Goal: Information Seeking & Learning: Compare options

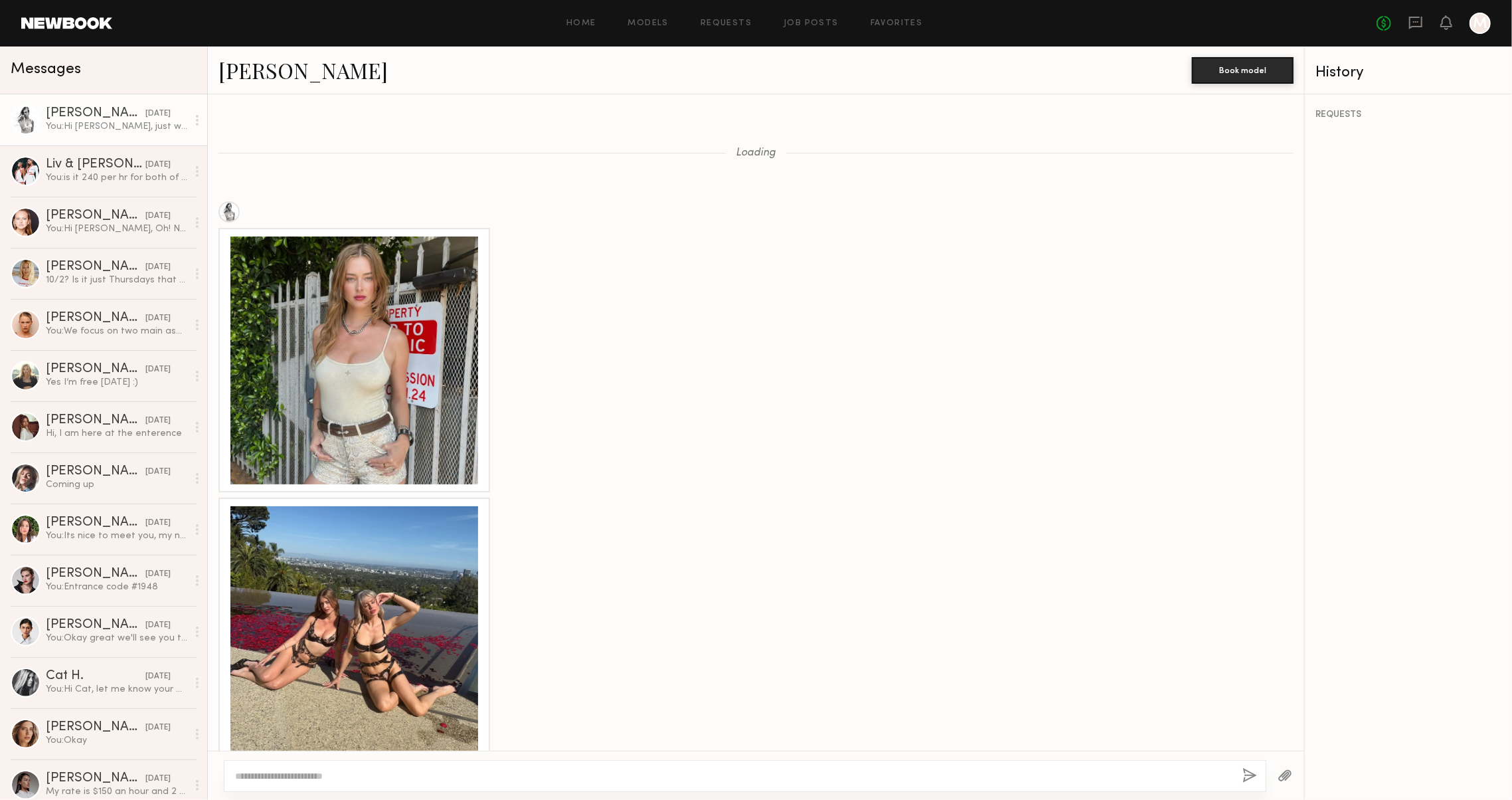
scroll to position [1881, 0]
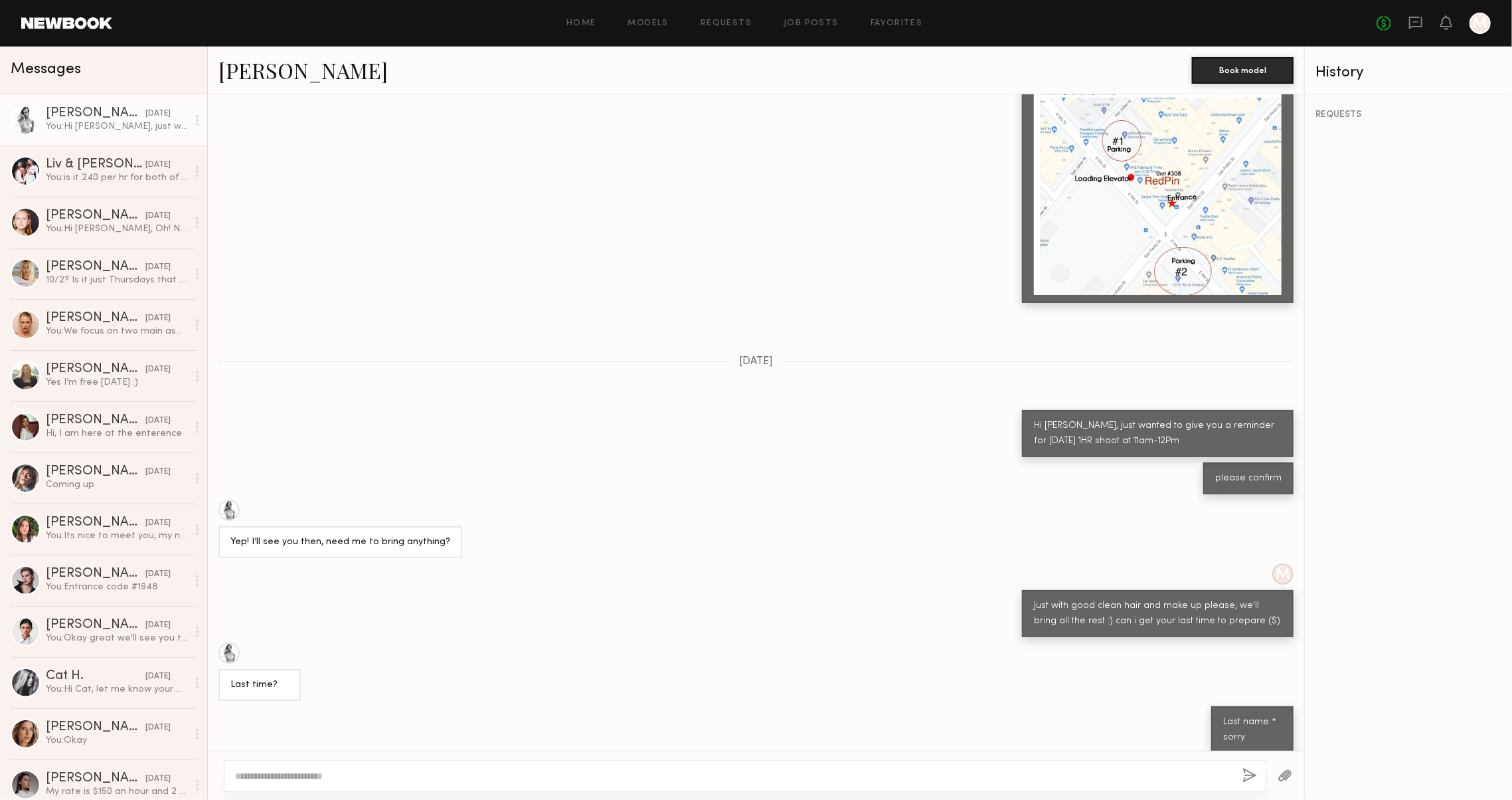
click at [1399, 30] on div "No fees up to $5,000 M" at bounding box center [1433, 23] width 114 height 22
click at [1409, 24] on icon at bounding box center [1416, 23] width 13 height 12
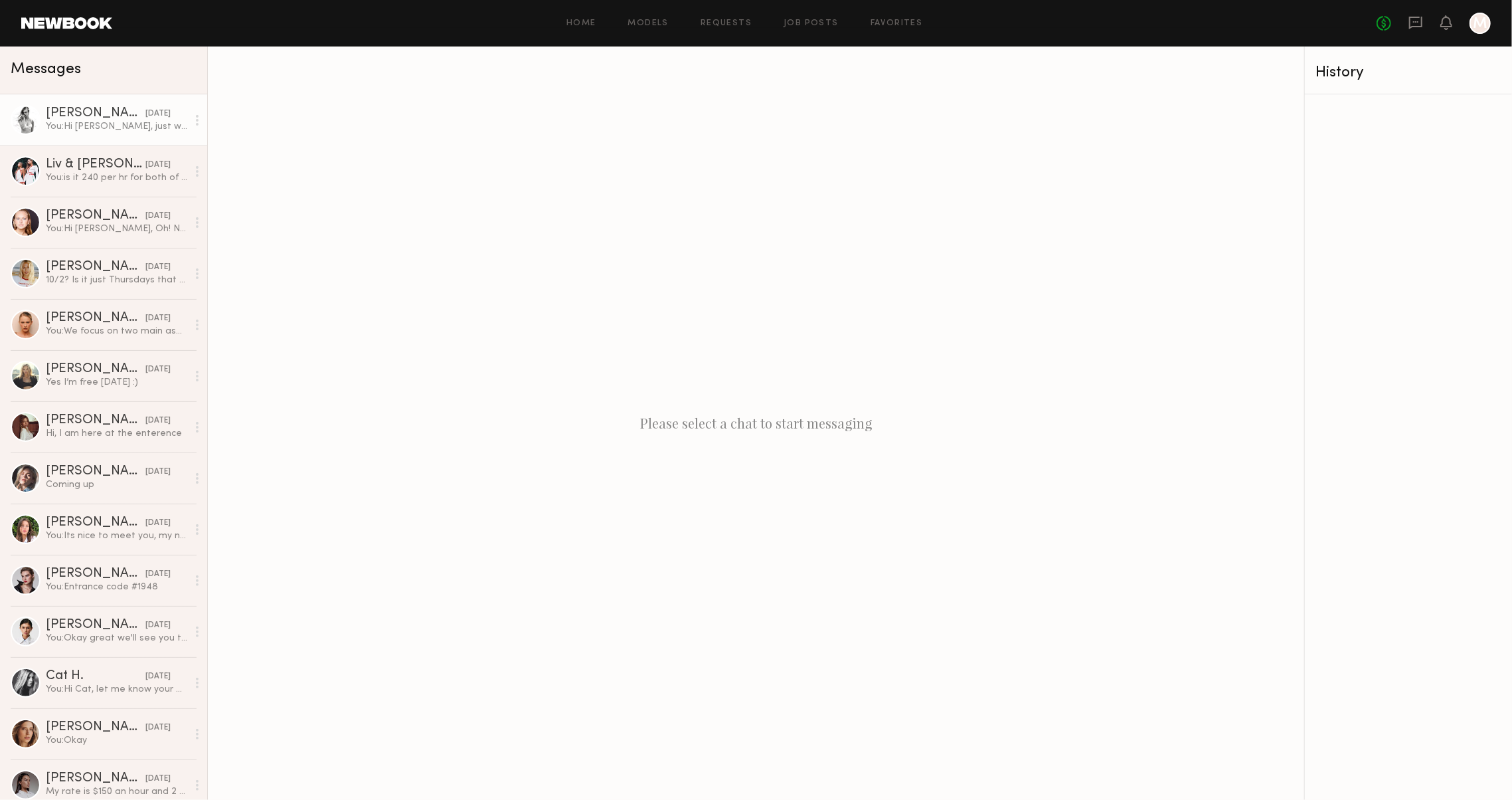
click at [154, 125] on div "You: Hi Stacey, just wanted to give you a reminder for tomorrow 1HR shoot at 11…" at bounding box center [117, 126] width 141 height 12
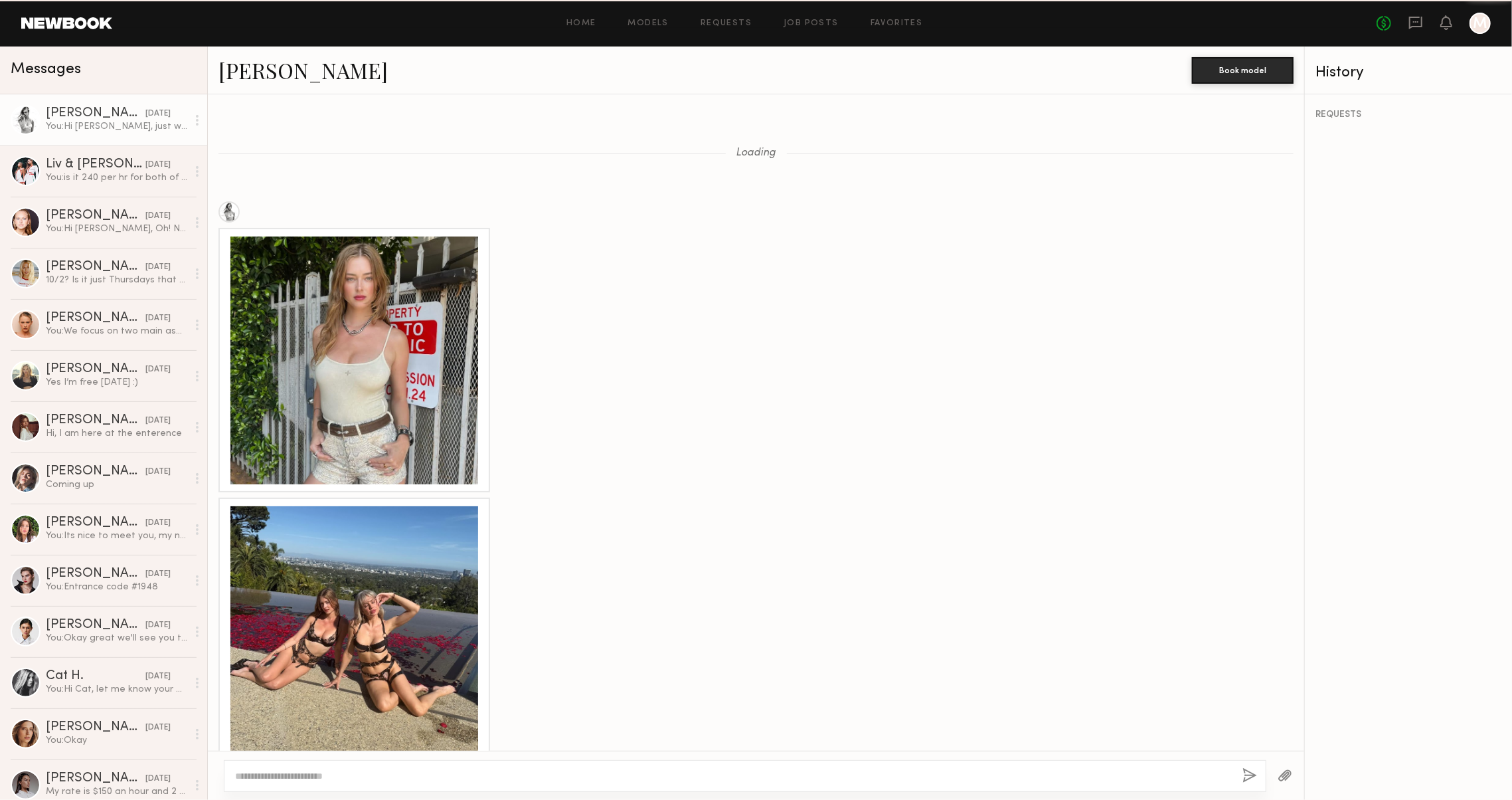
scroll to position [1881, 0]
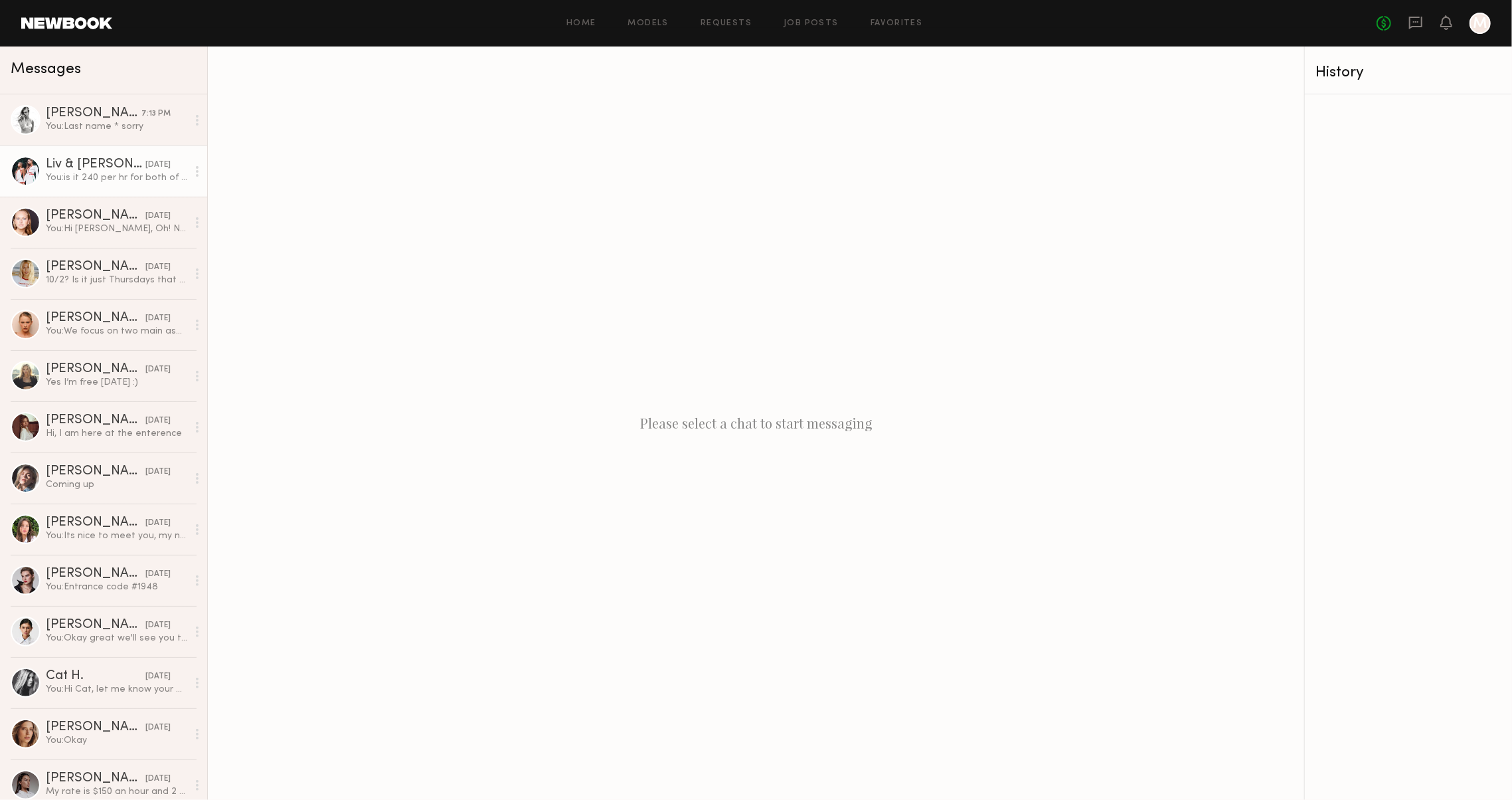
click at [101, 165] on div "Liv & Maddie M." at bounding box center [96, 165] width 100 height 13
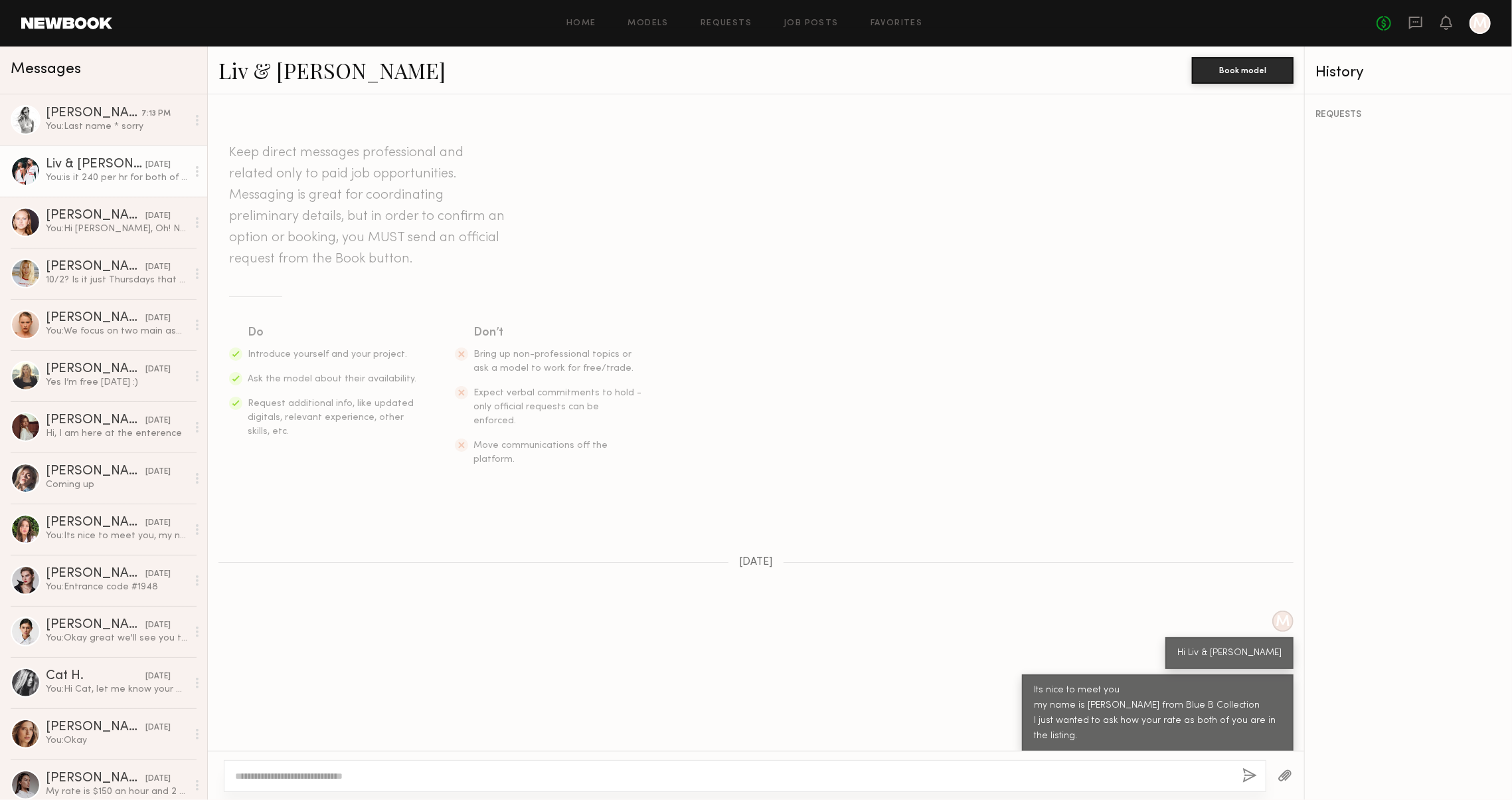
scroll to position [25, 0]
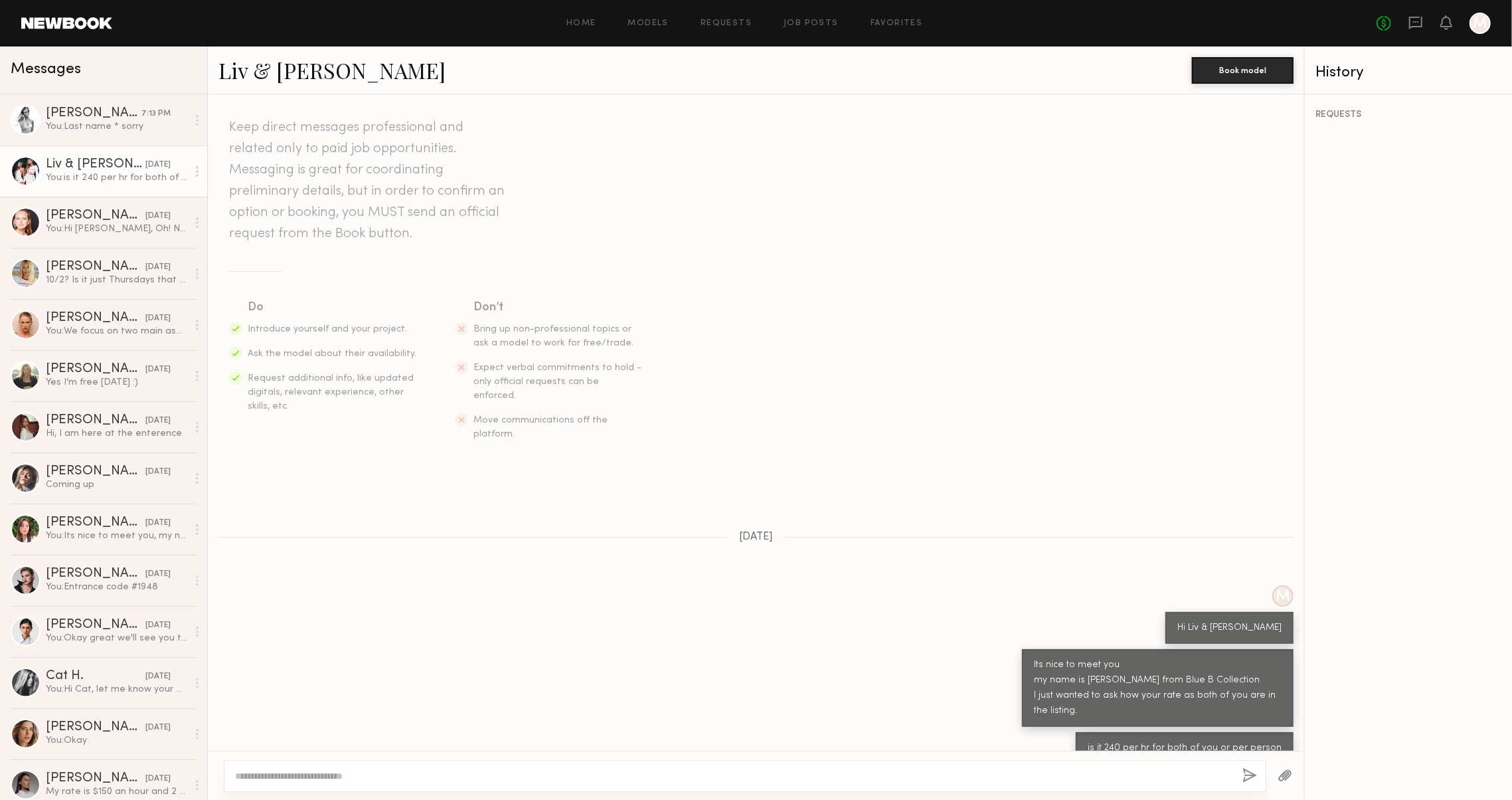
click at [310, 45] on header "Home Models Requests Job Posts Favorites Sign Out No fees up to $5,000 M" at bounding box center [756, 23] width 1512 height 46
click at [307, 55] on div "Liv & Maddie M. Book model" at bounding box center [756, 70] width 1096 height 48
click at [301, 71] on link "Liv & Maddie M." at bounding box center [331, 70] width 227 height 28
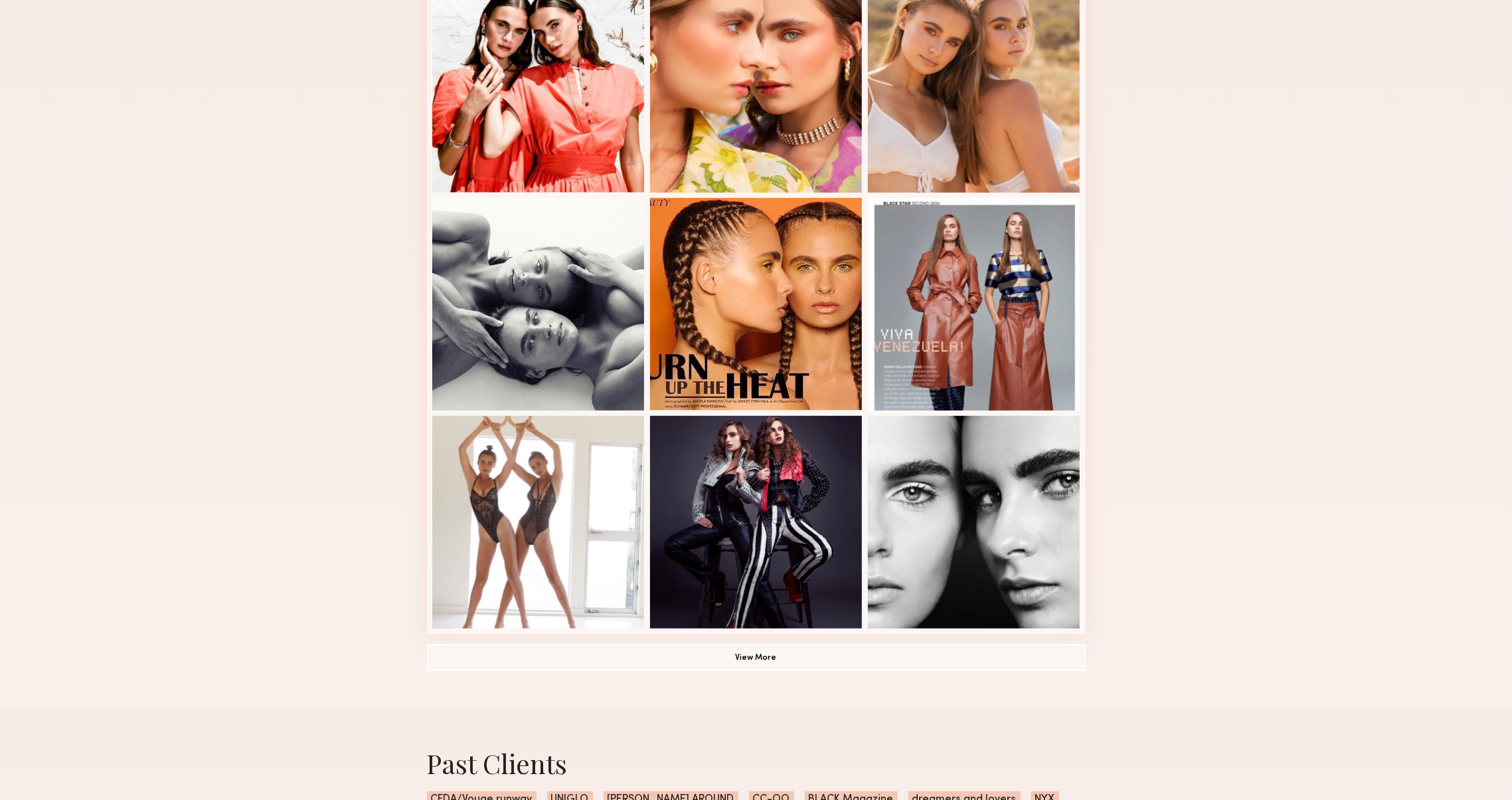
scroll to position [680, 0]
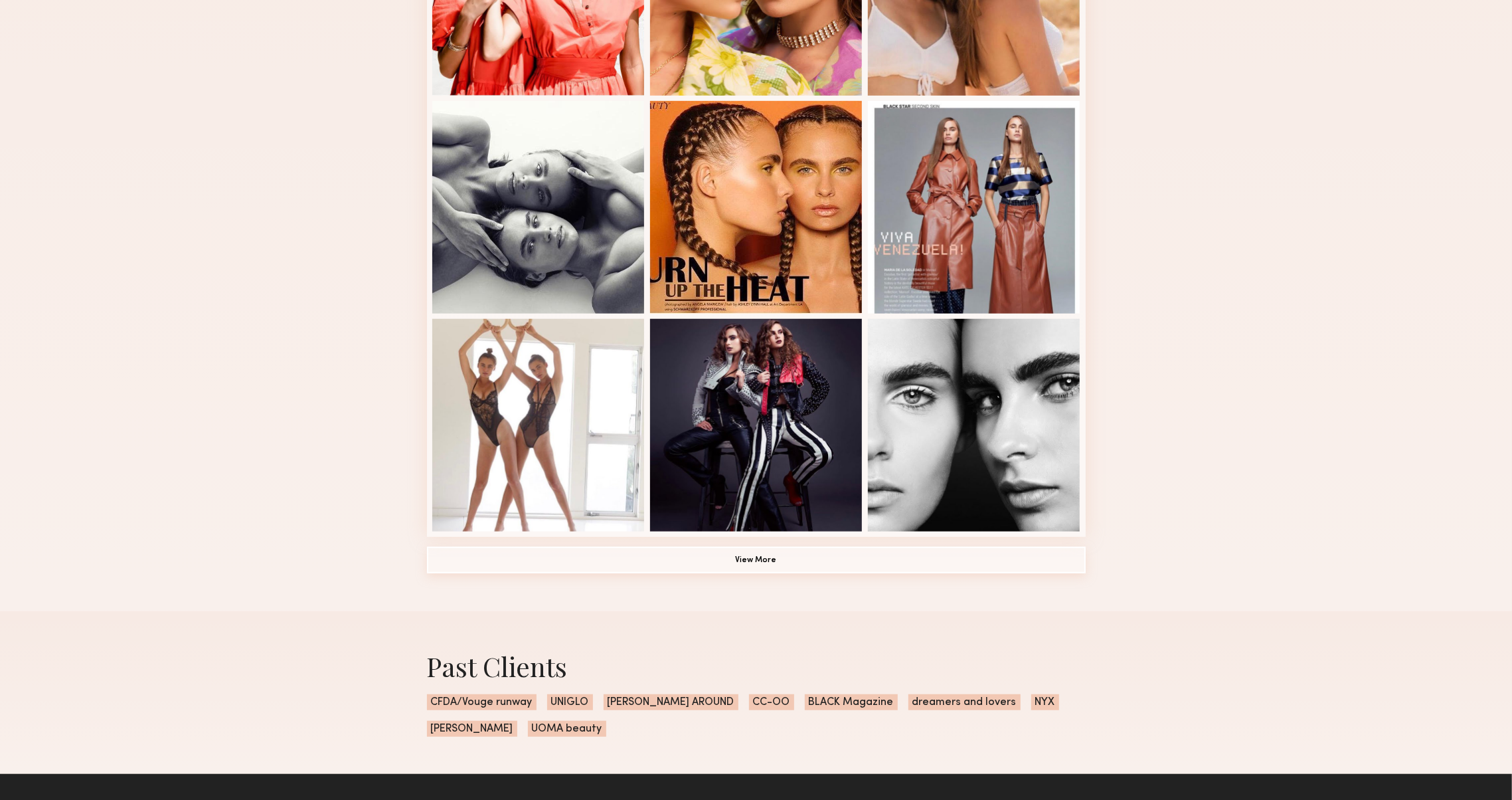
click at [496, 552] on button "View More" at bounding box center [756, 560] width 659 height 26
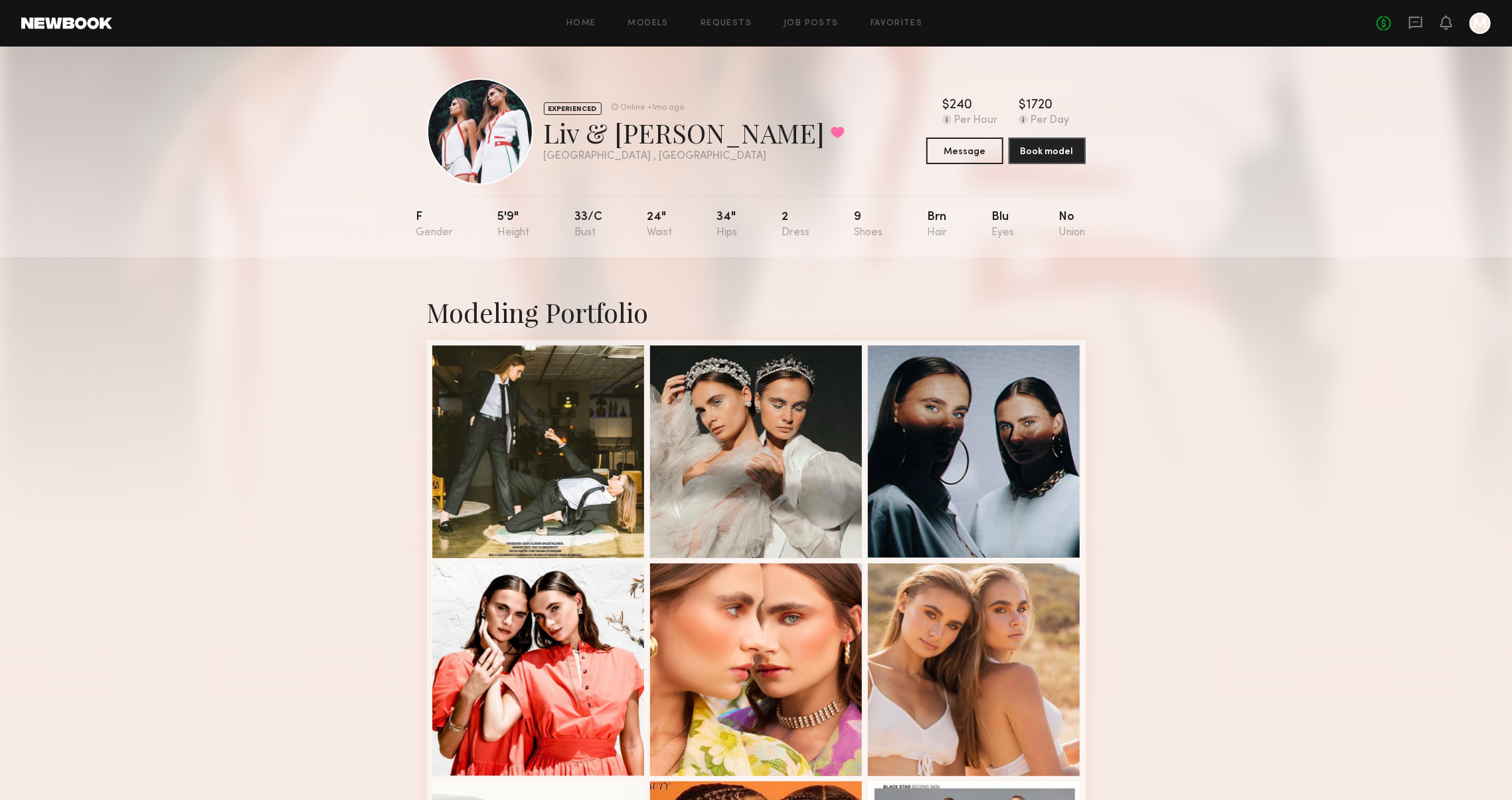
scroll to position [0, 0]
click at [87, 24] on link at bounding box center [67, 23] width 91 height 12
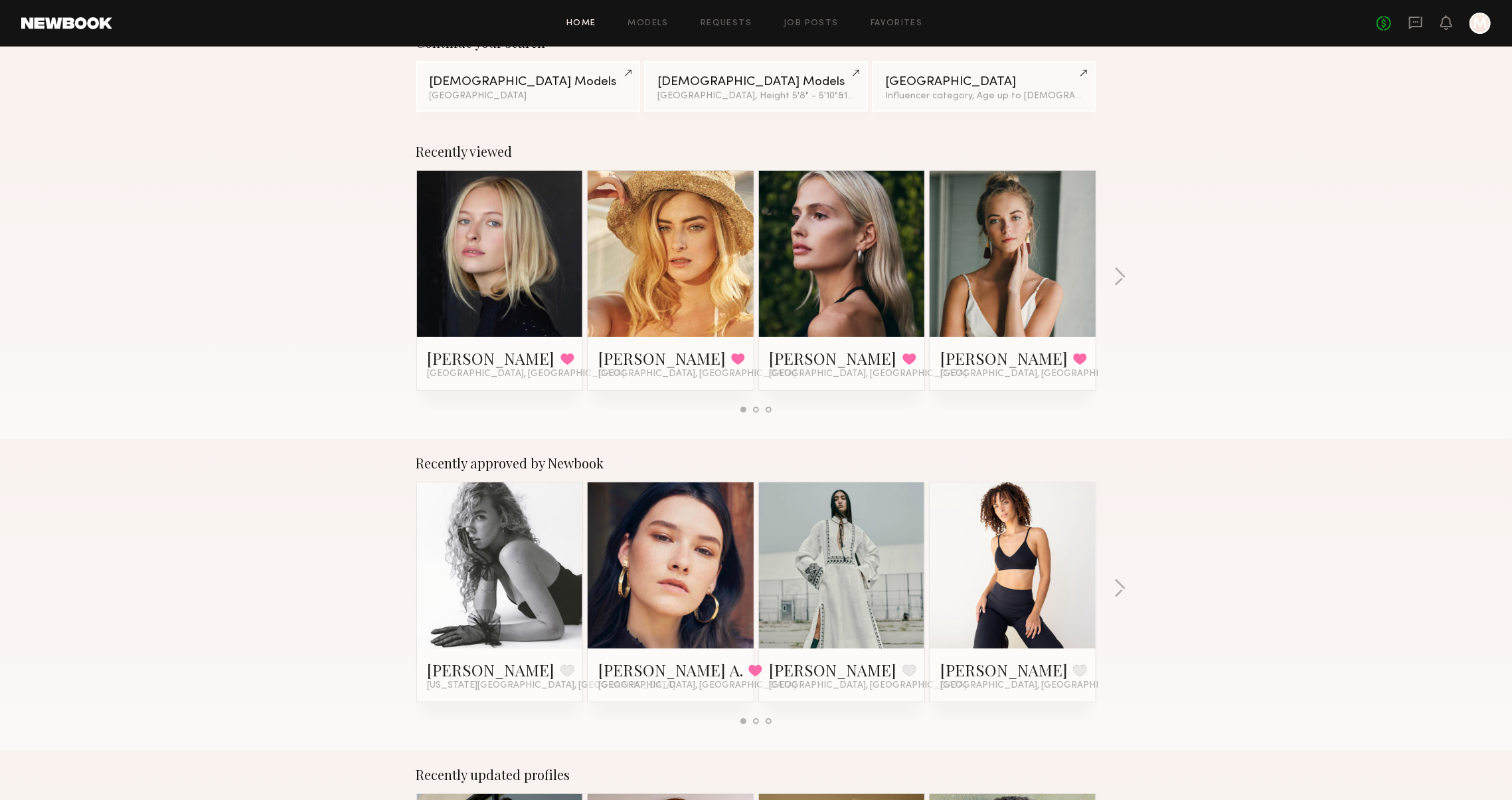
scroll to position [360, 0]
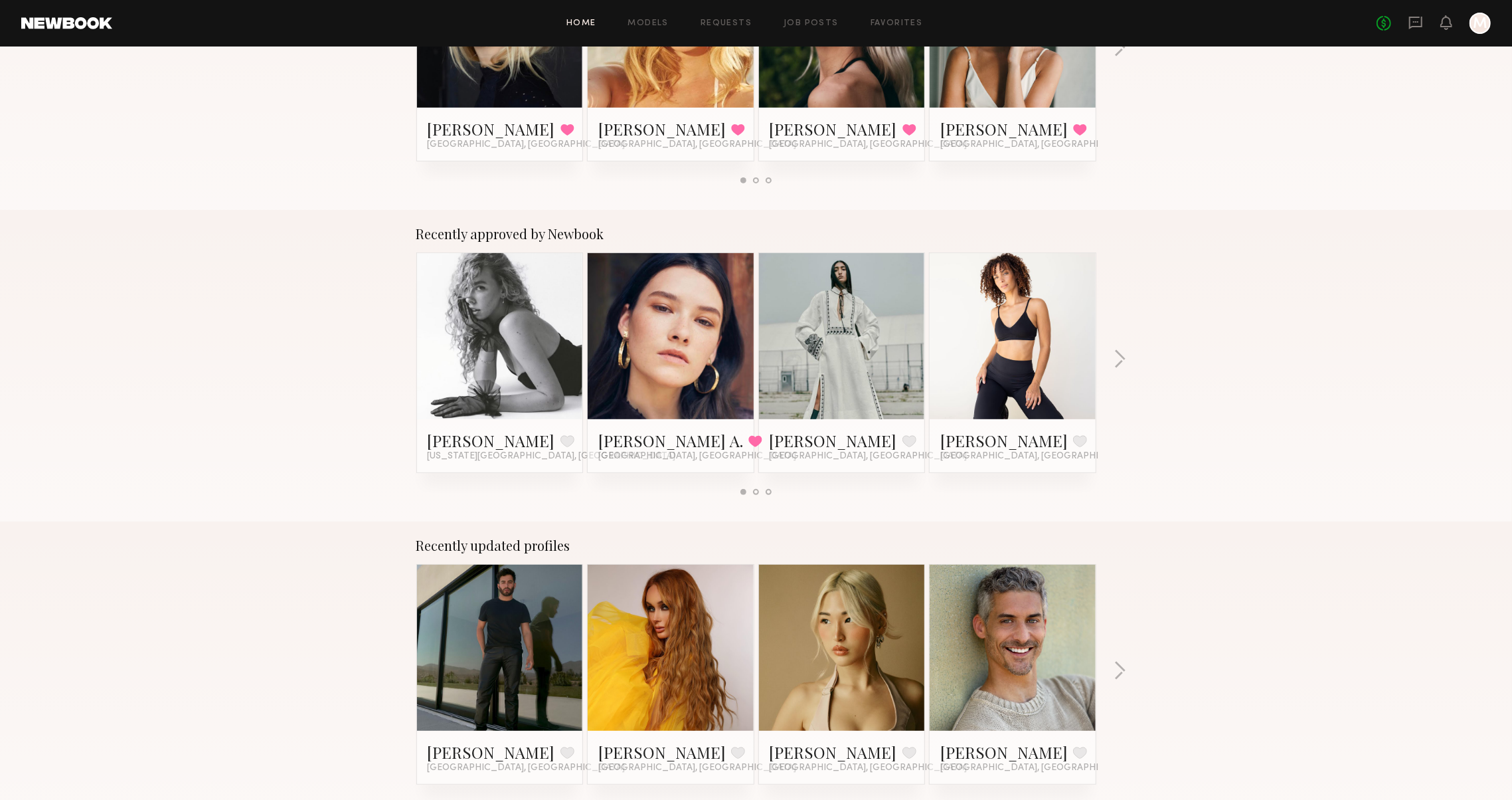
click at [1113, 353] on div "Recently approved by Newbook Brooke M. Favorite New York City, NY Reagan A. Fav…" at bounding box center [756, 365] width 1512 height 312
click at [1119, 357] on button "button" at bounding box center [1120, 360] width 12 height 22
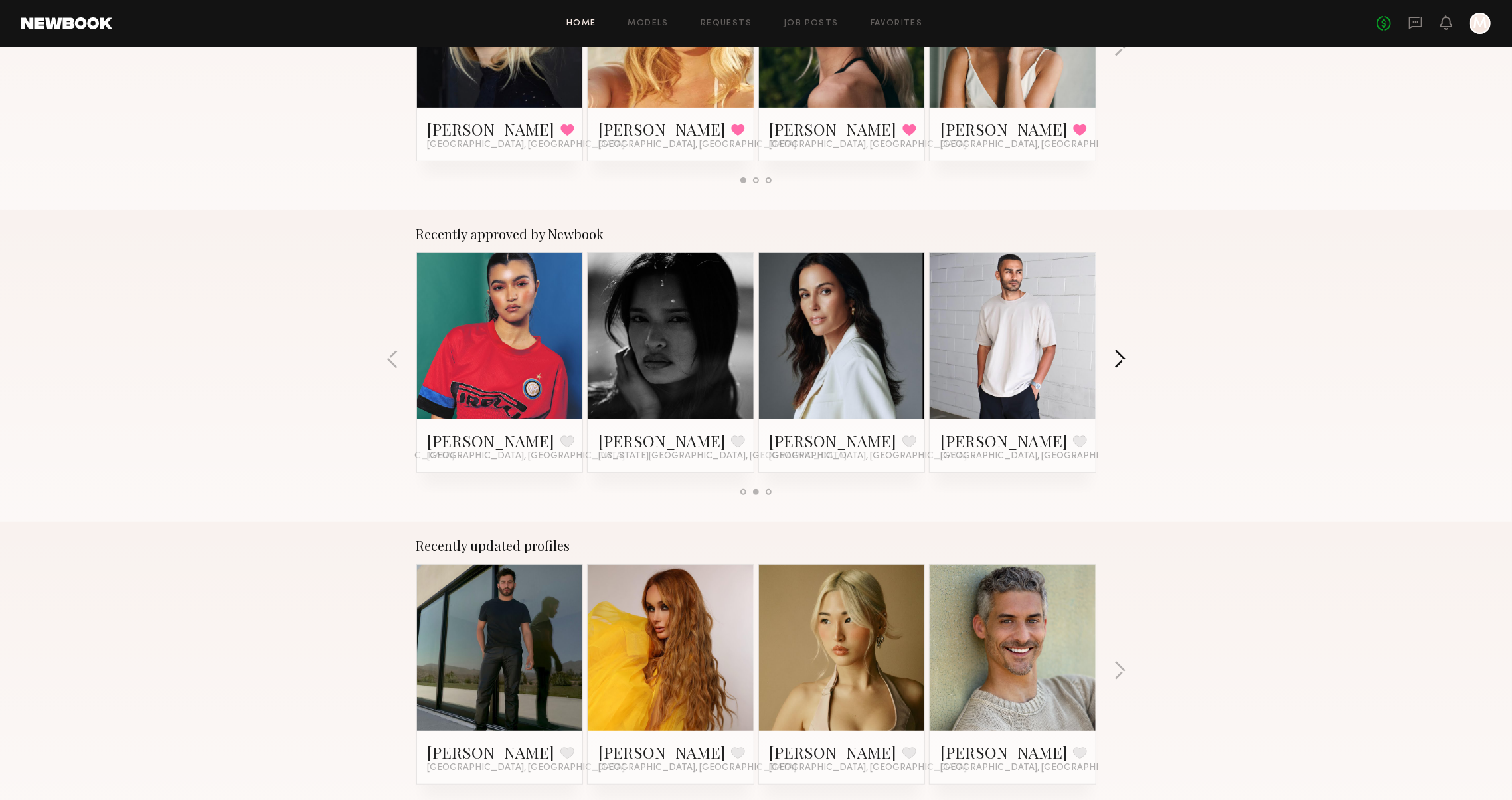
click at [1119, 357] on button "button" at bounding box center [1120, 360] width 12 height 22
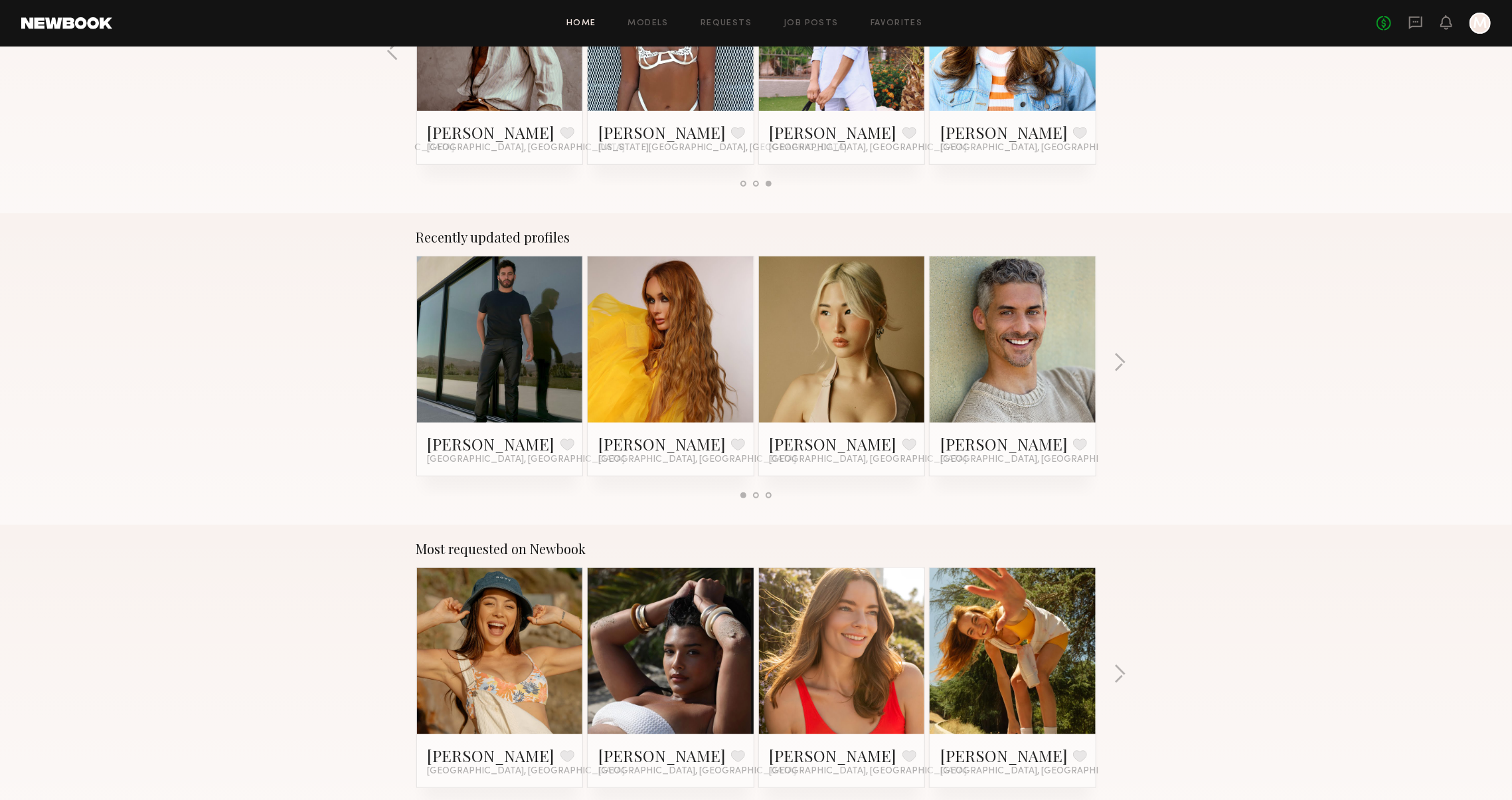
scroll to position [671, 0]
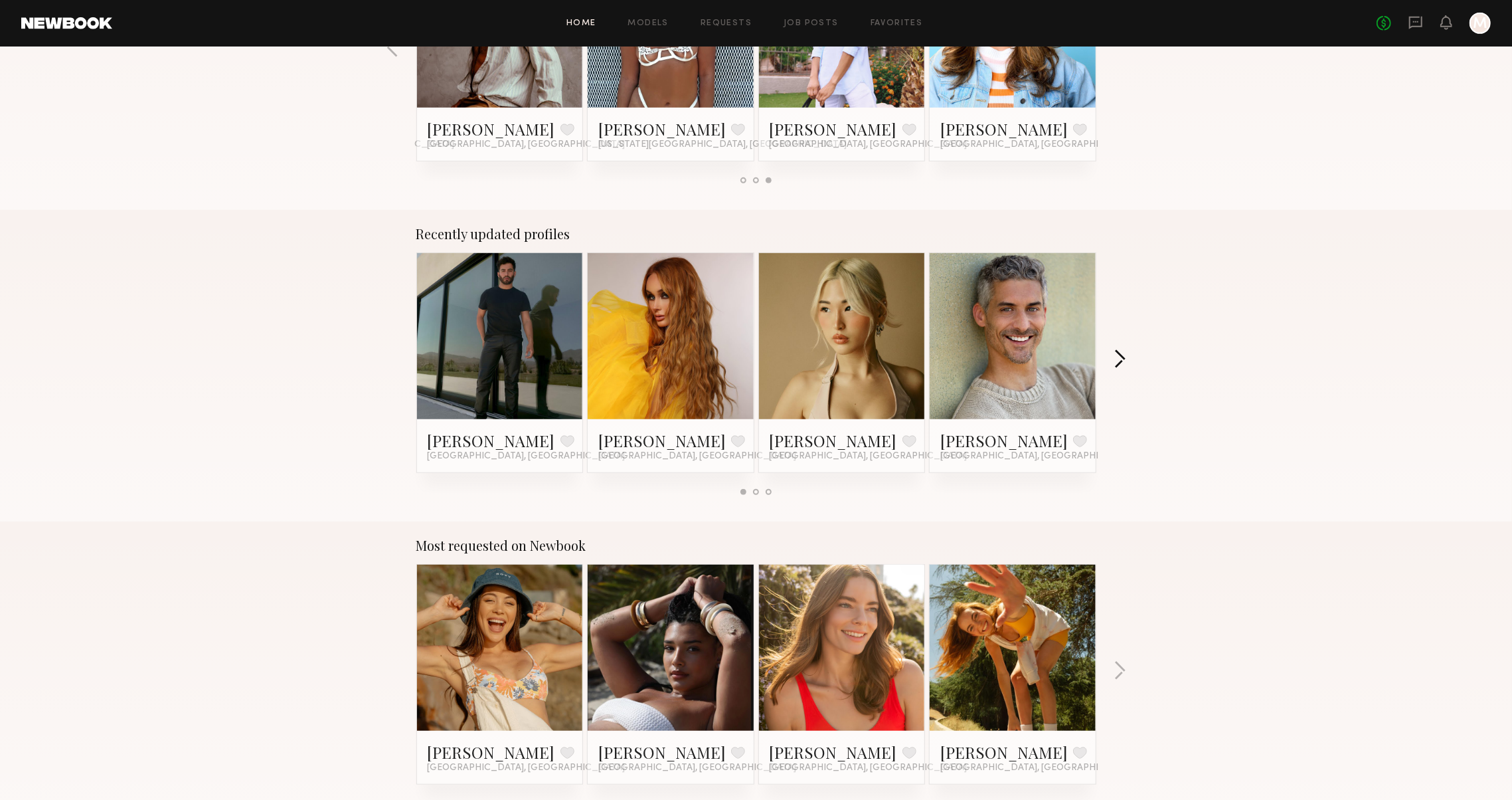
click at [1117, 367] on button "button" at bounding box center [1120, 360] width 12 height 22
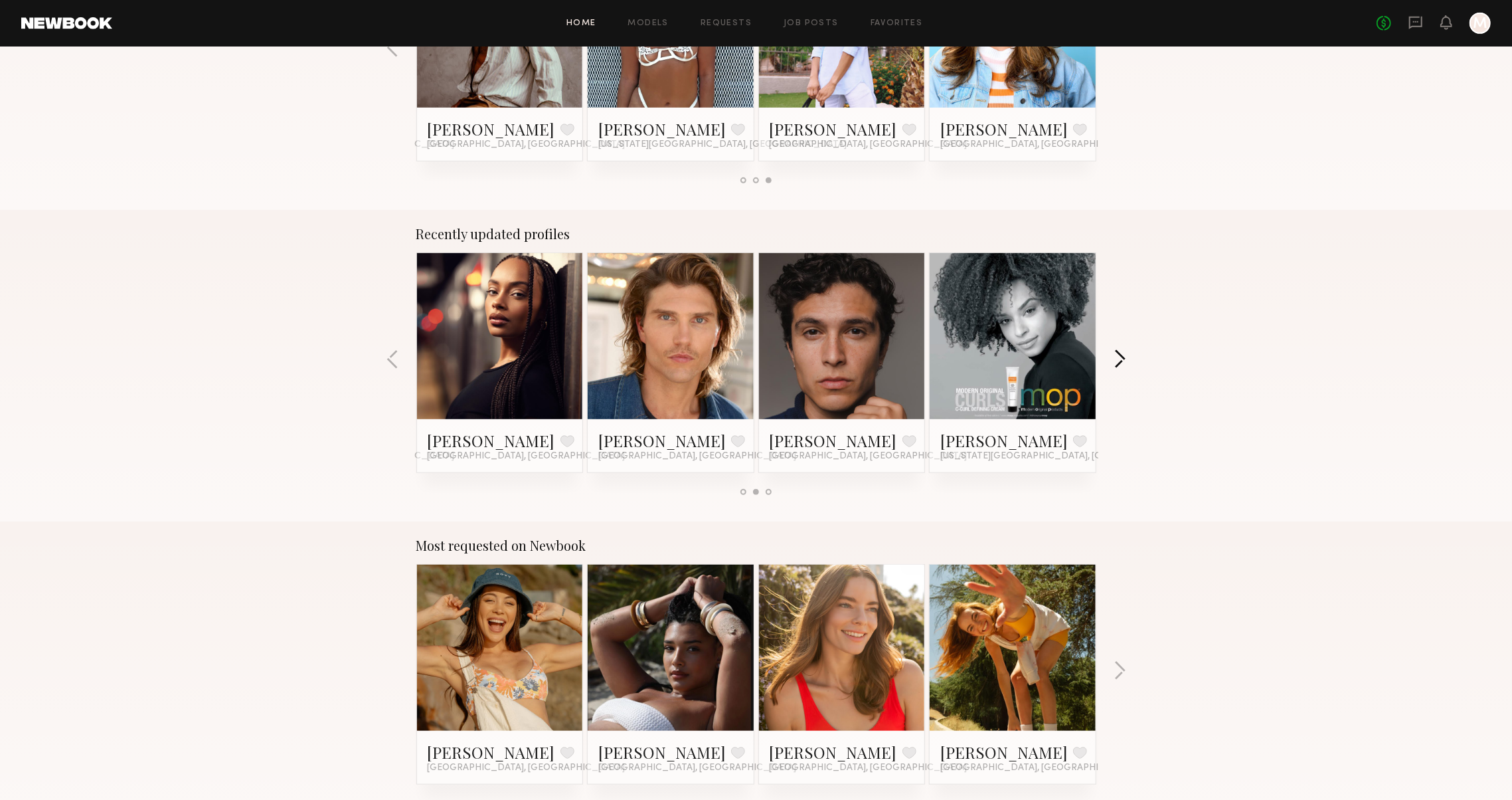
click at [1117, 367] on button "button" at bounding box center [1120, 360] width 12 height 22
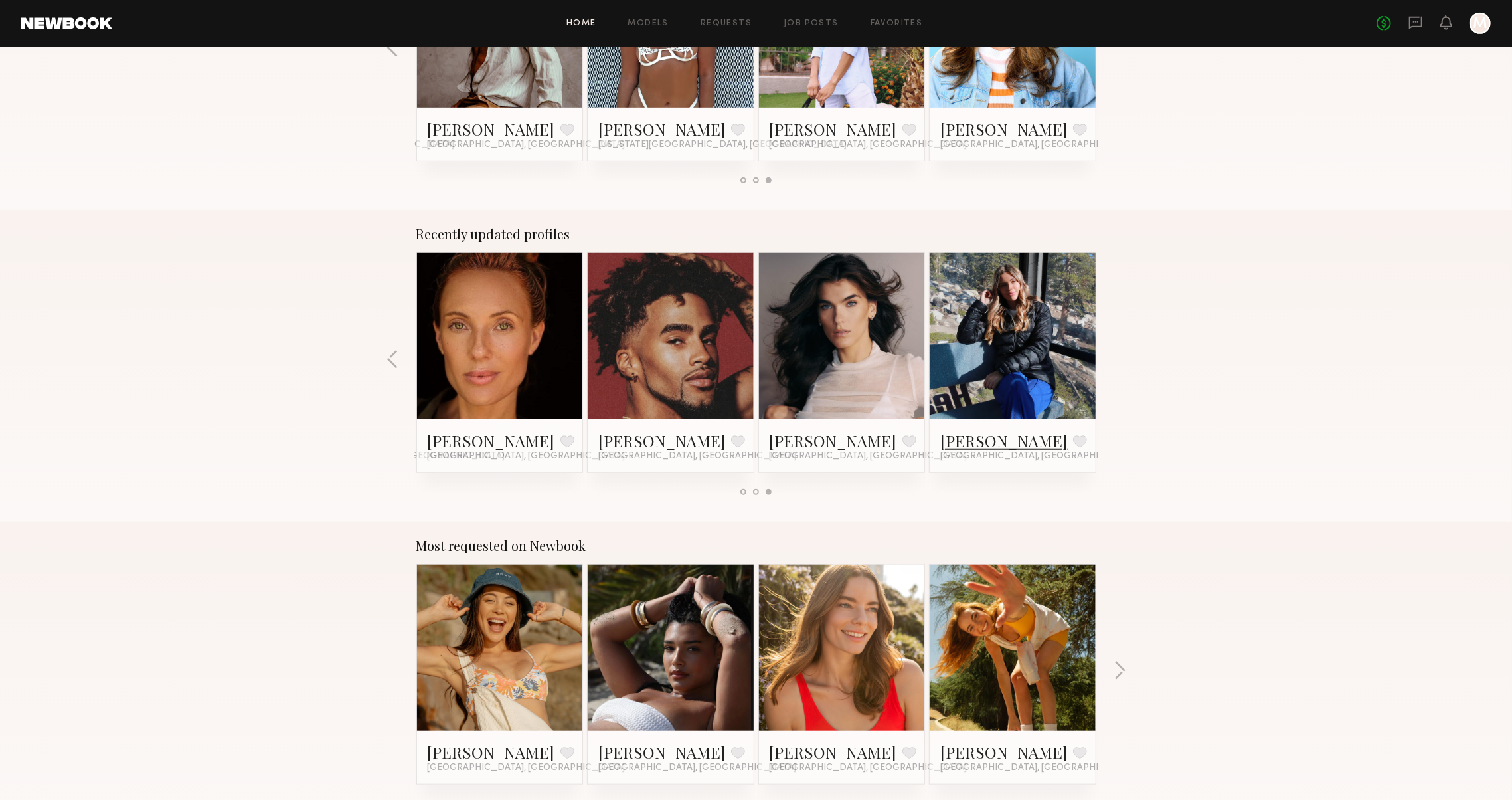
click at [978, 443] on link "Breeona C." at bounding box center [1004, 440] width 128 height 22
click at [383, 365] on div "Recently updated profiles JP C. Favorite San Diego, CA Jaydn M. Favorite Los An…" at bounding box center [756, 365] width 1512 height 312
click at [397, 360] on button "button" at bounding box center [392, 360] width 12 height 22
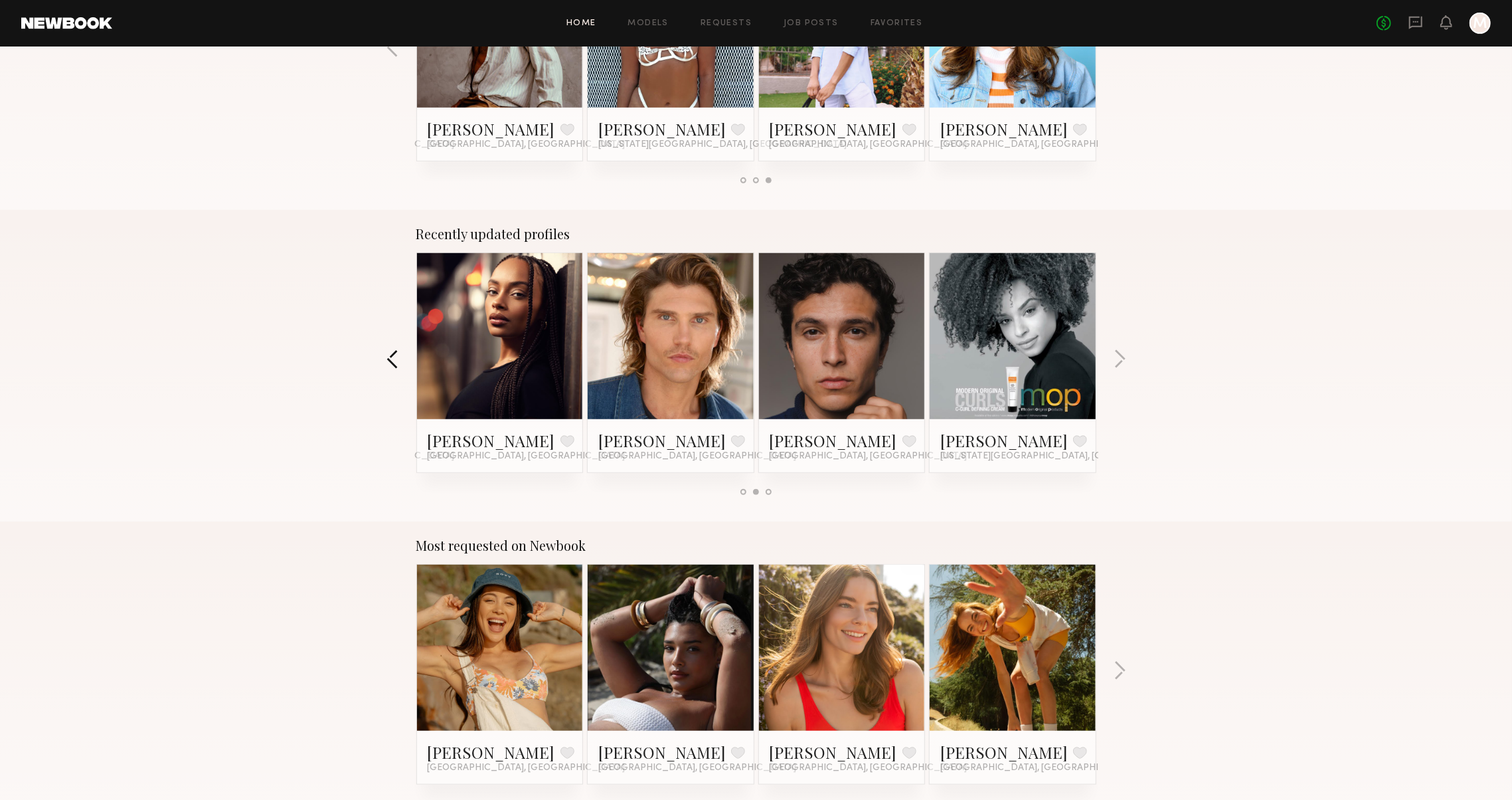
click at [394, 356] on button "button" at bounding box center [392, 360] width 12 height 22
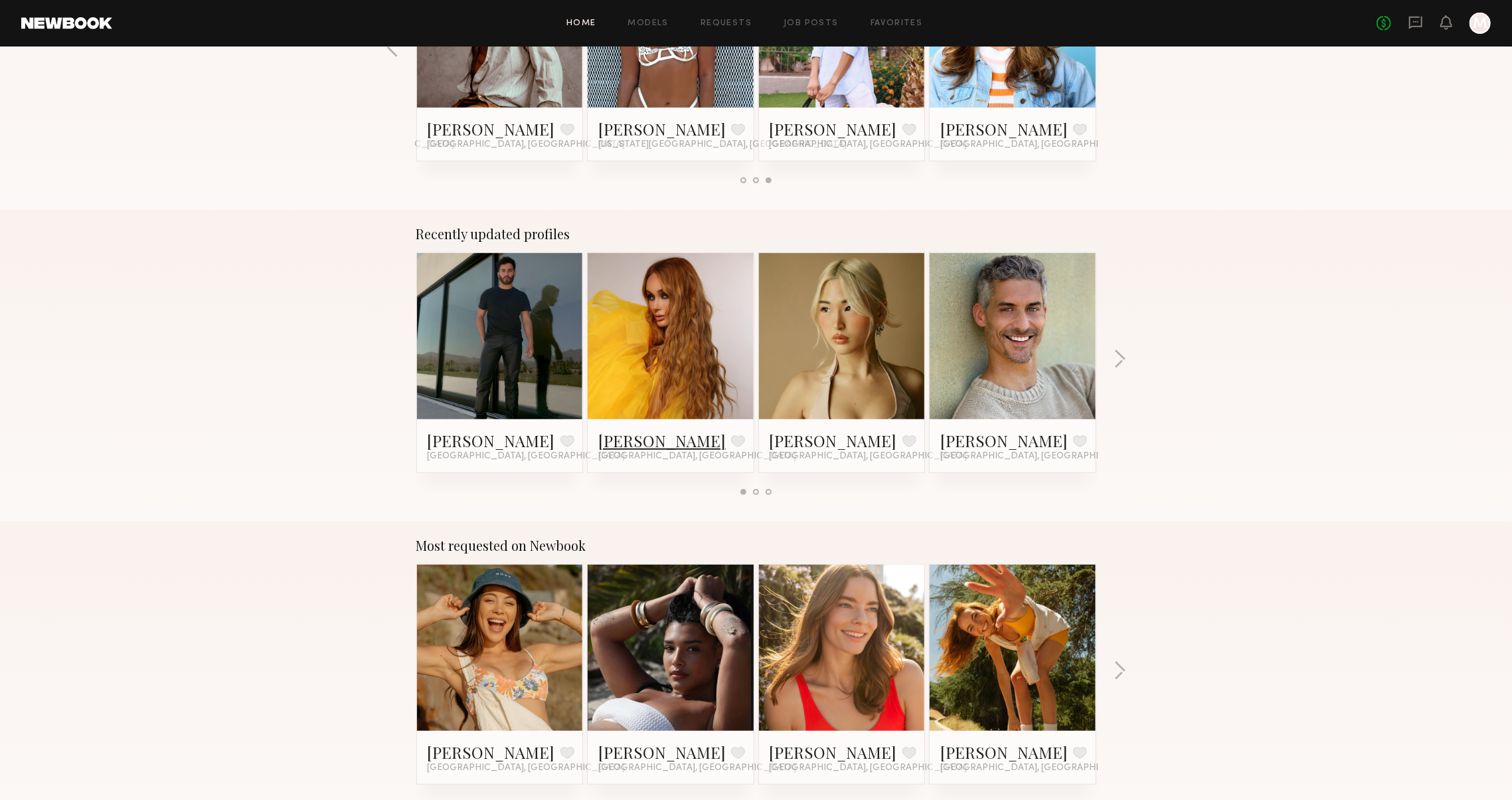
click at [613, 435] on link "Jaydn M." at bounding box center [662, 440] width 128 height 22
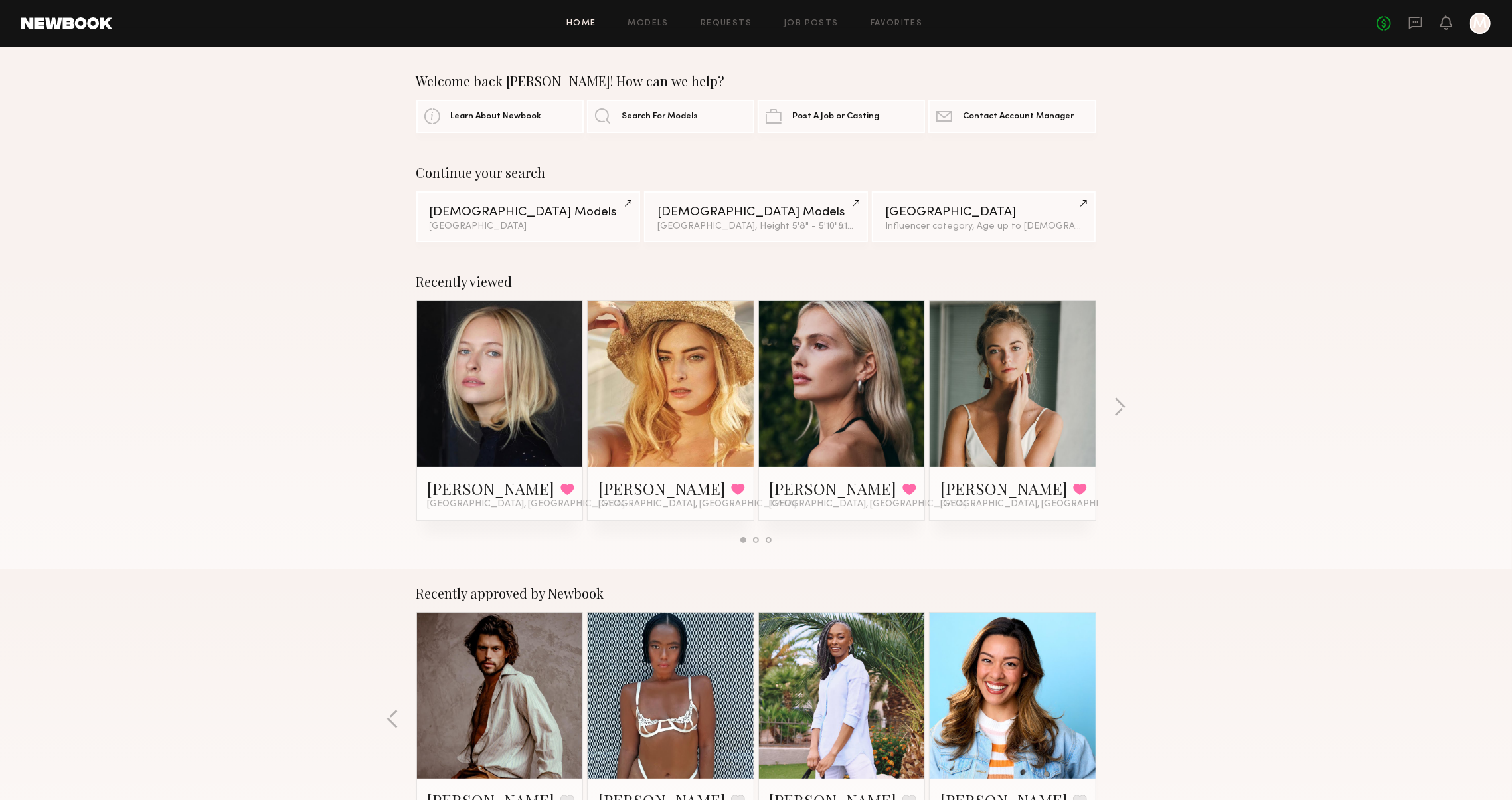
scroll to position [0, 0]
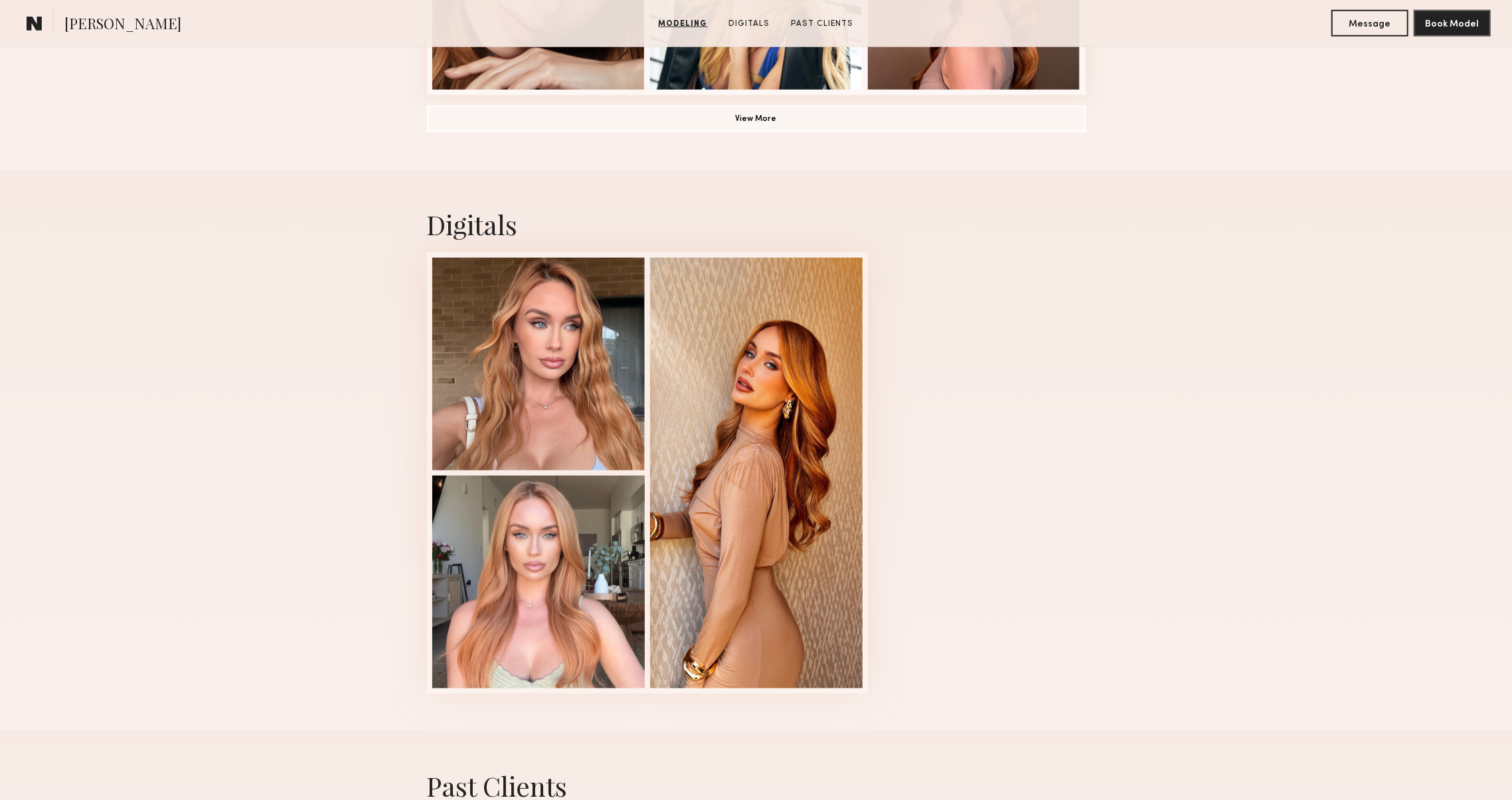
scroll to position [1211, 0]
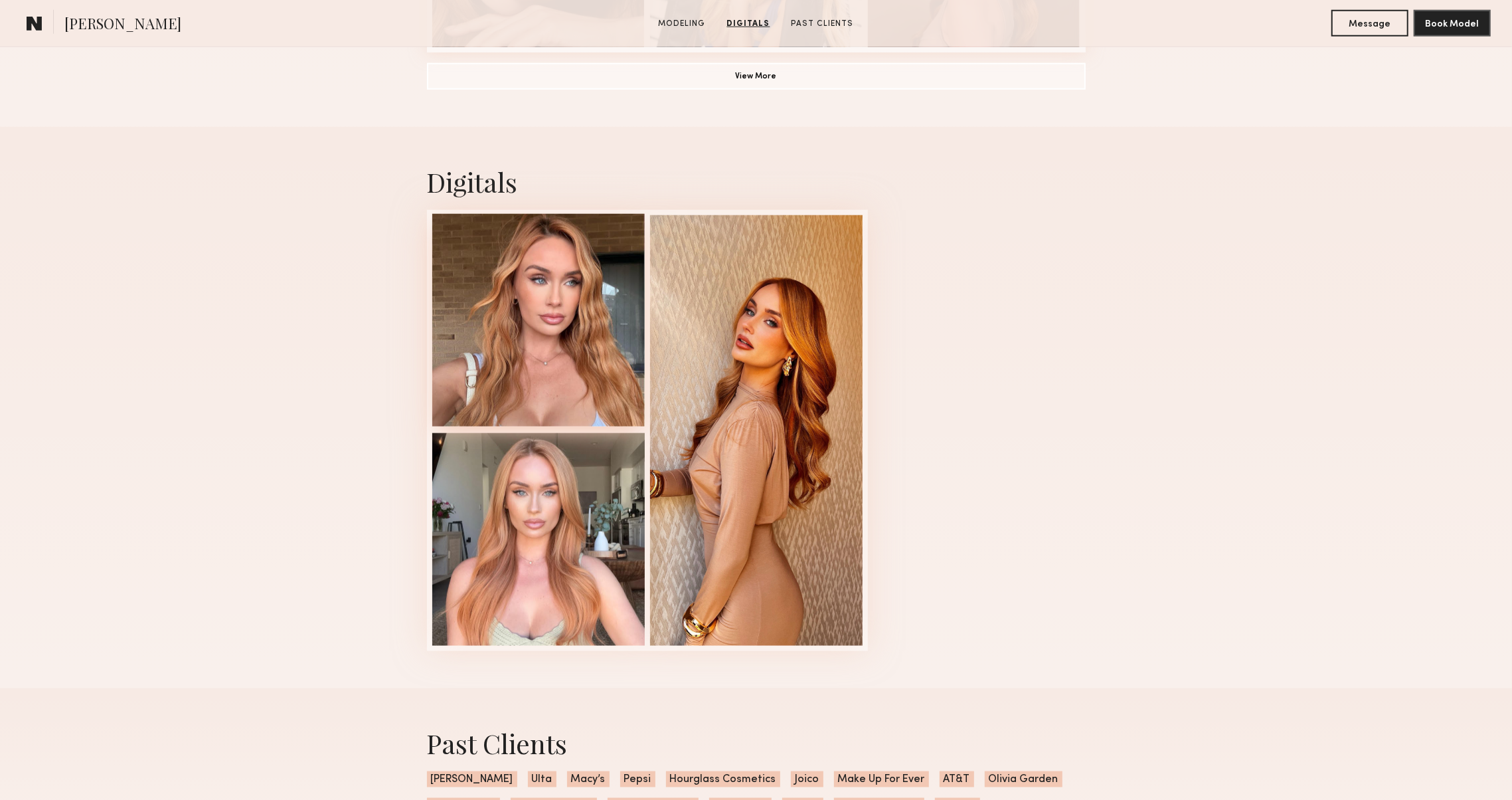
click at [470, 293] on div at bounding box center [539, 320] width 213 height 213
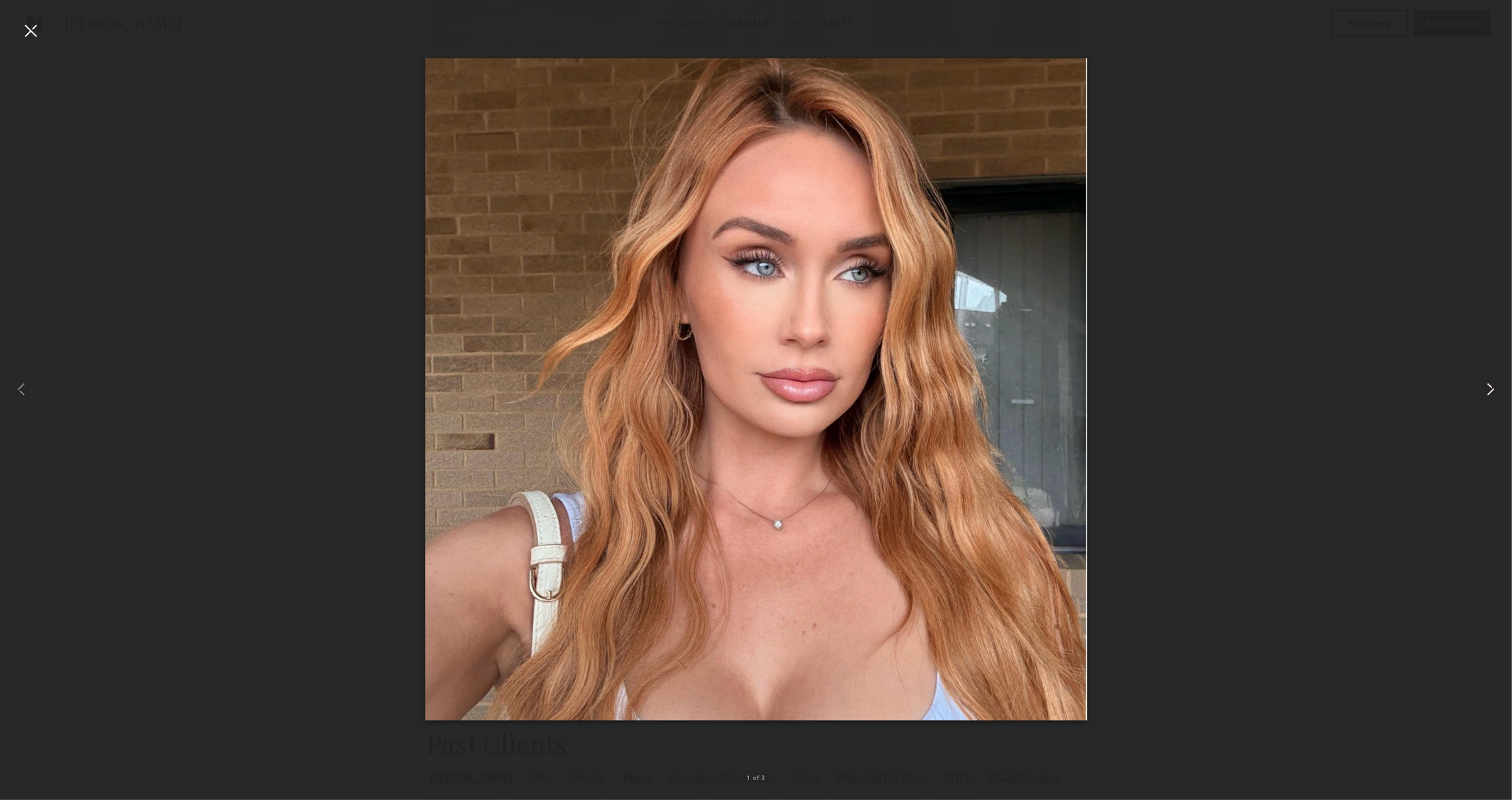
click at [1480, 388] on div at bounding box center [1482, 390] width 60 height 736
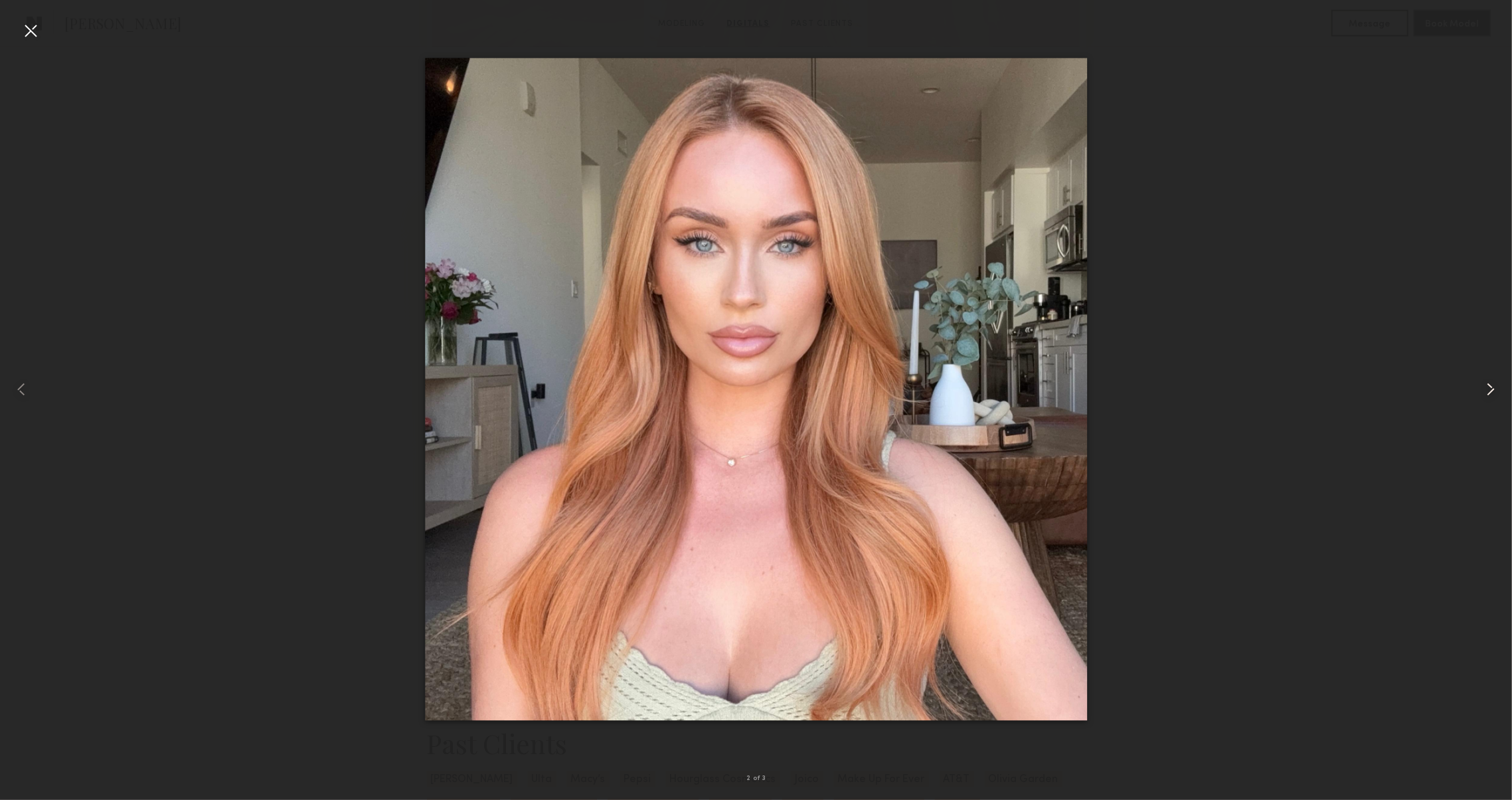
click at [1480, 388] on div at bounding box center [1482, 390] width 60 height 736
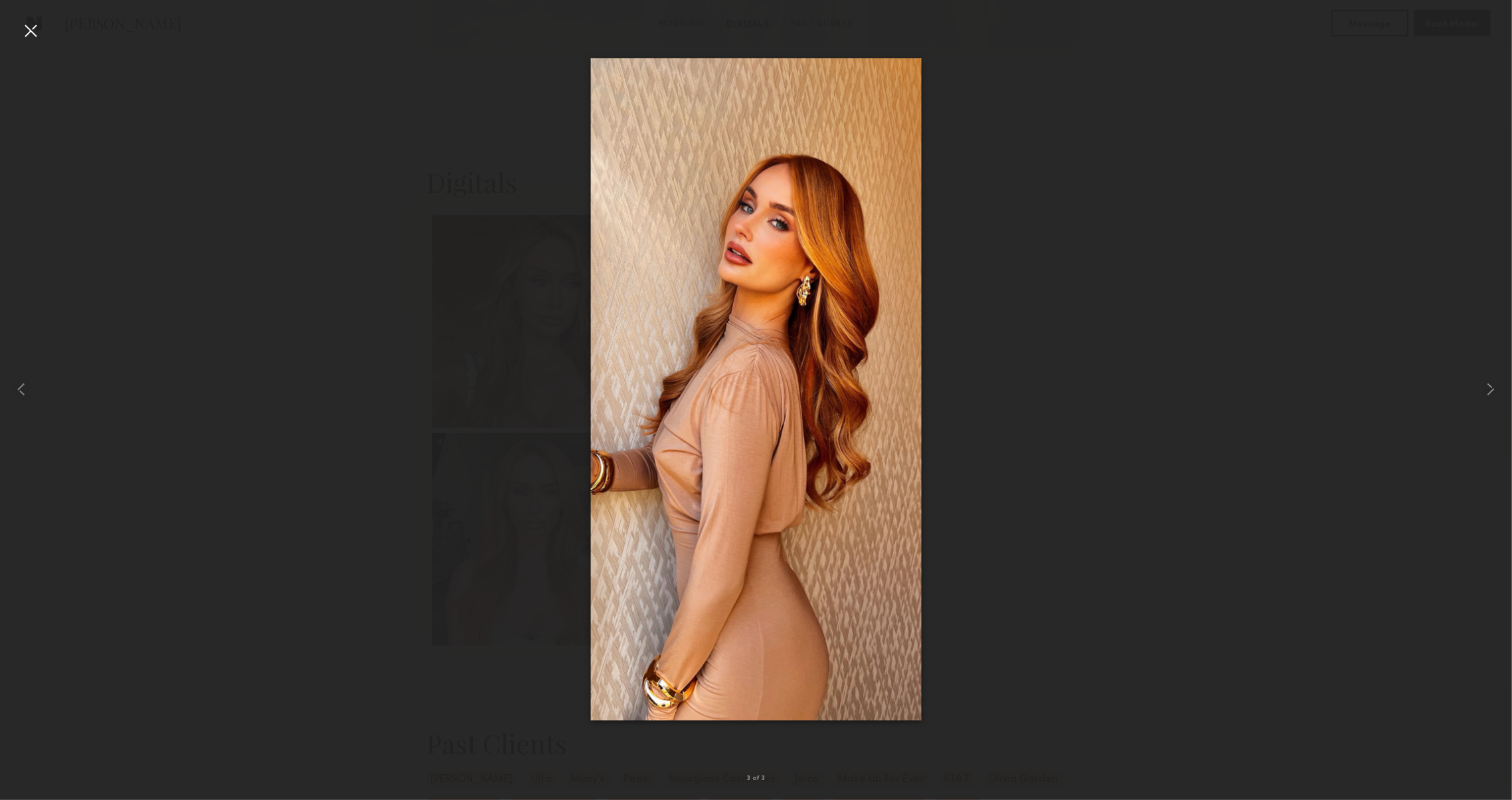
click at [27, 22] on div at bounding box center [30, 30] width 22 height 22
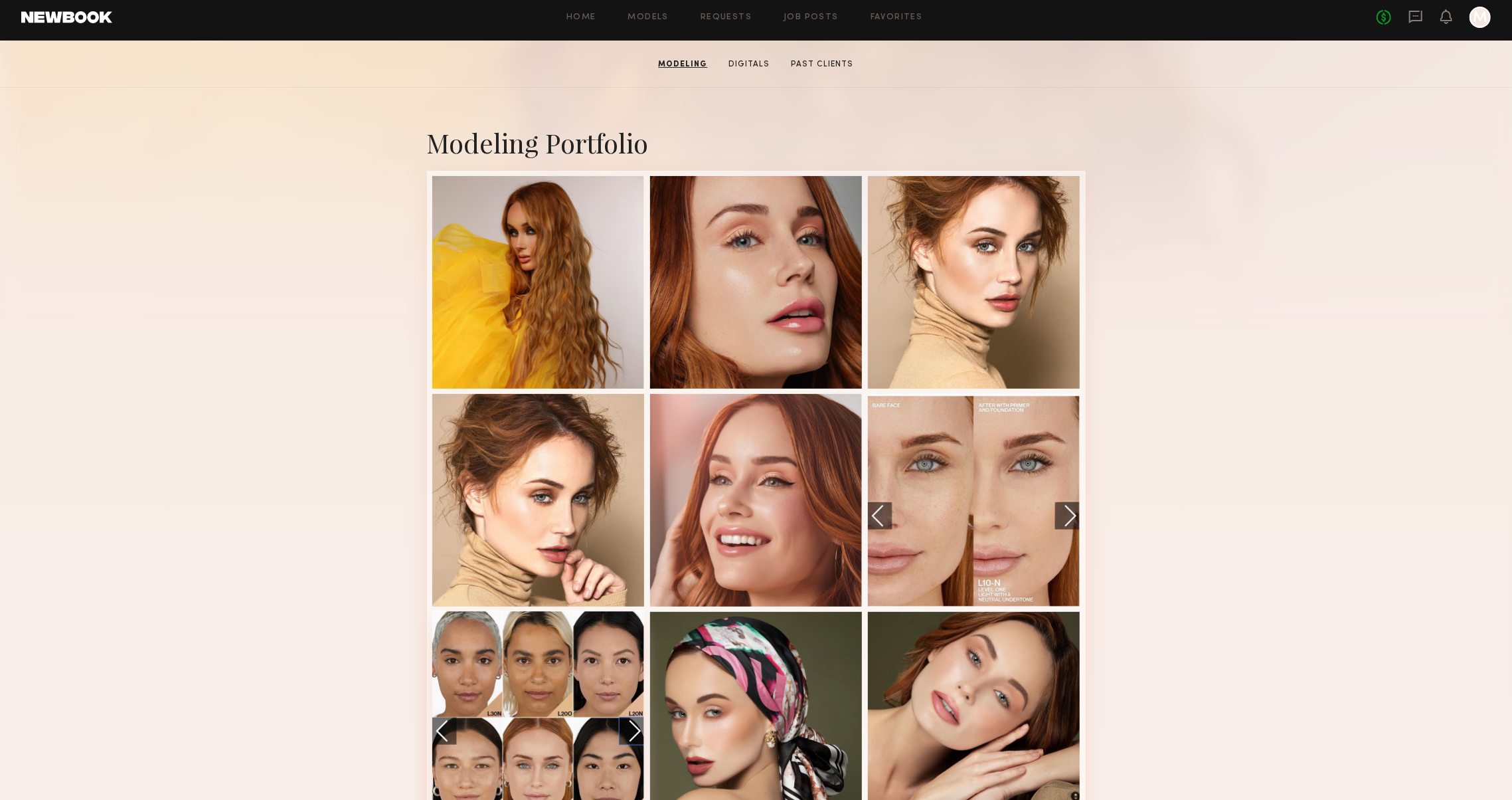
scroll to position [128, 0]
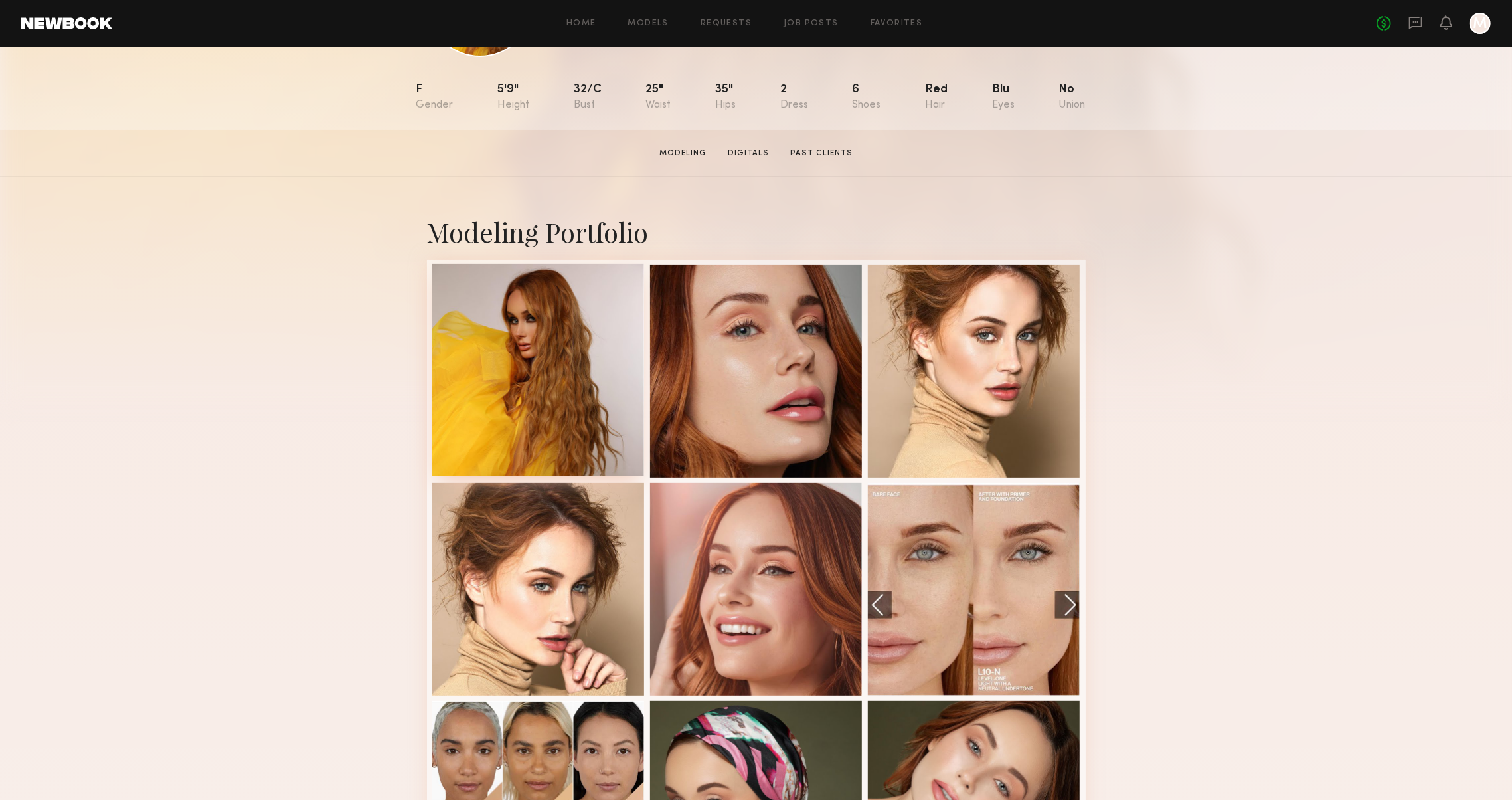
click at [493, 371] on div at bounding box center [539, 370] width 213 height 213
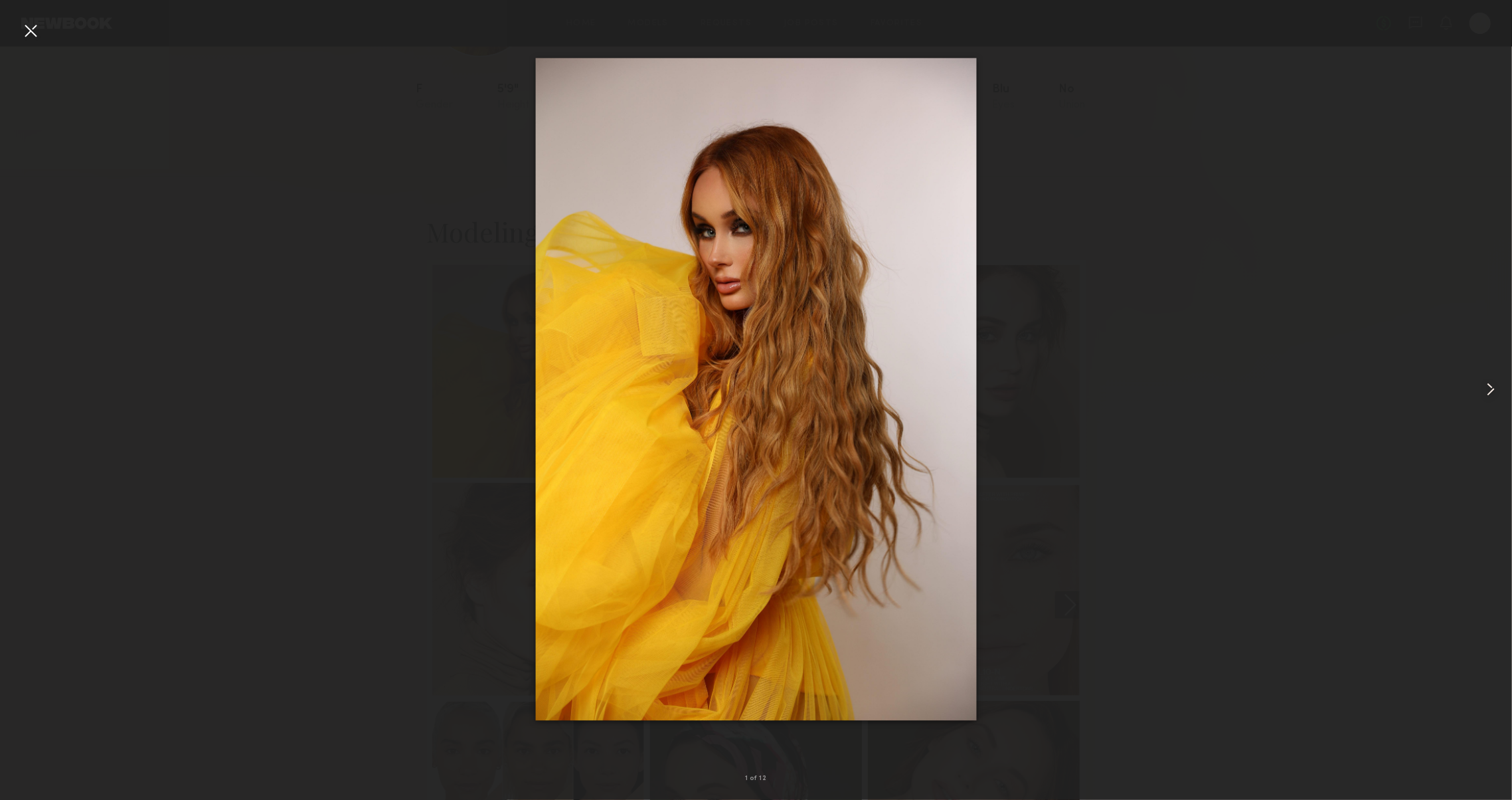
click at [1489, 392] on common-icon at bounding box center [1490, 389] width 22 height 22
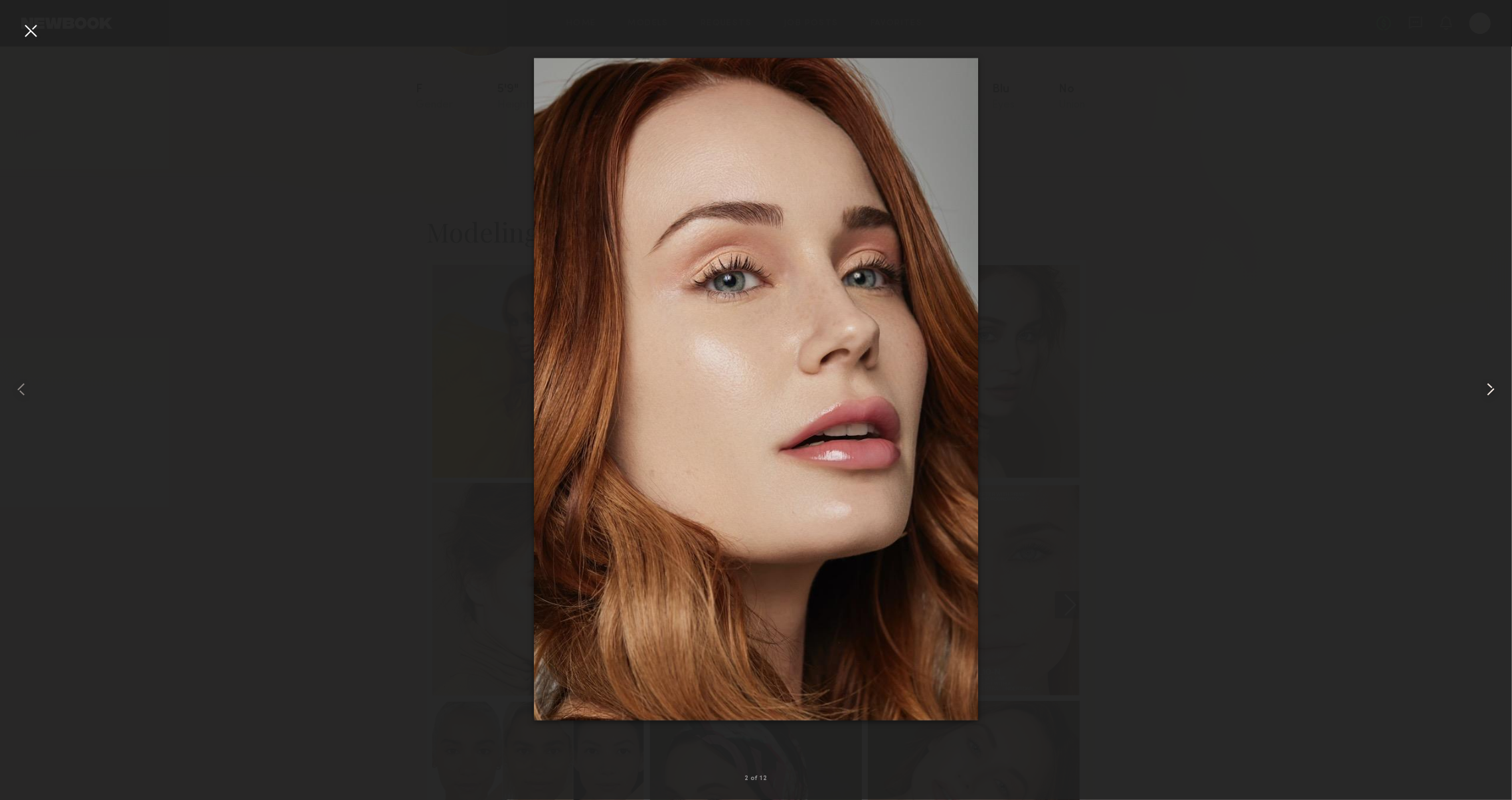
click at [1489, 392] on common-icon at bounding box center [1490, 389] width 22 height 22
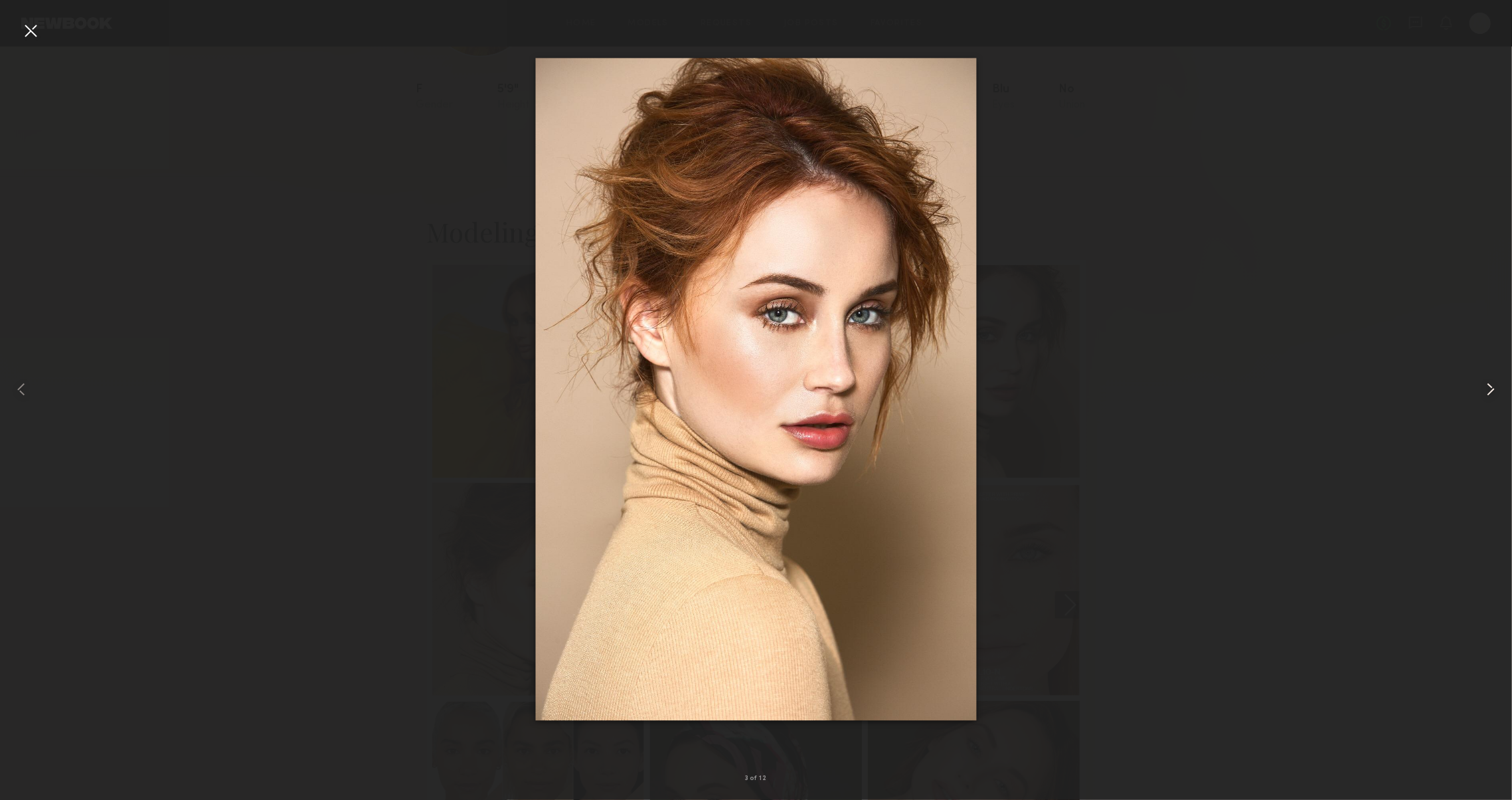
click at [1489, 392] on common-icon at bounding box center [1490, 389] width 22 height 22
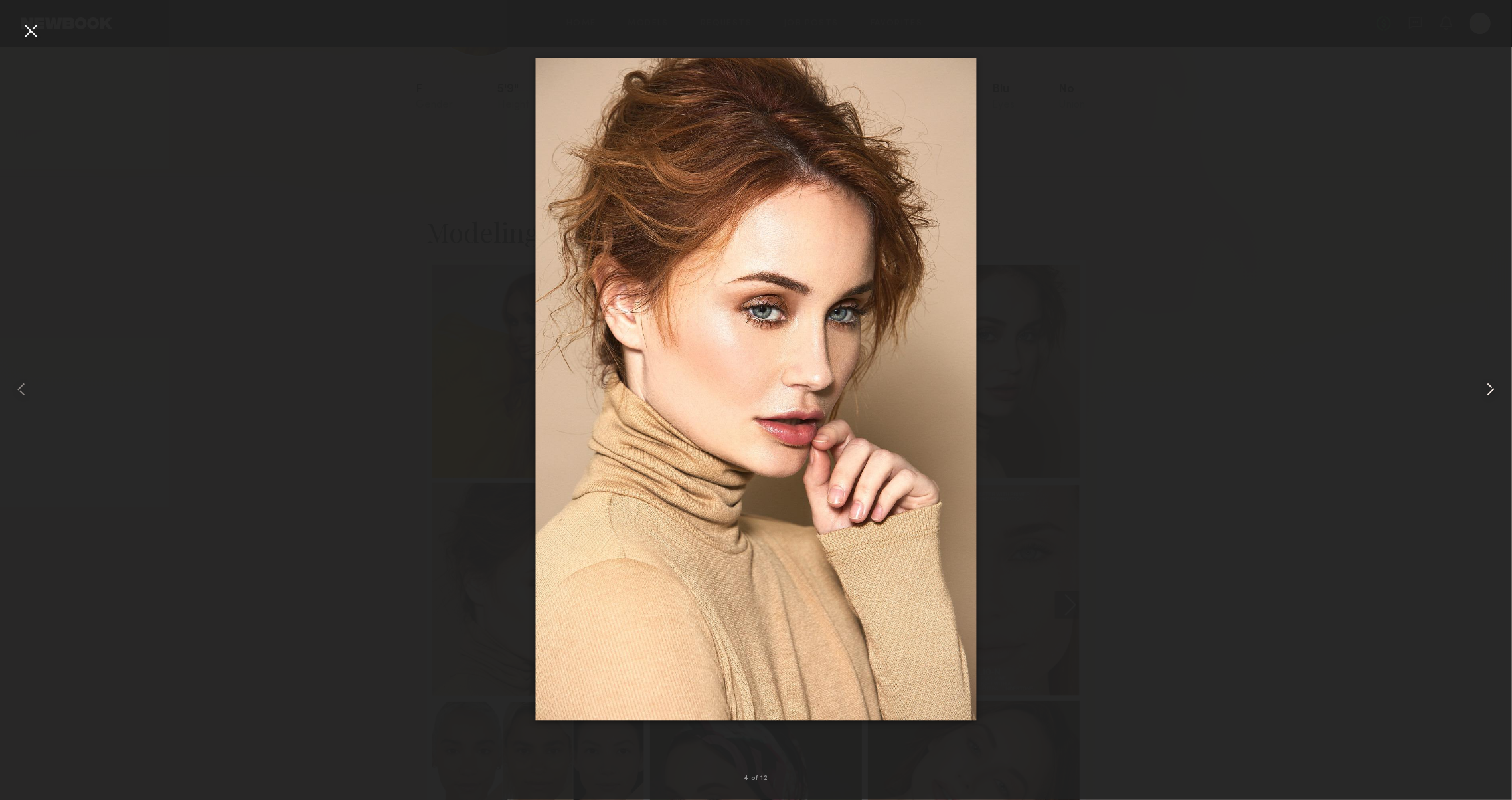
click at [1489, 392] on common-icon at bounding box center [1490, 389] width 22 height 22
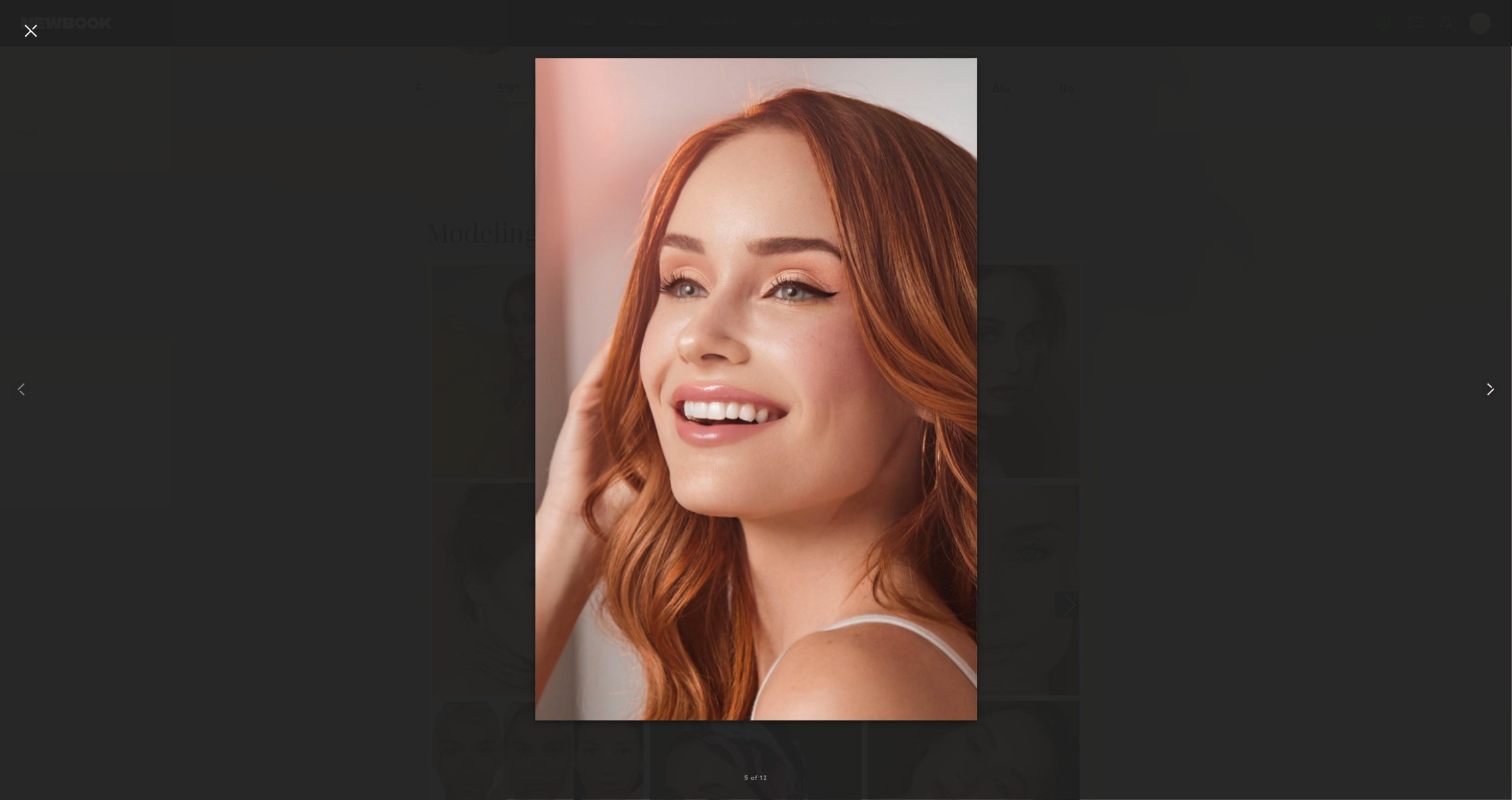
click at [1489, 392] on common-icon at bounding box center [1490, 389] width 22 height 22
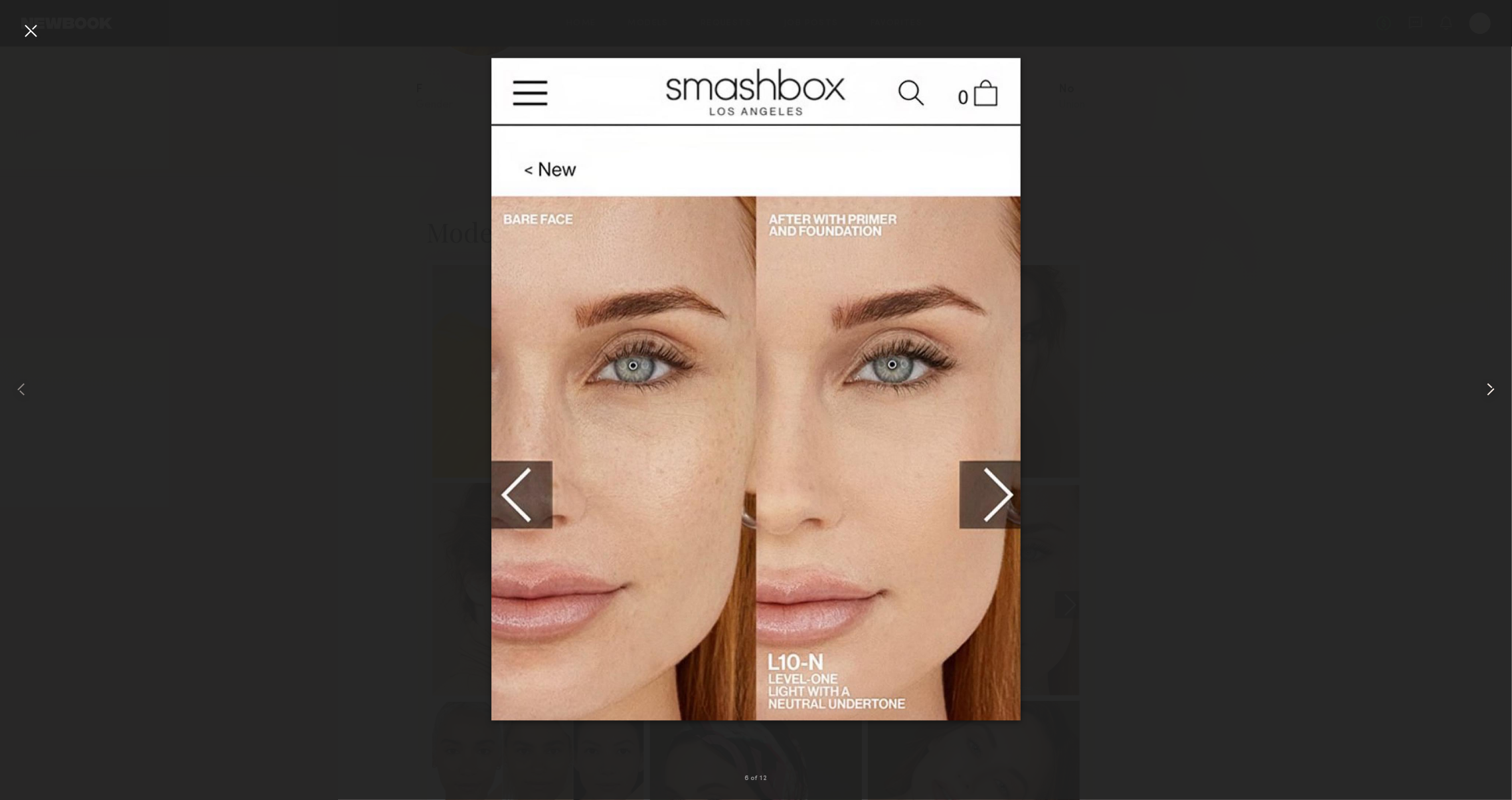
click at [1489, 392] on common-icon at bounding box center [1490, 389] width 22 height 22
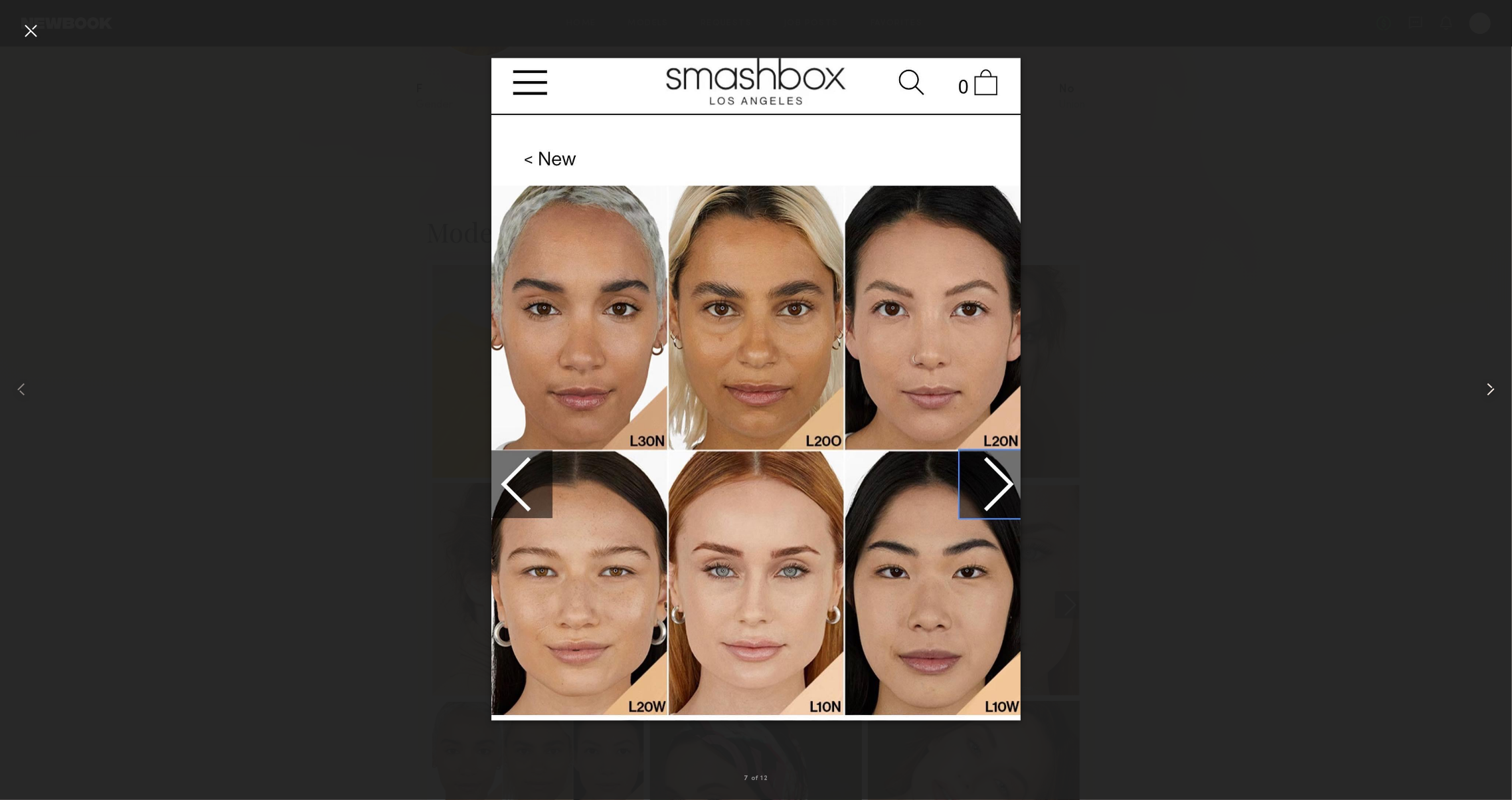
click at [1489, 392] on common-icon at bounding box center [1490, 389] width 22 height 22
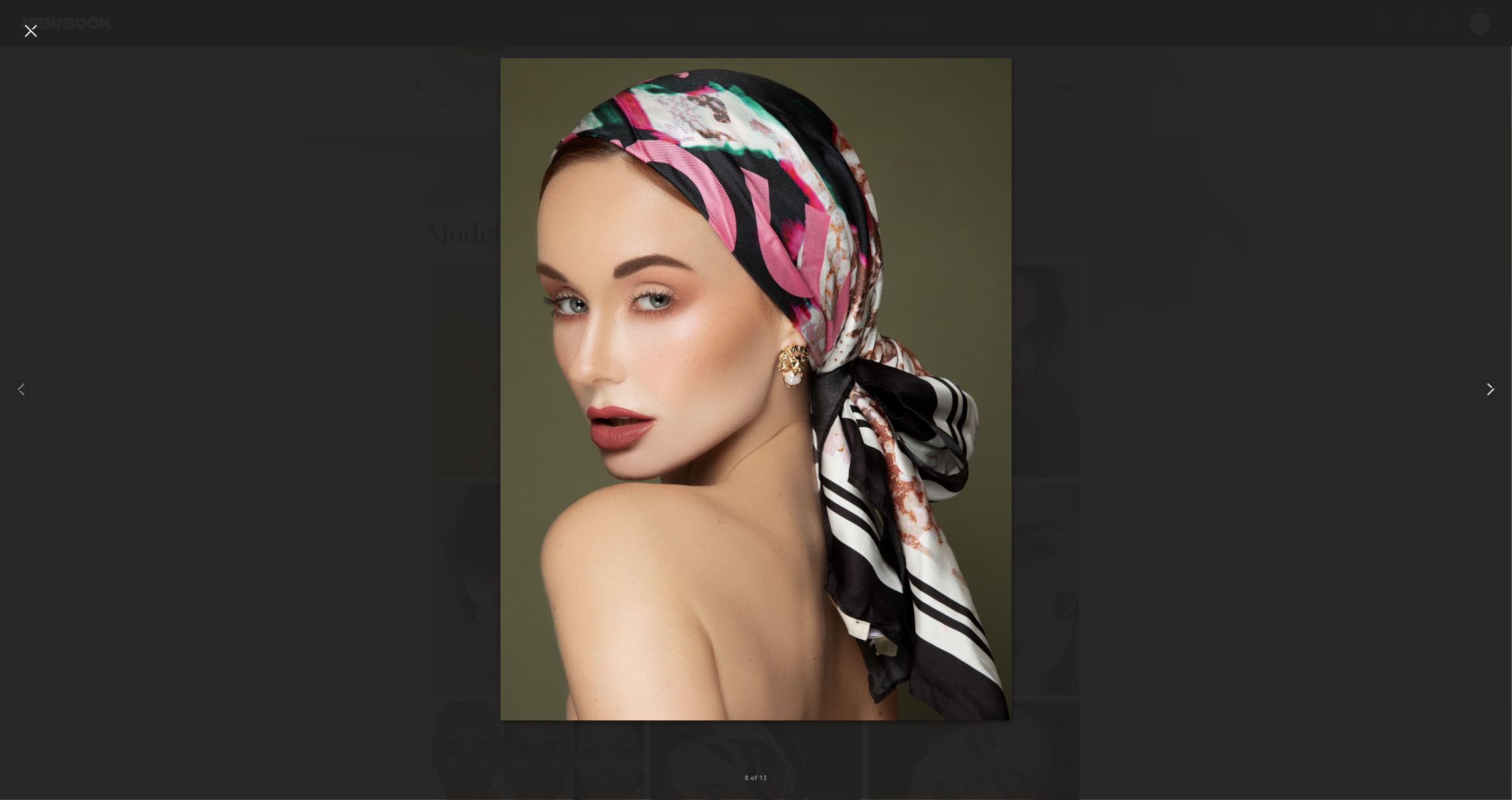
click at [1489, 392] on common-icon at bounding box center [1490, 389] width 22 height 22
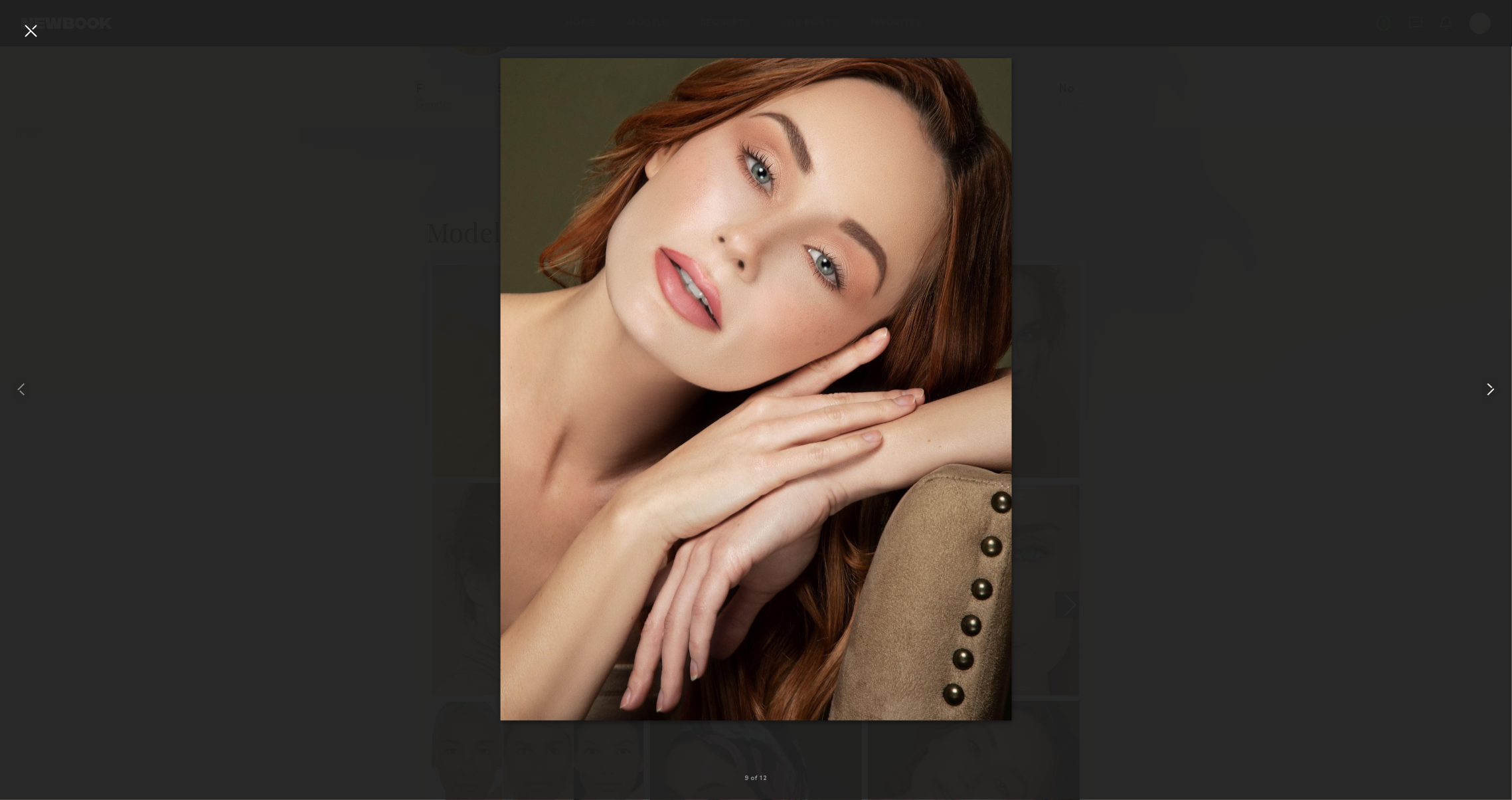
click at [1489, 392] on common-icon at bounding box center [1490, 389] width 22 height 22
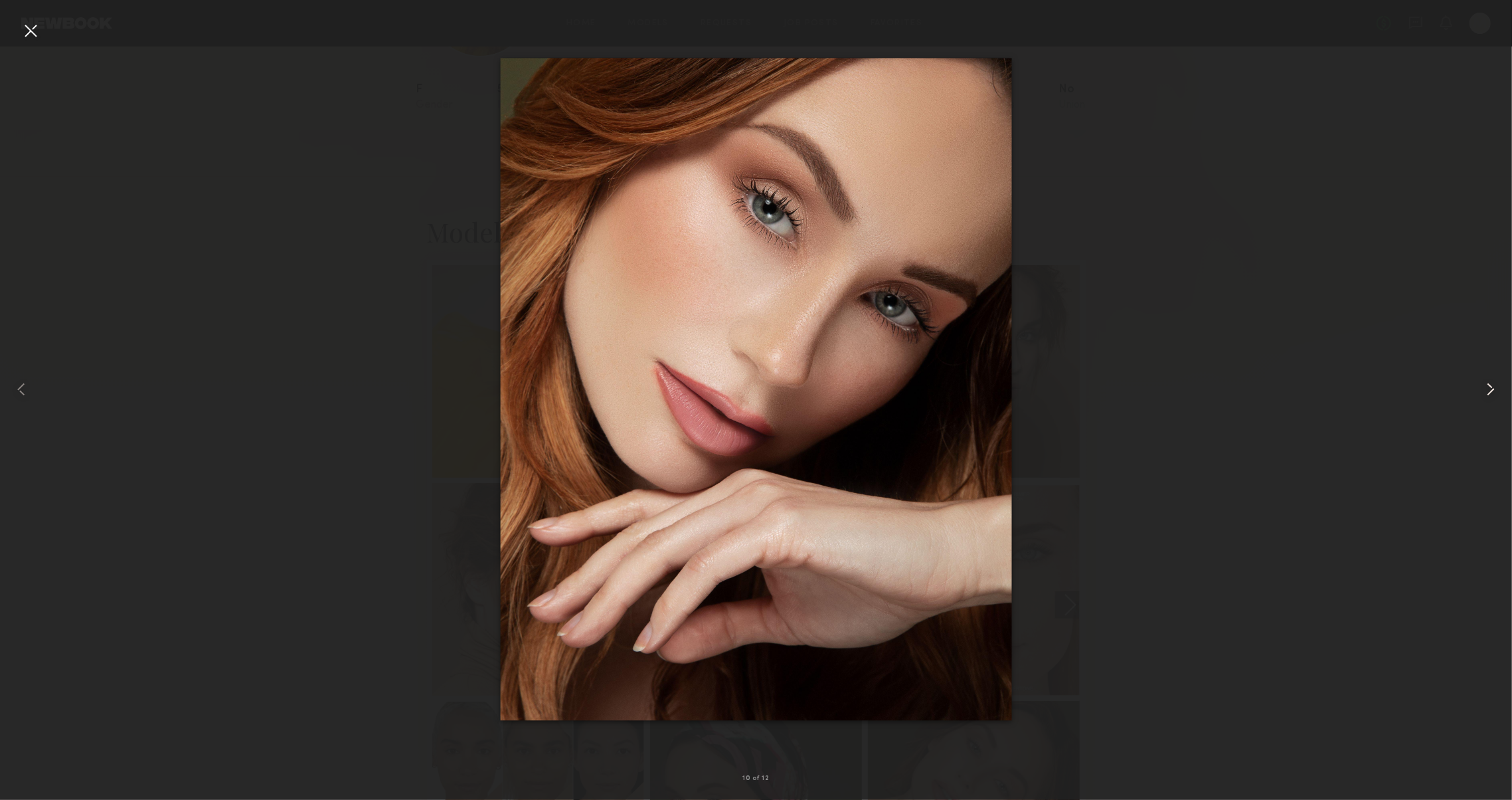
click at [1489, 392] on common-icon at bounding box center [1490, 389] width 22 height 22
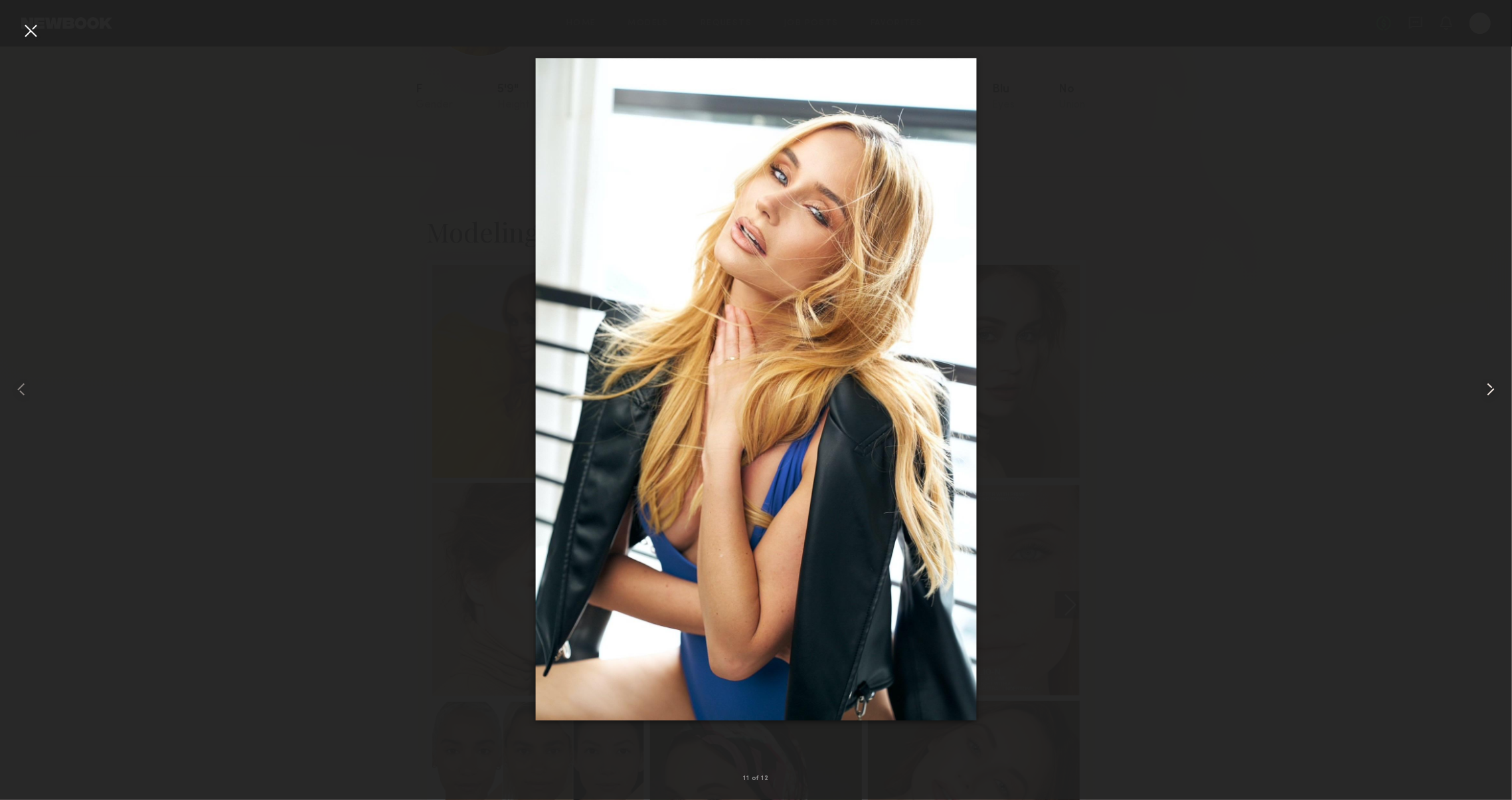
click at [1489, 392] on common-icon at bounding box center [1490, 389] width 22 height 22
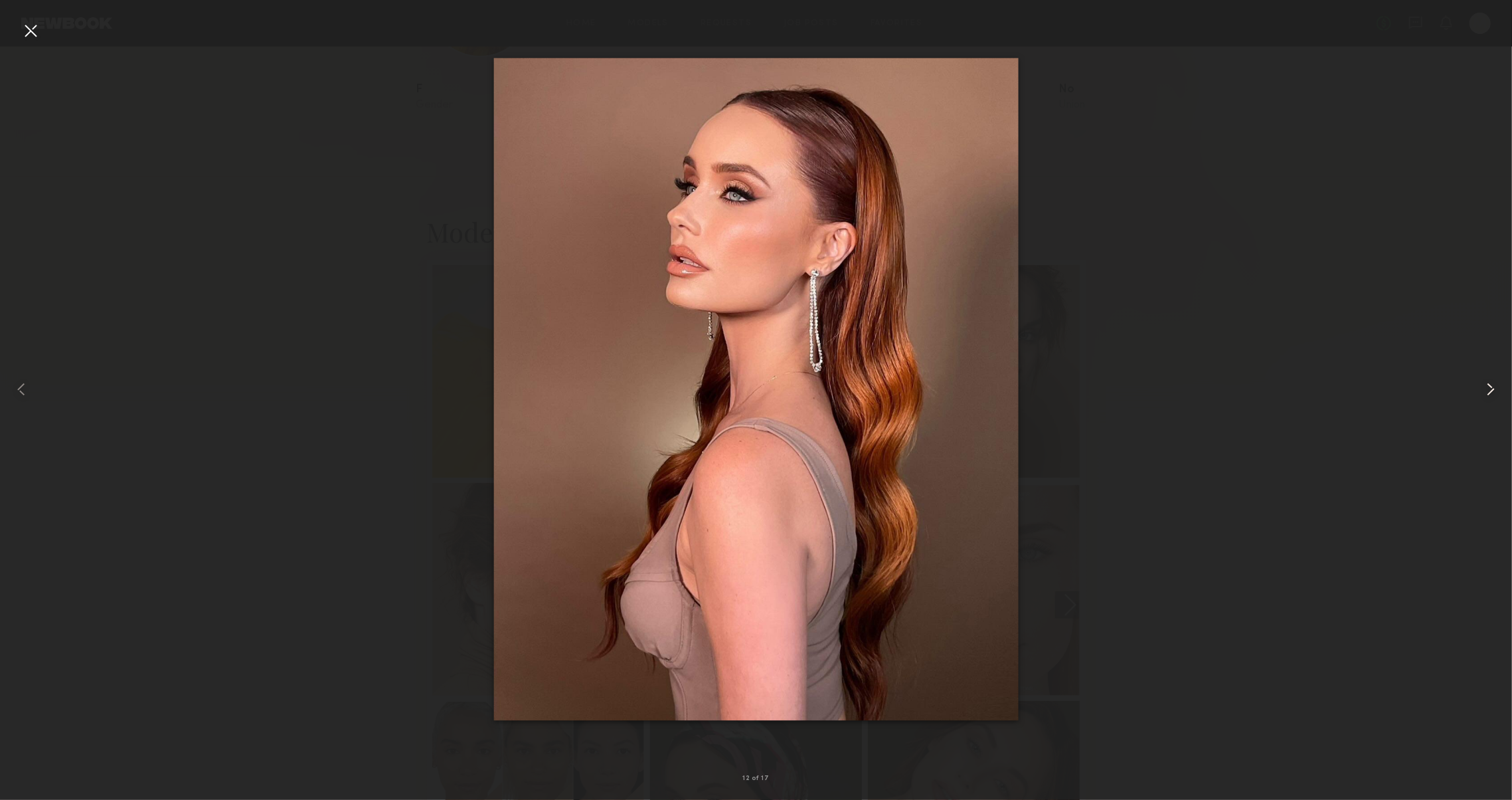
click at [1489, 392] on common-icon at bounding box center [1490, 389] width 22 height 22
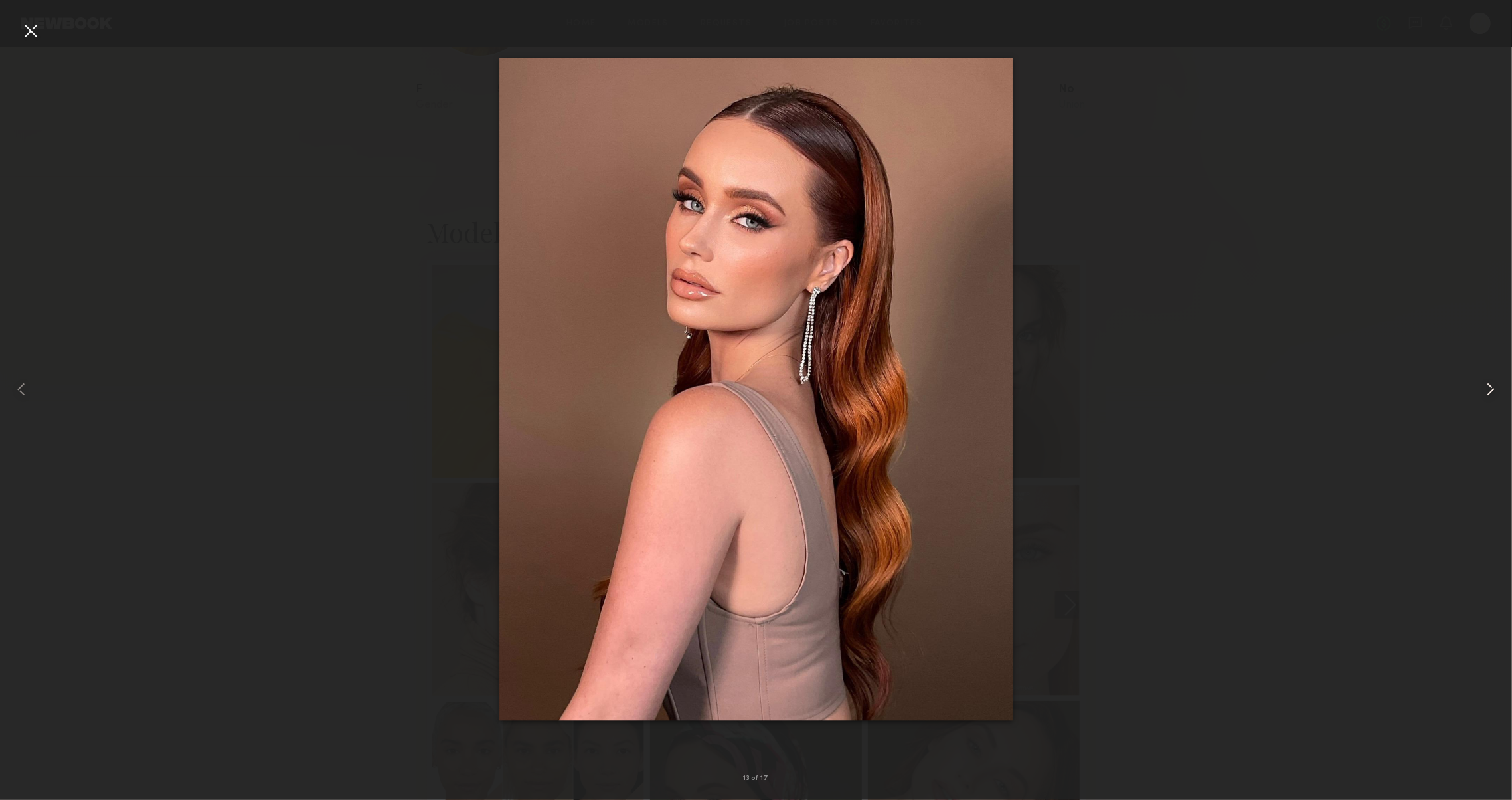
click at [1489, 392] on common-icon at bounding box center [1490, 389] width 22 height 22
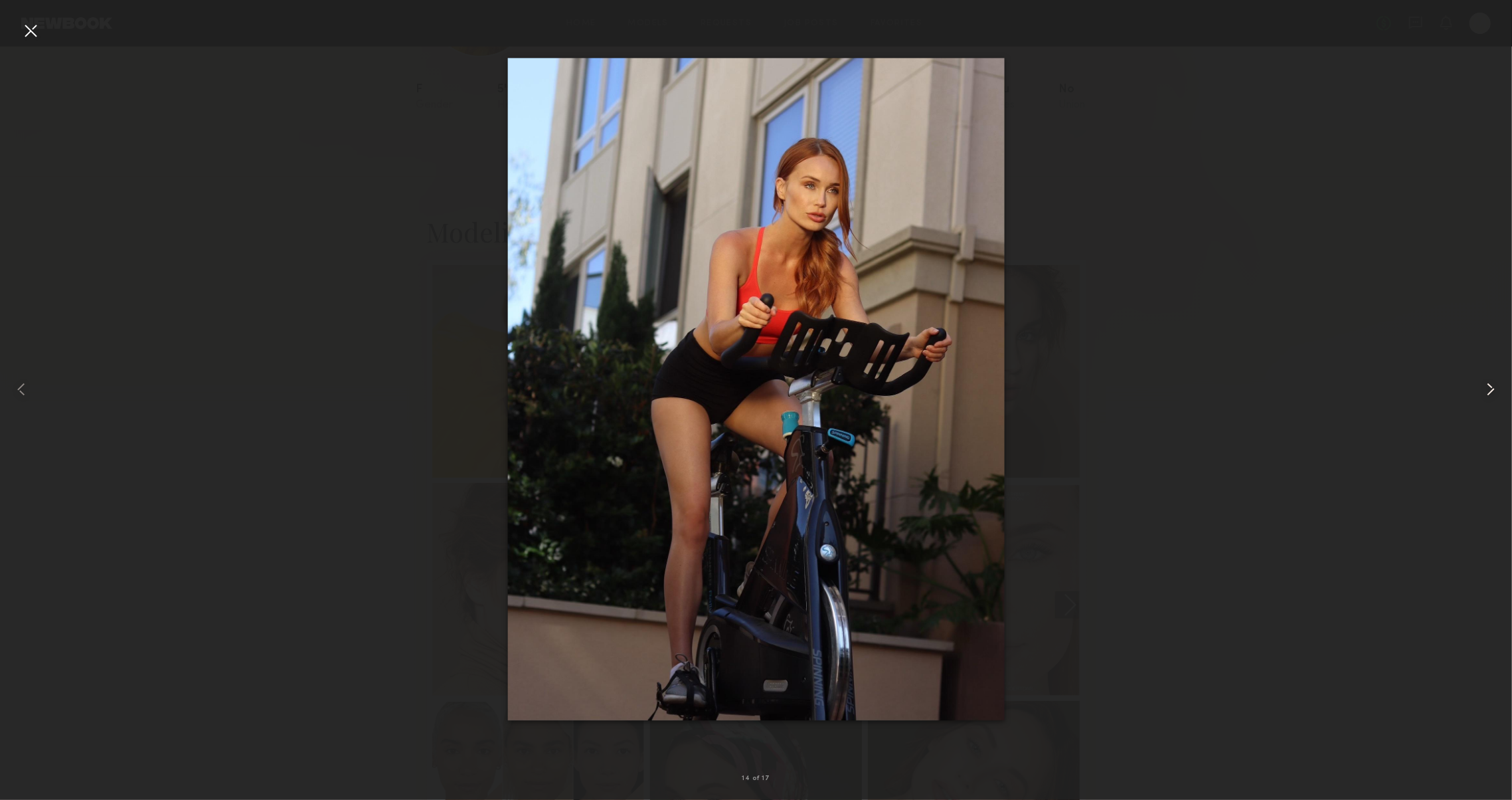
click at [1489, 392] on common-icon at bounding box center [1490, 389] width 22 height 22
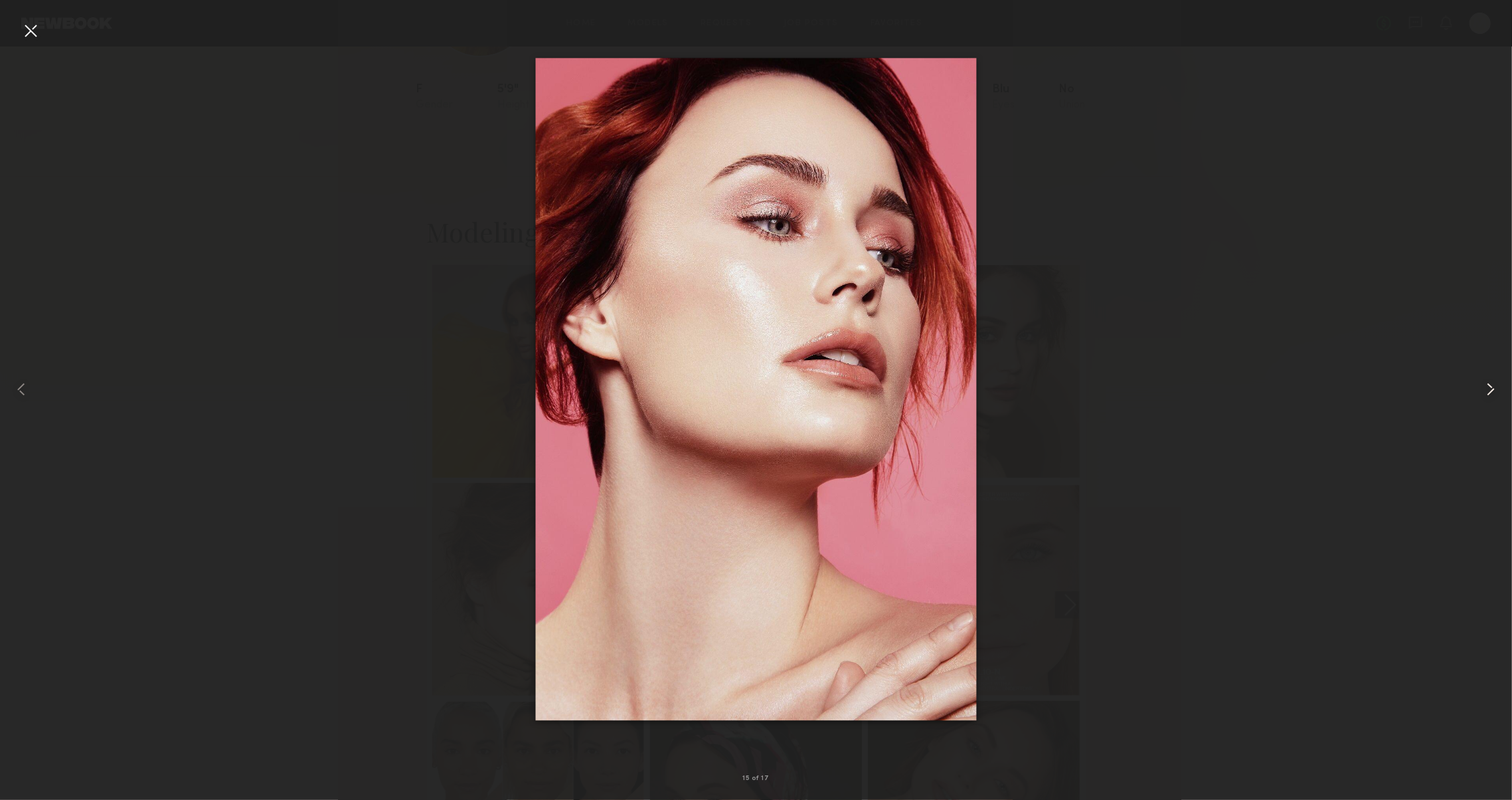
click at [1489, 392] on common-icon at bounding box center [1490, 389] width 22 height 22
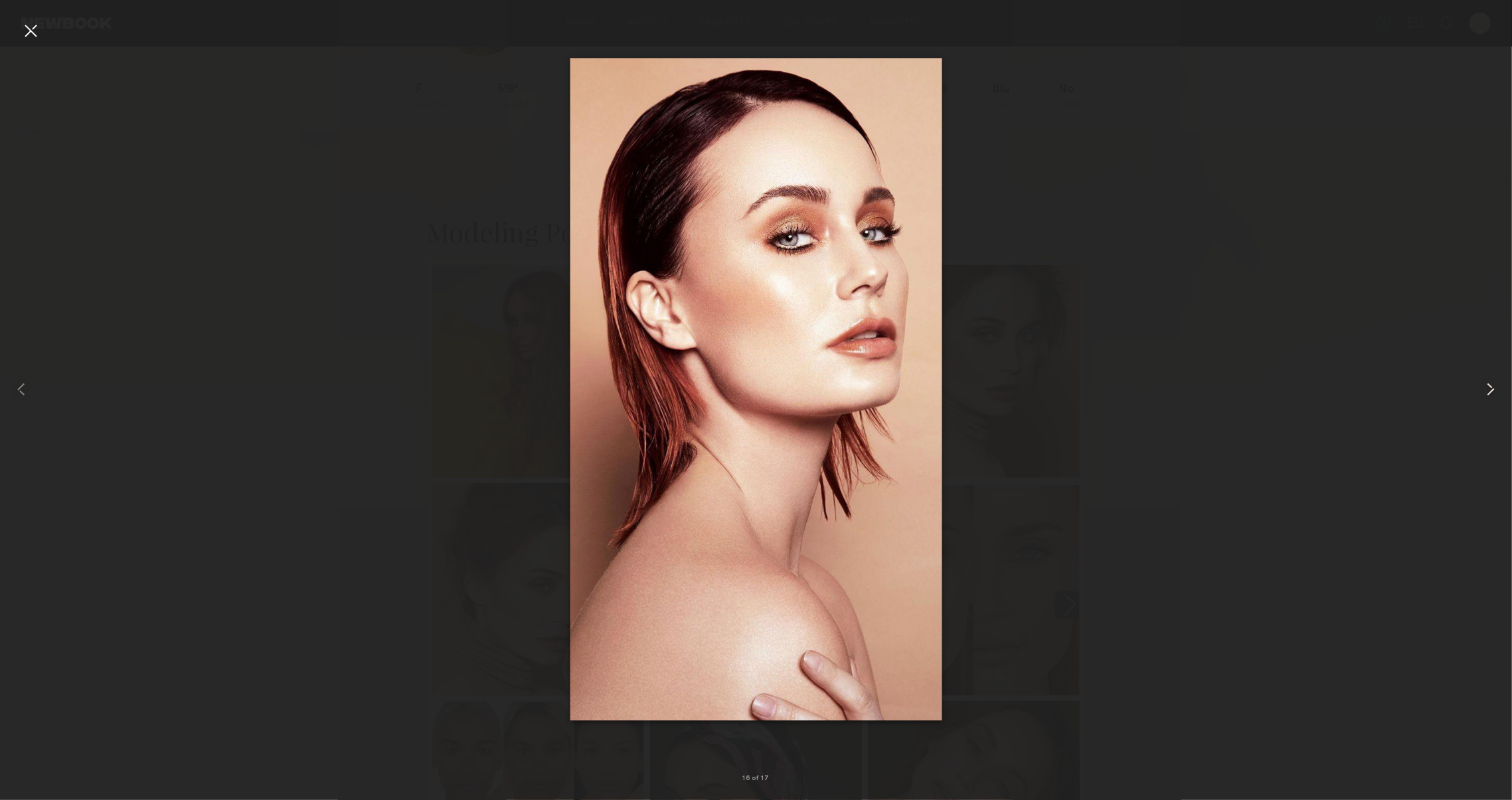
click at [1489, 392] on common-icon at bounding box center [1490, 389] width 22 height 22
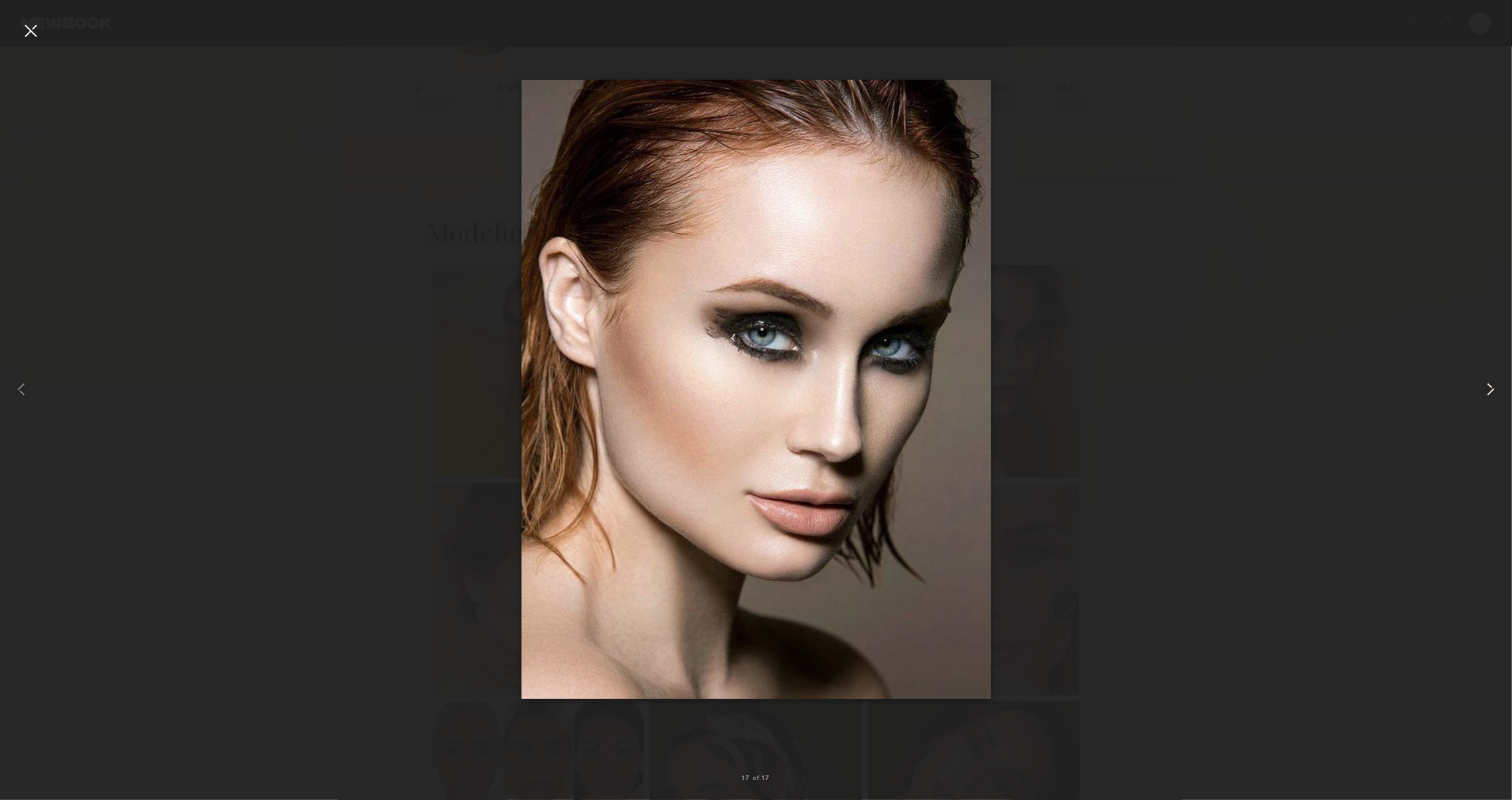
click at [1489, 392] on common-icon at bounding box center [1490, 389] width 22 height 22
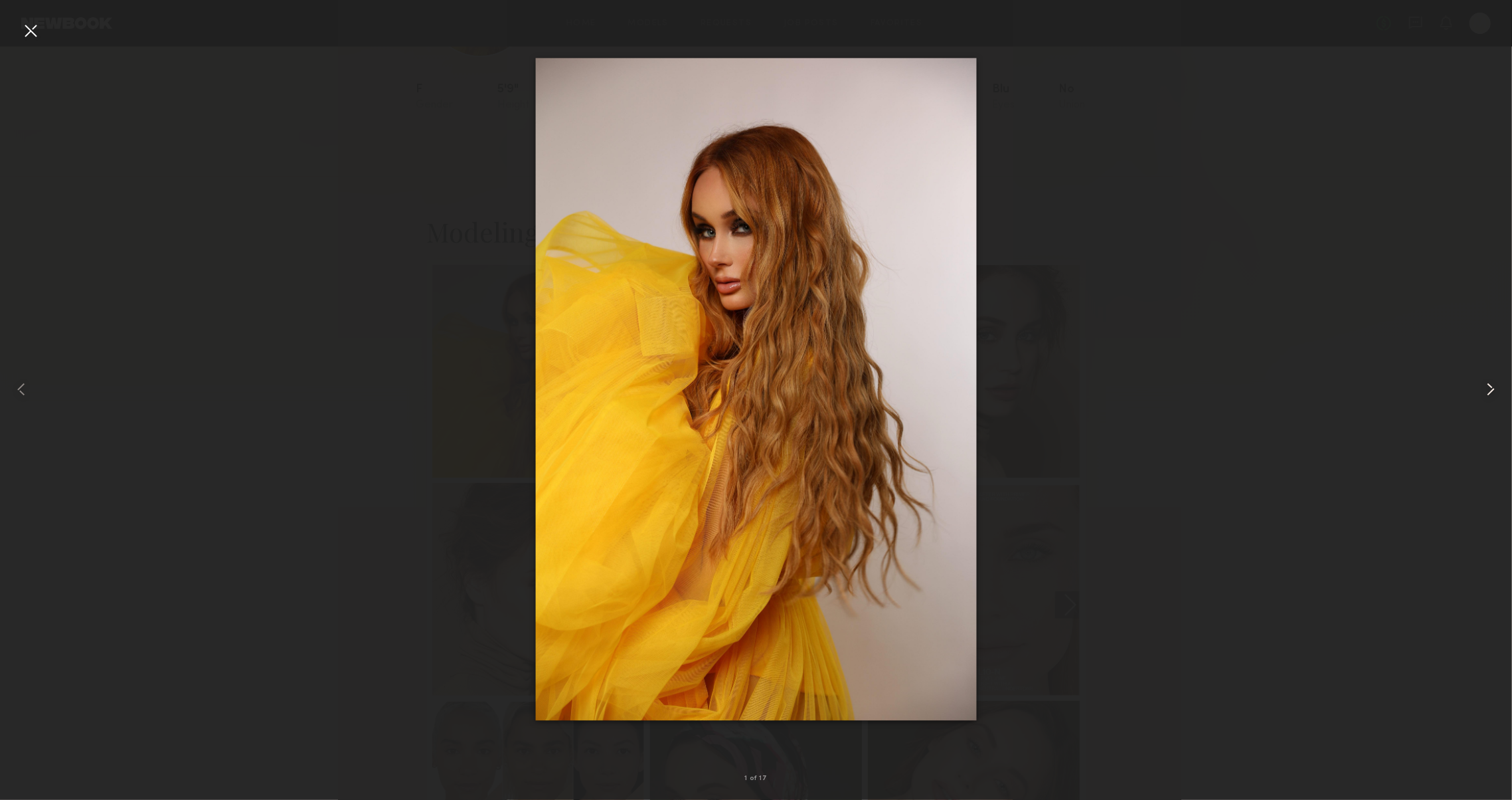
click at [1489, 392] on common-icon at bounding box center [1490, 389] width 22 height 22
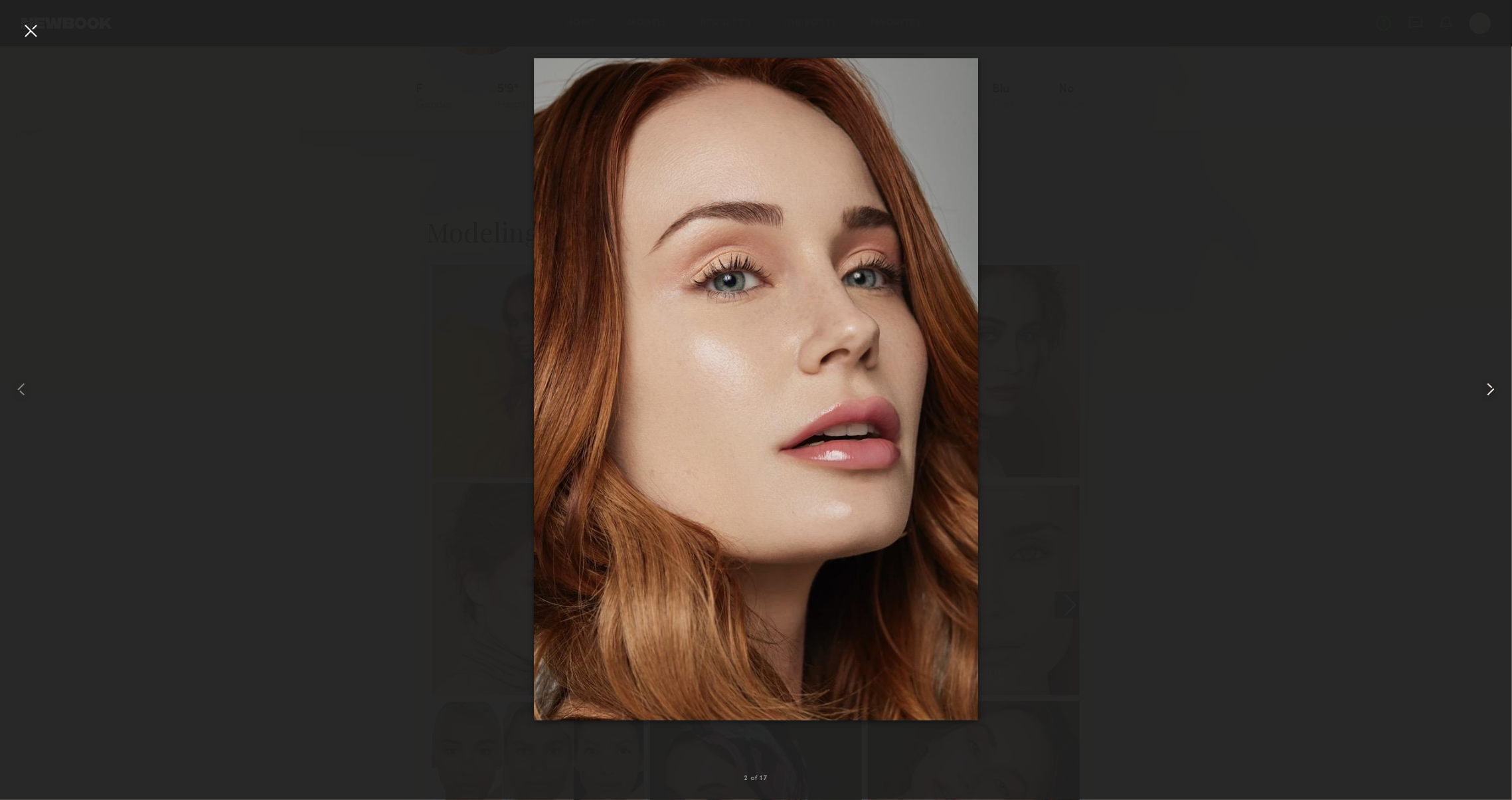
click at [1489, 392] on common-icon at bounding box center [1490, 389] width 22 height 22
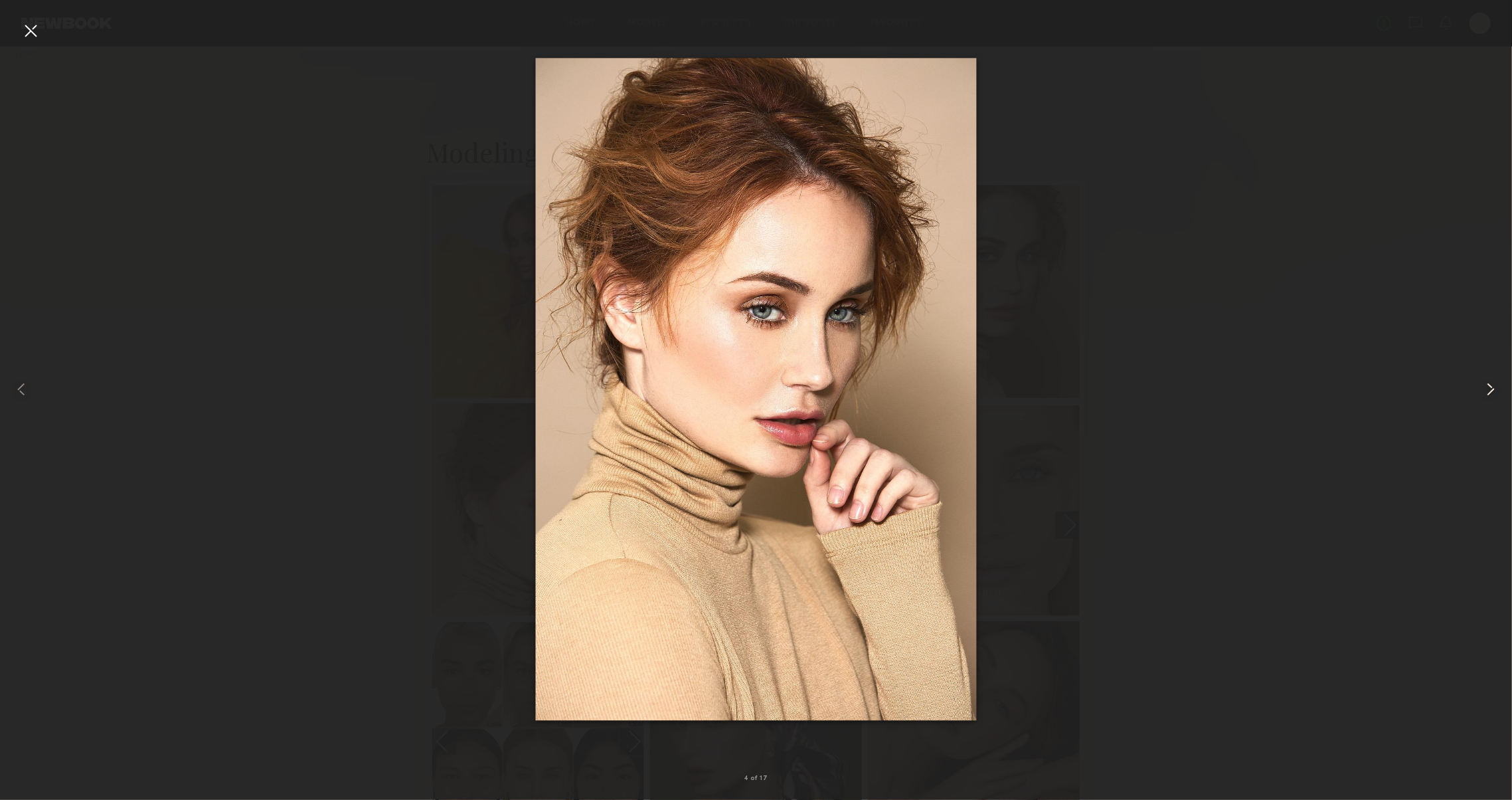
scroll to position [216, 0]
click at [1311, 471] on div at bounding box center [756, 390] width 1512 height 736
click at [1329, 469] on div at bounding box center [756, 390] width 1512 height 736
click at [22, 33] on div at bounding box center [30, 30] width 22 height 22
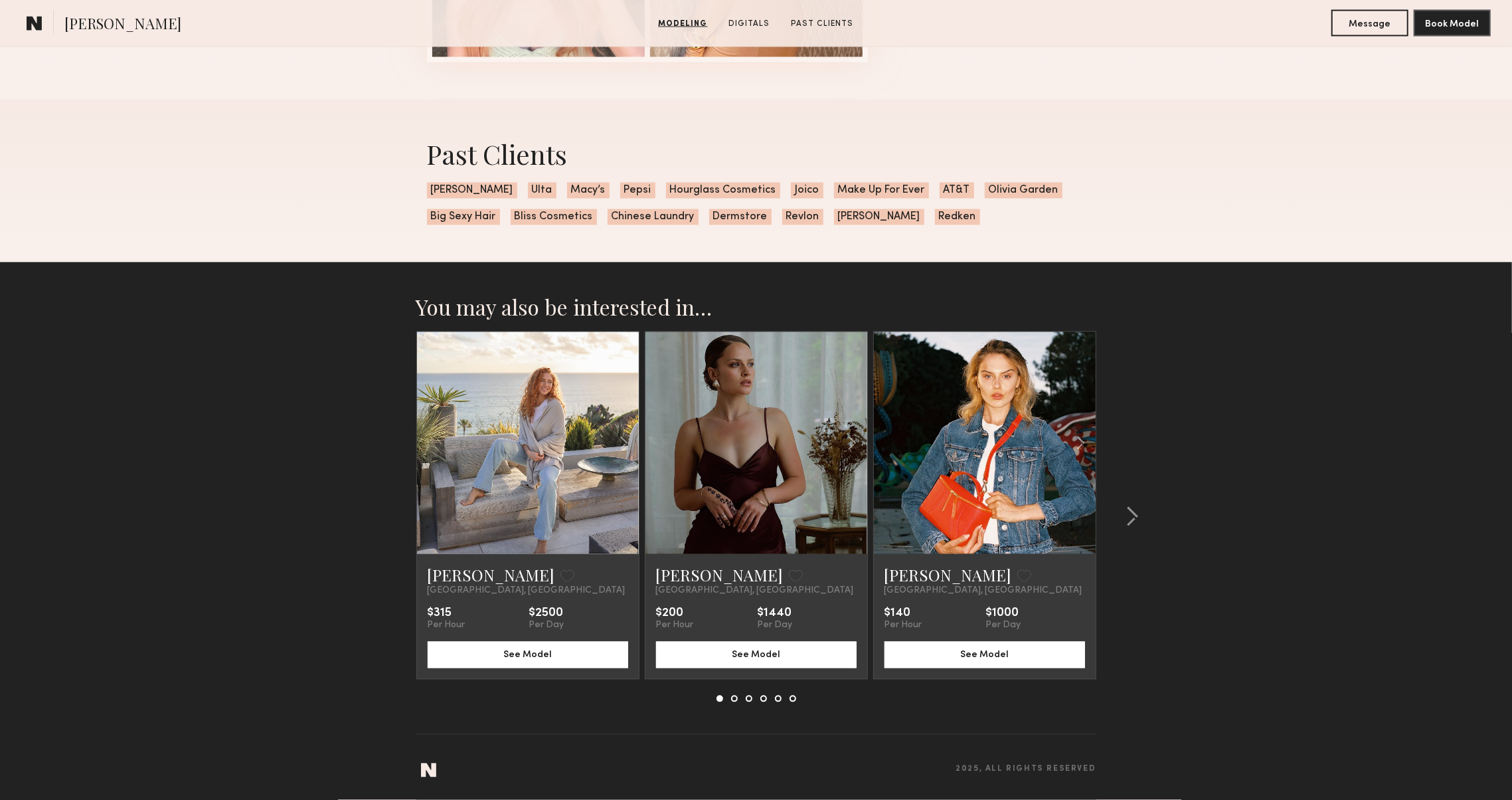
scroll to position [2200, 0]
click at [901, 578] on link "Cara R." at bounding box center [948, 575] width 128 height 22
click at [1128, 520] on common-icon at bounding box center [1132, 517] width 13 height 22
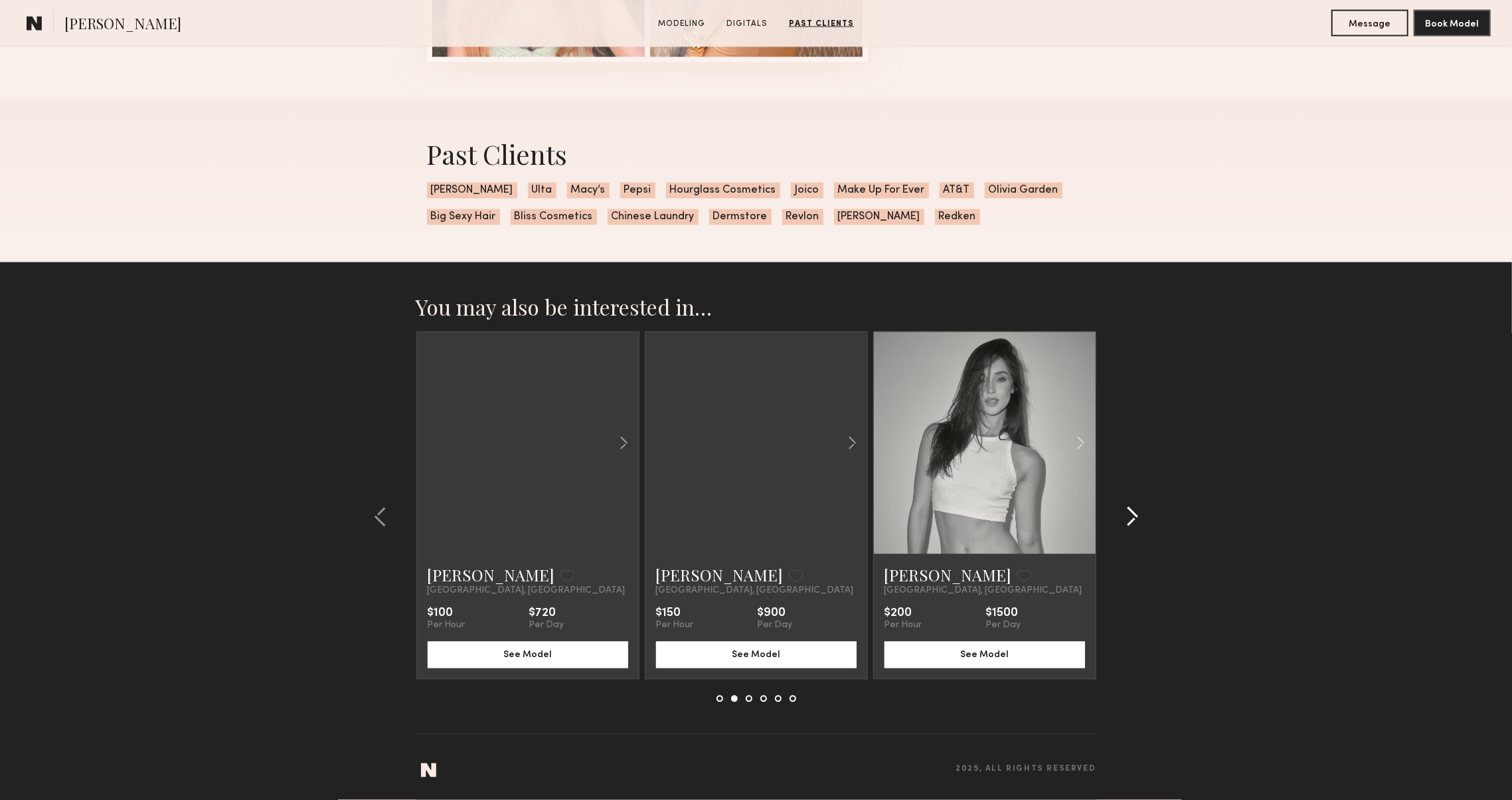
click at [1127, 512] on common-icon at bounding box center [1132, 517] width 13 height 22
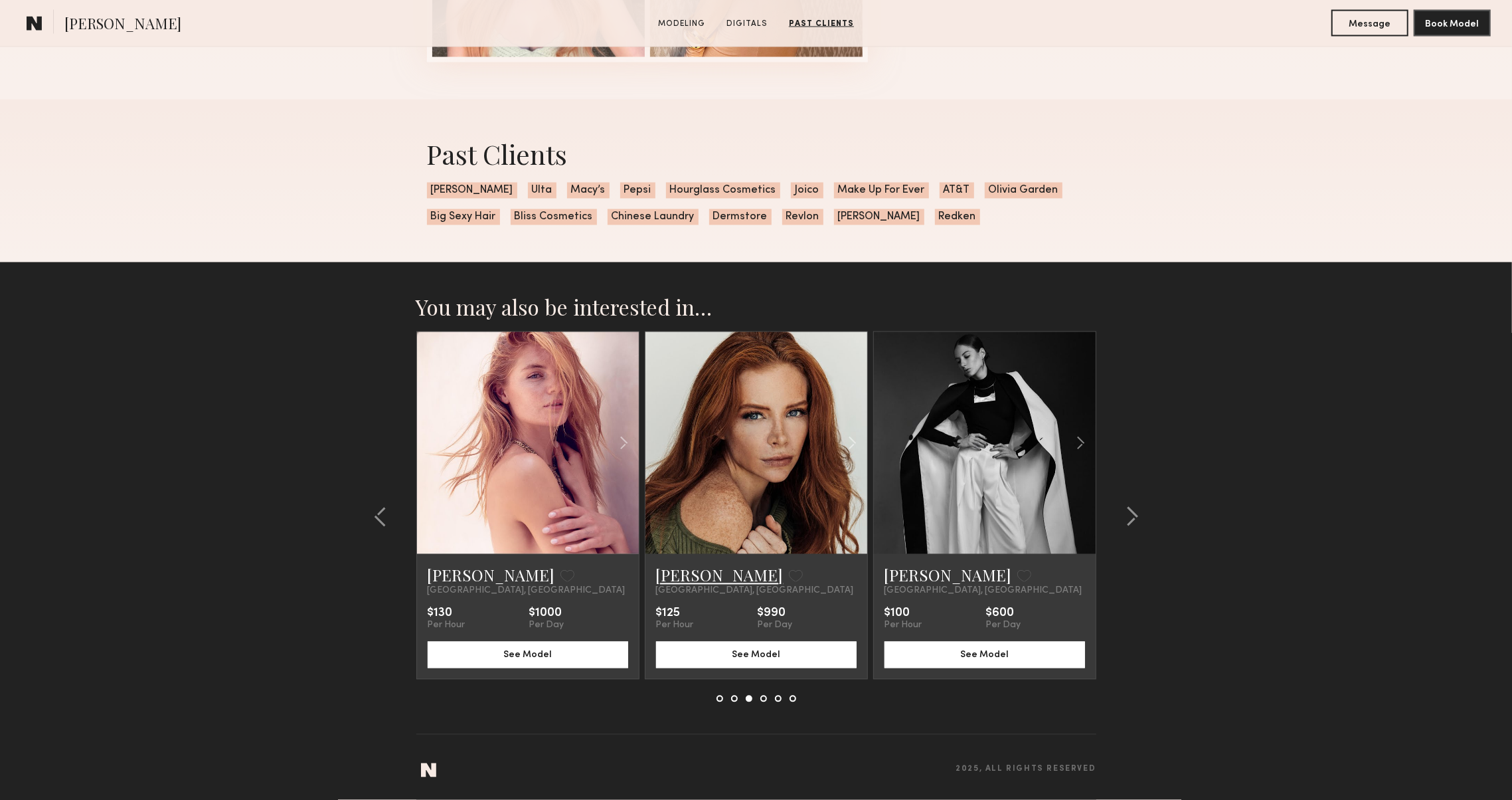
click at [675, 583] on link "Cherish W." at bounding box center [720, 575] width 128 height 22
click at [453, 575] on link "[PERSON_NAME]" at bounding box center [492, 575] width 128 height 22
click at [1125, 511] on common-icon at bounding box center [1132, 517] width 13 height 22
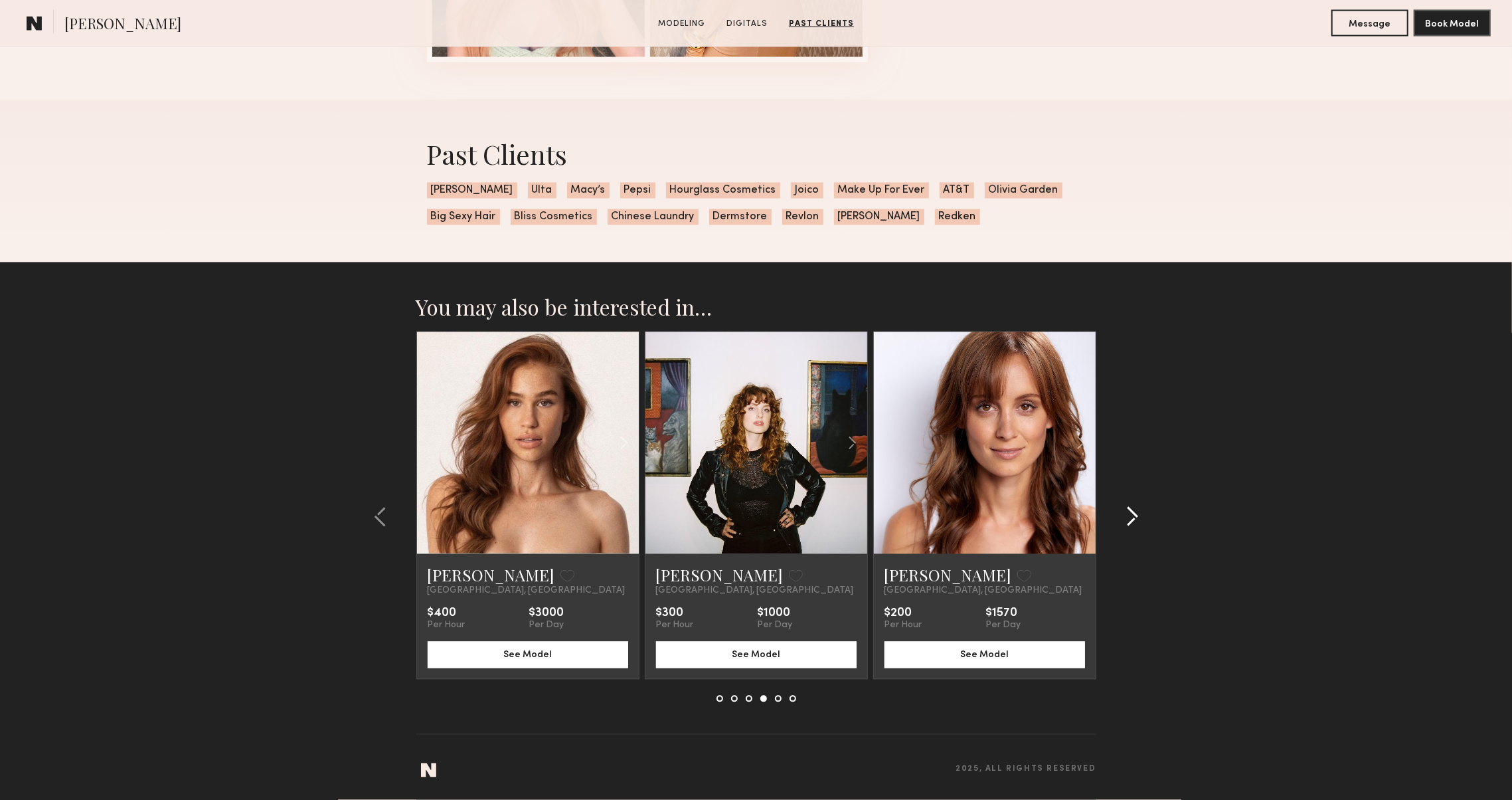
click at [1132, 511] on common-icon at bounding box center [1132, 517] width 13 height 22
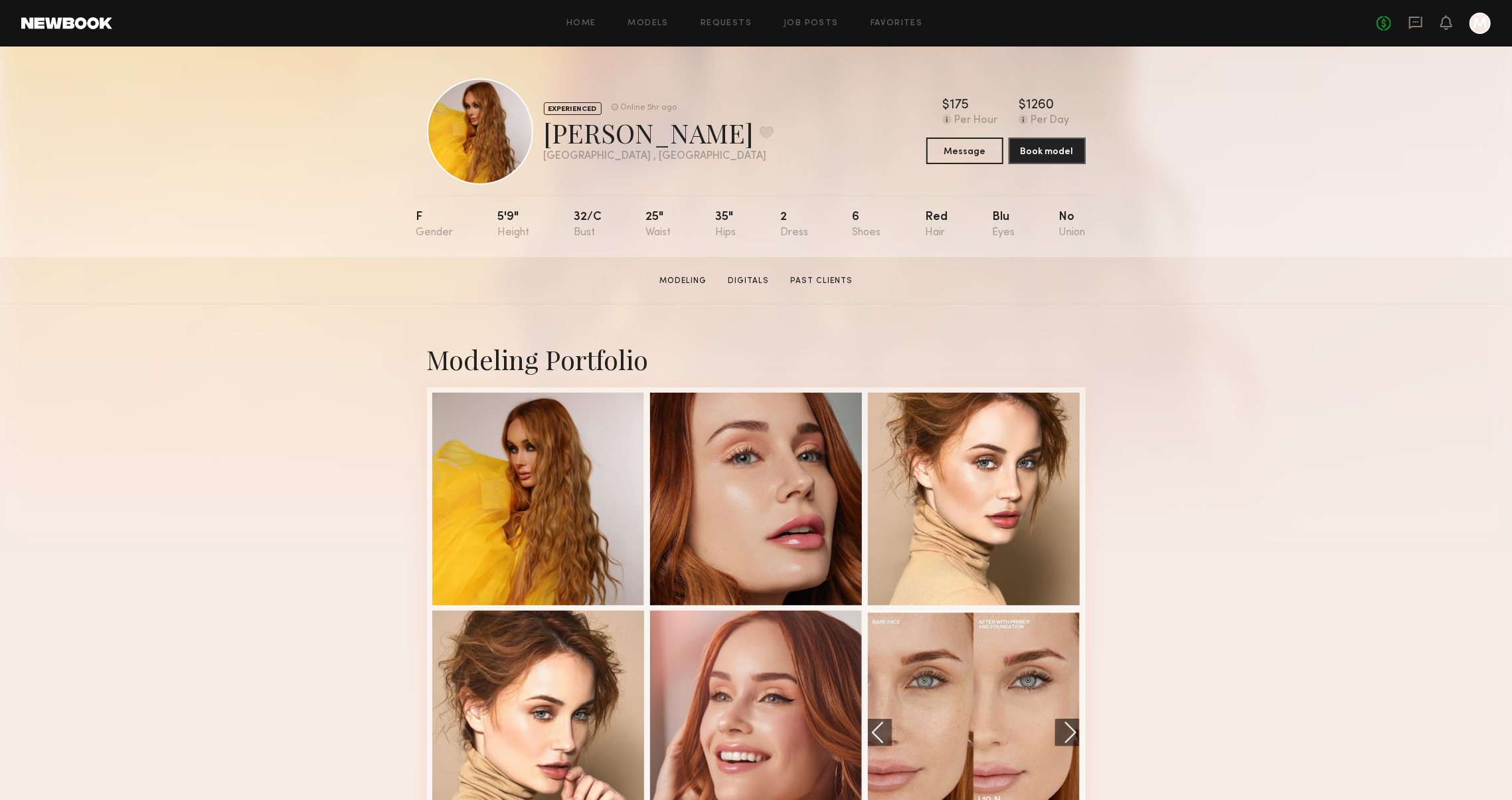
scroll to position [0, 0]
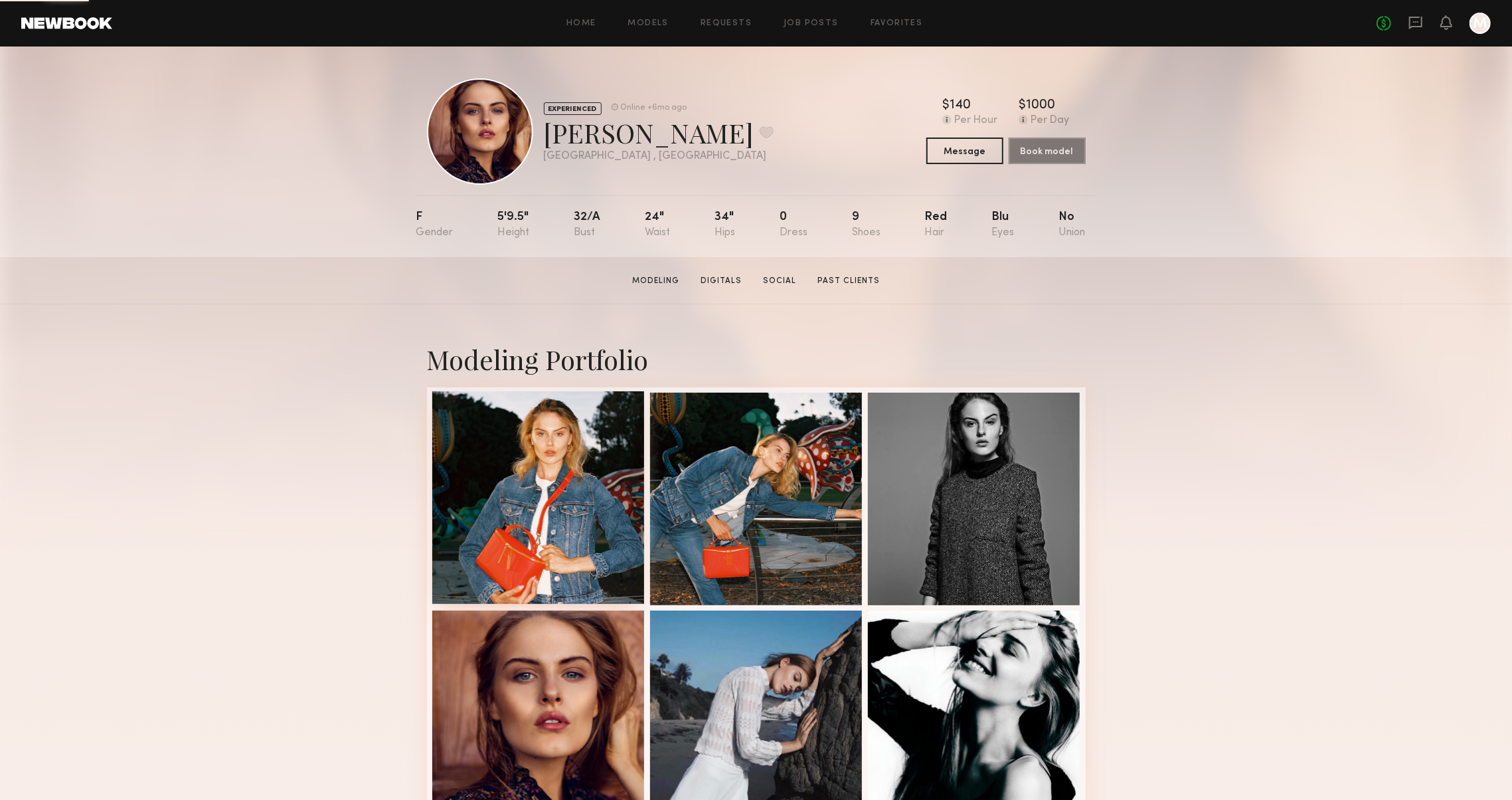
click at [564, 469] on div at bounding box center [539, 498] width 213 height 213
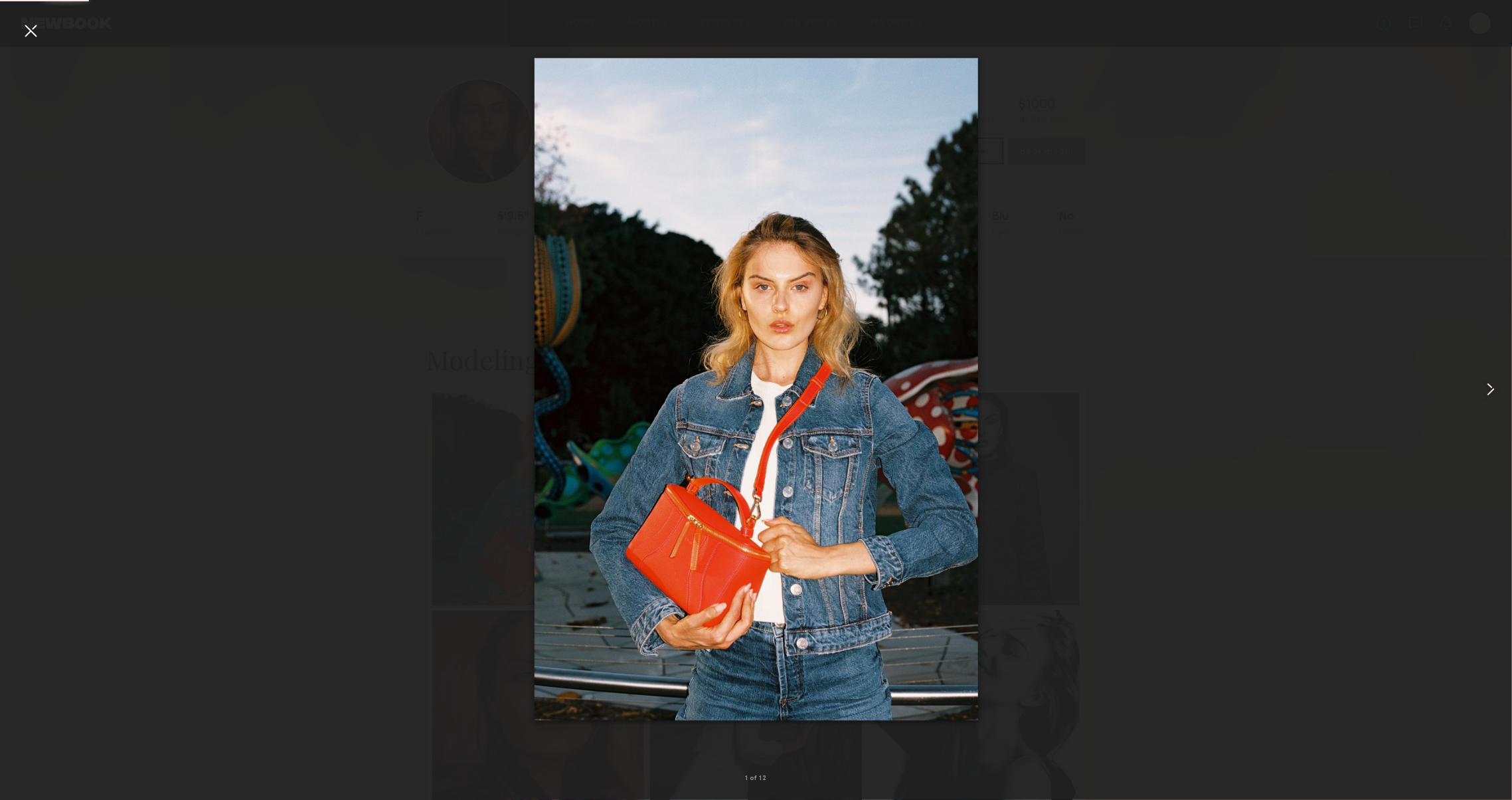
click at [1493, 388] on common-icon at bounding box center [1490, 389] width 22 height 22
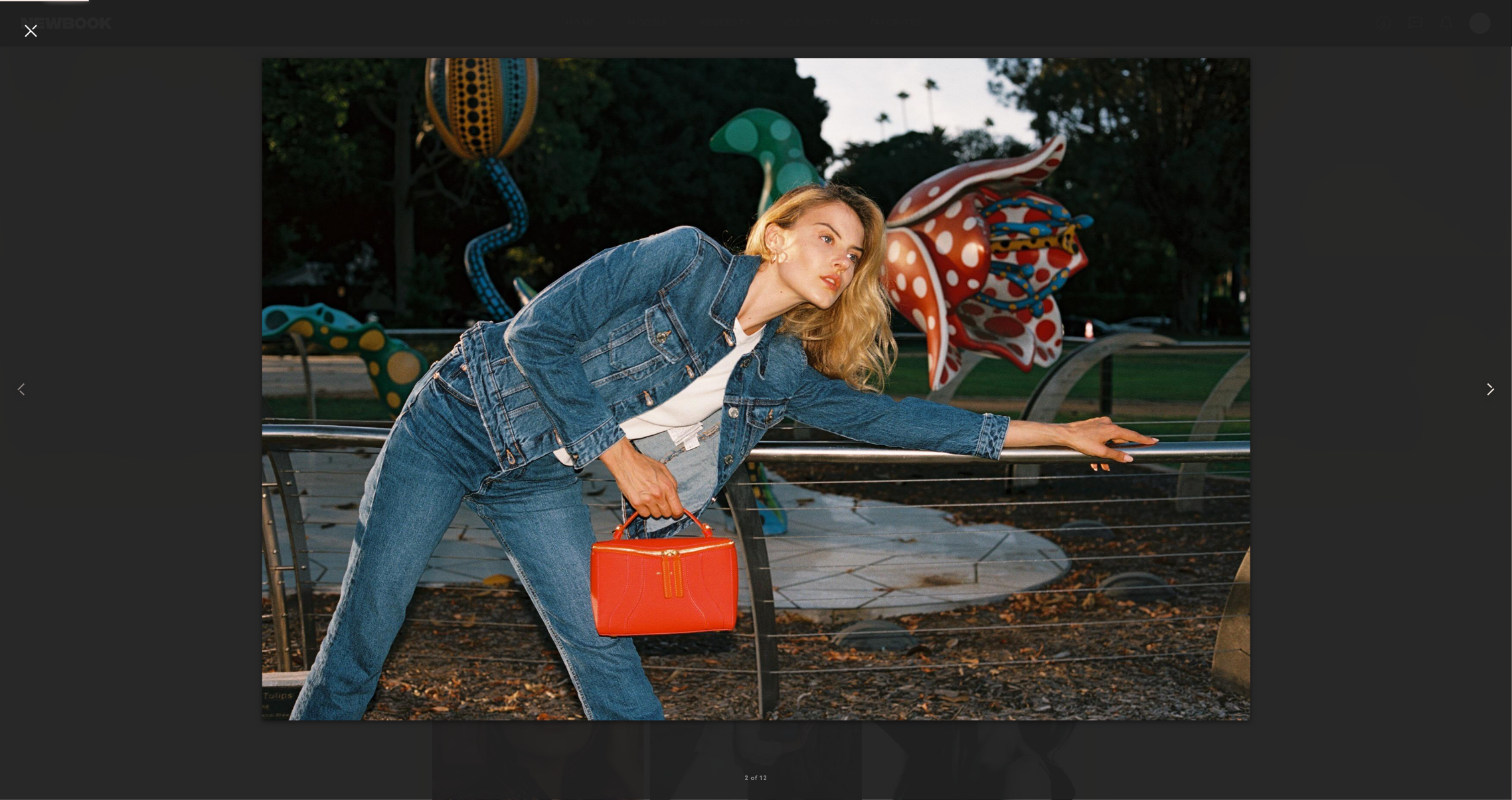
click at [1493, 388] on common-icon at bounding box center [1490, 389] width 22 height 22
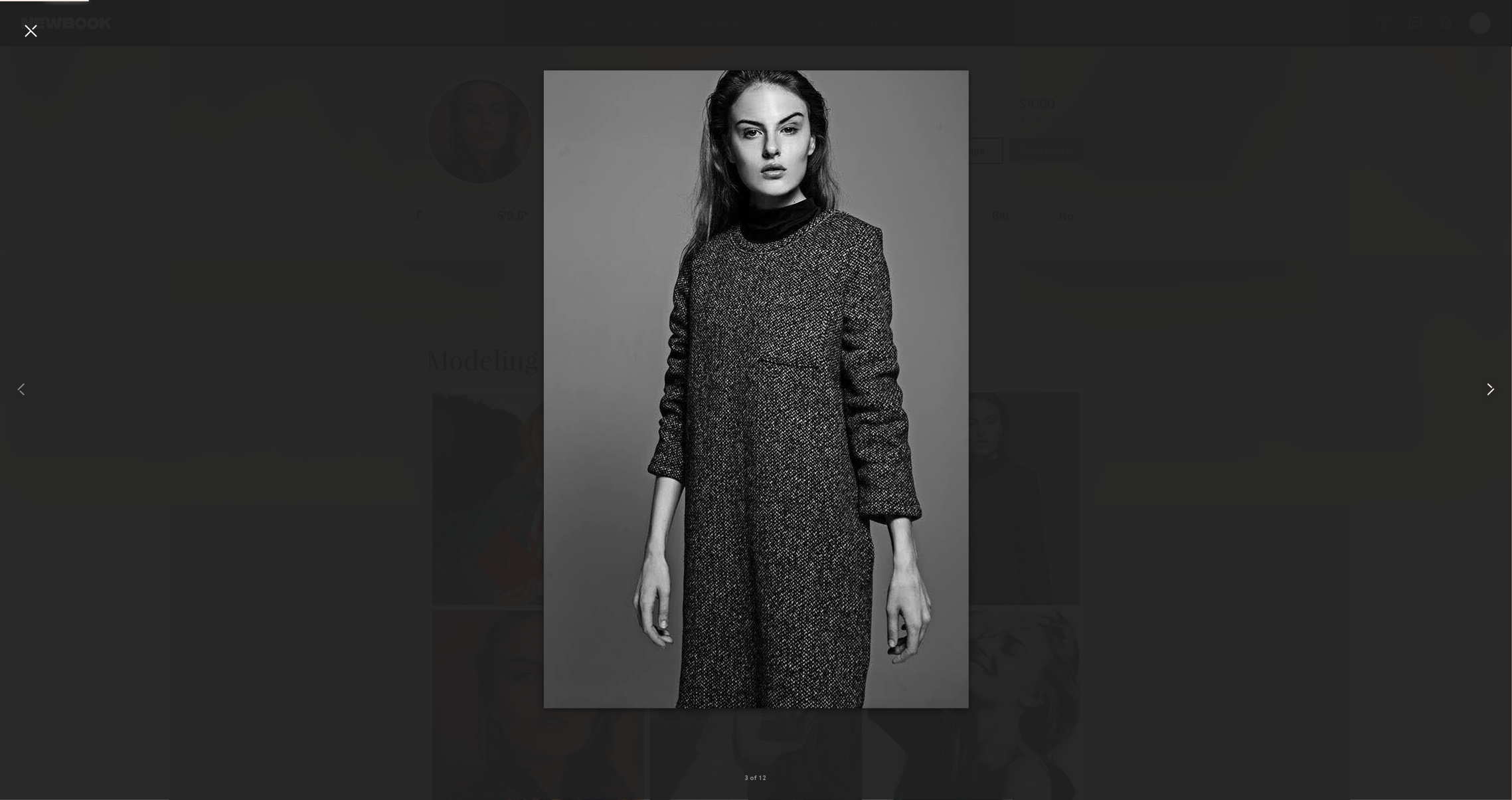
click at [1493, 388] on common-icon at bounding box center [1490, 389] width 22 height 22
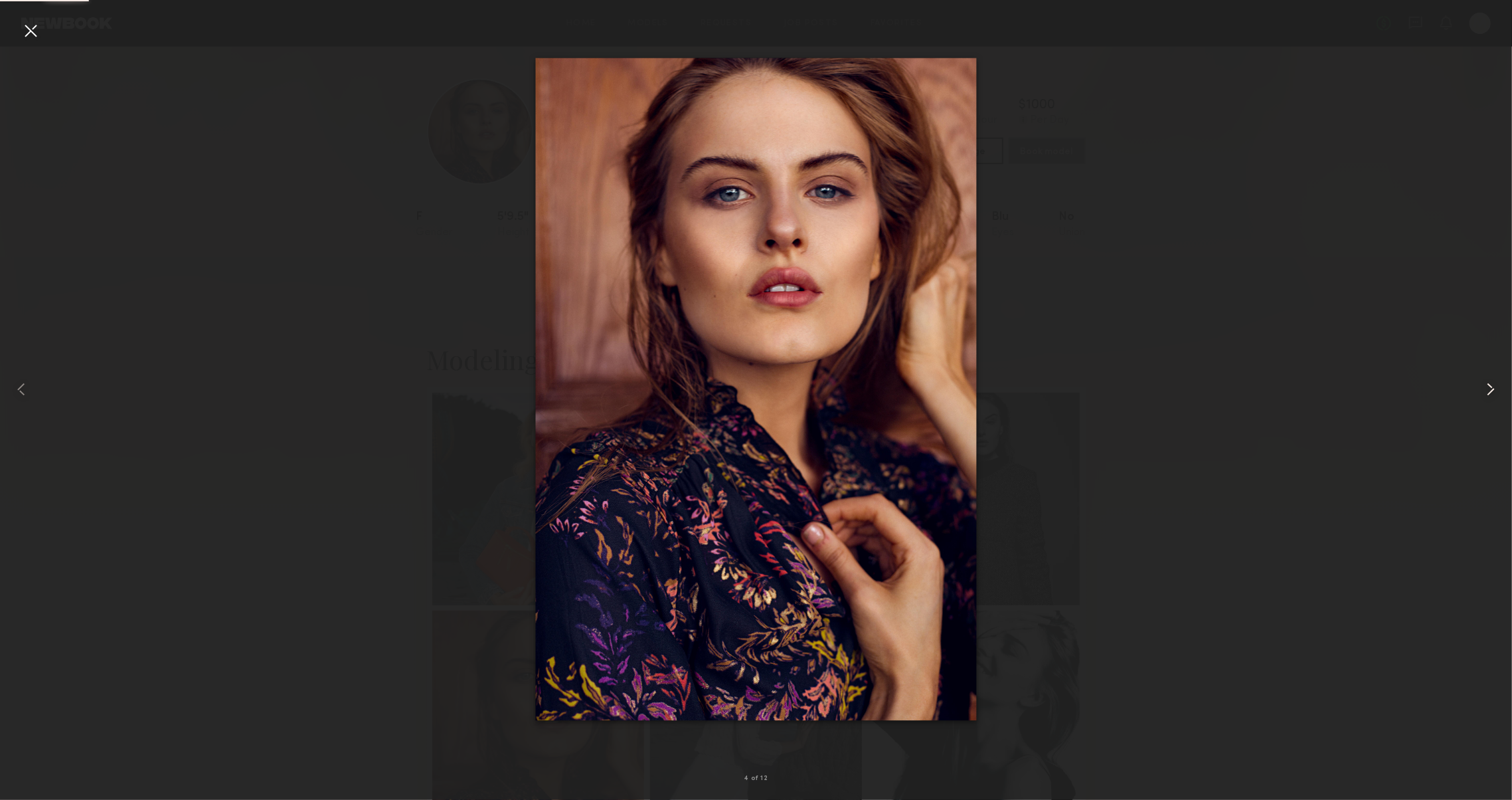
click at [1493, 388] on common-icon at bounding box center [1490, 389] width 22 height 22
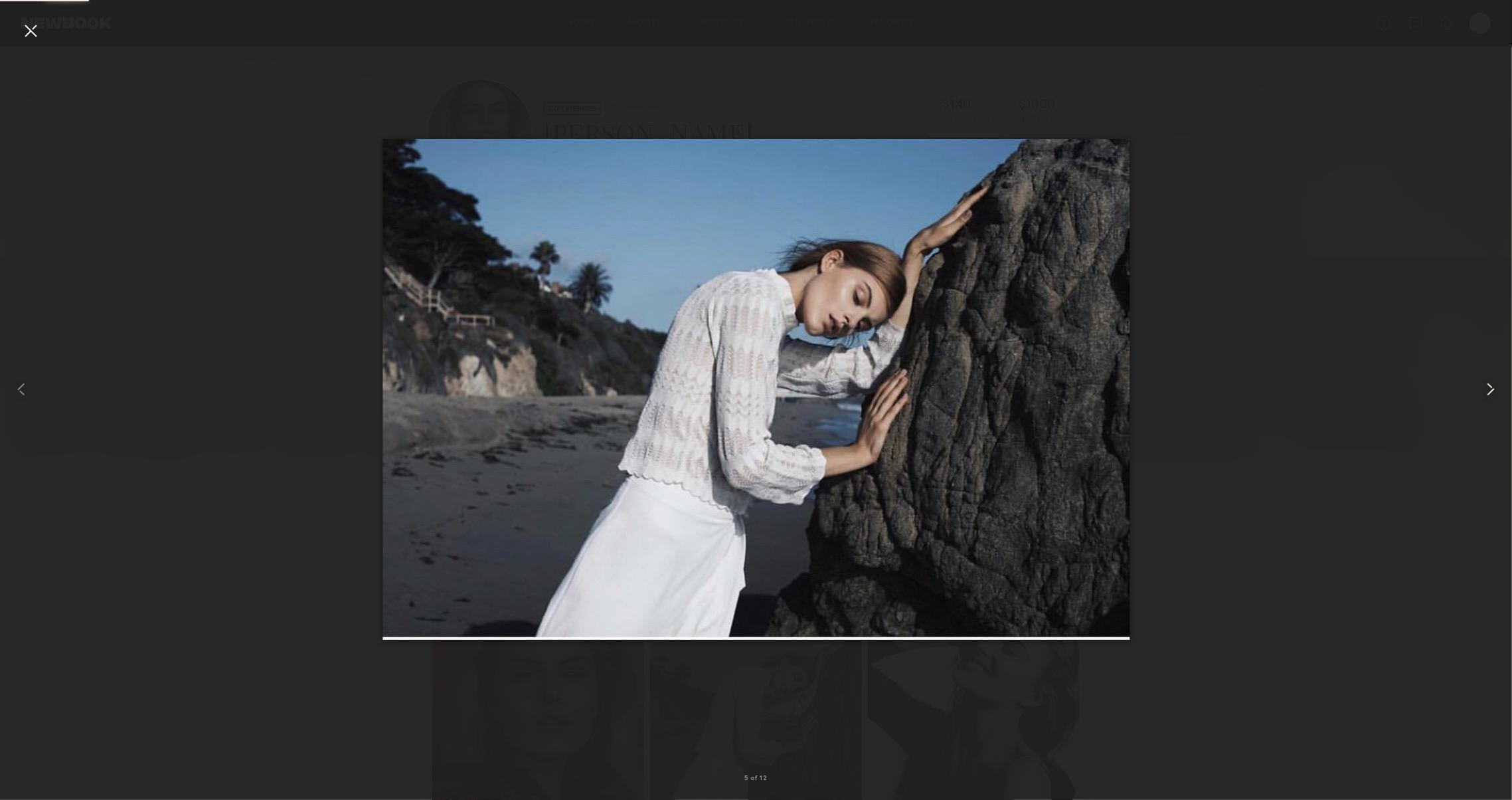
click at [1493, 388] on common-icon at bounding box center [1490, 389] width 22 height 22
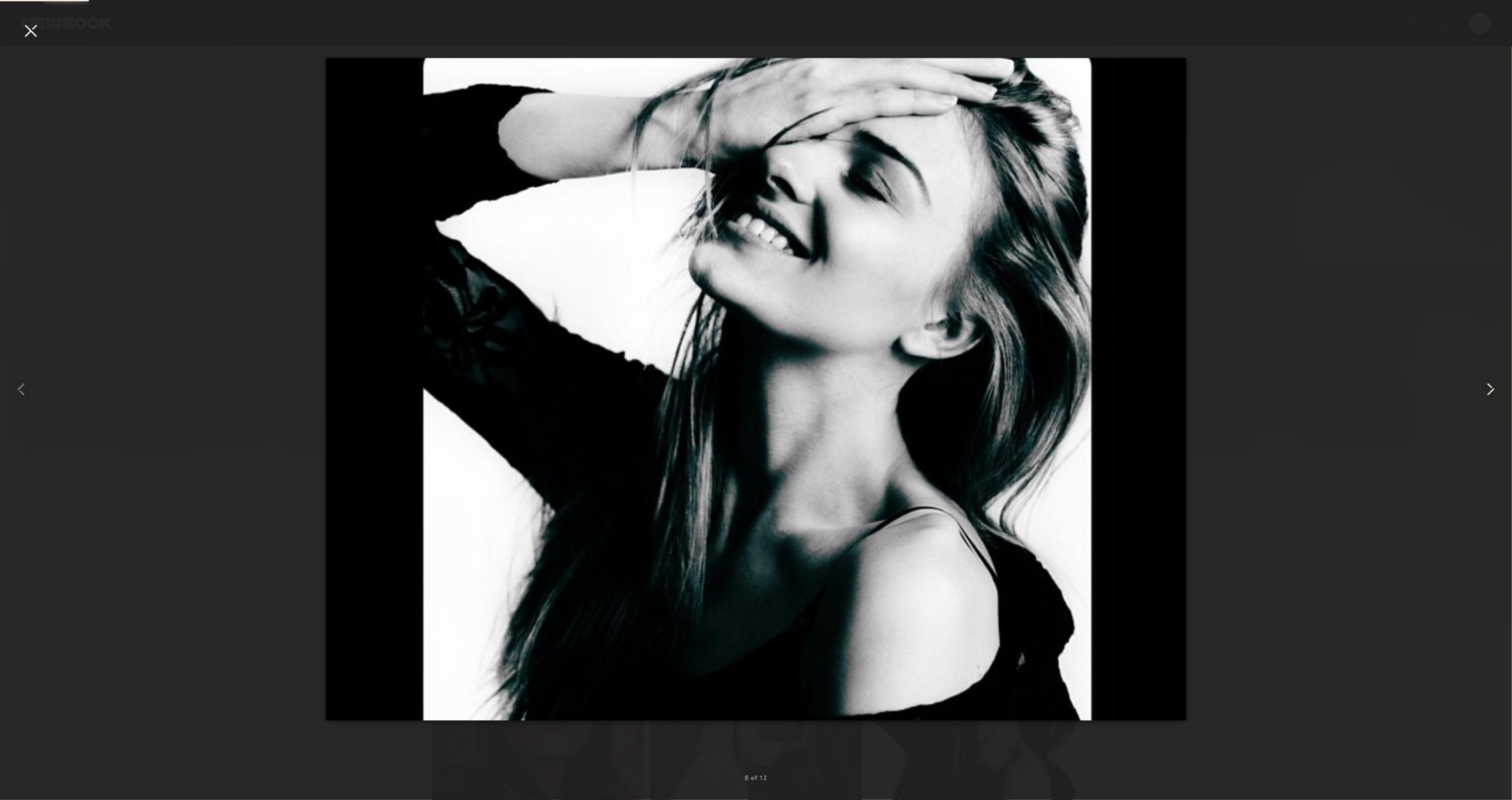
click at [1493, 388] on common-icon at bounding box center [1490, 389] width 22 height 22
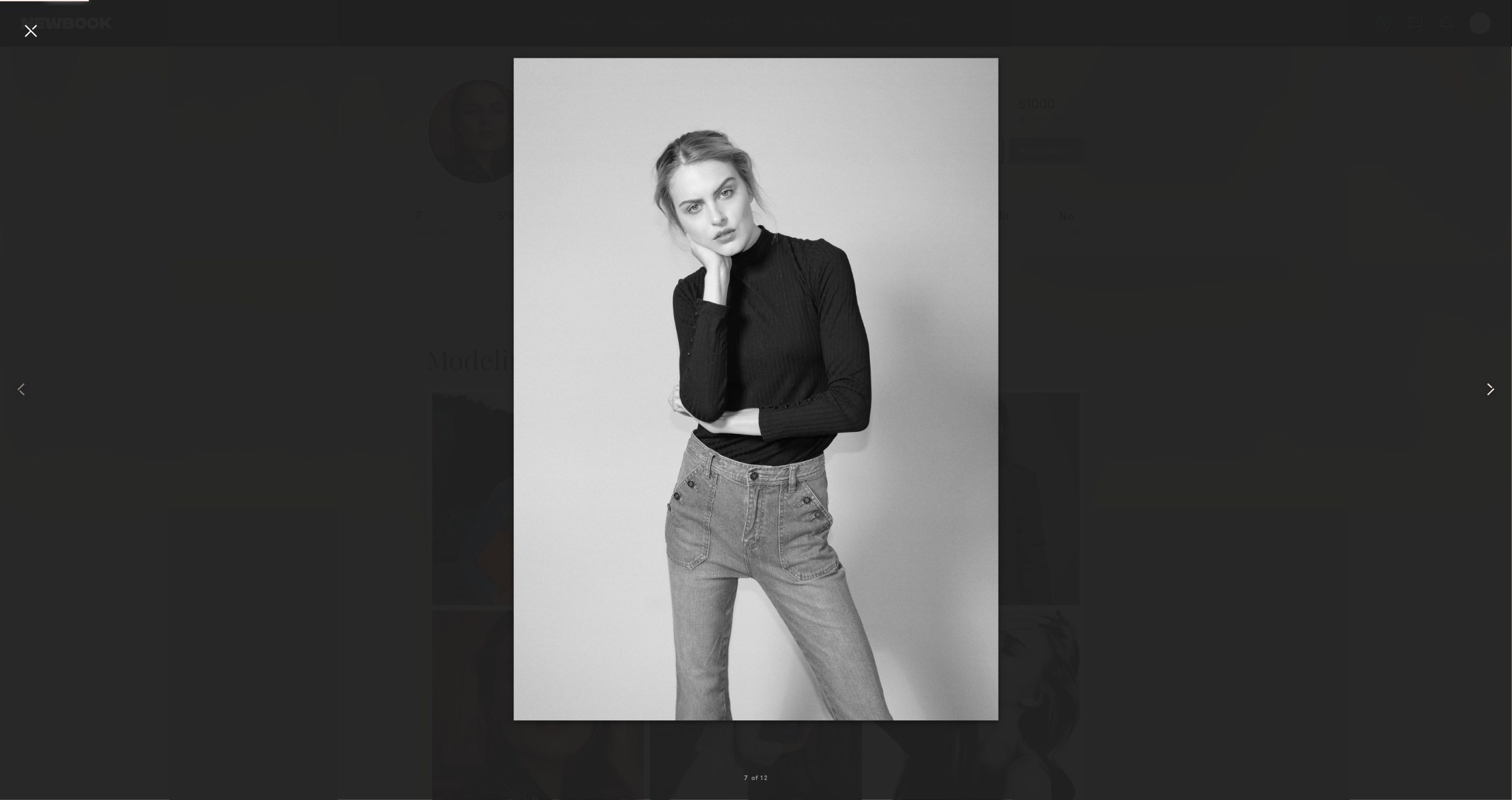
click at [1493, 388] on common-icon at bounding box center [1490, 389] width 22 height 22
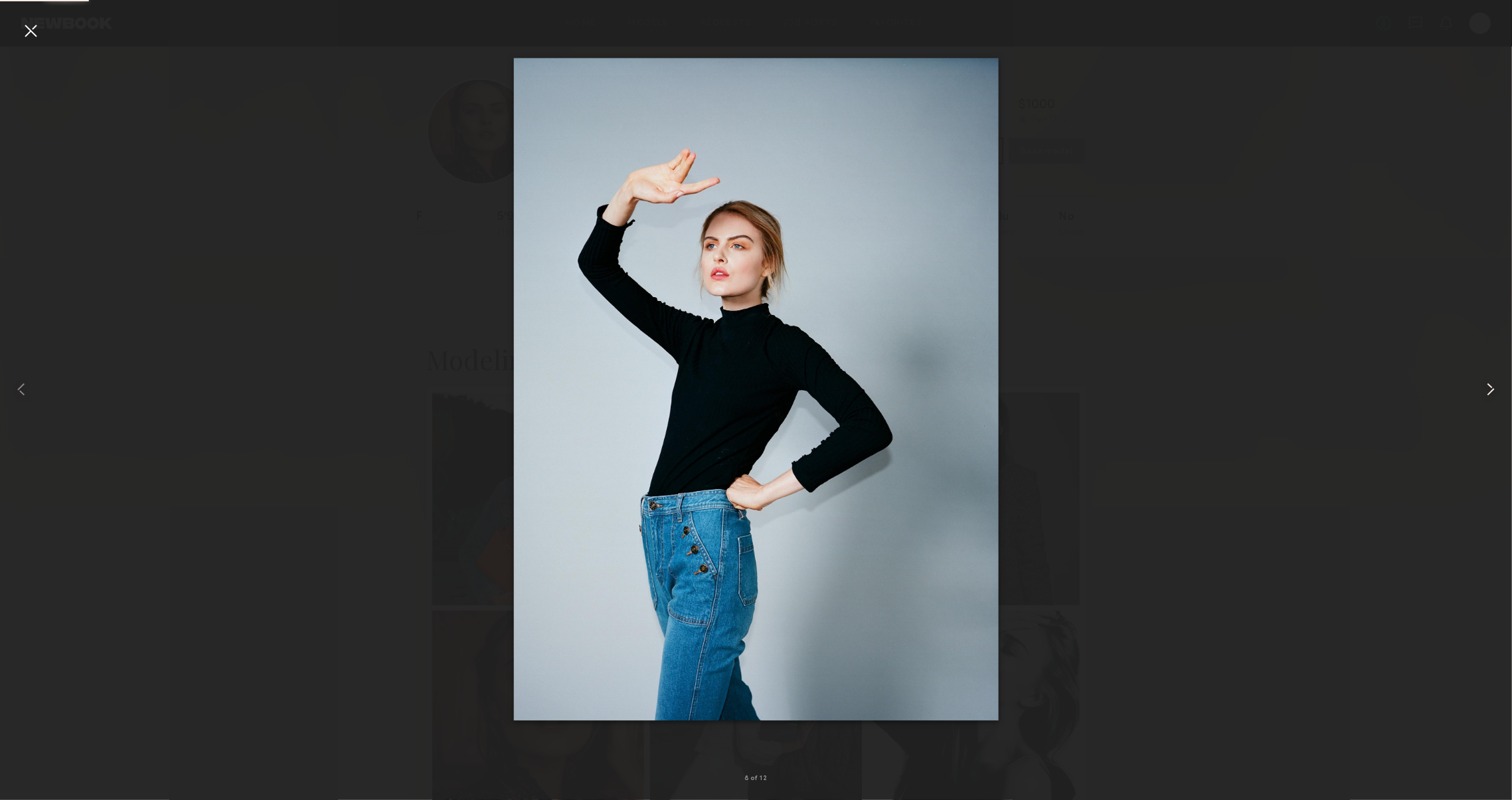
click at [1493, 388] on common-icon at bounding box center [1490, 389] width 22 height 22
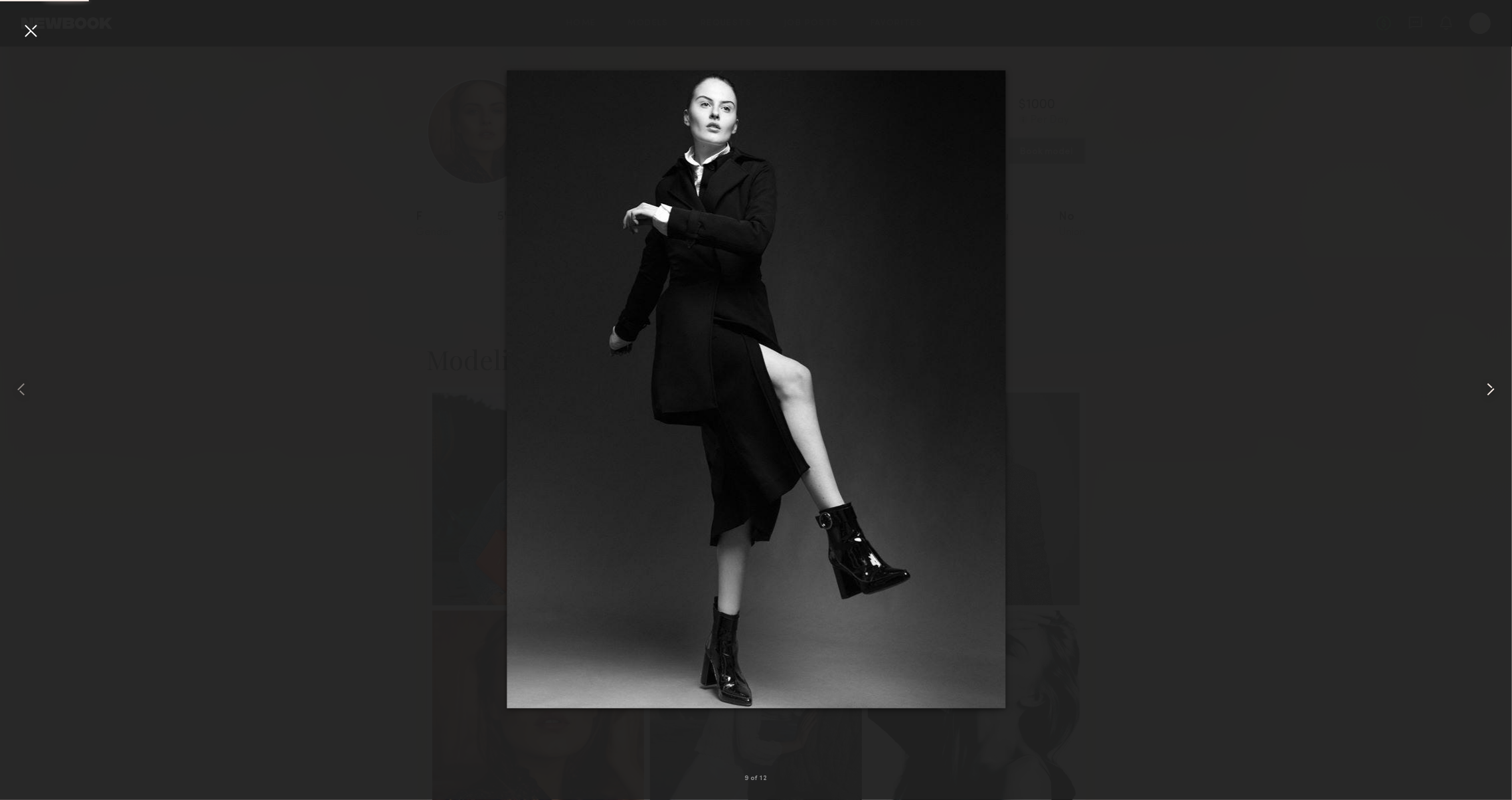
click at [1493, 388] on common-icon at bounding box center [1490, 389] width 22 height 22
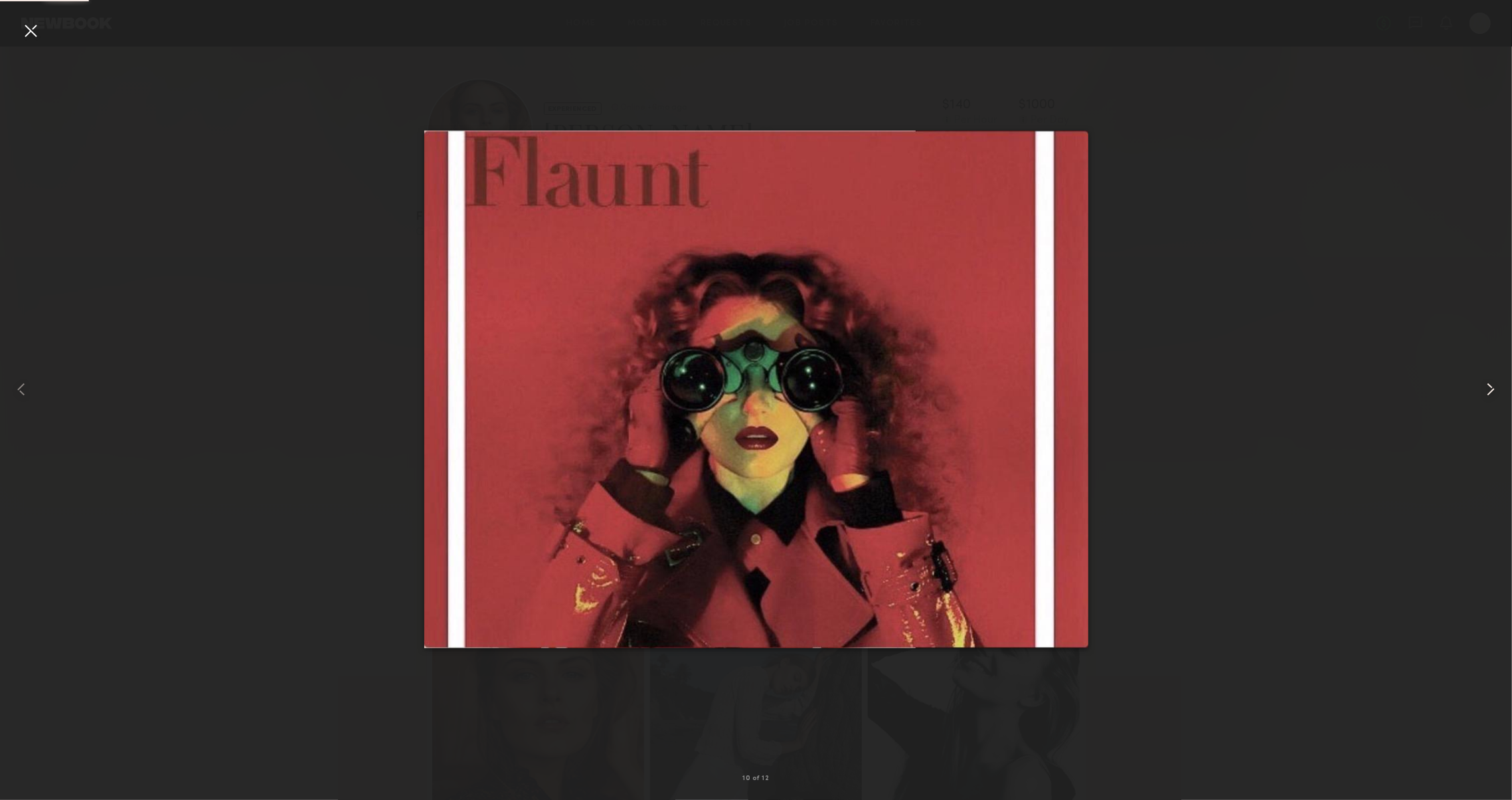
click at [1493, 388] on common-icon at bounding box center [1490, 389] width 22 height 22
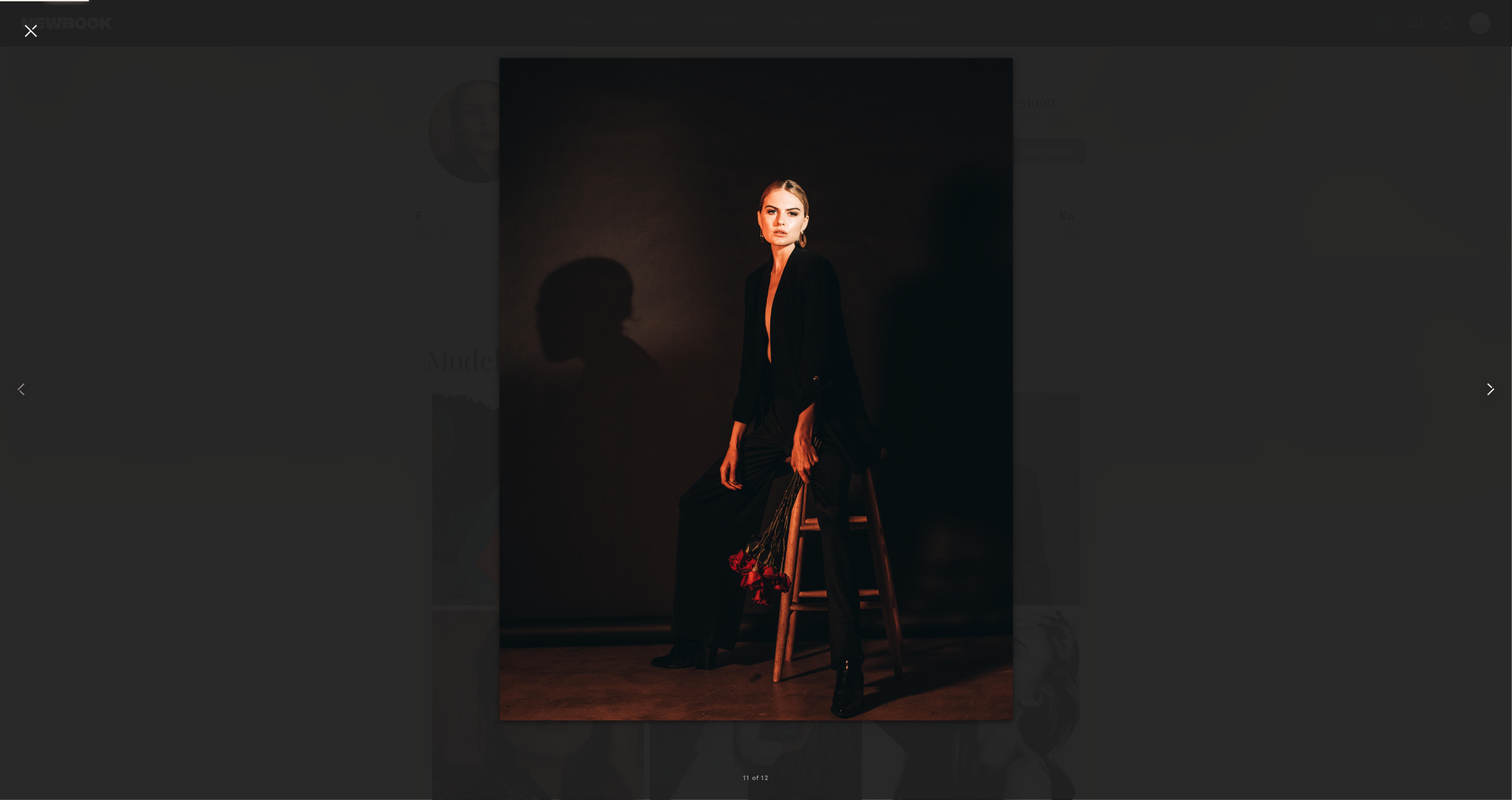
click at [1493, 388] on common-icon at bounding box center [1490, 389] width 22 height 22
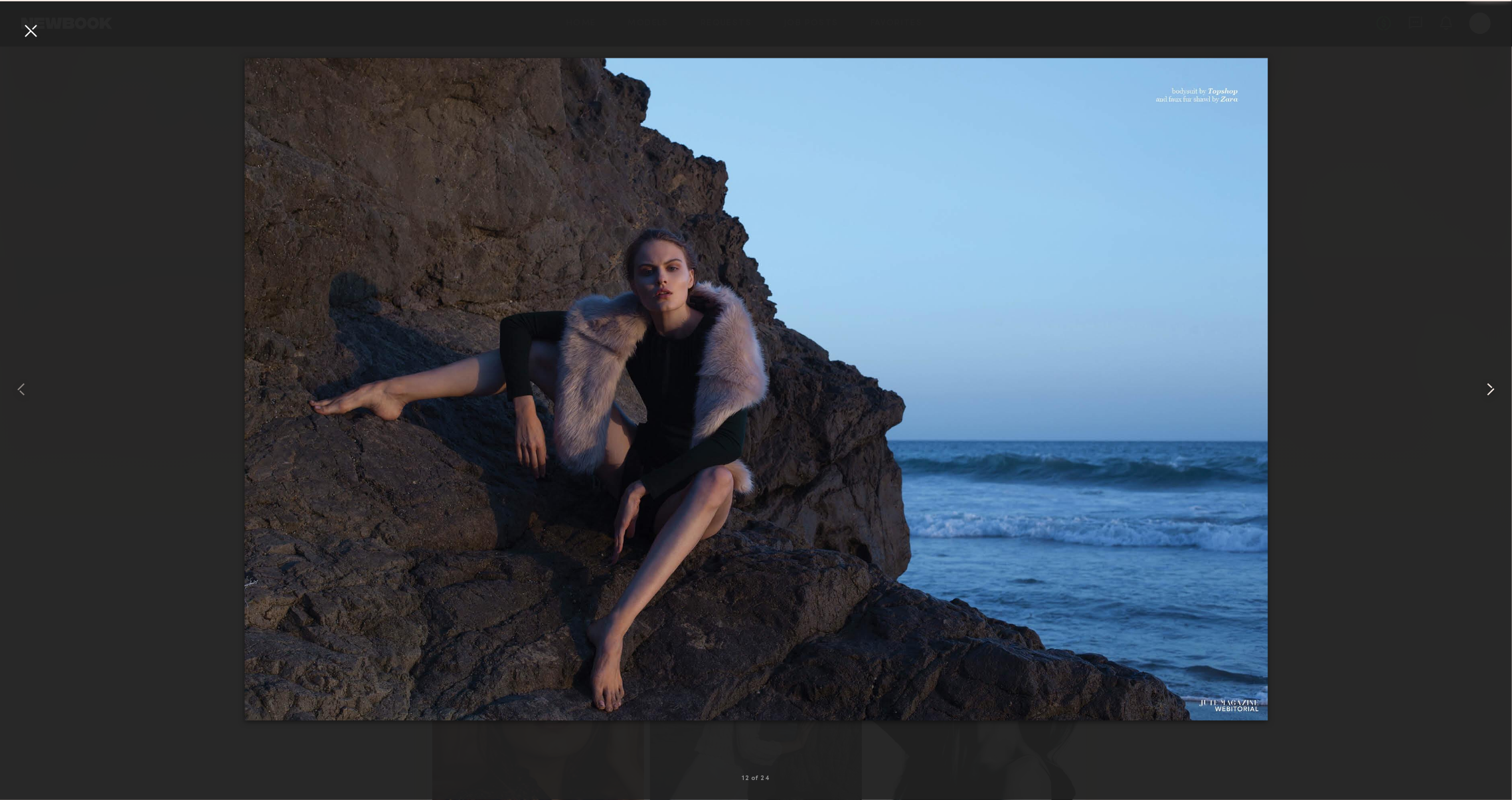
click at [1493, 388] on common-icon at bounding box center [1490, 389] width 22 height 22
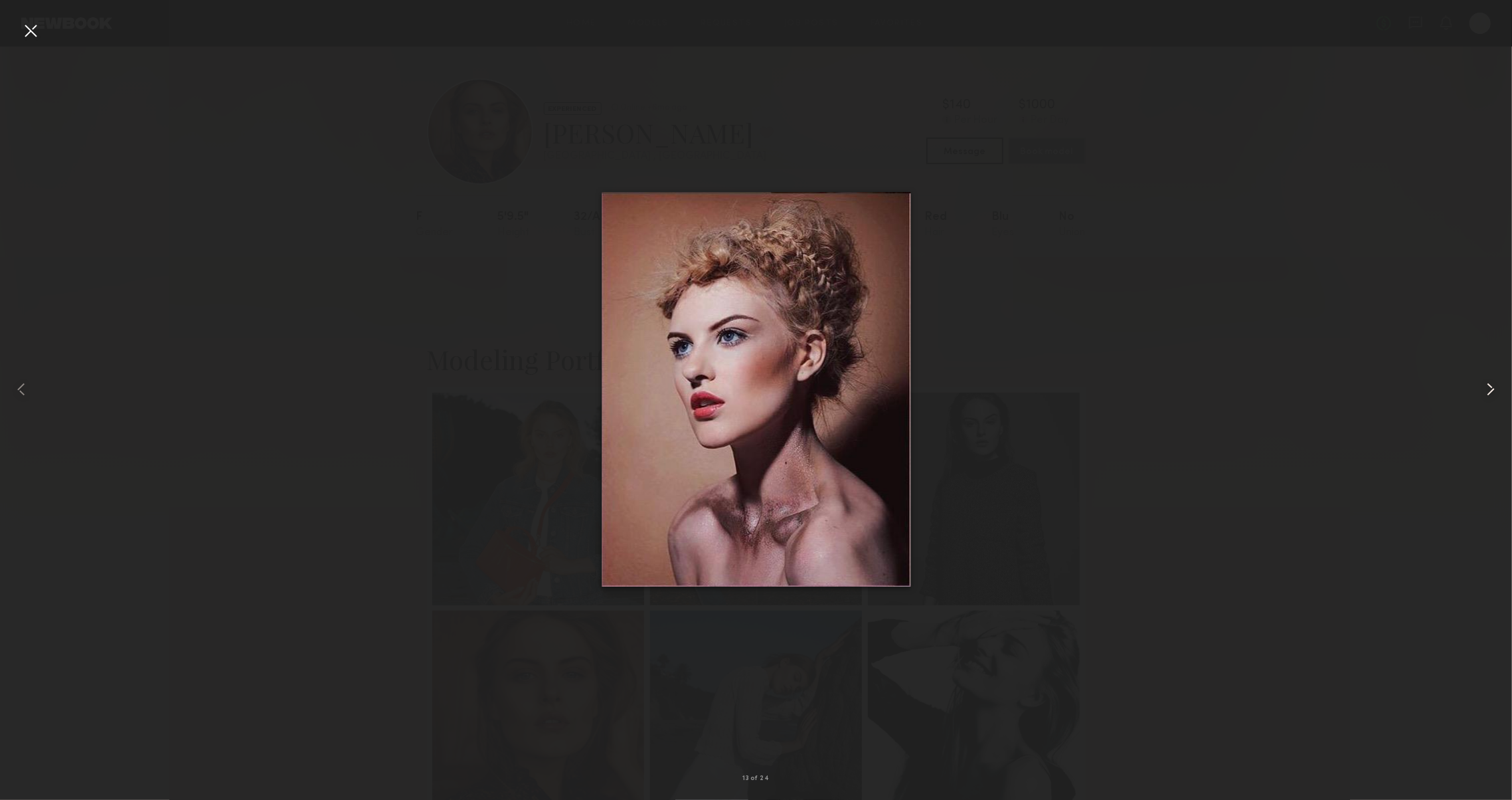
click at [1493, 388] on common-icon at bounding box center [1490, 389] width 22 height 22
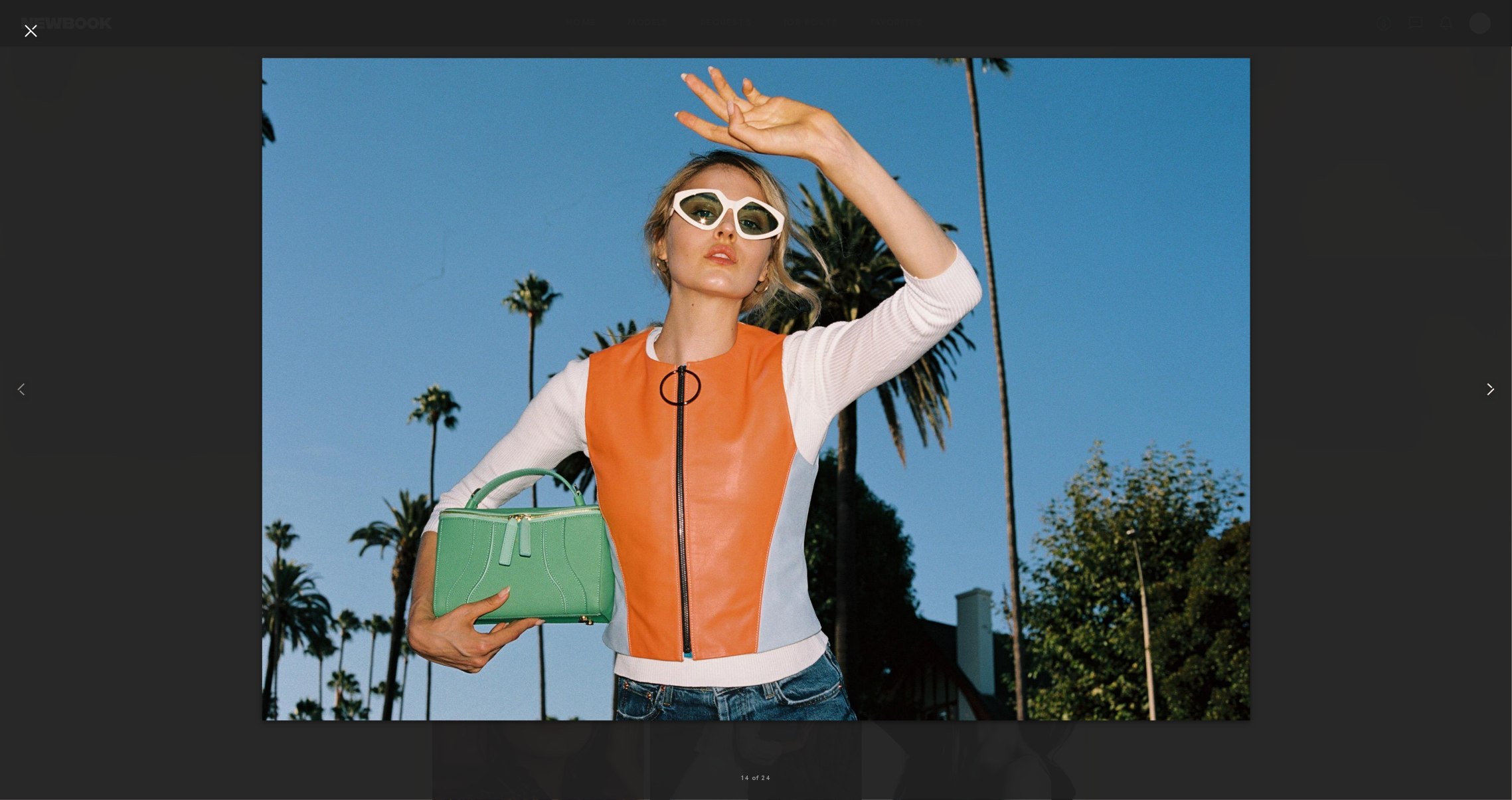
click at [1493, 388] on common-icon at bounding box center [1490, 389] width 22 height 22
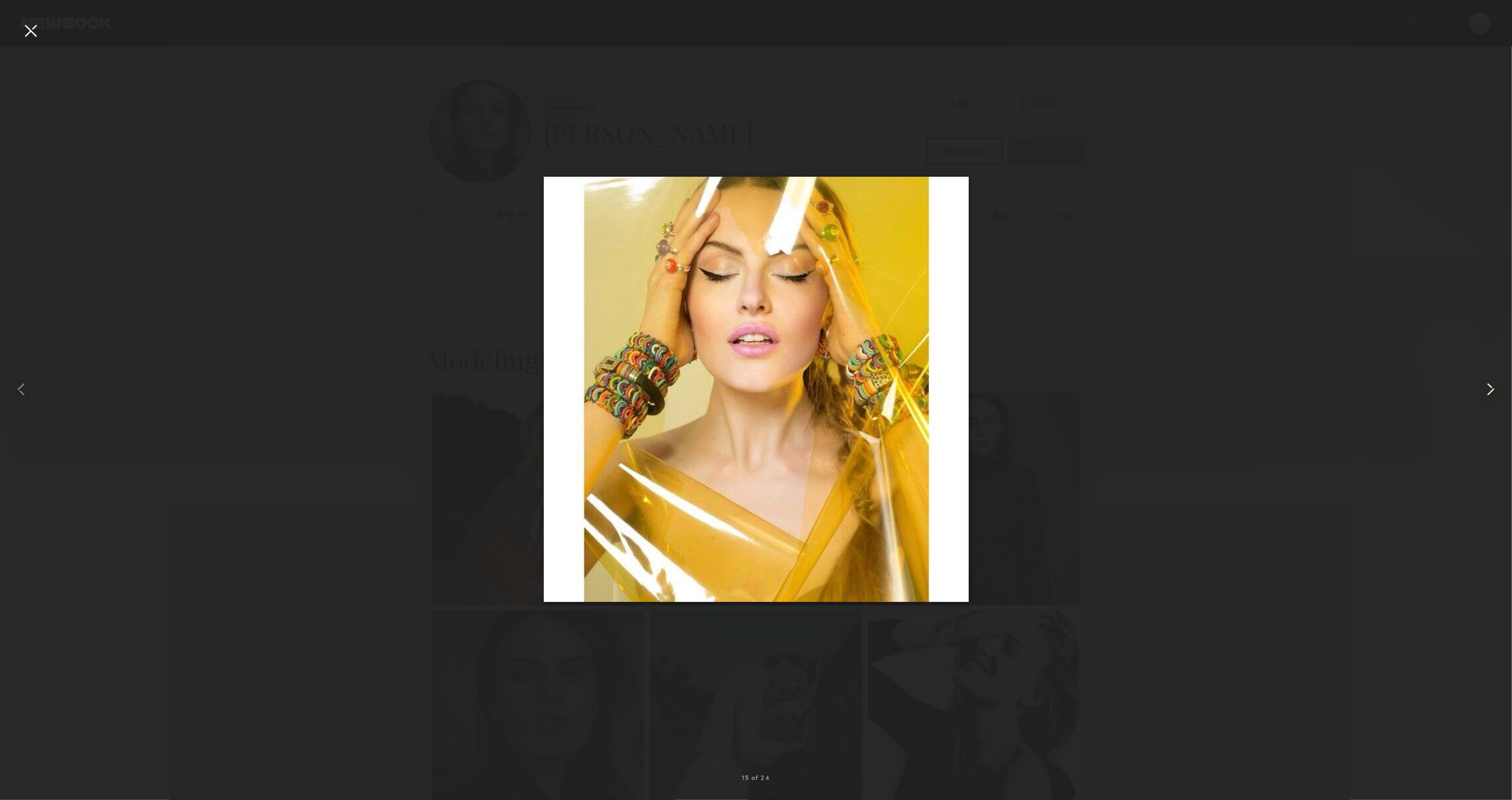
click at [1493, 388] on common-icon at bounding box center [1490, 389] width 22 height 22
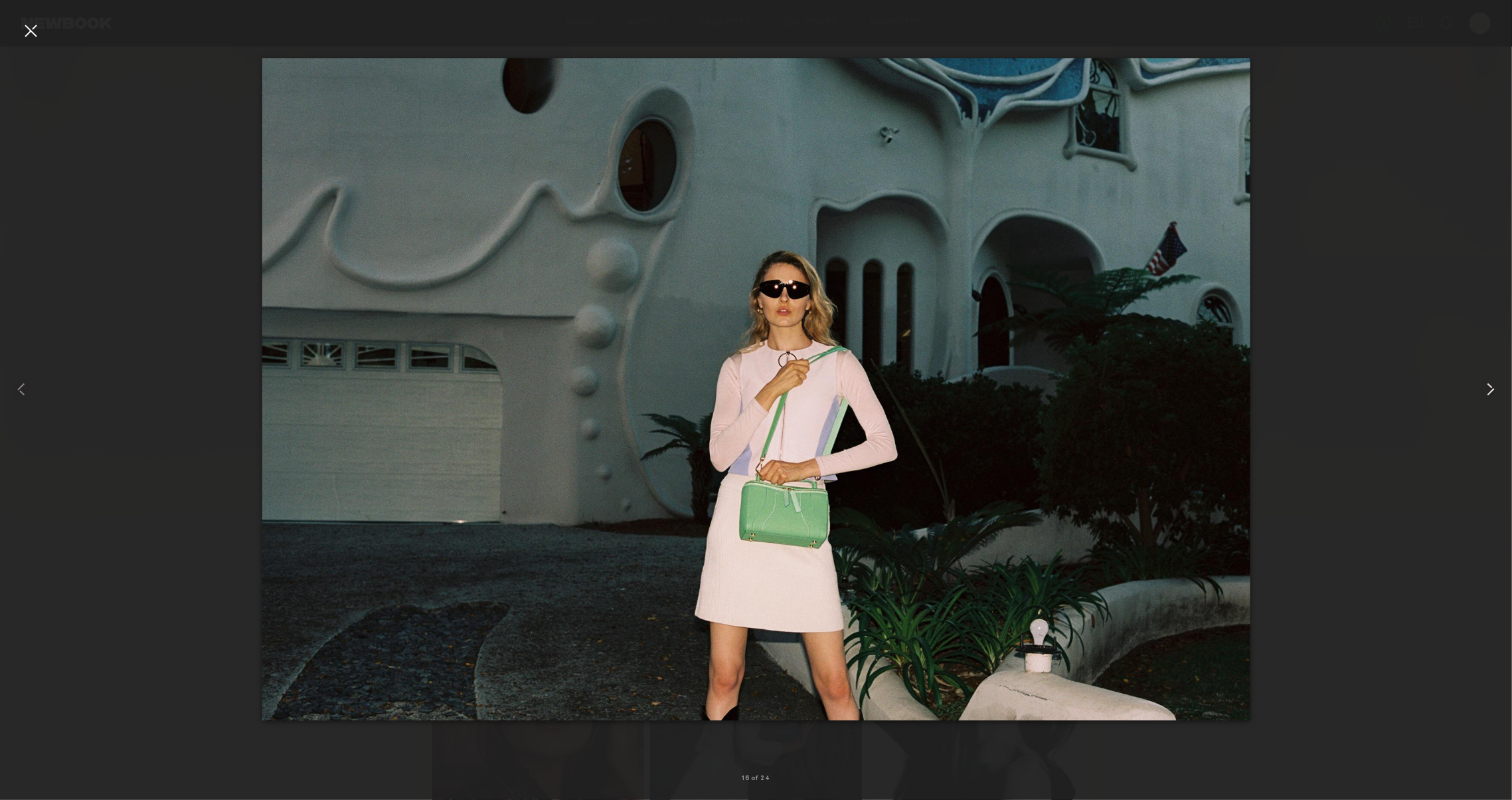
click at [1493, 388] on common-icon at bounding box center [1490, 389] width 22 height 22
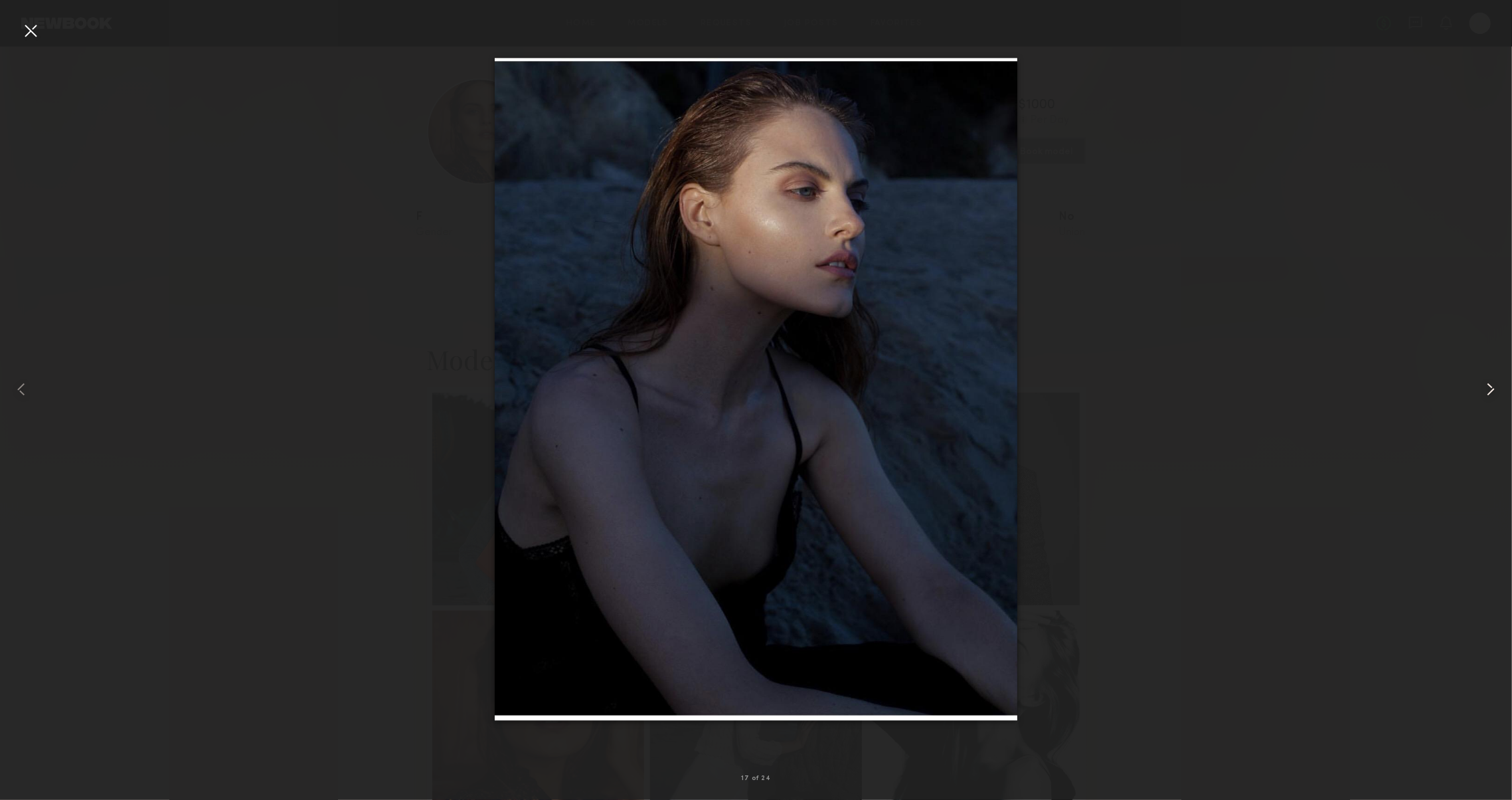
click at [1493, 388] on common-icon at bounding box center [1490, 389] width 22 height 22
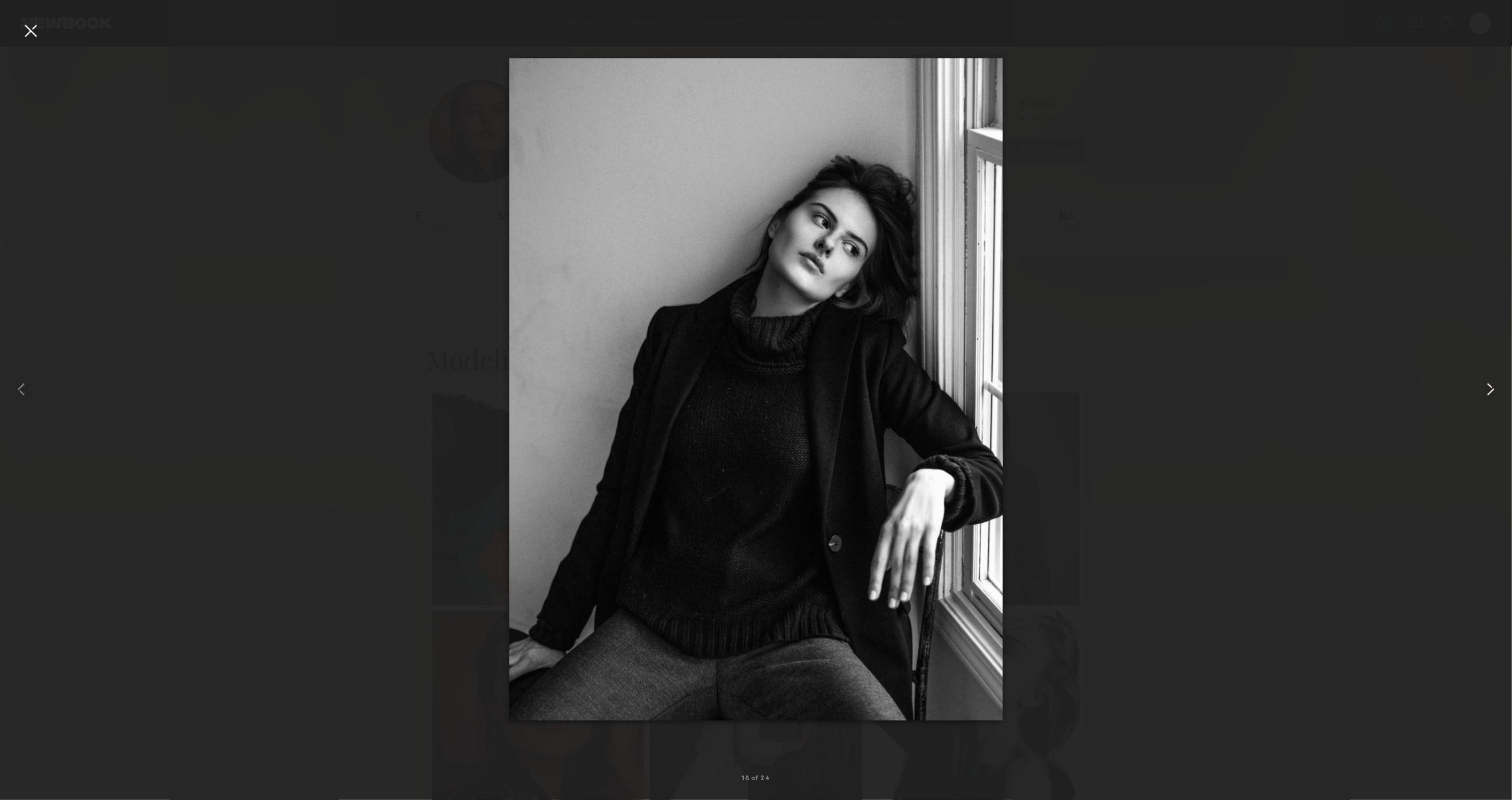
click at [1493, 388] on common-icon at bounding box center [1490, 389] width 22 height 22
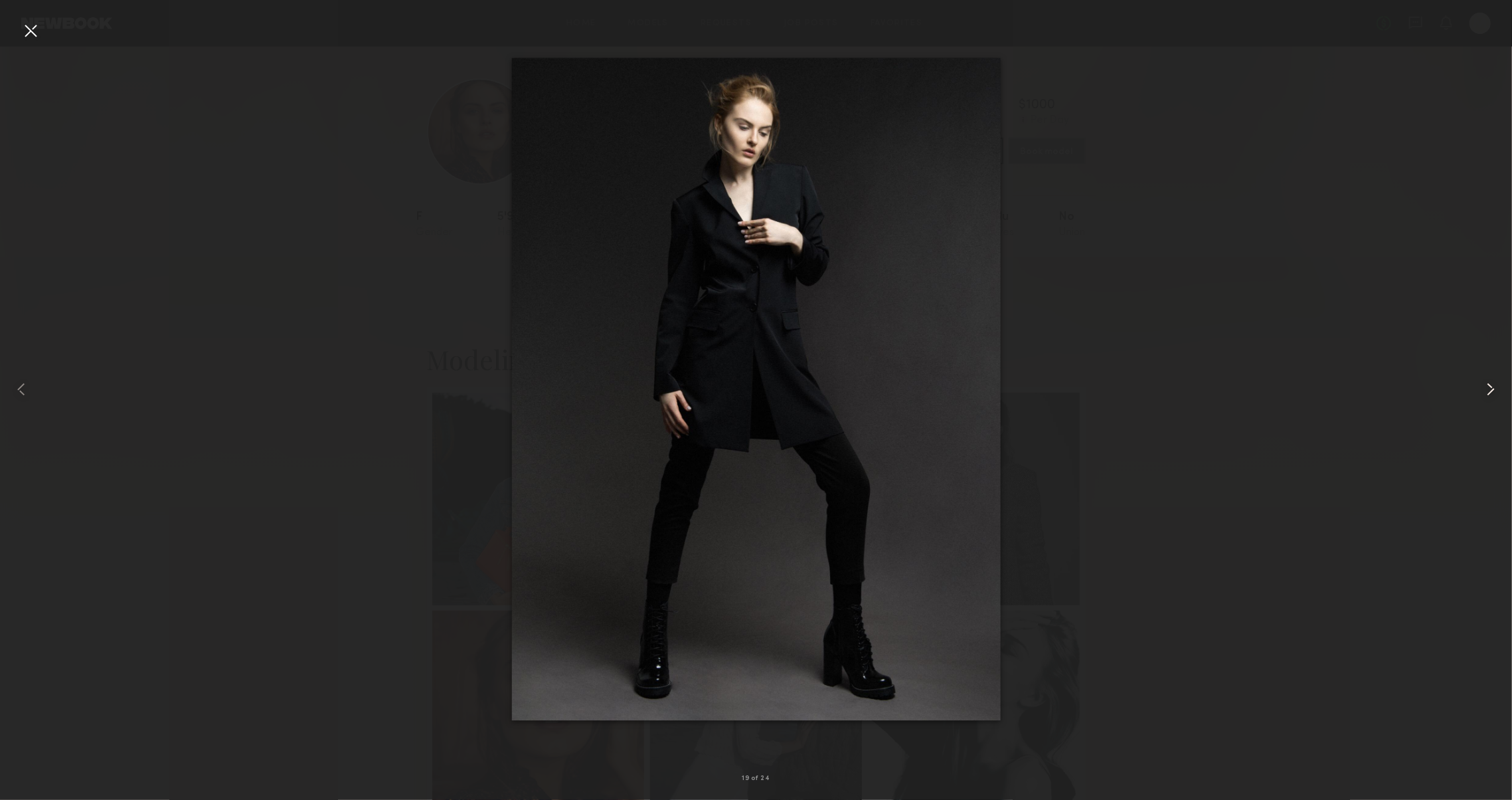
click at [1493, 388] on common-icon at bounding box center [1490, 389] width 22 height 22
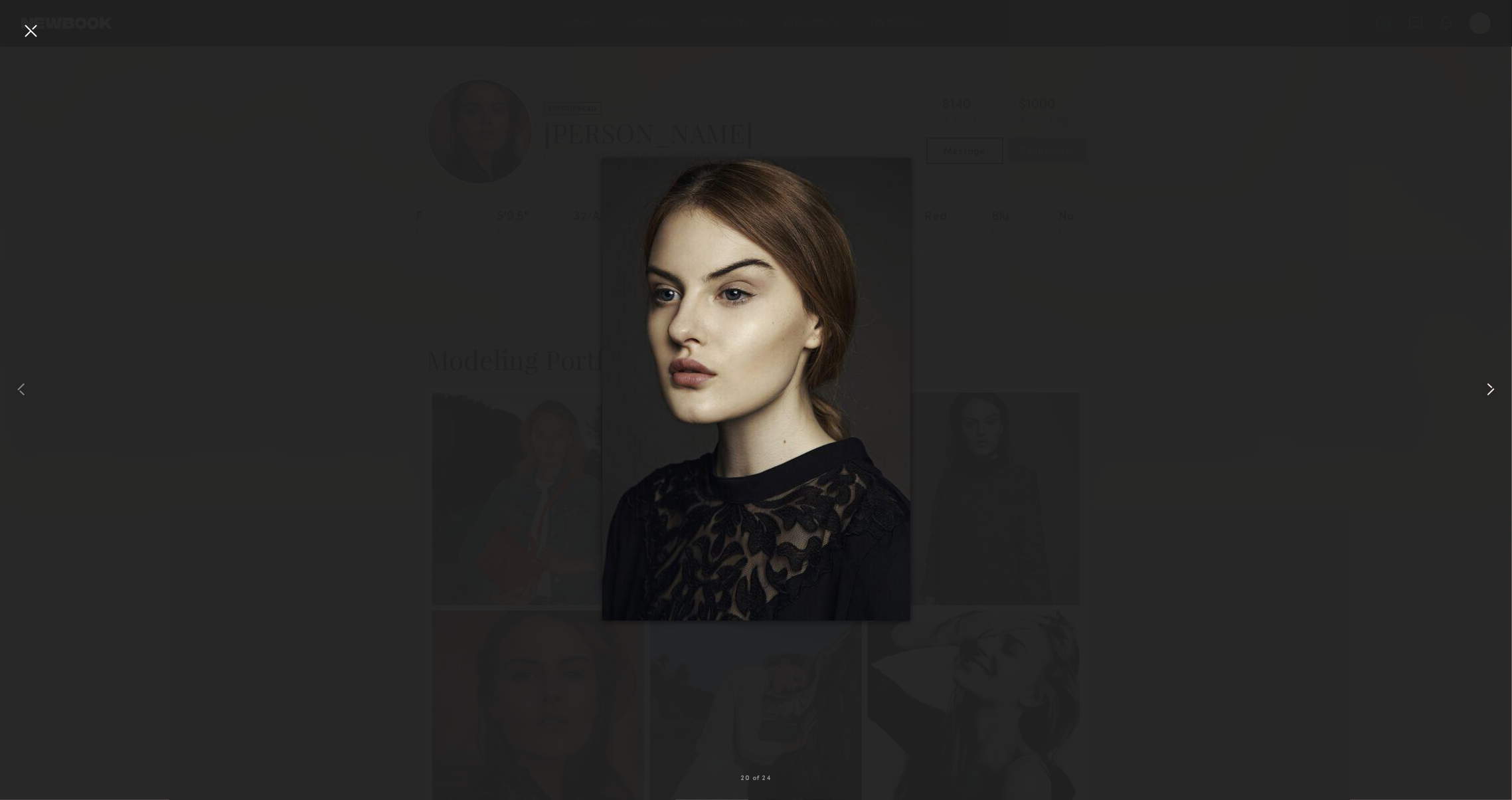
click at [1493, 388] on common-icon at bounding box center [1490, 389] width 22 height 22
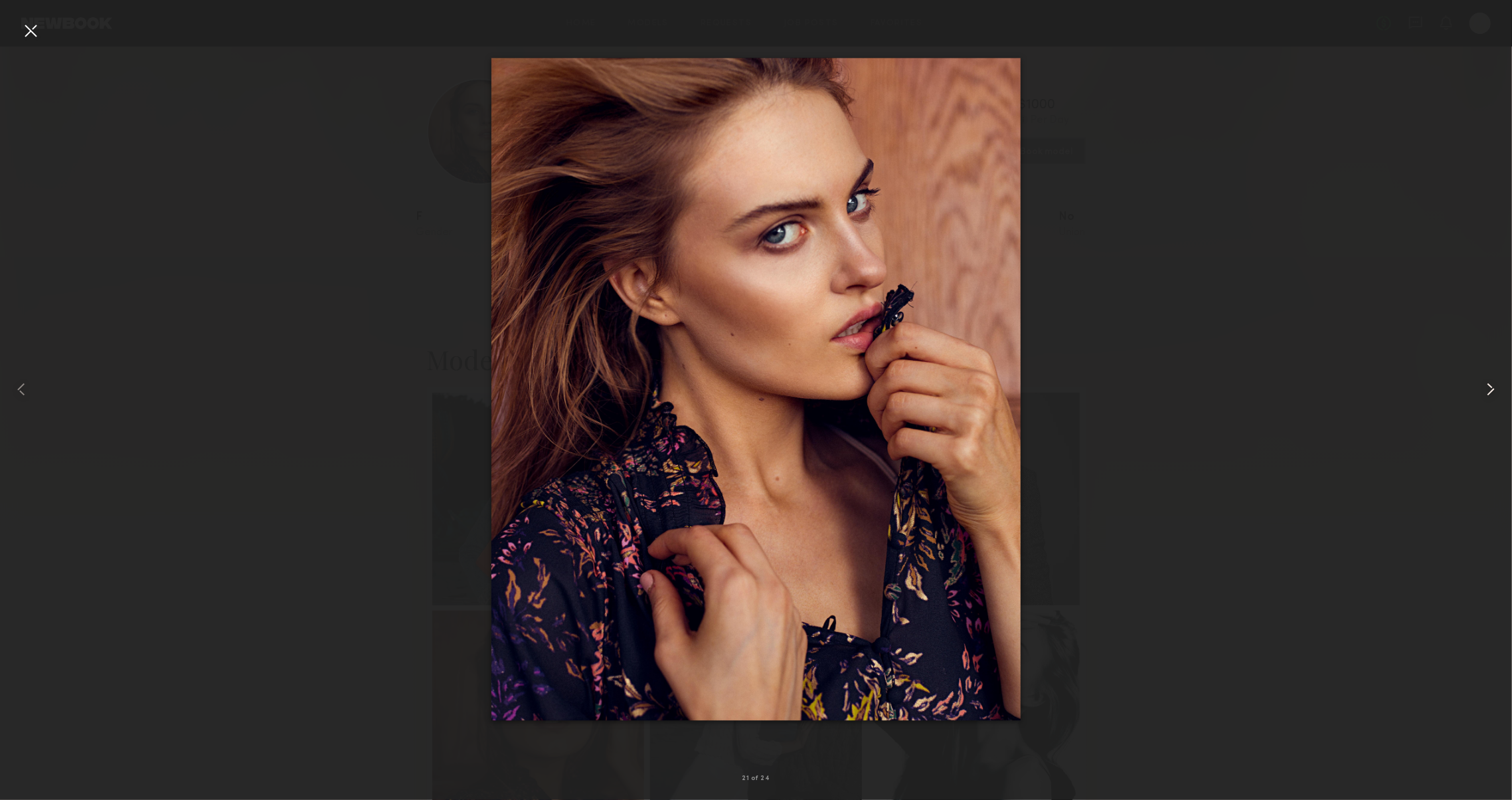
click at [1493, 388] on common-icon at bounding box center [1490, 389] width 22 height 22
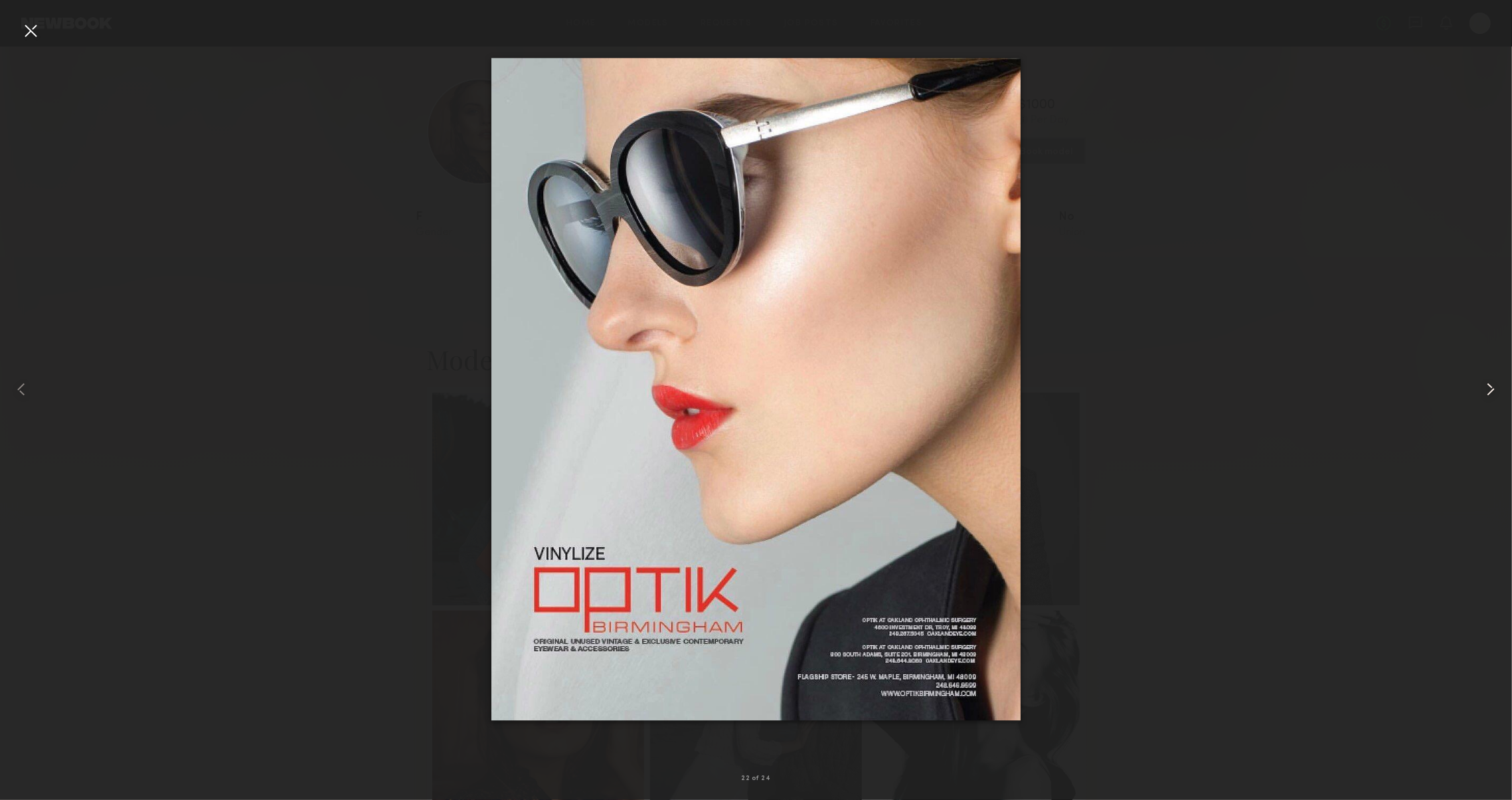
click at [1493, 388] on common-icon at bounding box center [1490, 389] width 22 height 22
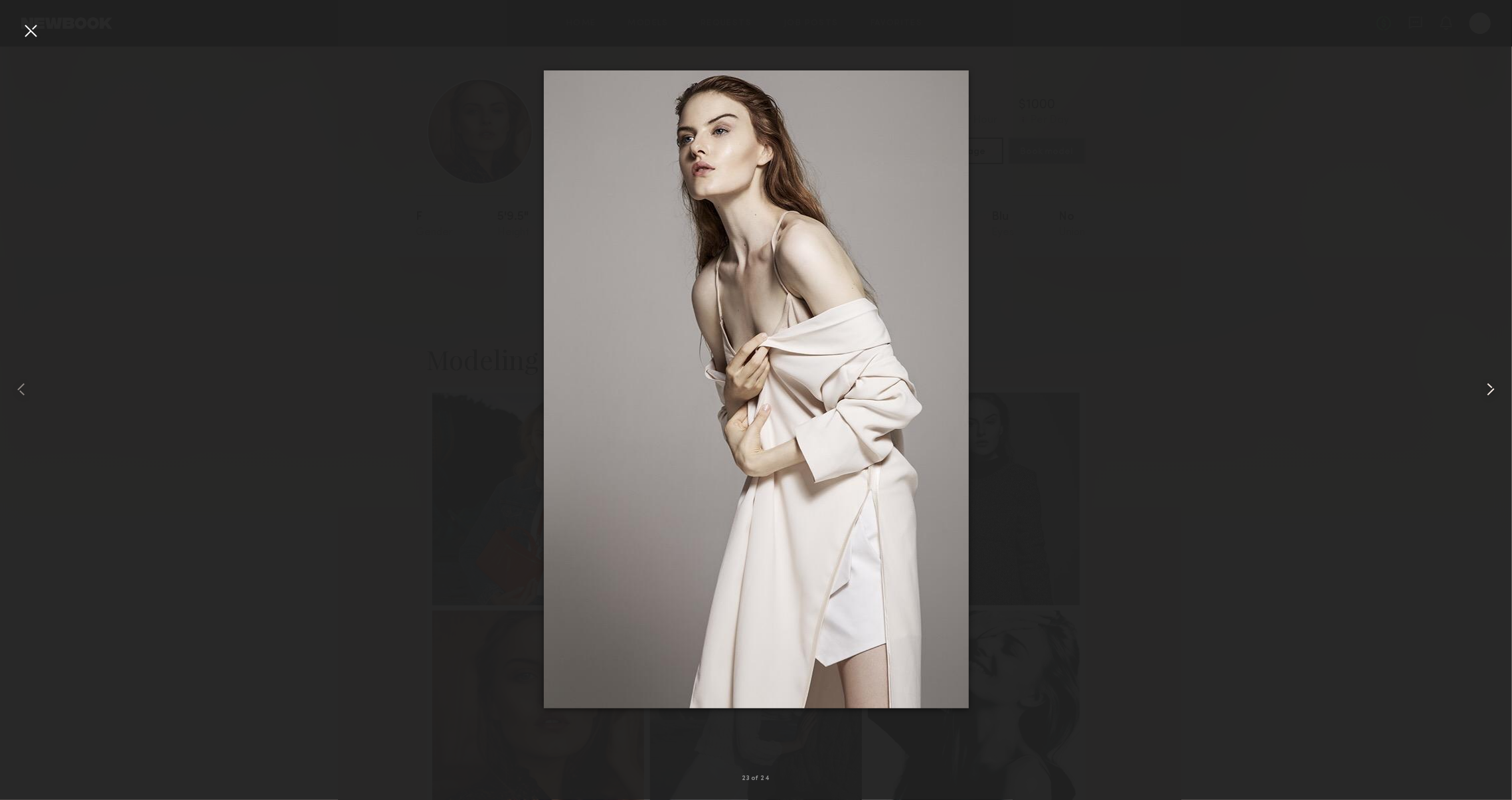
click at [1493, 388] on common-icon at bounding box center [1490, 389] width 22 height 22
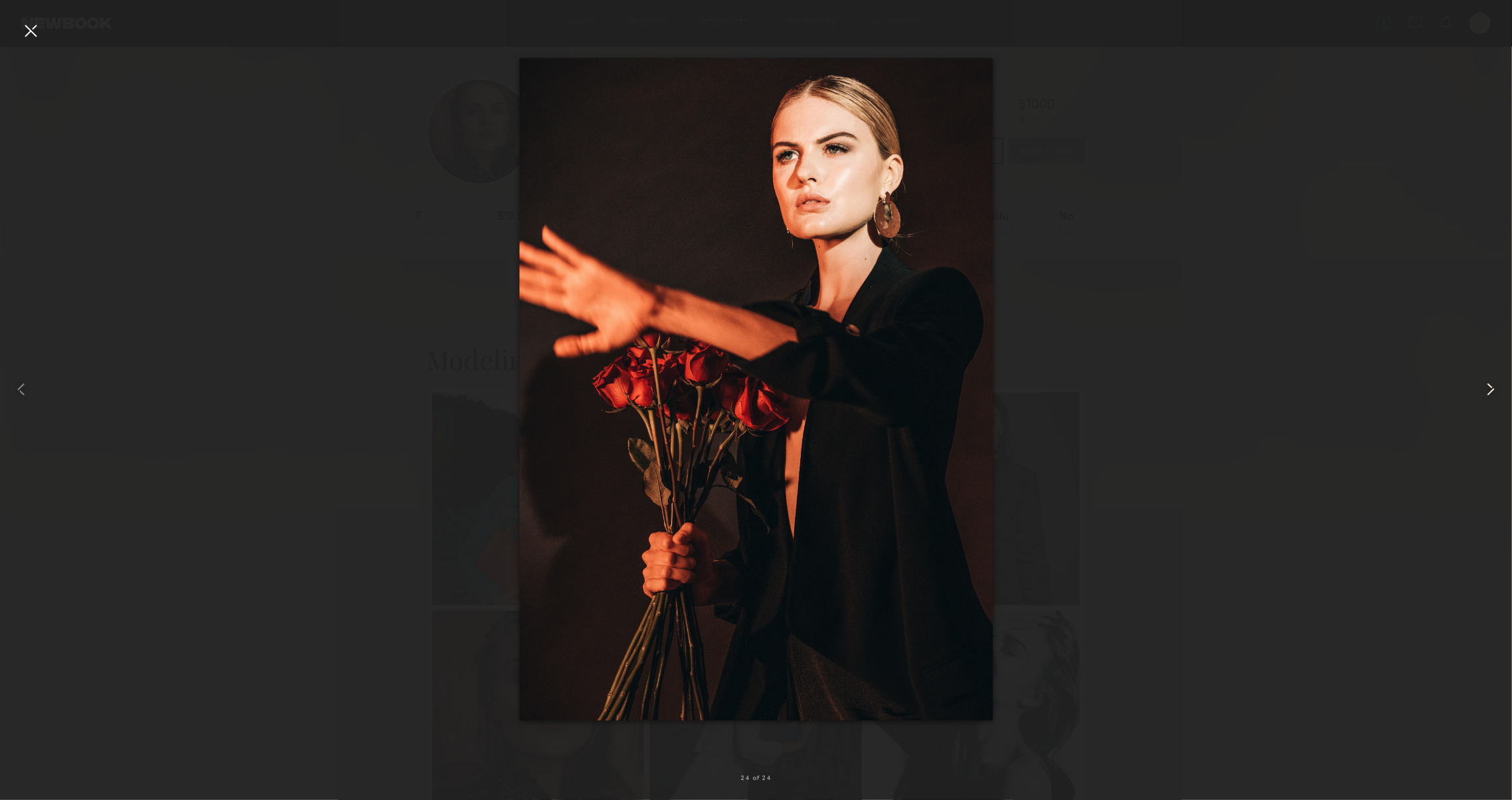
click at [1493, 388] on common-icon at bounding box center [1490, 389] width 22 height 22
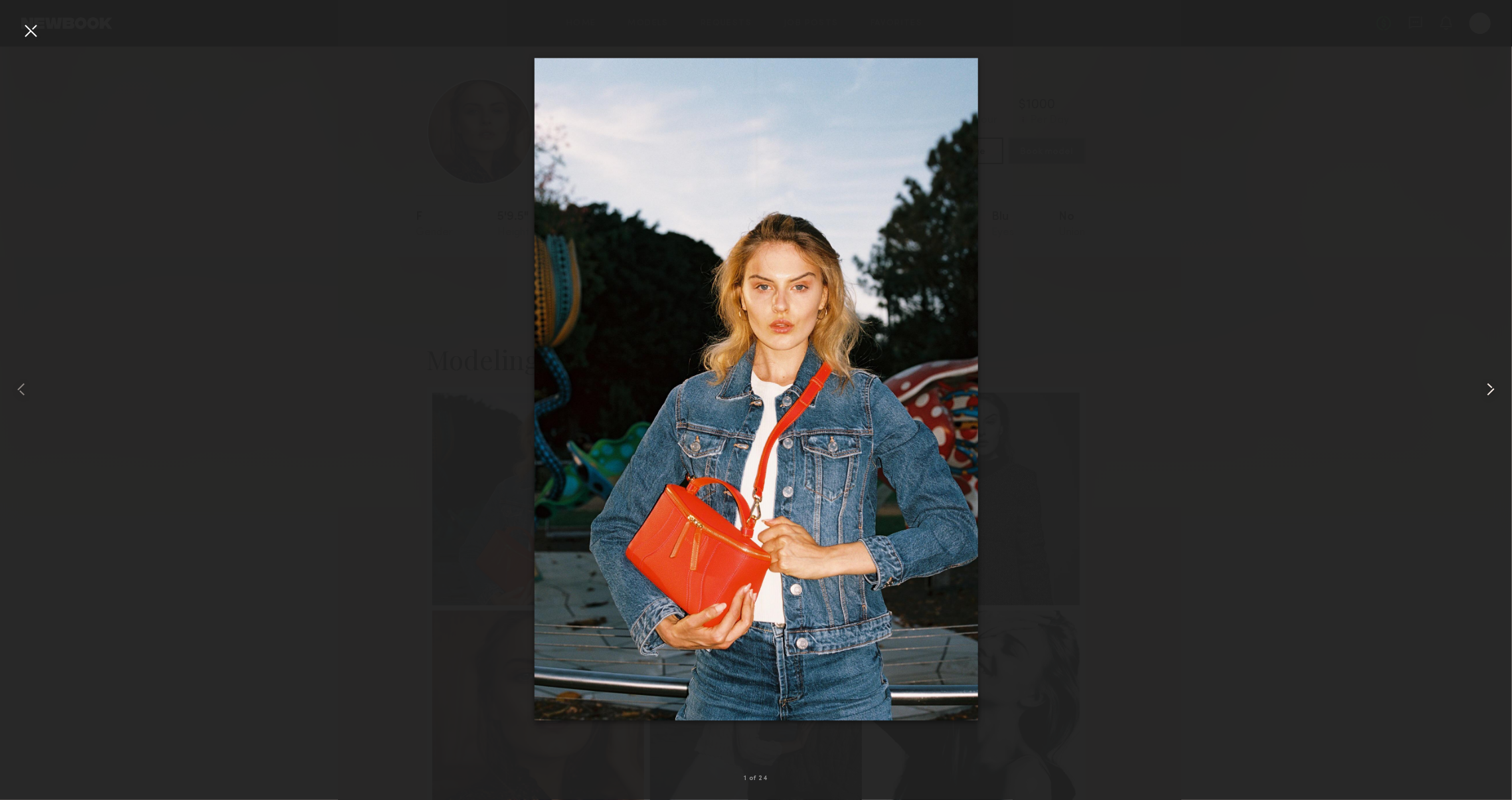
click at [1493, 388] on common-icon at bounding box center [1490, 389] width 22 height 22
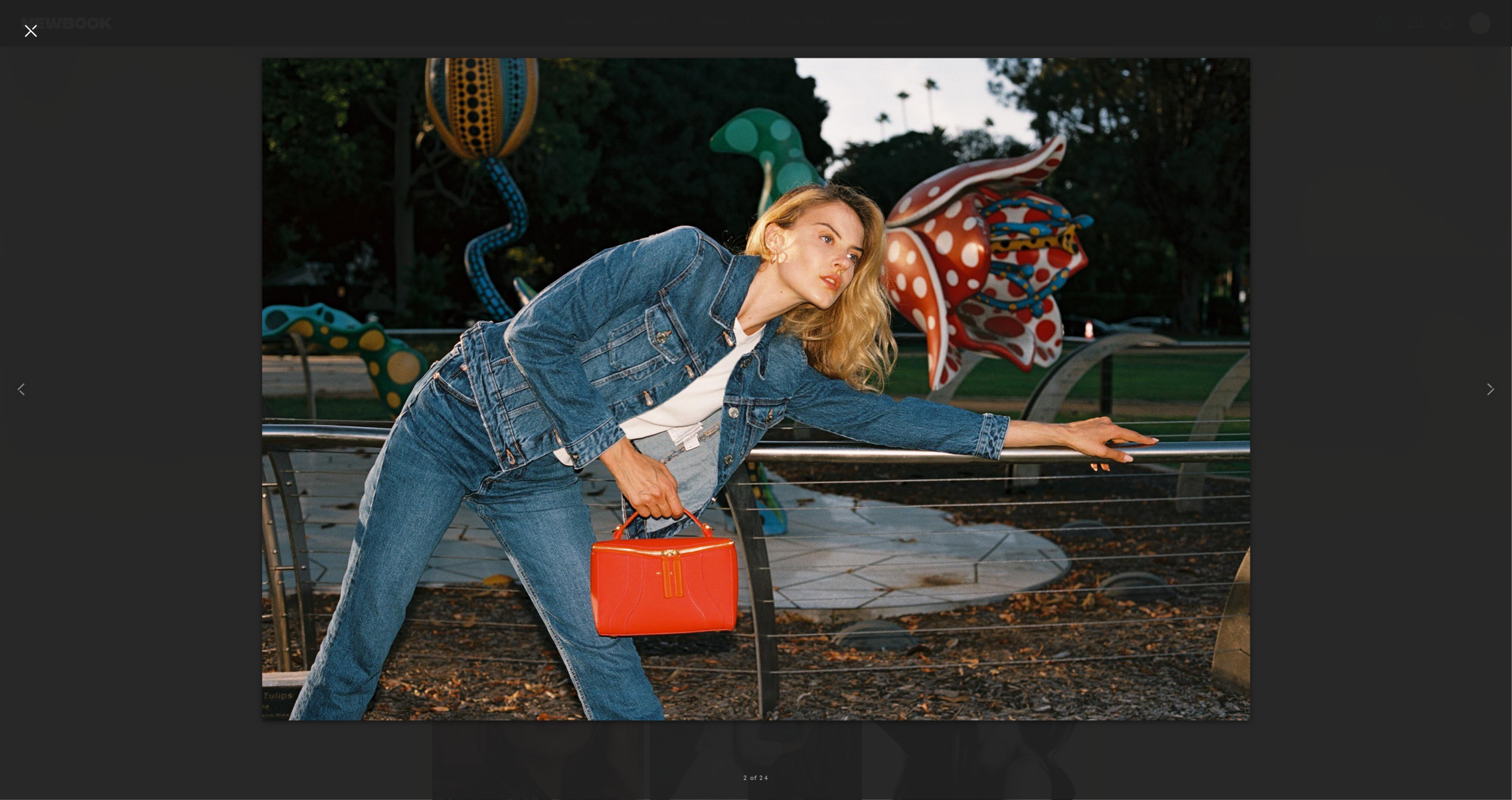
click at [29, 36] on div at bounding box center [30, 30] width 22 height 22
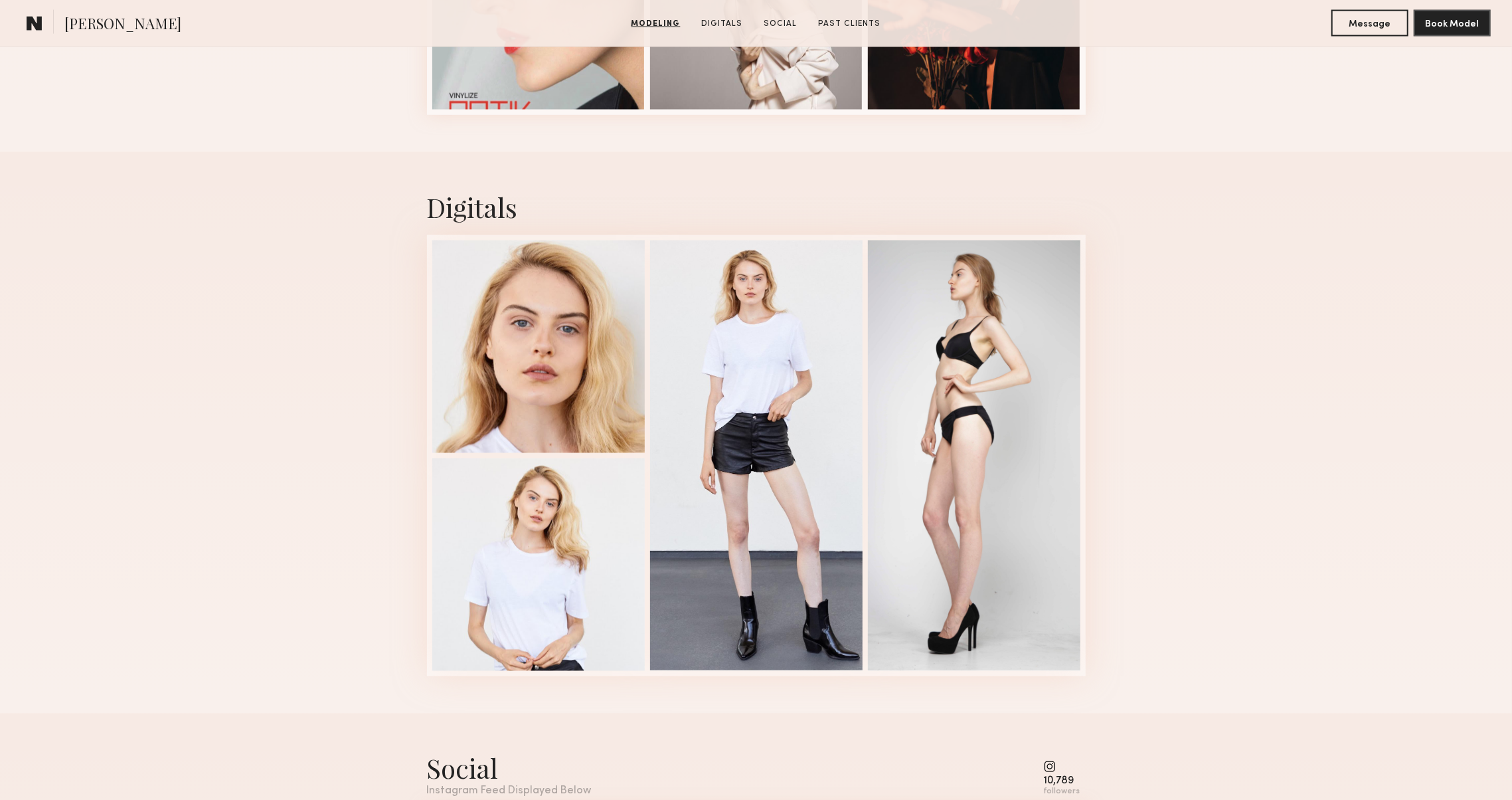
scroll to position [2039, 0]
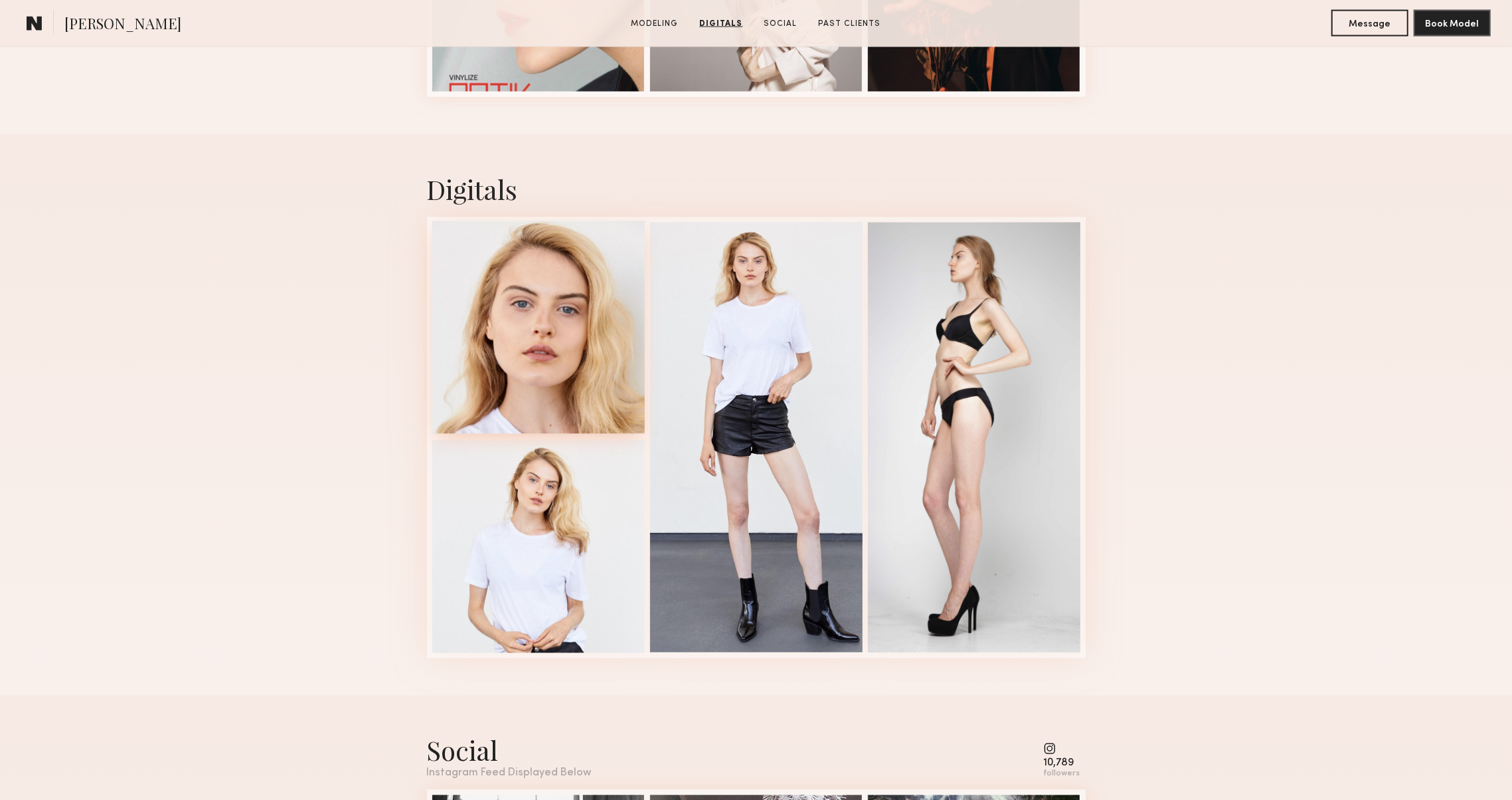
click at [501, 259] on div at bounding box center [539, 328] width 213 height 213
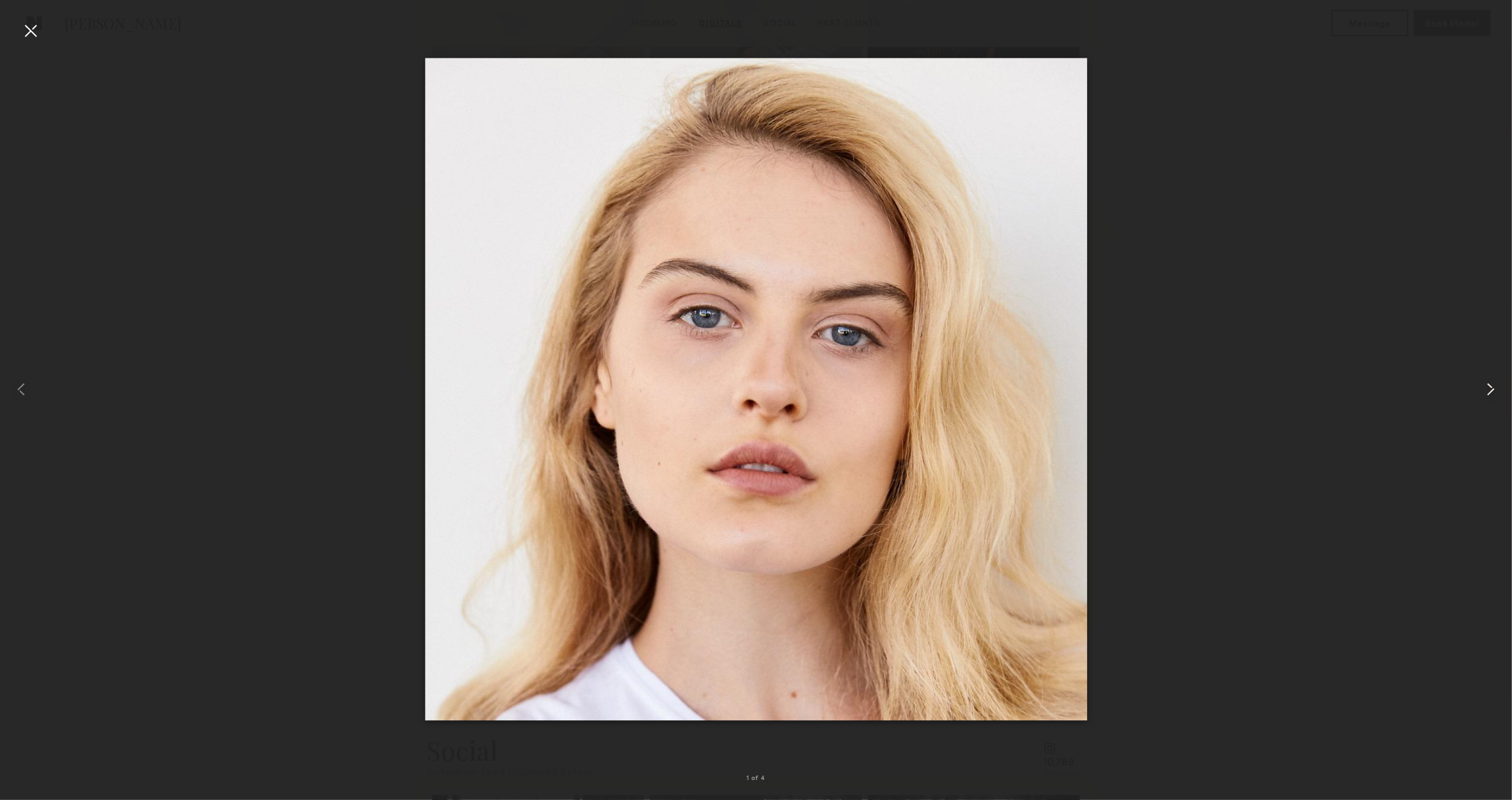
click at [1489, 397] on common-icon at bounding box center [1490, 389] width 22 height 22
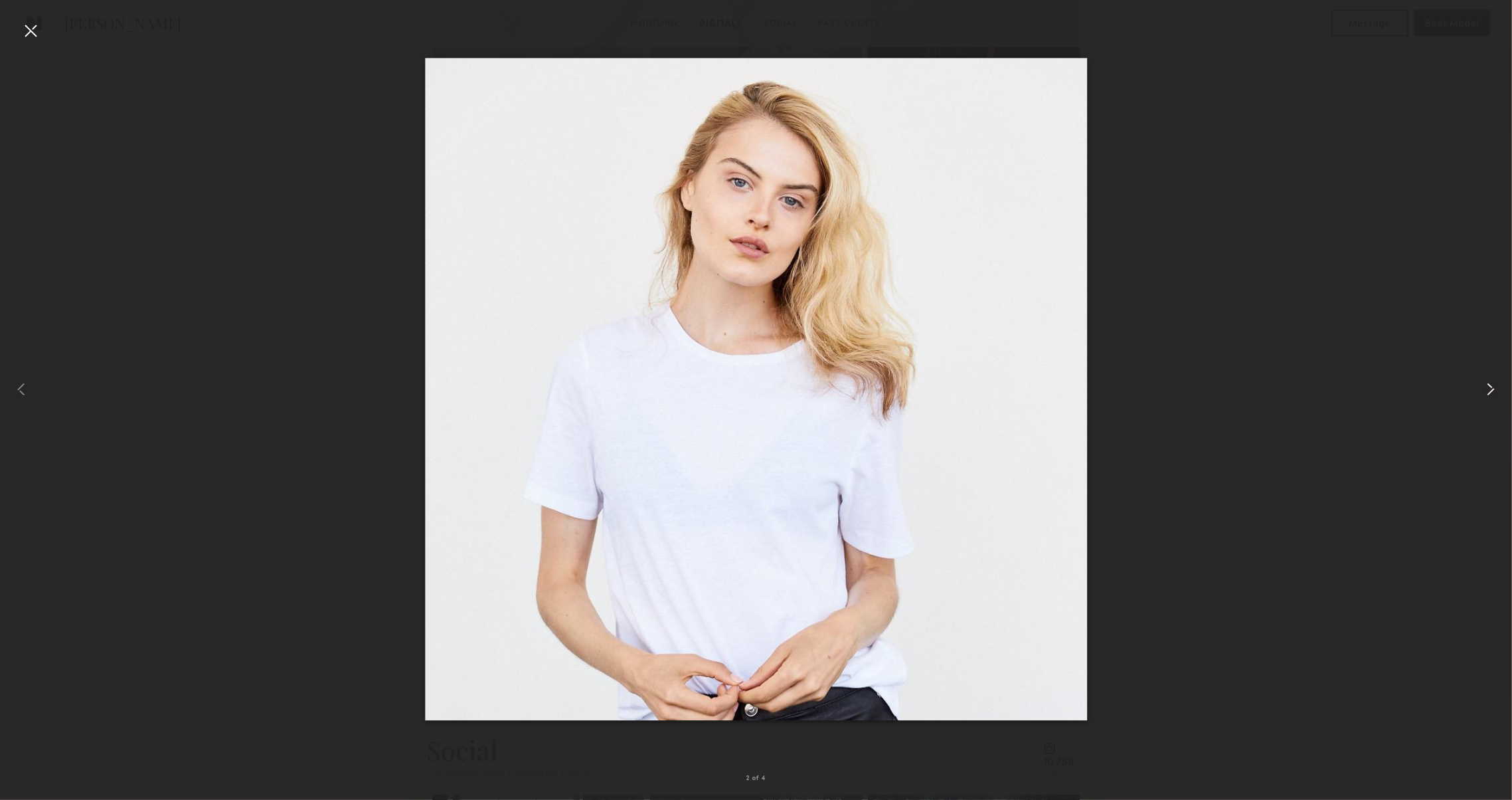
click at [1489, 397] on common-icon at bounding box center [1490, 389] width 22 height 22
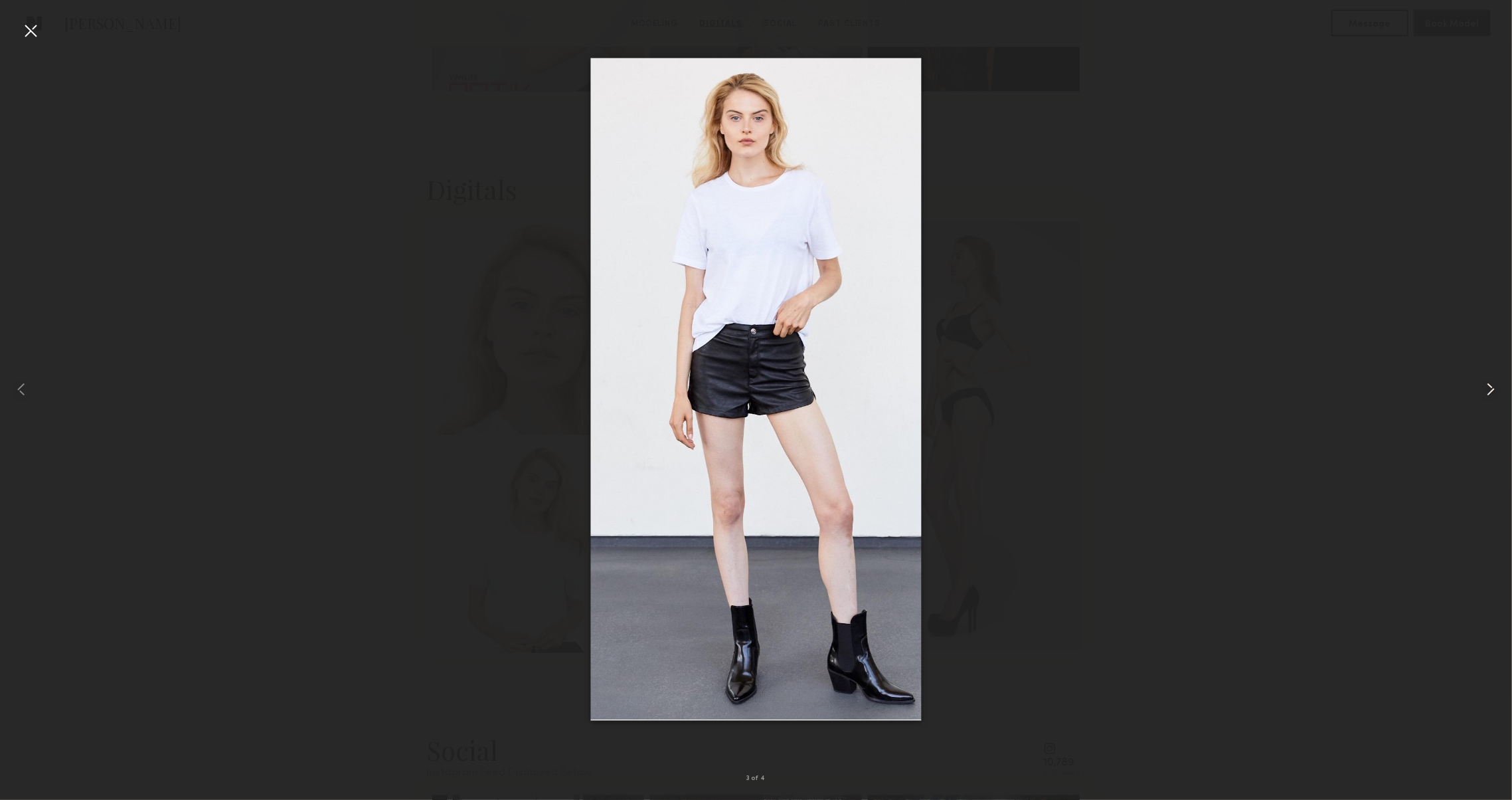
click at [1489, 397] on common-icon at bounding box center [1490, 389] width 22 height 22
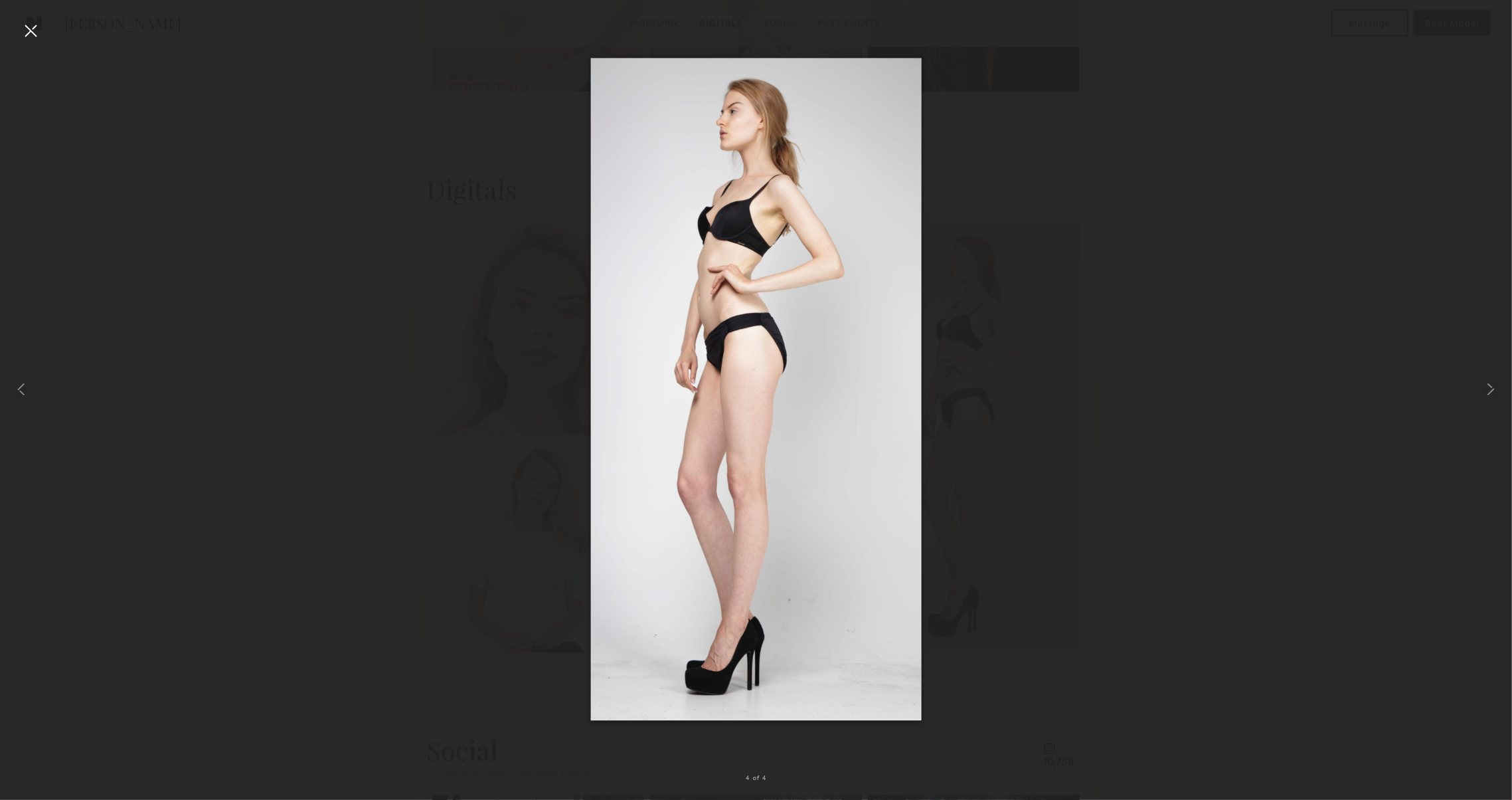
click at [39, 30] on div at bounding box center [30, 30] width 22 height 22
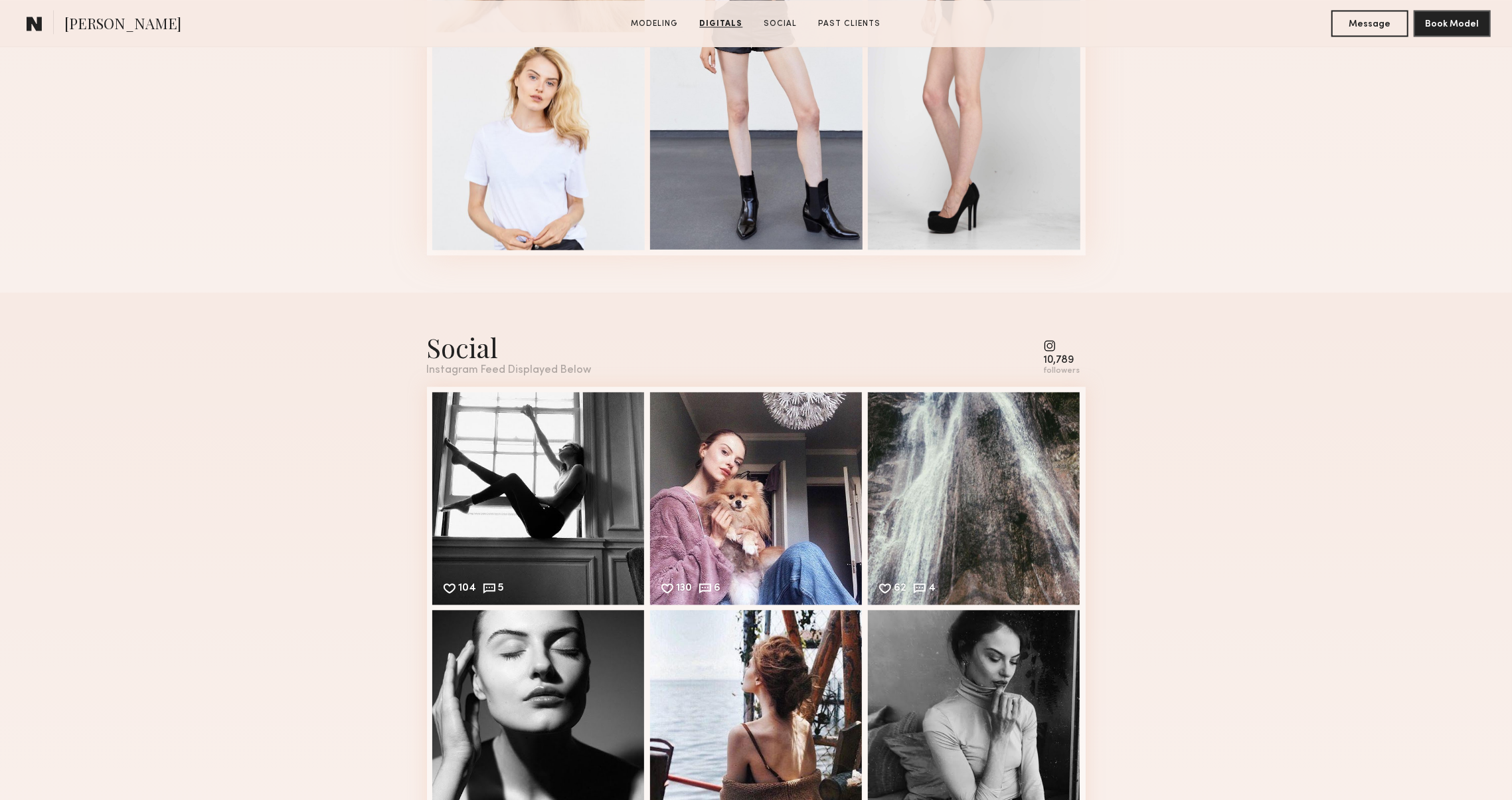
scroll to position [2506, 0]
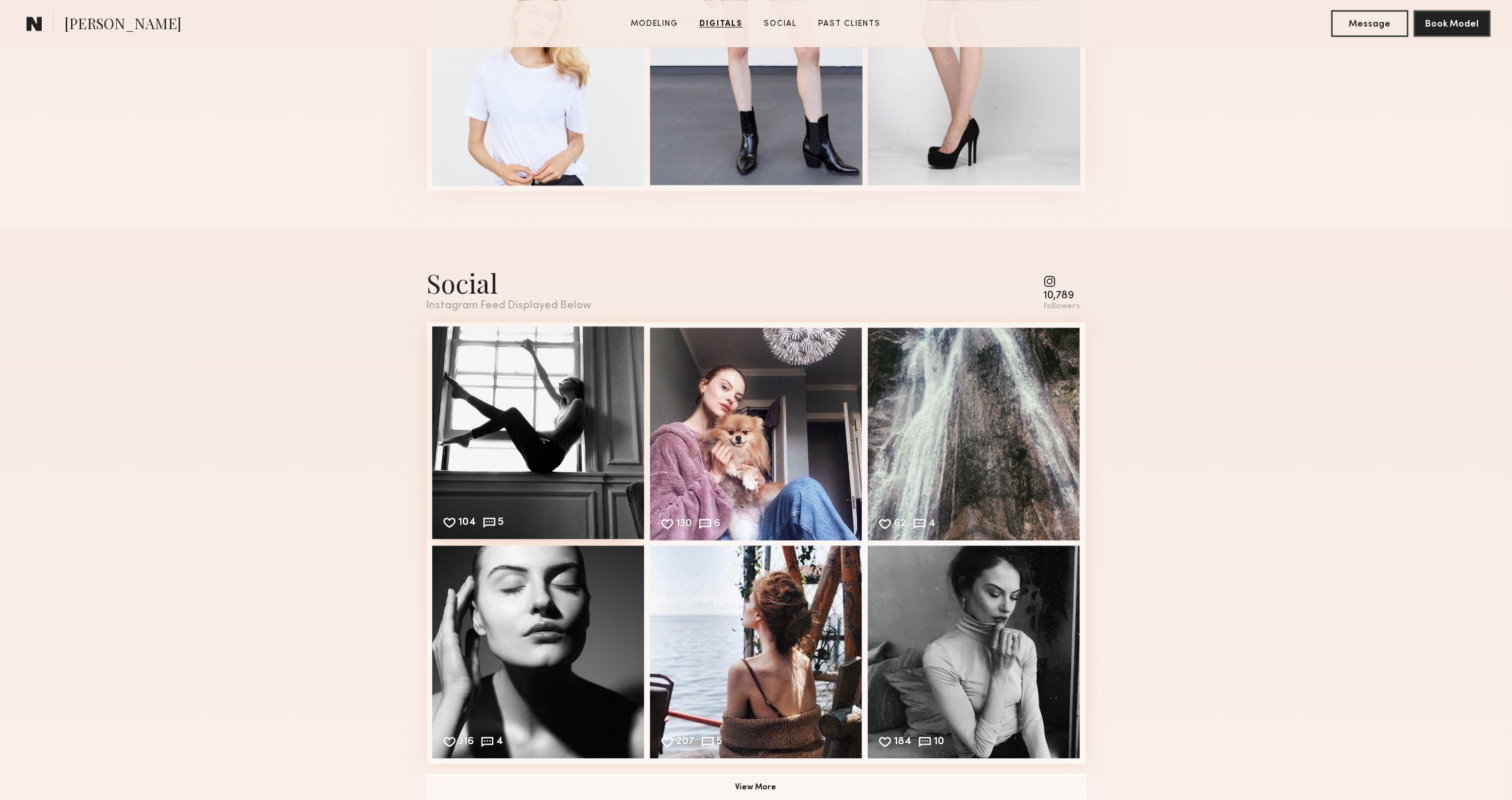
click at [509, 424] on div "104 5 Likes & comments displayed to show model’s engagement" at bounding box center [539, 433] width 213 height 213
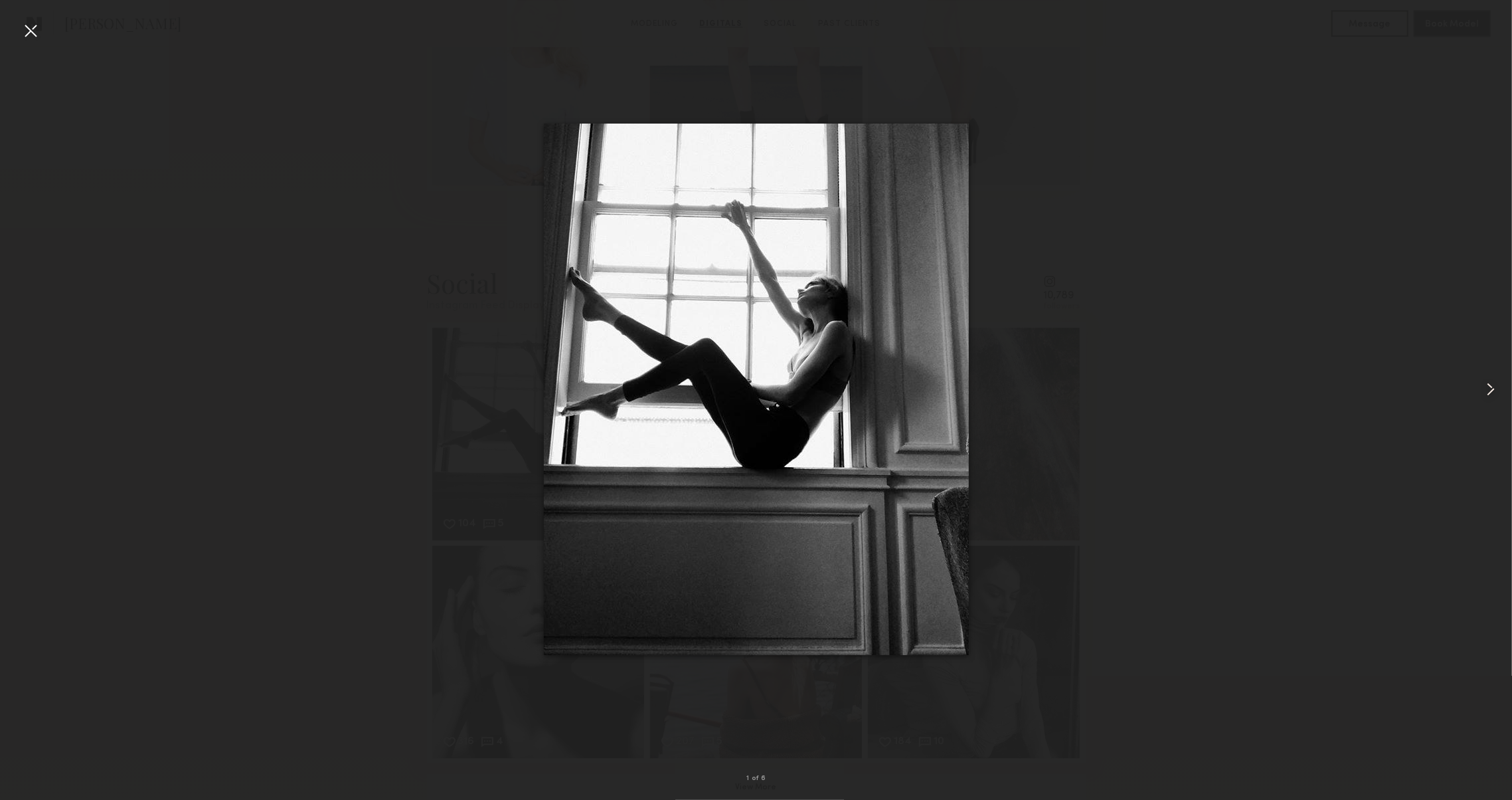
click at [1486, 392] on common-icon at bounding box center [1490, 389] width 22 height 22
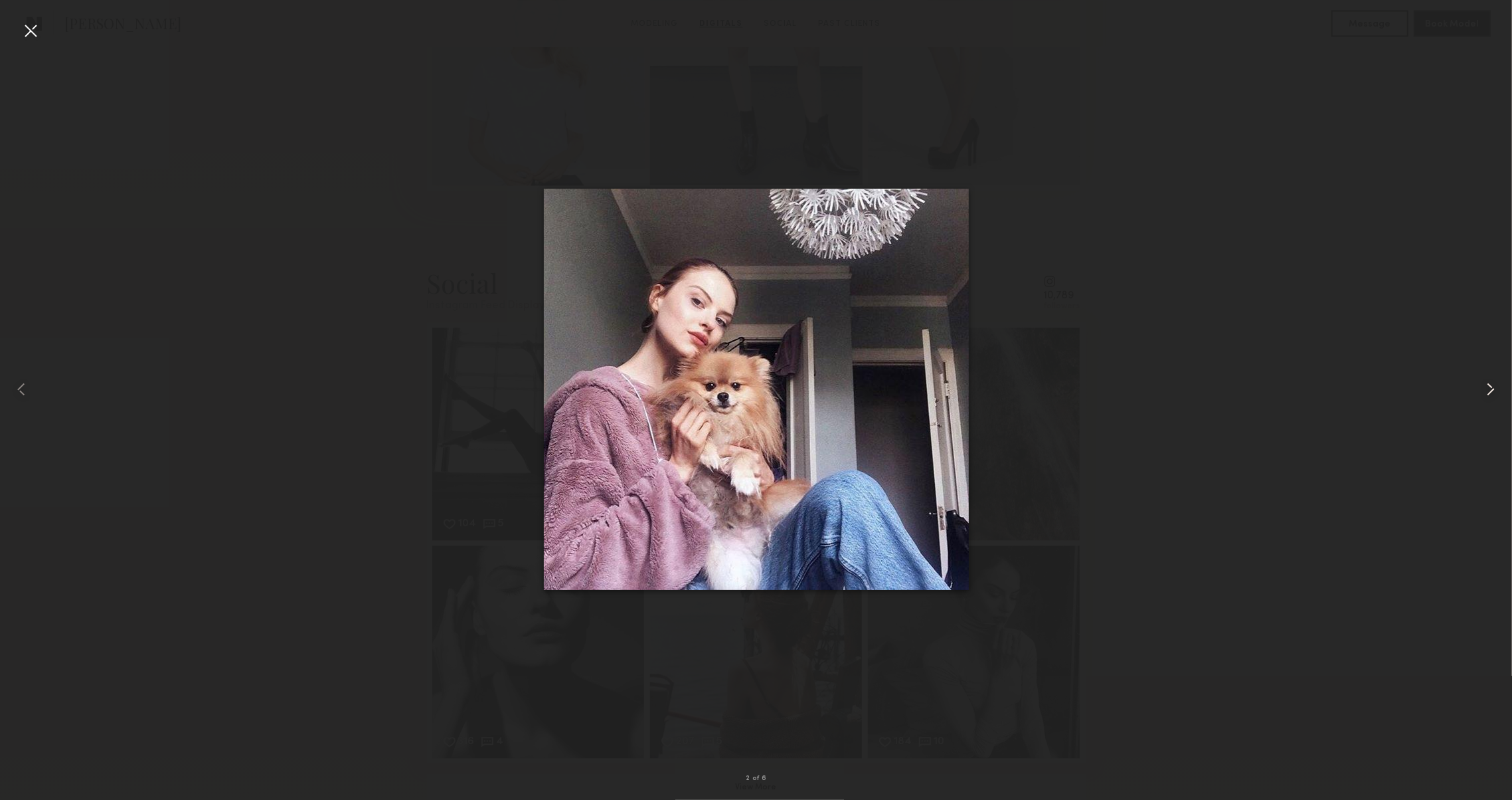
click at [1486, 392] on common-icon at bounding box center [1490, 389] width 22 height 22
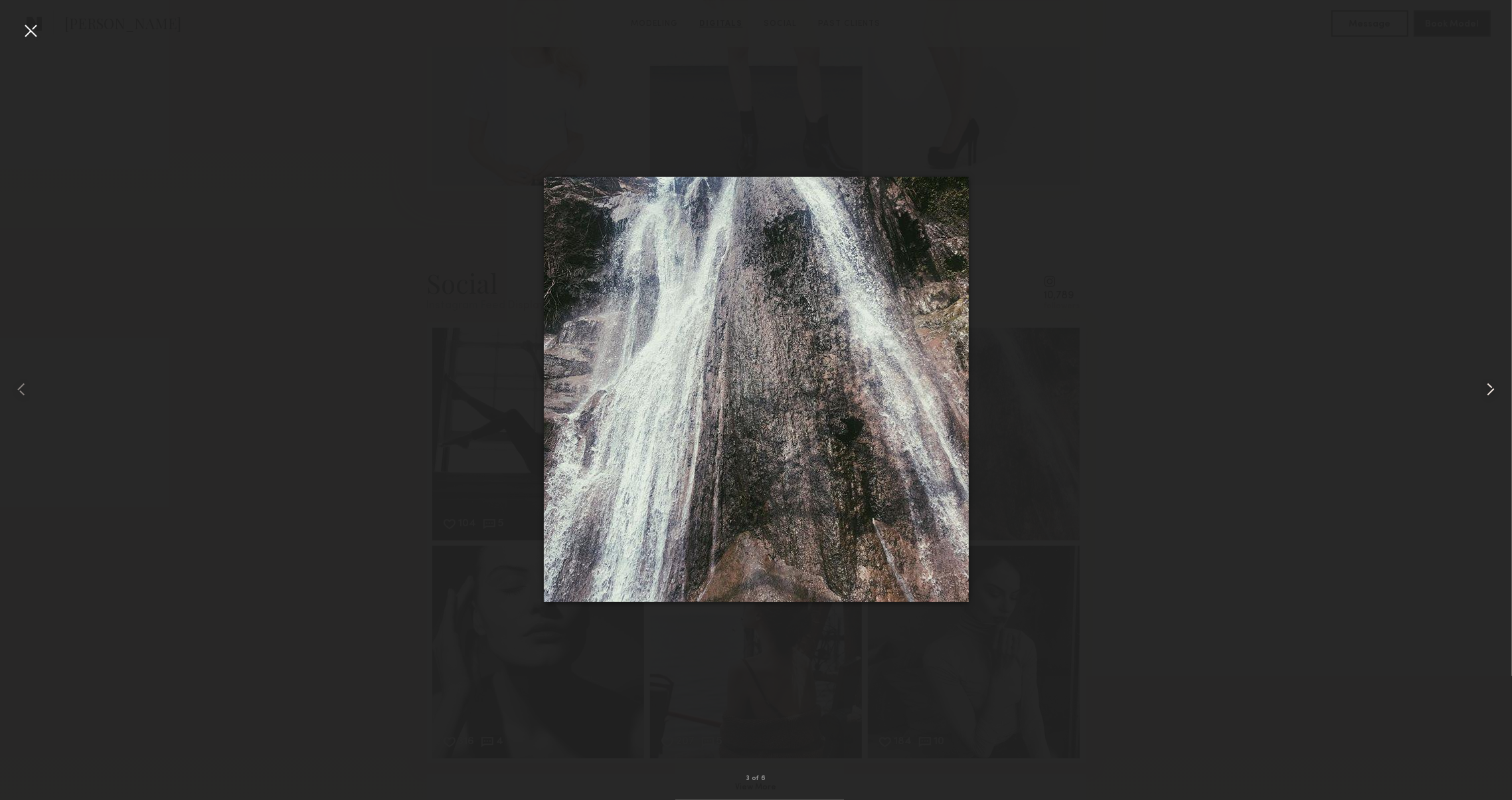
click at [1486, 392] on common-icon at bounding box center [1490, 389] width 22 height 22
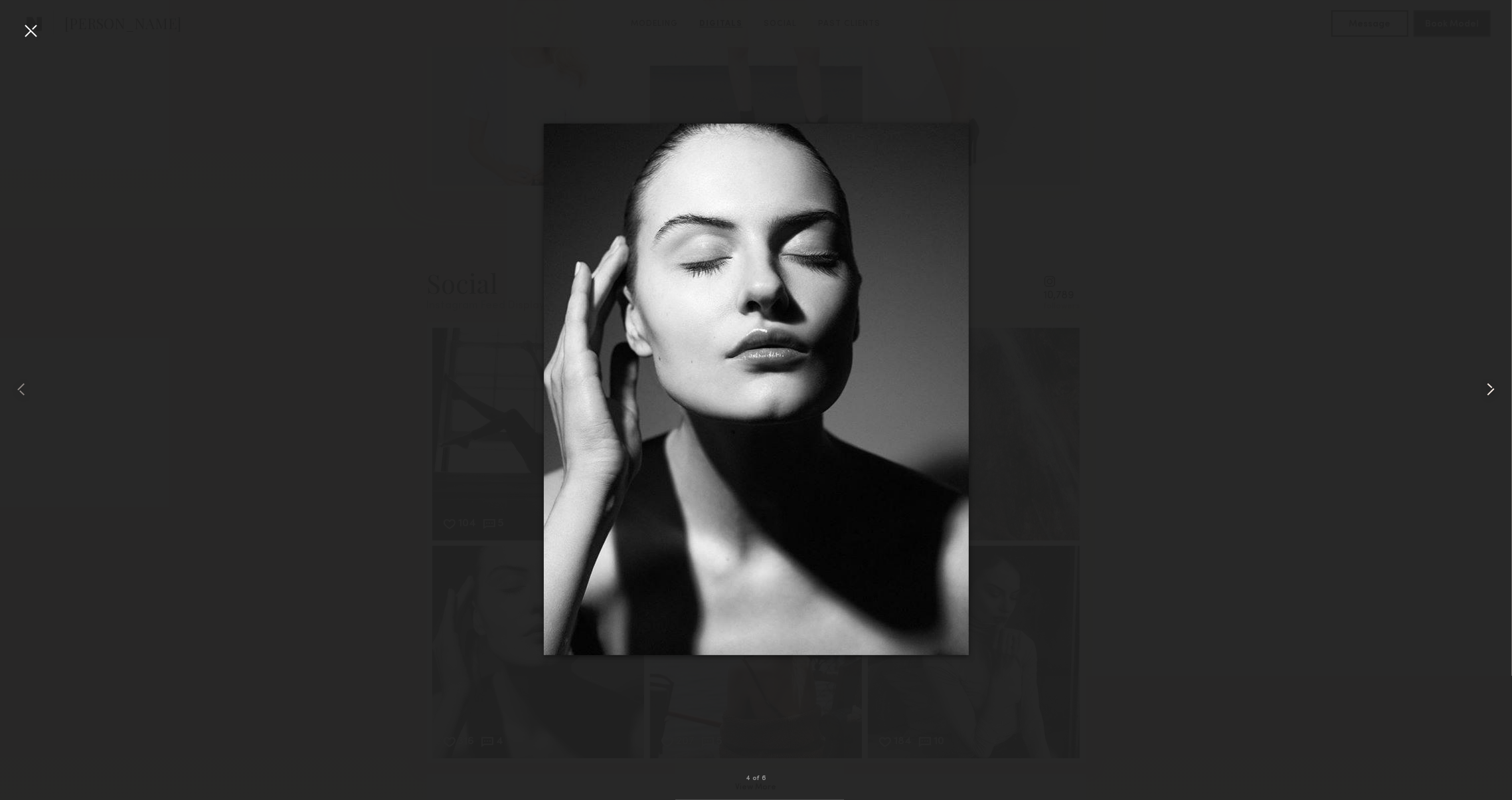
click at [1486, 392] on common-icon at bounding box center [1490, 389] width 22 height 22
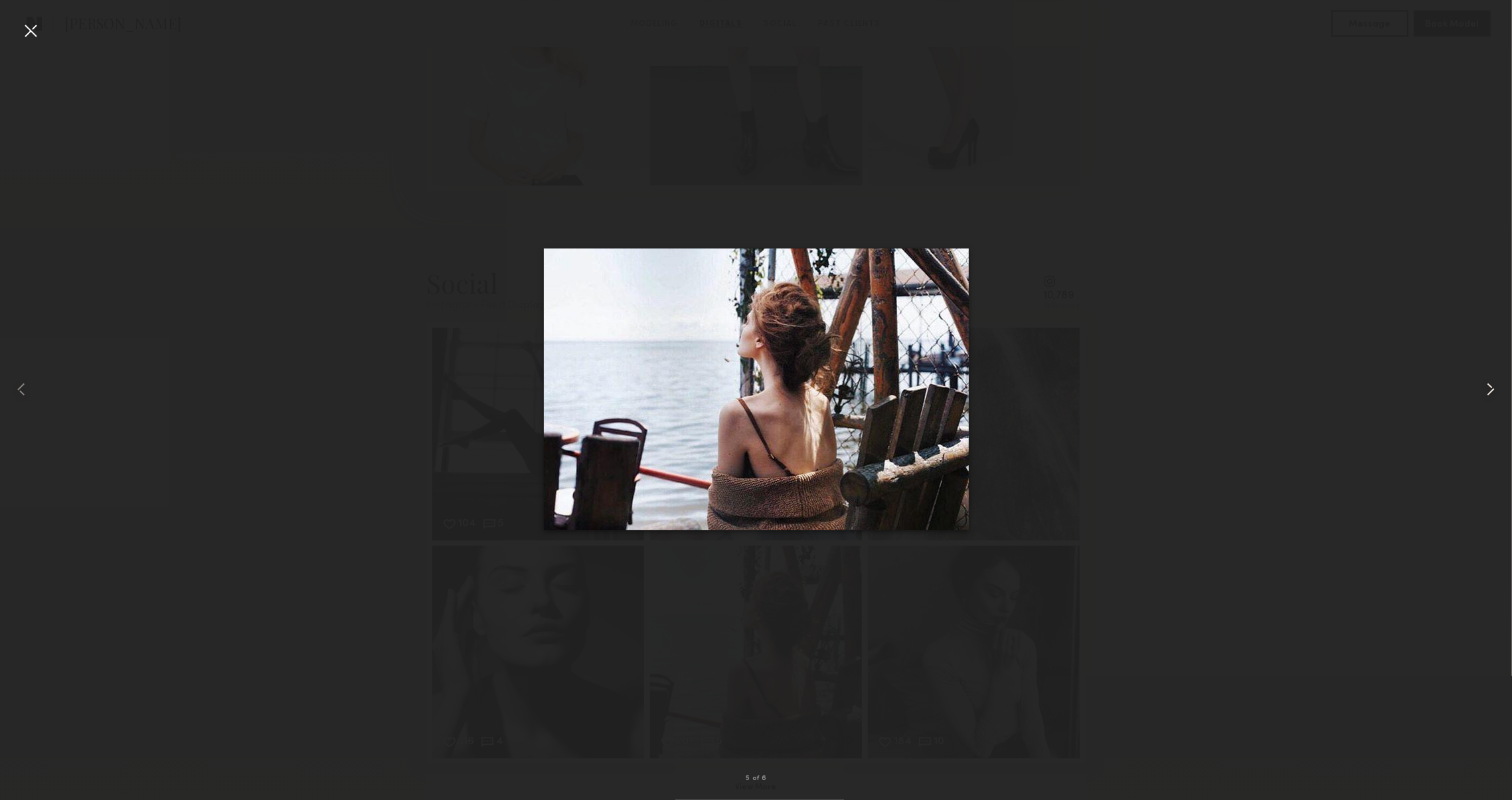
click at [1486, 392] on common-icon at bounding box center [1490, 389] width 22 height 22
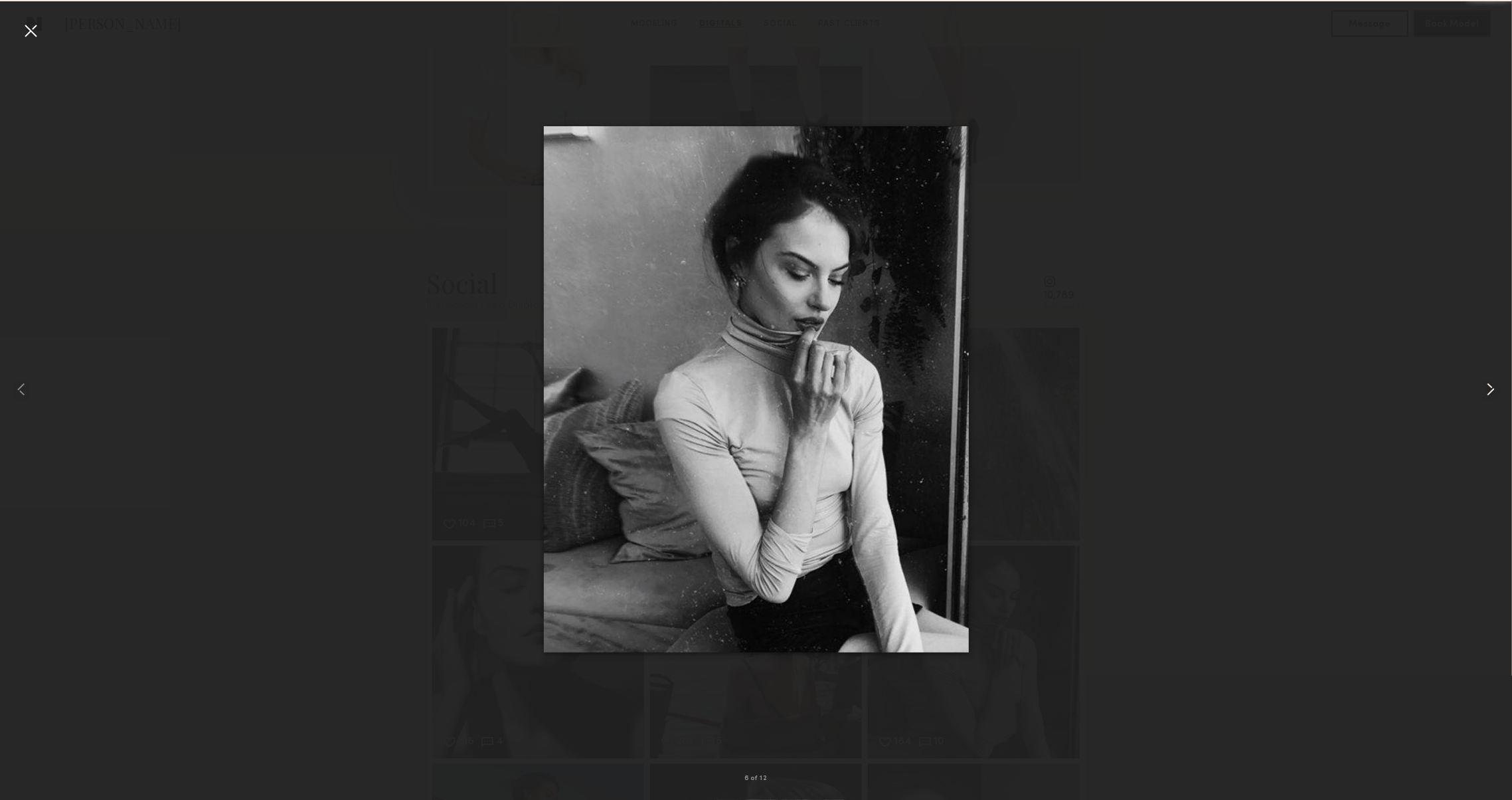
click at [1486, 392] on common-icon at bounding box center [1490, 389] width 22 height 22
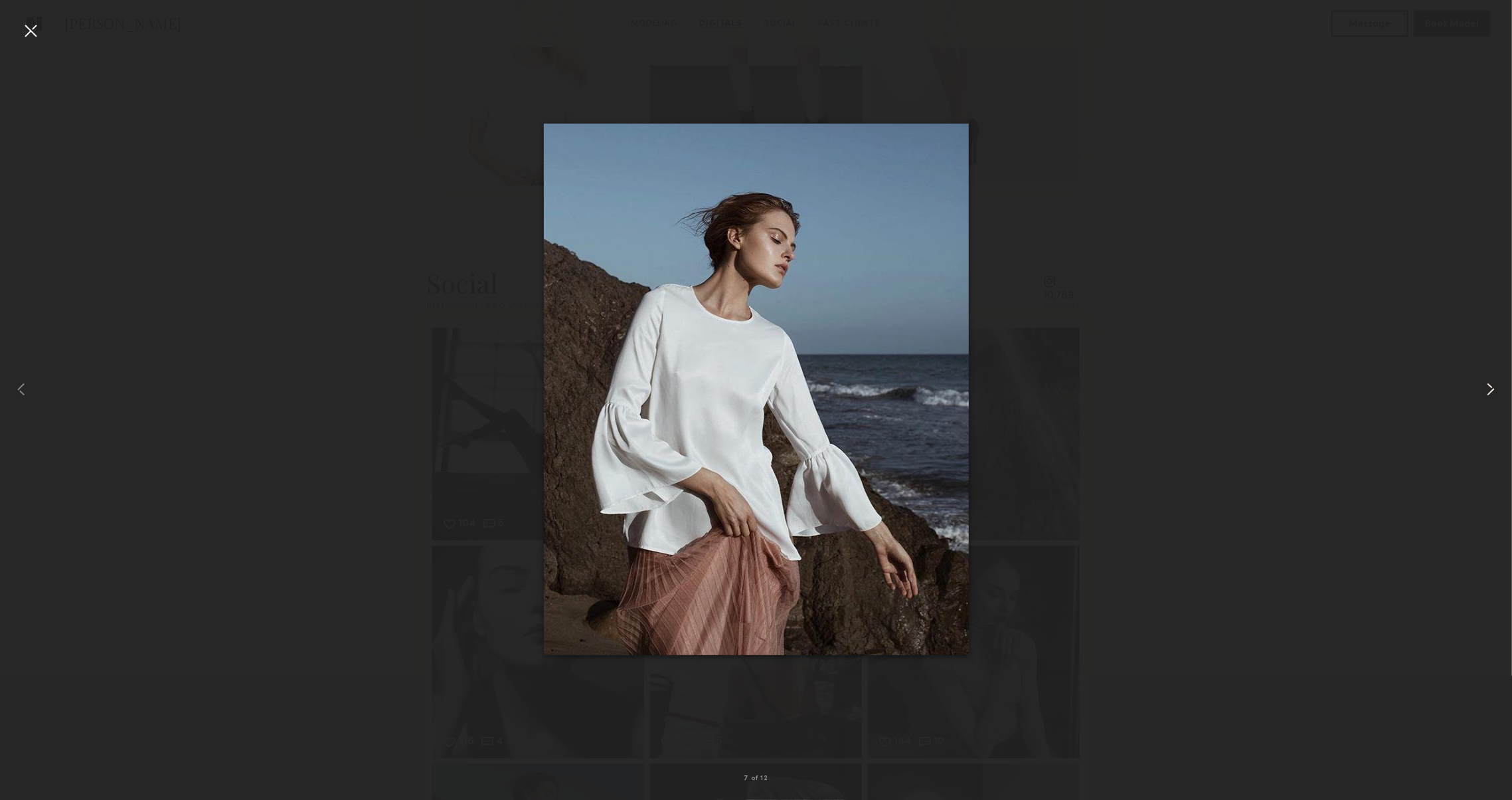
click at [1486, 392] on common-icon at bounding box center [1490, 389] width 22 height 22
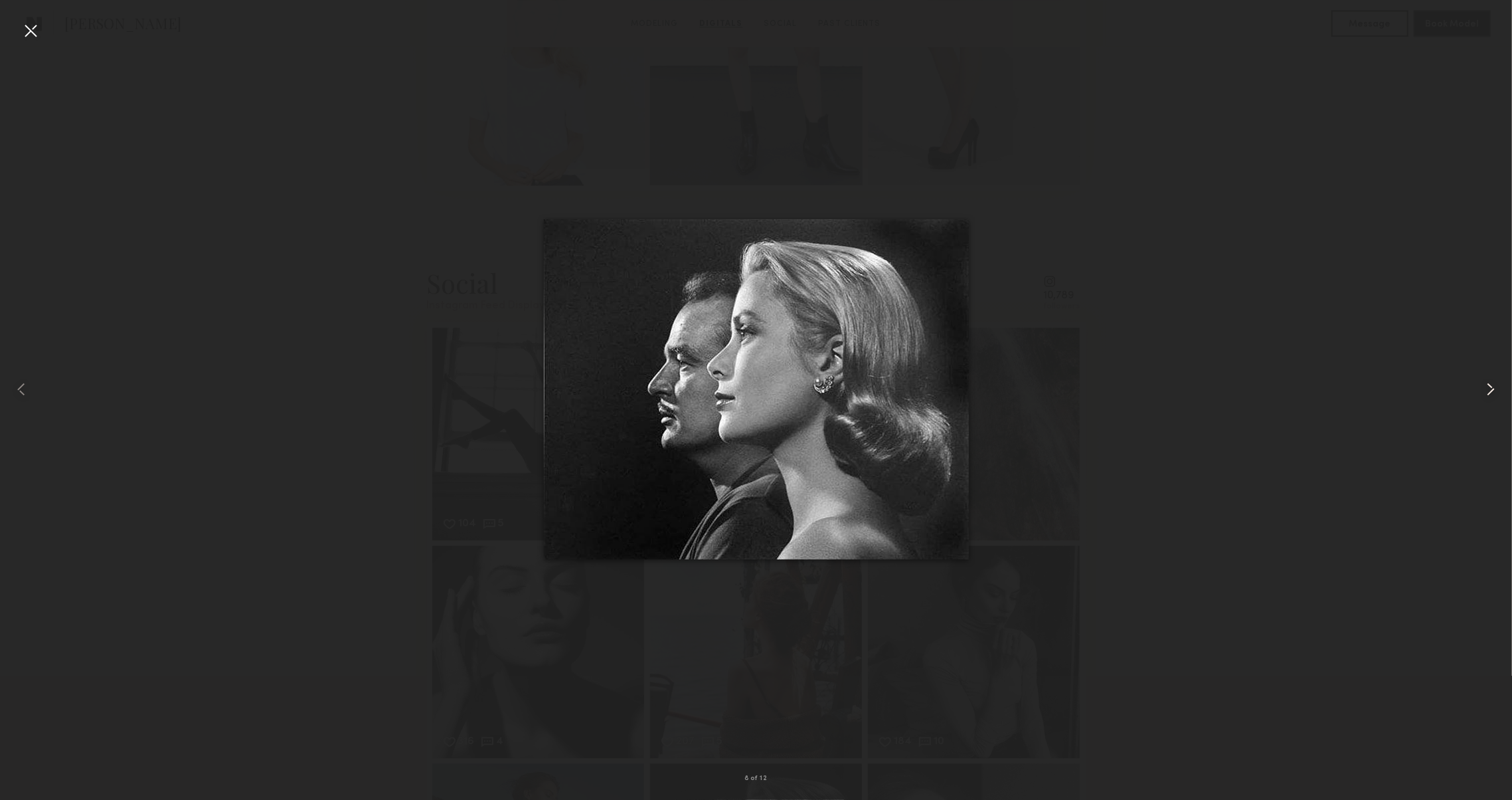
click at [1486, 392] on common-icon at bounding box center [1490, 389] width 22 height 22
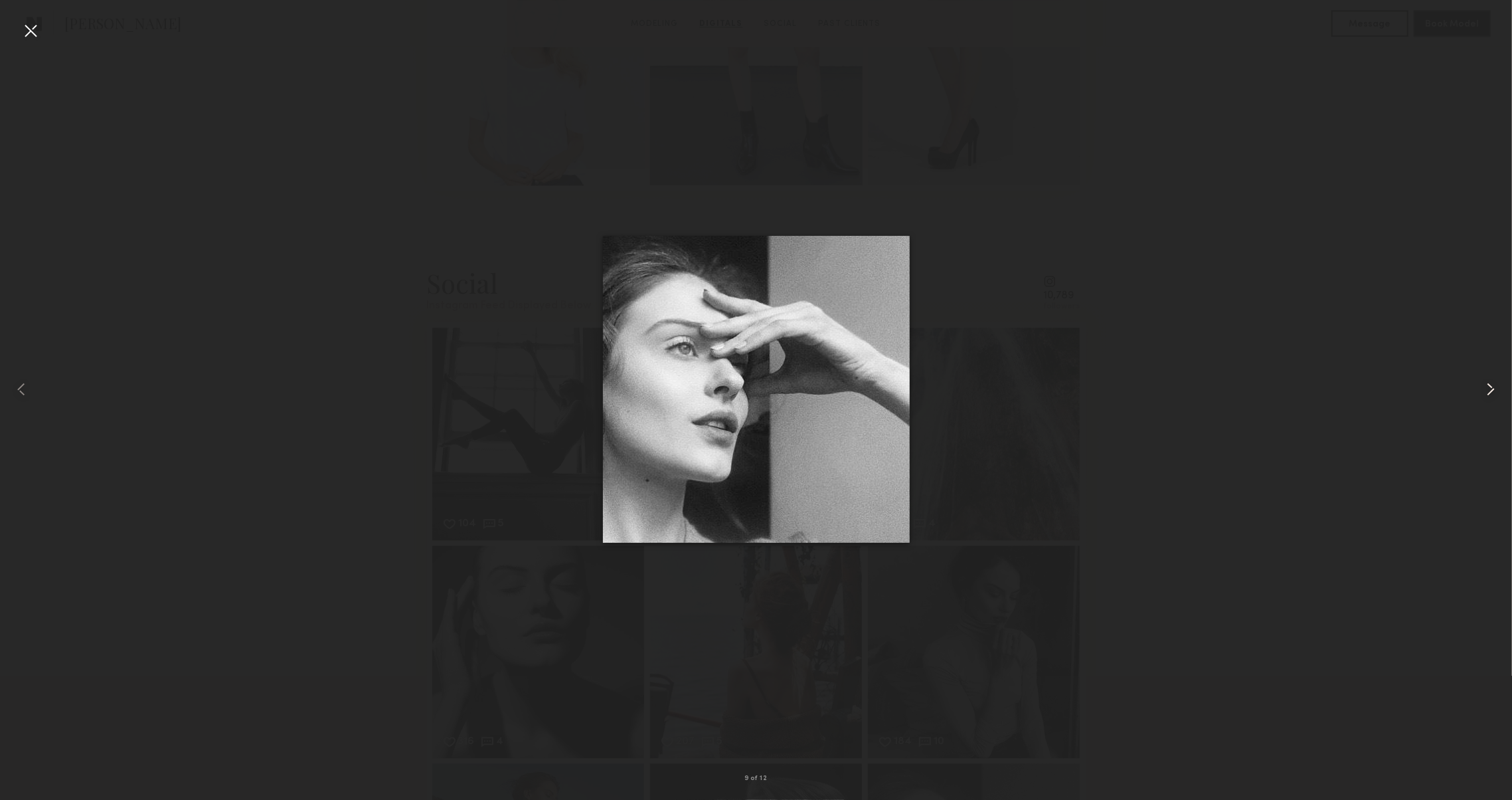
click at [1486, 392] on common-icon at bounding box center [1490, 389] width 22 height 22
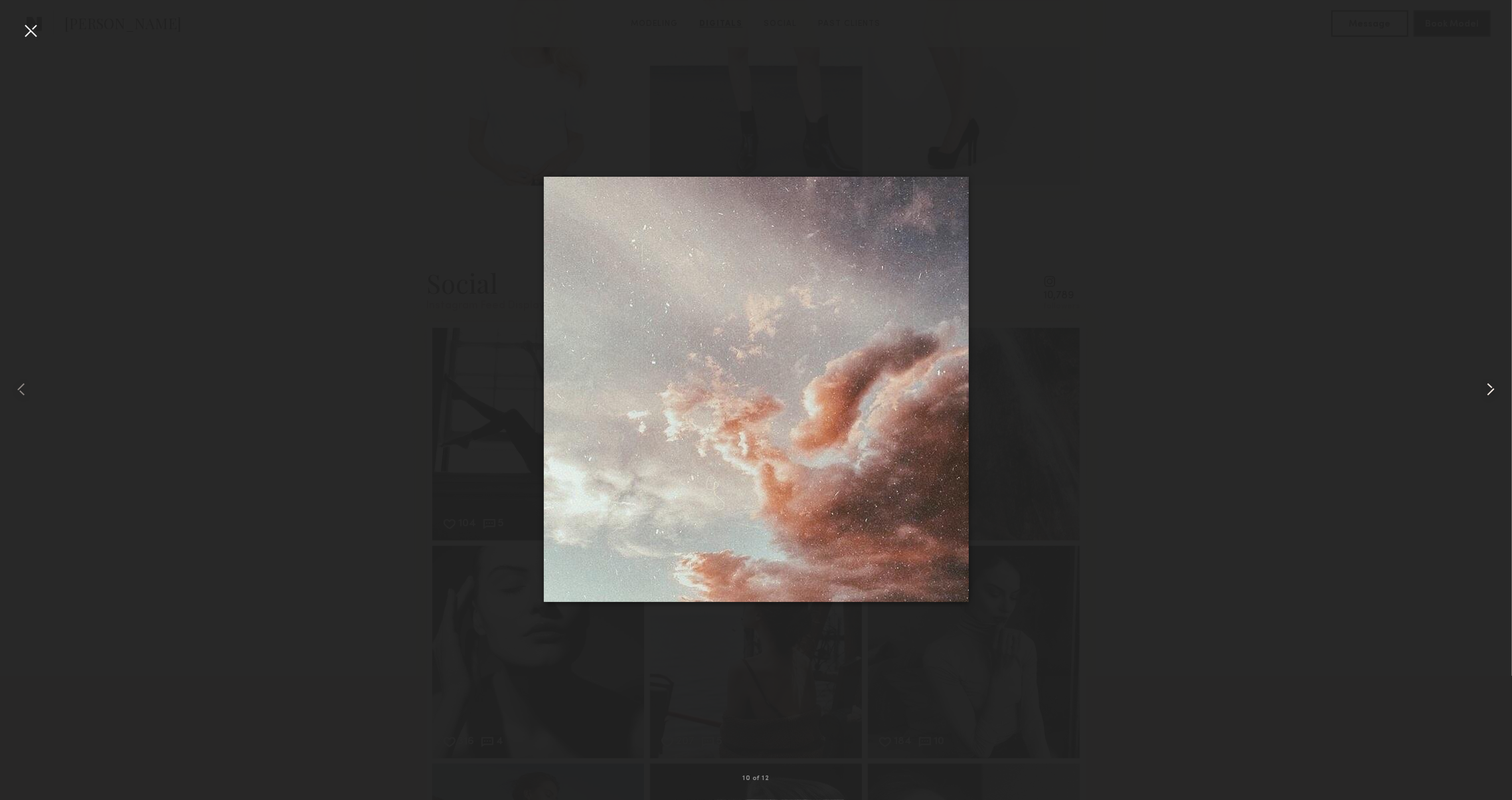
click at [1486, 392] on common-icon at bounding box center [1490, 389] width 22 height 22
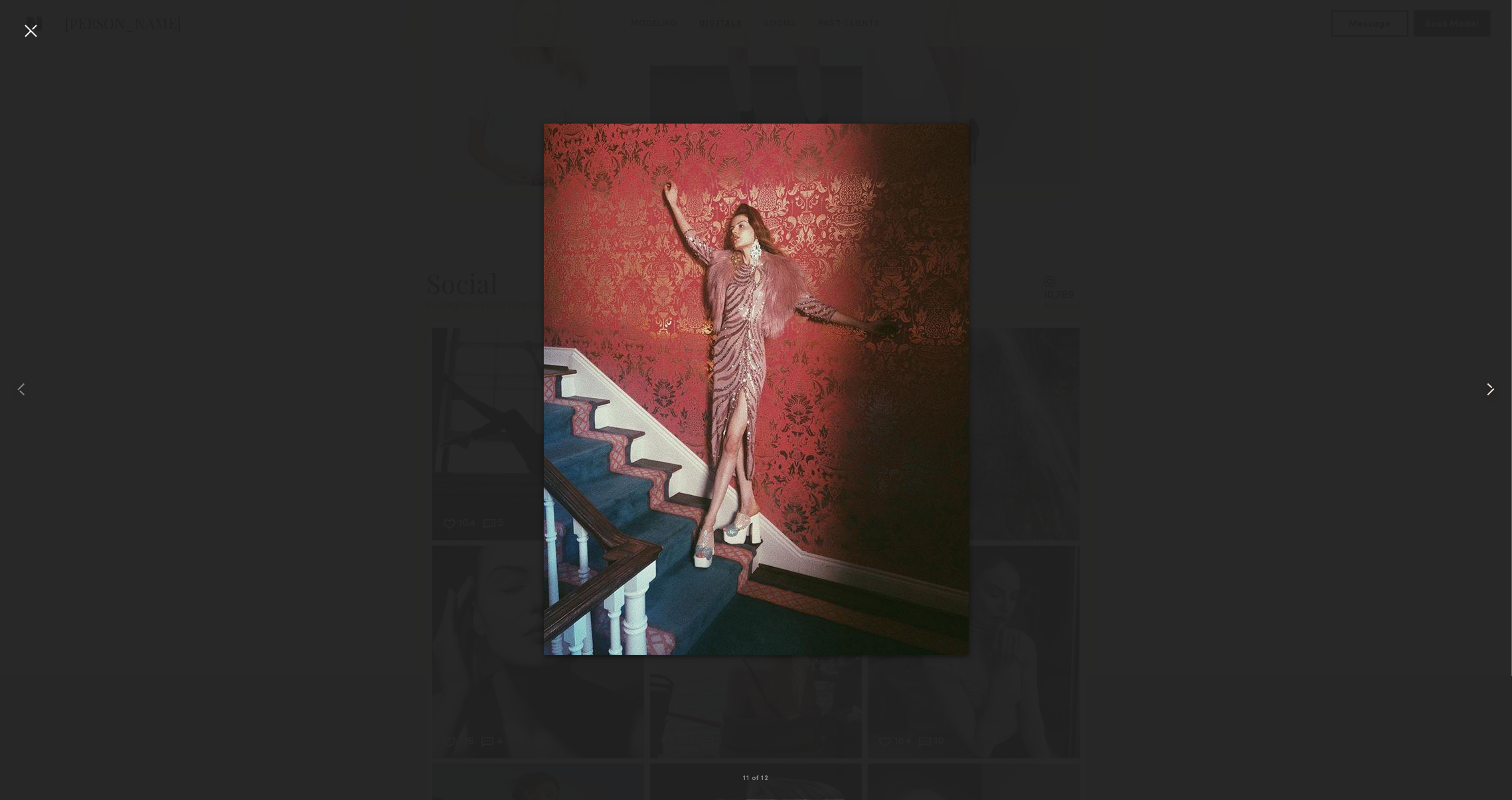
click at [1486, 392] on common-icon at bounding box center [1490, 389] width 22 height 22
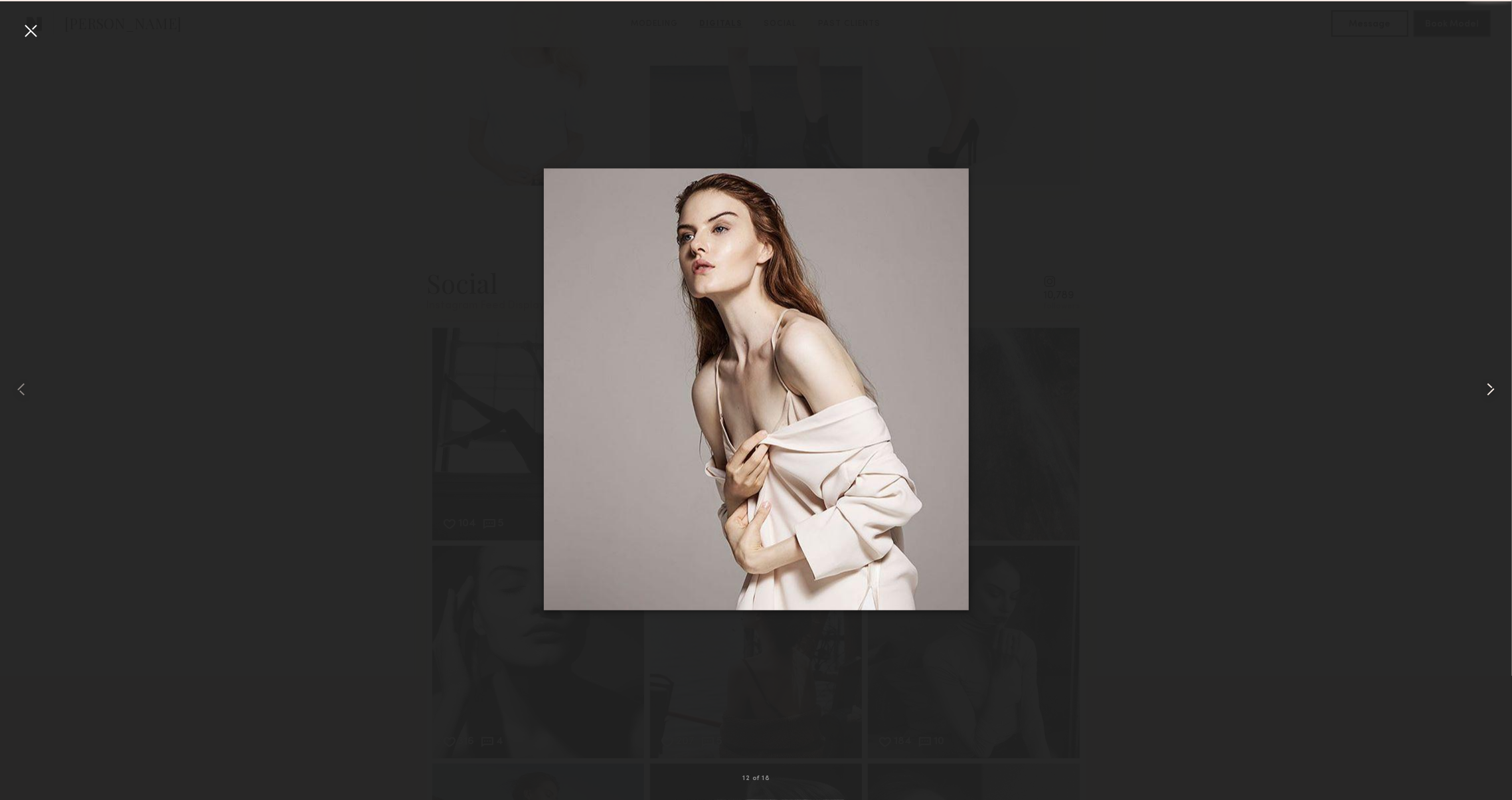
click at [1486, 392] on common-icon at bounding box center [1490, 389] width 22 height 22
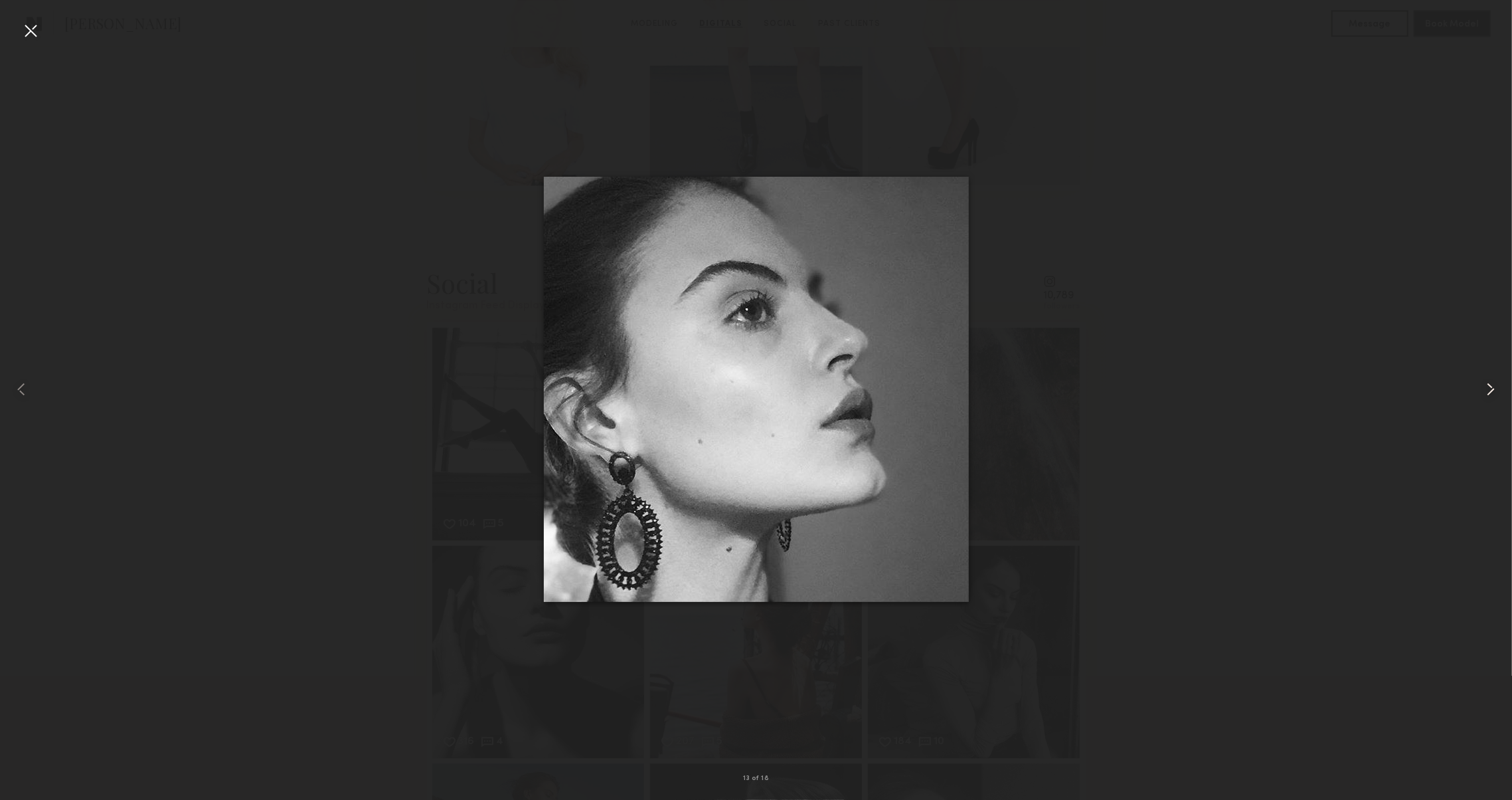
click at [1486, 392] on common-icon at bounding box center [1490, 389] width 22 height 22
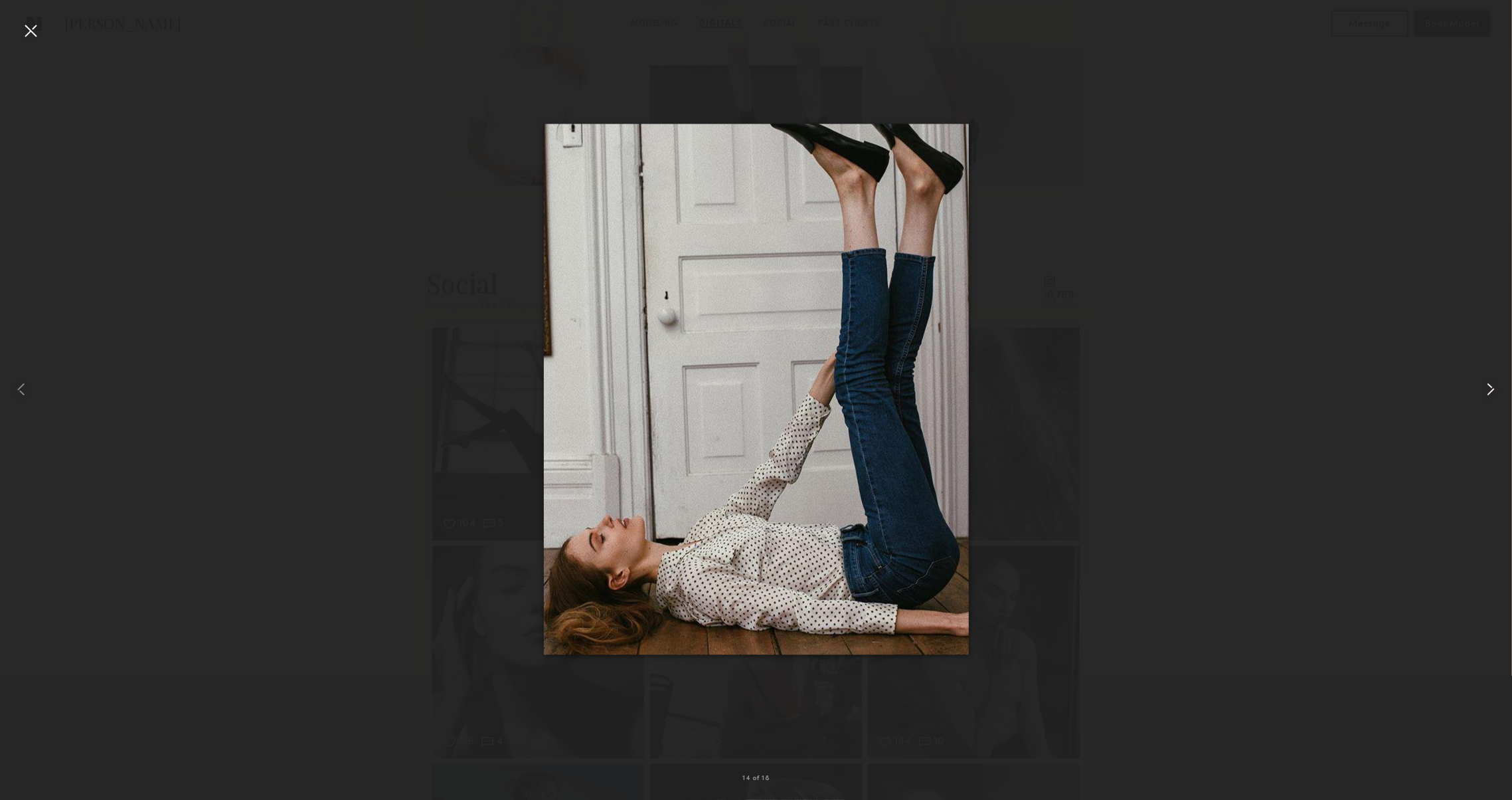
click at [1486, 392] on common-icon at bounding box center [1490, 389] width 22 height 22
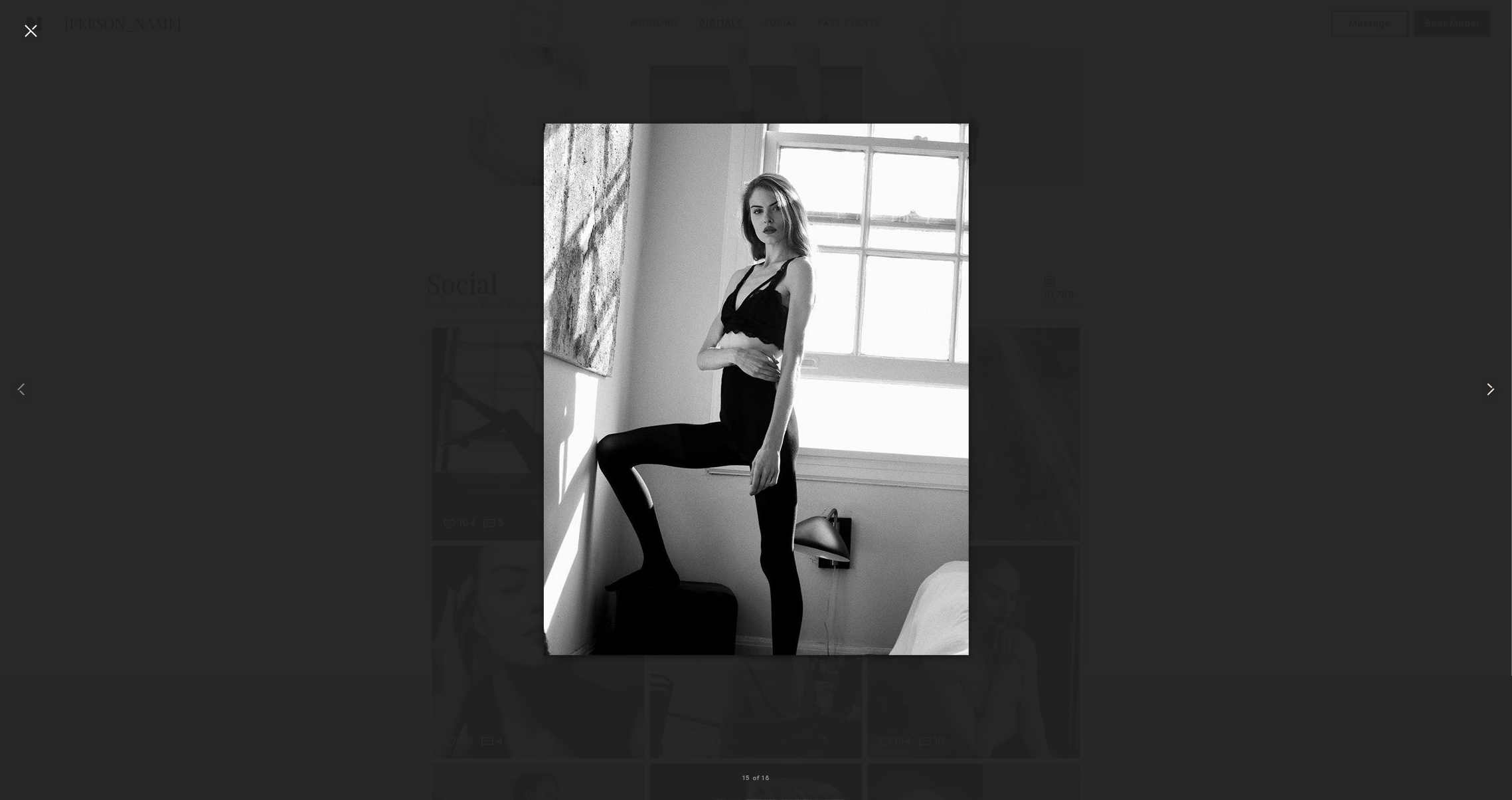
click at [1486, 392] on common-icon at bounding box center [1490, 389] width 22 height 22
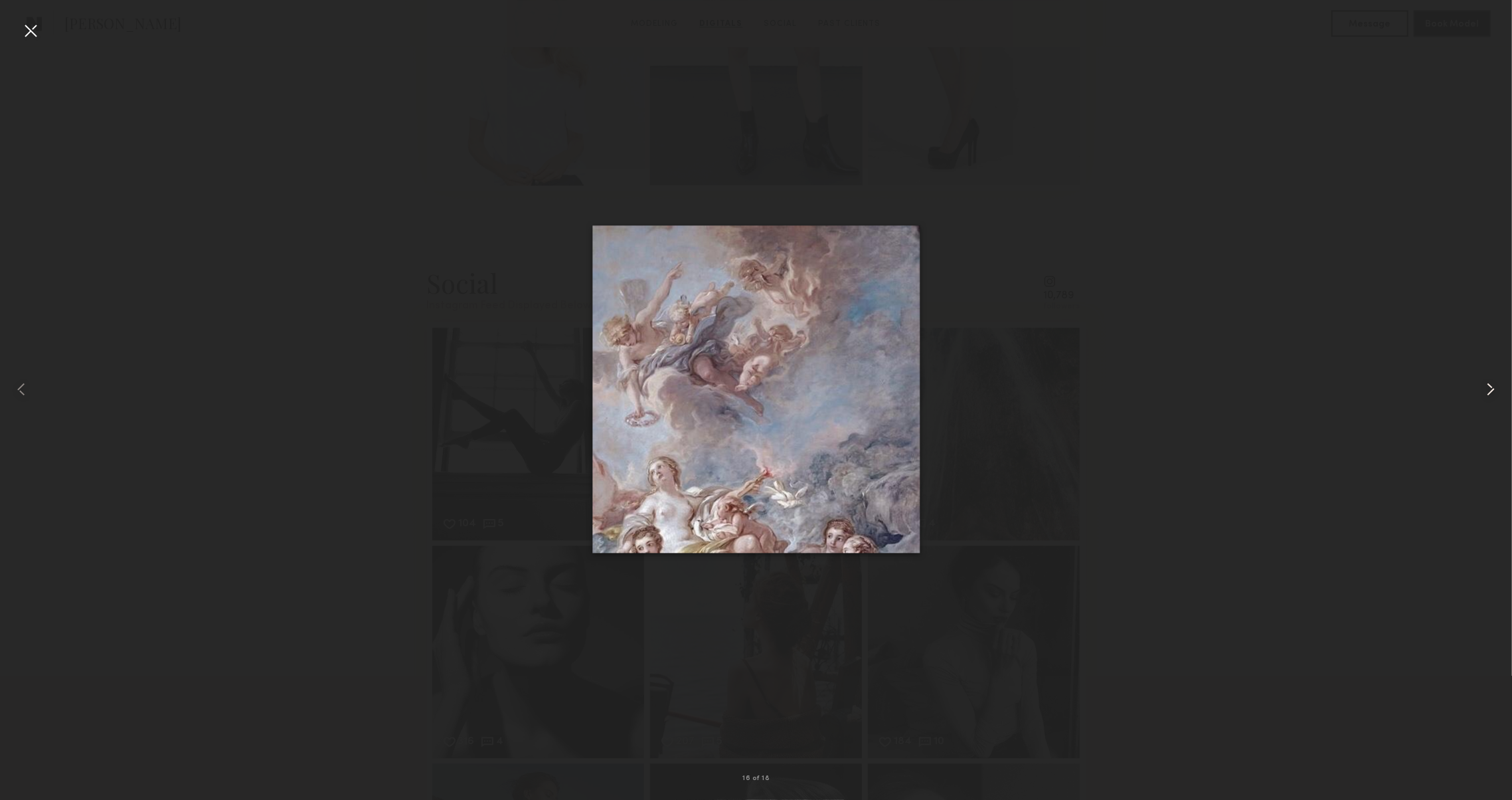
click at [1486, 392] on common-icon at bounding box center [1490, 389] width 22 height 22
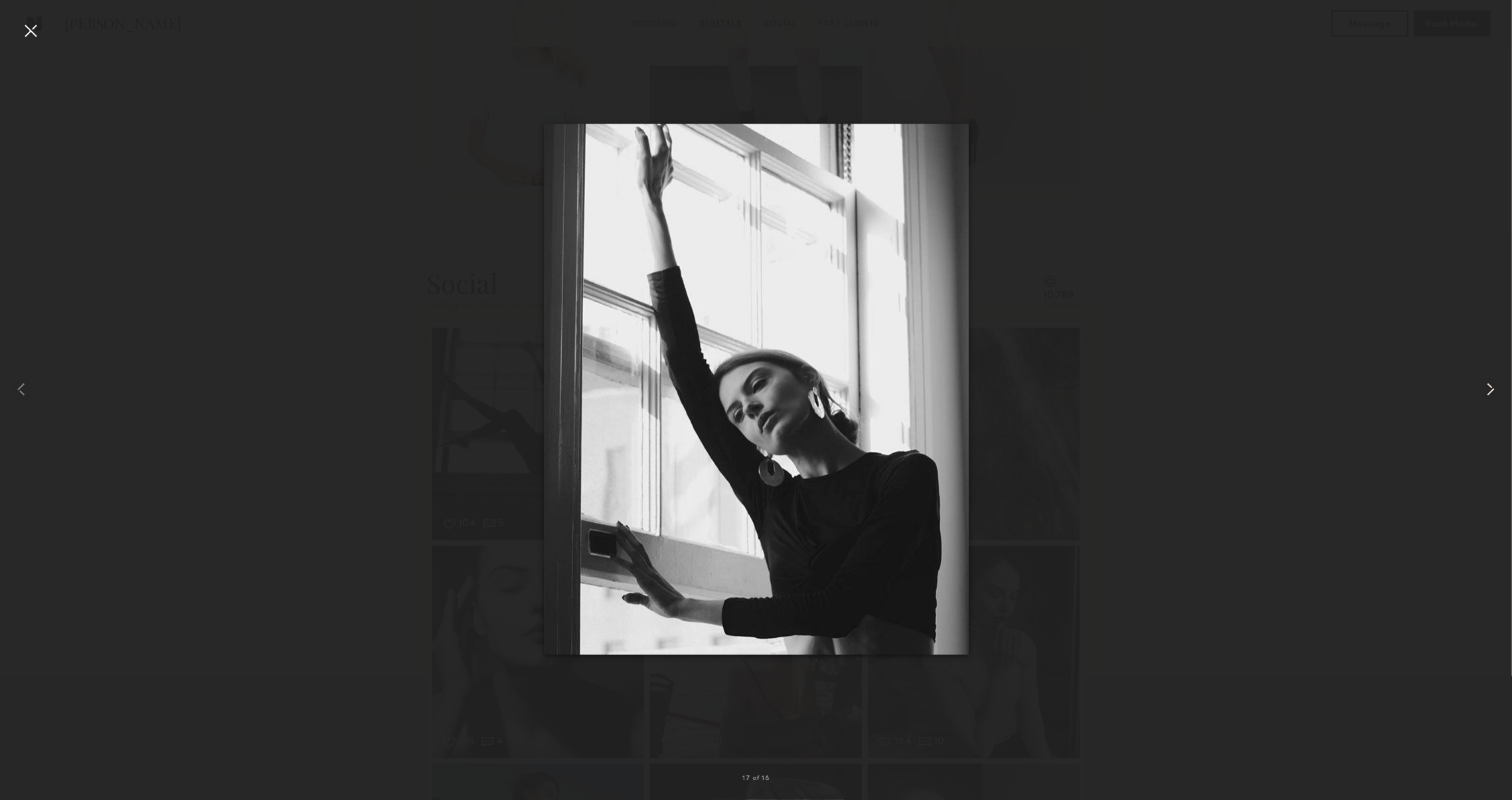
click at [1486, 392] on common-icon at bounding box center [1490, 389] width 22 height 22
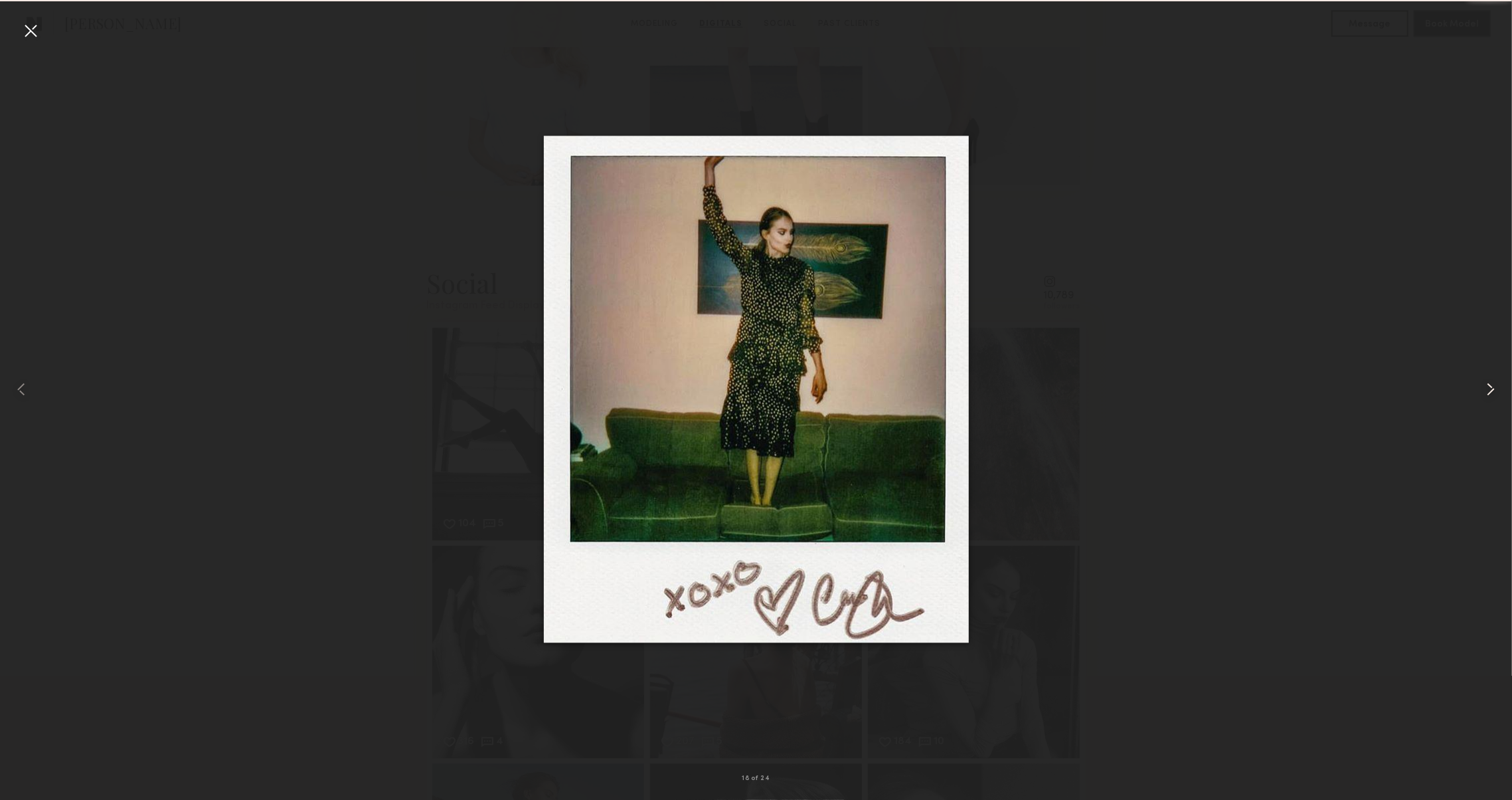
click at [1486, 392] on common-icon at bounding box center [1490, 389] width 22 height 22
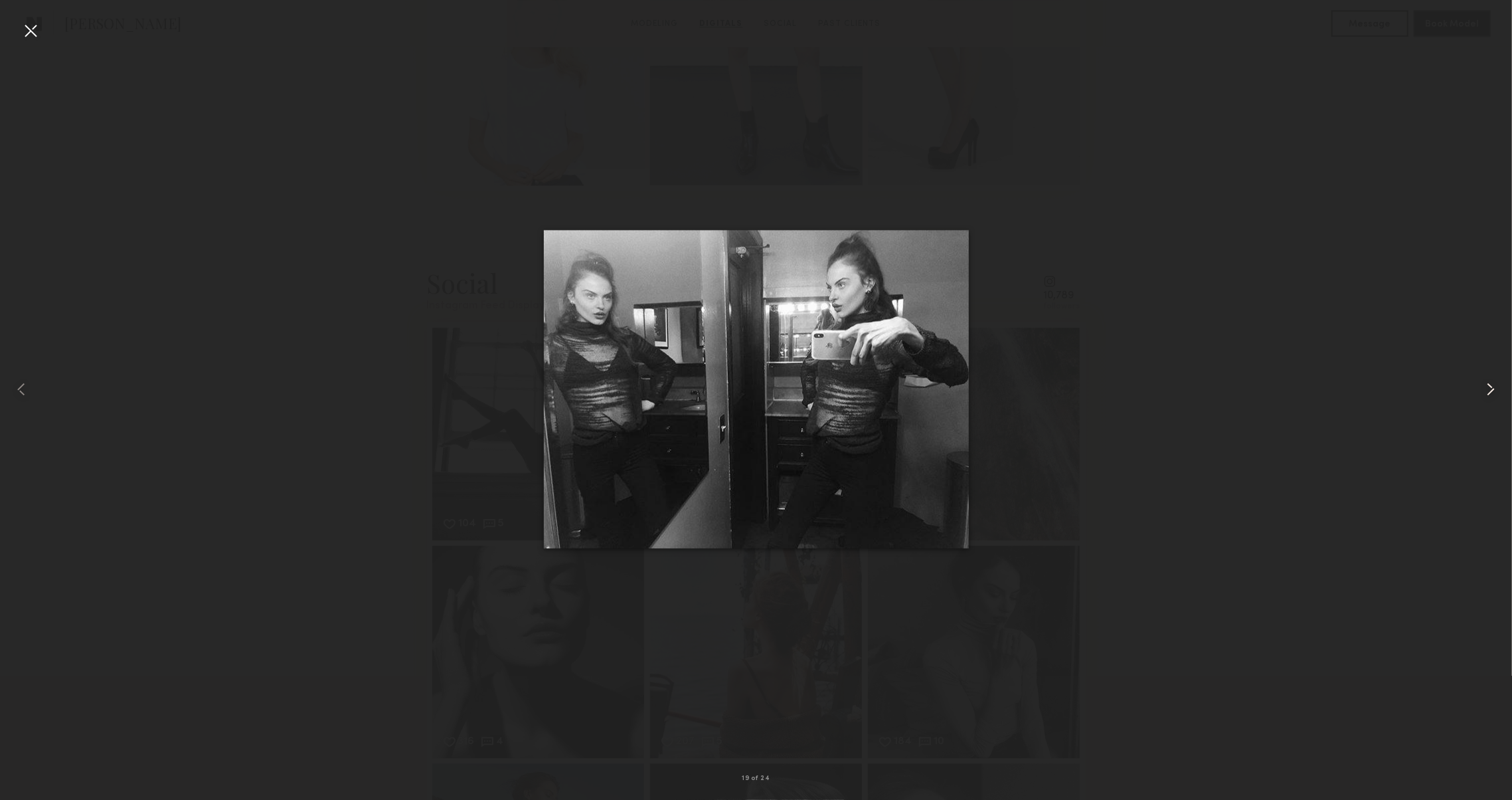
click at [1486, 392] on common-icon at bounding box center [1490, 389] width 22 height 22
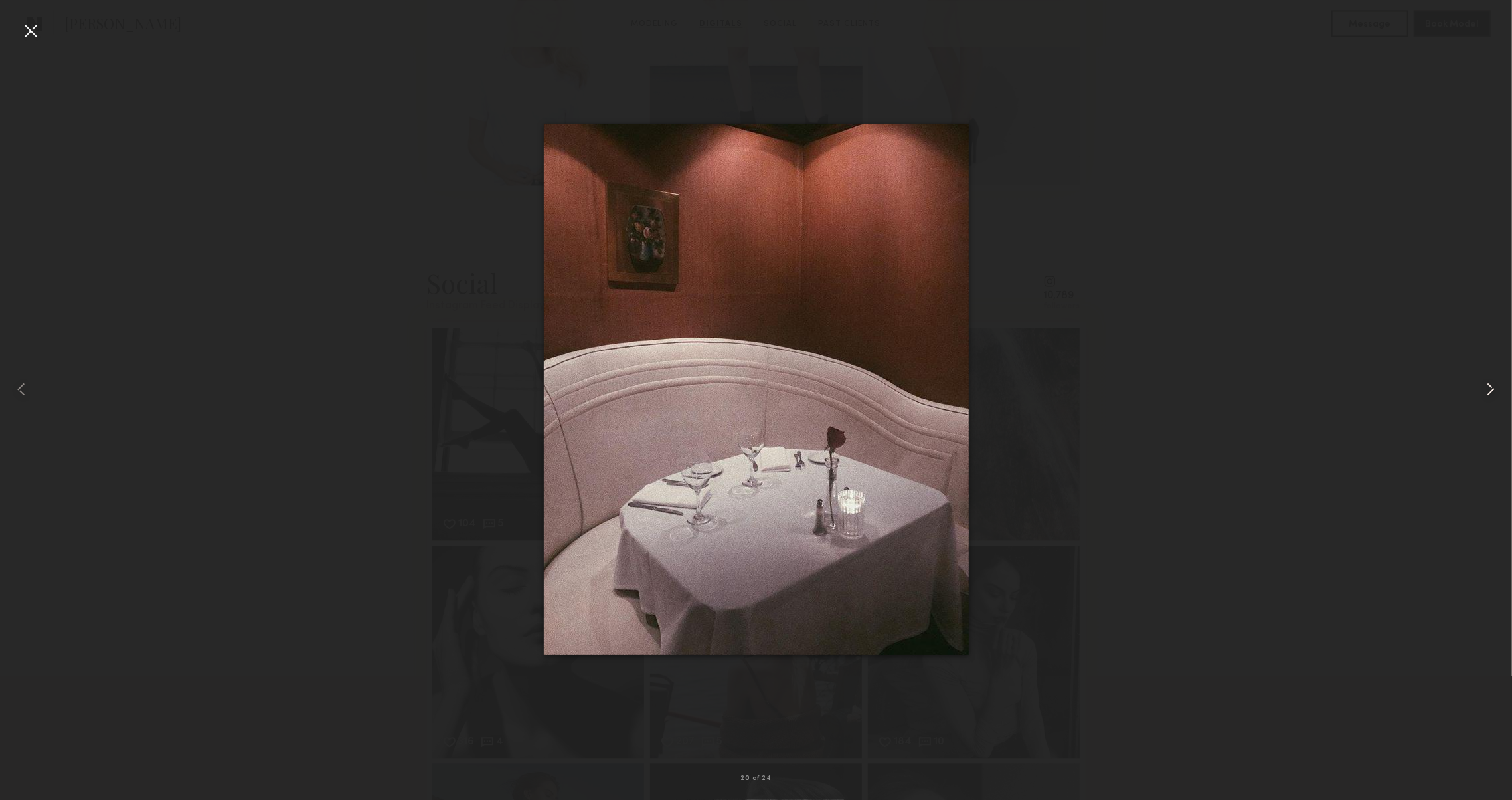
click at [1486, 392] on common-icon at bounding box center [1490, 389] width 22 height 22
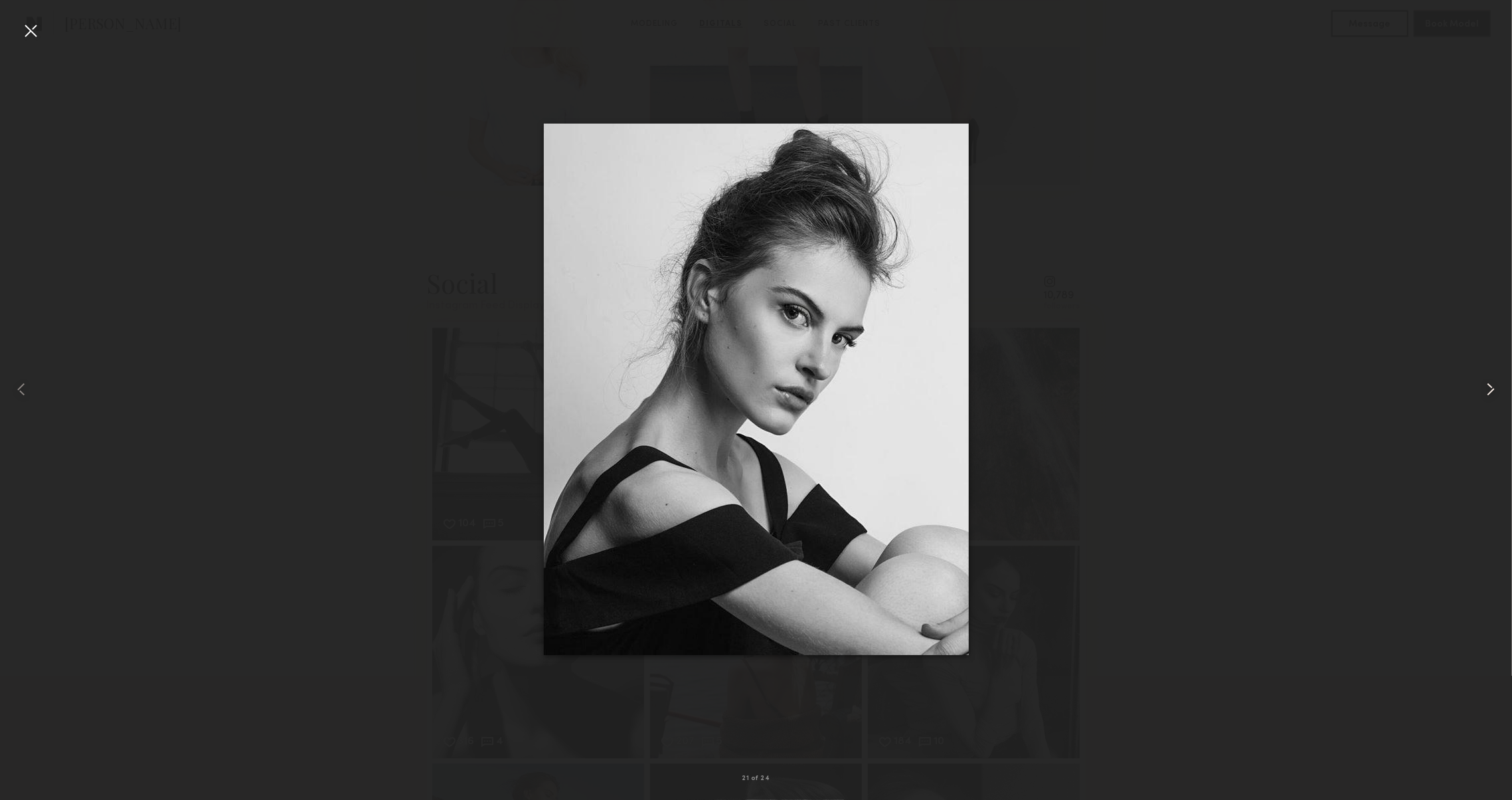
click at [1486, 392] on common-icon at bounding box center [1490, 389] width 22 height 22
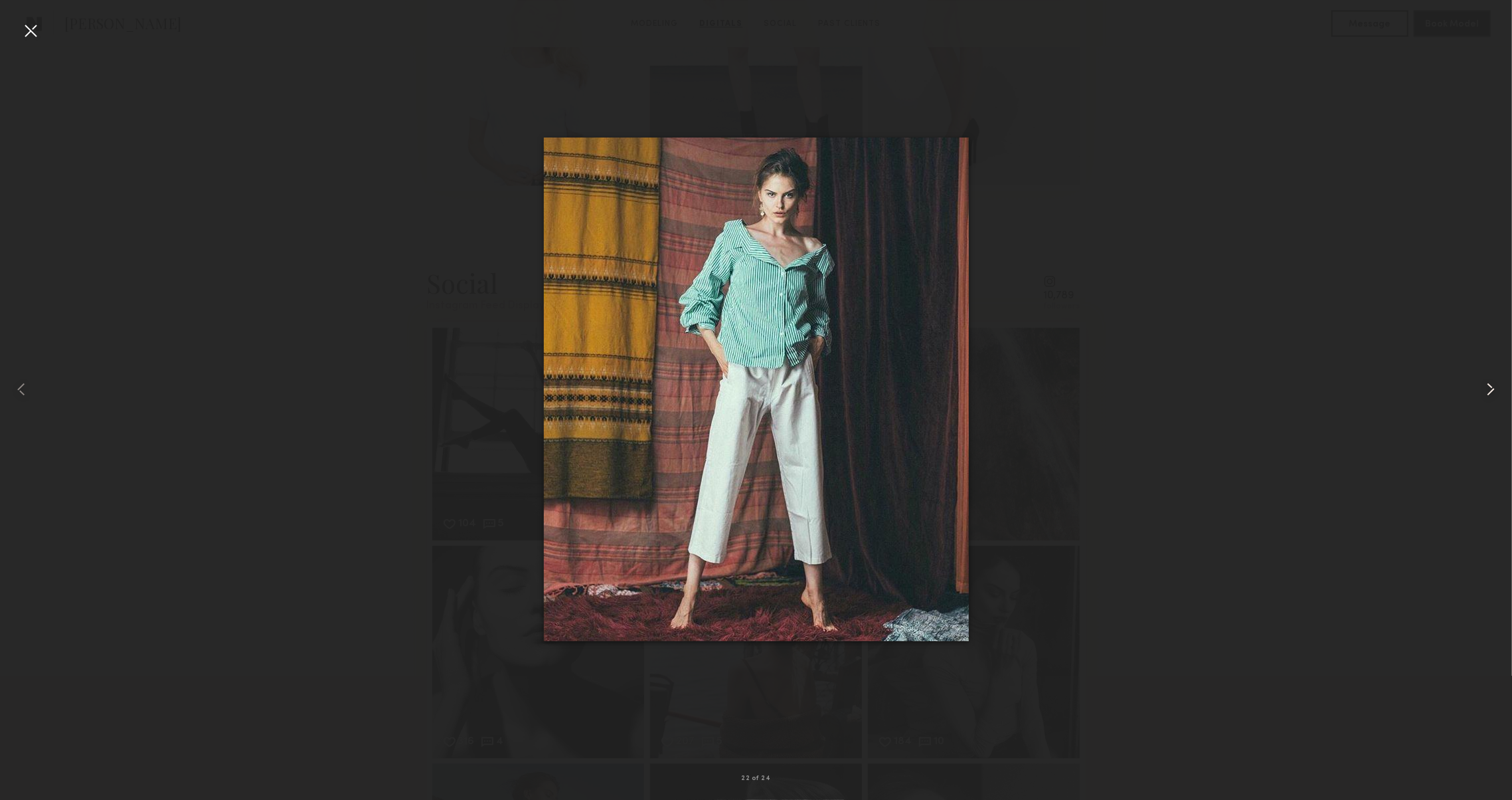
click at [1486, 392] on common-icon at bounding box center [1490, 389] width 22 height 22
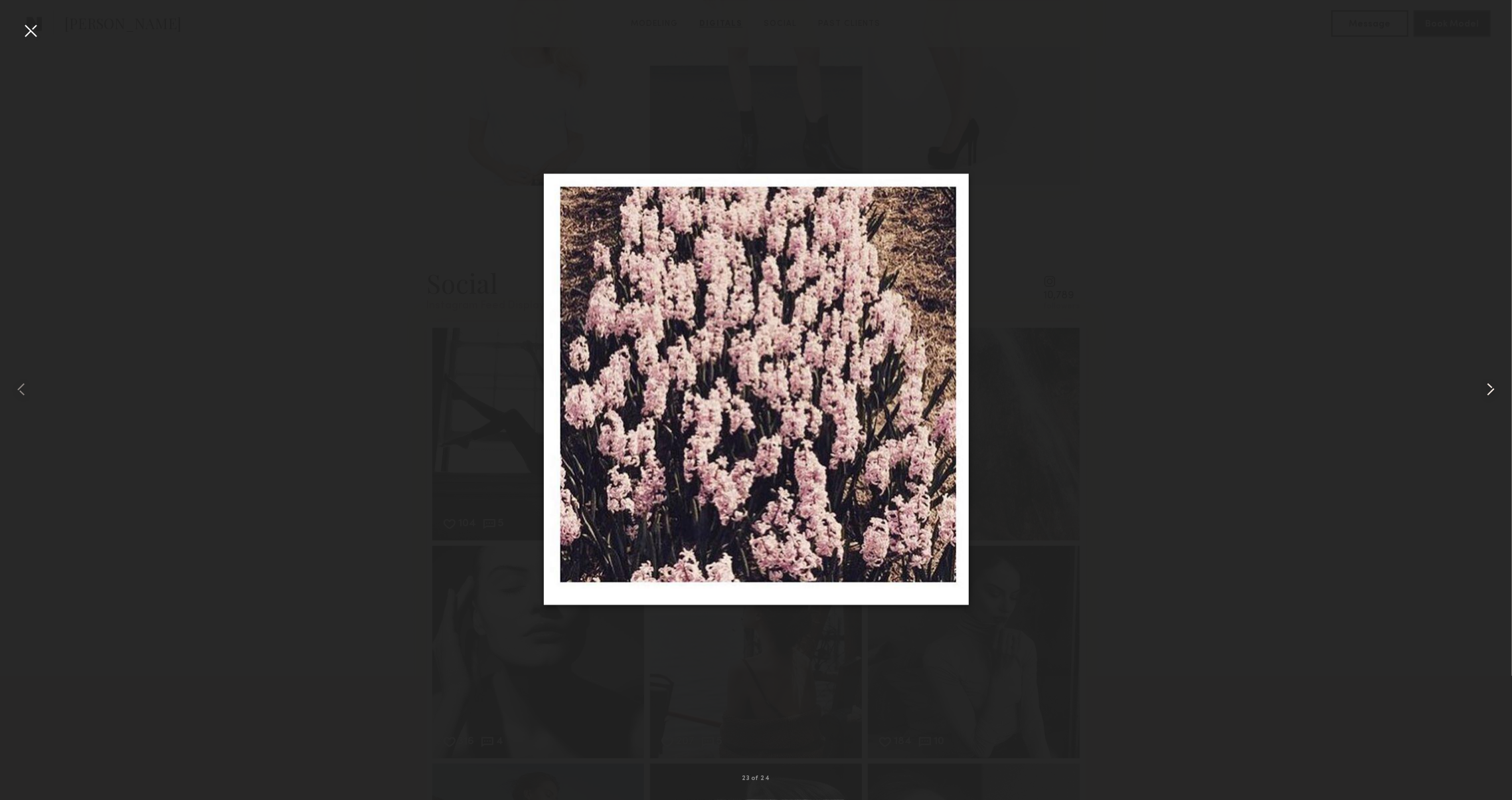
click at [1486, 392] on common-icon at bounding box center [1490, 389] width 22 height 22
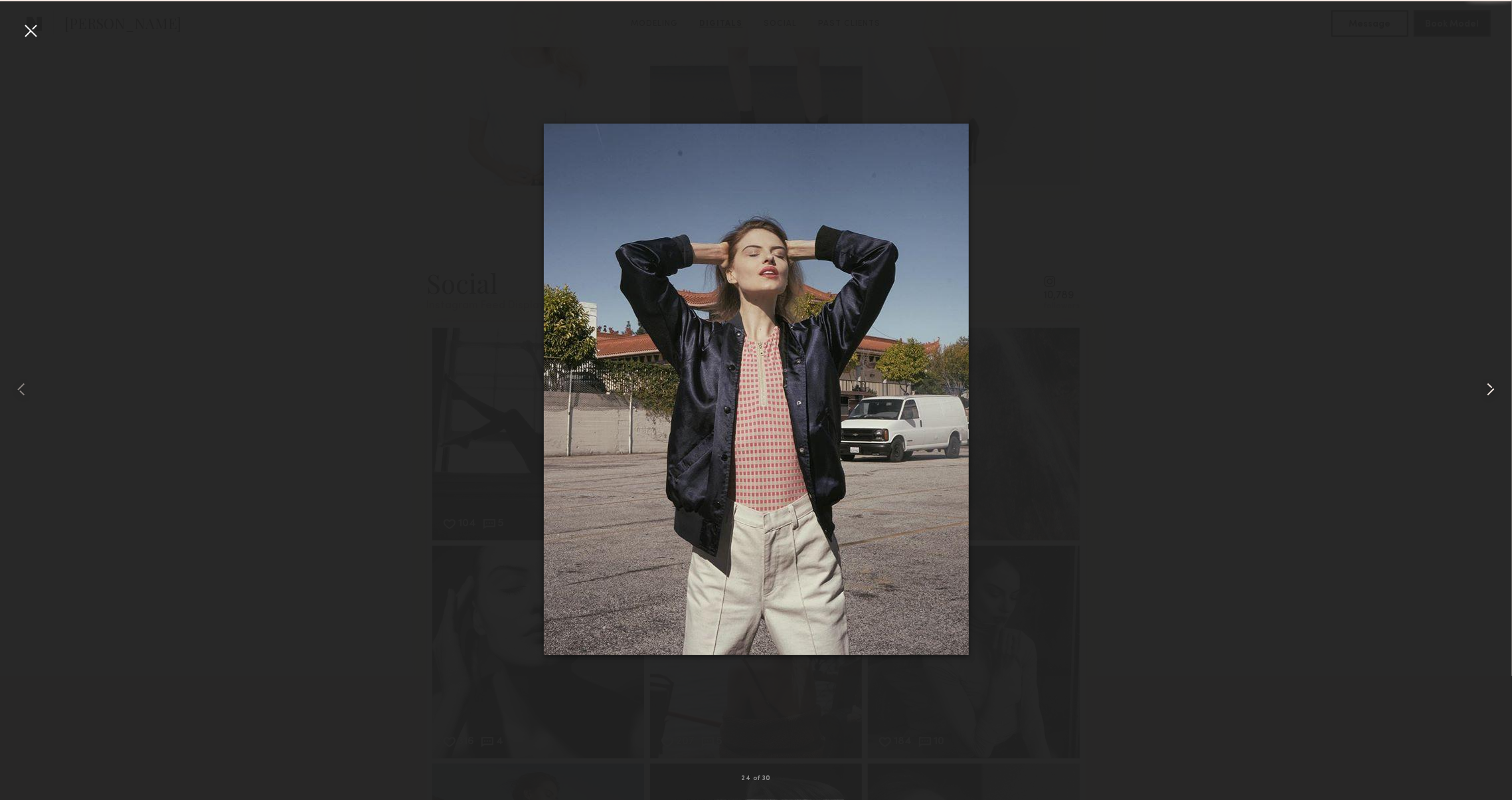
click at [1486, 392] on common-icon at bounding box center [1490, 389] width 22 height 22
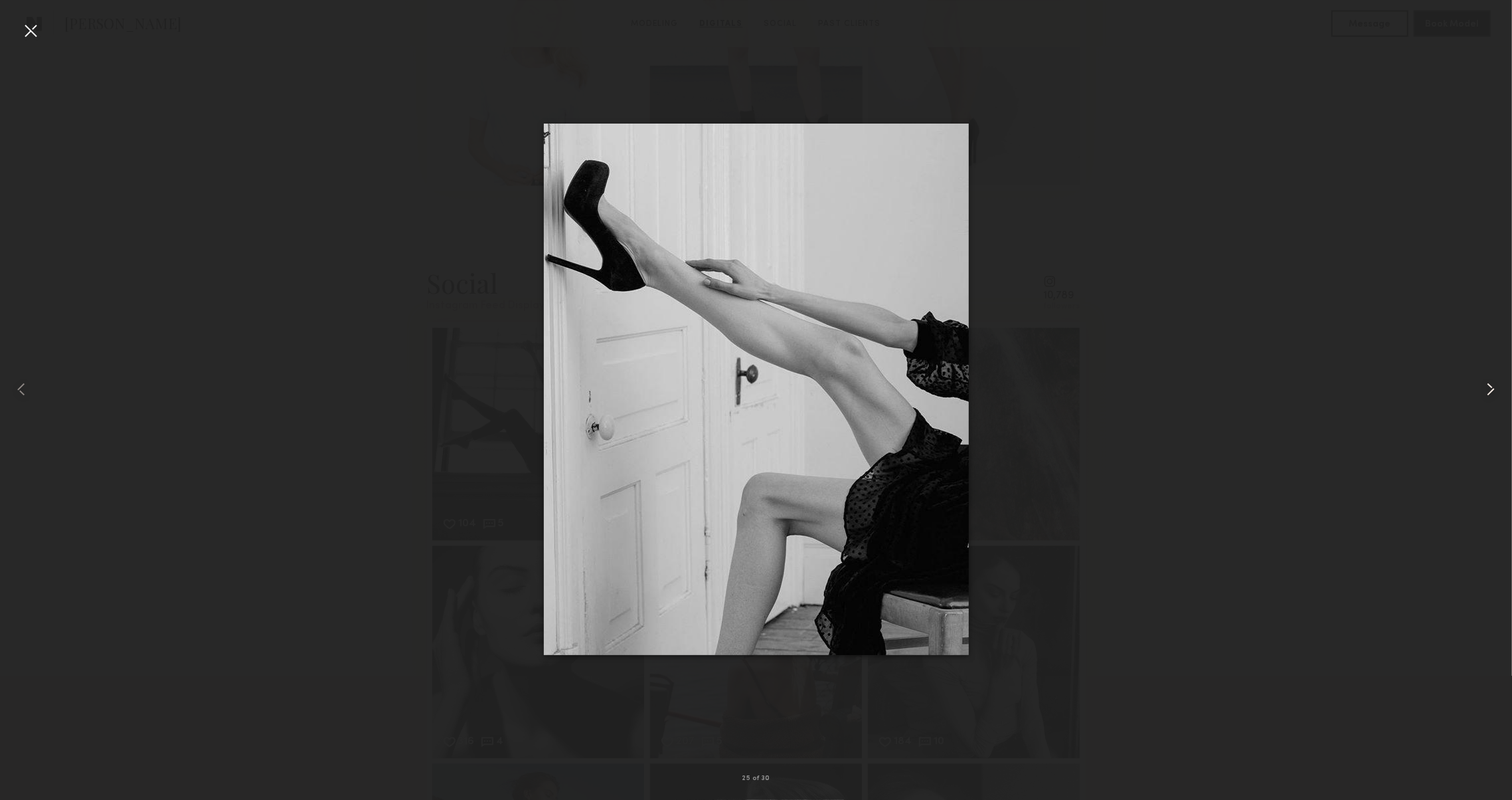
click at [1486, 392] on common-icon at bounding box center [1490, 389] width 22 height 22
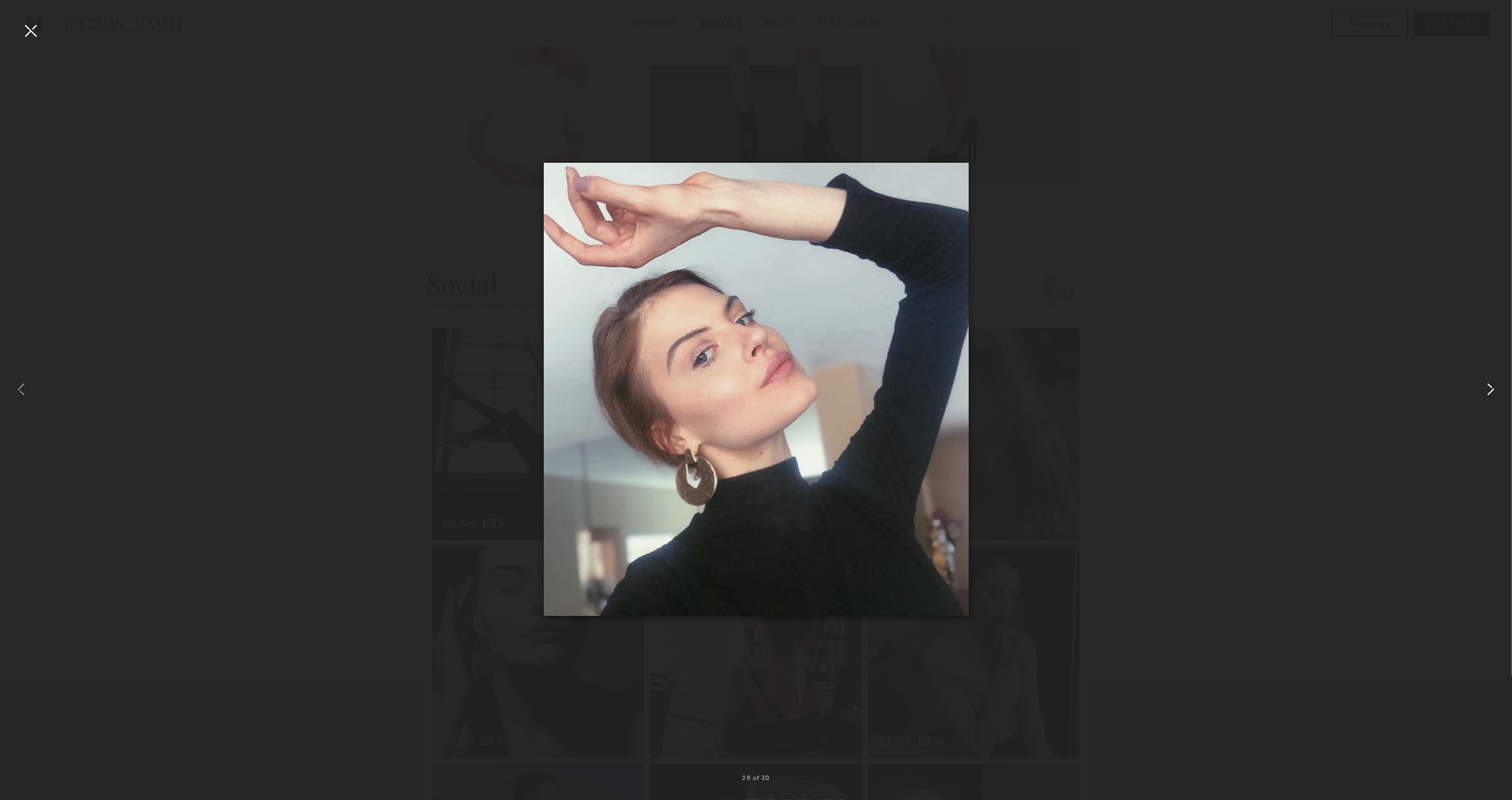
click at [1486, 392] on common-icon at bounding box center [1490, 389] width 22 height 22
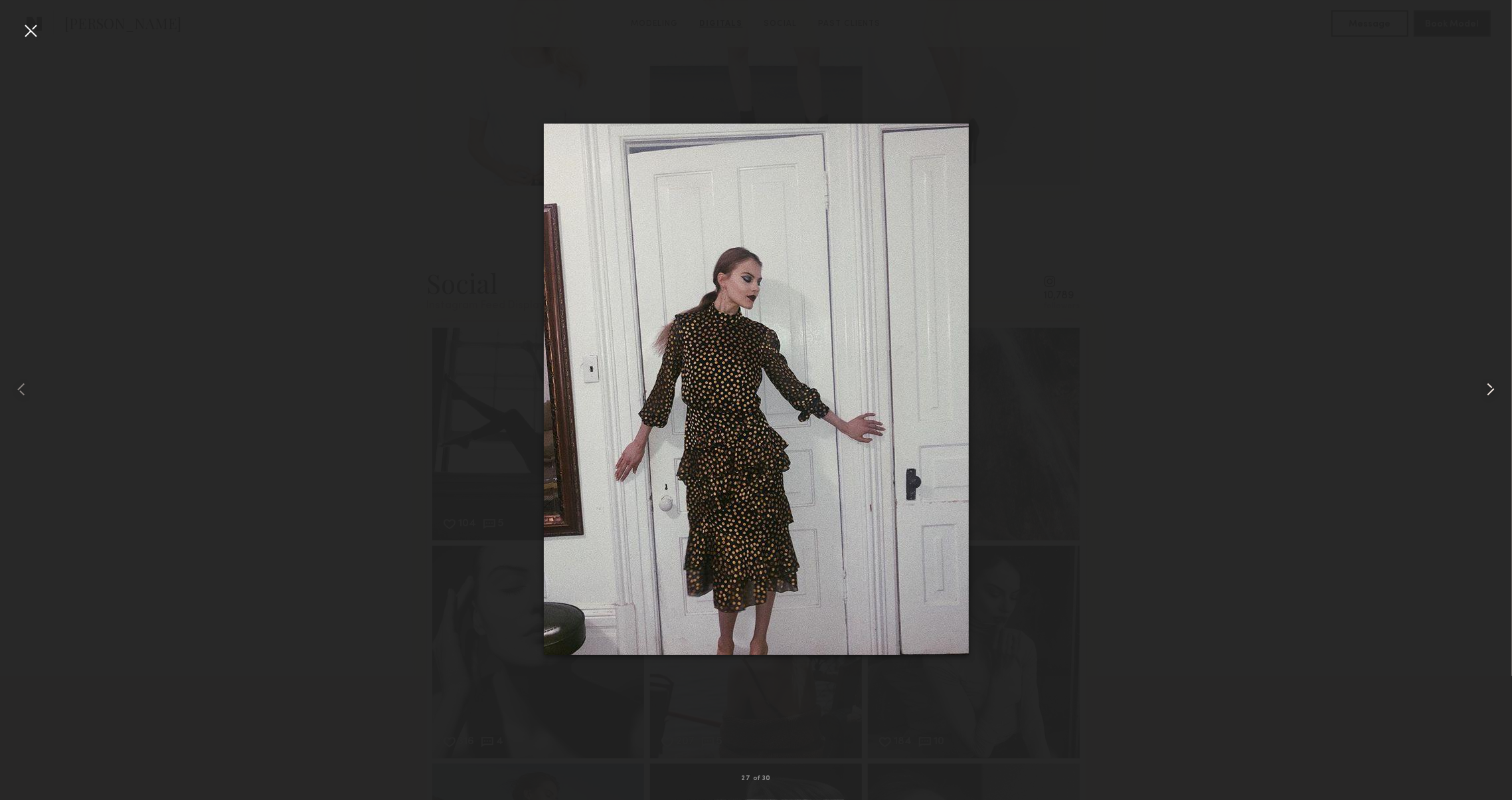
click at [1486, 392] on common-icon at bounding box center [1490, 389] width 22 height 22
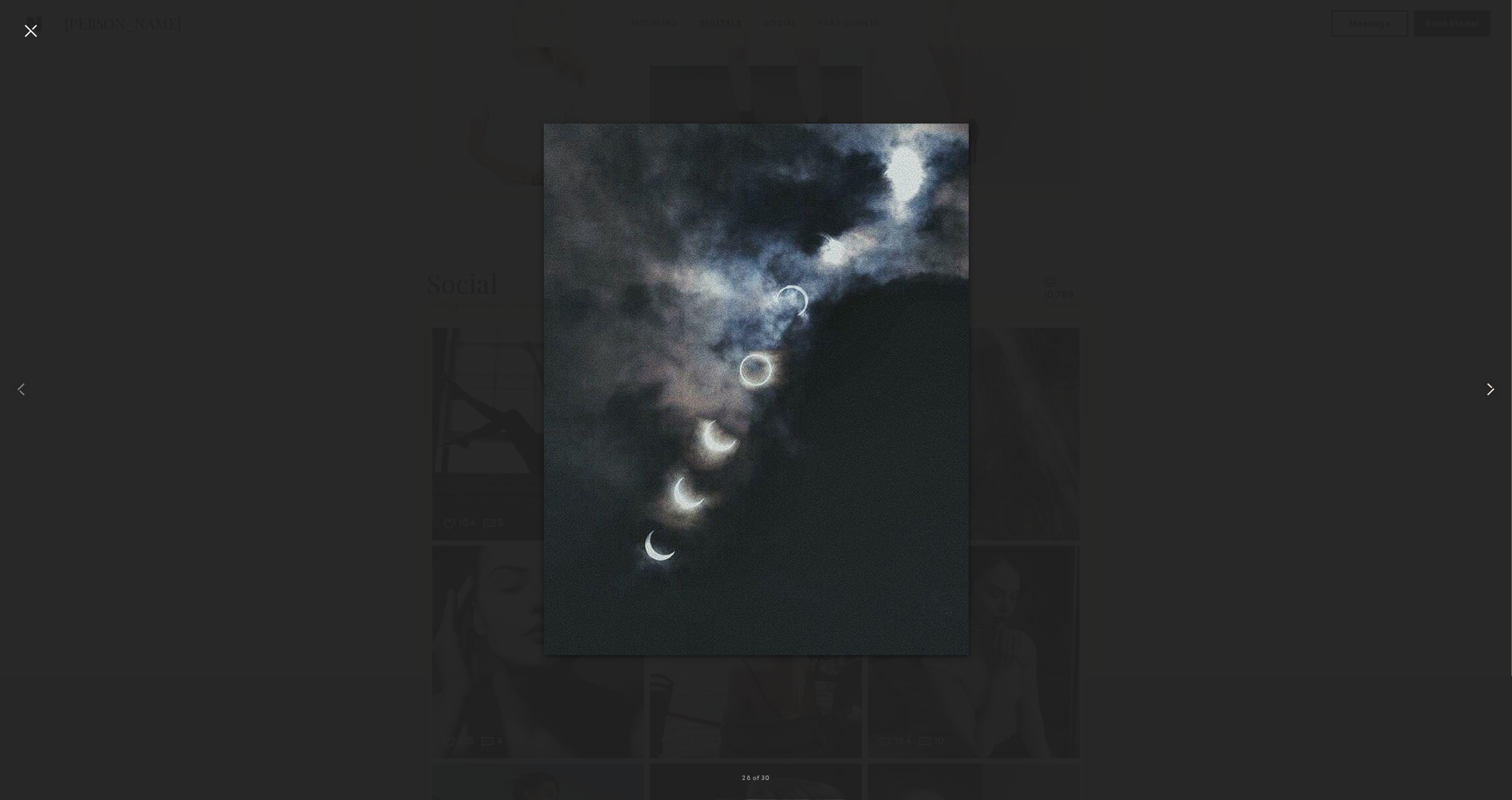
click at [1486, 392] on common-icon at bounding box center [1490, 389] width 22 height 22
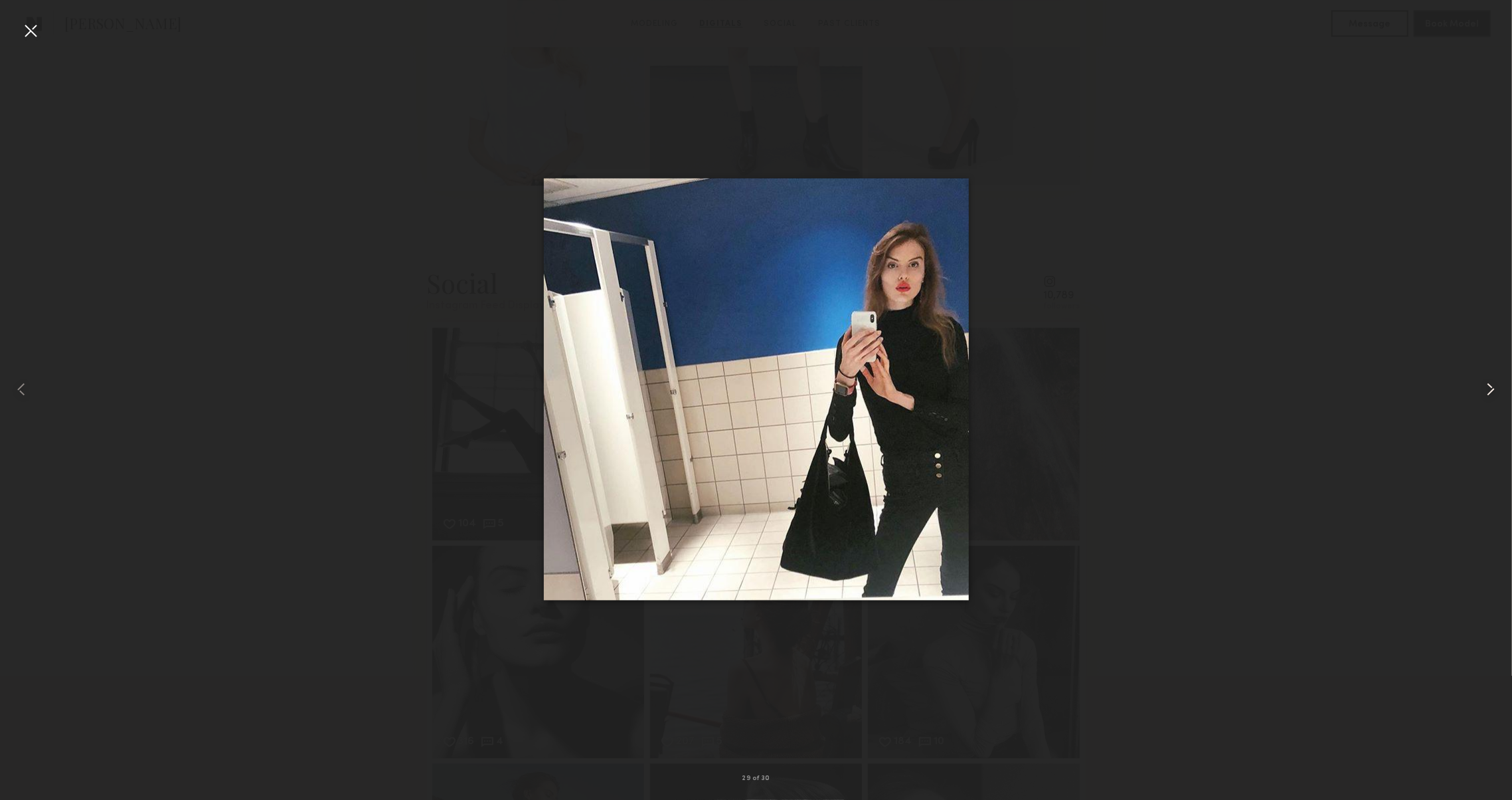
click at [1486, 392] on common-icon at bounding box center [1490, 389] width 22 height 22
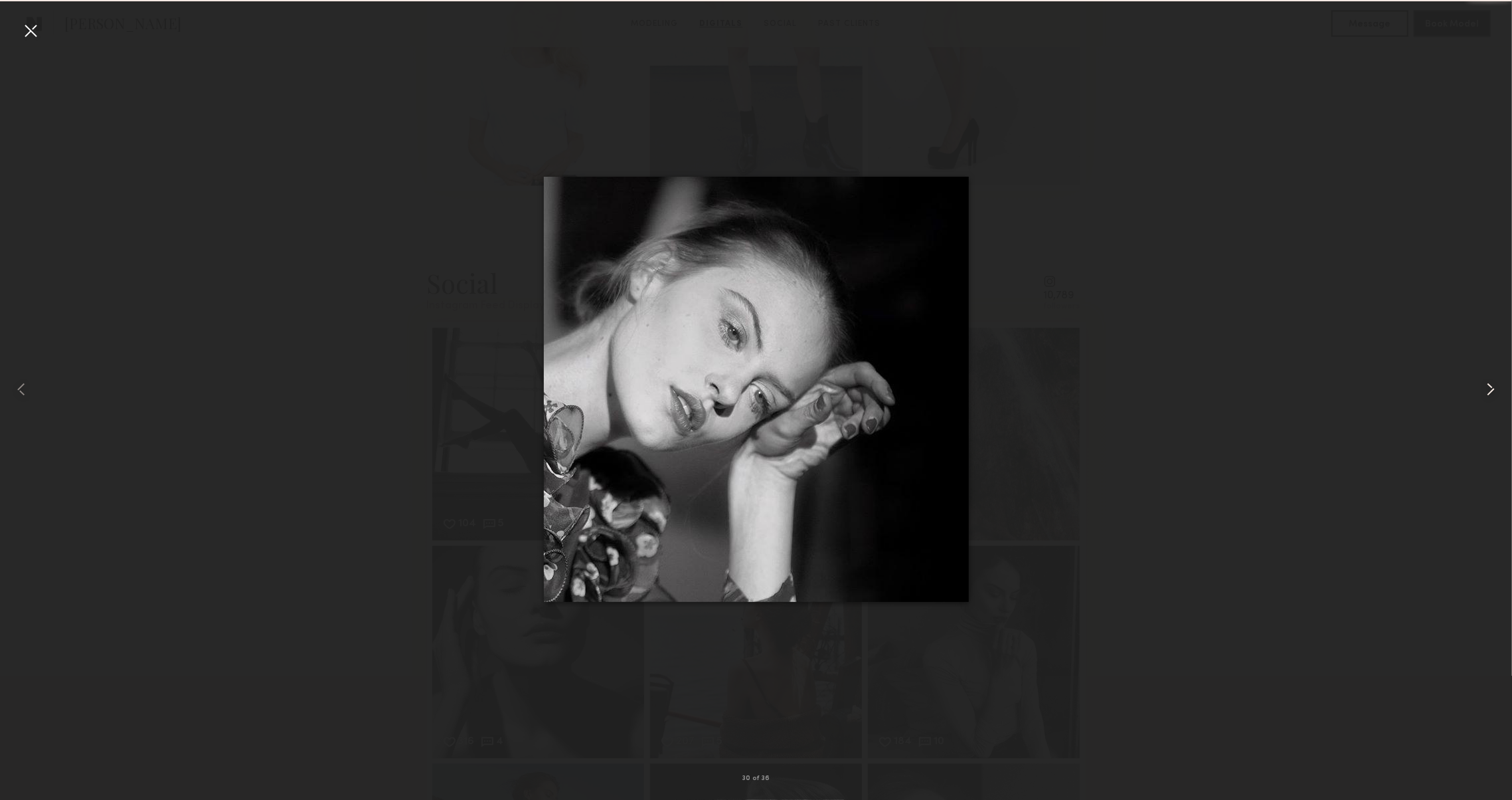
click at [1486, 392] on common-icon at bounding box center [1490, 389] width 22 height 22
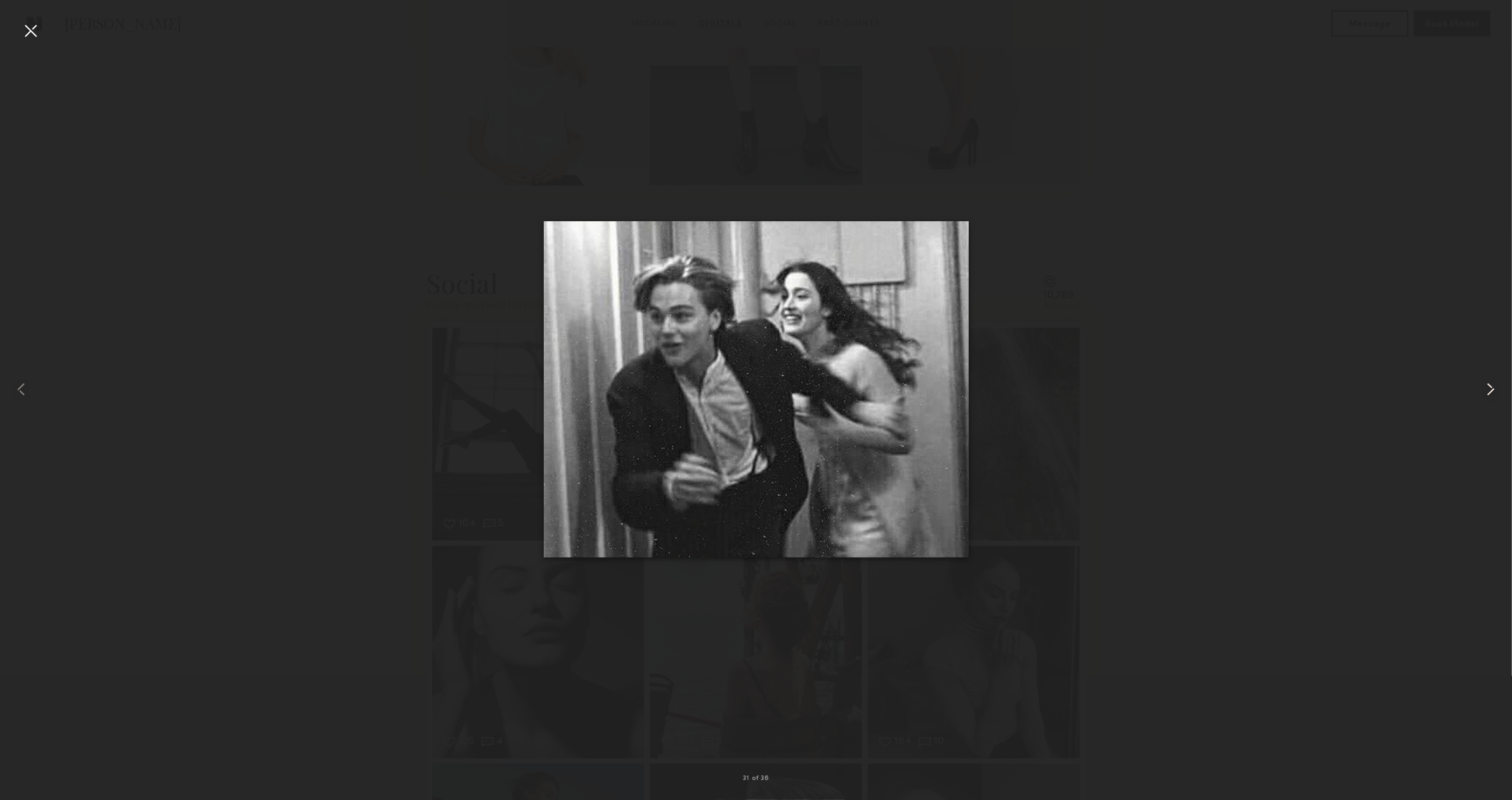
click at [1486, 392] on common-icon at bounding box center [1490, 389] width 22 height 22
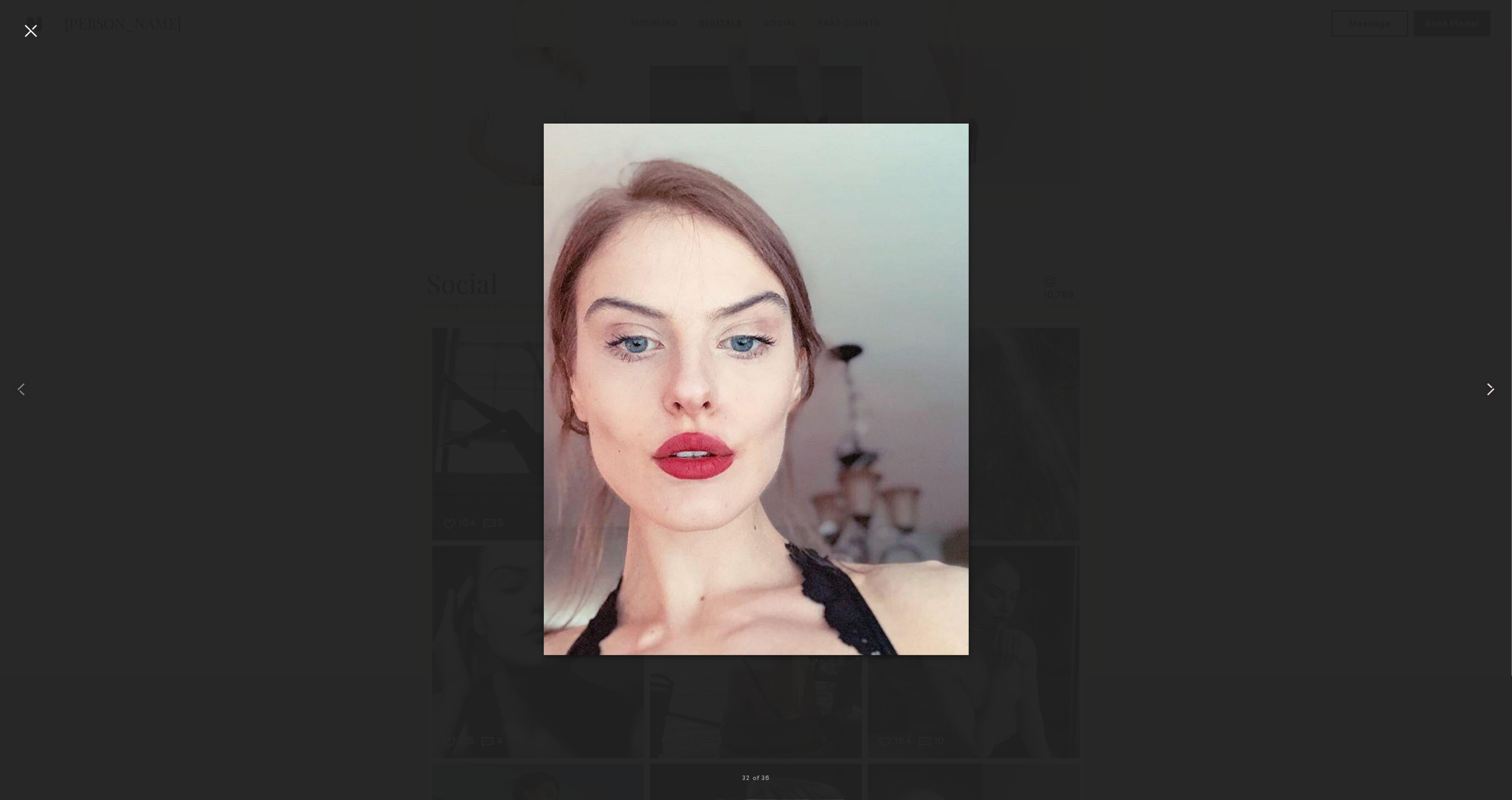
click at [1486, 392] on common-icon at bounding box center [1490, 389] width 22 height 22
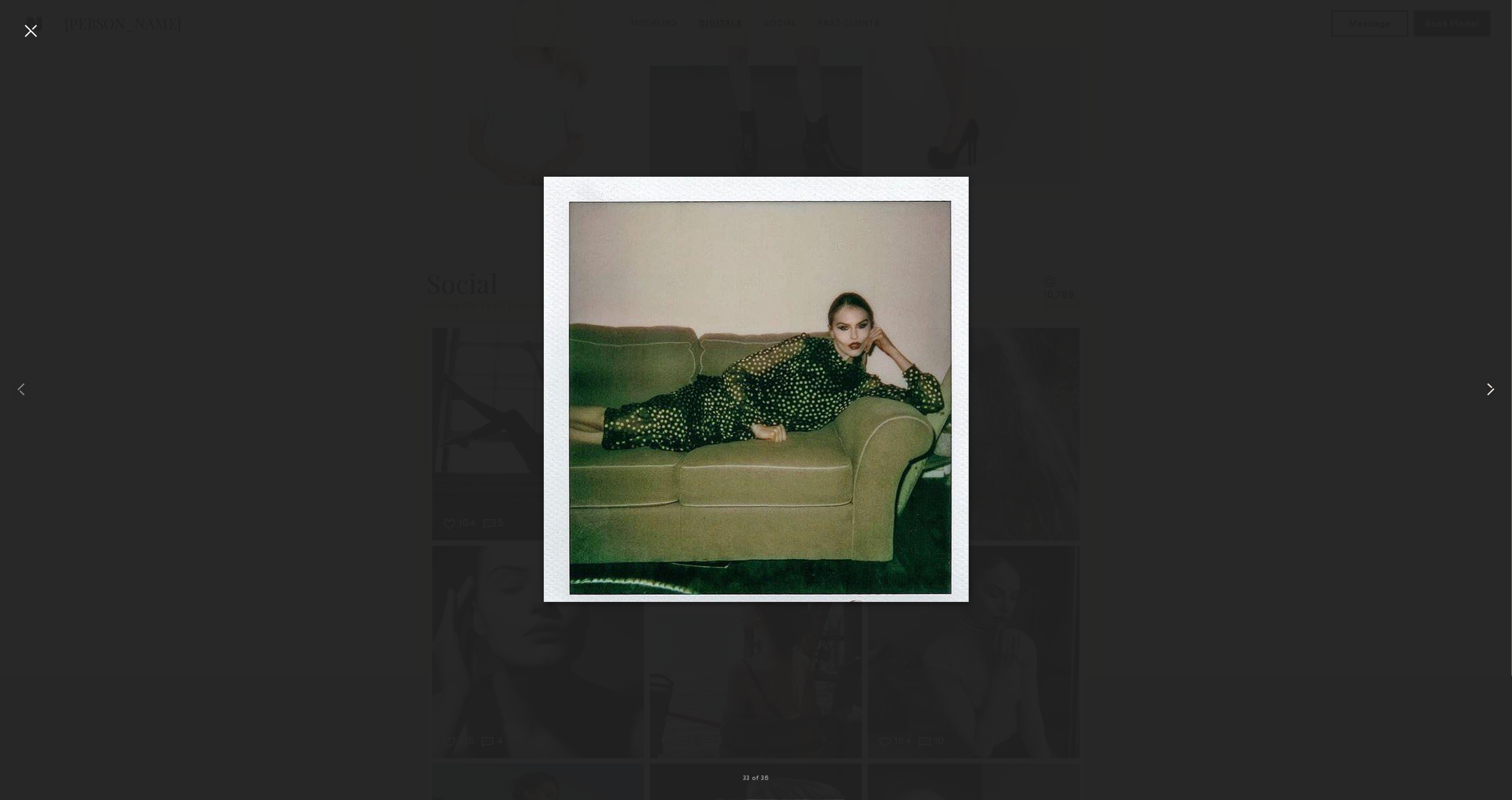
click at [1486, 392] on common-icon at bounding box center [1490, 389] width 22 height 22
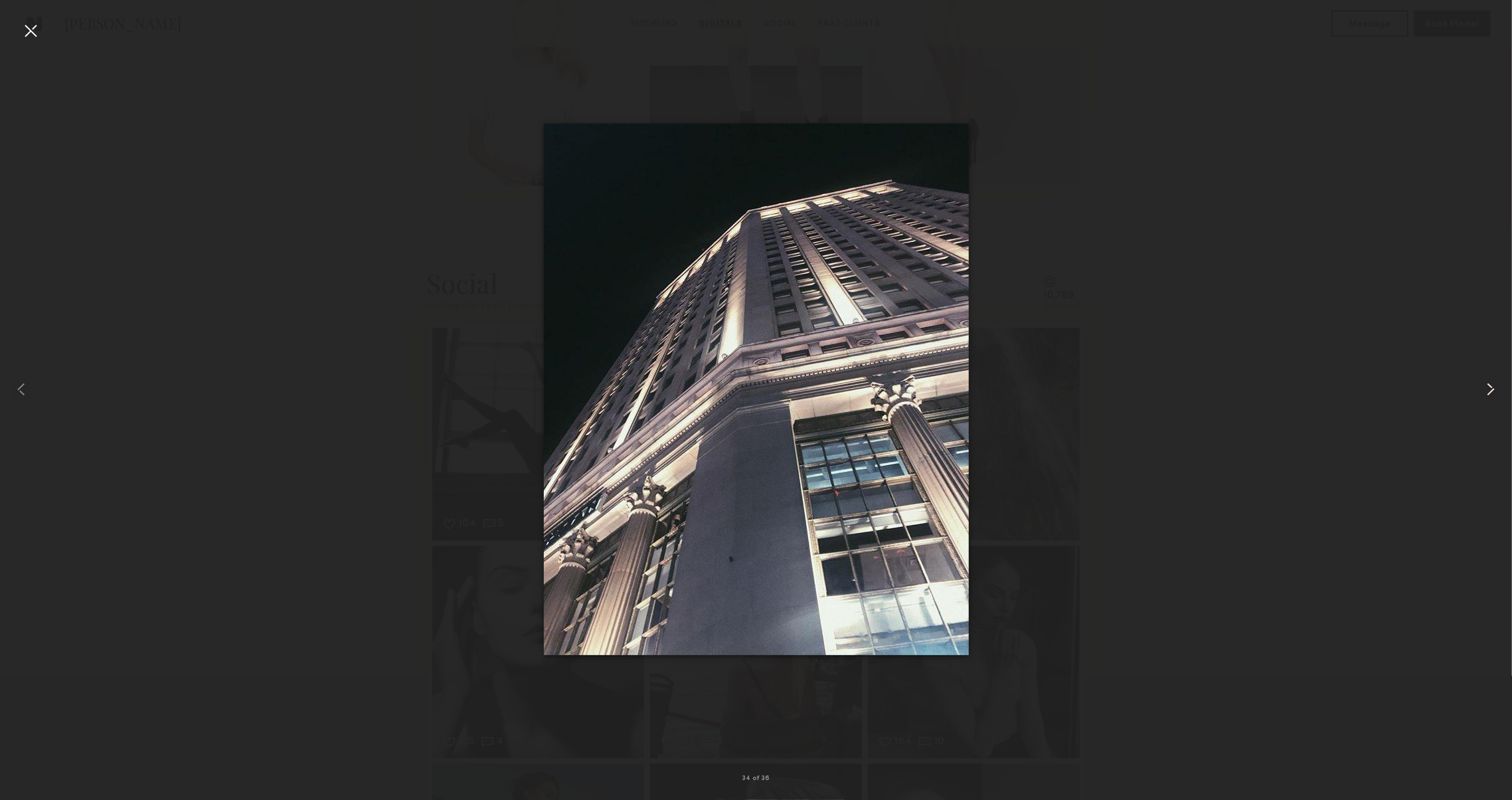
click at [1486, 392] on common-icon at bounding box center [1490, 389] width 22 height 22
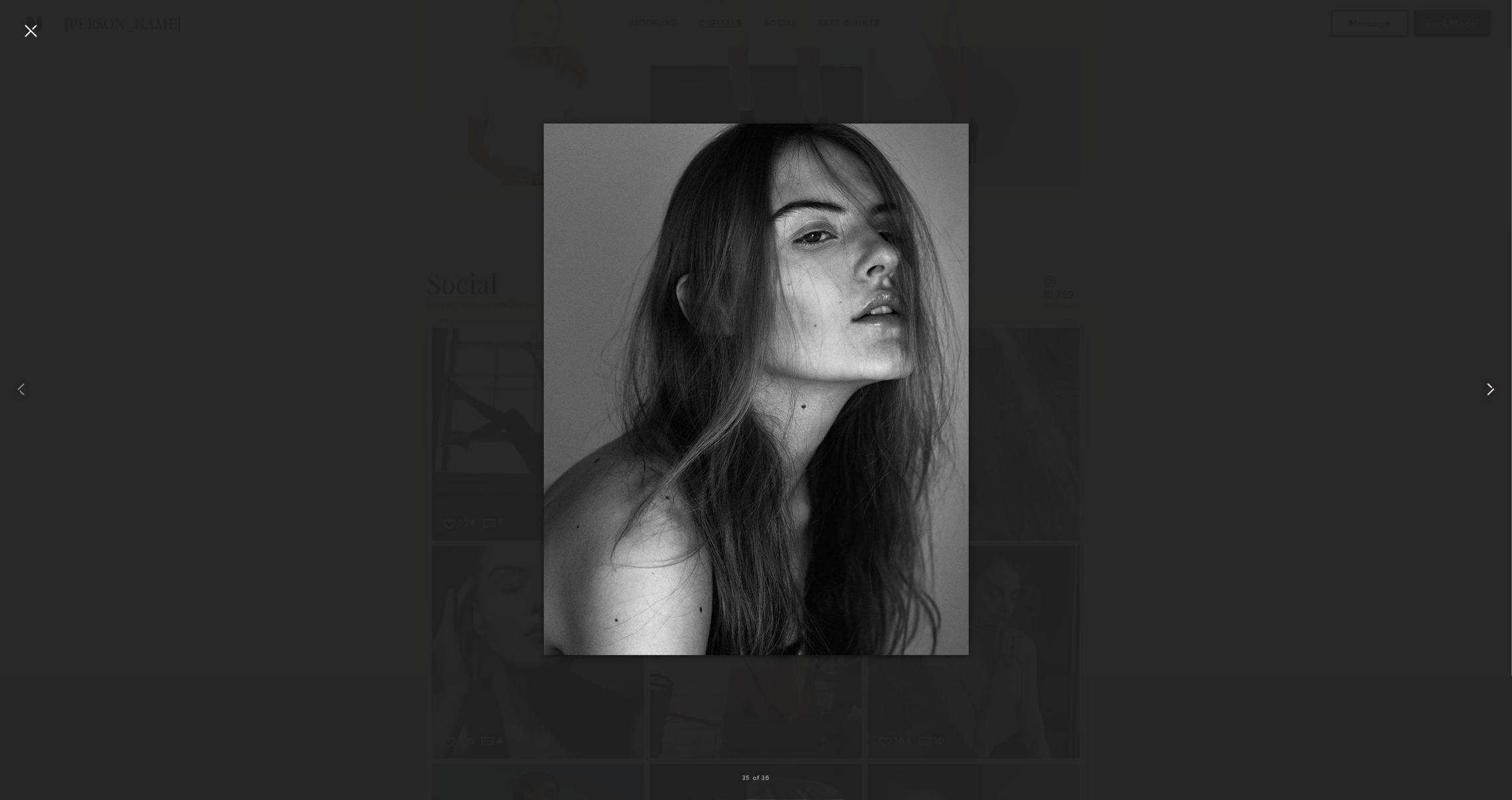
click at [1486, 392] on common-icon at bounding box center [1490, 389] width 22 height 22
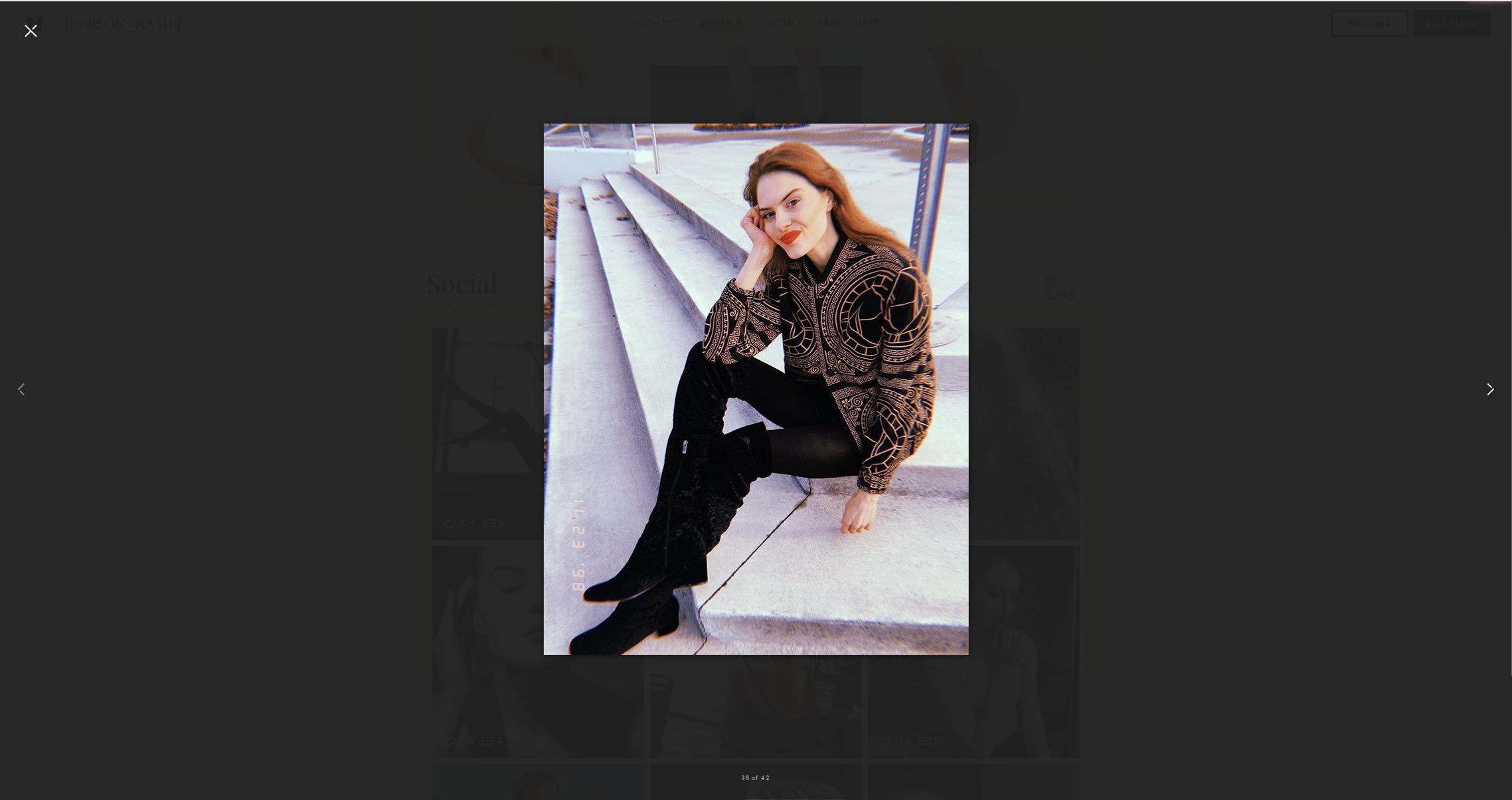
click at [1486, 392] on common-icon at bounding box center [1490, 389] width 22 height 22
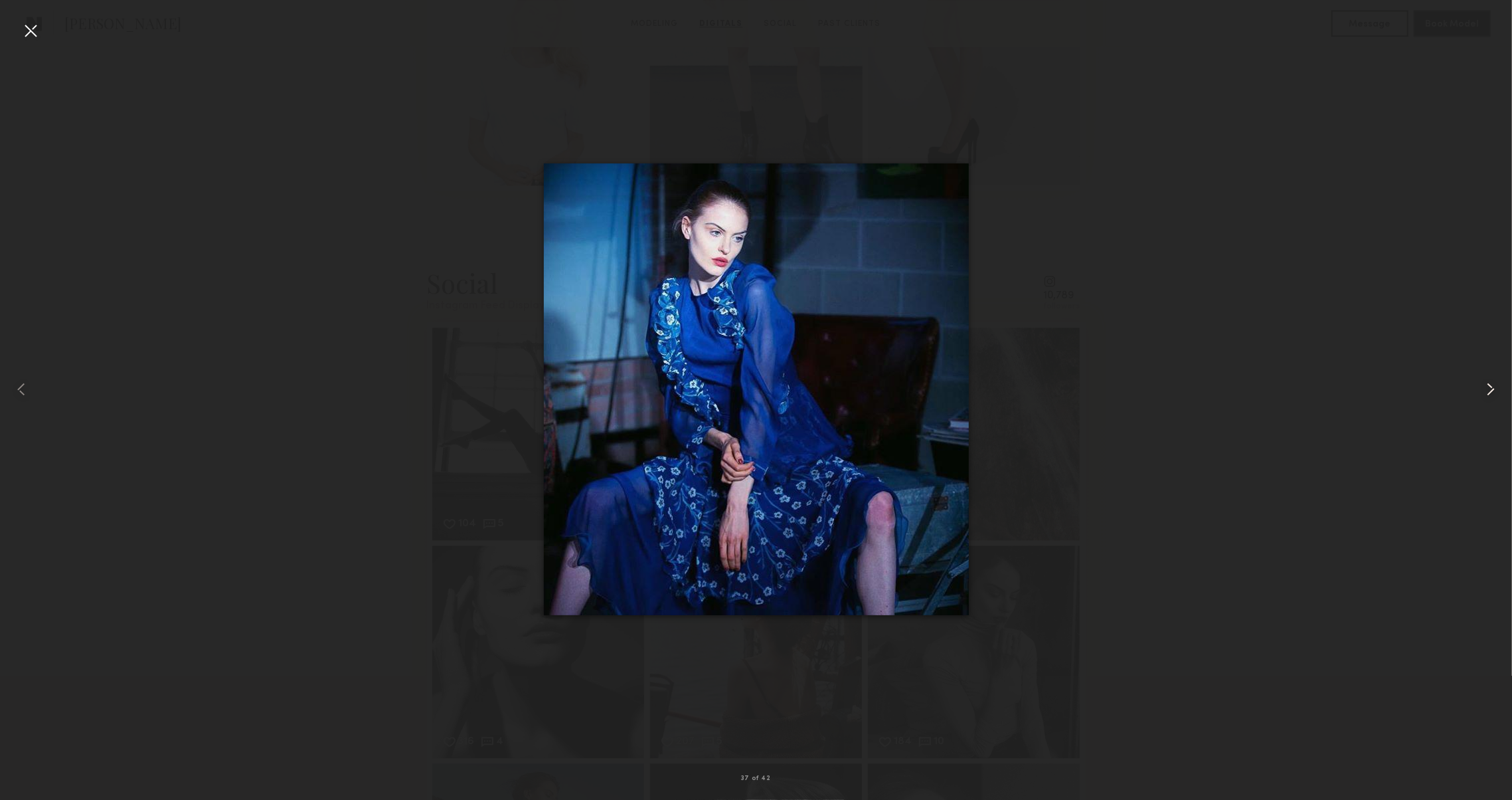
click at [1486, 392] on common-icon at bounding box center [1490, 389] width 22 height 22
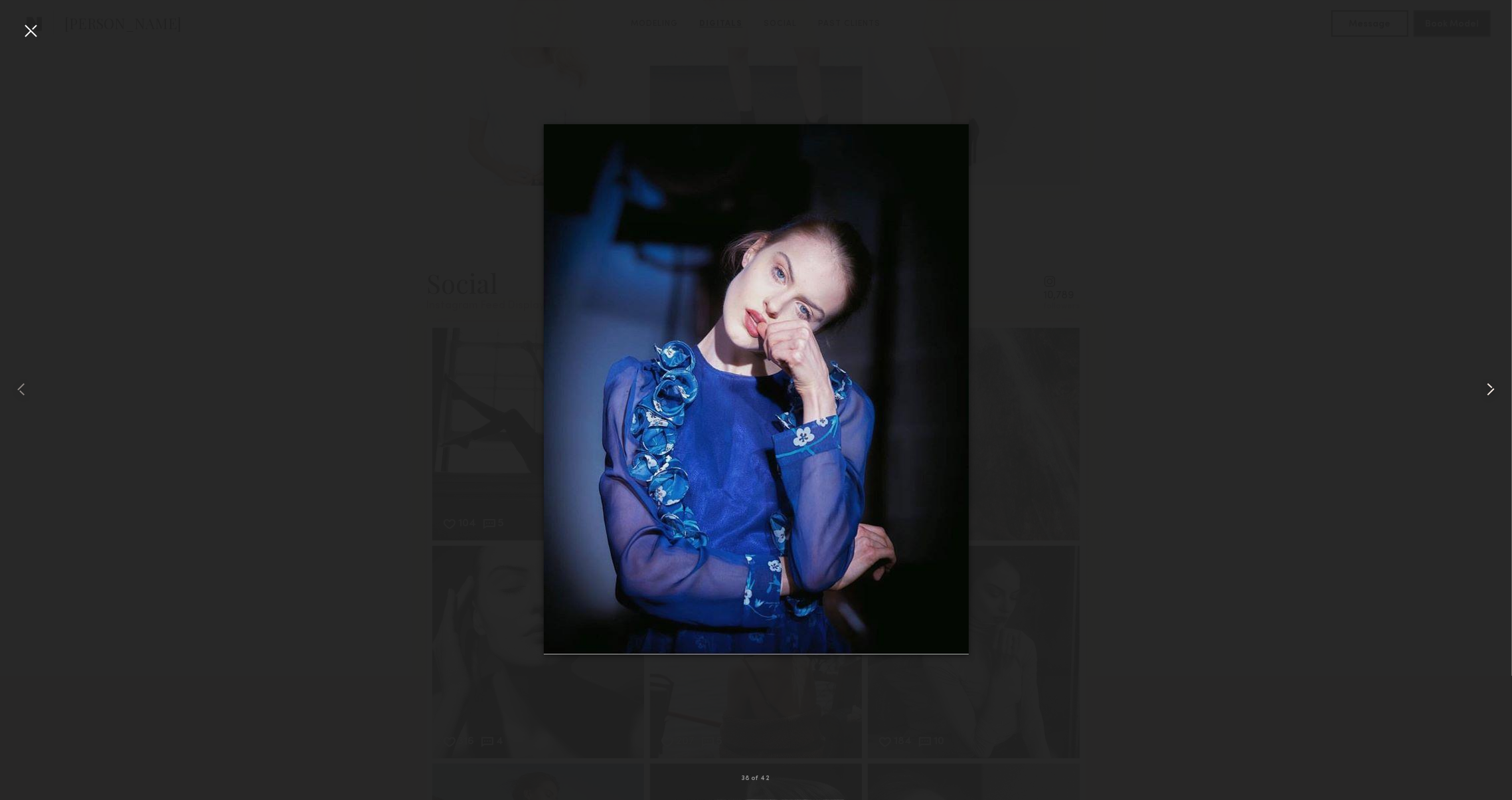
click at [1486, 392] on common-icon at bounding box center [1490, 389] width 22 height 22
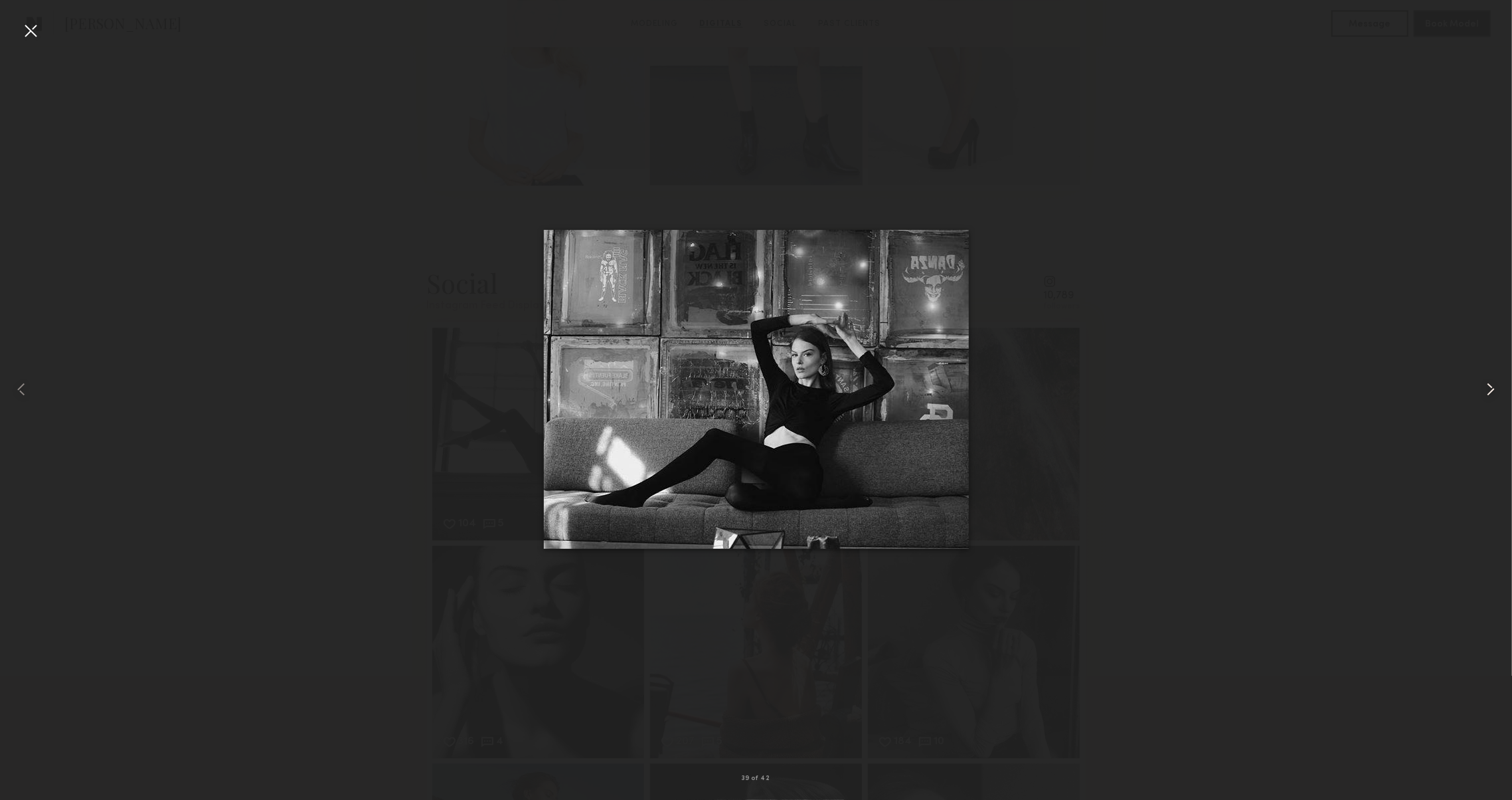
click at [1486, 392] on common-icon at bounding box center [1490, 389] width 22 height 22
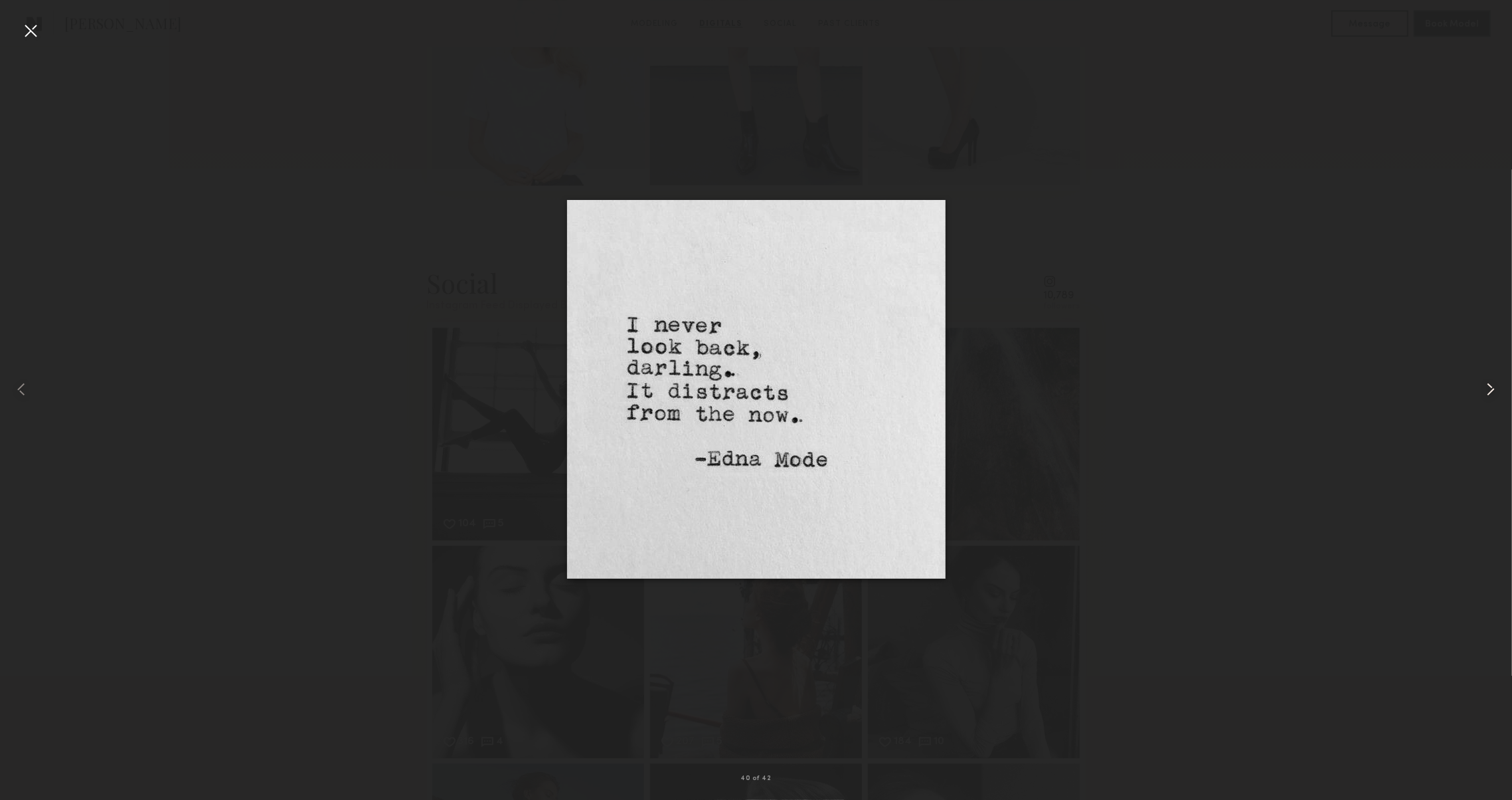
click at [1486, 392] on common-icon at bounding box center [1490, 389] width 22 height 22
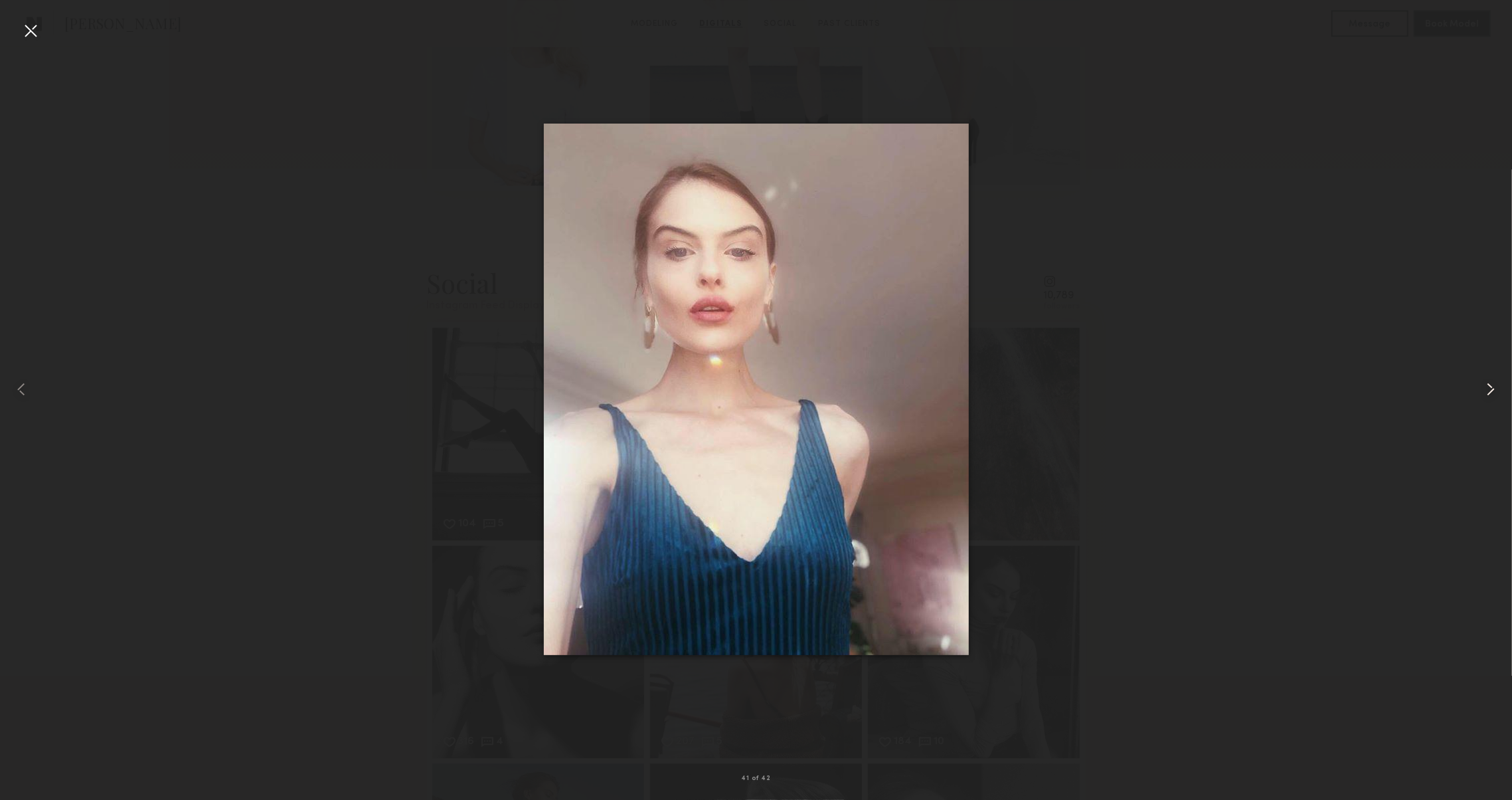
click at [1486, 392] on common-icon at bounding box center [1490, 389] width 22 height 22
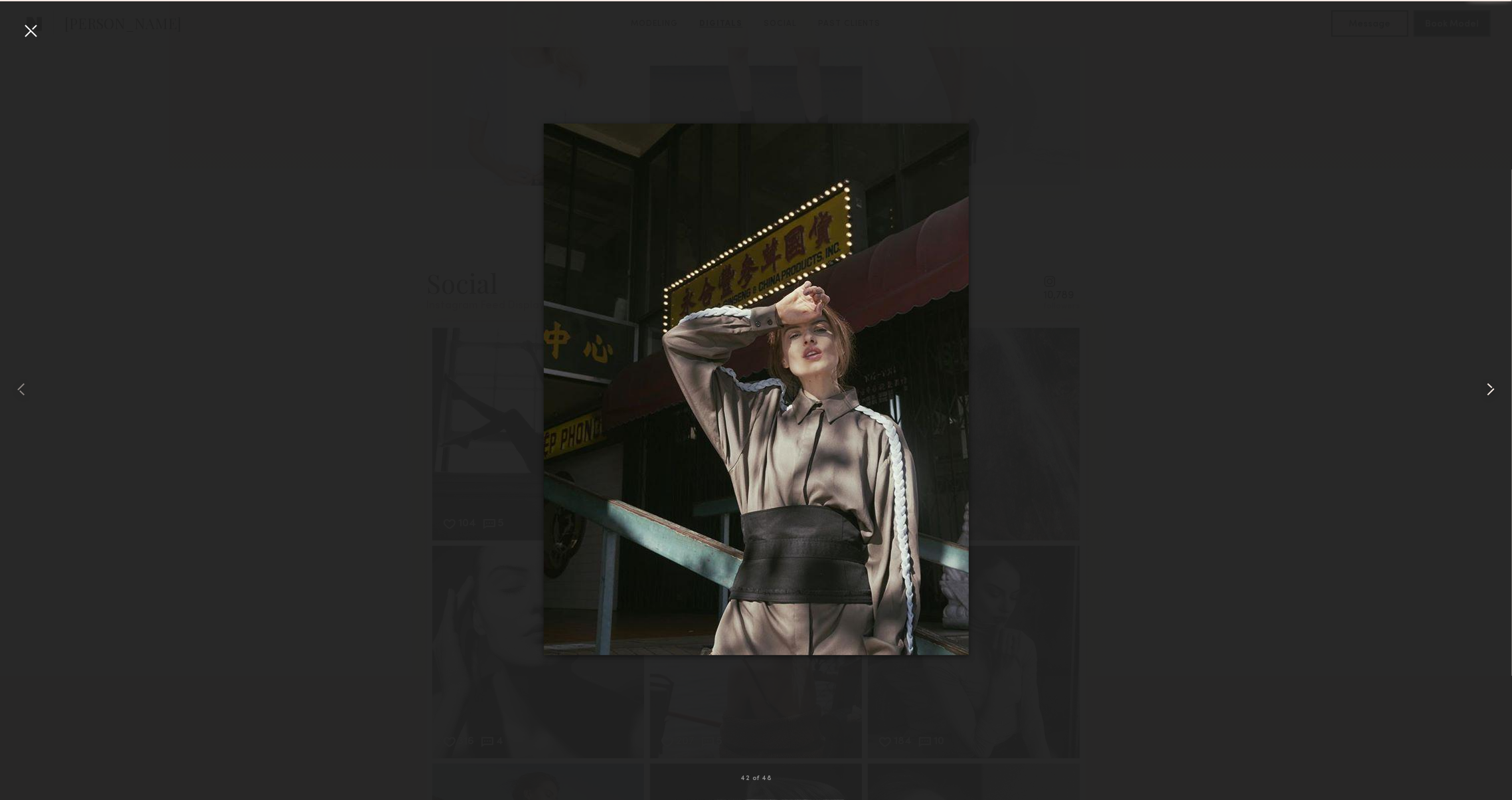
click at [1486, 392] on common-icon at bounding box center [1490, 389] width 22 height 22
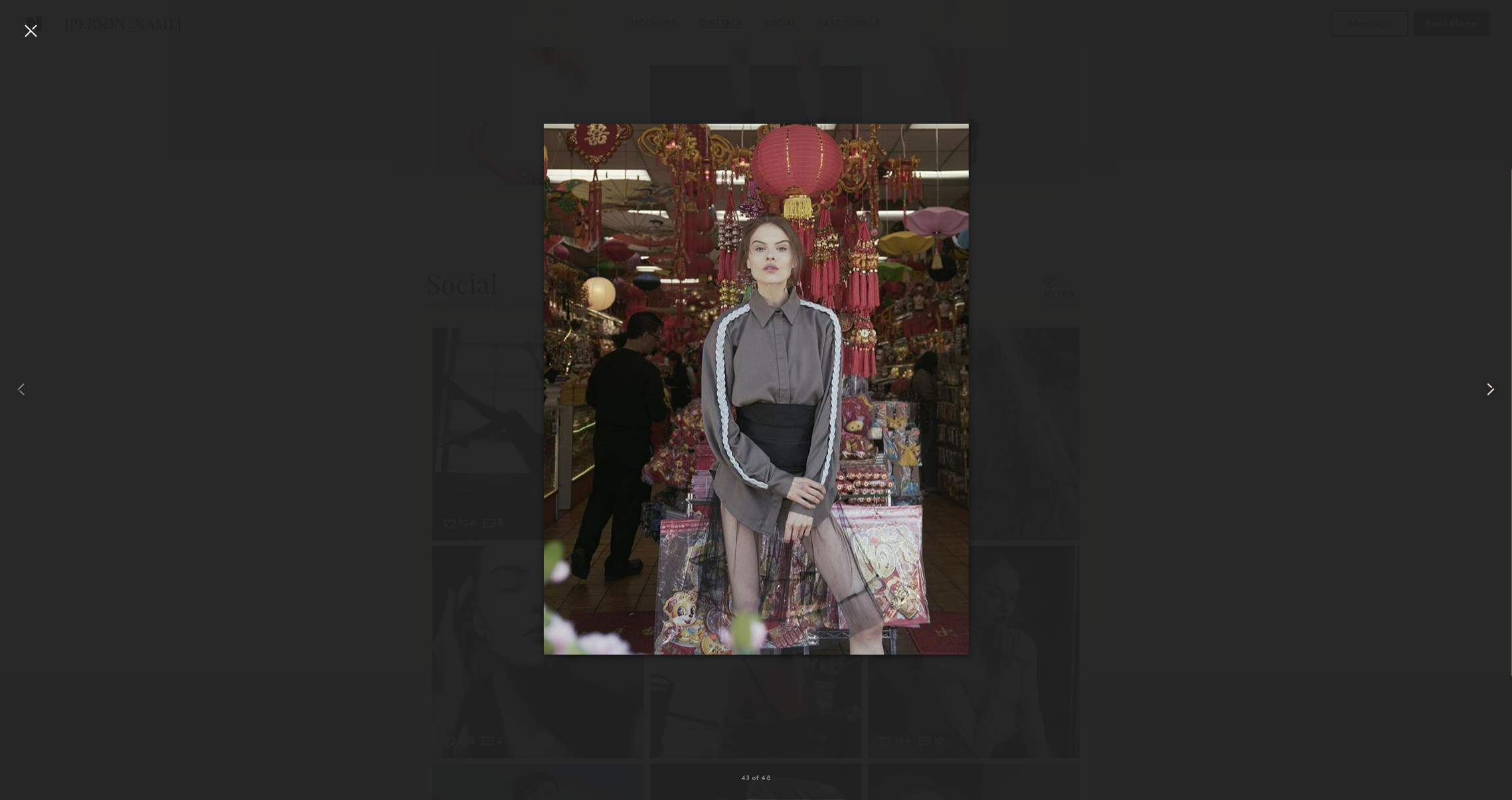
click at [1486, 392] on common-icon at bounding box center [1490, 389] width 22 height 22
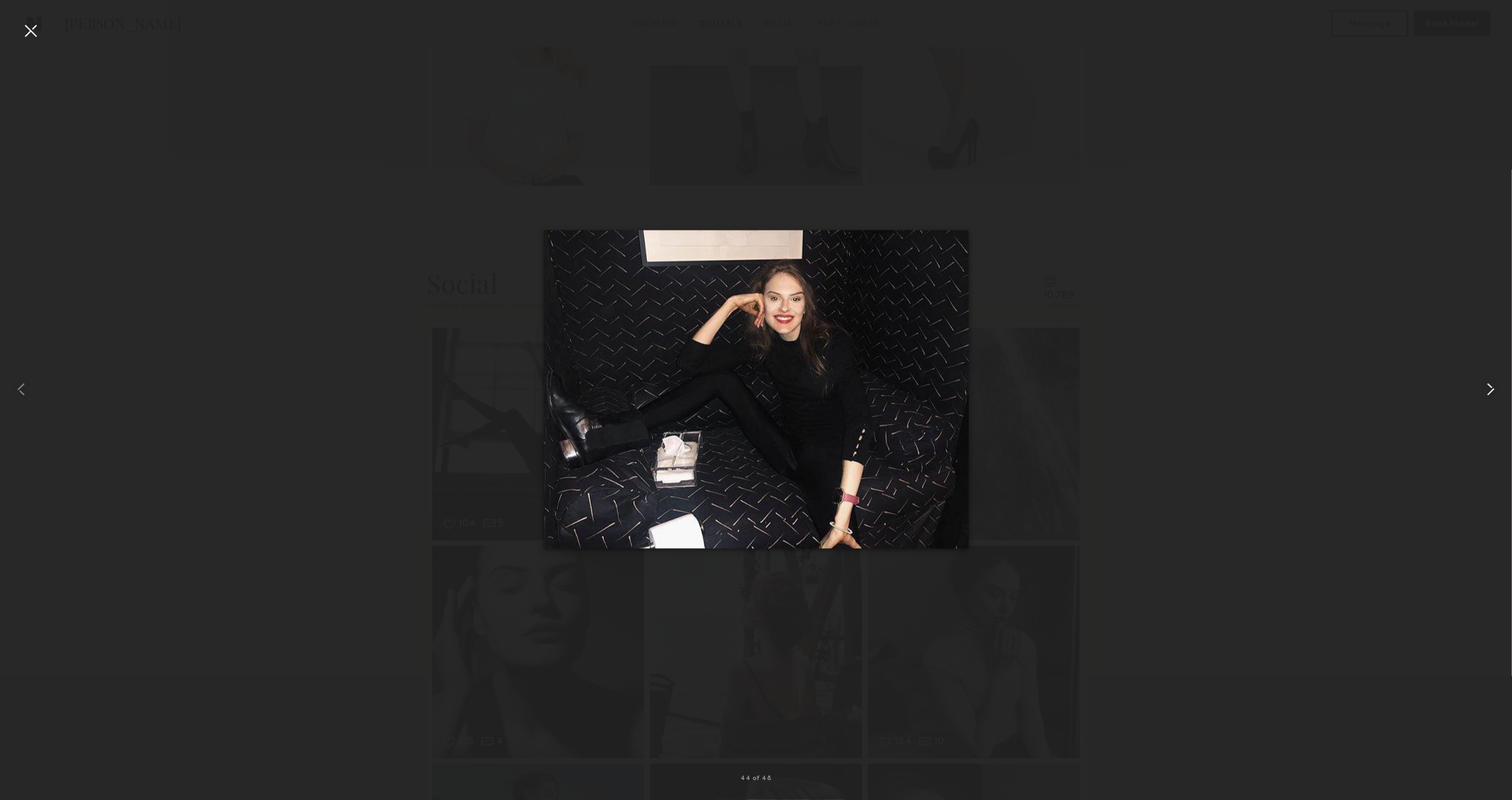
click at [1486, 392] on common-icon at bounding box center [1490, 389] width 22 height 22
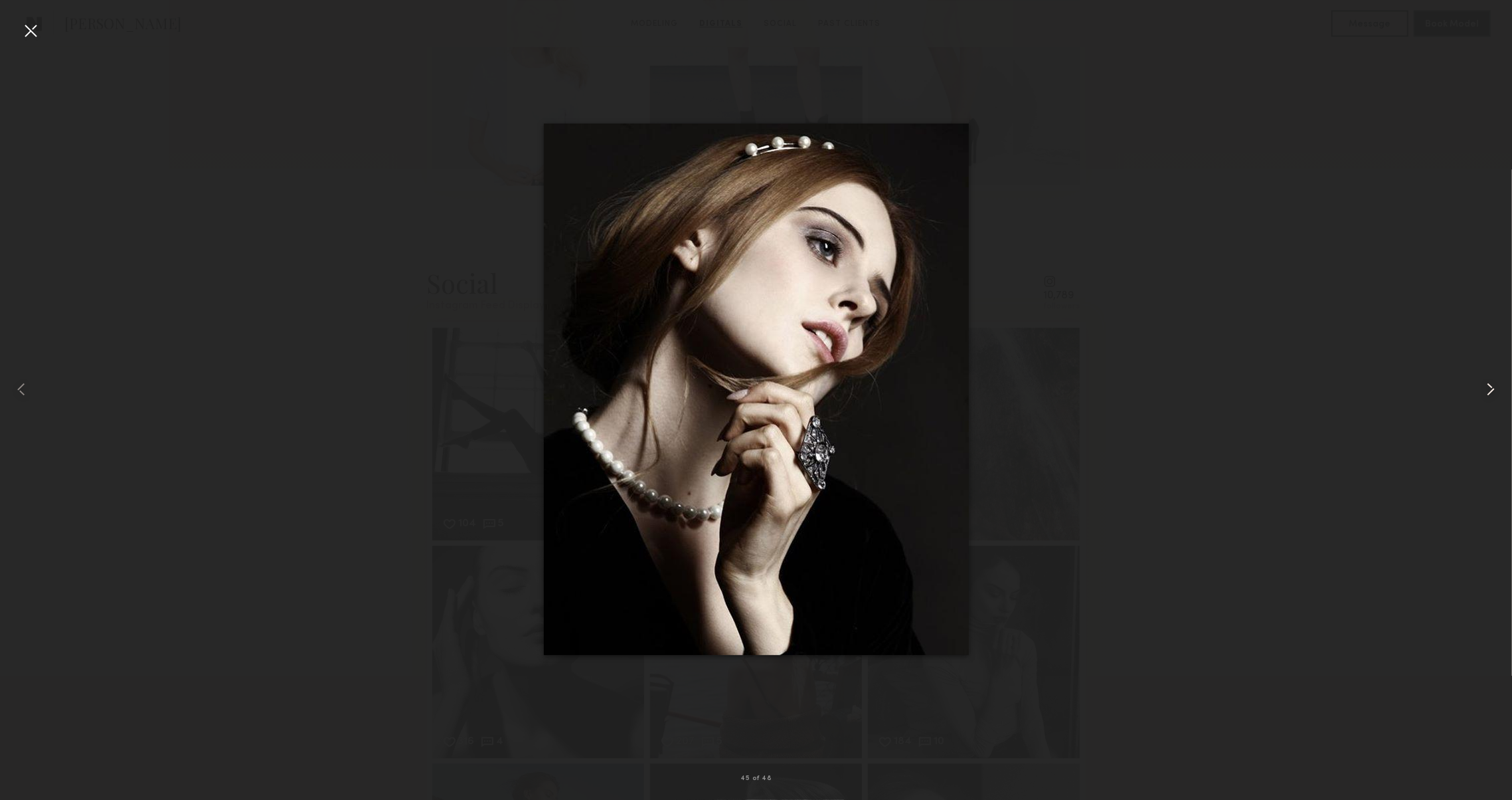
click at [1486, 392] on common-icon at bounding box center [1490, 389] width 22 height 22
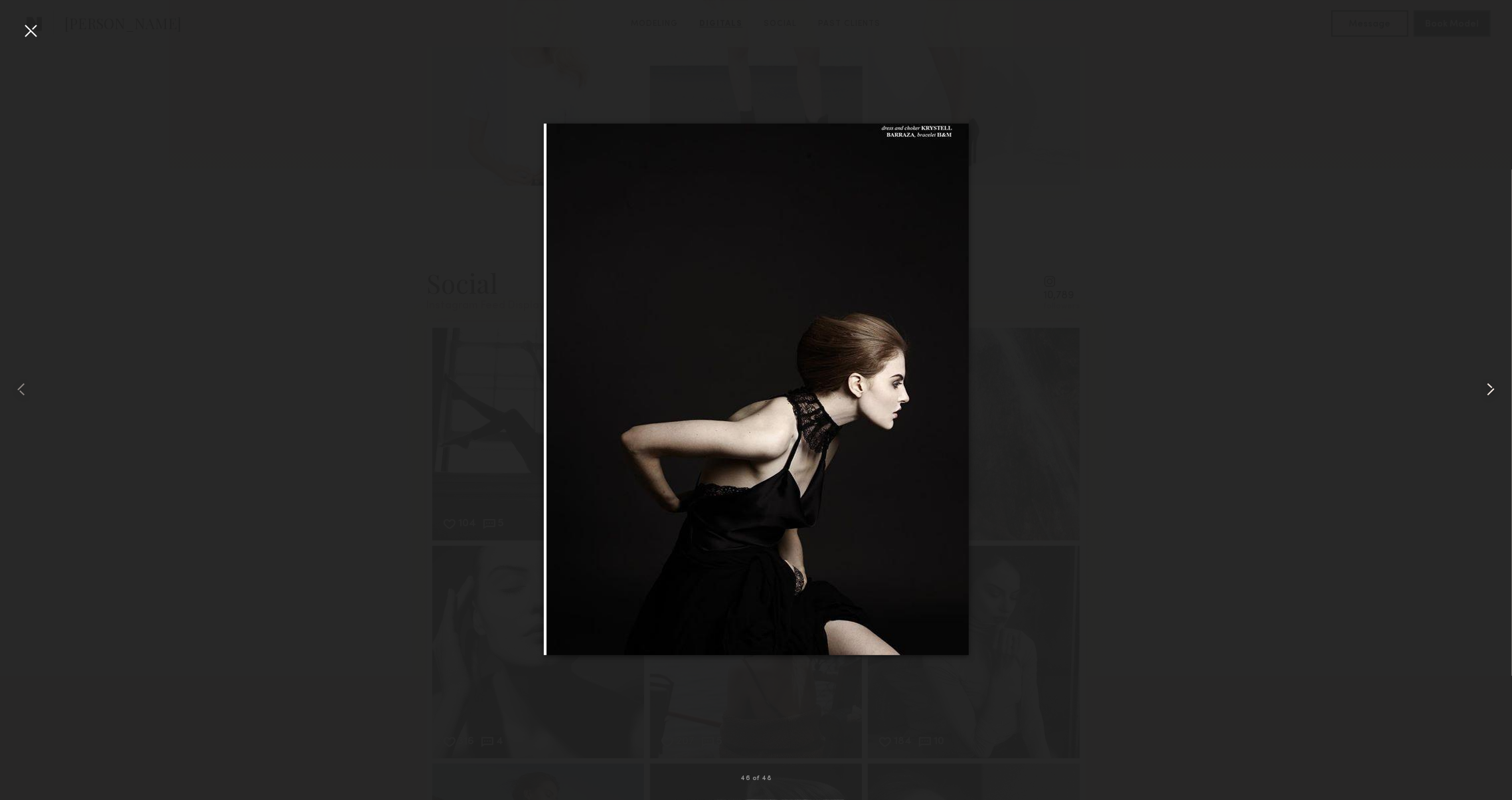
click at [1486, 392] on common-icon at bounding box center [1490, 389] width 22 height 22
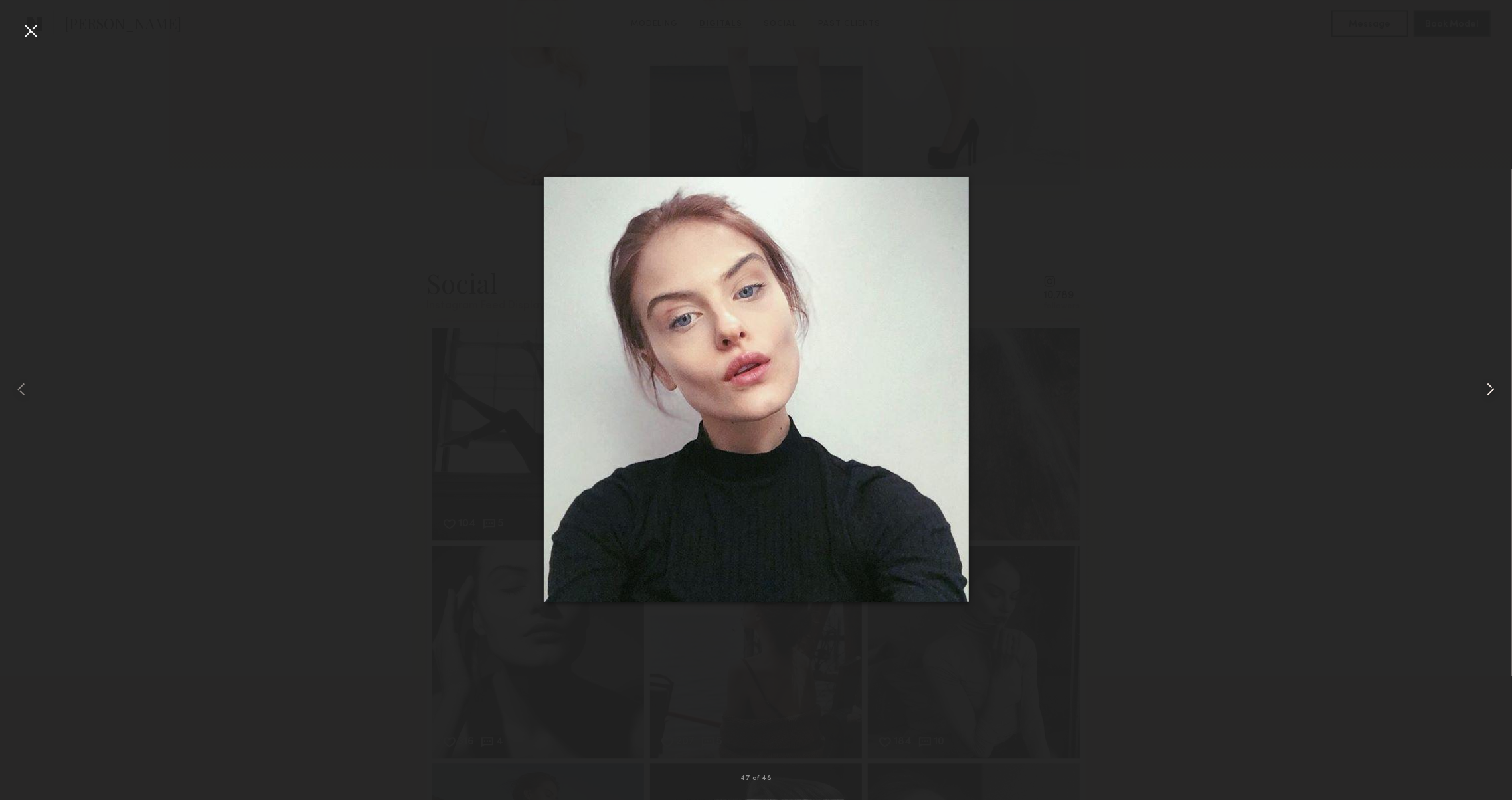
click at [1486, 392] on common-icon at bounding box center [1490, 389] width 22 height 22
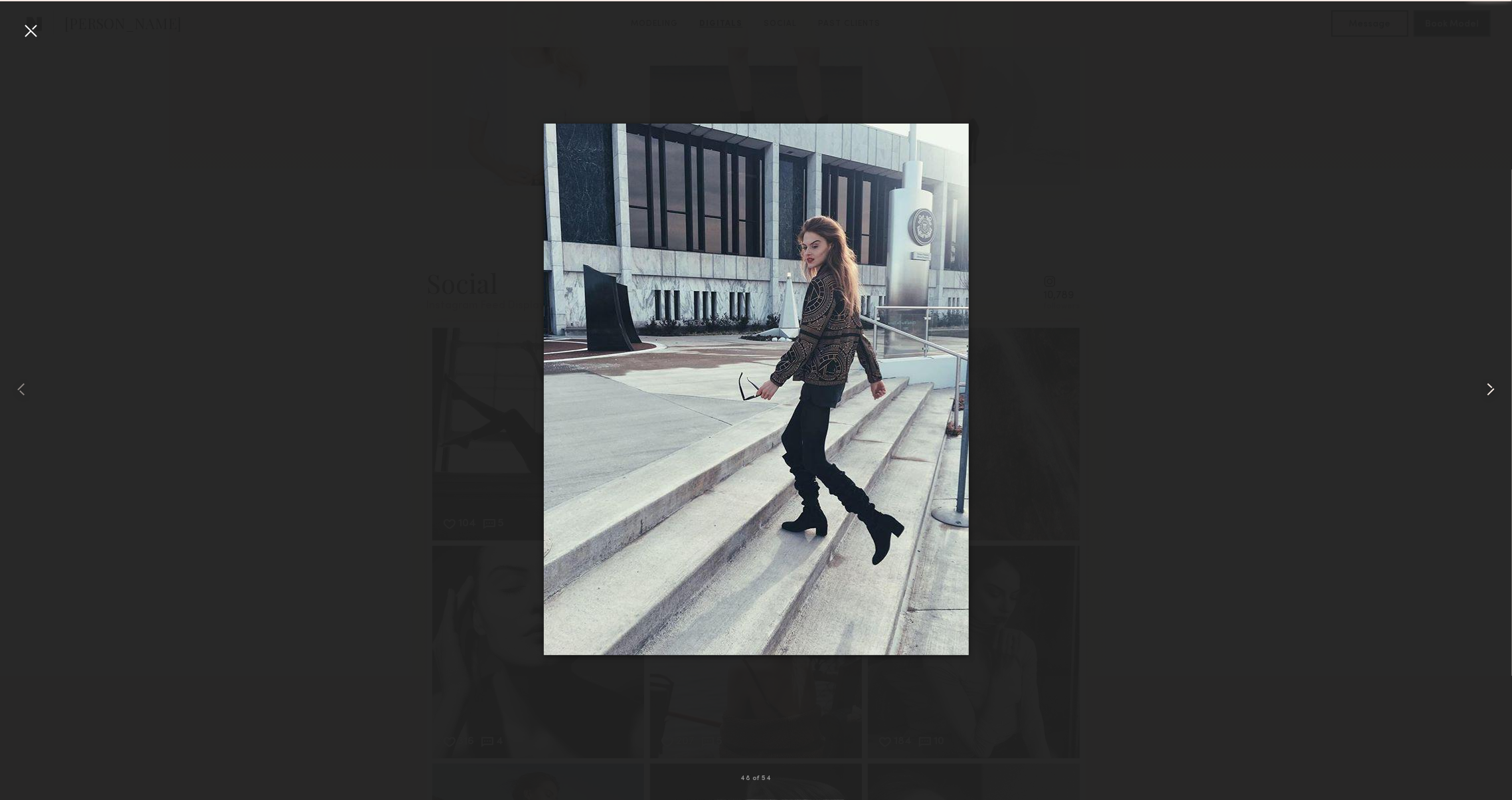
click at [1486, 392] on common-icon at bounding box center [1490, 389] width 22 height 22
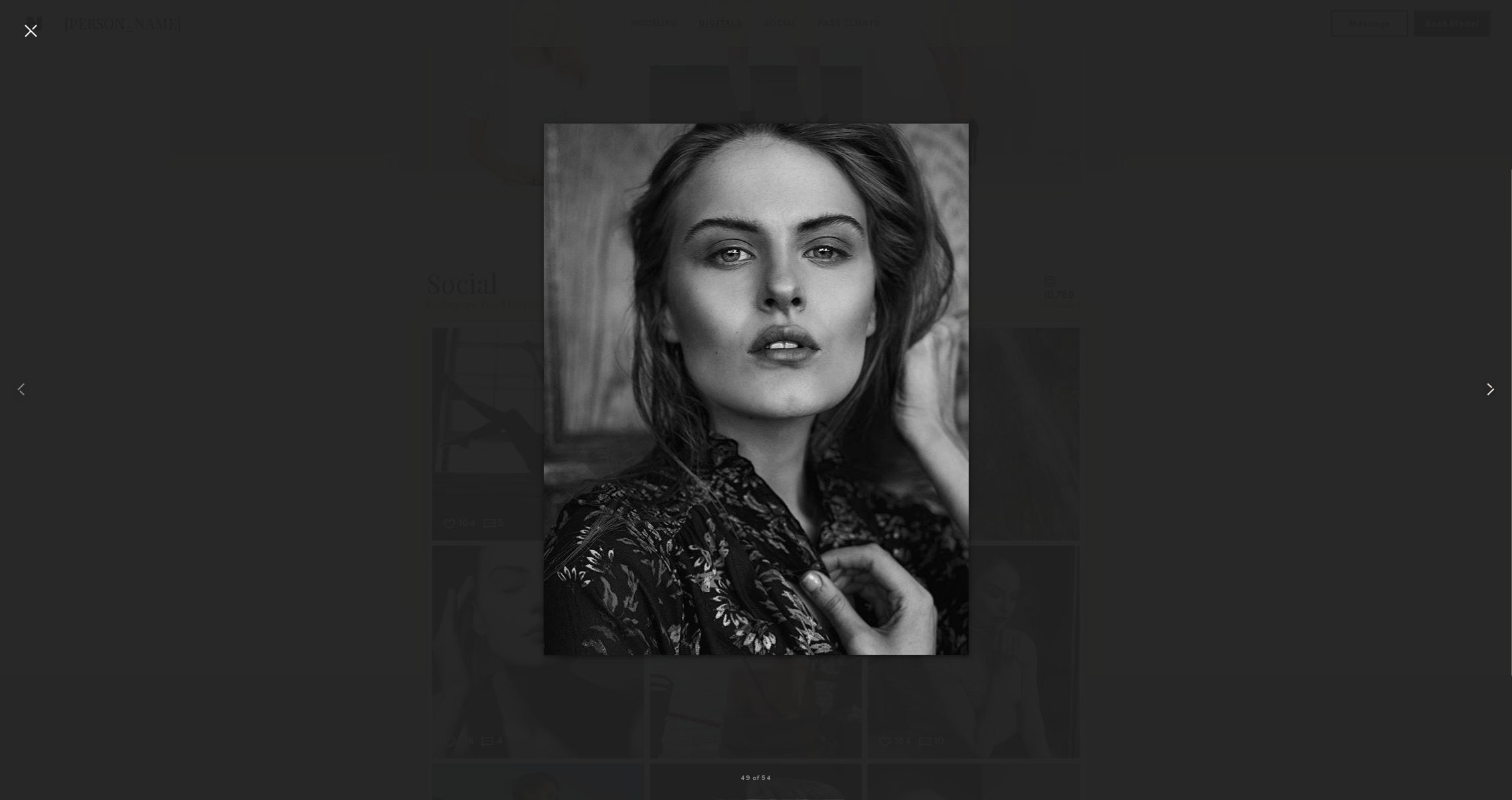
click at [1486, 392] on common-icon at bounding box center [1490, 389] width 22 height 22
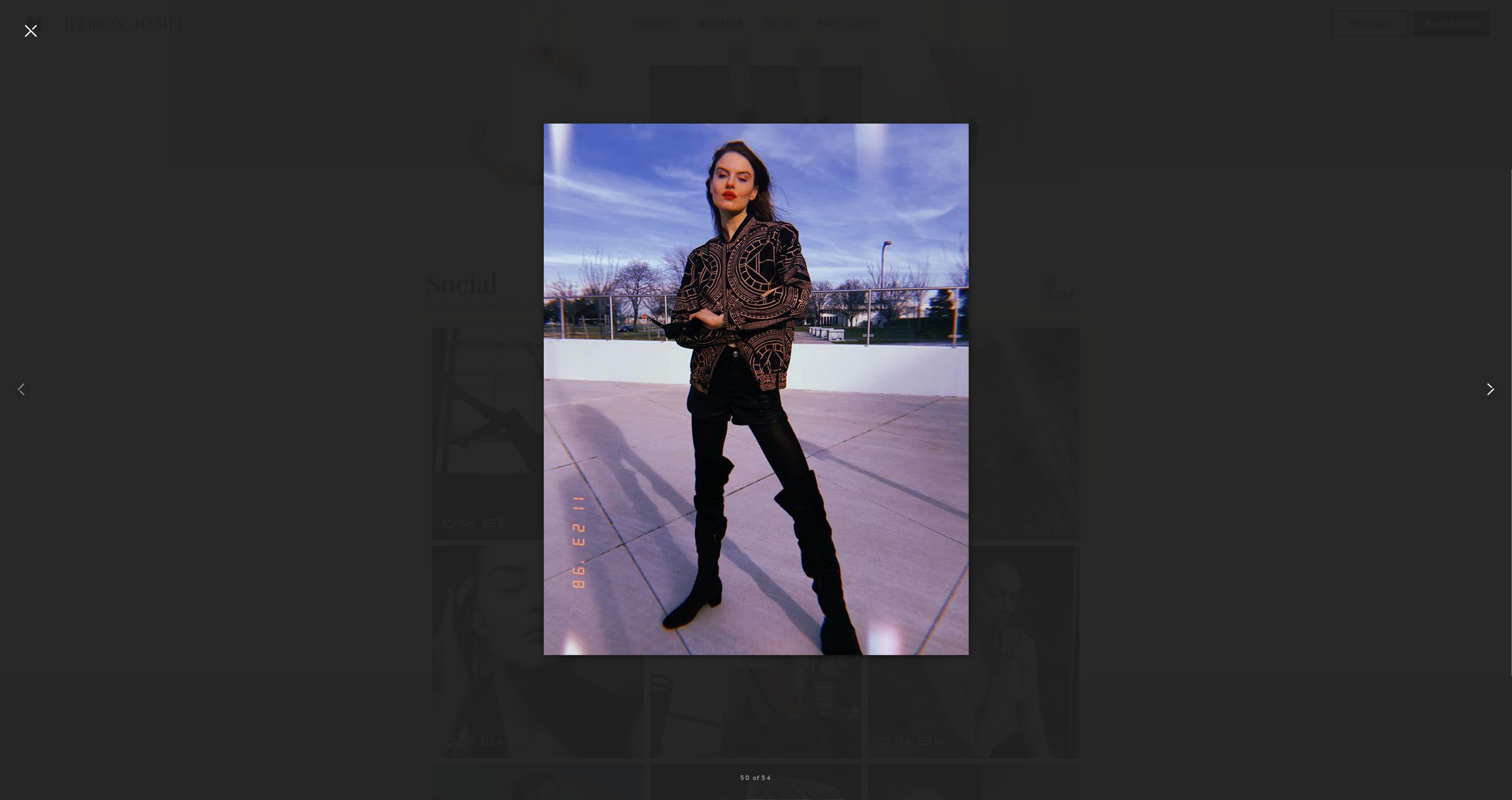
click at [1486, 392] on common-icon at bounding box center [1490, 389] width 22 height 22
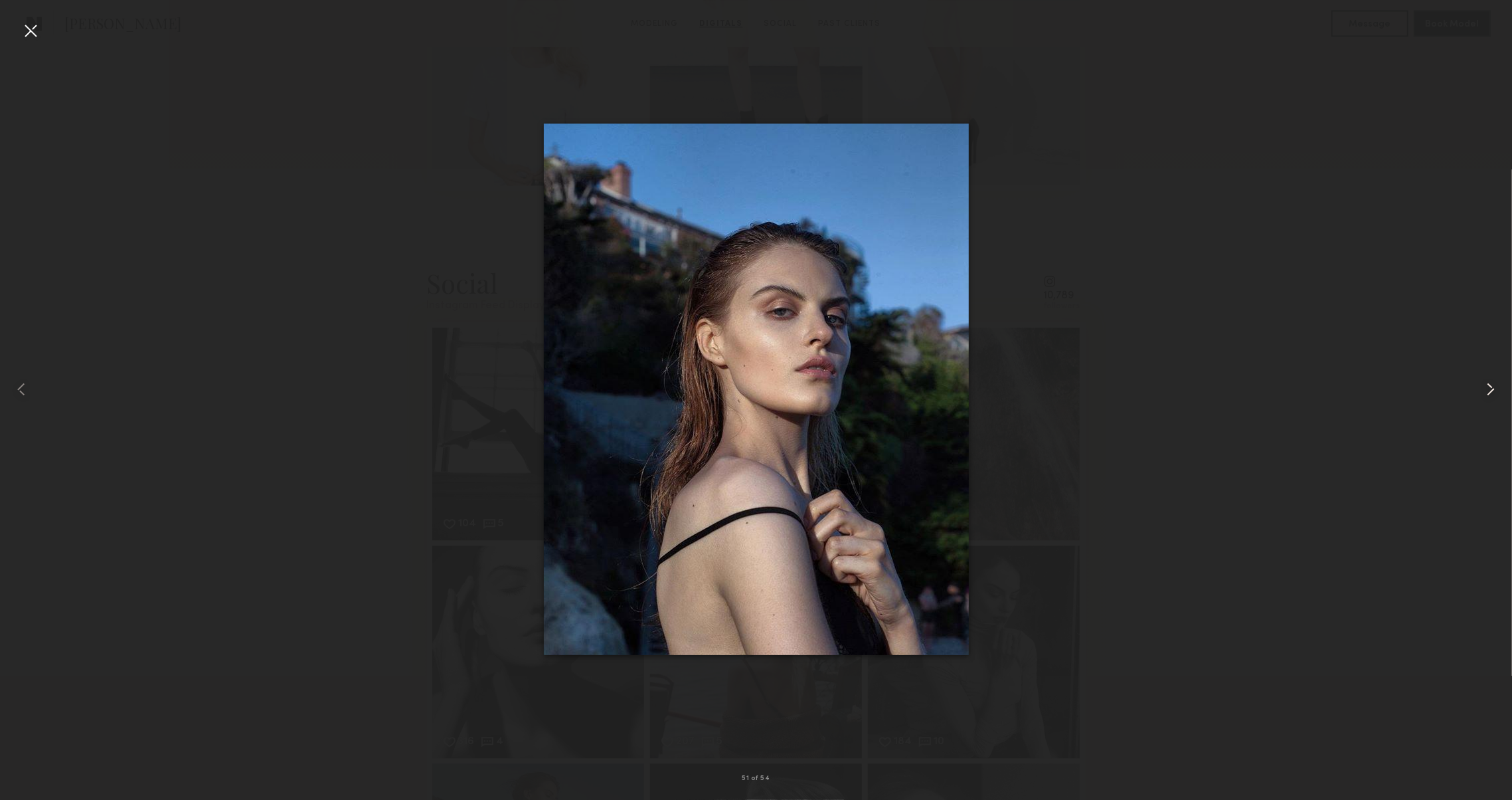
click at [1486, 392] on common-icon at bounding box center [1490, 389] width 22 height 22
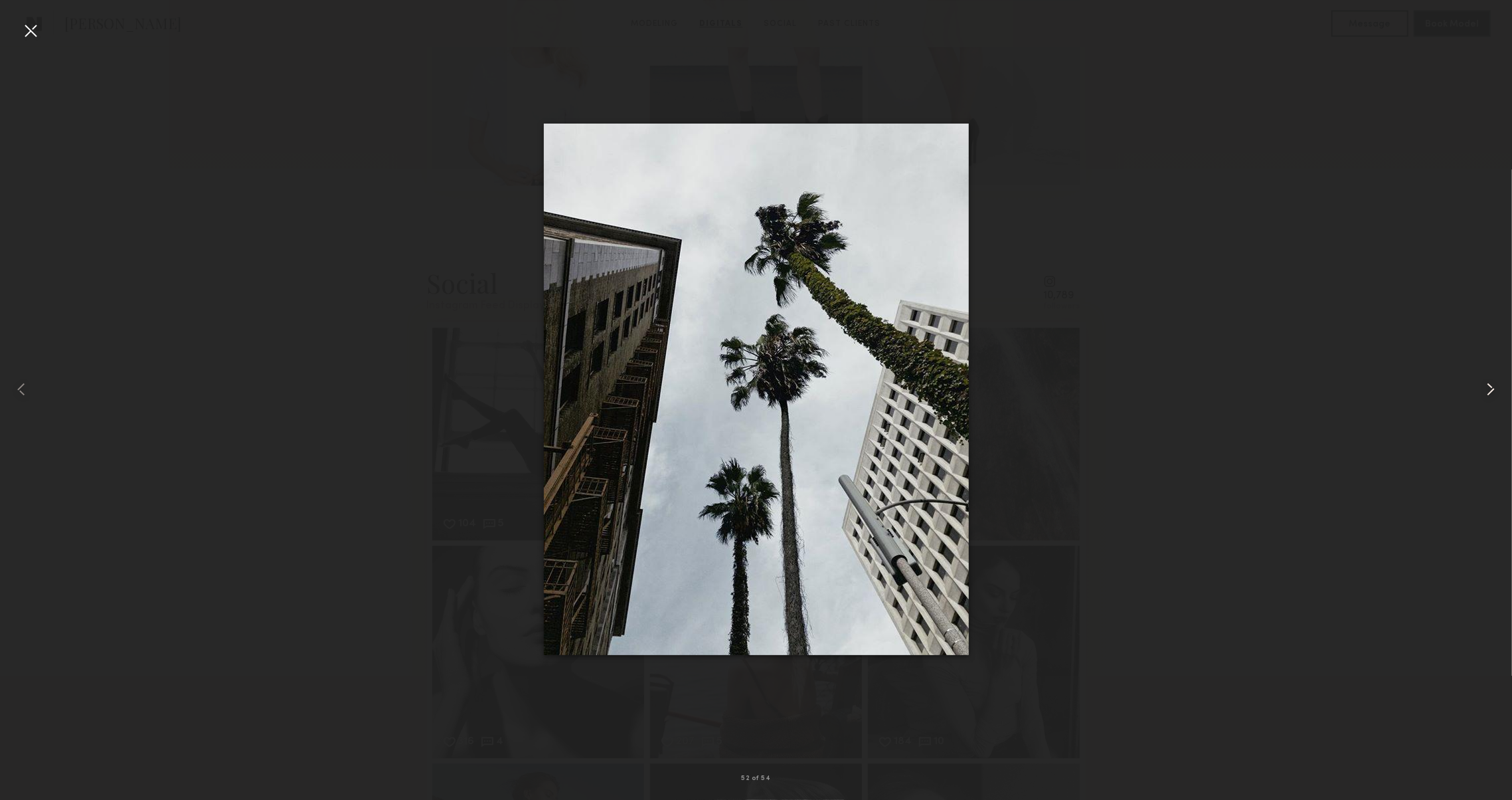
click at [1486, 392] on common-icon at bounding box center [1490, 389] width 22 height 22
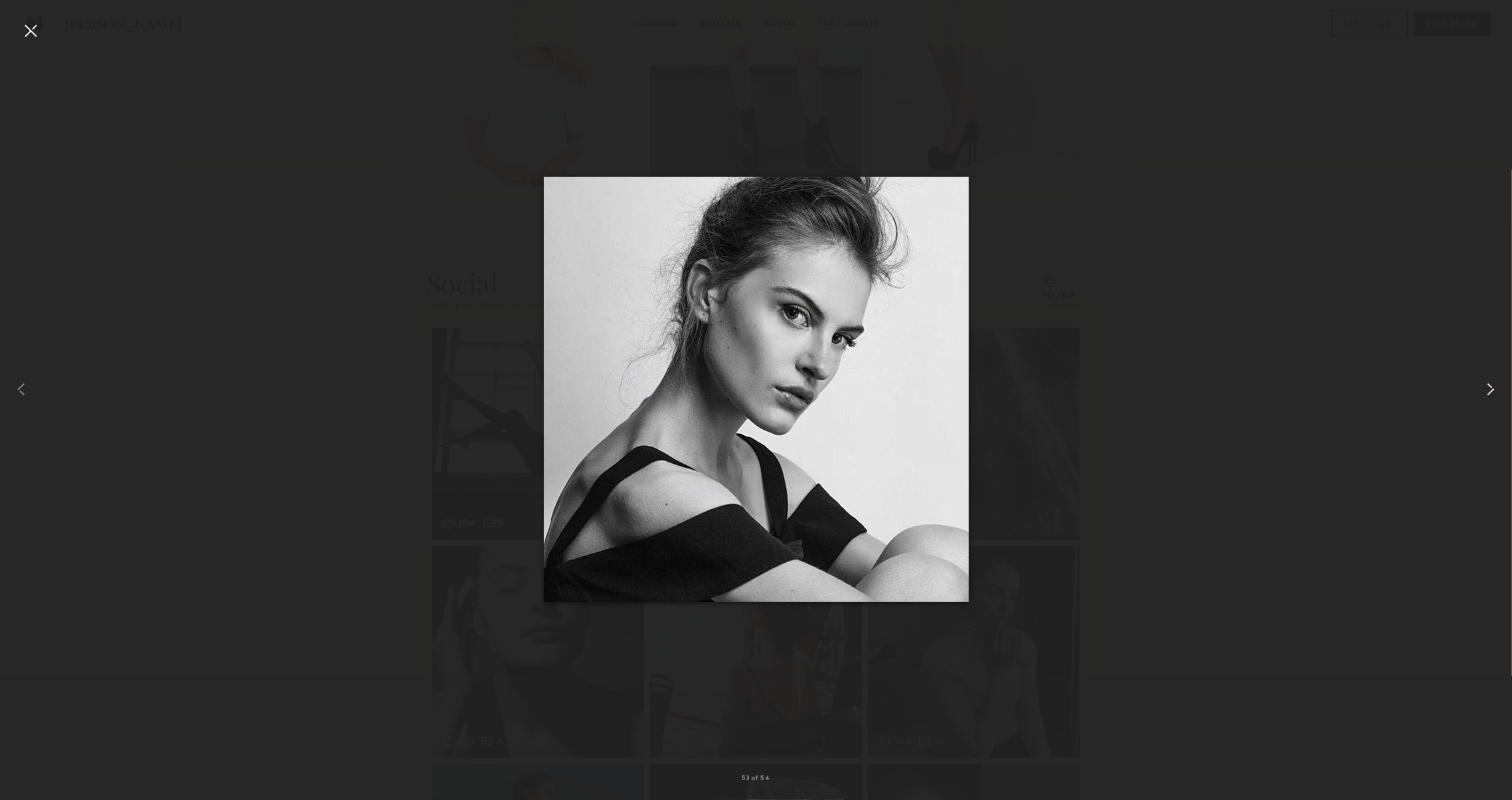
click at [1486, 392] on common-icon at bounding box center [1490, 389] width 22 height 22
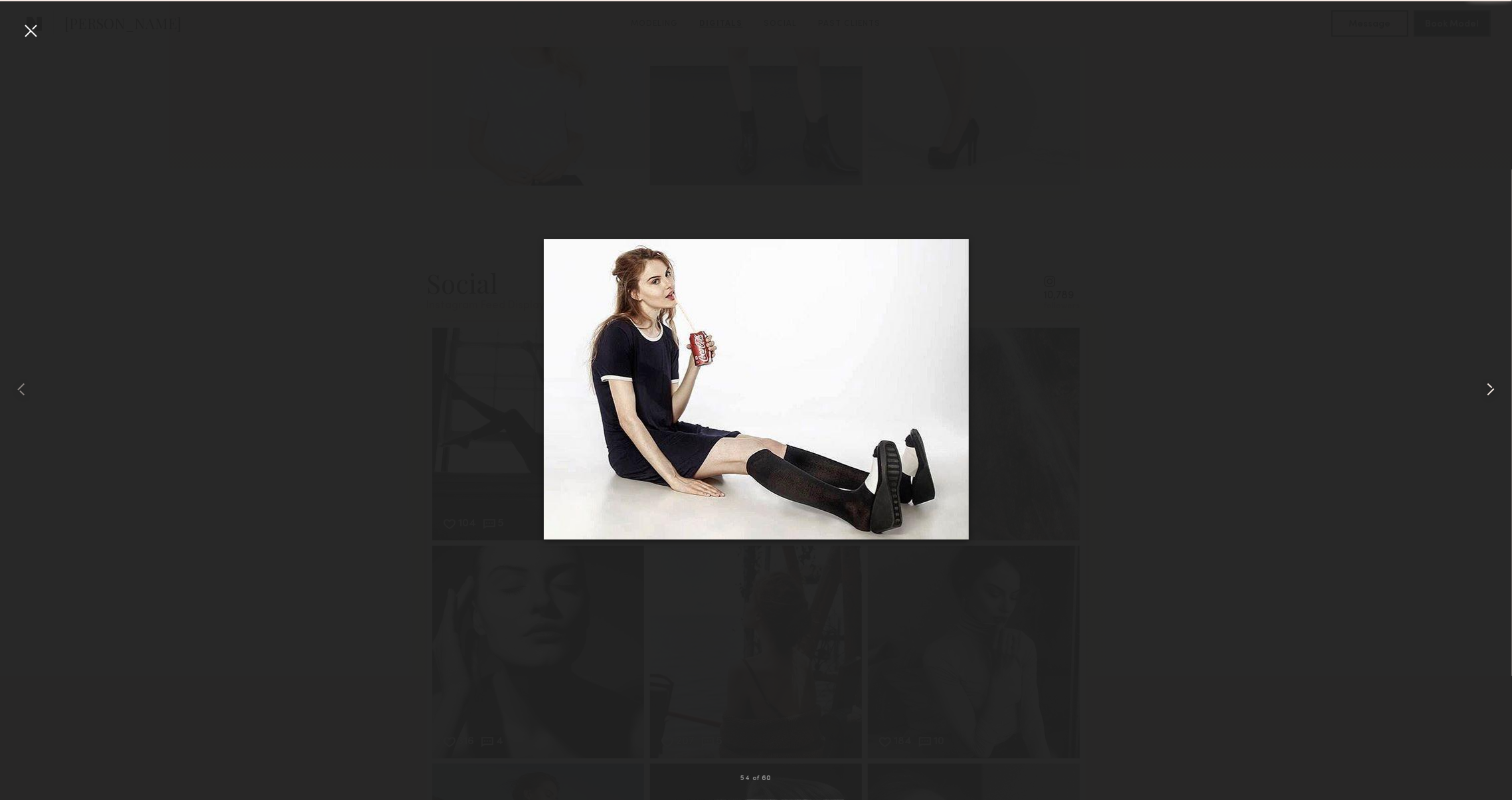
click at [1486, 392] on common-icon at bounding box center [1490, 389] width 22 height 22
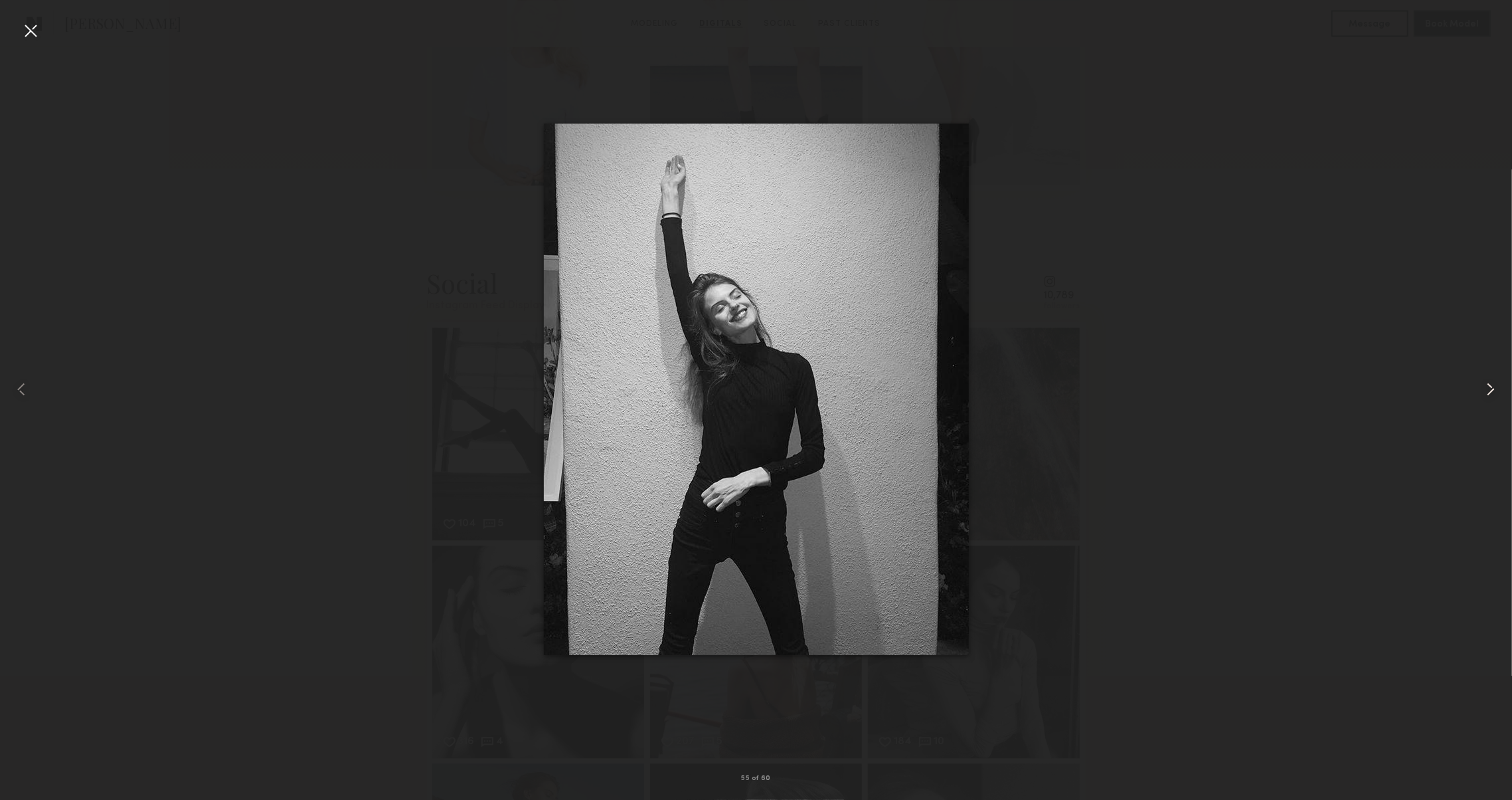
click at [1486, 392] on common-icon at bounding box center [1490, 389] width 22 height 22
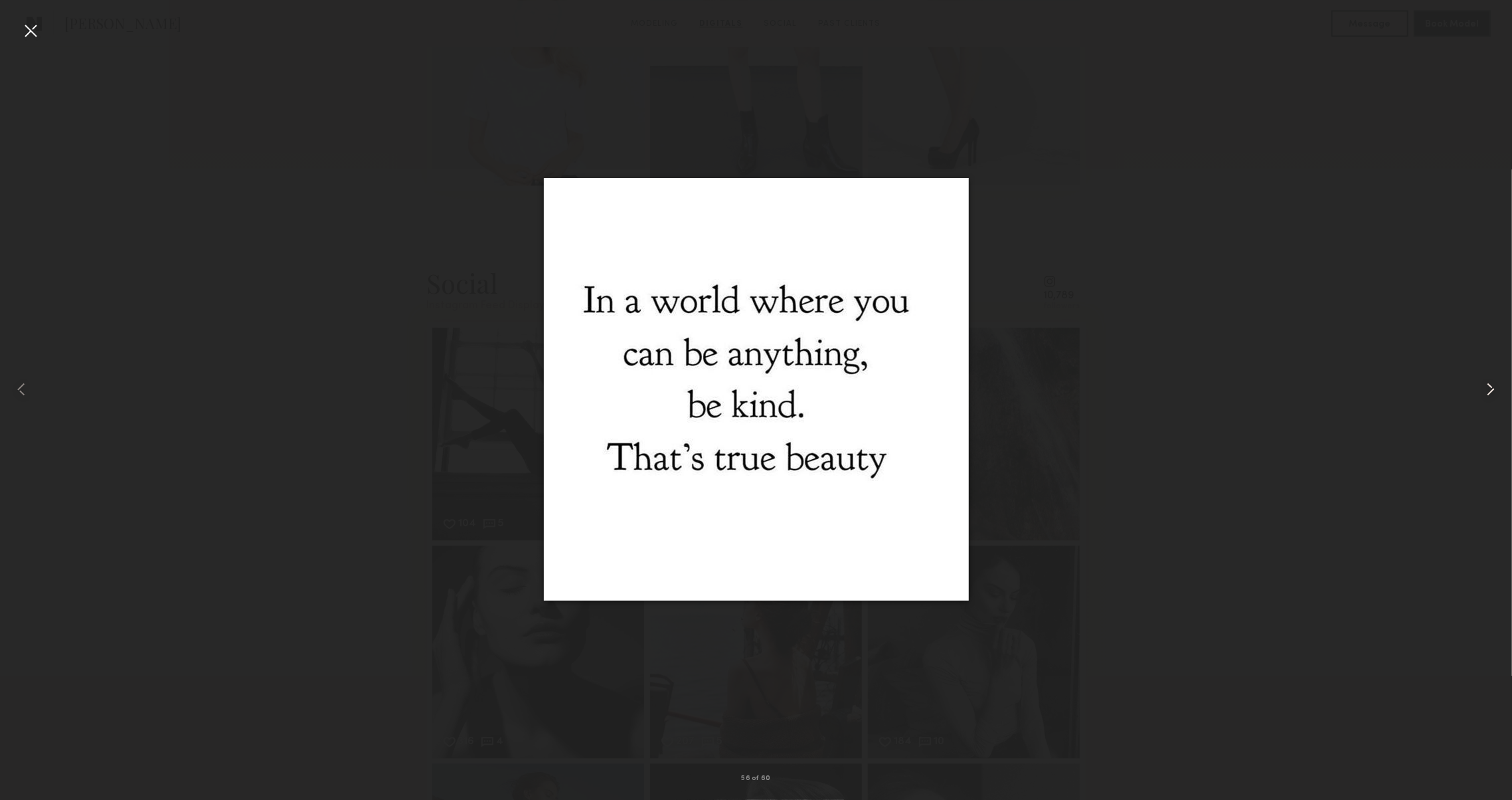
click at [1486, 392] on common-icon at bounding box center [1490, 389] width 22 height 22
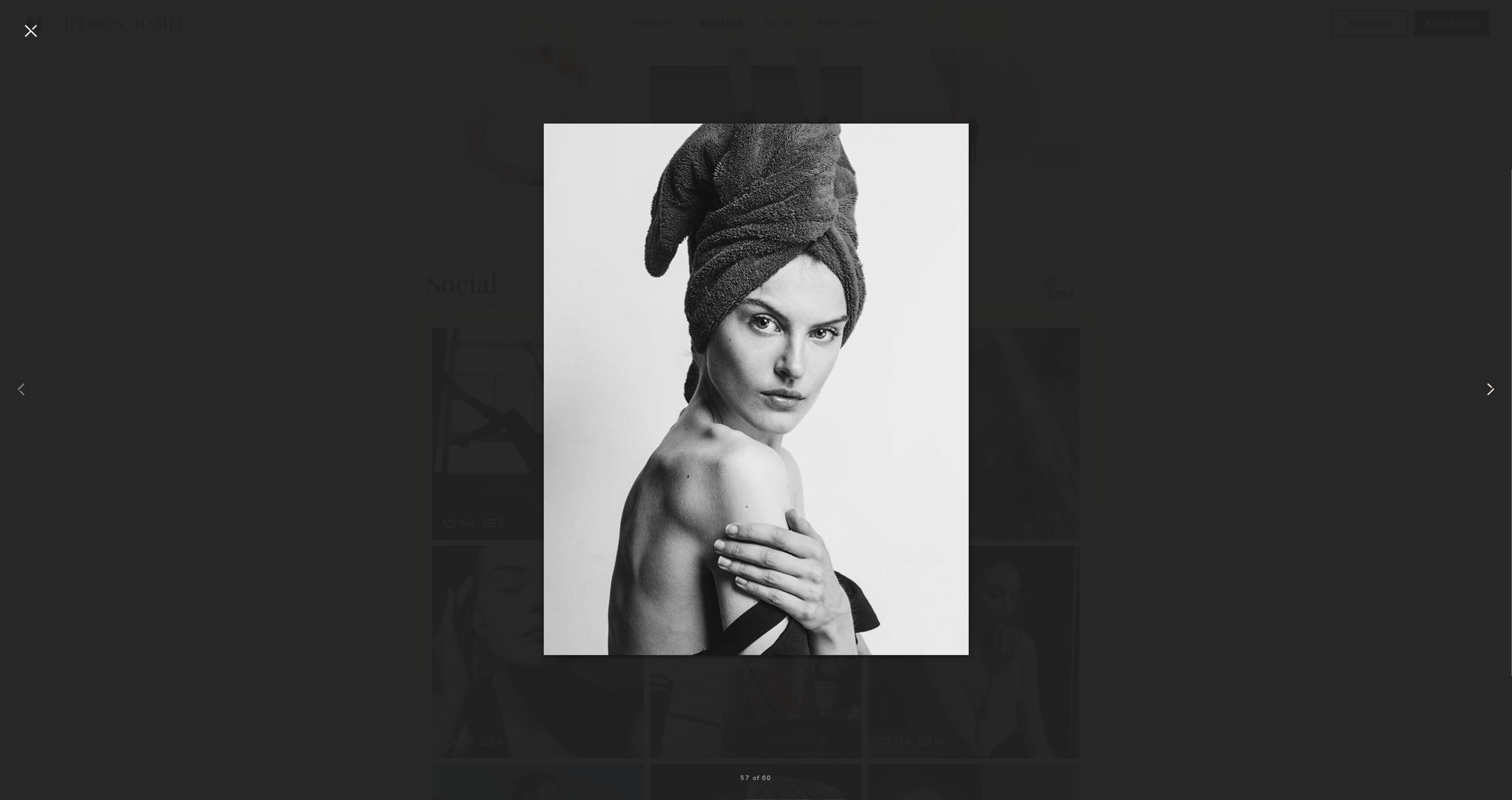
click at [1486, 392] on common-icon at bounding box center [1490, 389] width 22 height 22
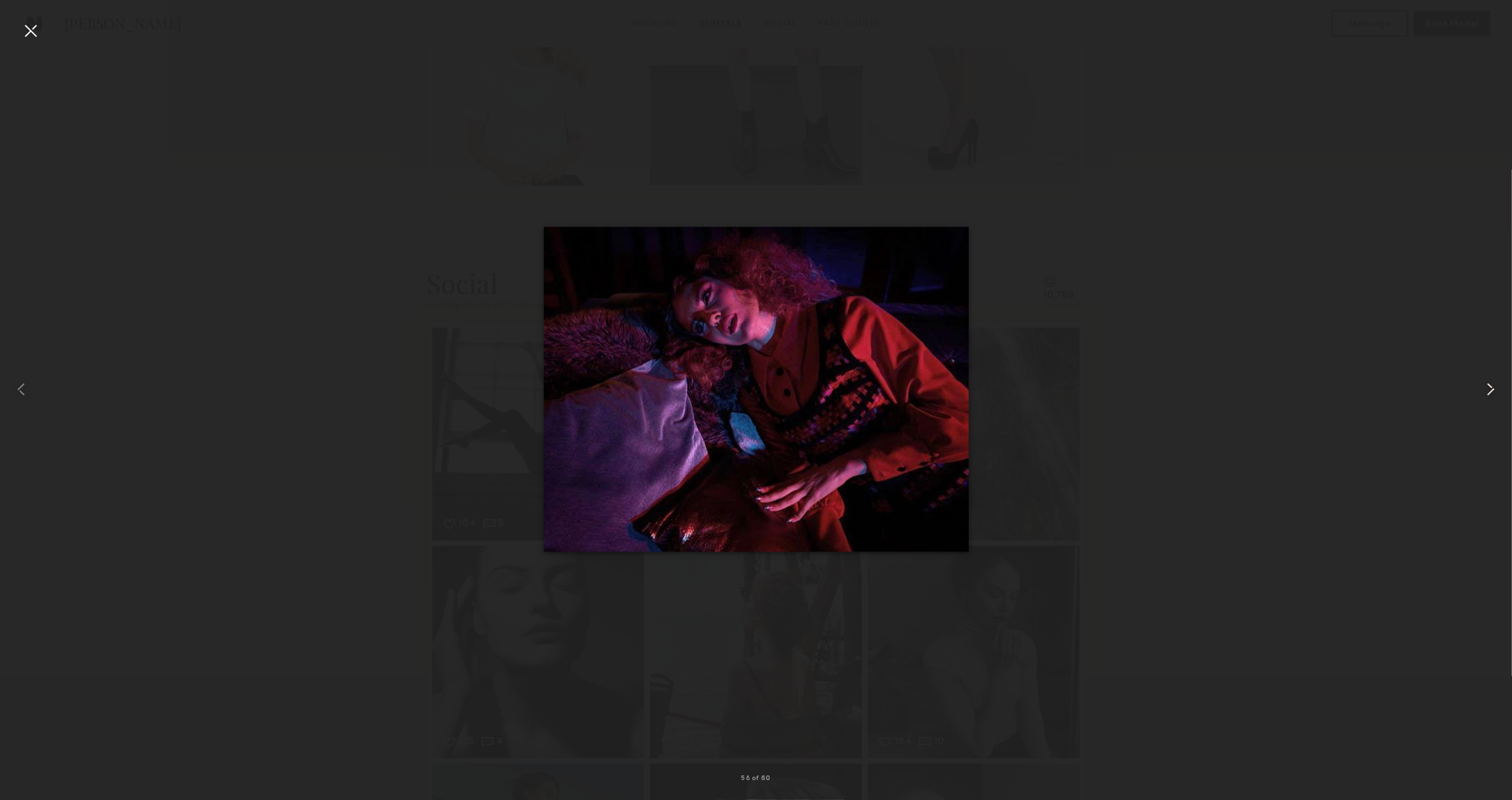
click at [1486, 392] on common-icon at bounding box center [1490, 389] width 22 height 22
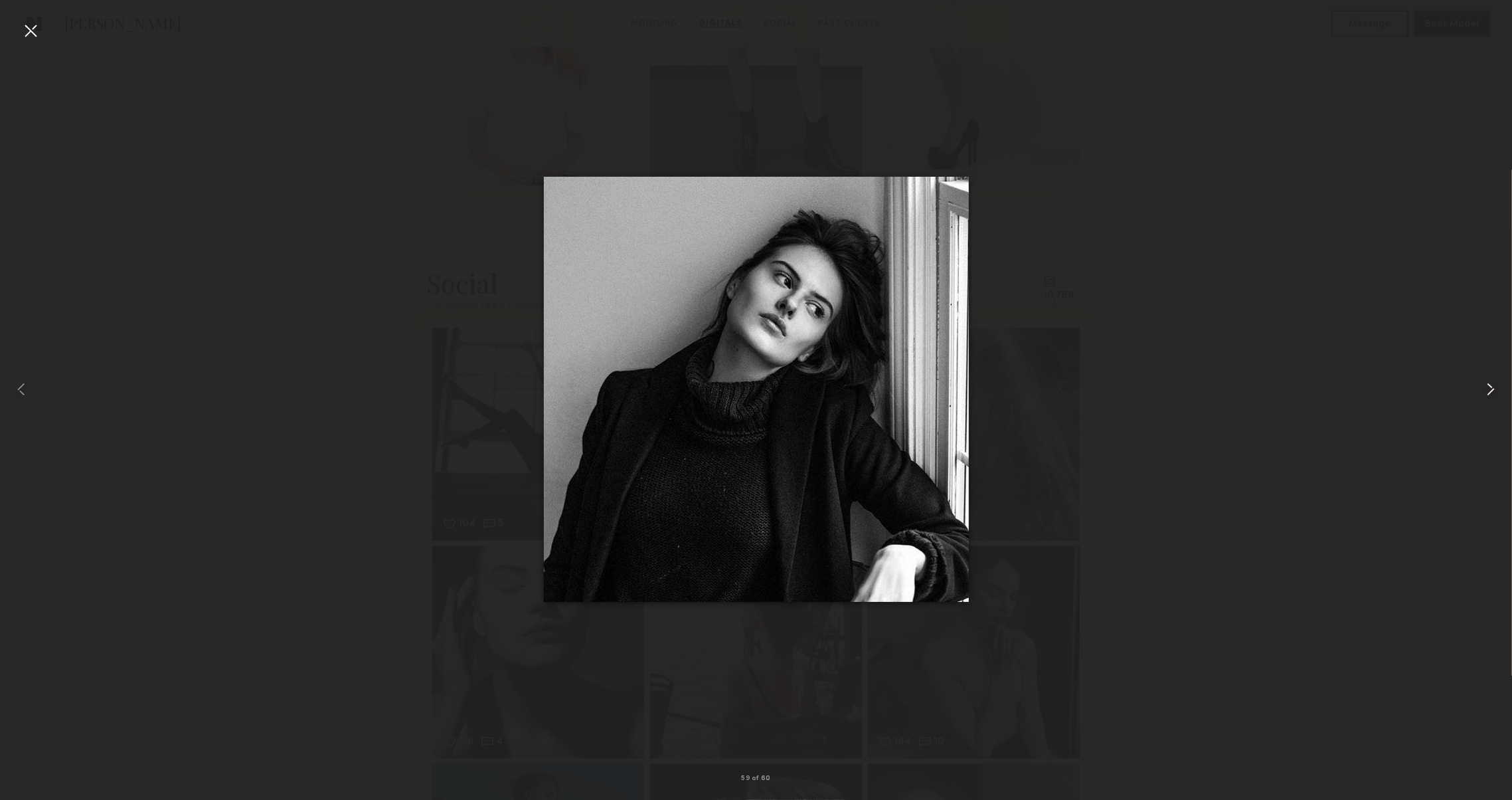
click at [1486, 392] on common-icon at bounding box center [1490, 389] width 22 height 22
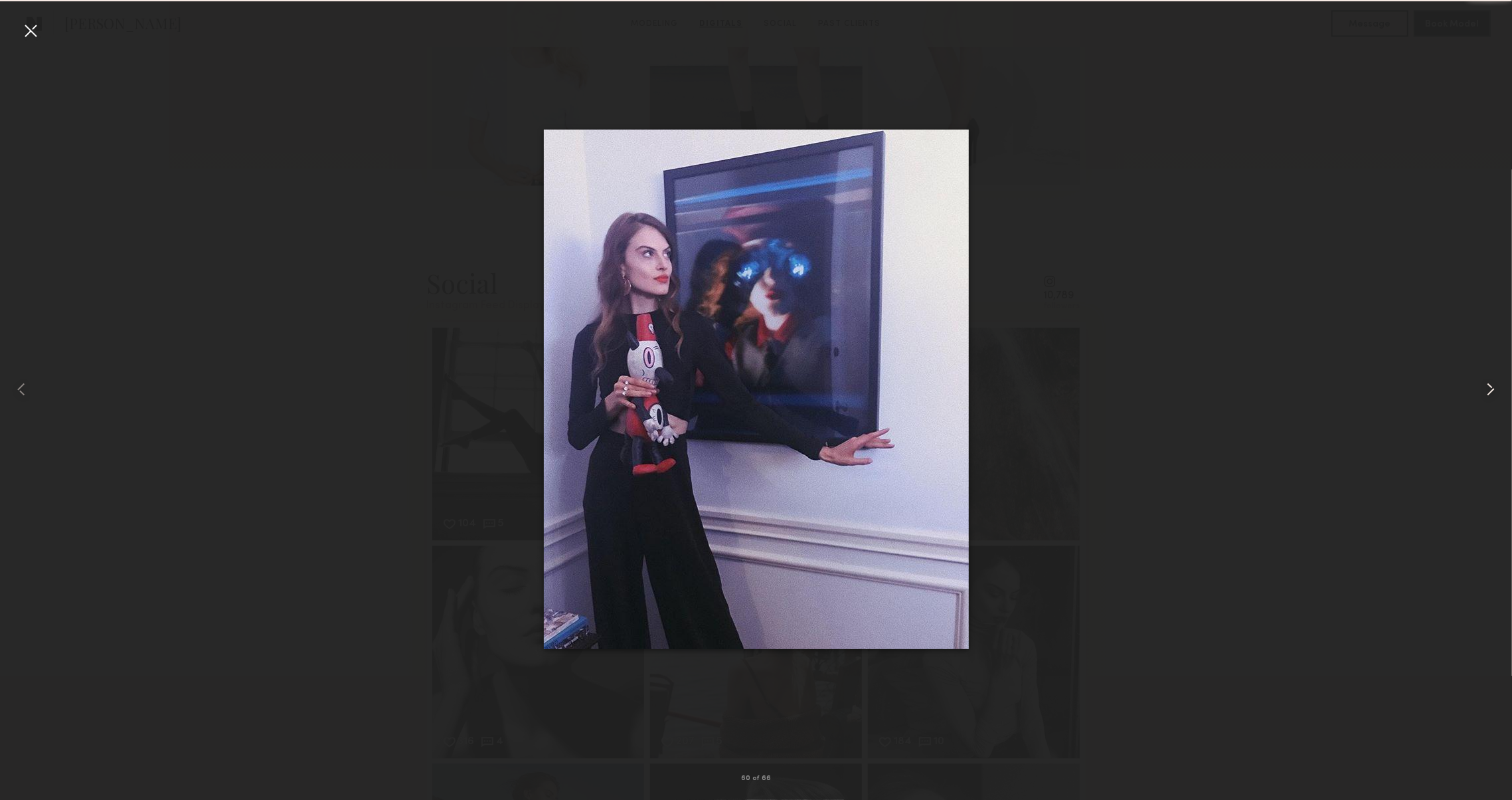
click at [1486, 392] on common-icon at bounding box center [1490, 389] width 22 height 22
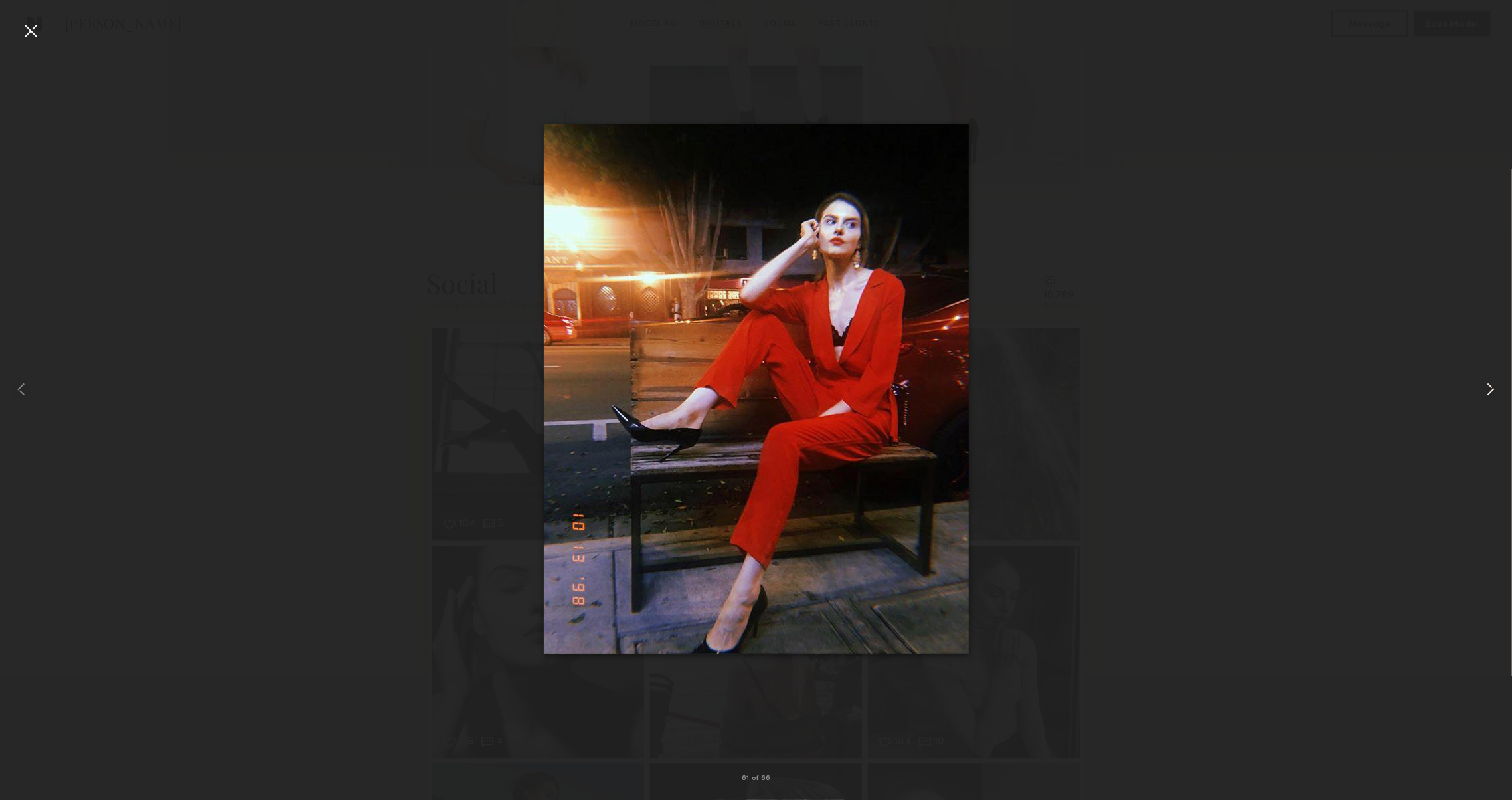
click at [1486, 392] on common-icon at bounding box center [1490, 389] width 22 height 22
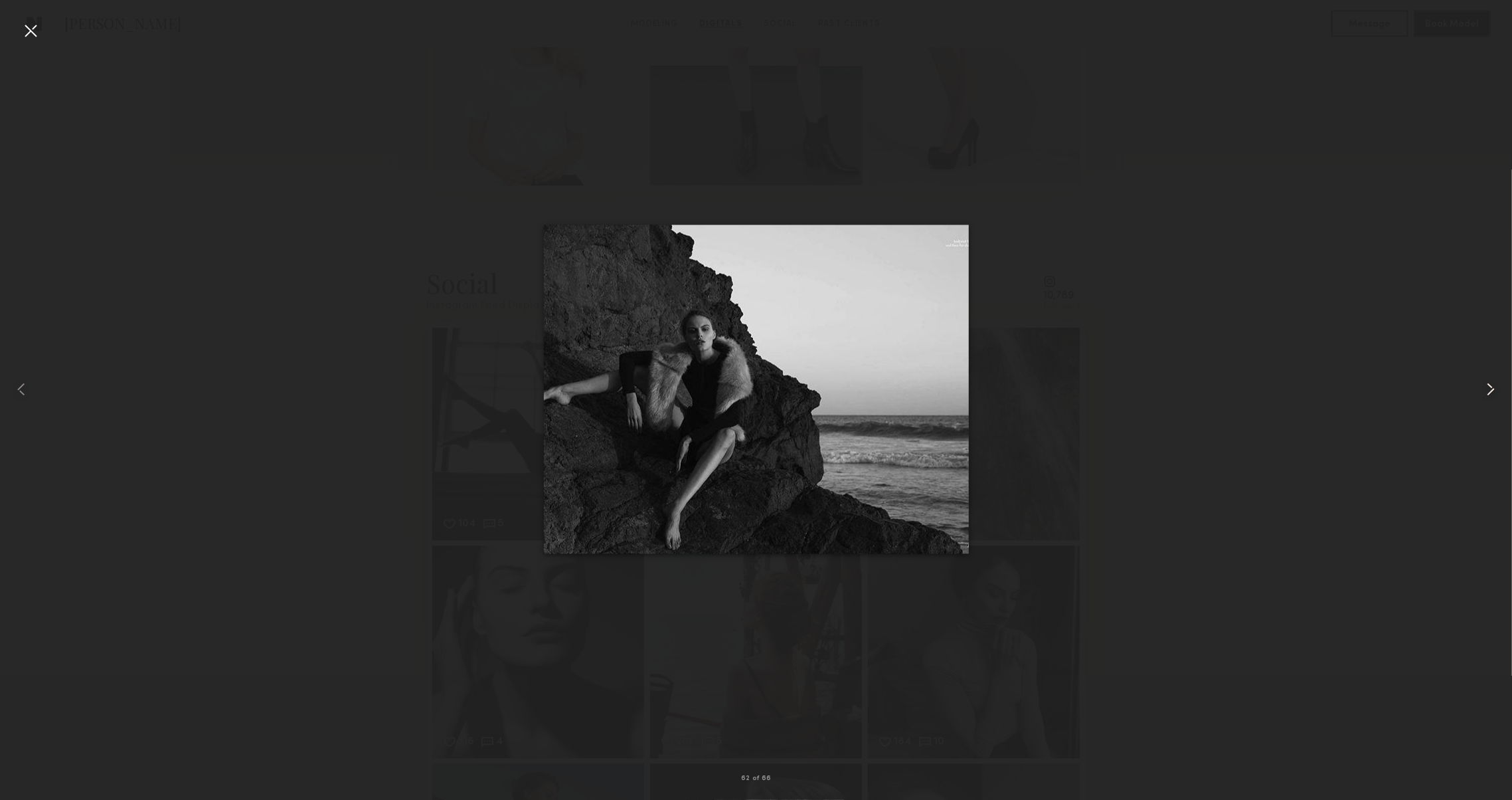
click at [1486, 392] on common-icon at bounding box center [1490, 389] width 22 height 22
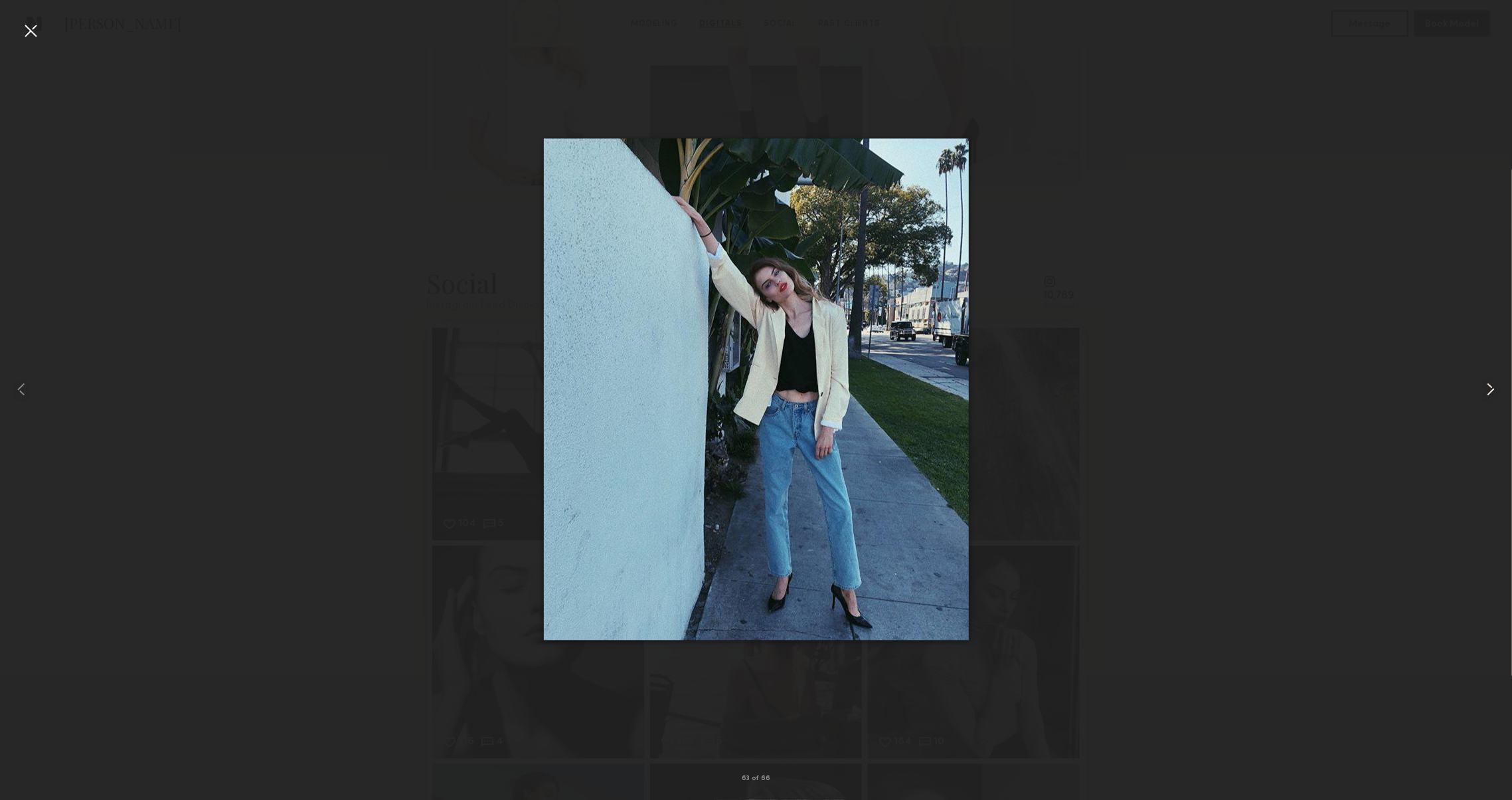
click at [1486, 392] on common-icon at bounding box center [1490, 389] width 22 height 22
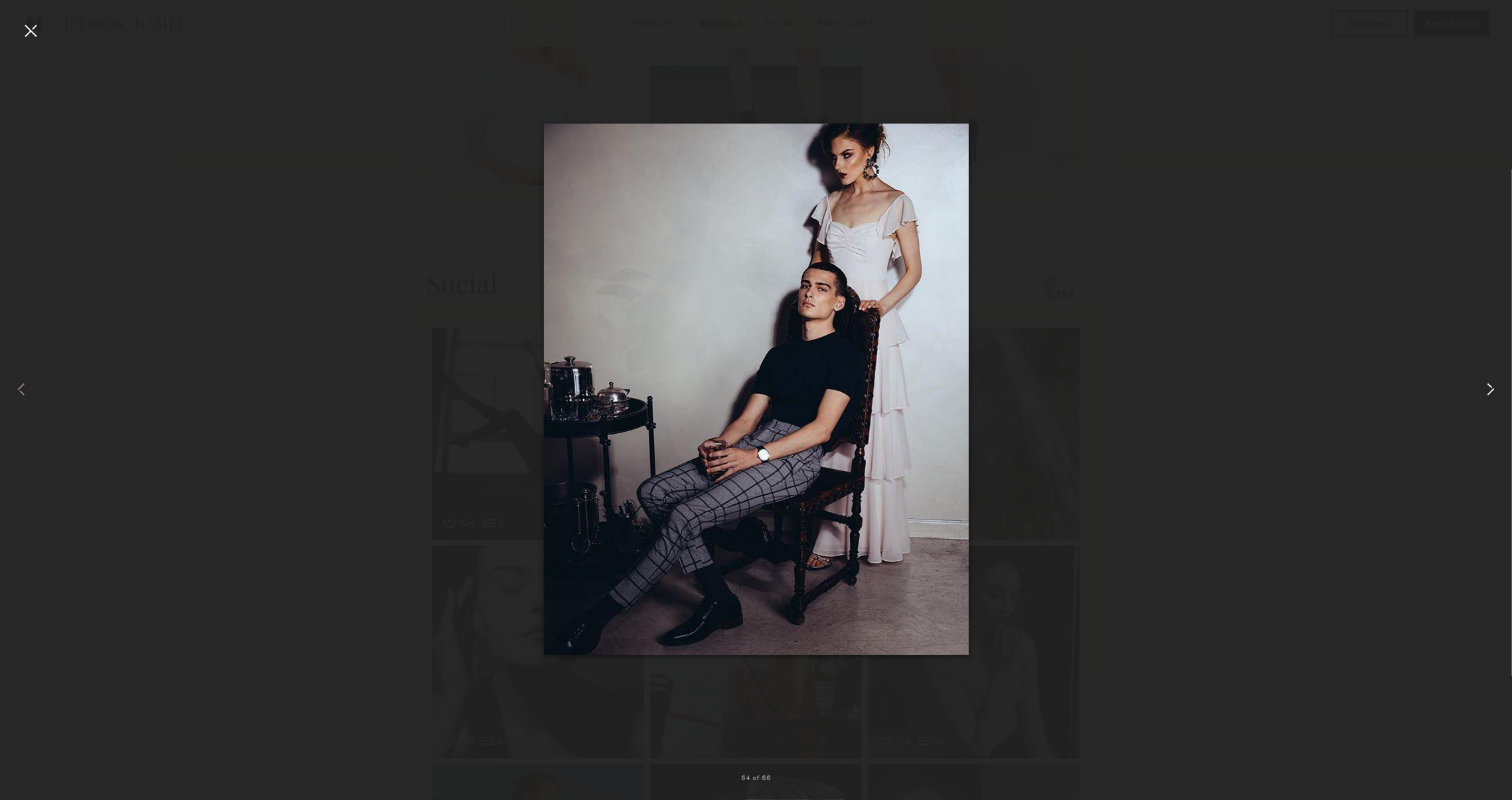
click at [1486, 392] on common-icon at bounding box center [1490, 389] width 22 height 22
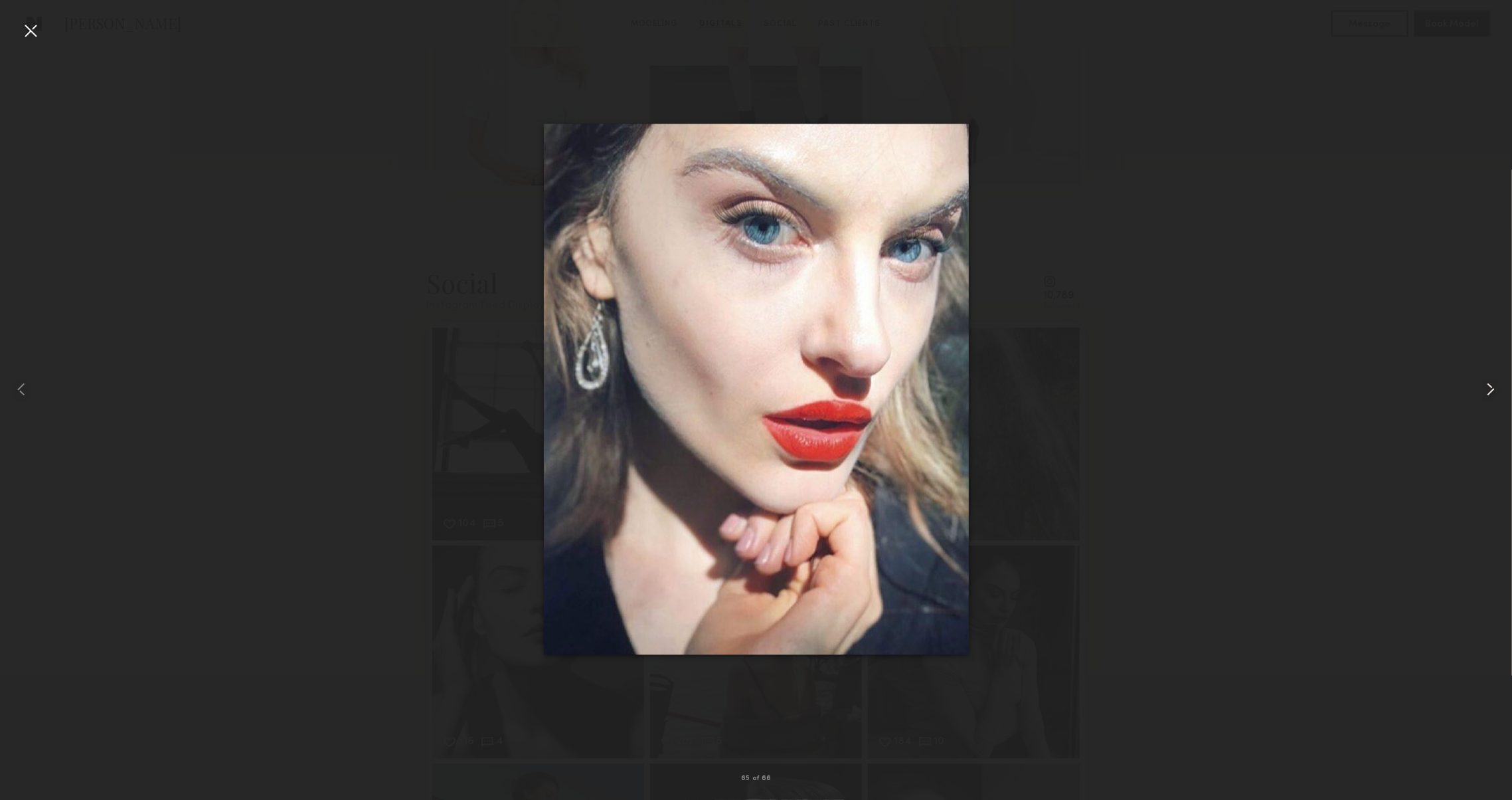
click at [1486, 392] on common-icon at bounding box center [1490, 389] width 22 height 22
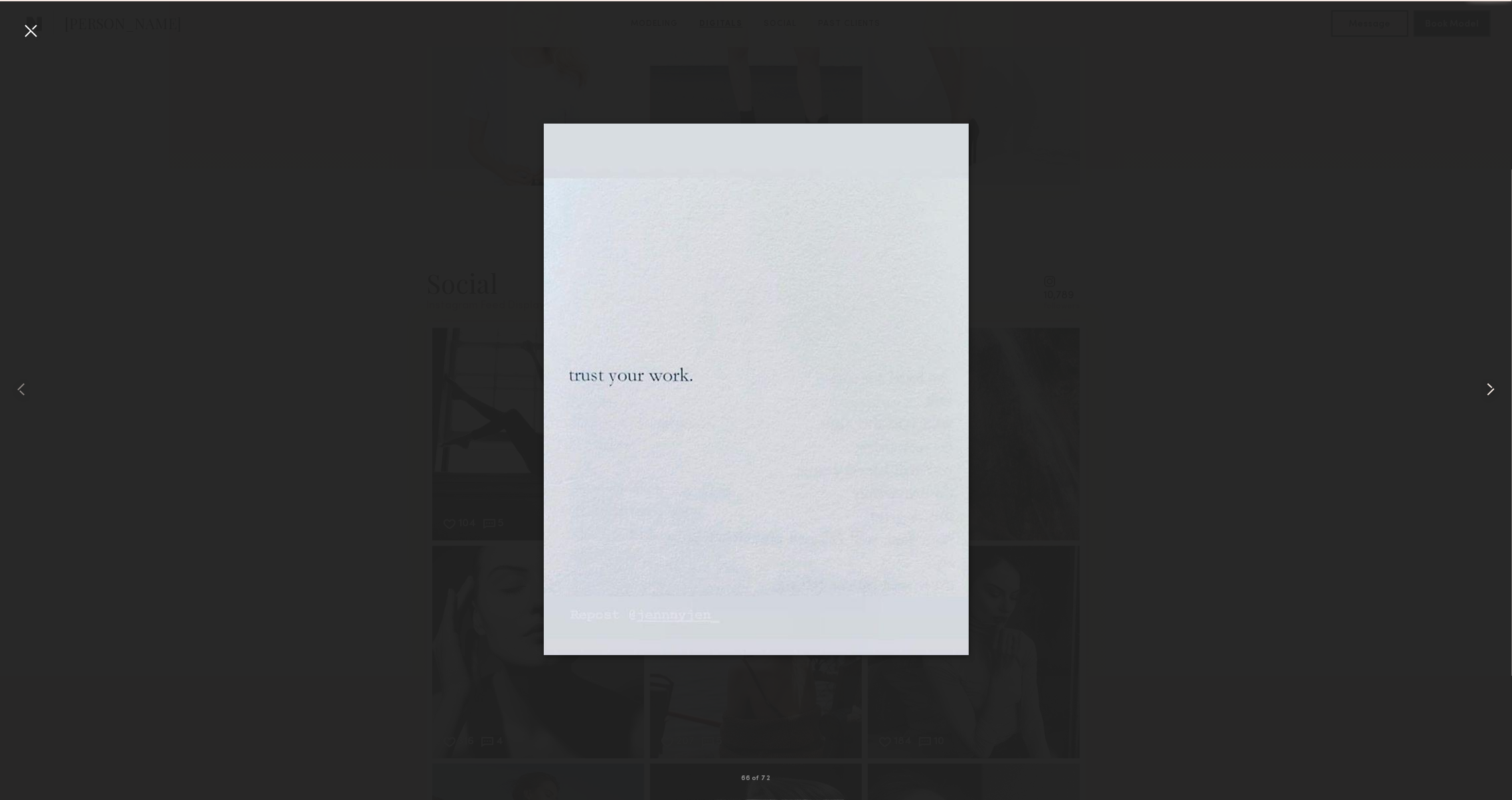
click at [1486, 392] on common-icon at bounding box center [1490, 389] width 22 height 22
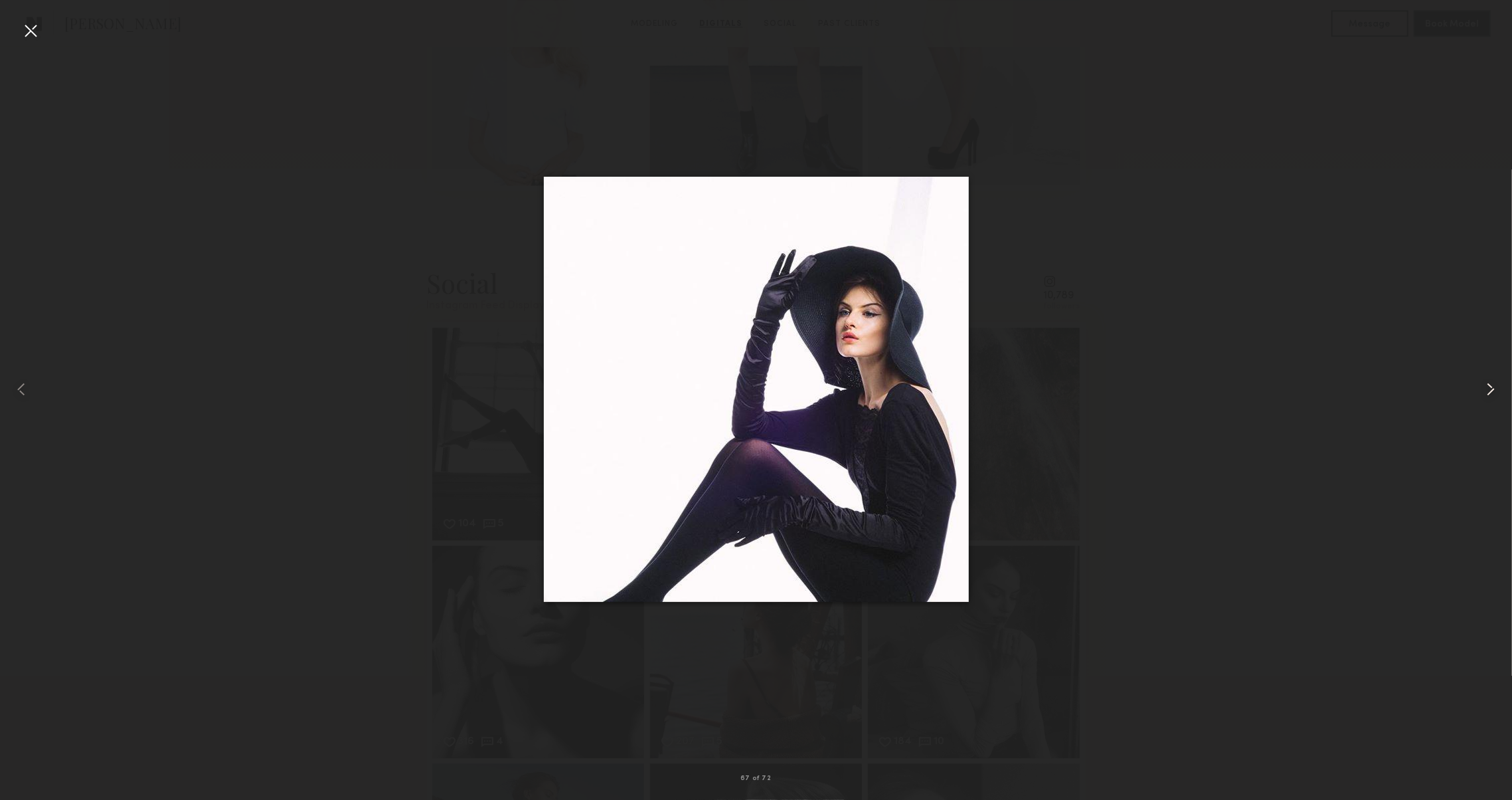
click at [1486, 392] on common-icon at bounding box center [1490, 389] width 22 height 22
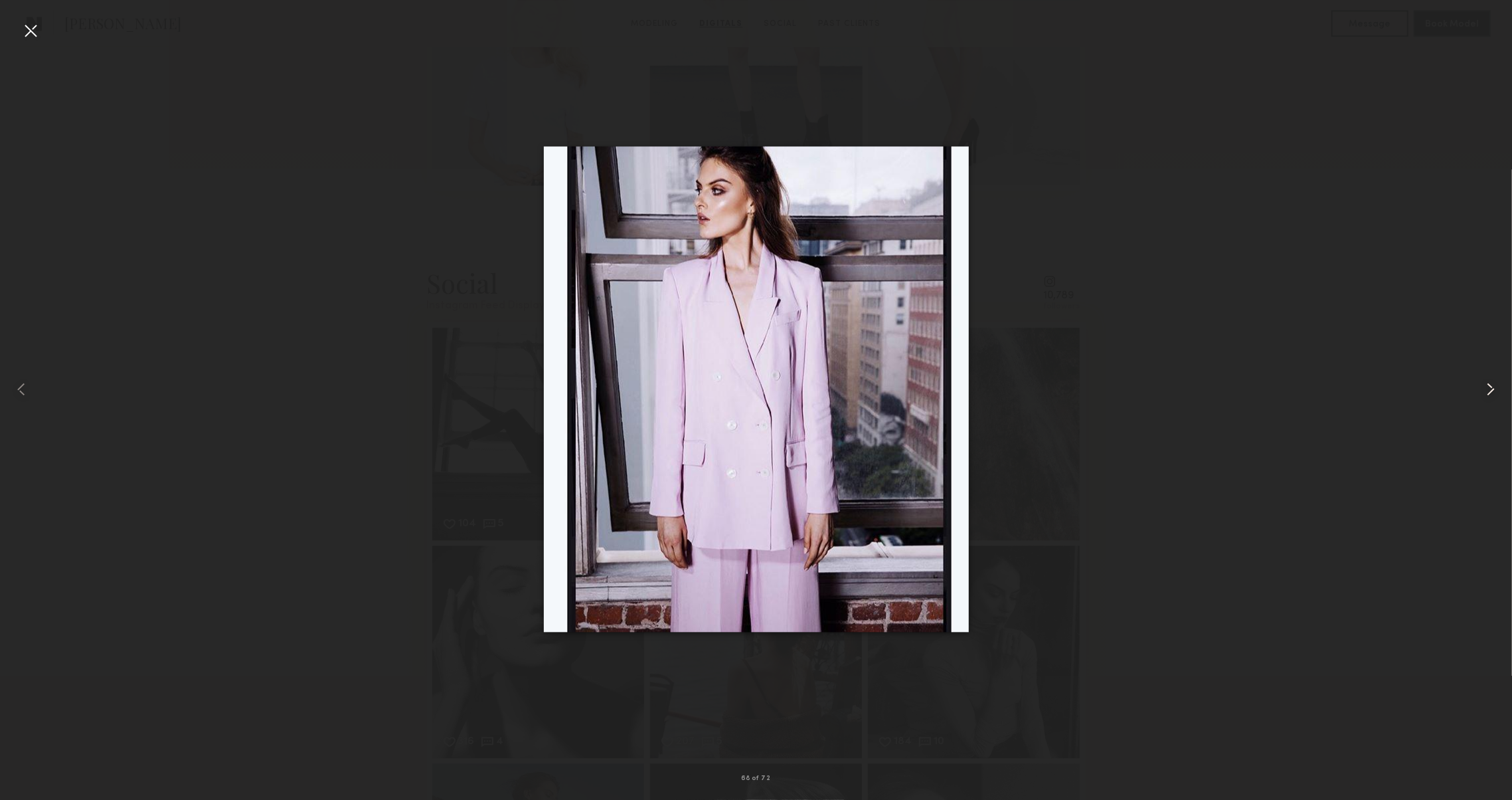
click at [1486, 392] on common-icon at bounding box center [1490, 389] width 22 height 22
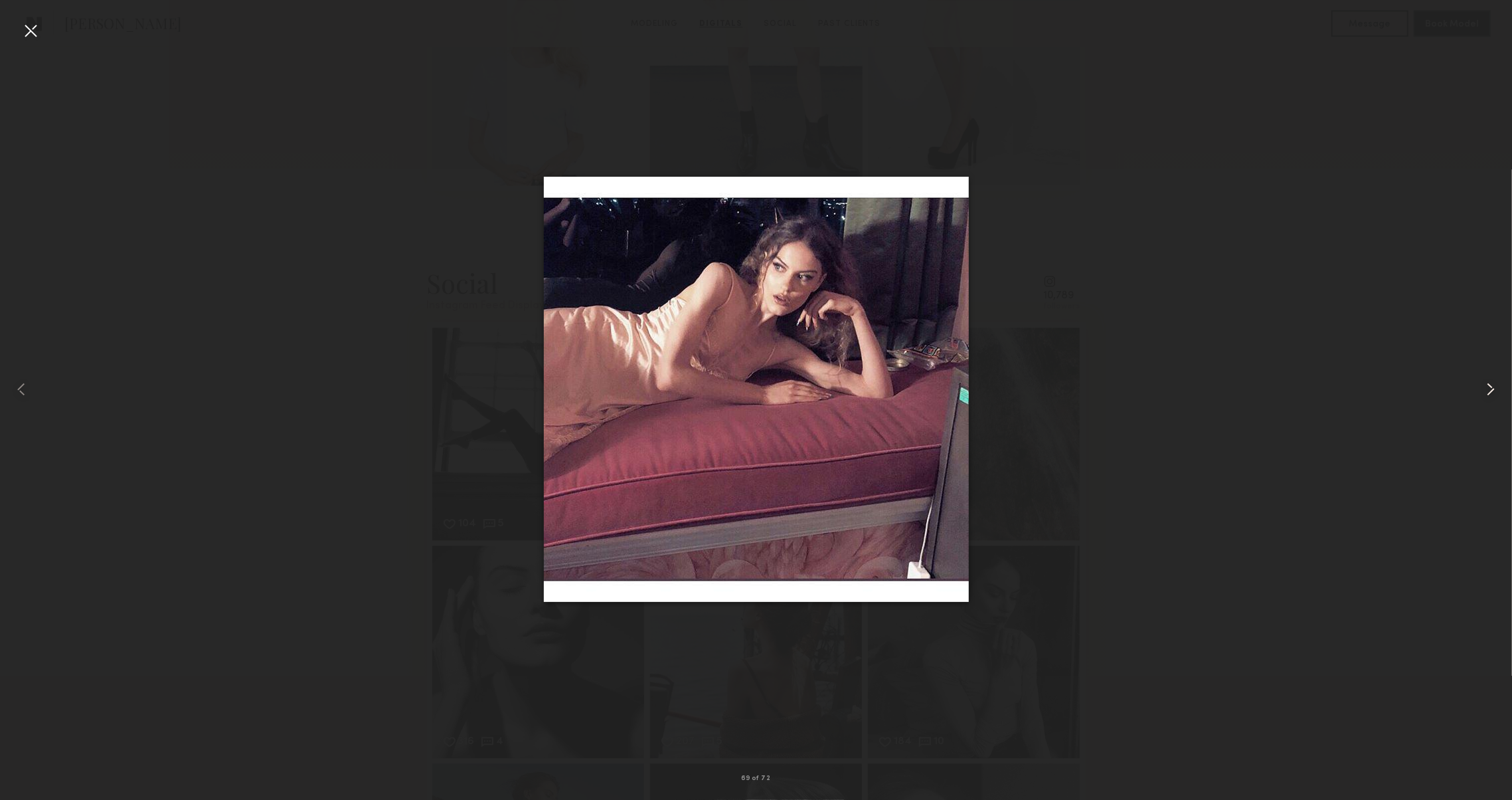
click at [1486, 392] on common-icon at bounding box center [1490, 389] width 22 height 22
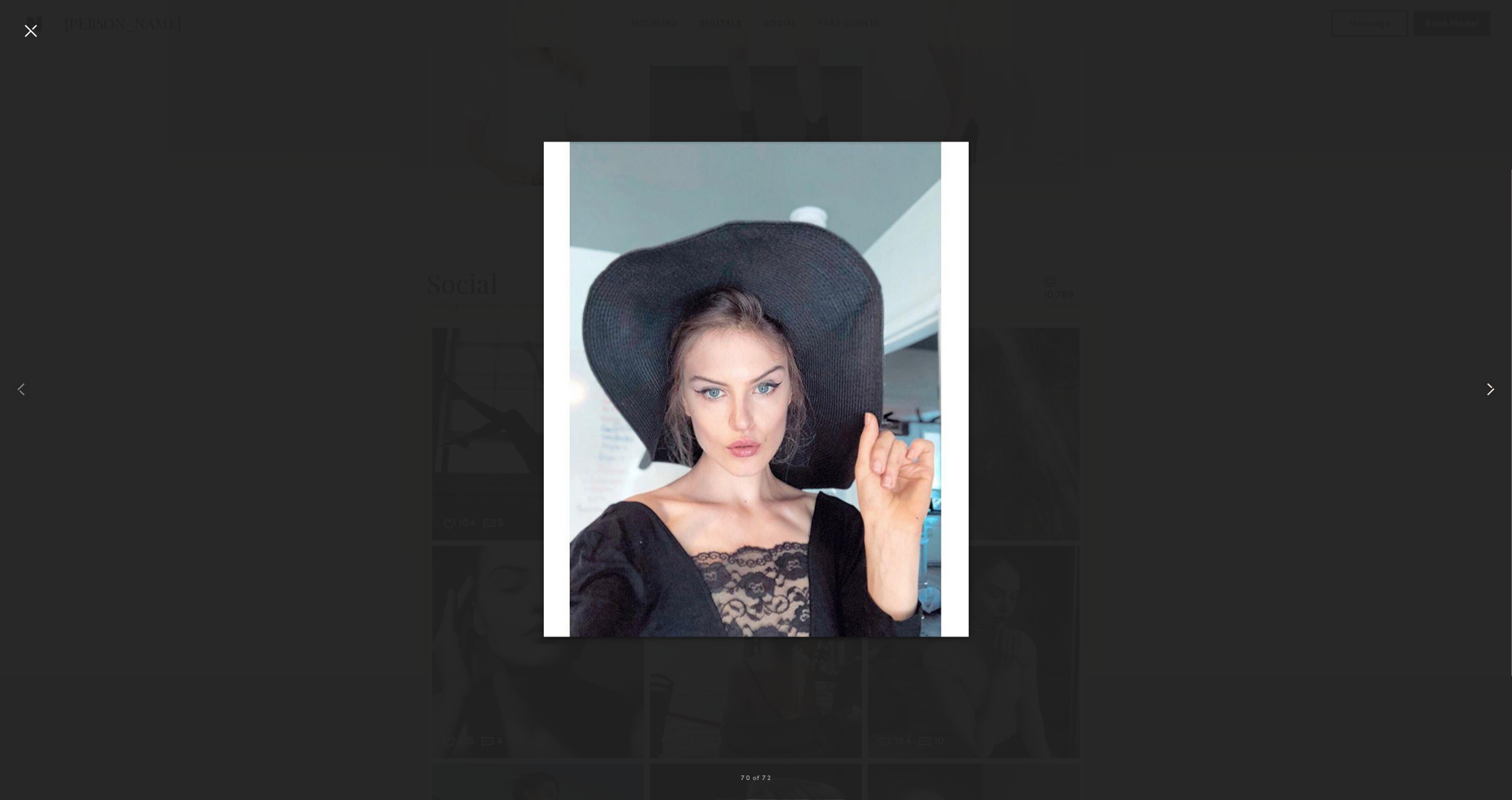
click at [1486, 392] on common-icon at bounding box center [1490, 389] width 22 height 22
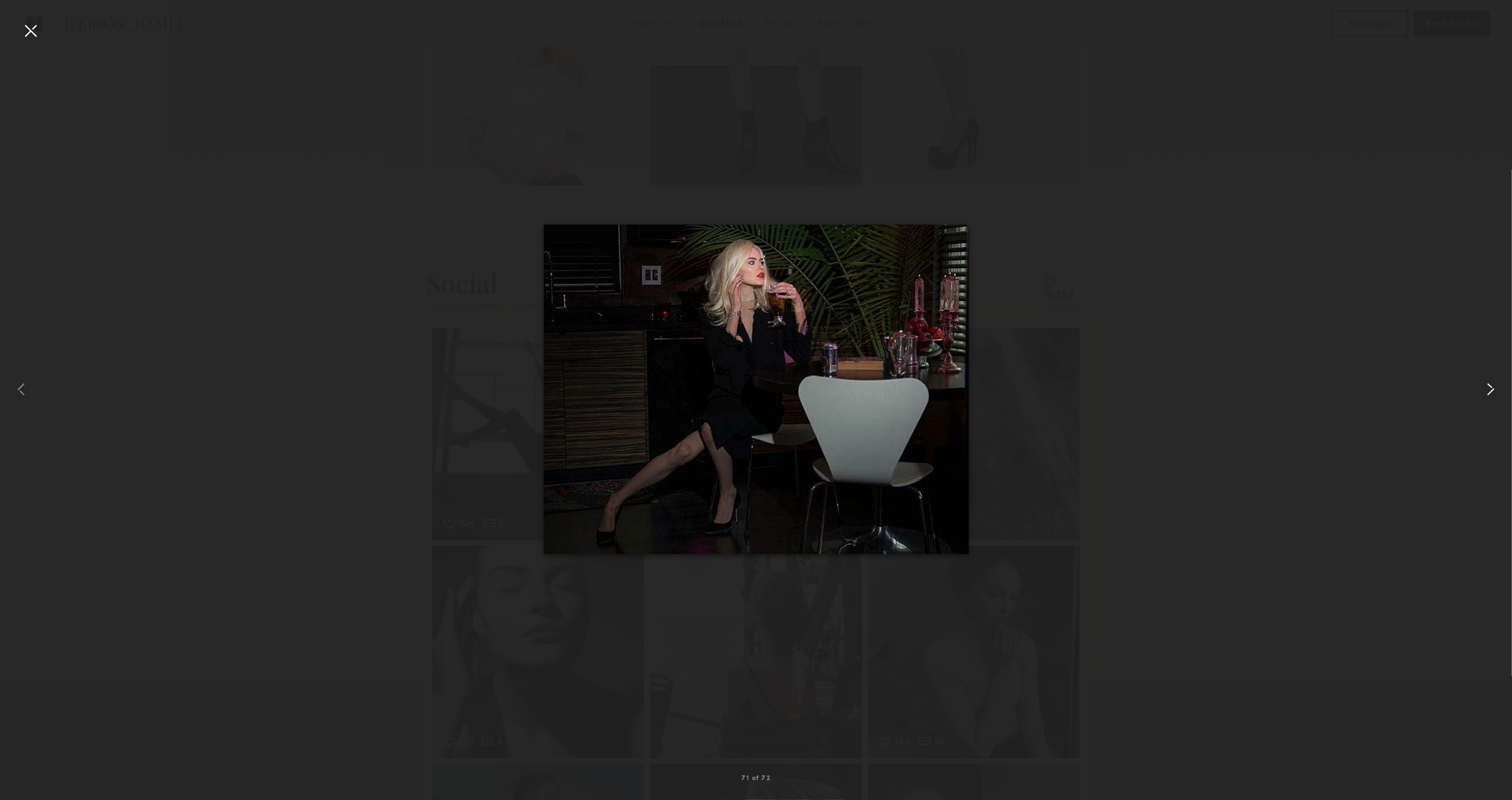
click at [1486, 392] on common-icon at bounding box center [1490, 389] width 22 height 22
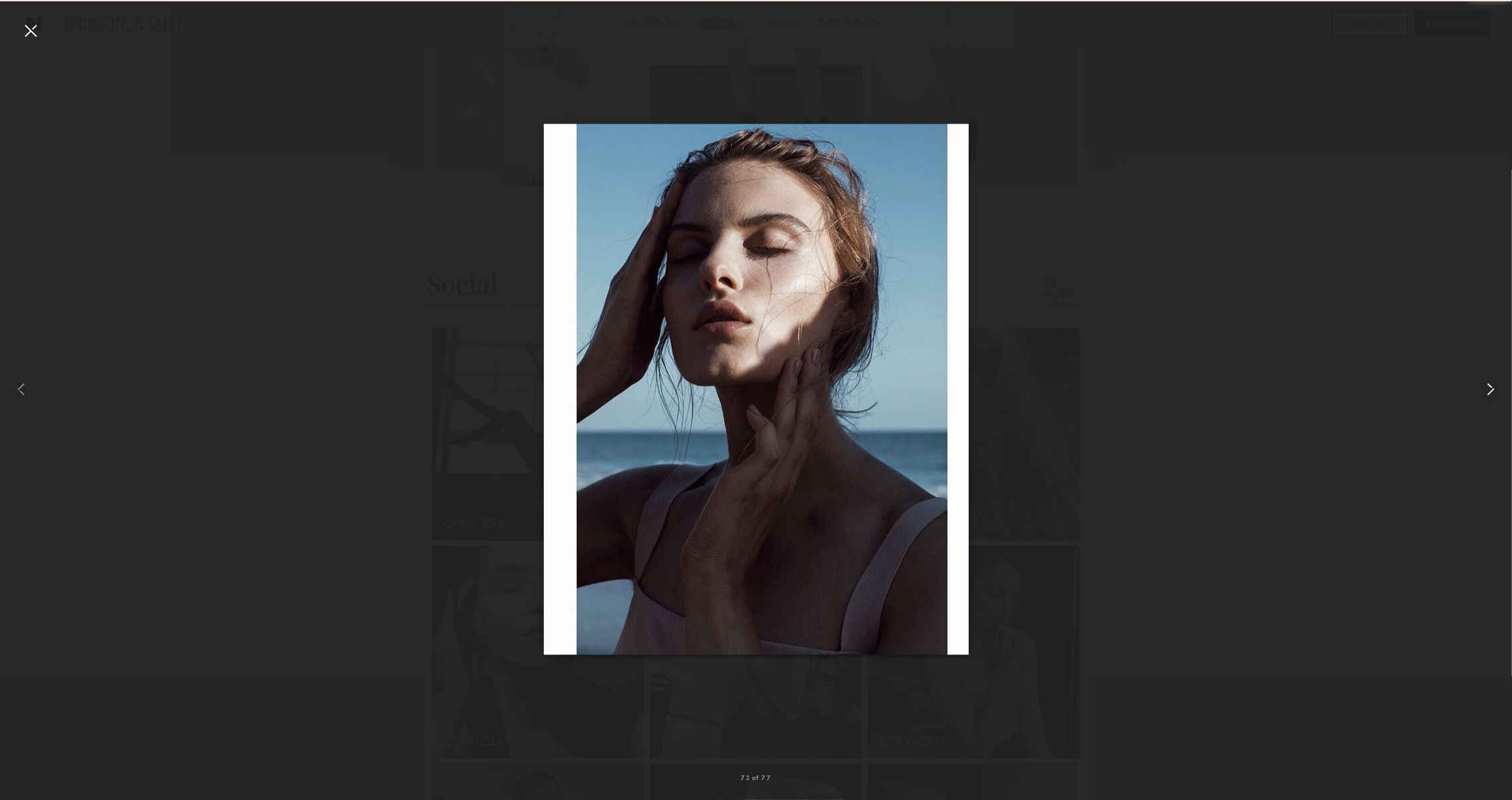
click at [1486, 392] on common-icon at bounding box center [1490, 389] width 22 height 22
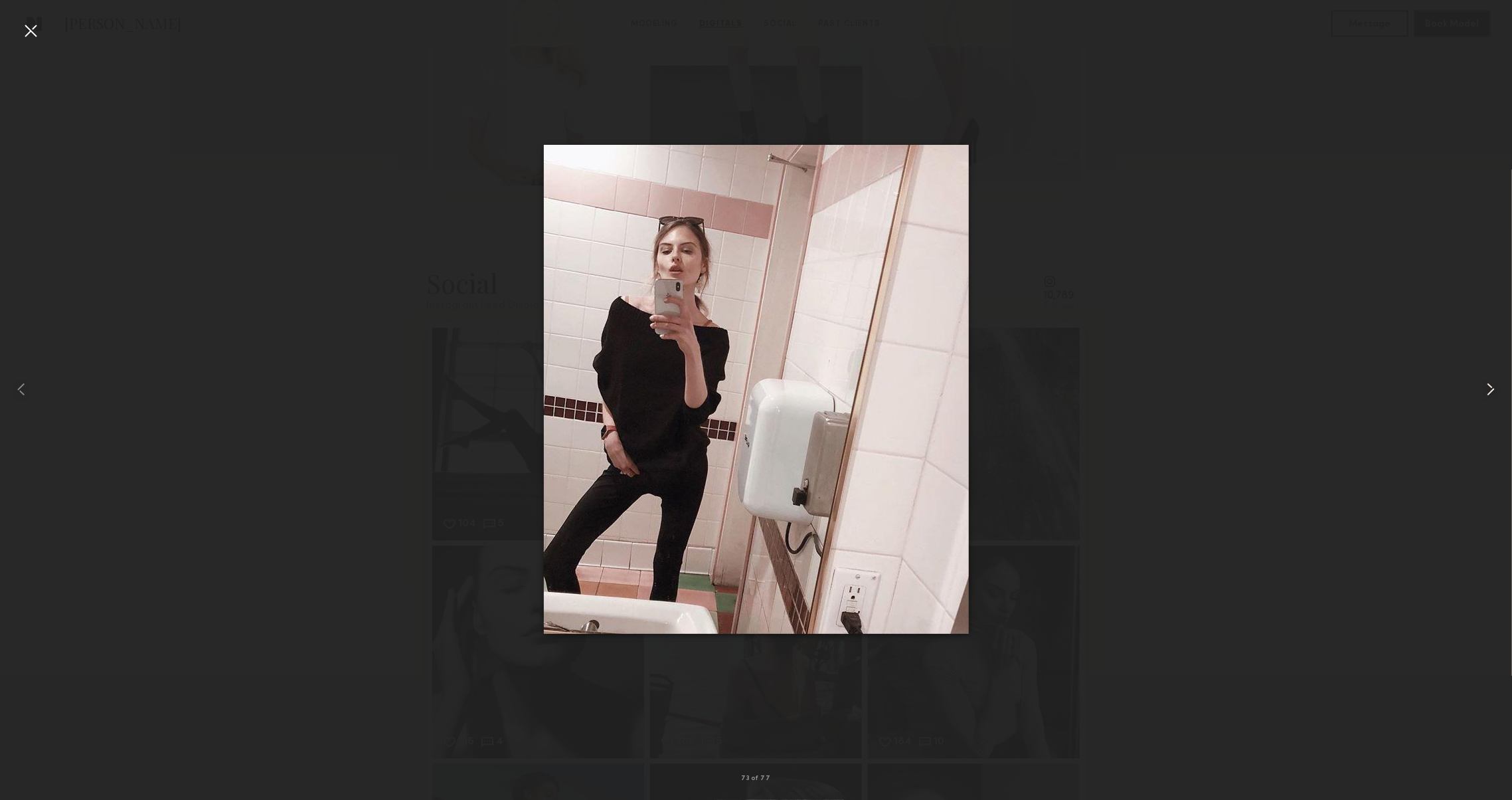
click at [1486, 392] on common-icon at bounding box center [1490, 389] width 22 height 22
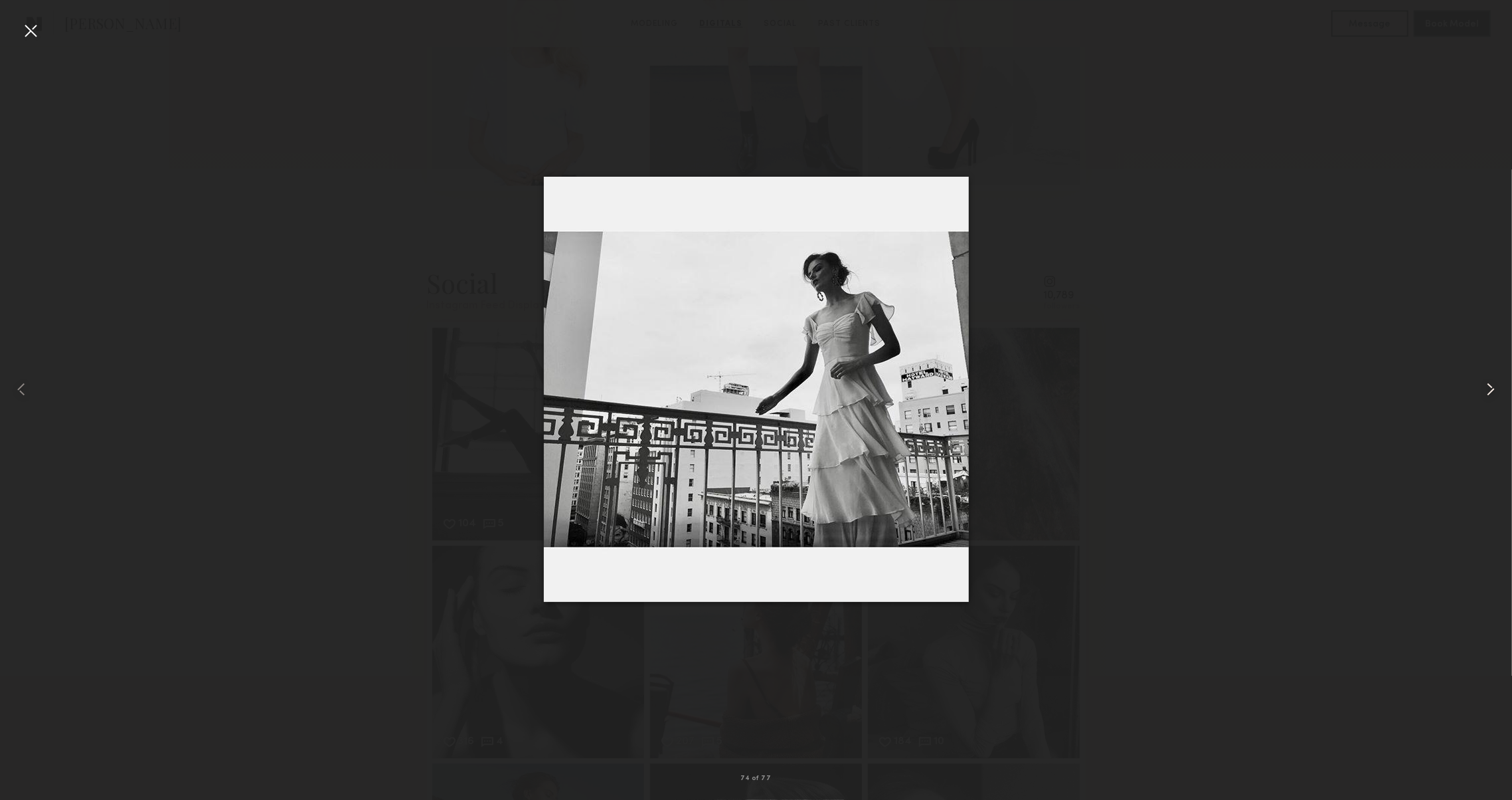
click at [1486, 392] on common-icon at bounding box center [1490, 389] width 22 height 22
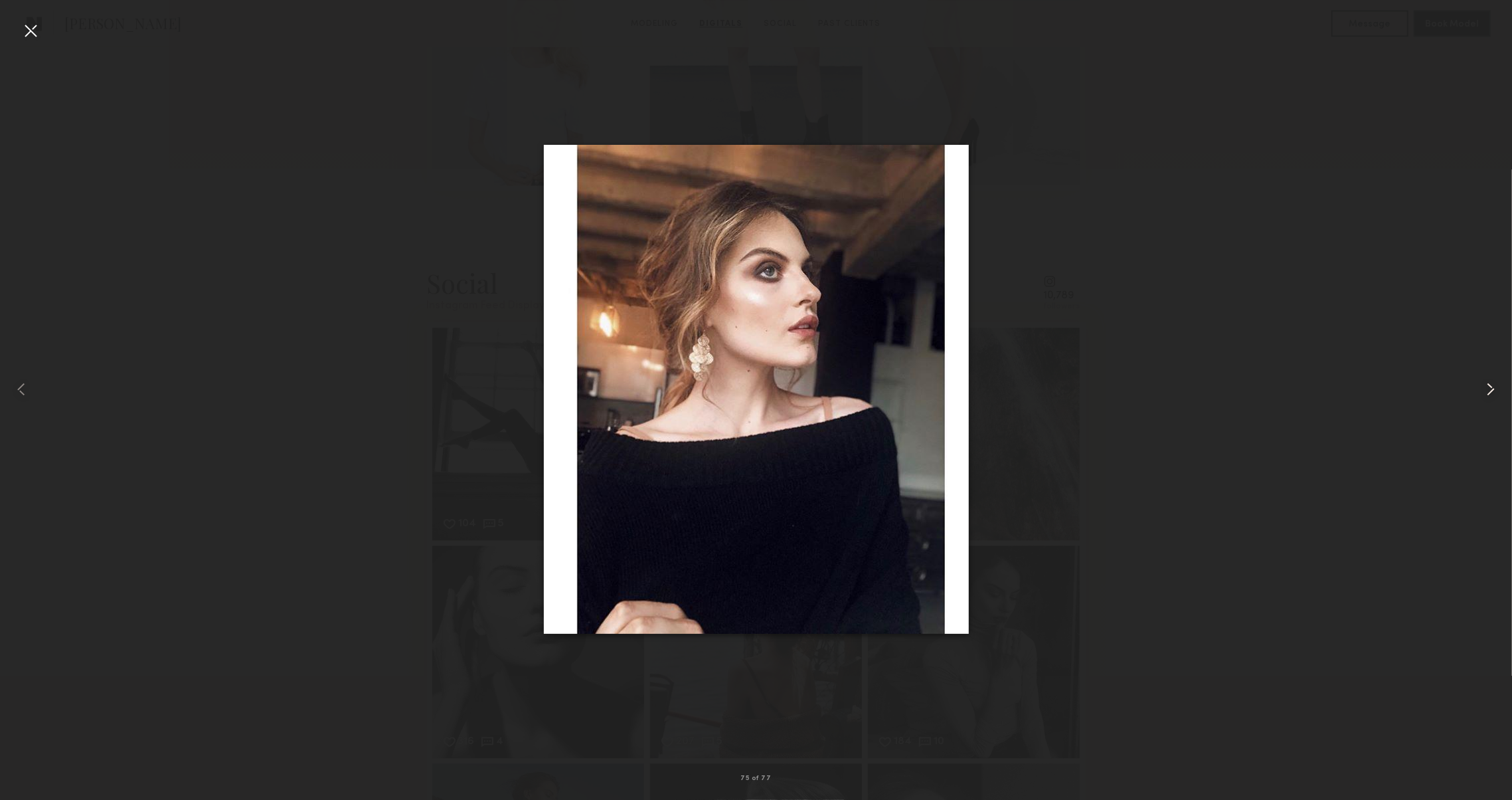
click at [1486, 392] on common-icon at bounding box center [1490, 389] width 22 height 22
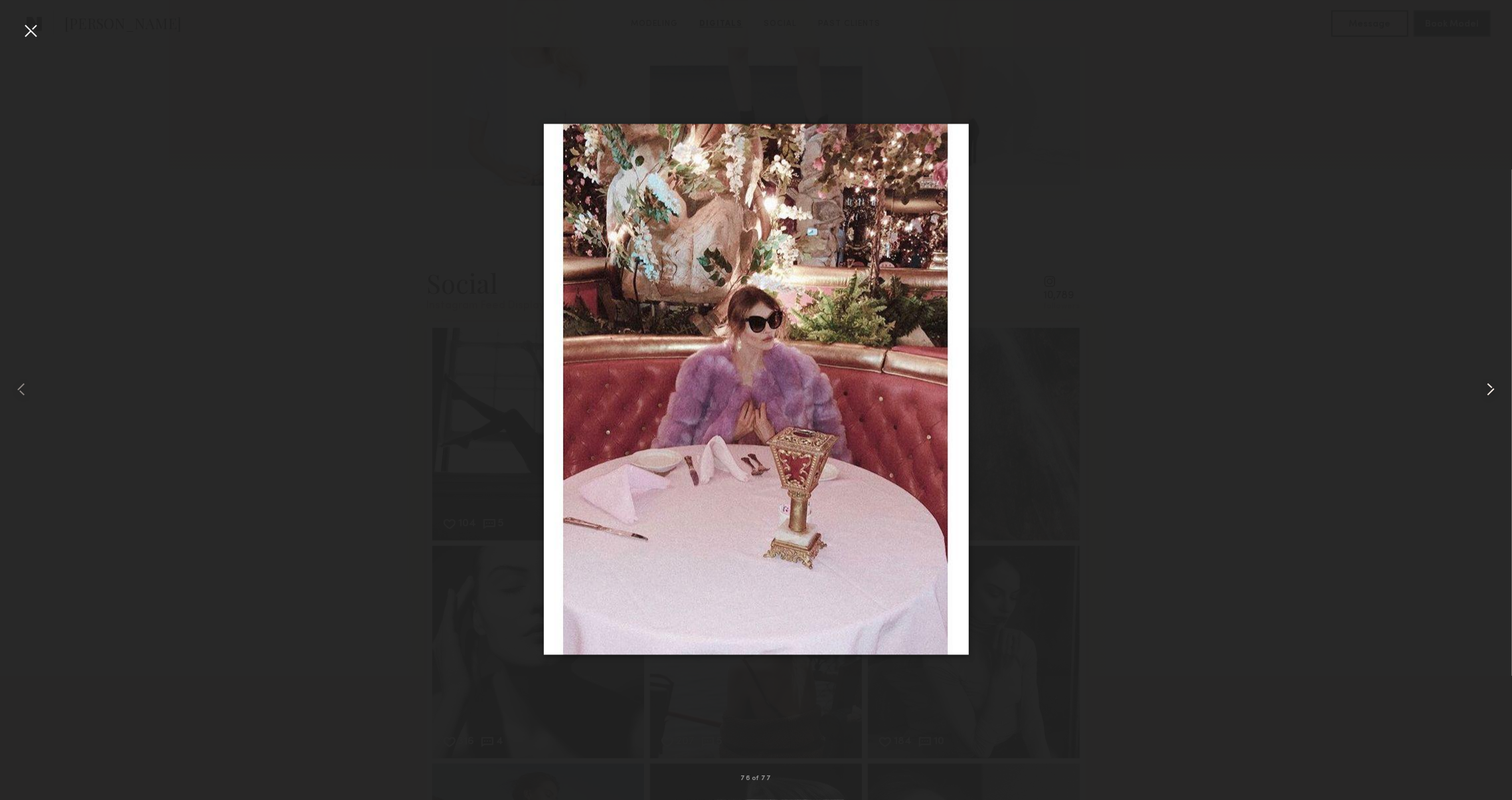
click at [1486, 392] on common-icon at bounding box center [1490, 389] width 22 height 22
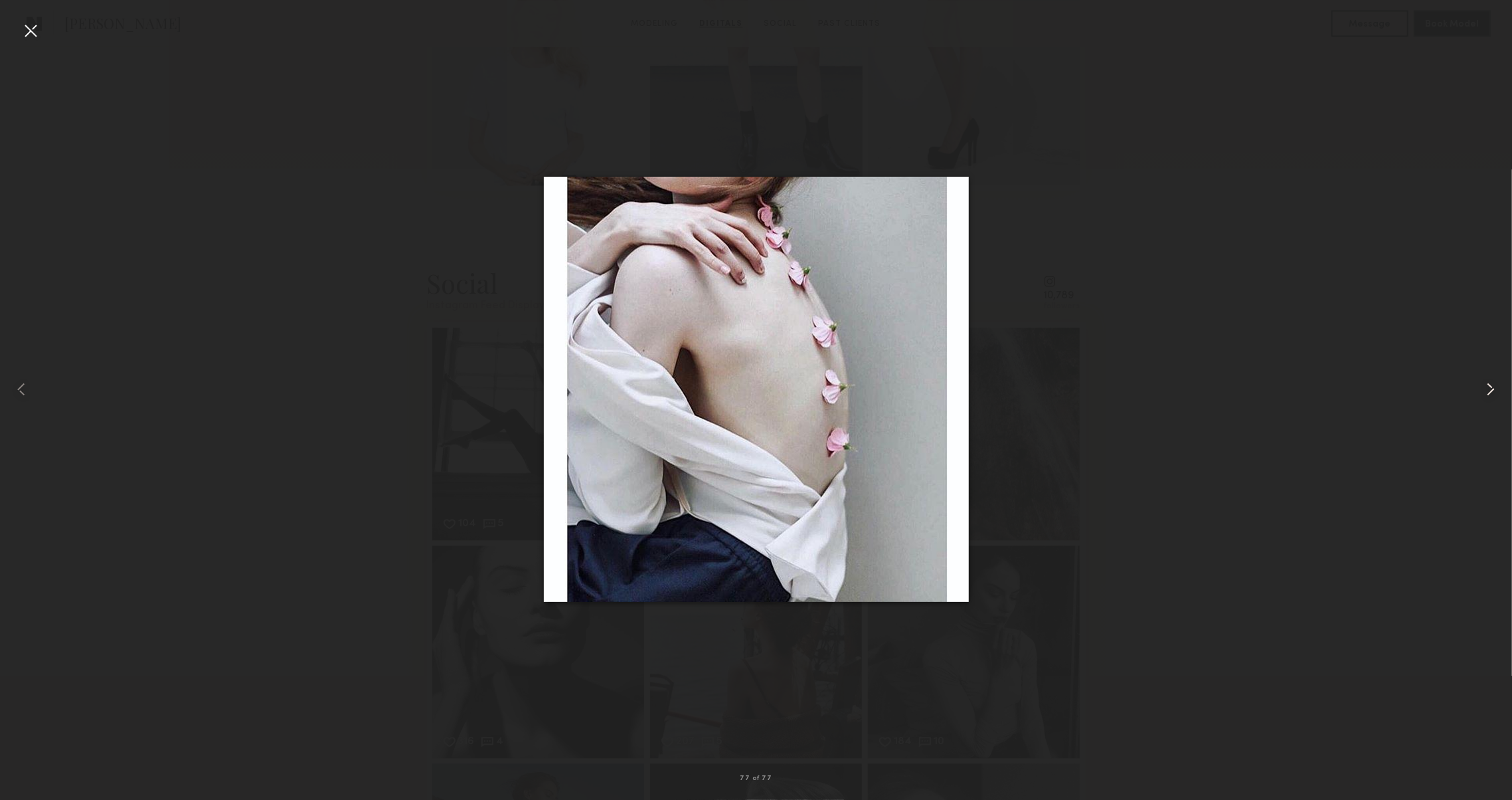
click at [1486, 392] on common-icon at bounding box center [1490, 389] width 22 height 22
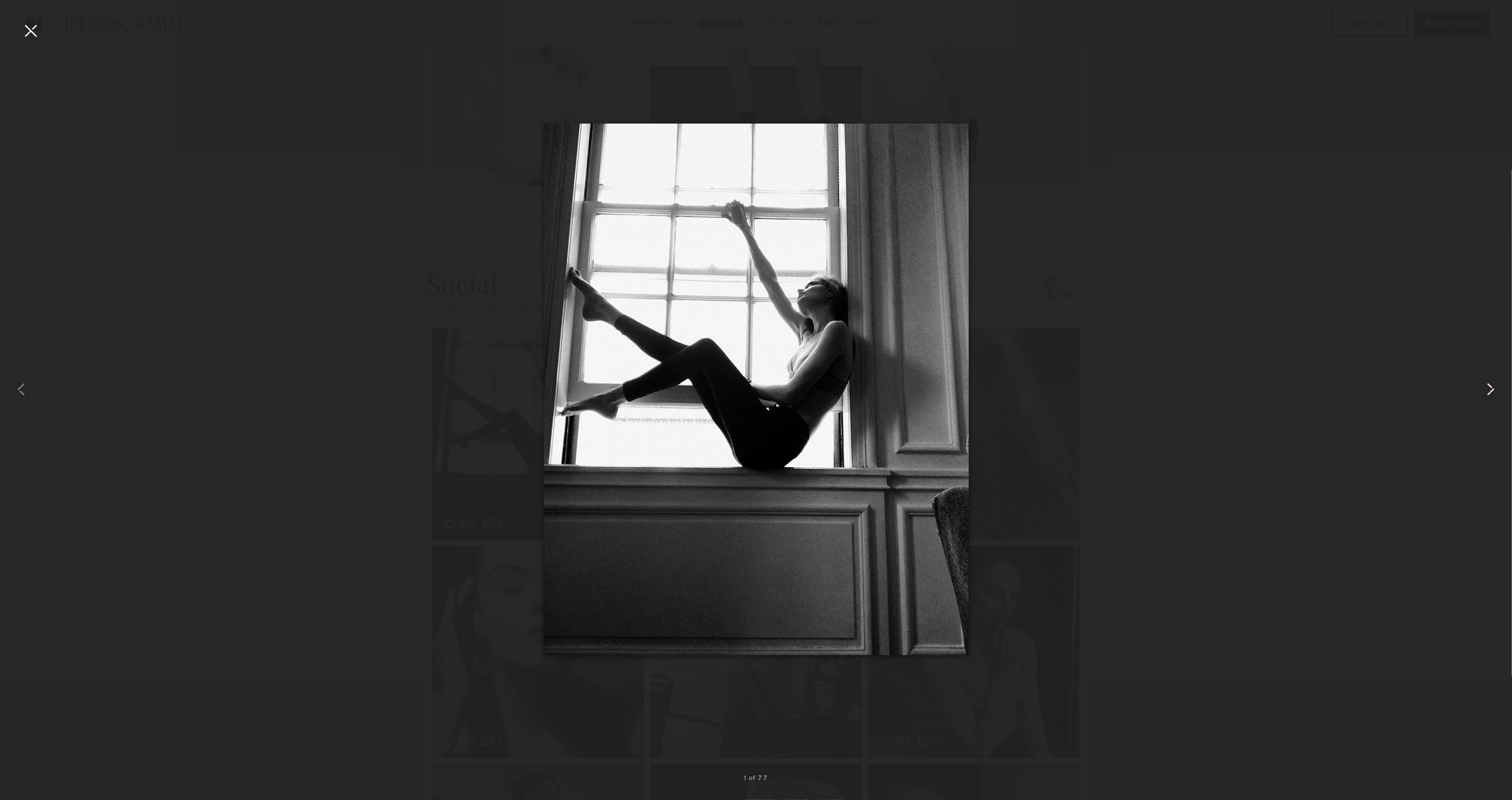
click at [1486, 392] on common-icon at bounding box center [1490, 389] width 22 height 22
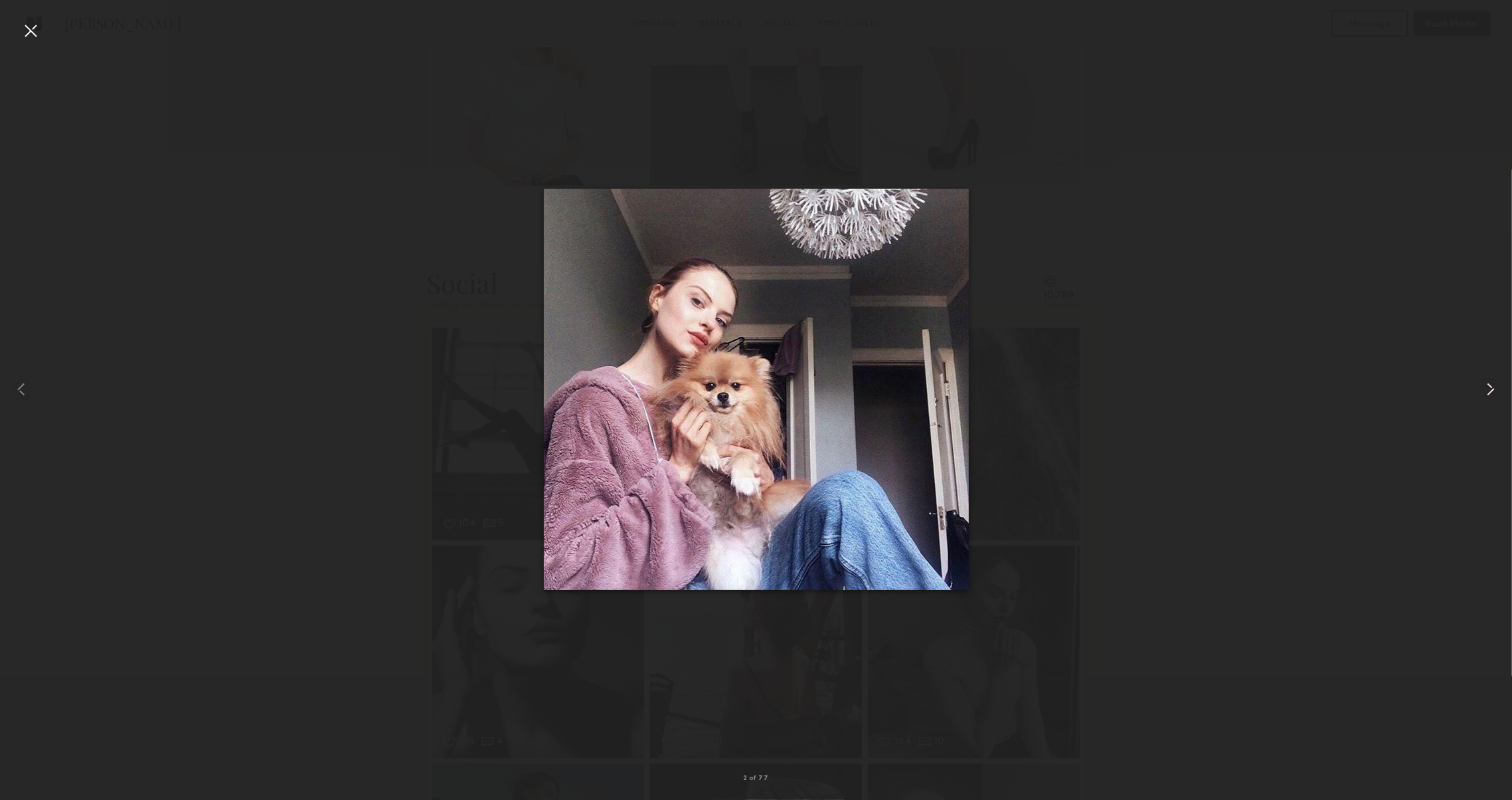
click at [1486, 392] on common-icon at bounding box center [1490, 389] width 22 height 22
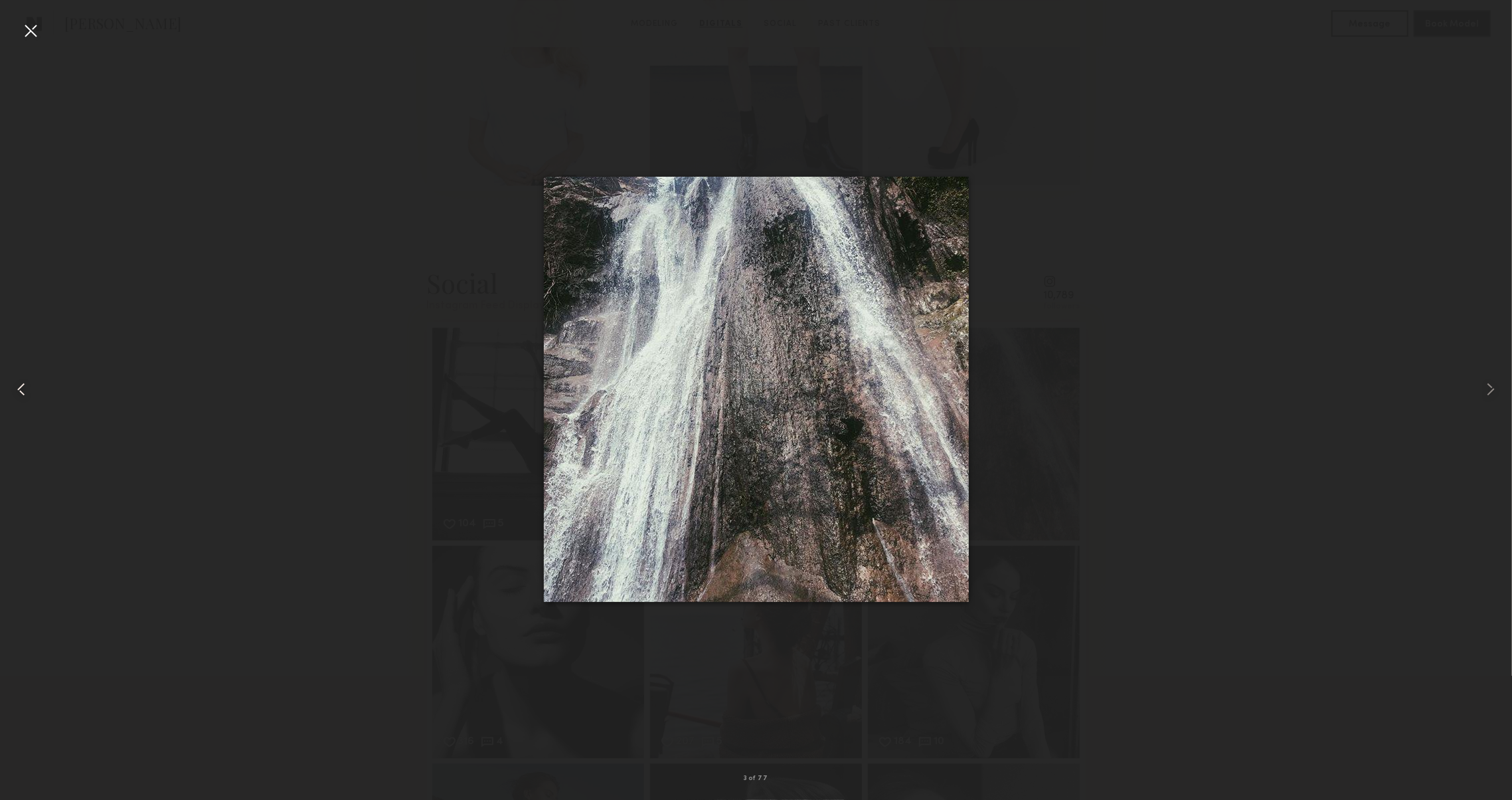
click at [32, 41] on div at bounding box center [30, 390] width 60 height 736
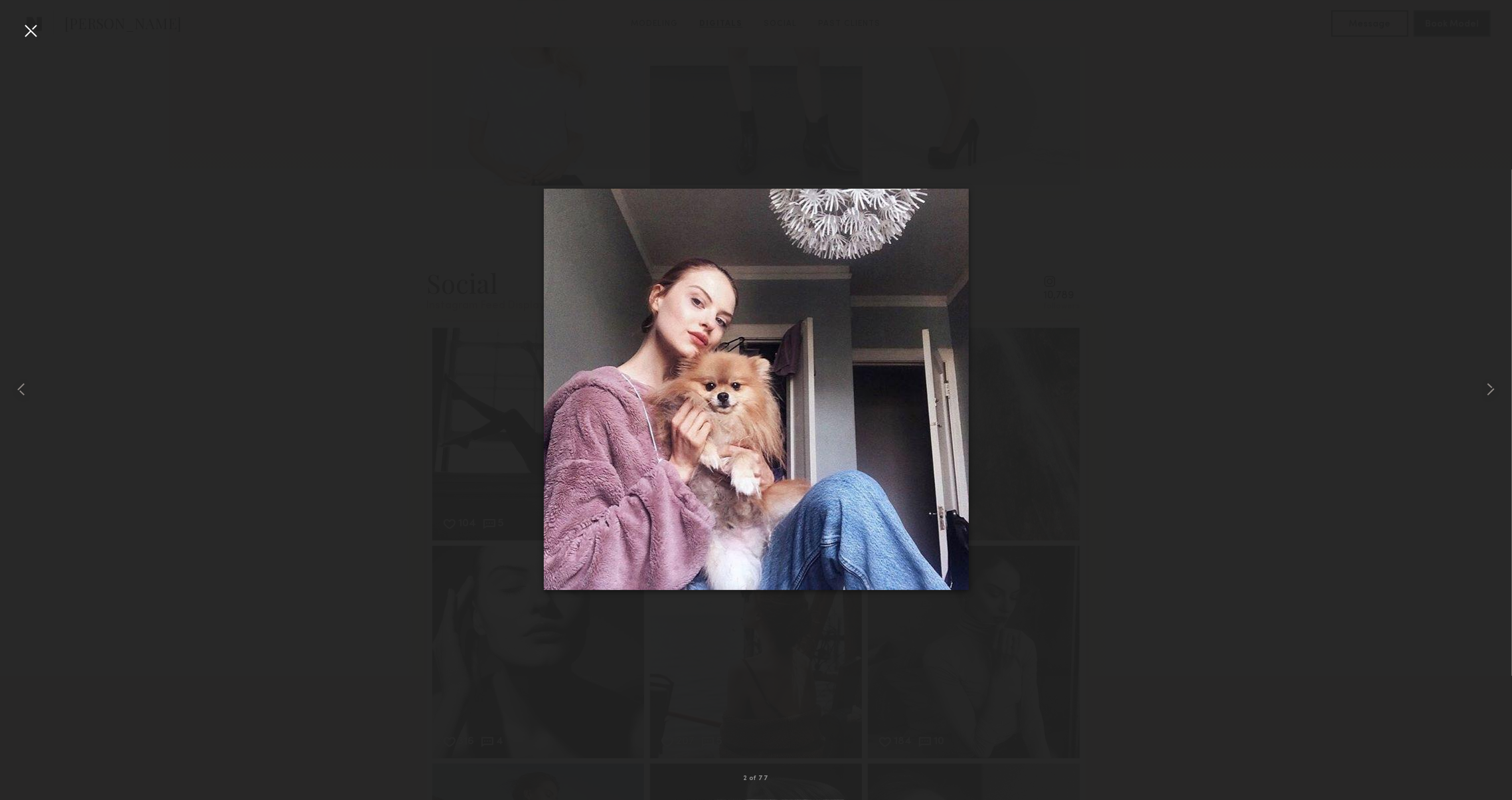
click at [30, 34] on div at bounding box center [30, 30] width 22 height 22
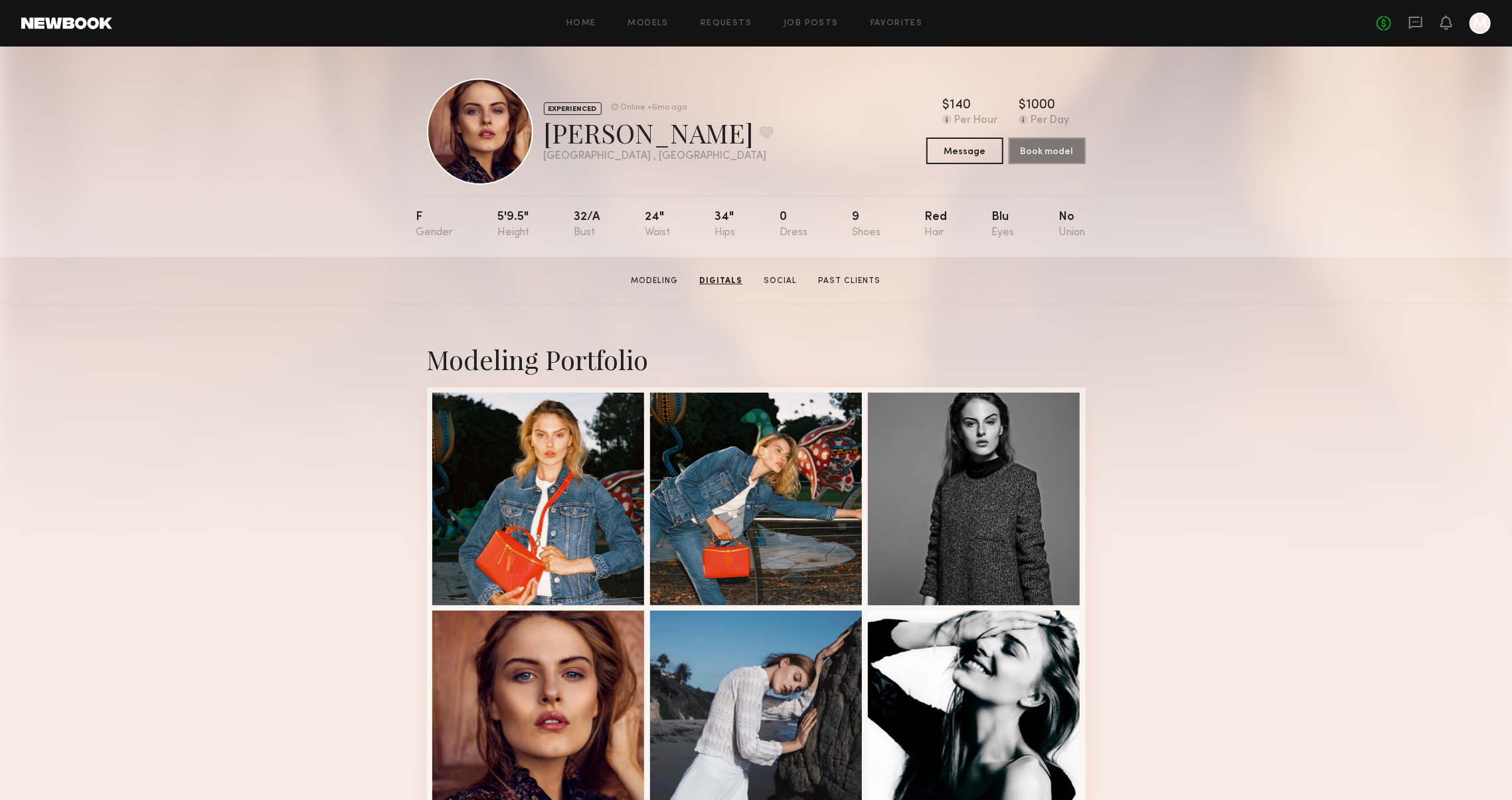
scroll to position [0, 0]
click at [760, 126] on button at bounding box center [767, 132] width 14 height 12
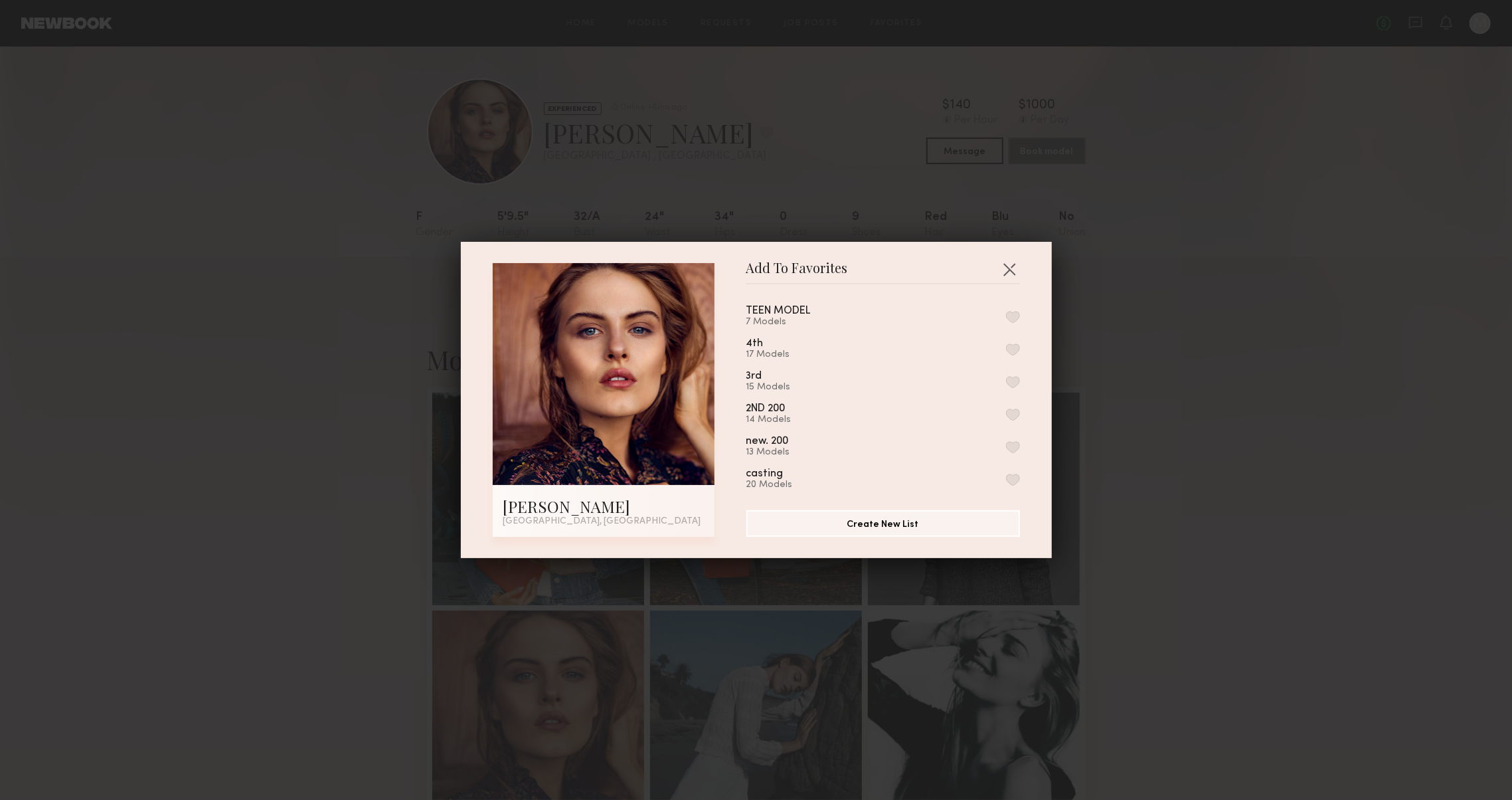
click at [1013, 346] on button "button" at bounding box center [1012, 349] width 14 height 12
click at [1190, 519] on div "Add To Favorites Cara R. Los Angeles, CA Add To Favorites TEEN MODEL 7 Models 4…" at bounding box center [756, 400] width 1512 height 800
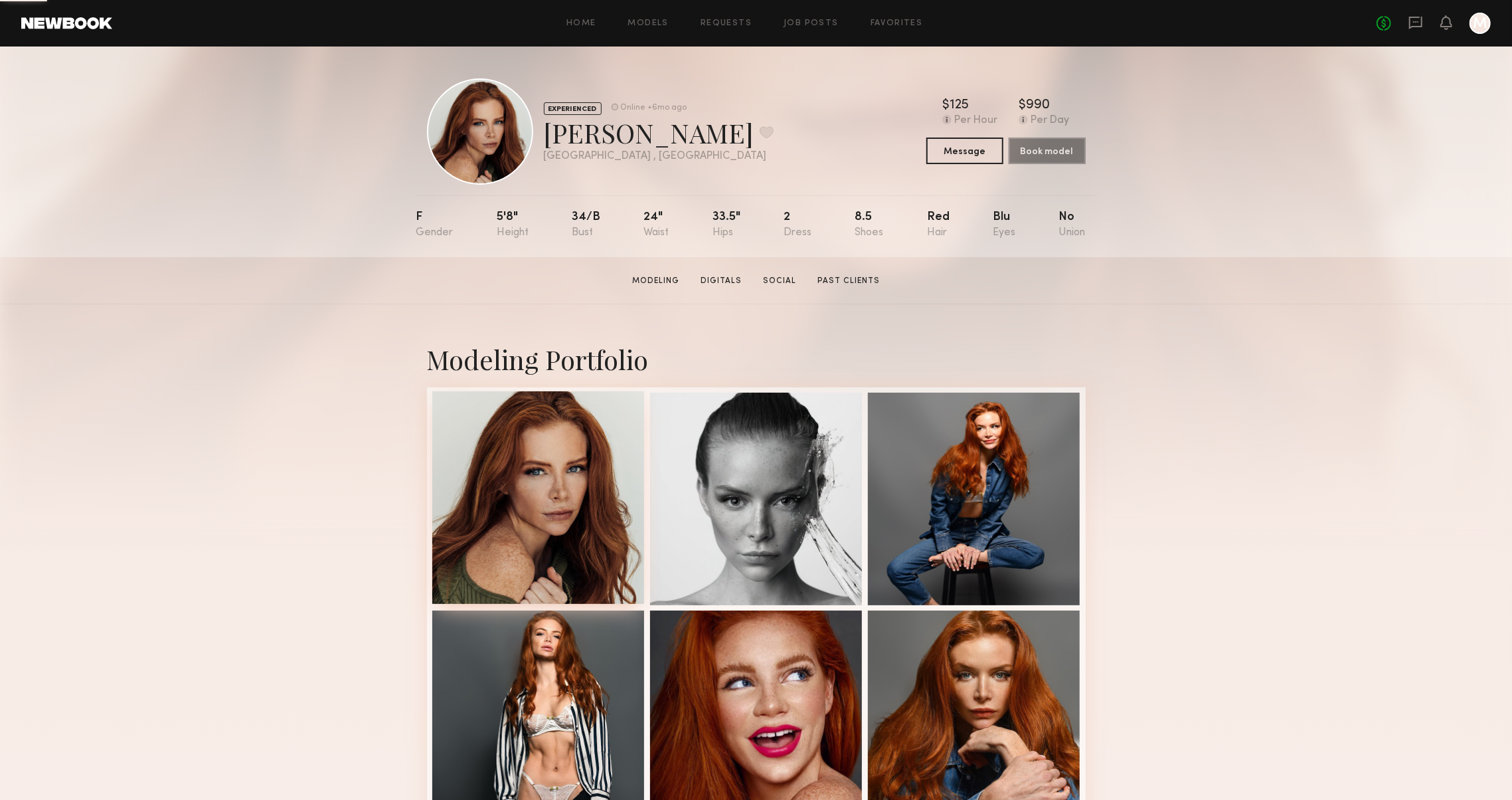
click at [559, 505] on div at bounding box center [539, 498] width 213 height 213
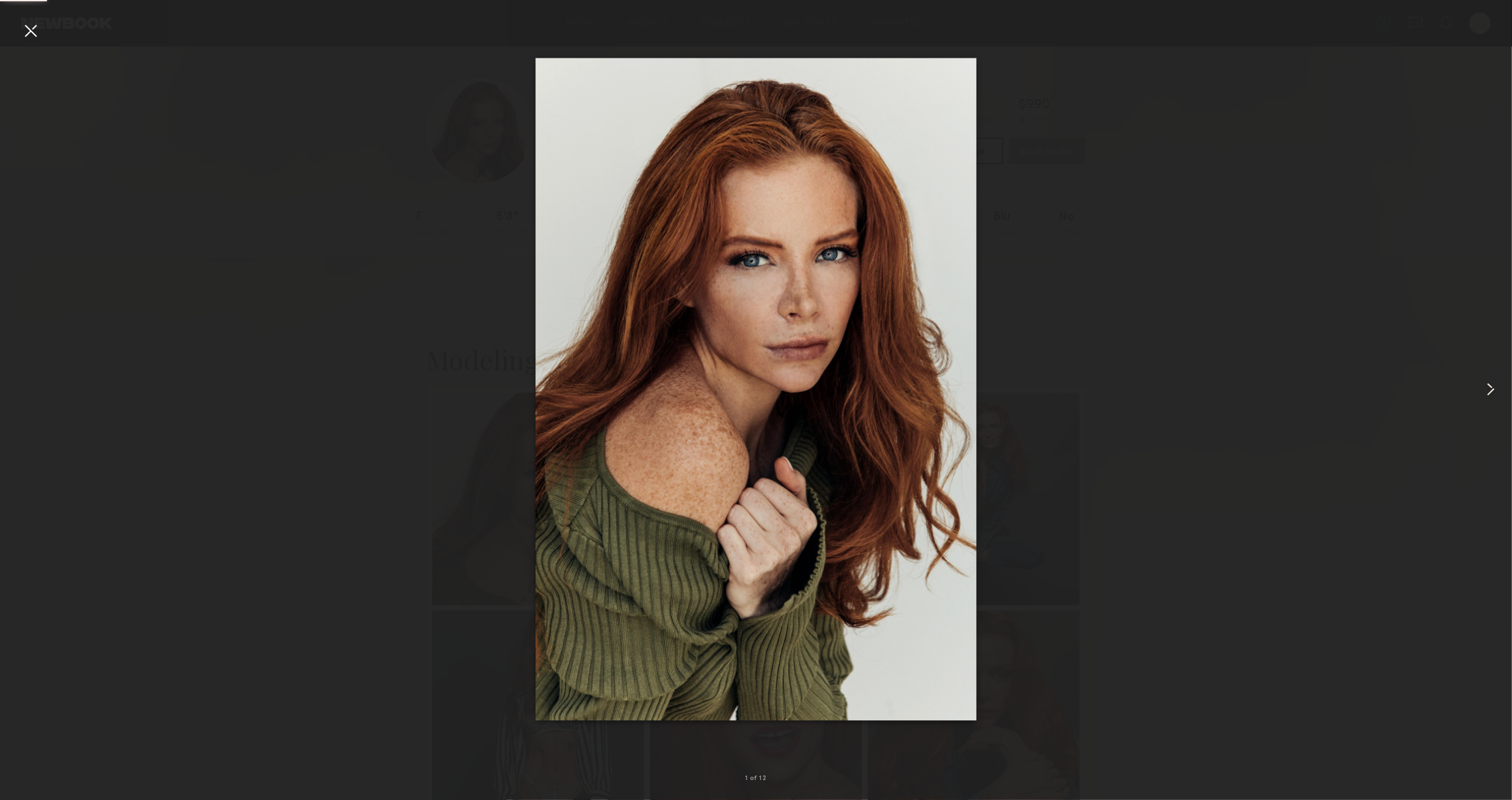
click at [1494, 378] on common-icon at bounding box center [1490, 389] width 22 height 22
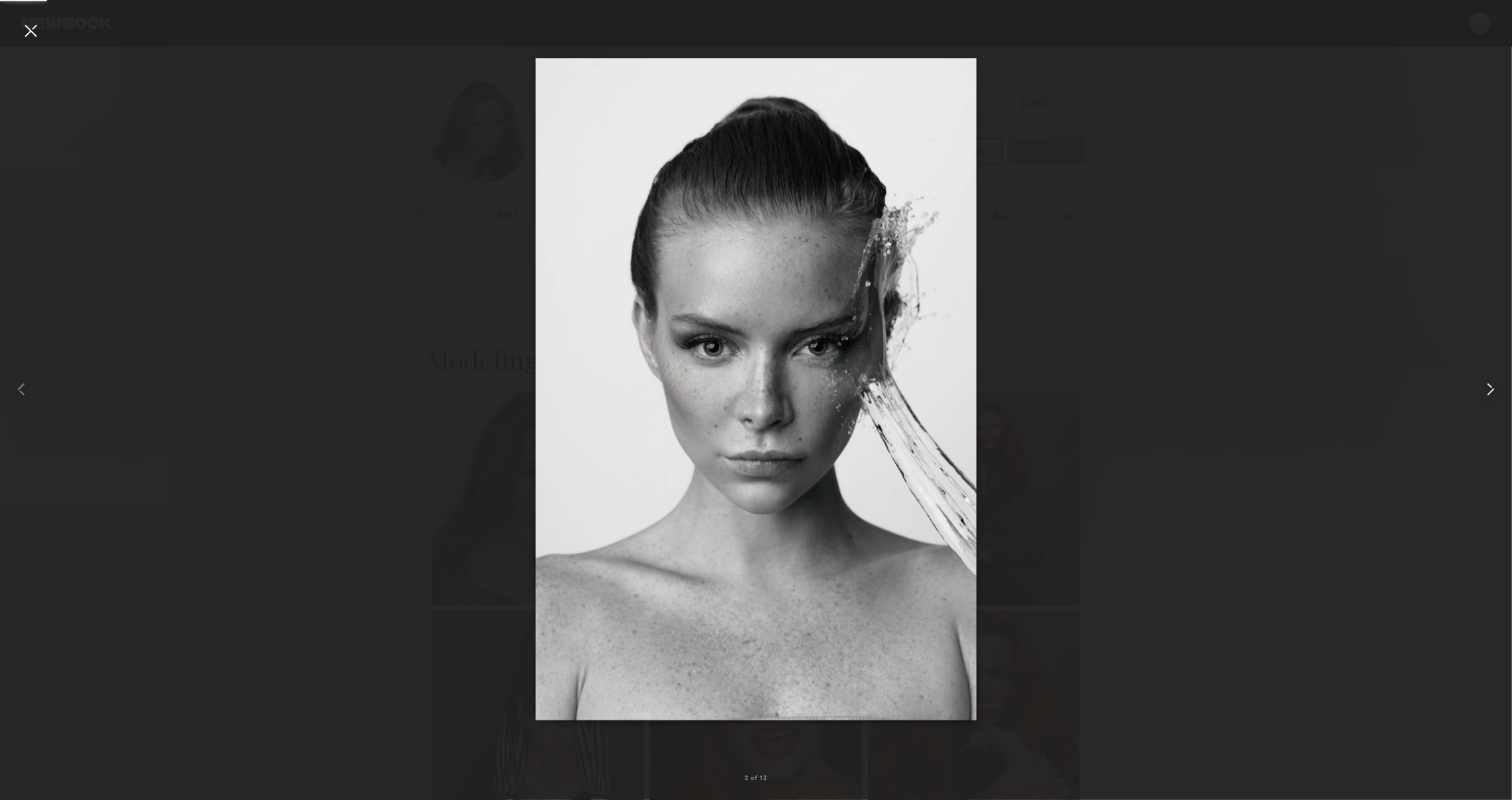
click at [1494, 378] on common-icon at bounding box center [1490, 389] width 22 height 22
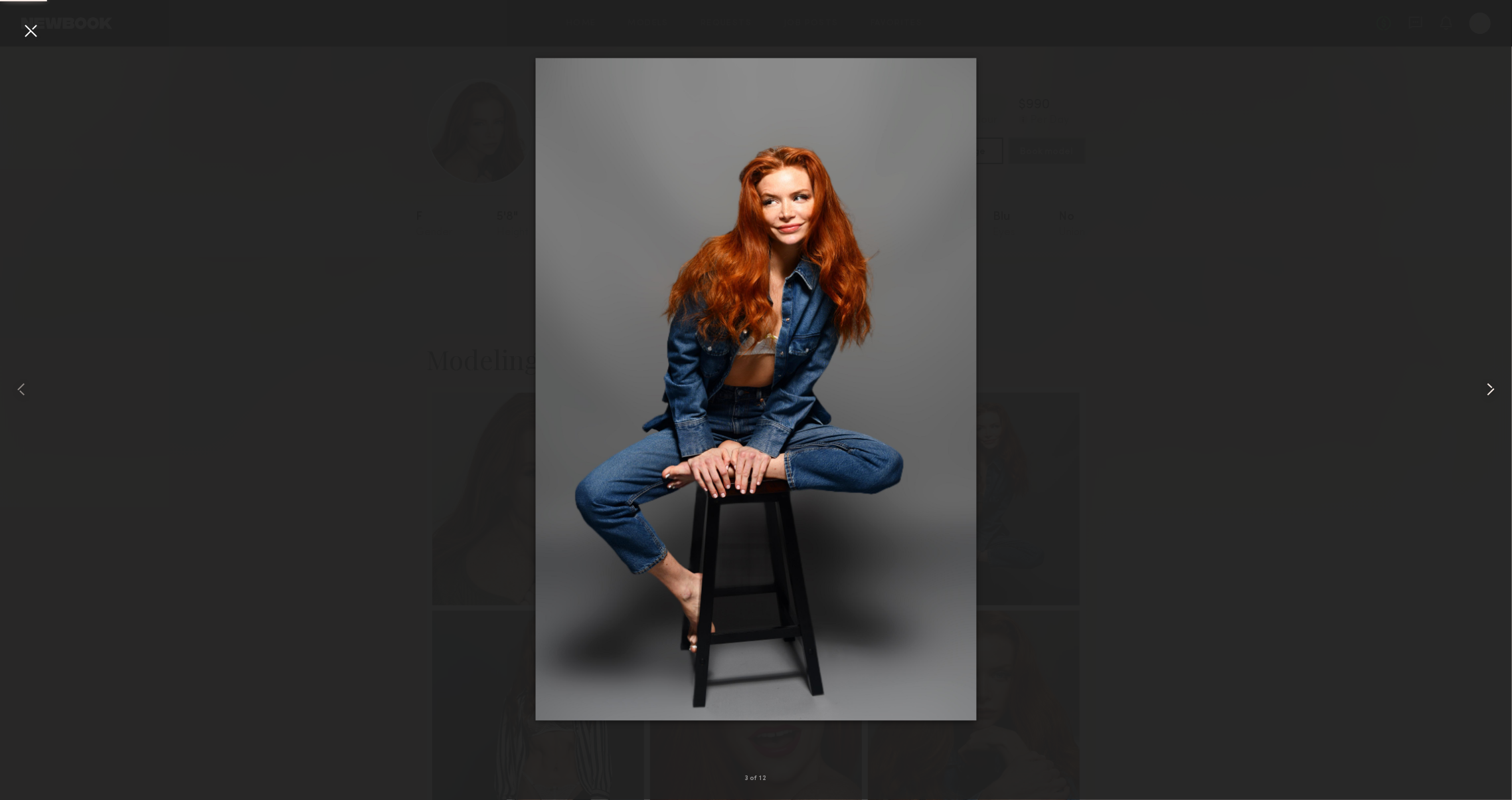
click at [1493, 378] on common-icon at bounding box center [1490, 389] width 22 height 22
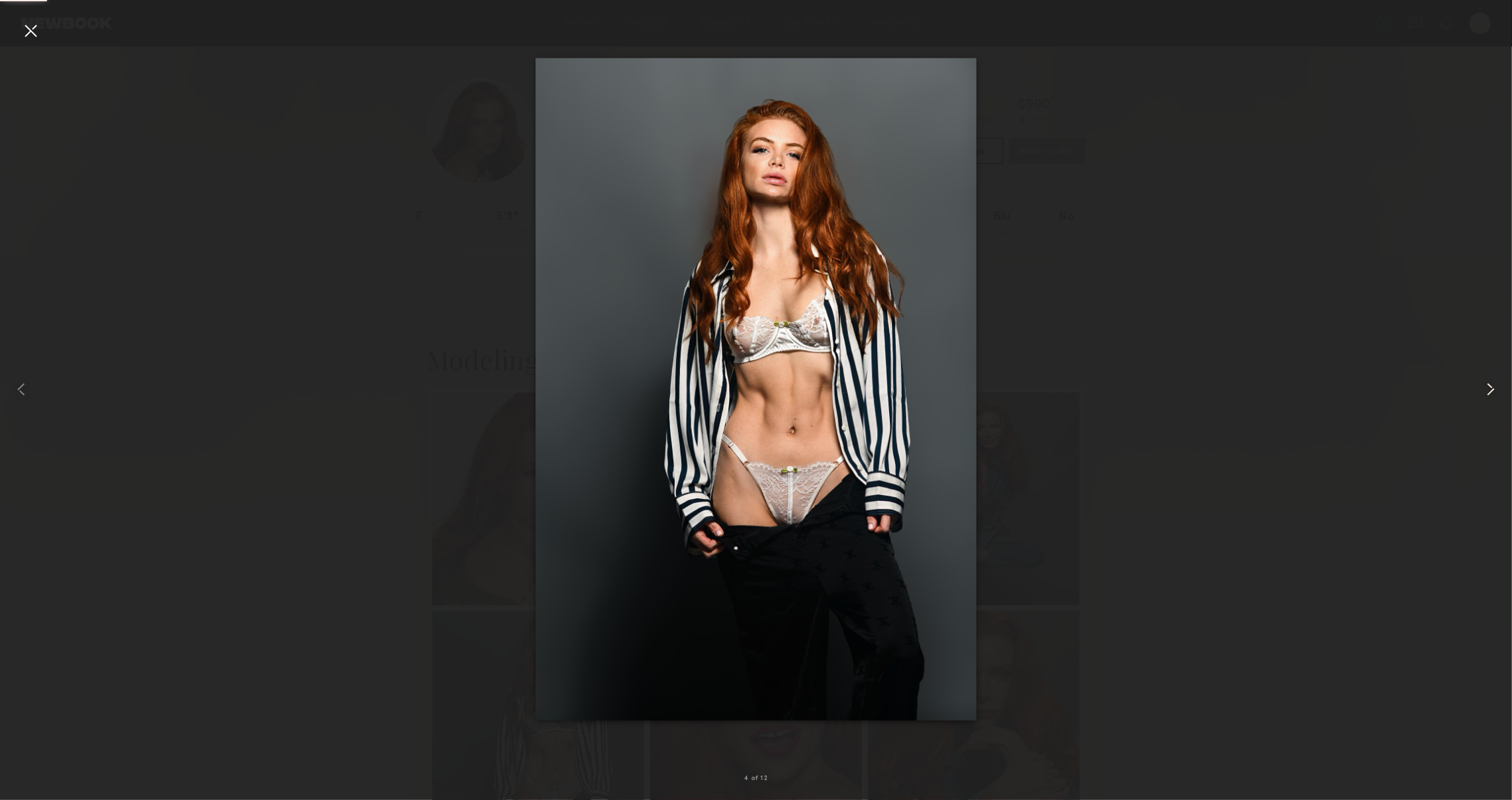
click at [1493, 378] on common-icon at bounding box center [1490, 389] width 22 height 22
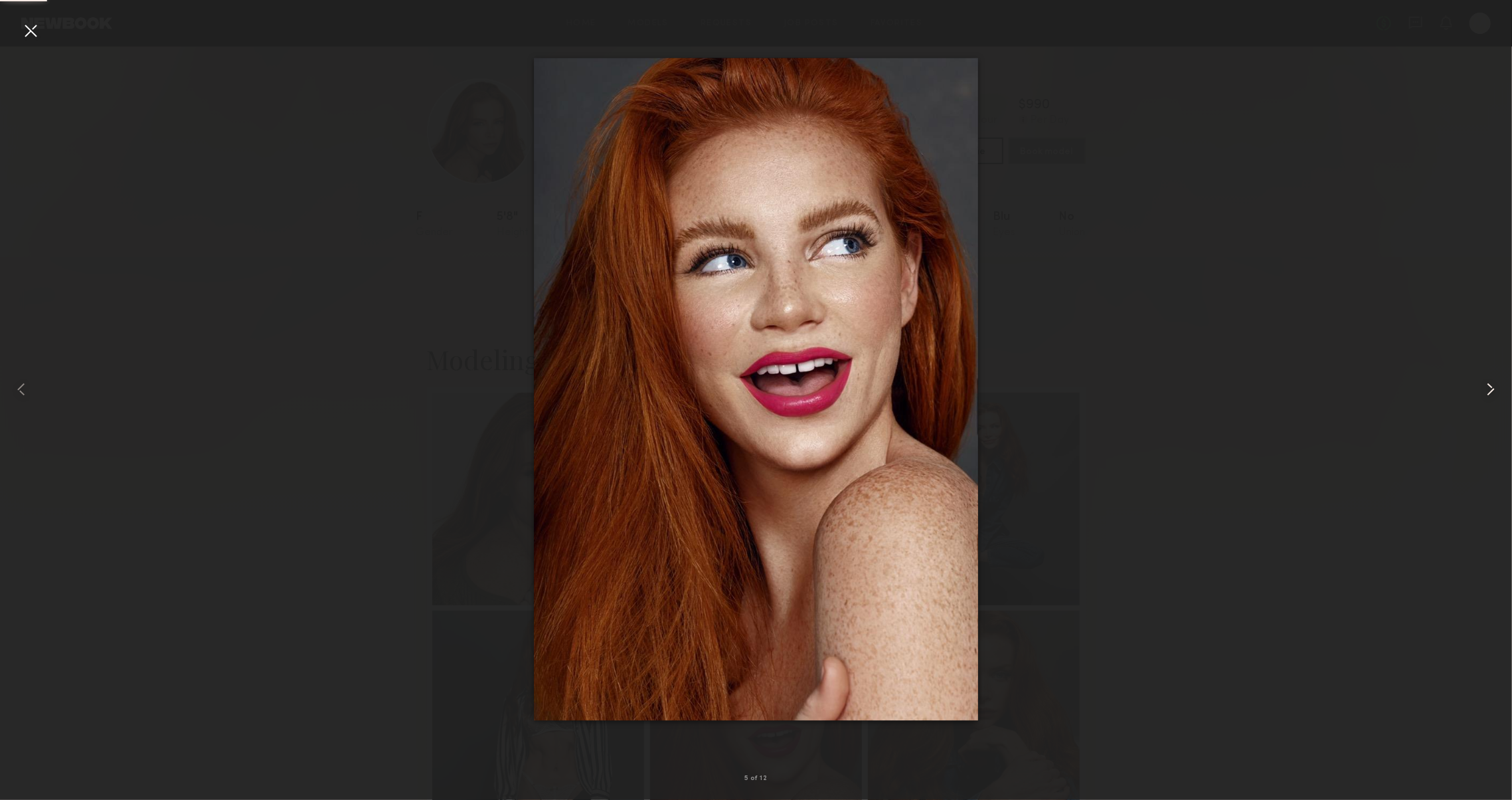
click at [1493, 378] on common-icon at bounding box center [1490, 389] width 22 height 22
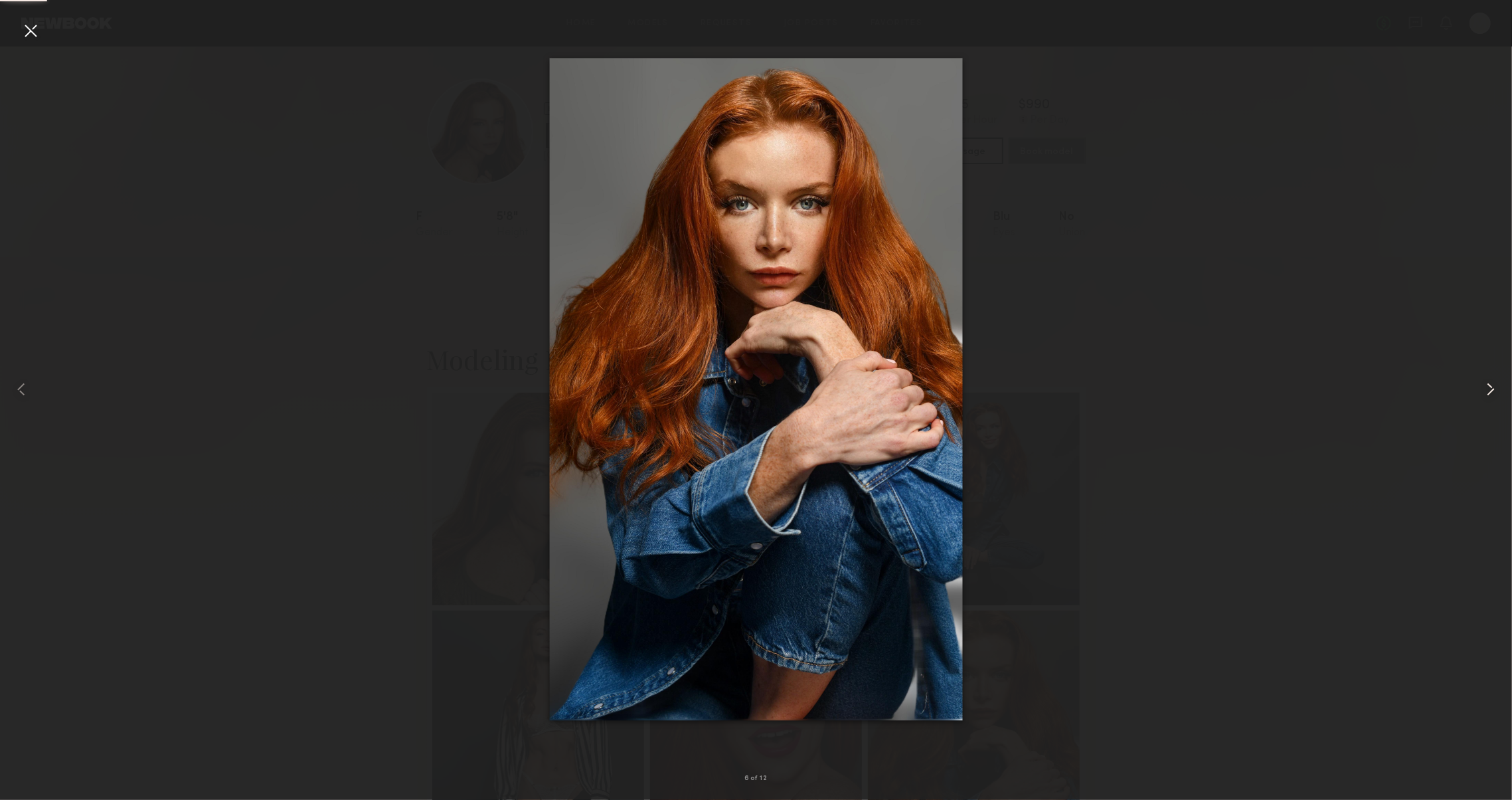
click at [1493, 378] on common-icon at bounding box center [1490, 389] width 22 height 22
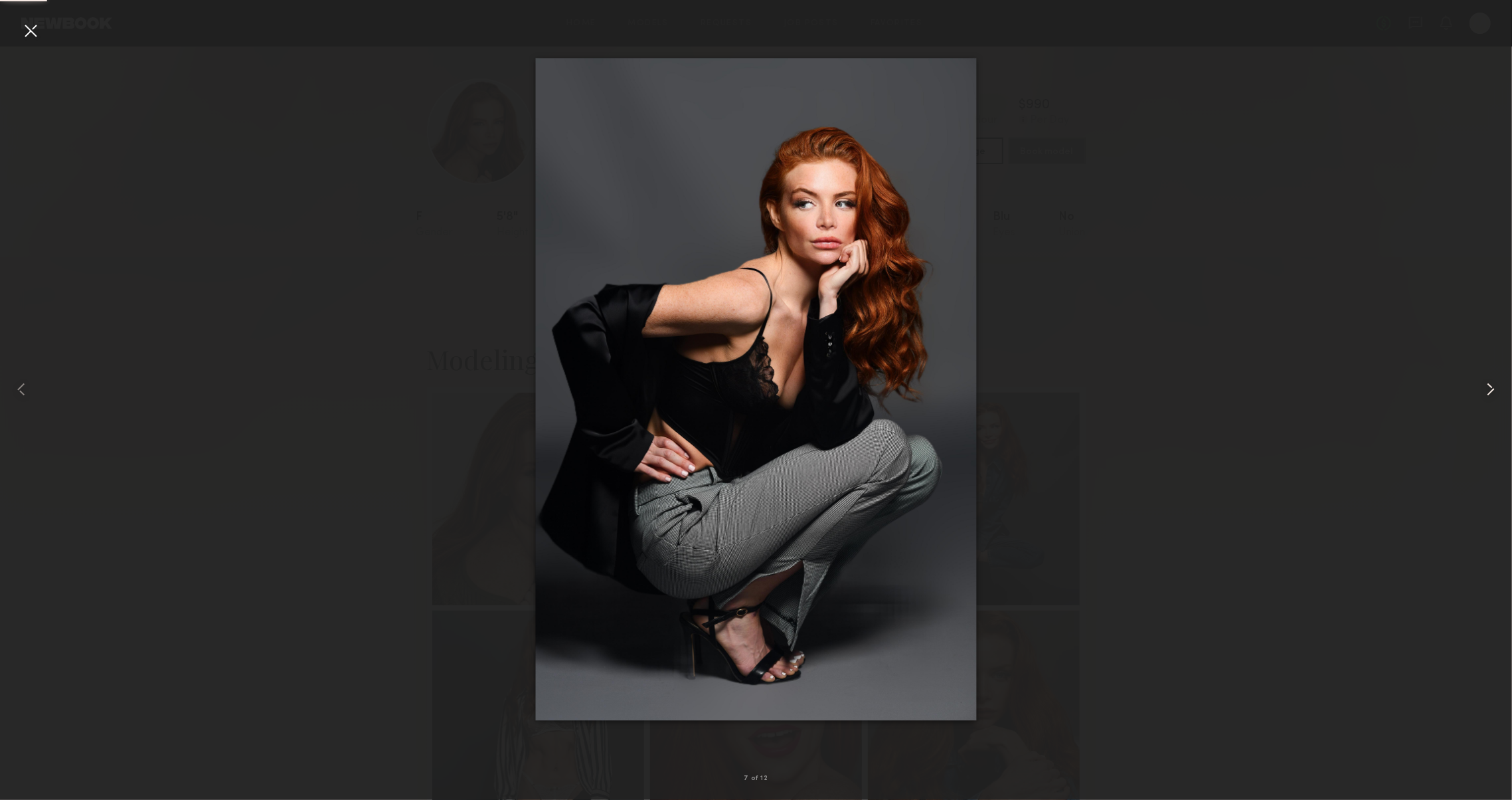
click at [1493, 378] on common-icon at bounding box center [1490, 389] width 22 height 22
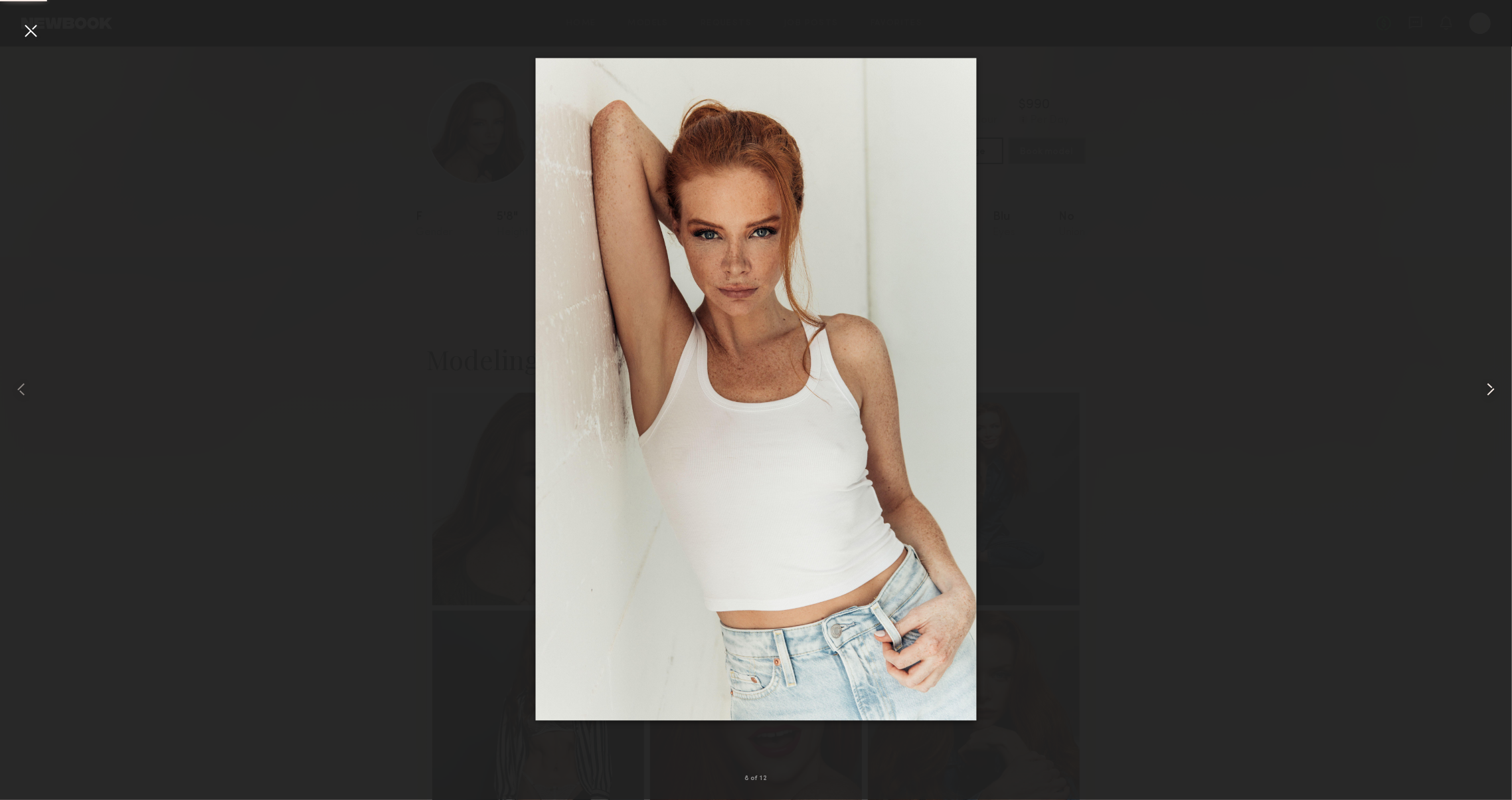
click at [1493, 378] on common-icon at bounding box center [1490, 389] width 22 height 22
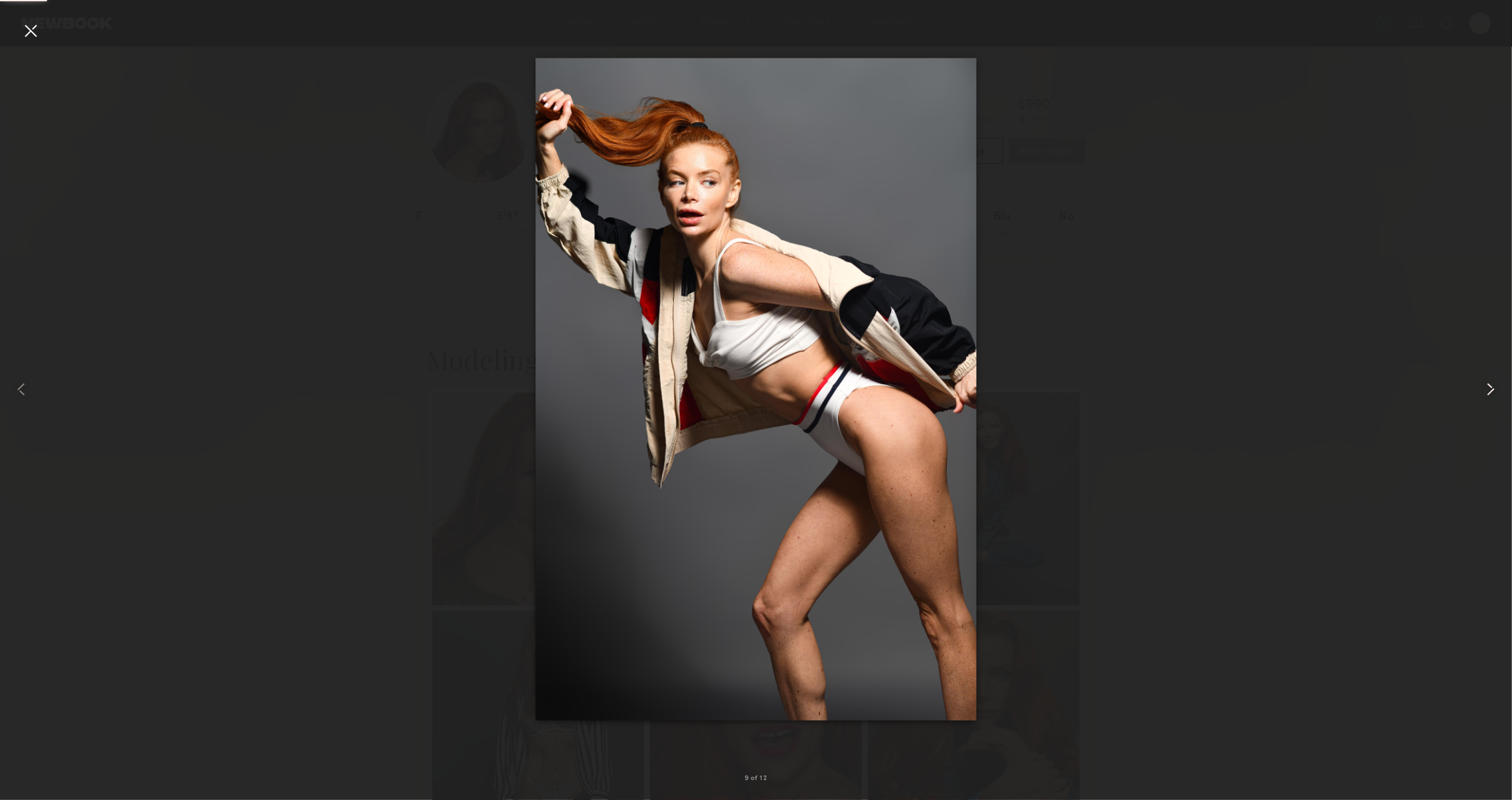
click at [1493, 378] on common-icon at bounding box center [1490, 389] width 22 height 22
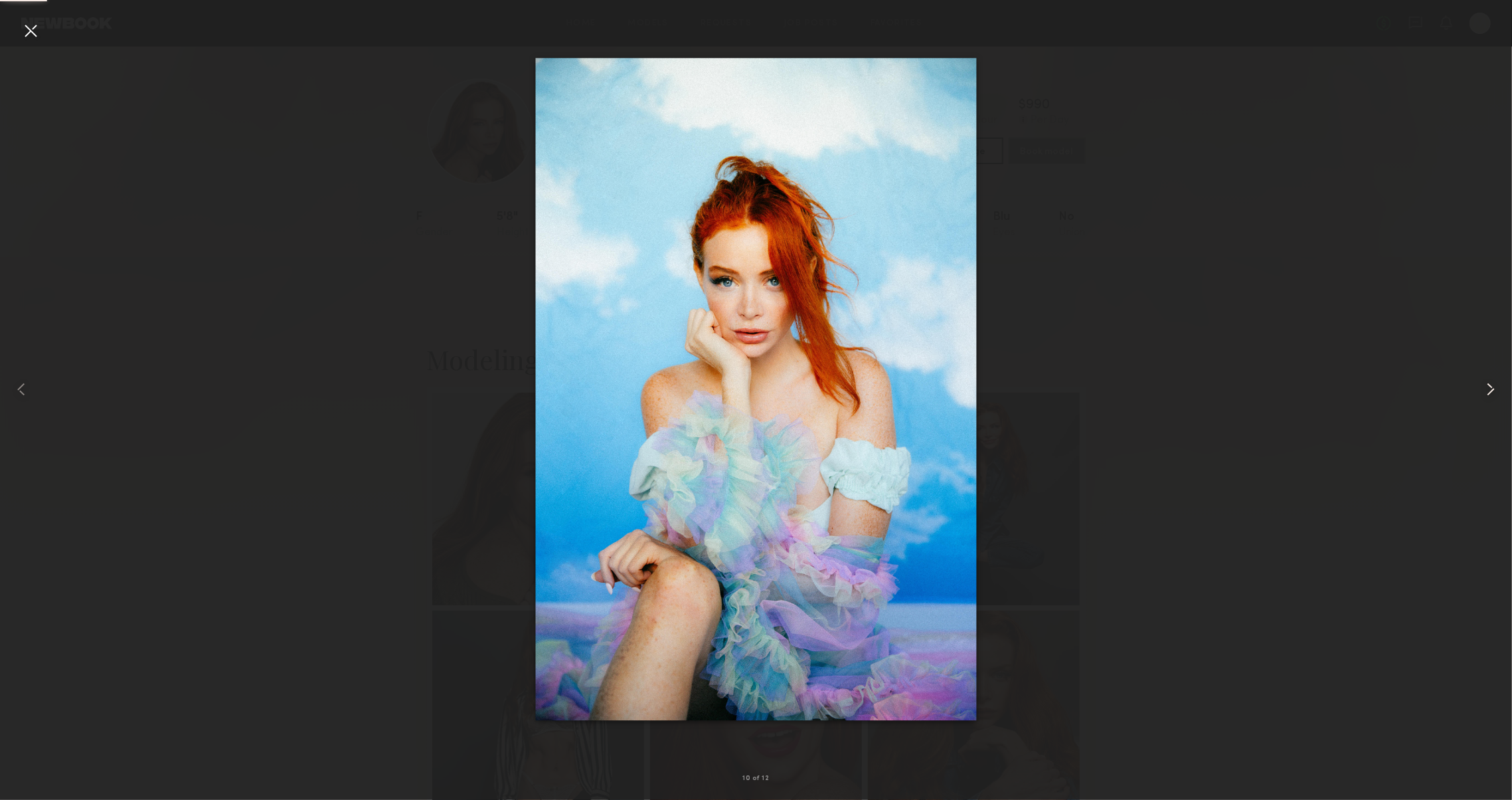
click at [1493, 378] on common-icon at bounding box center [1490, 389] width 22 height 22
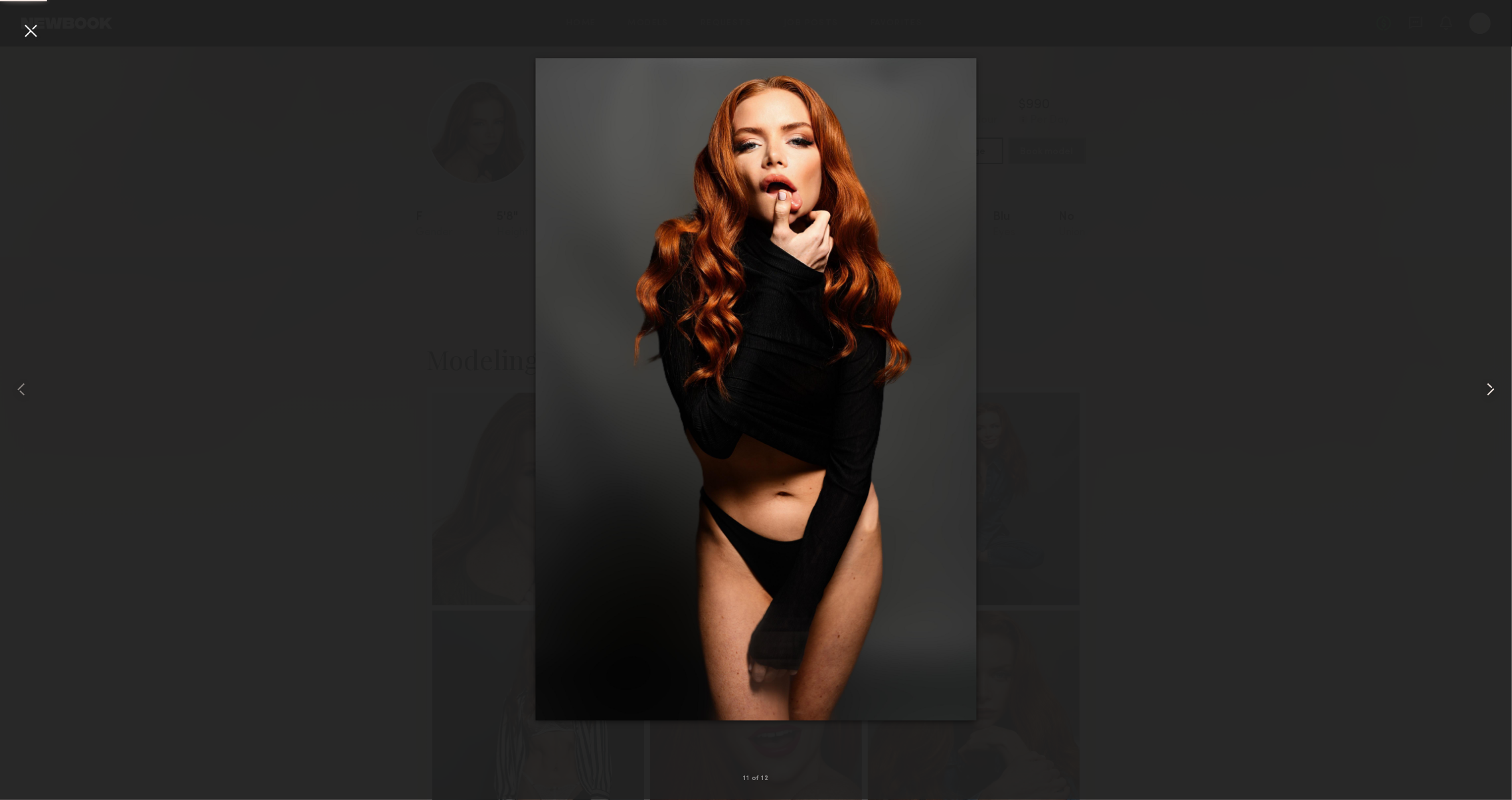
click at [1493, 378] on common-icon at bounding box center [1490, 389] width 22 height 22
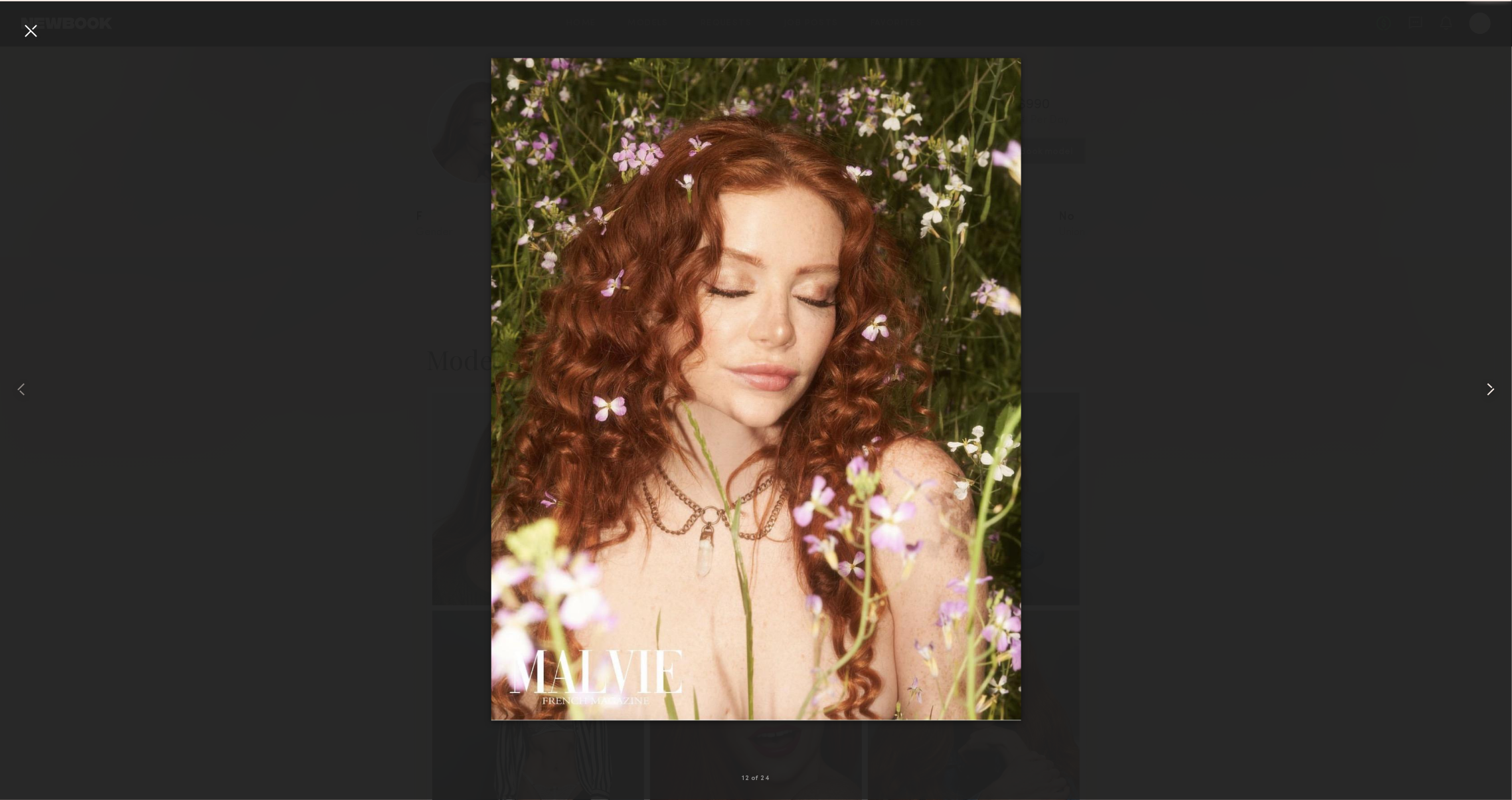
click at [1493, 378] on common-icon at bounding box center [1490, 389] width 22 height 22
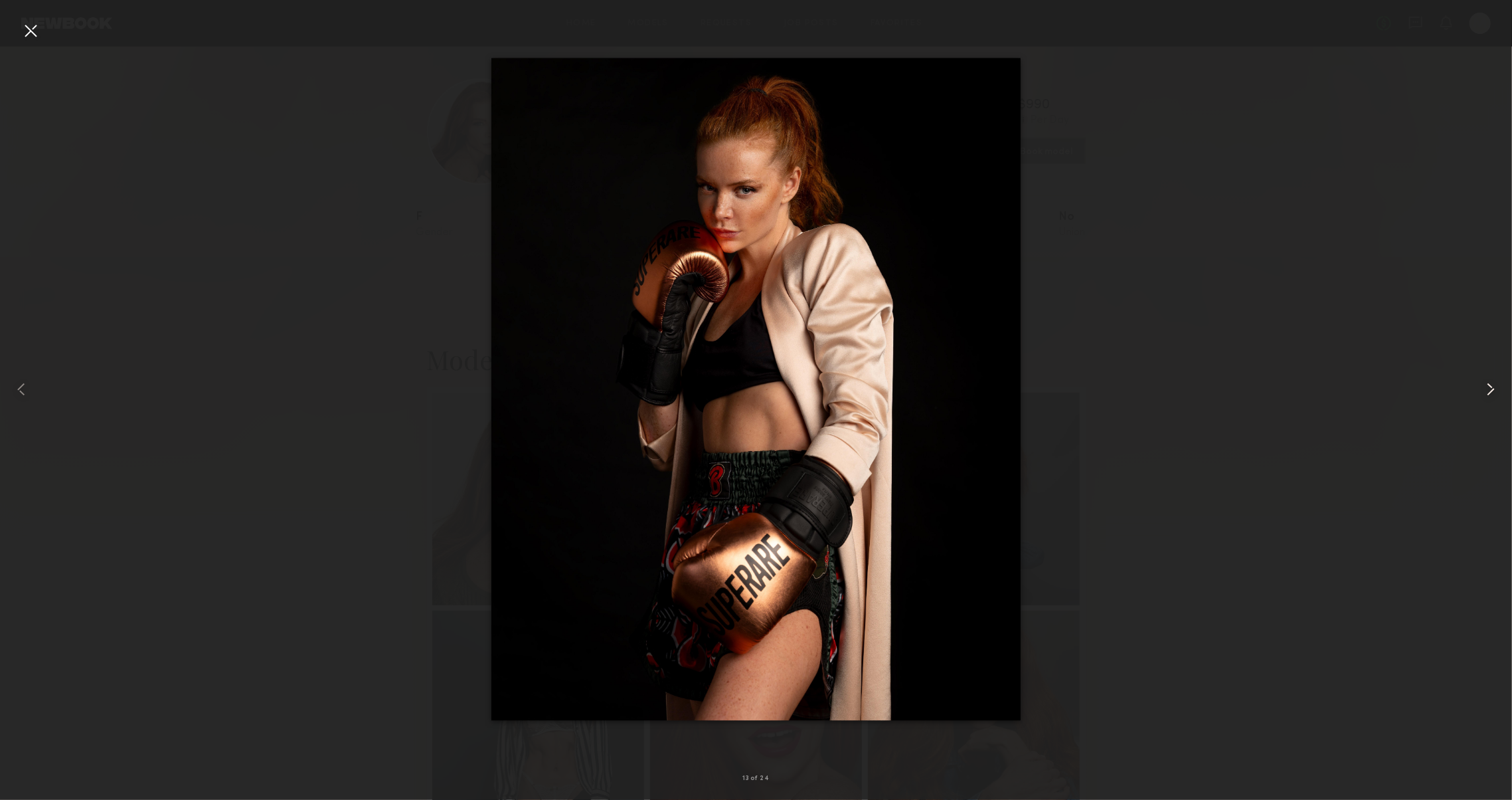
click at [1493, 378] on common-icon at bounding box center [1490, 389] width 22 height 22
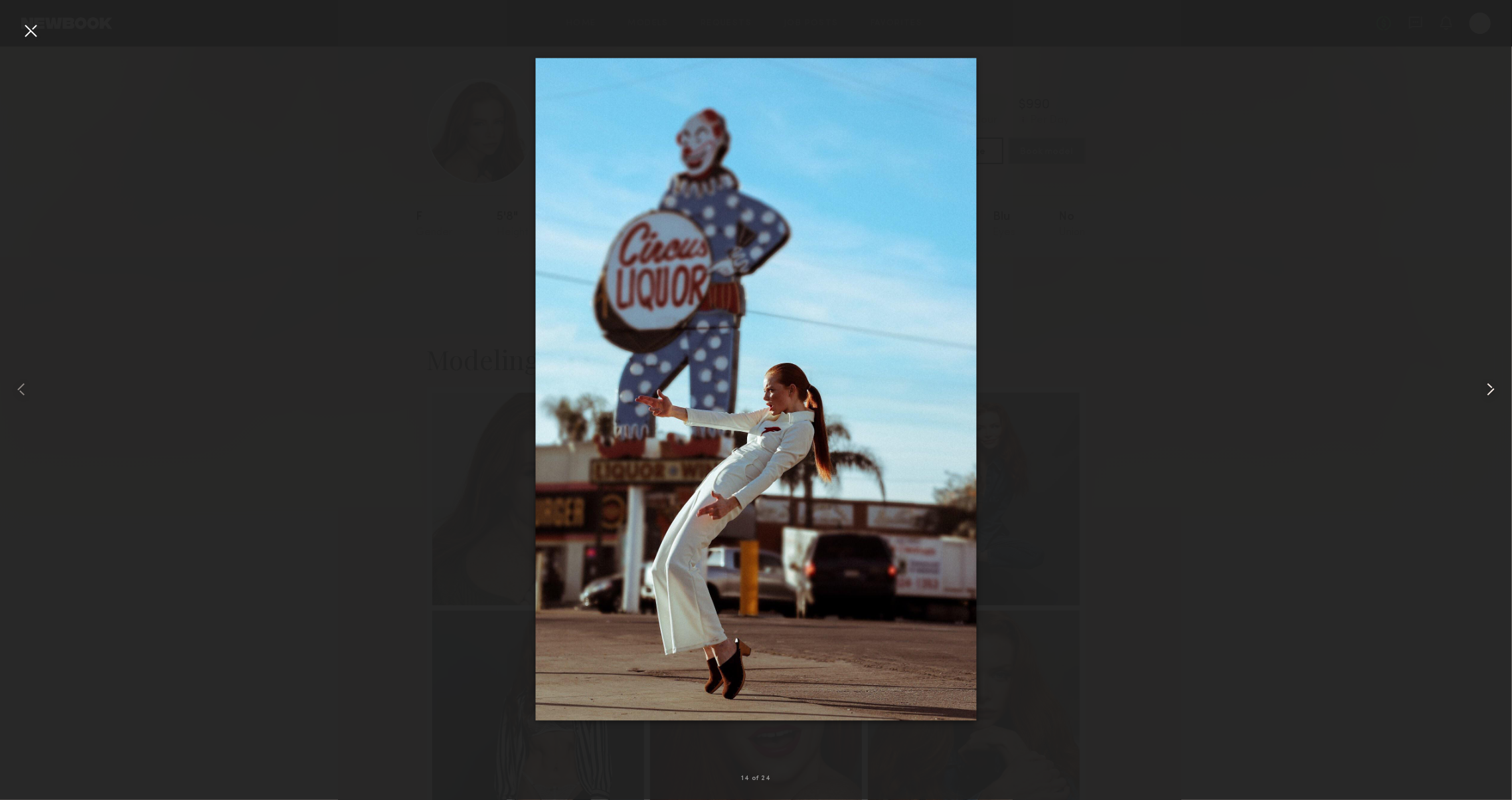
click at [1493, 378] on common-icon at bounding box center [1490, 389] width 22 height 22
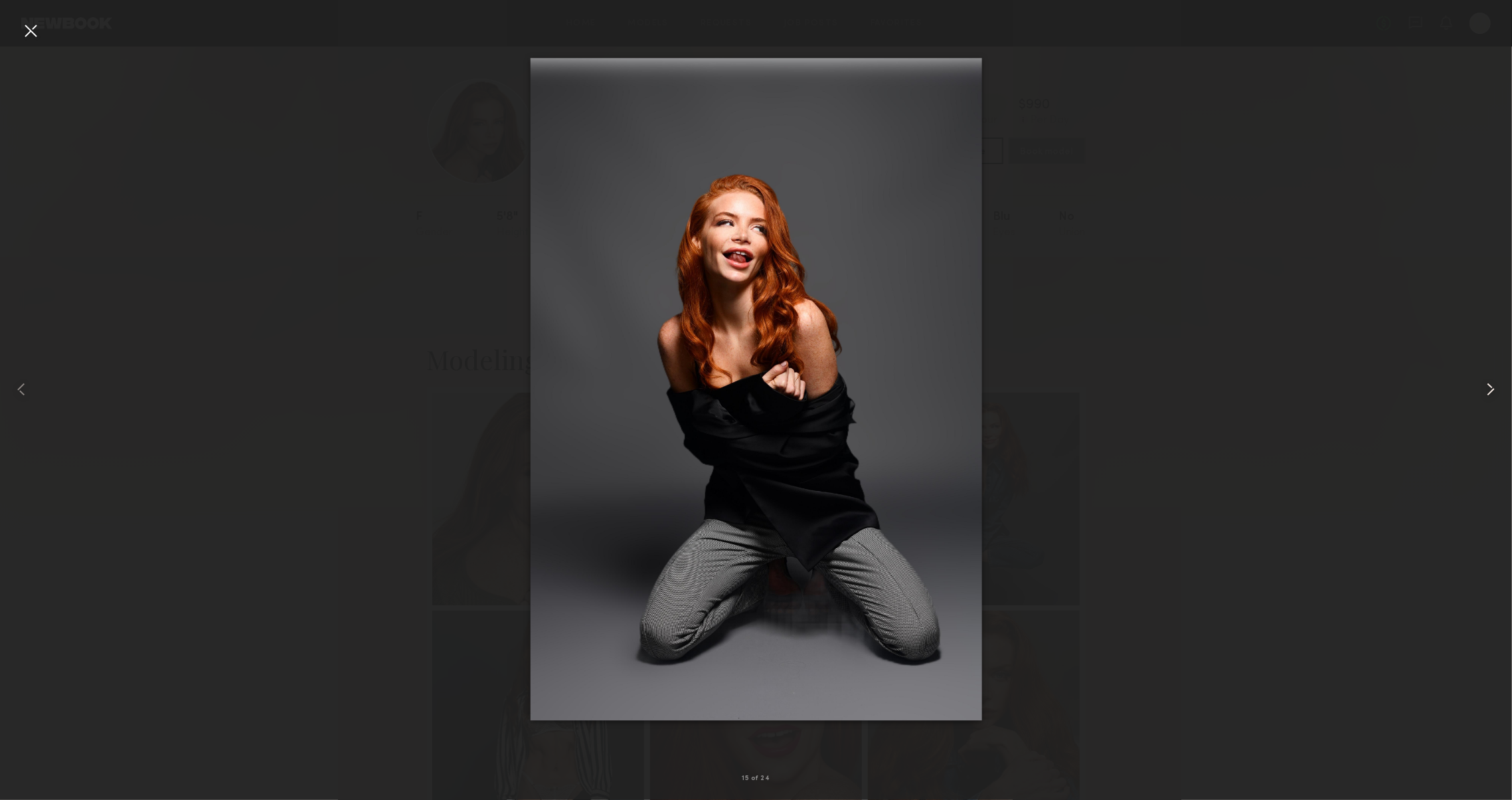
click at [1493, 378] on common-icon at bounding box center [1490, 389] width 22 height 22
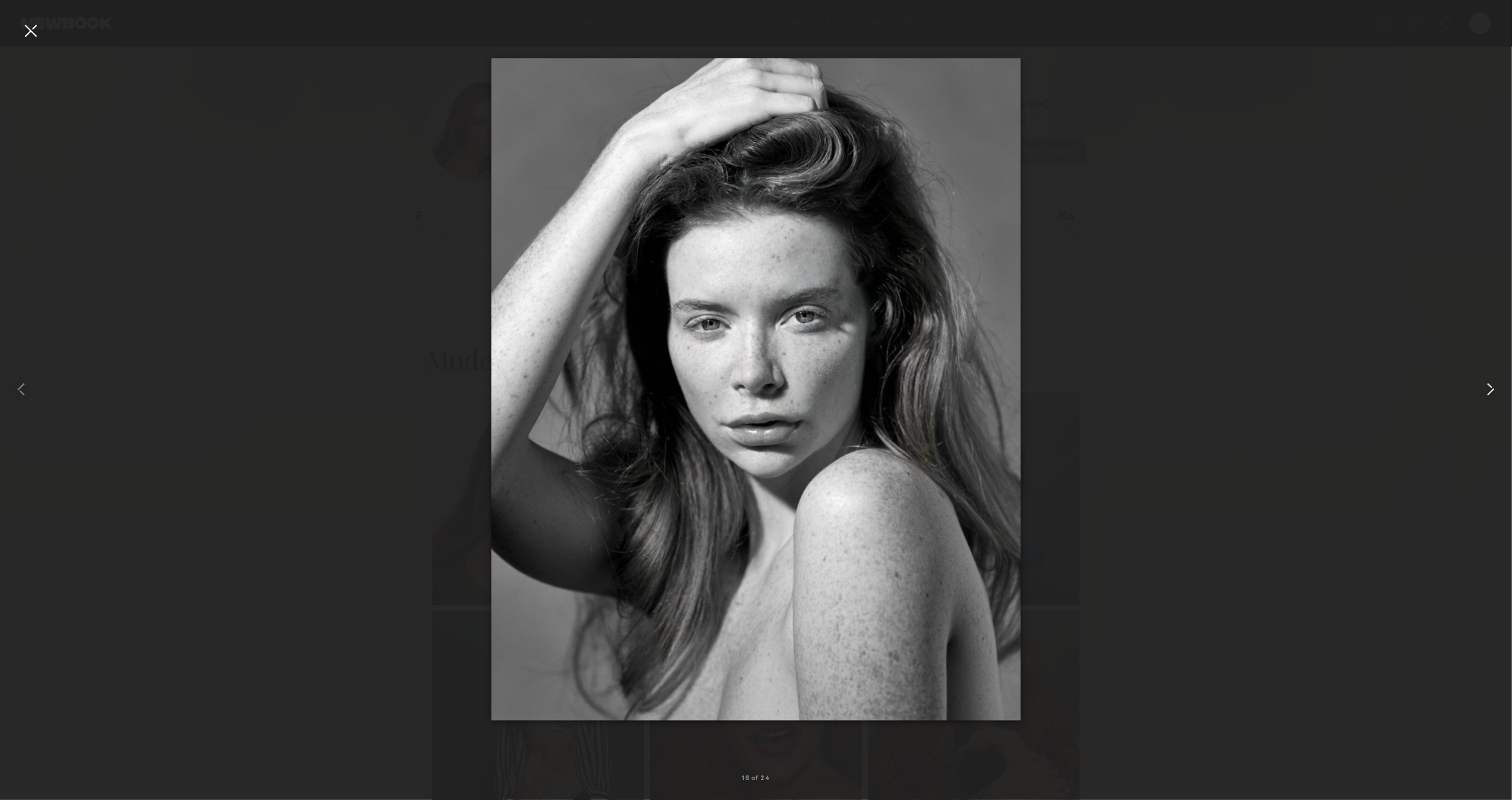
click at [1493, 378] on common-icon at bounding box center [1490, 389] width 22 height 22
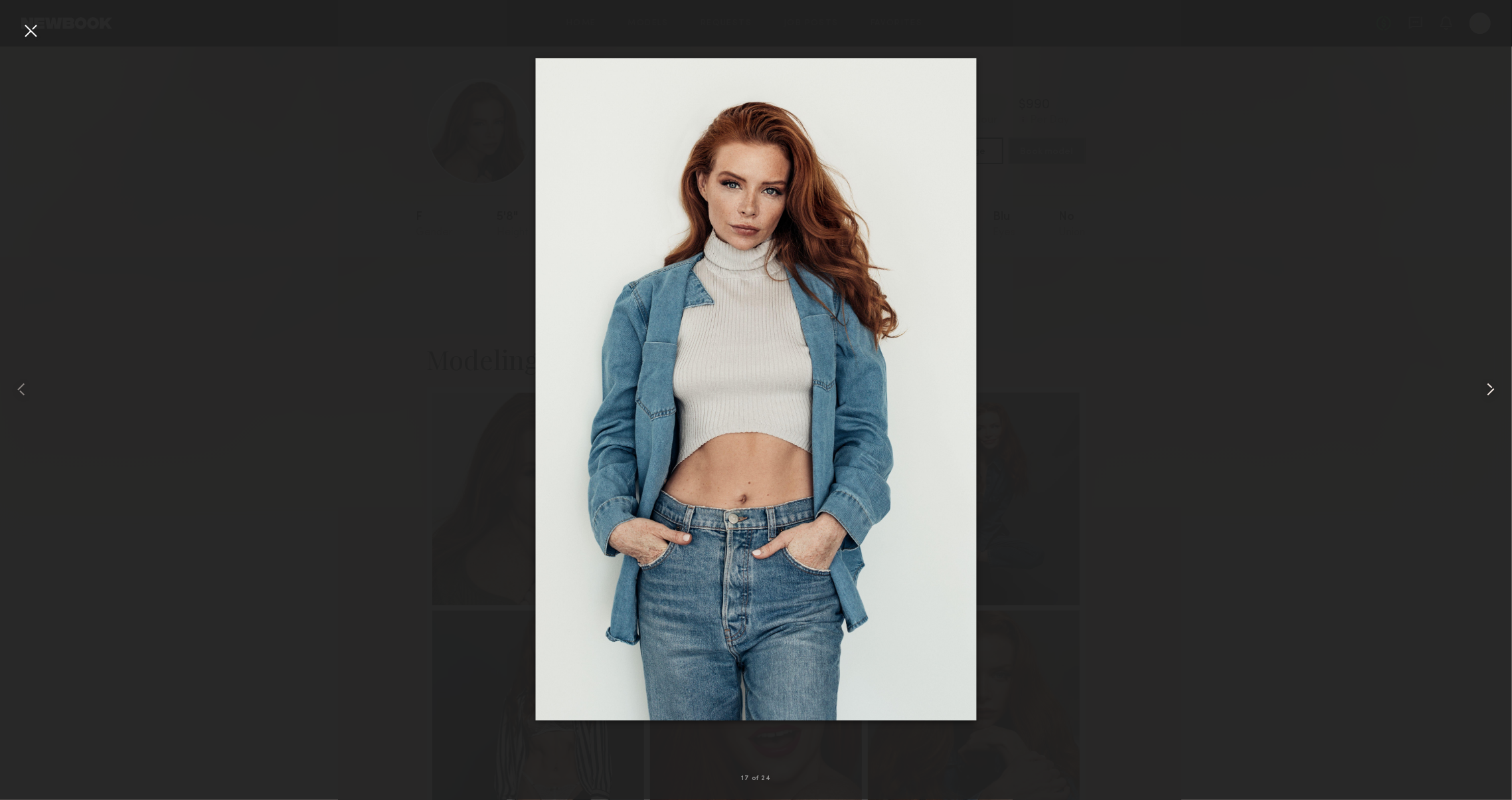
click at [1493, 378] on common-icon at bounding box center [1490, 389] width 22 height 22
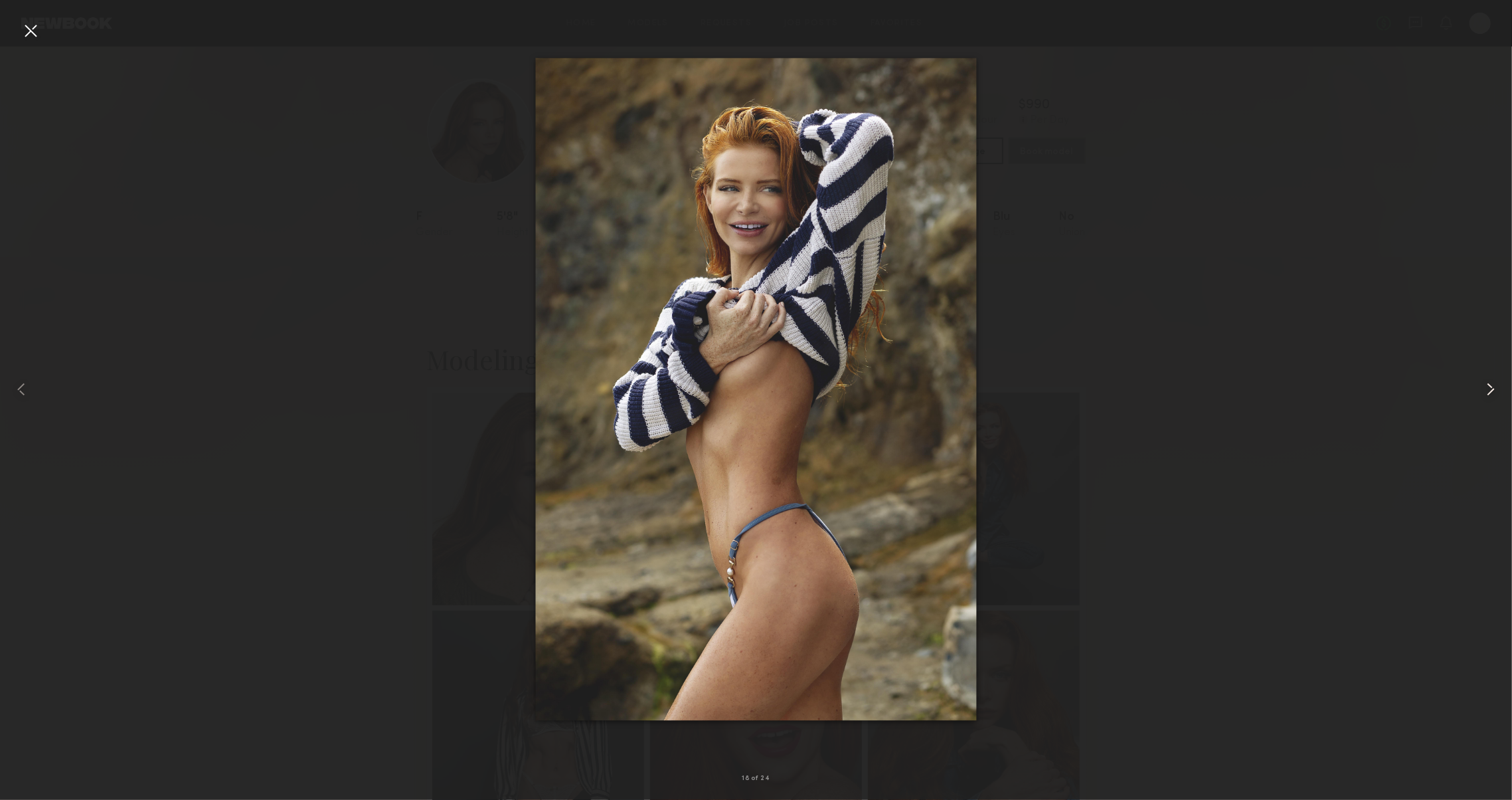
click at [1493, 378] on common-icon at bounding box center [1490, 389] width 22 height 22
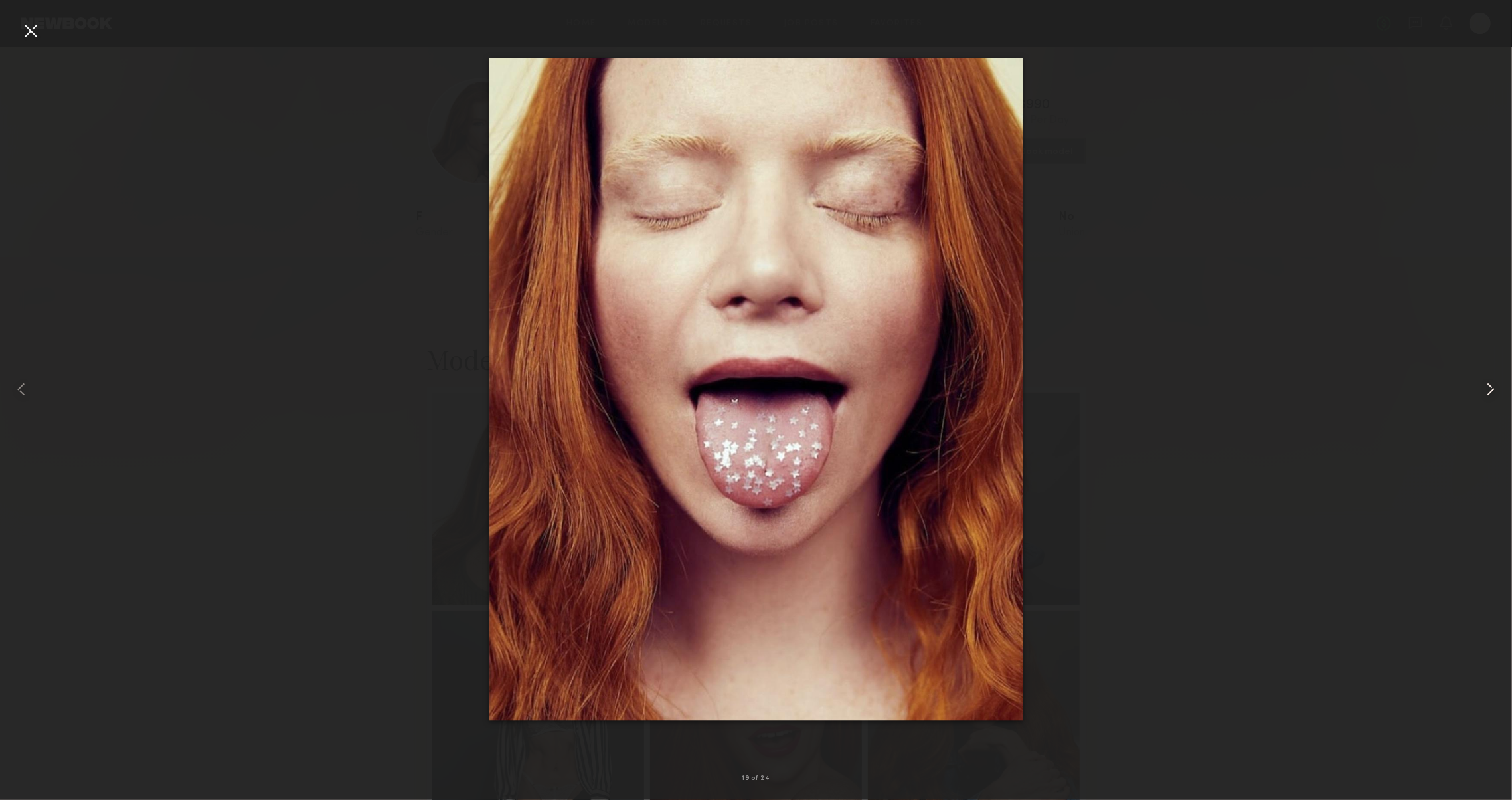
click at [1493, 378] on common-icon at bounding box center [1490, 389] width 22 height 22
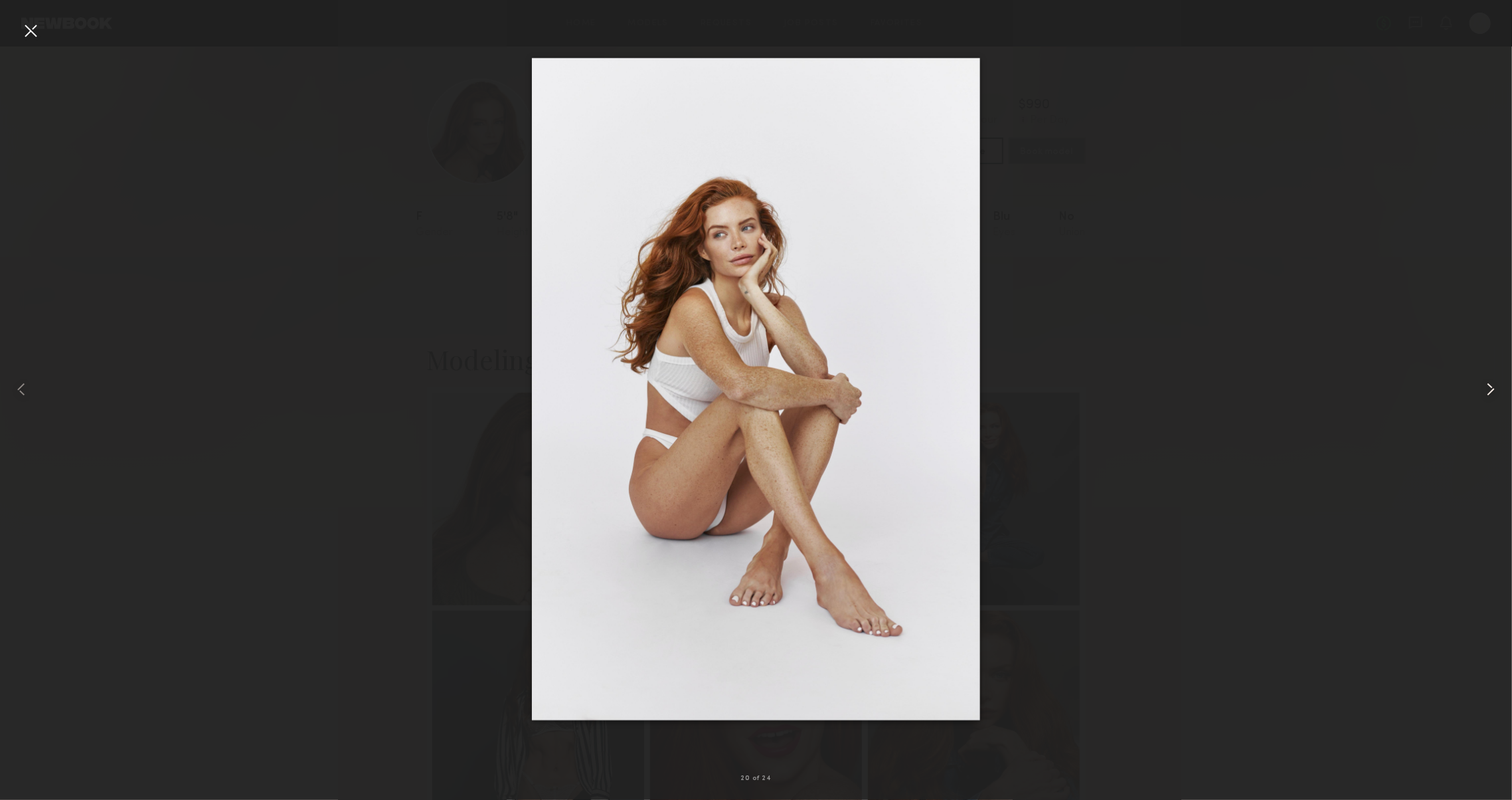
click at [1493, 378] on common-icon at bounding box center [1490, 389] width 22 height 22
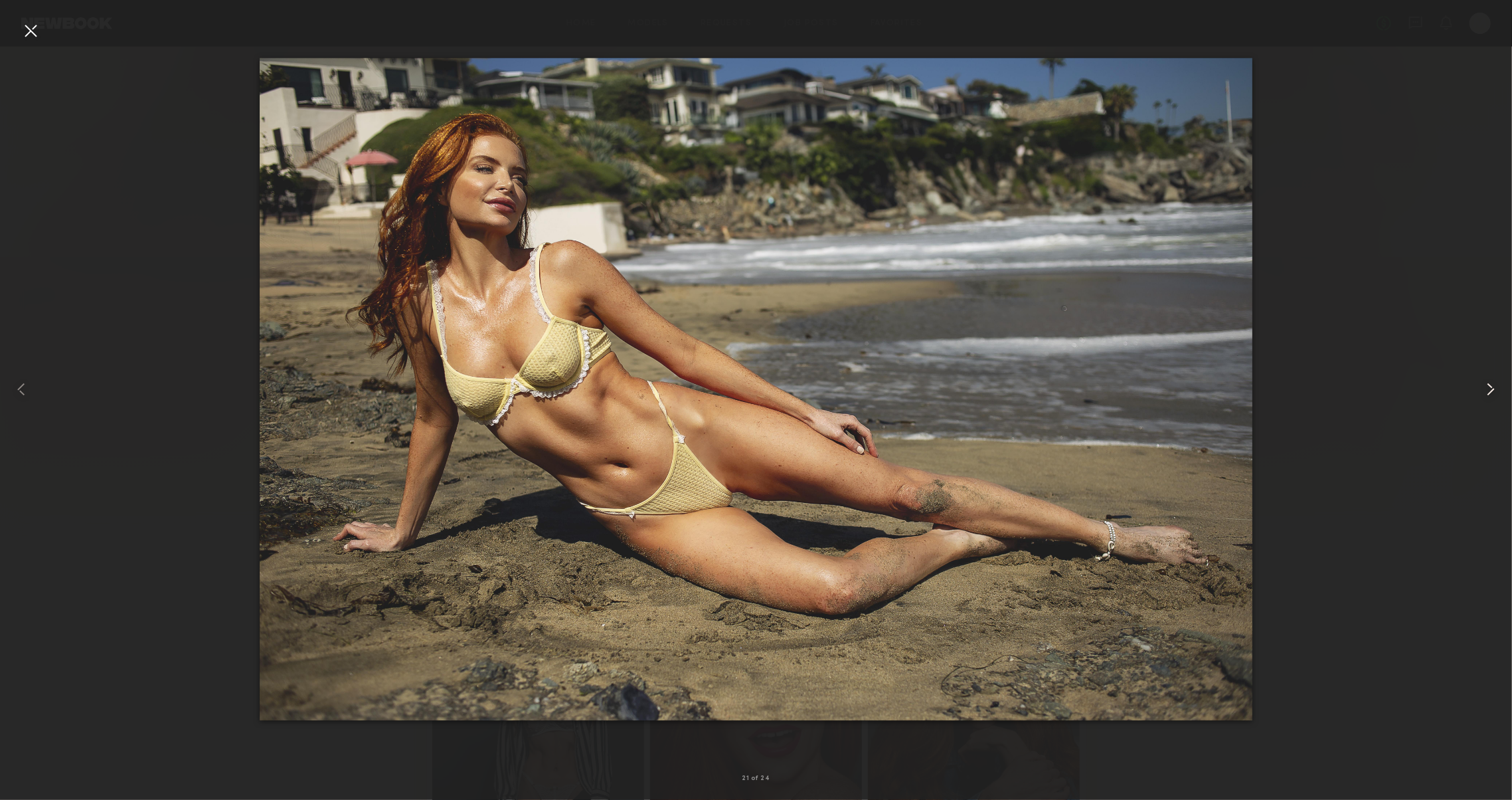
click at [1493, 377] on div at bounding box center [1482, 390] width 60 height 736
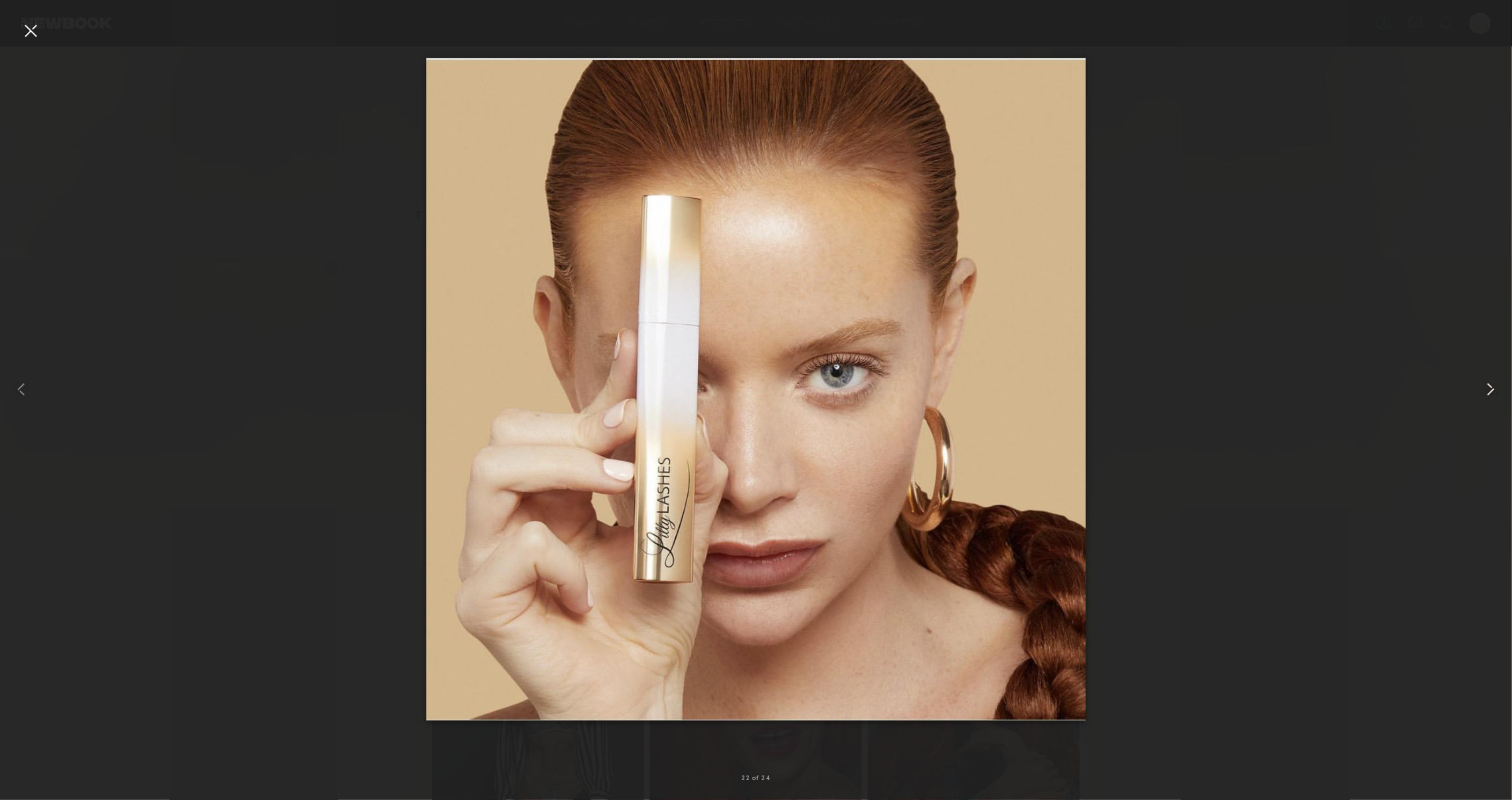
click at [1493, 377] on div at bounding box center [1482, 390] width 60 height 736
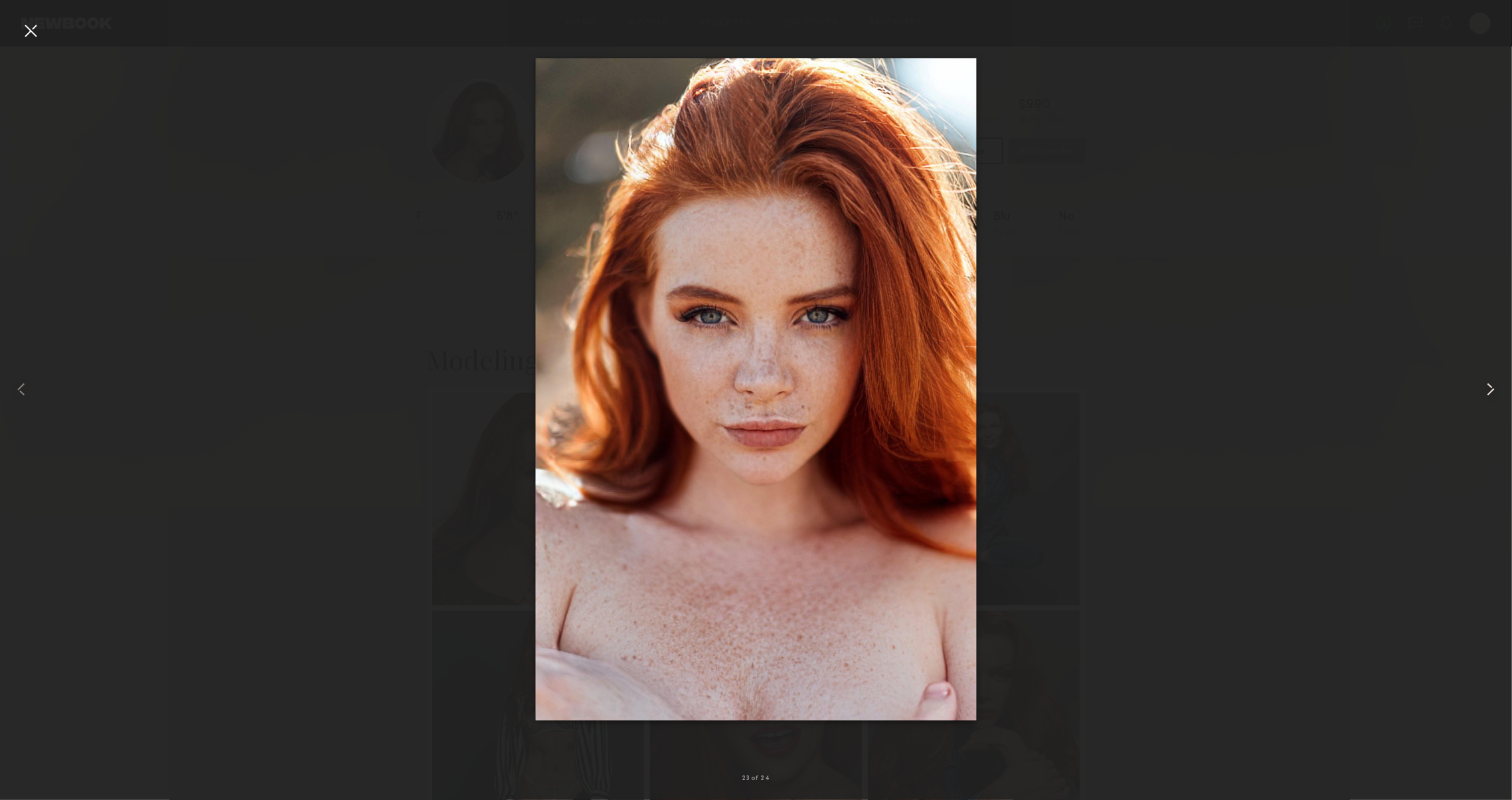
click at [1493, 377] on div at bounding box center [1482, 390] width 60 height 736
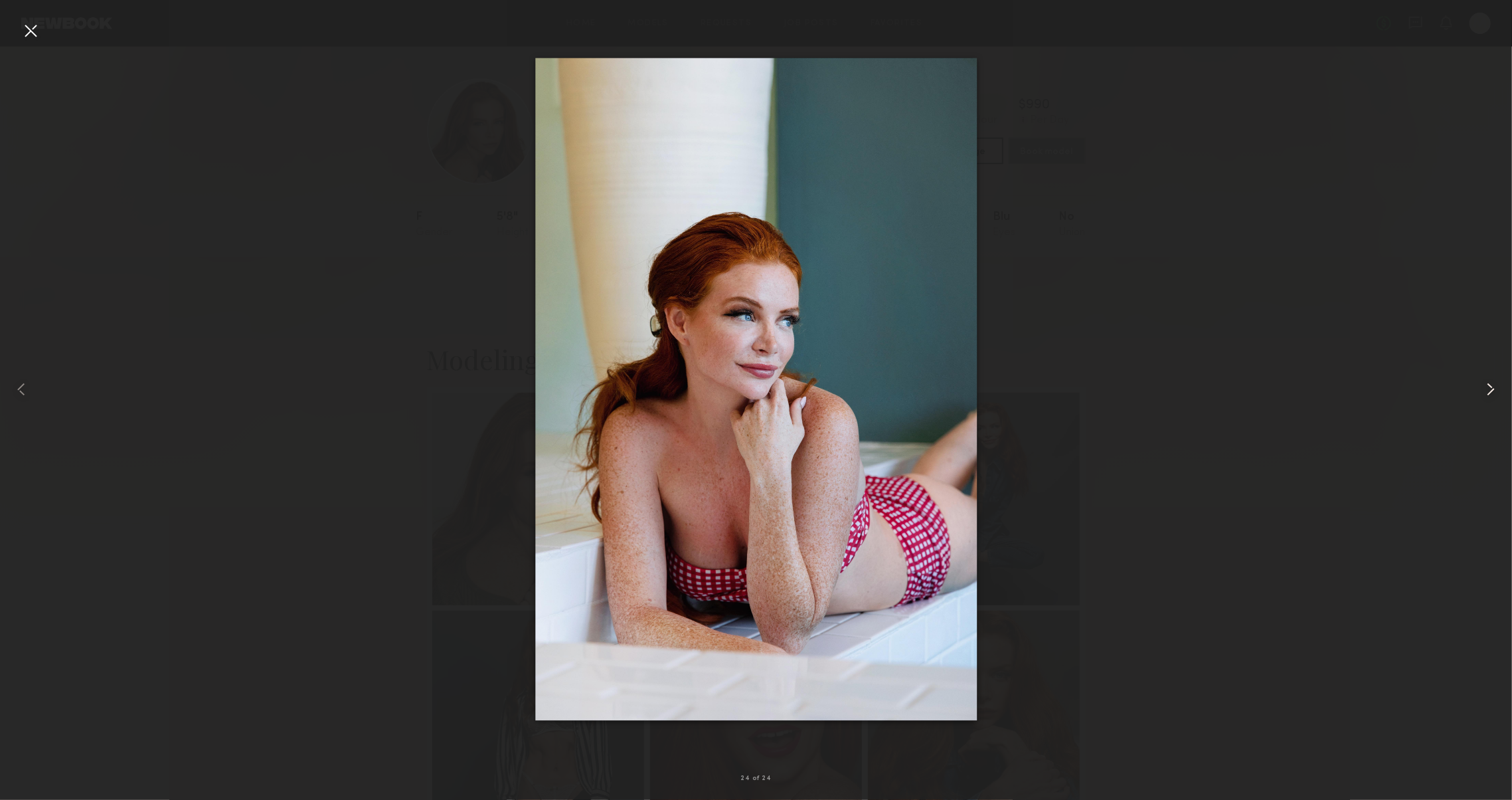
click at [1493, 377] on div at bounding box center [1482, 390] width 60 height 736
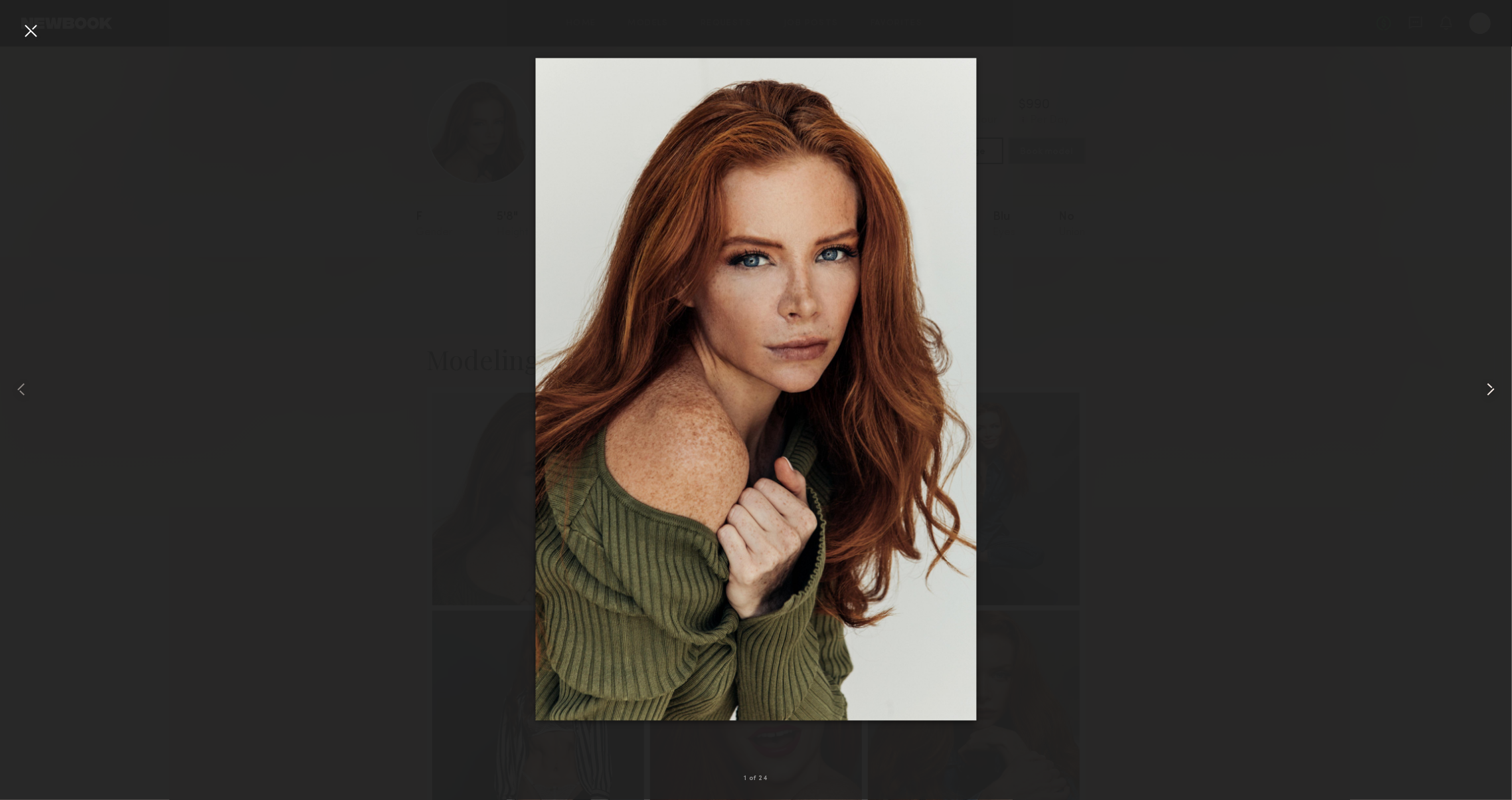
click at [1493, 377] on div at bounding box center [1482, 390] width 60 height 736
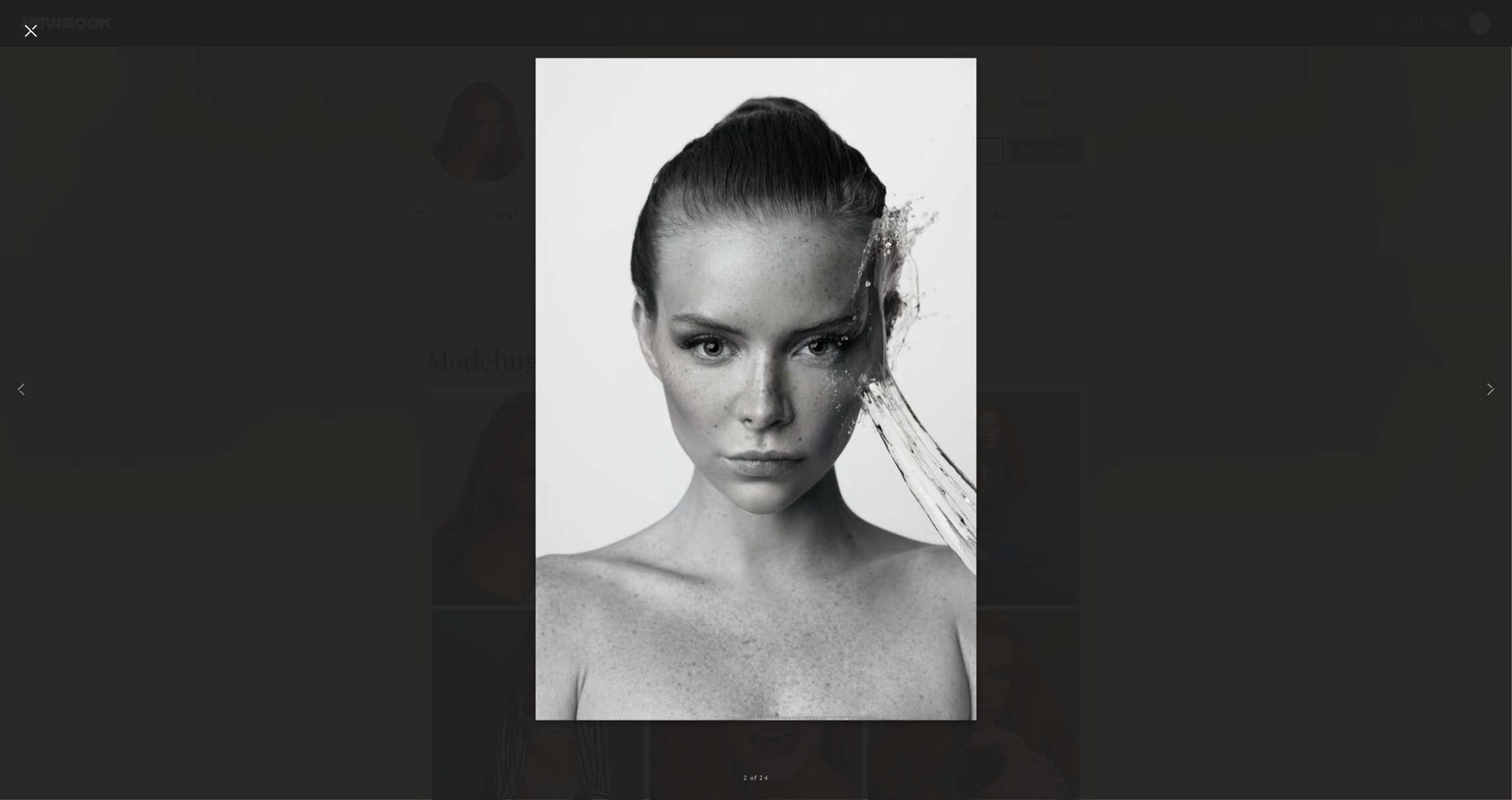
click at [29, 33] on div at bounding box center [30, 30] width 22 height 22
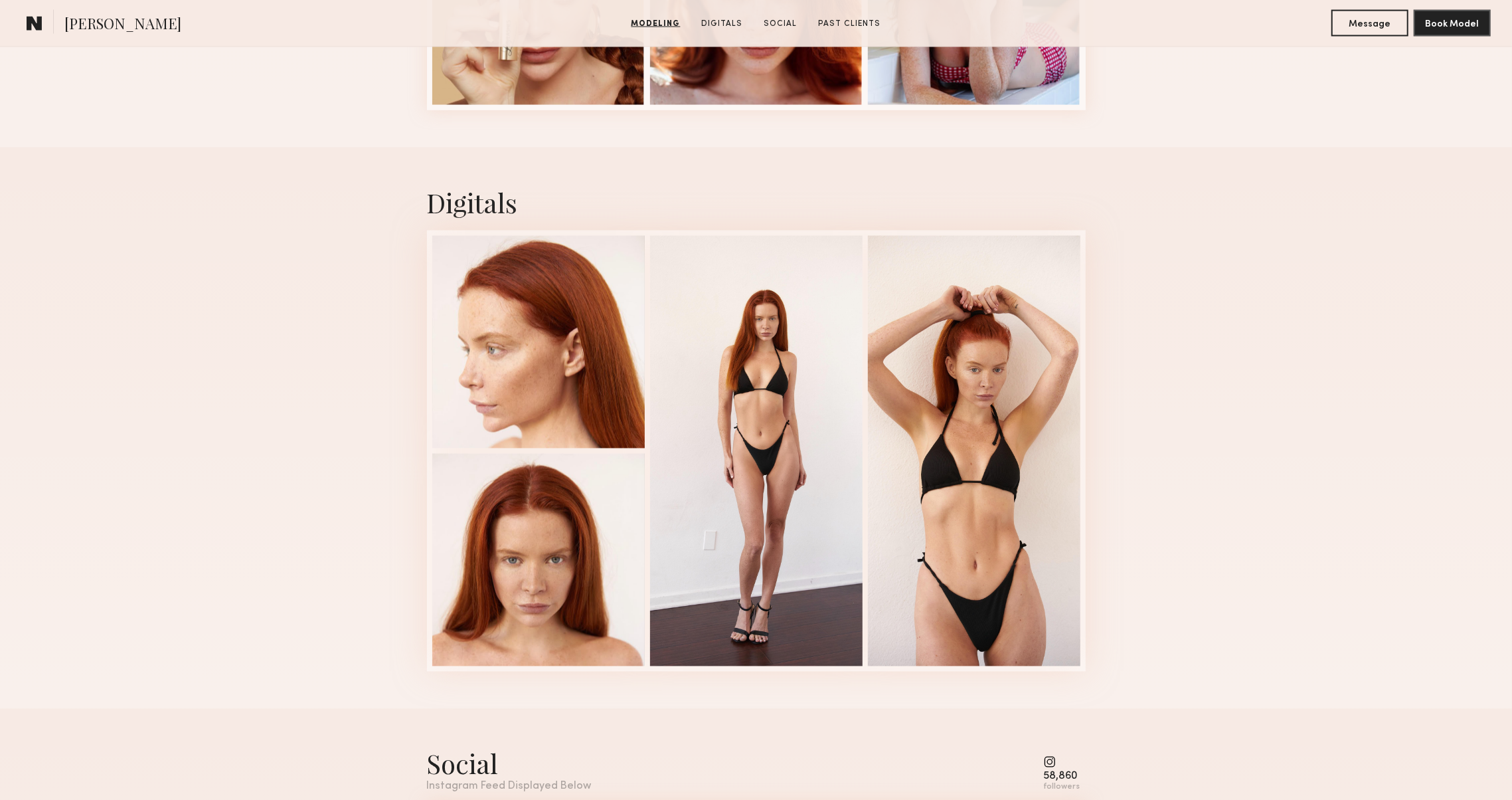
scroll to position [2045, 0]
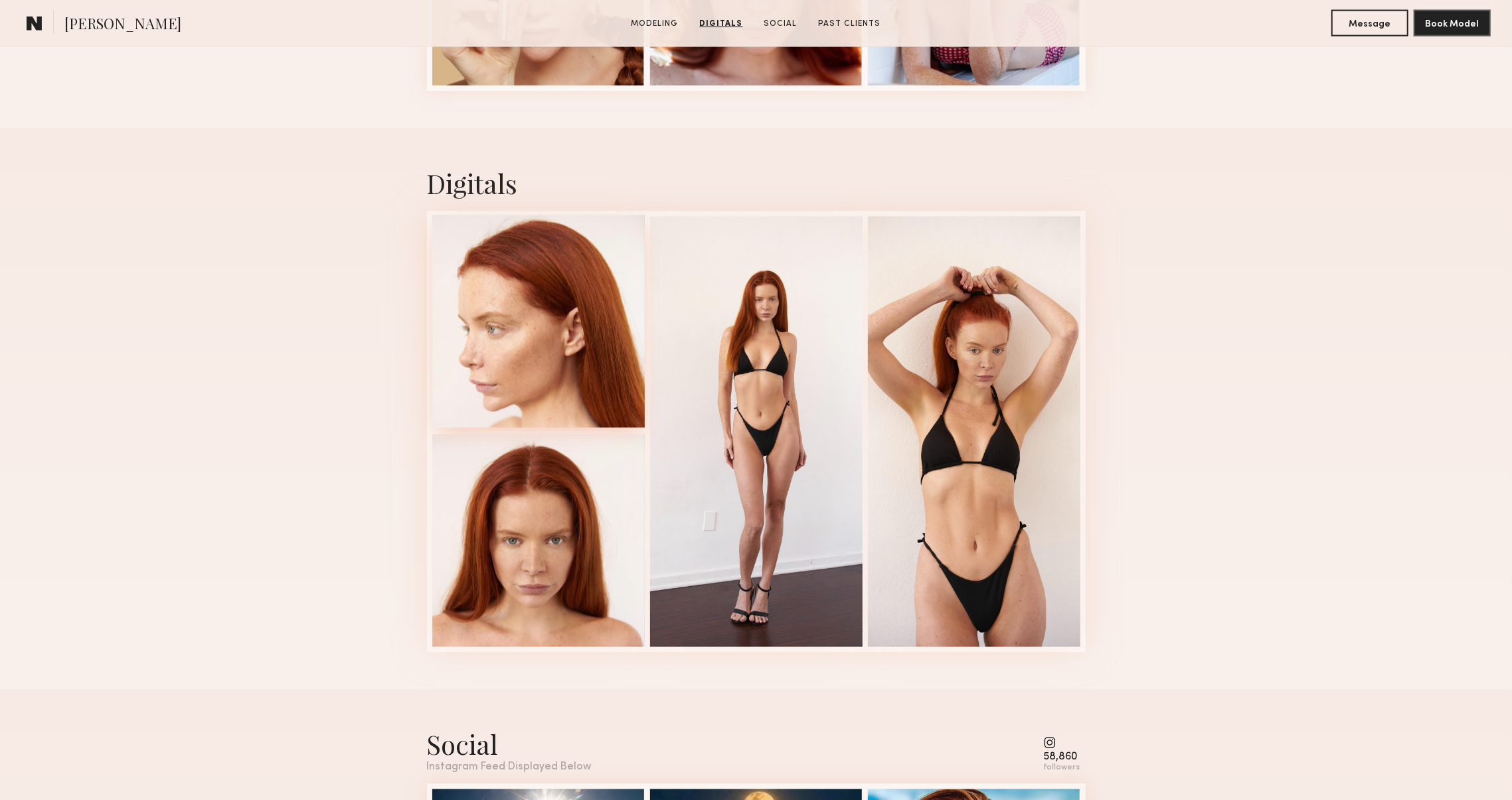
click at [496, 344] on div at bounding box center [539, 322] width 213 height 213
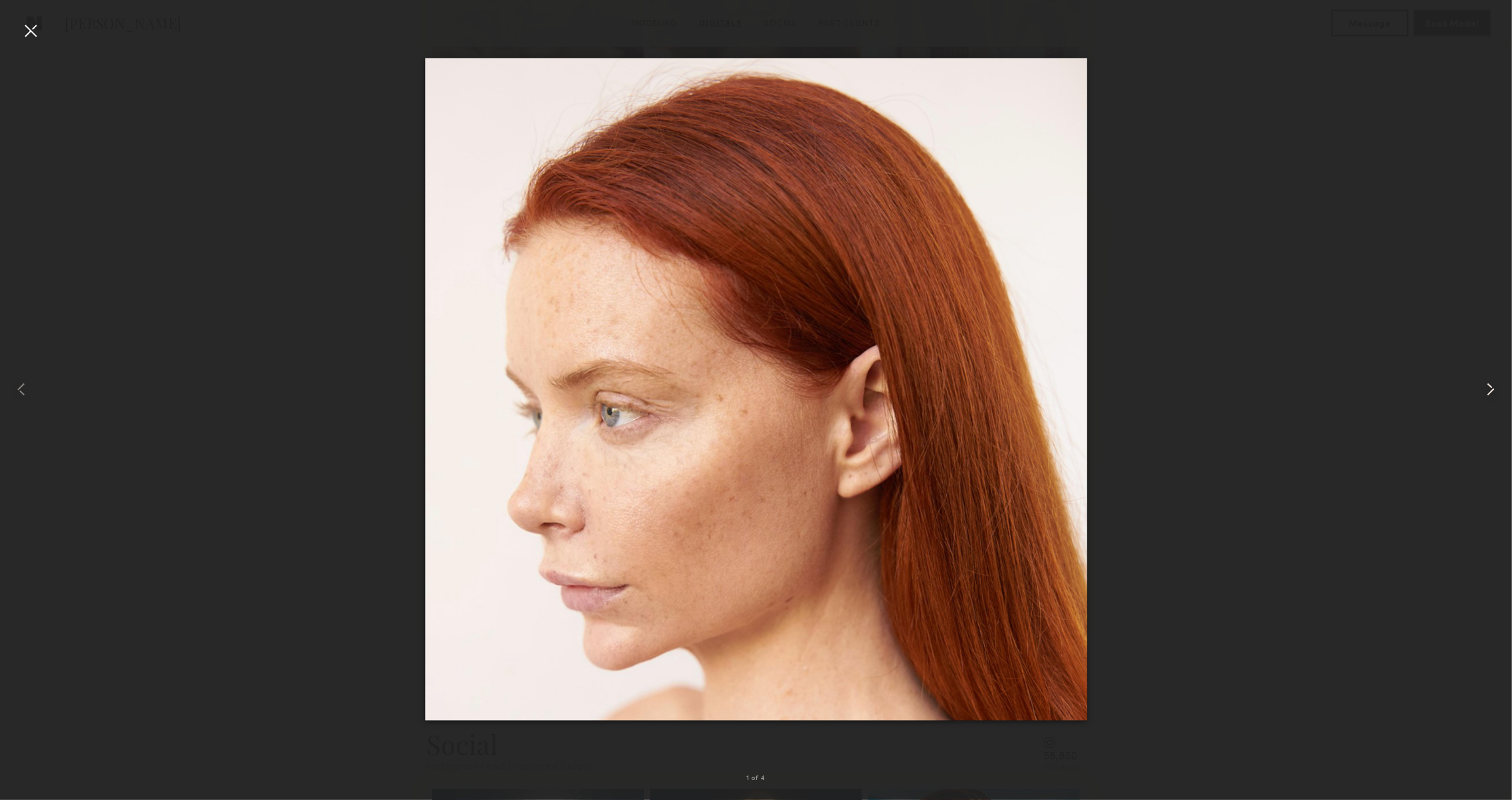
click at [1484, 389] on common-icon at bounding box center [1490, 389] width 22 height 22
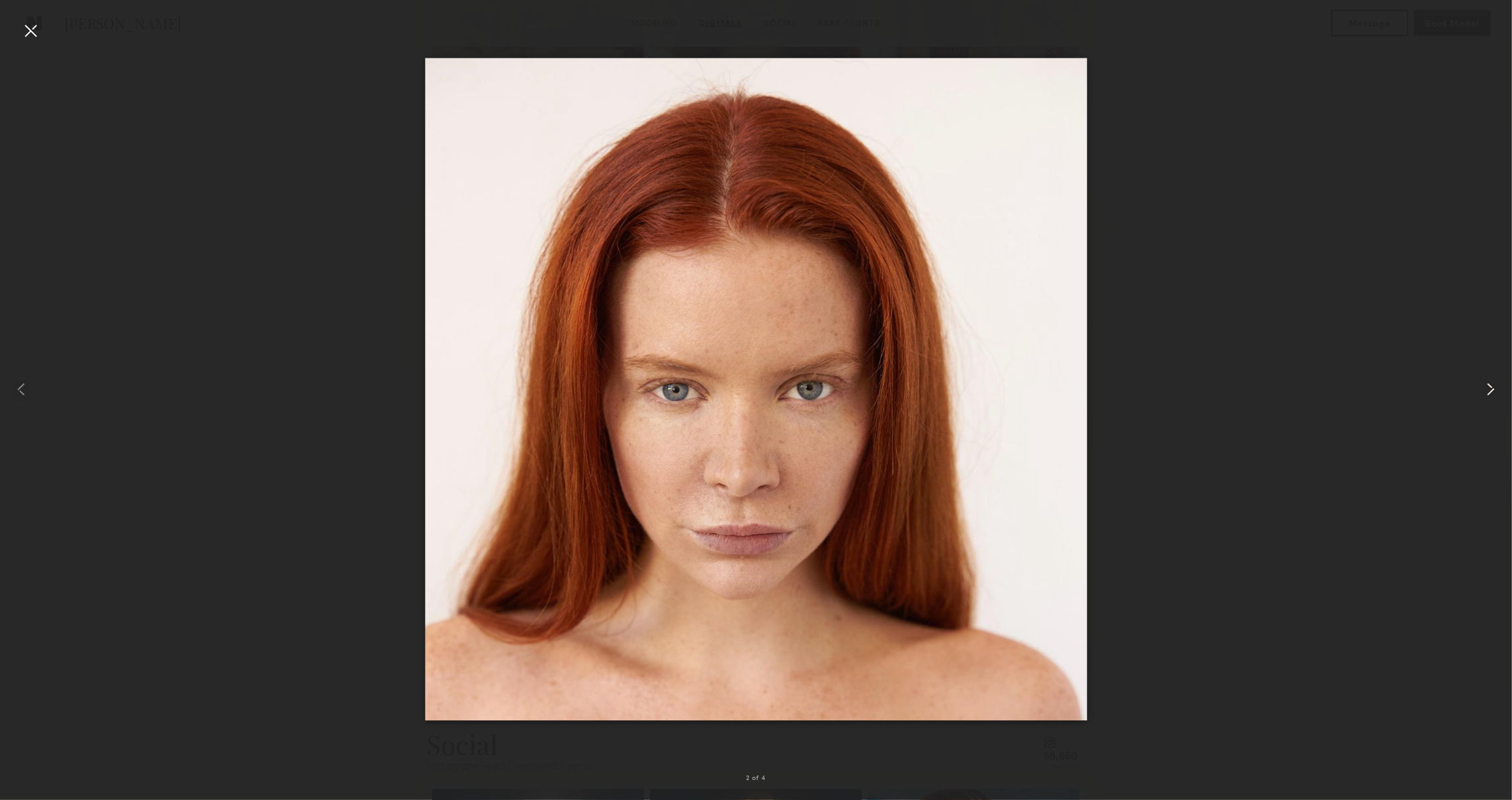
click at [1484, 389] on common-icon at bounding box center [1490, 389] width 22 height 22
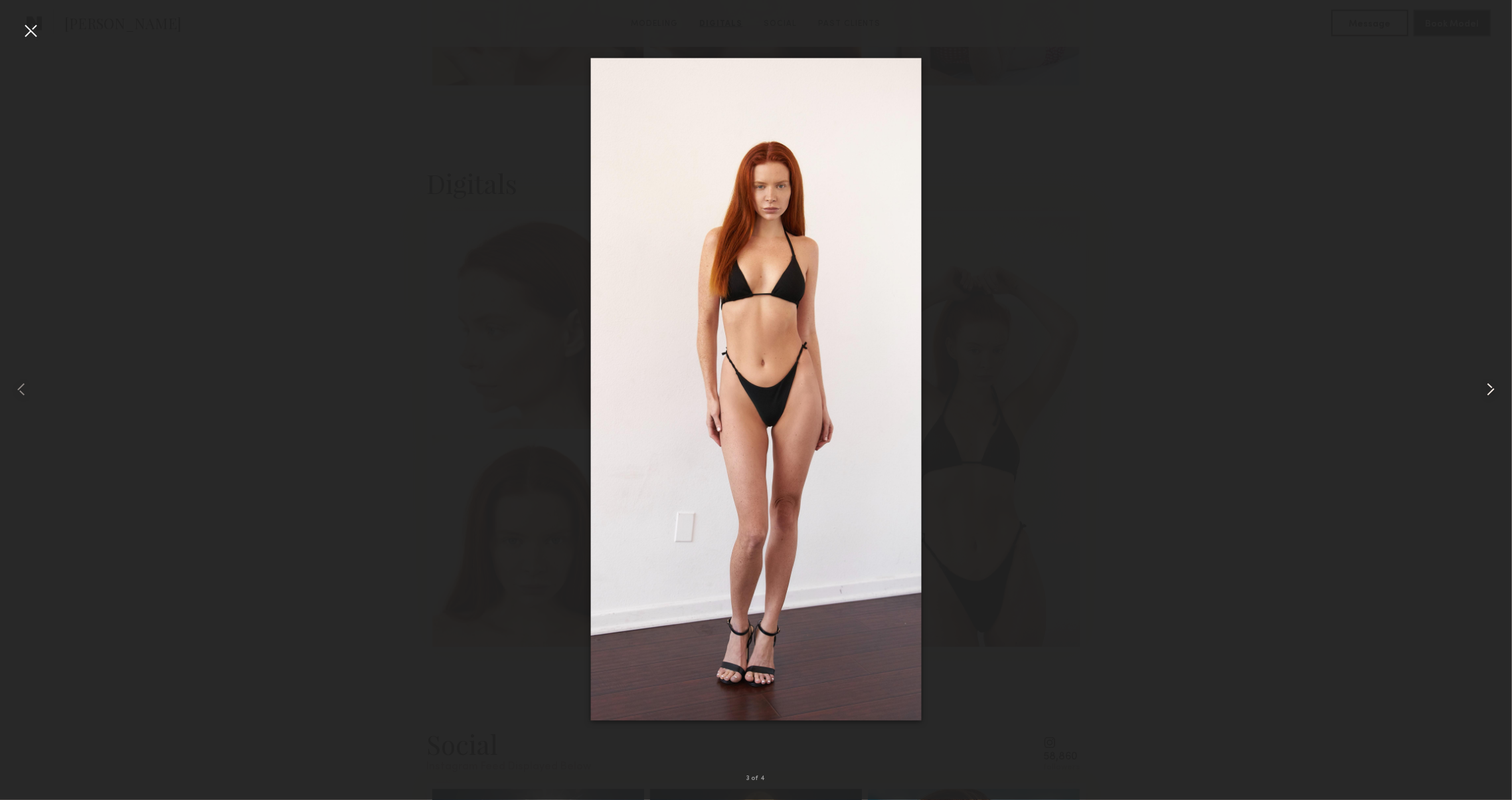
click at [1484, 389] on common-icon at bounding box center [1490, 389] width 22 height 22
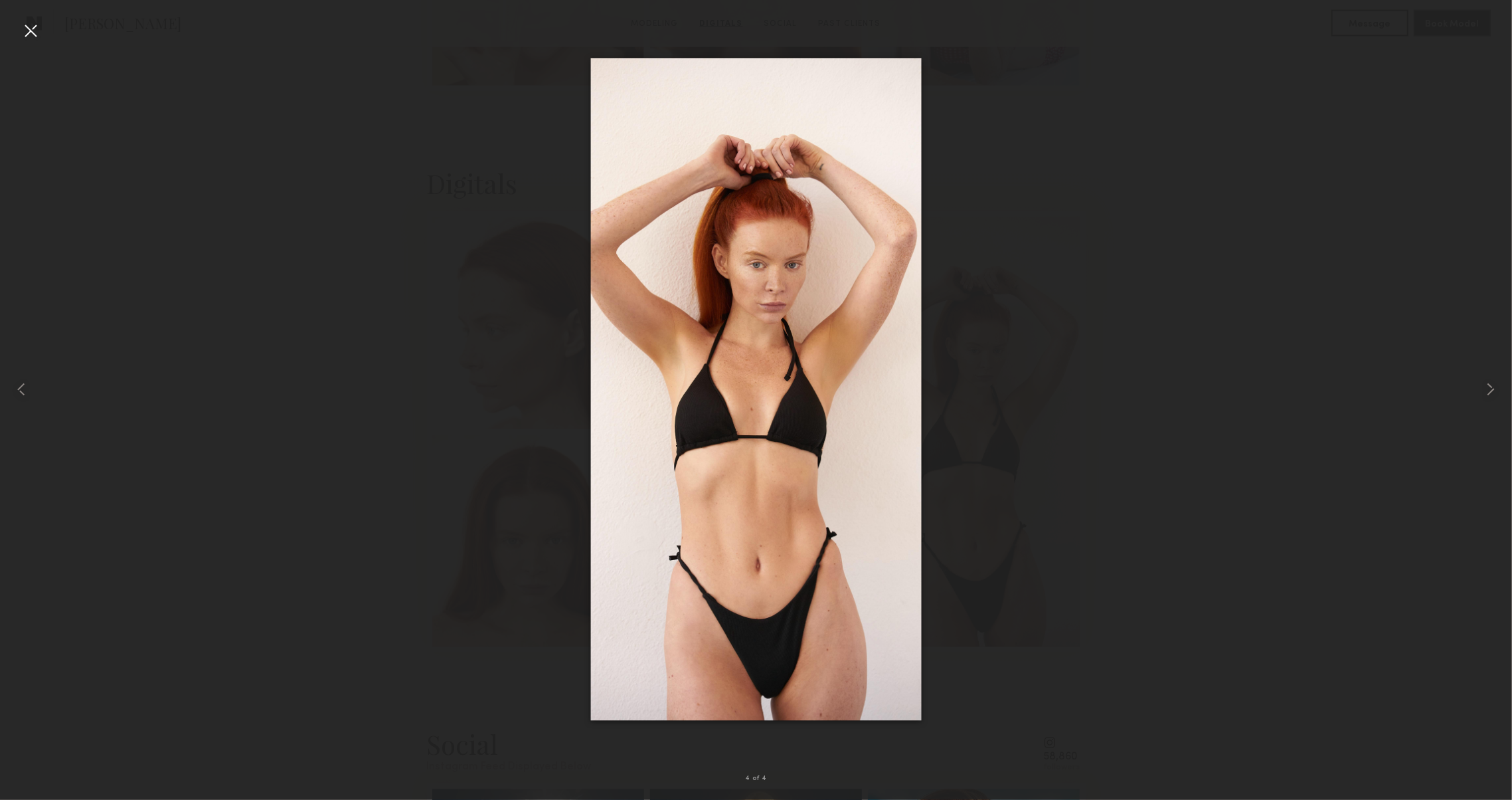
click at [33, 30] on div at bounding box center [30, 30] width 22 height 22
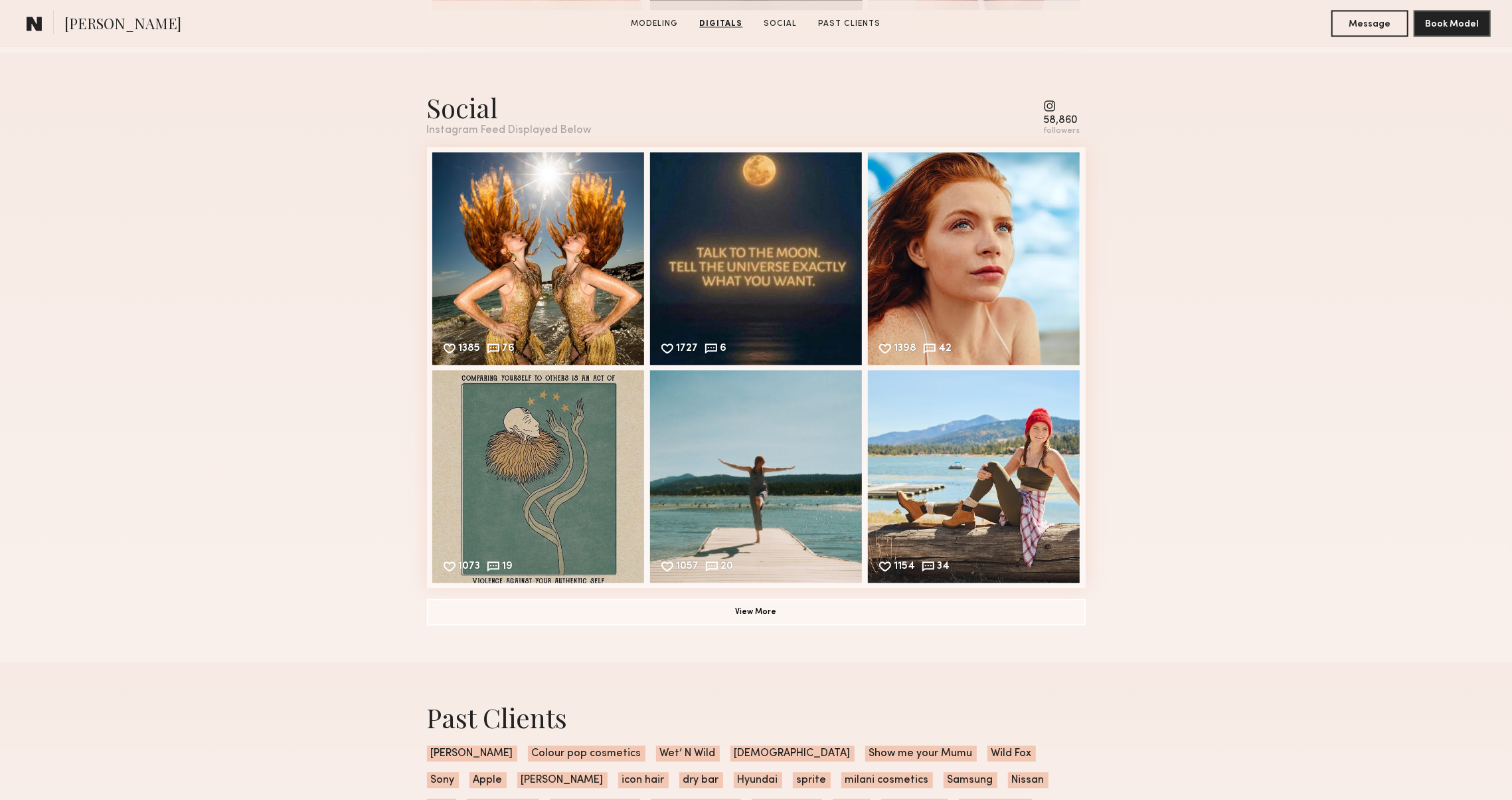
scroll to position [2734, 0]
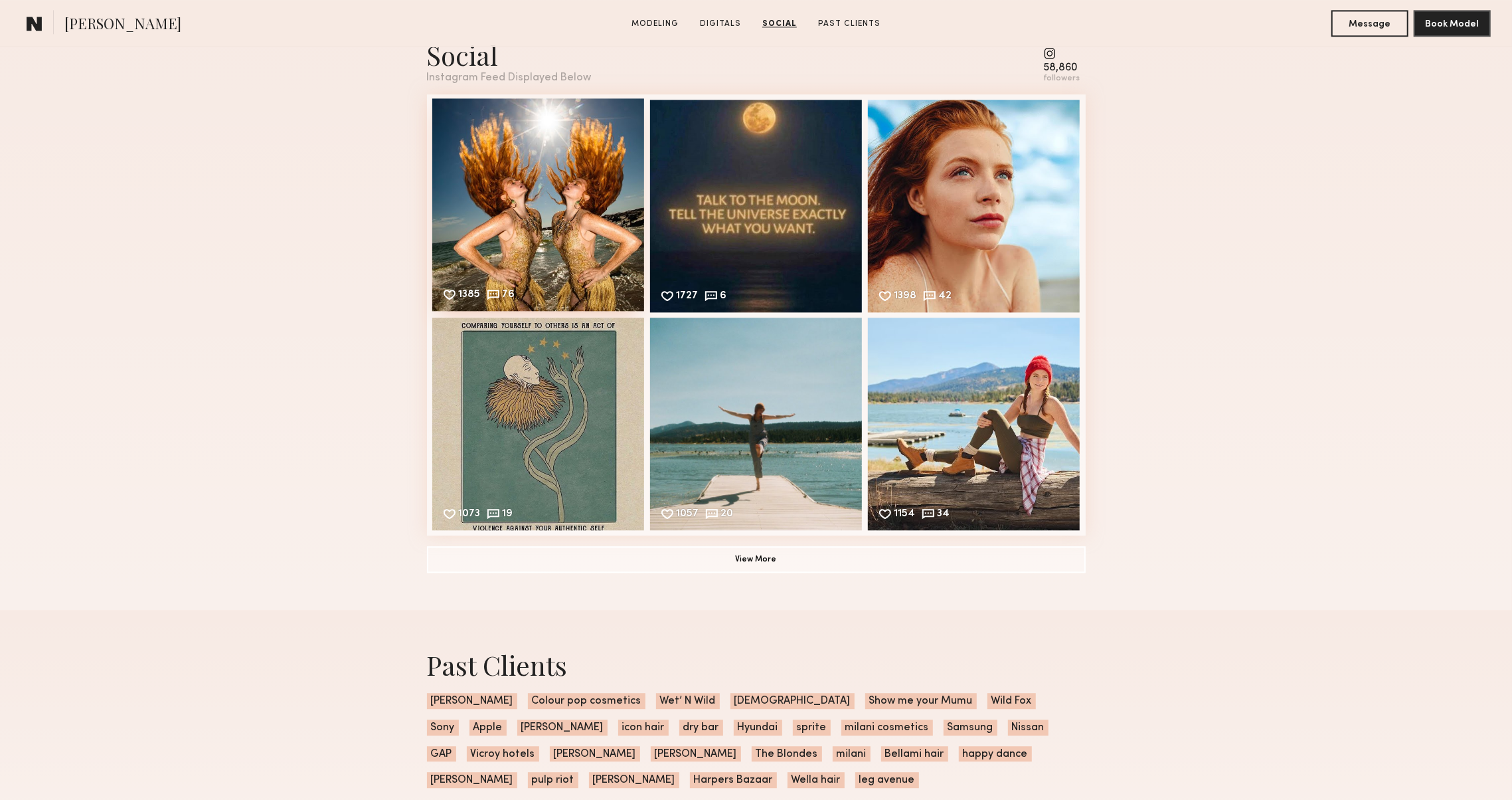
click at [500, 208] on div "1385 76 Likes & comments displayed to show model’s engagement" at bounding box center [539, 204] width 213 height 213
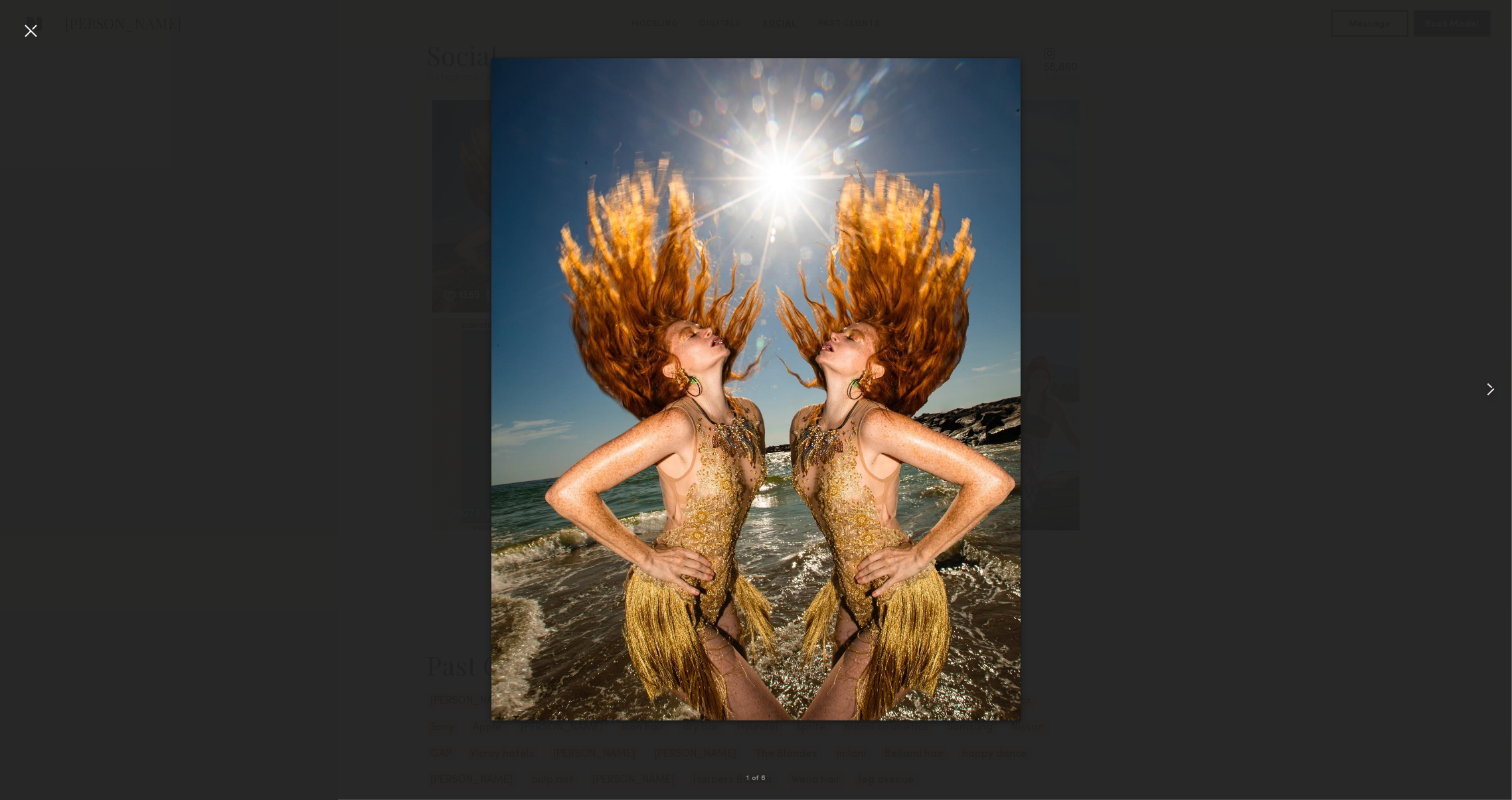
click at [1483, 392] on common-icon at bounding box center [1490, 389] width 22 height 22
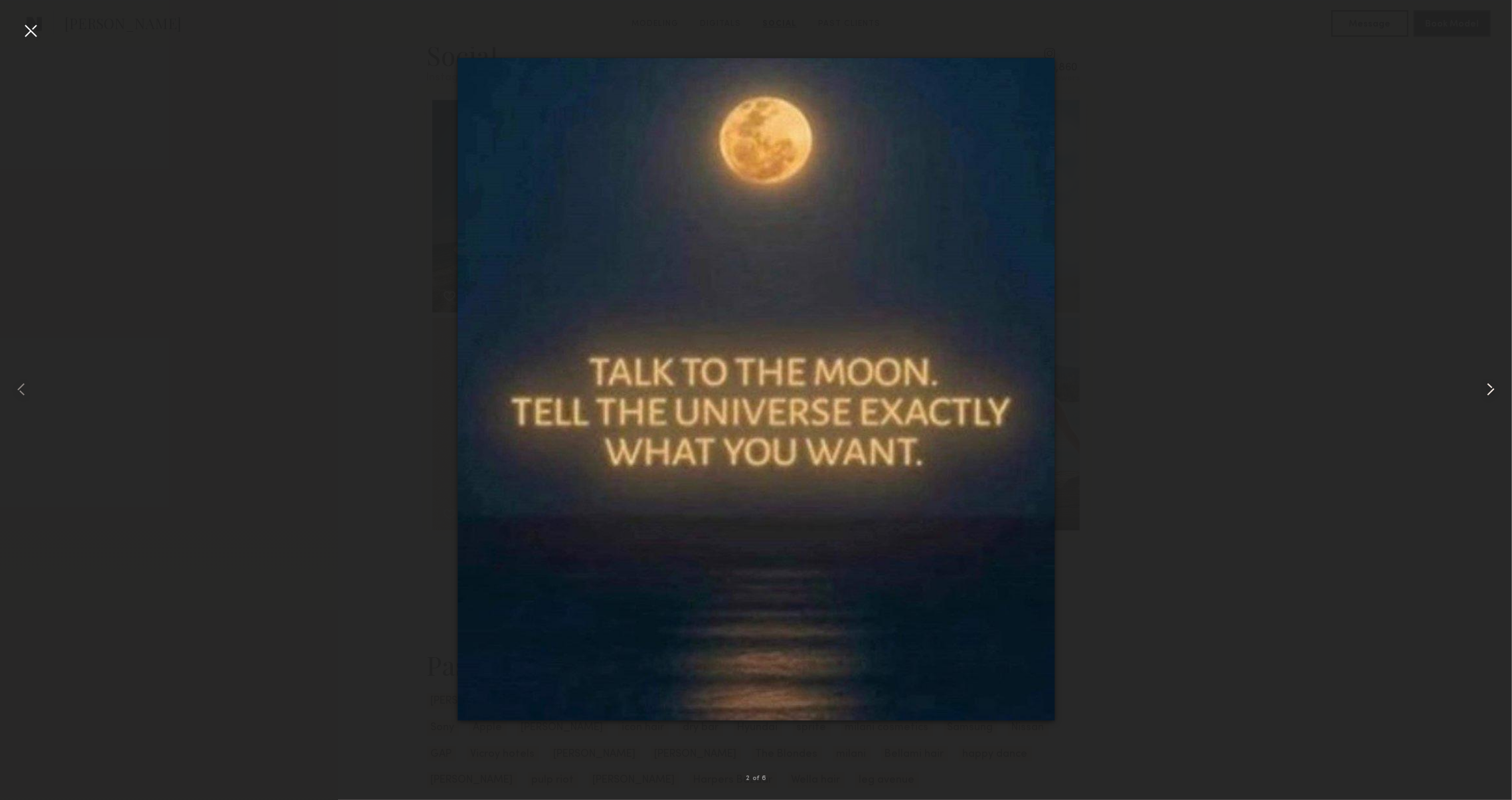
click at [1483, 392] on common-icon at bounding box center [1490, 389] width 22 height 22
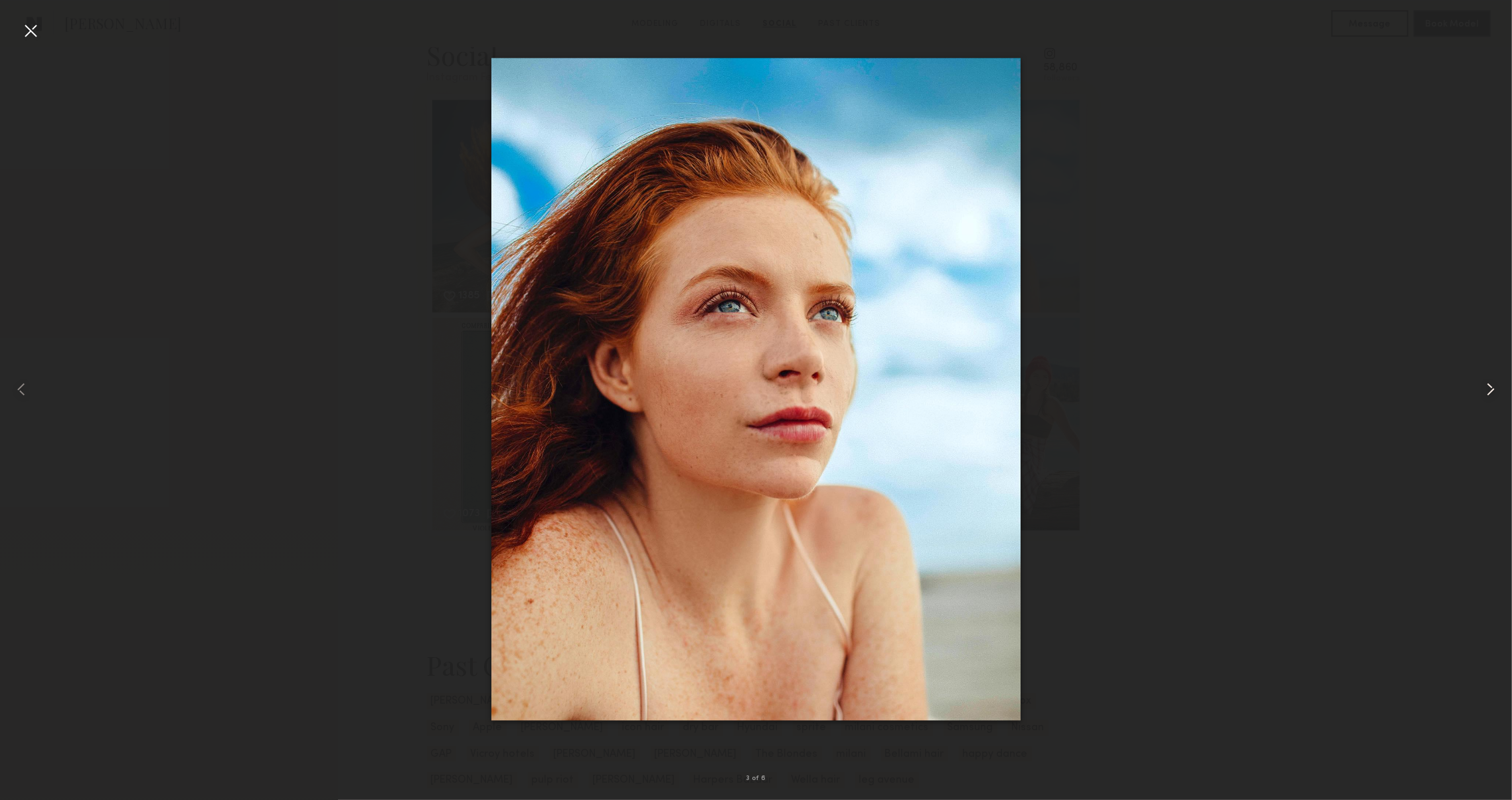
click at [1483, 392] on common-icon at bounding box center [1490, 389] width 22 height 22
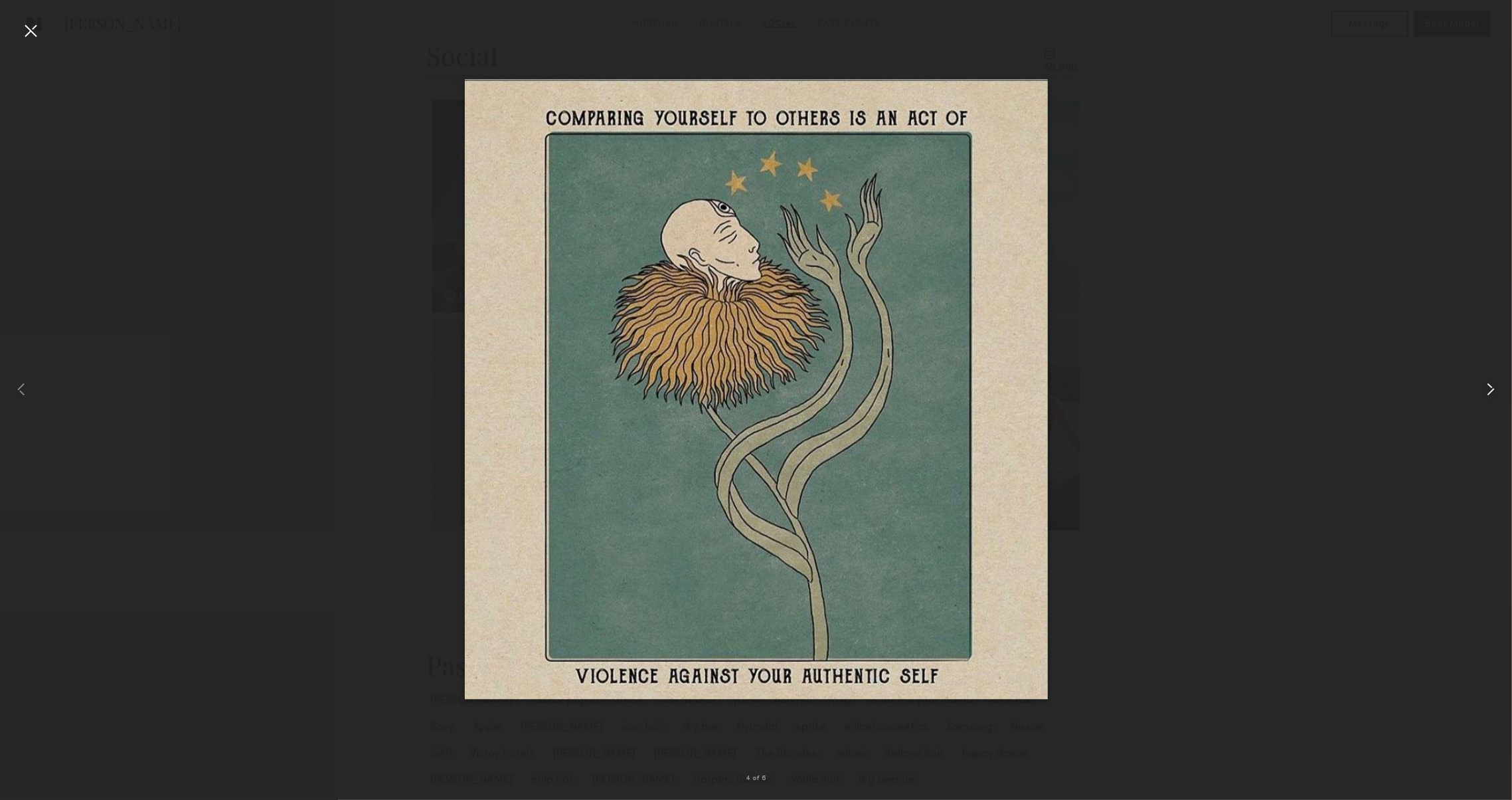
click at [1483, 392] on common-icon at bounding box center [1490, 389] width 22 height 22
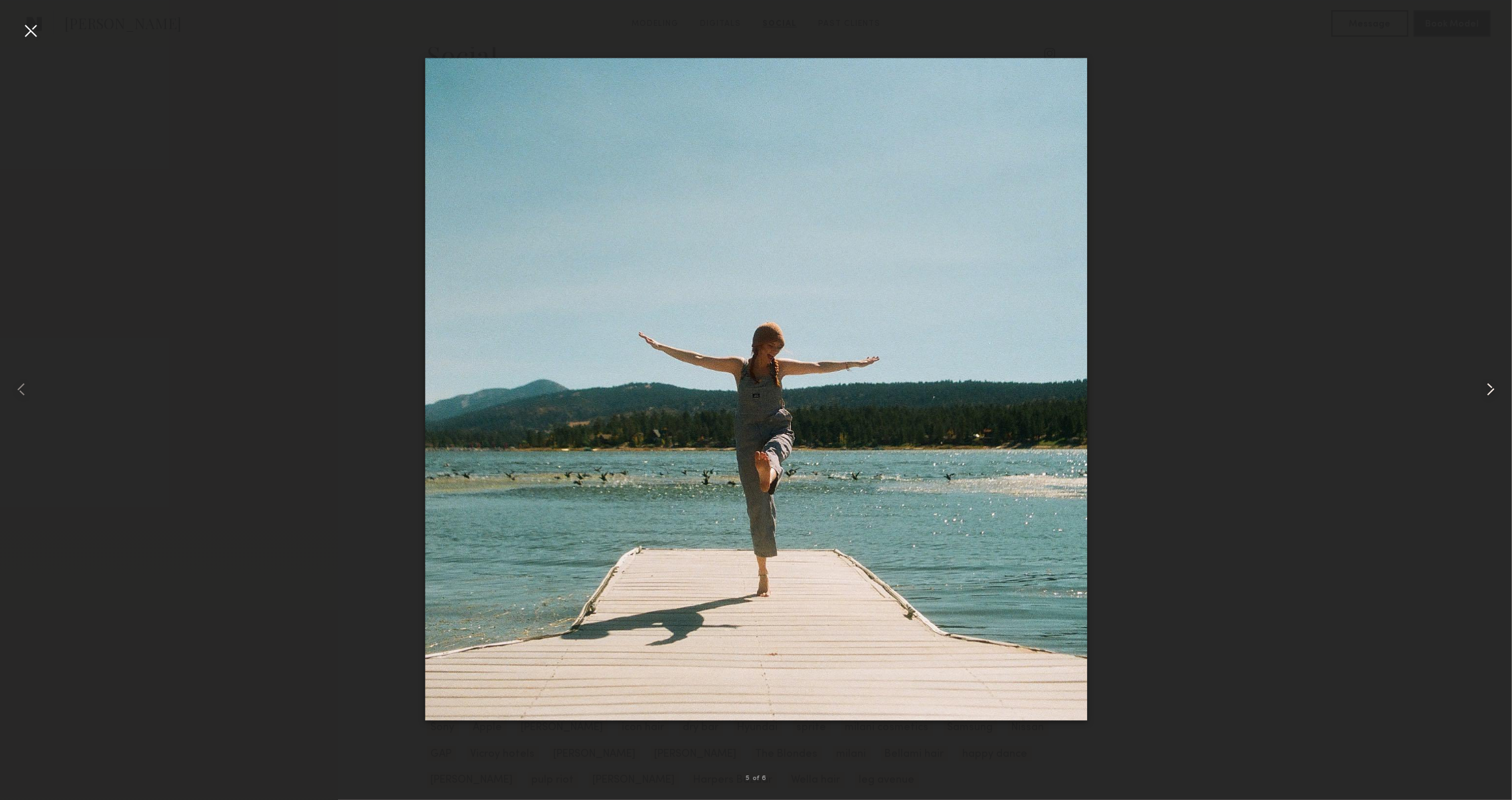
click at [1483, 392] on common-icon at bounding box center [1490, 389] width 22 height 22
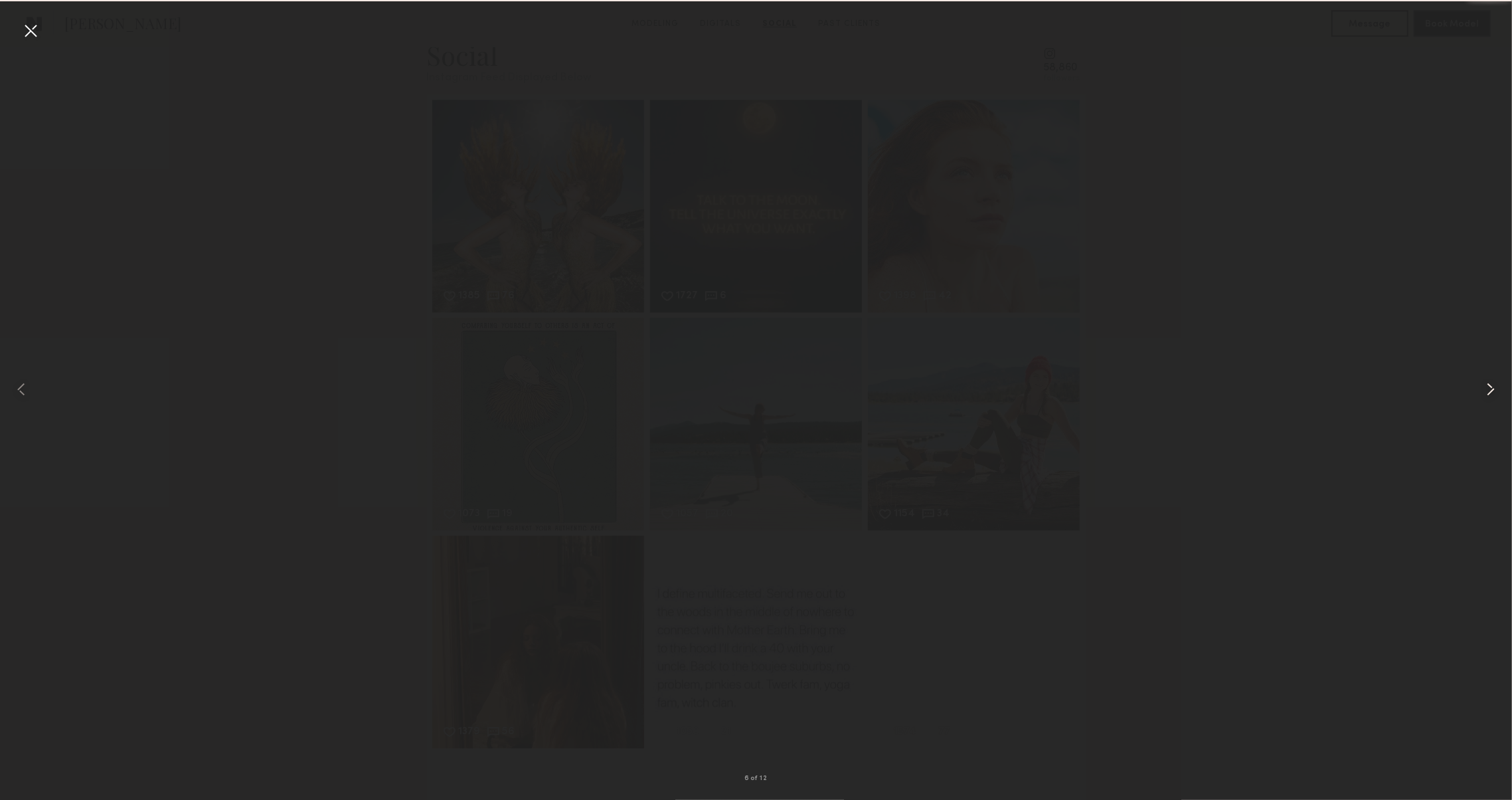
click at [1483, 392] on common-icon at bounding box center [1490, 389] width 22 height 22
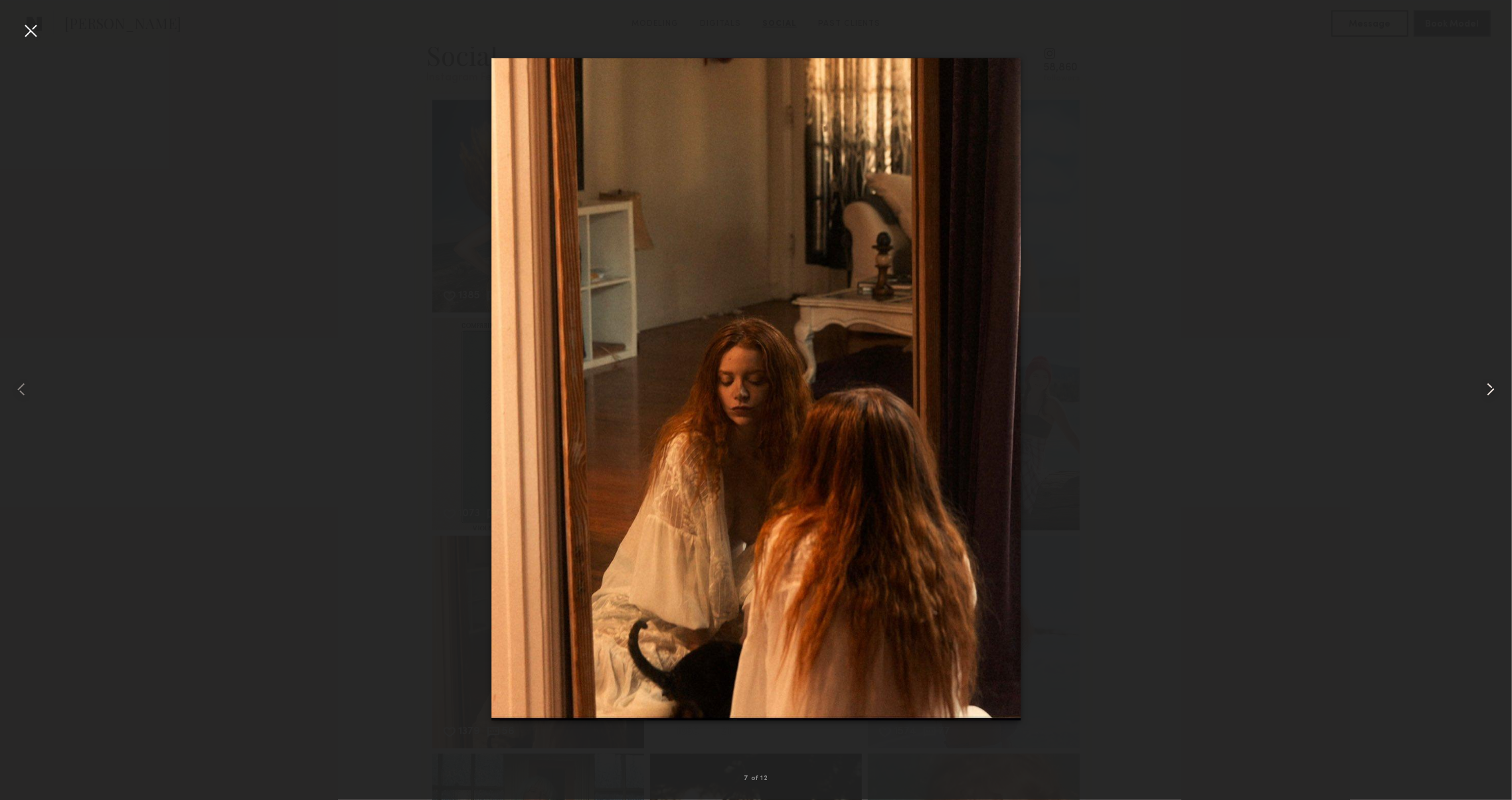
click at [1483, 392] on common-icon at bounding box center [1490, 389] width 22 height 22
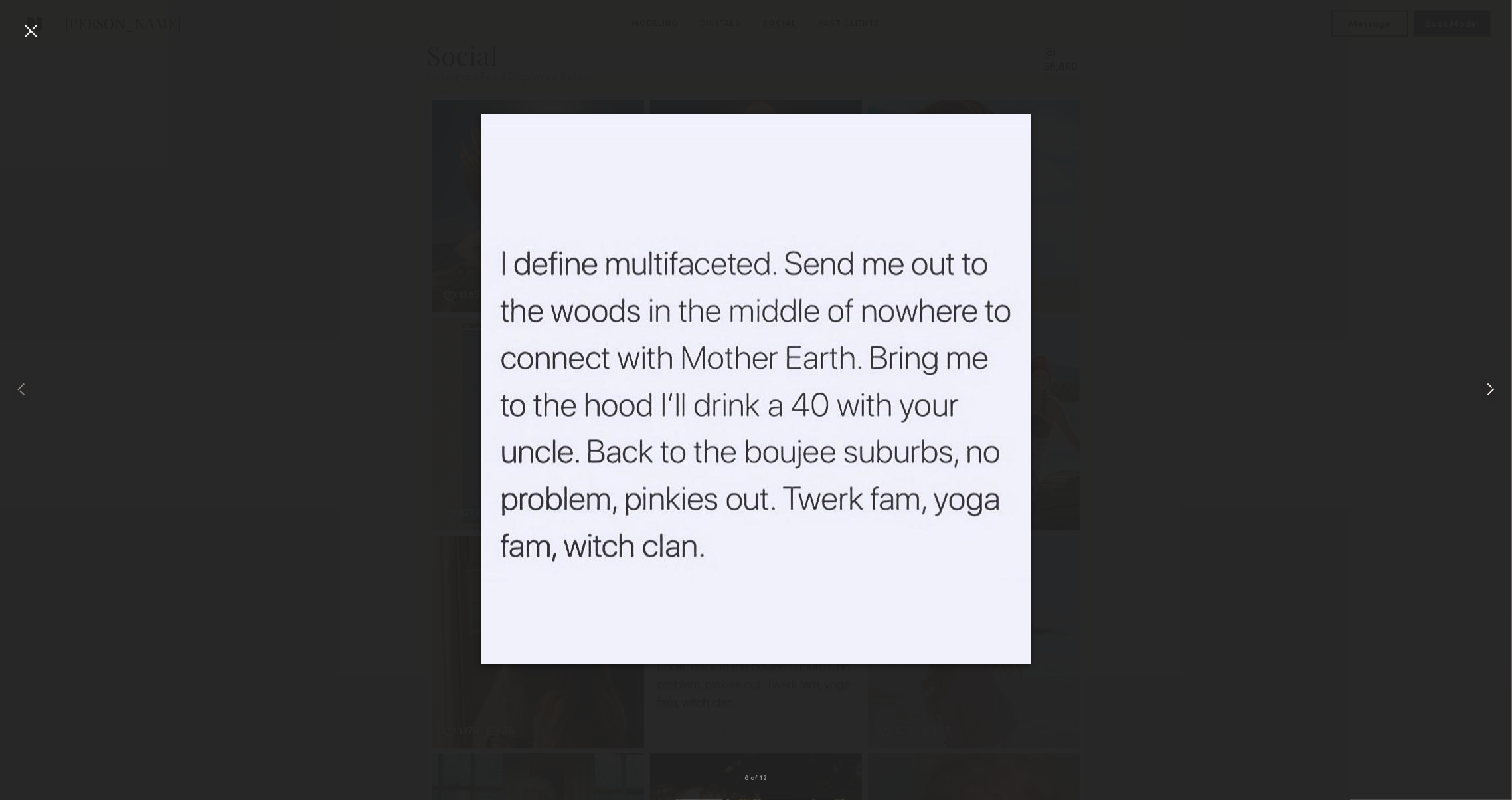
click at [1483, 392] on common-icon at bounding box center [1490, 389] width 22 height 22
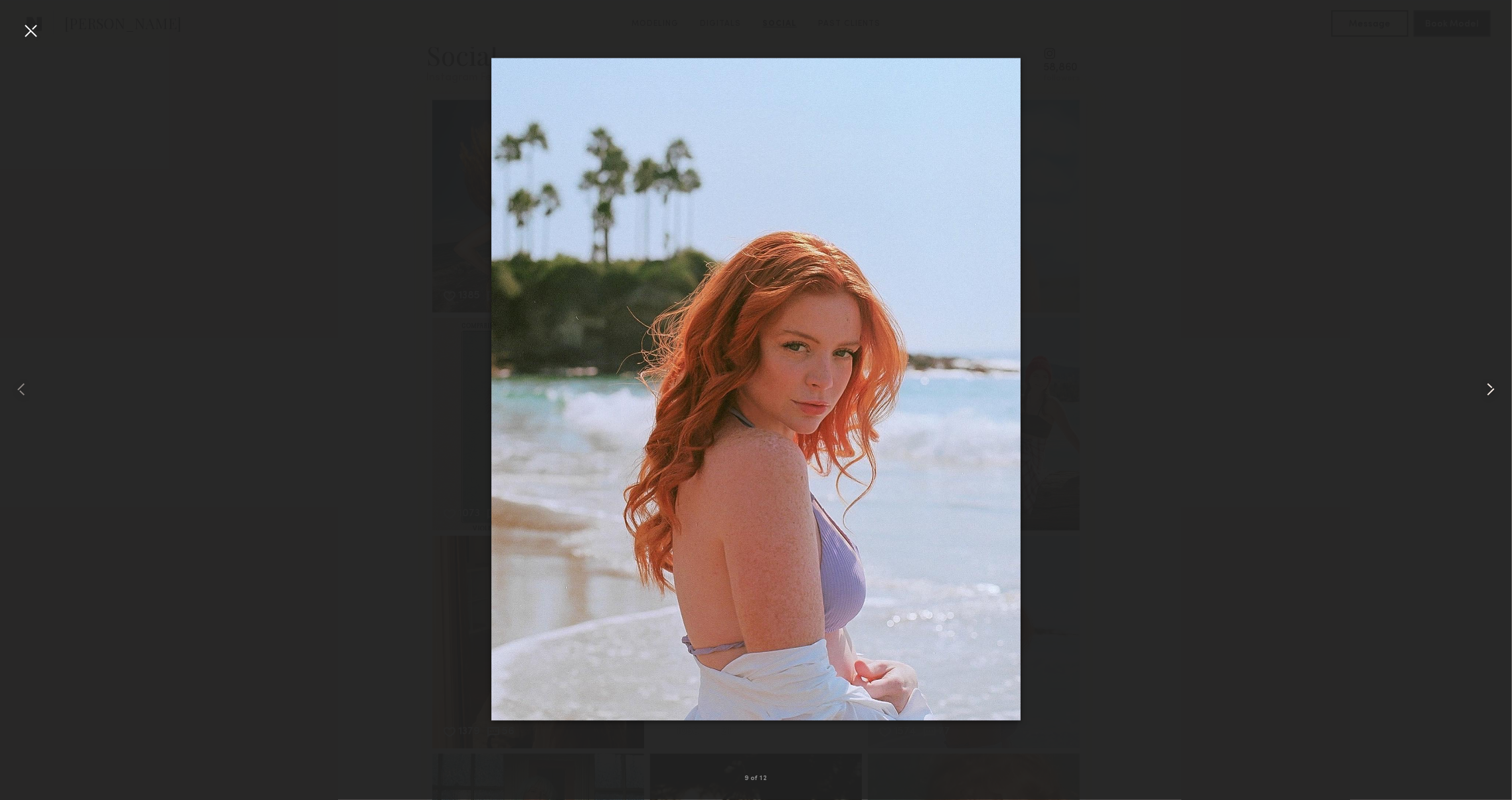
click at [1483, 392] on common-icon at bounding box center [1490, 389] width 22 height 22
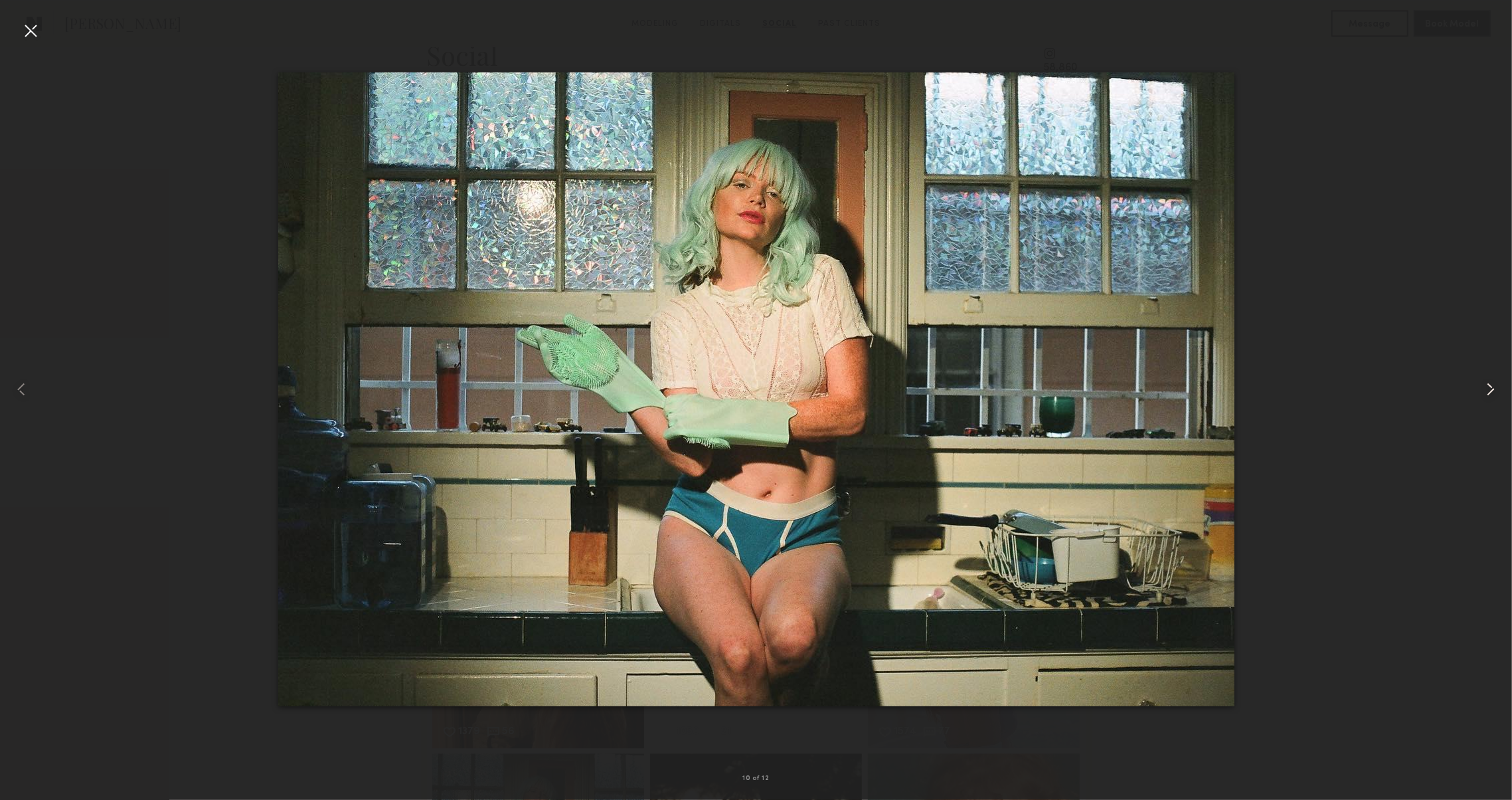
click at [1483, 392] on common-icon at bounding box center [1490, 389] width 22 height 22
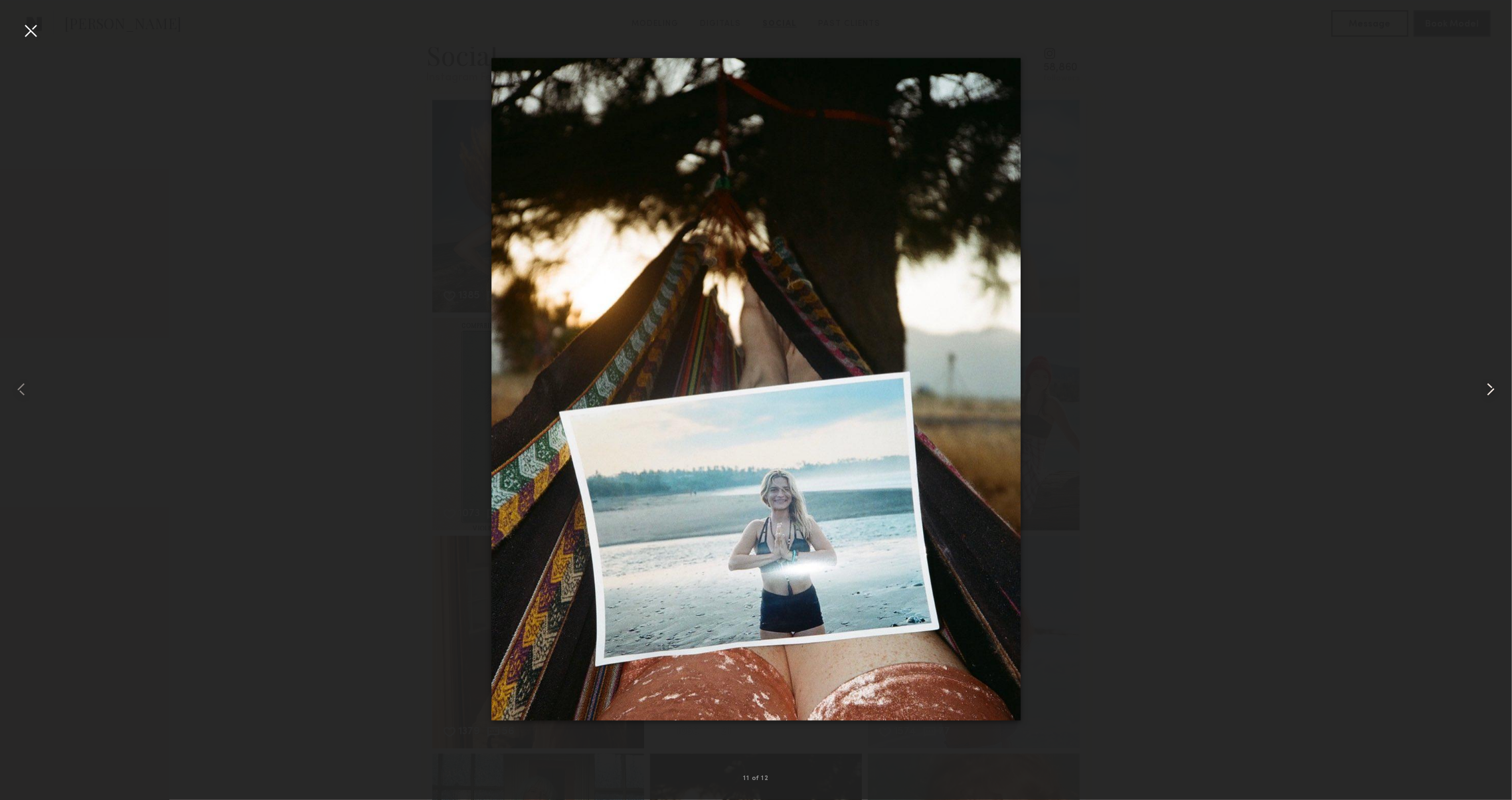
click at [1483, 392] on common-icon at bounding box center [1490, 389] width 22 height 22
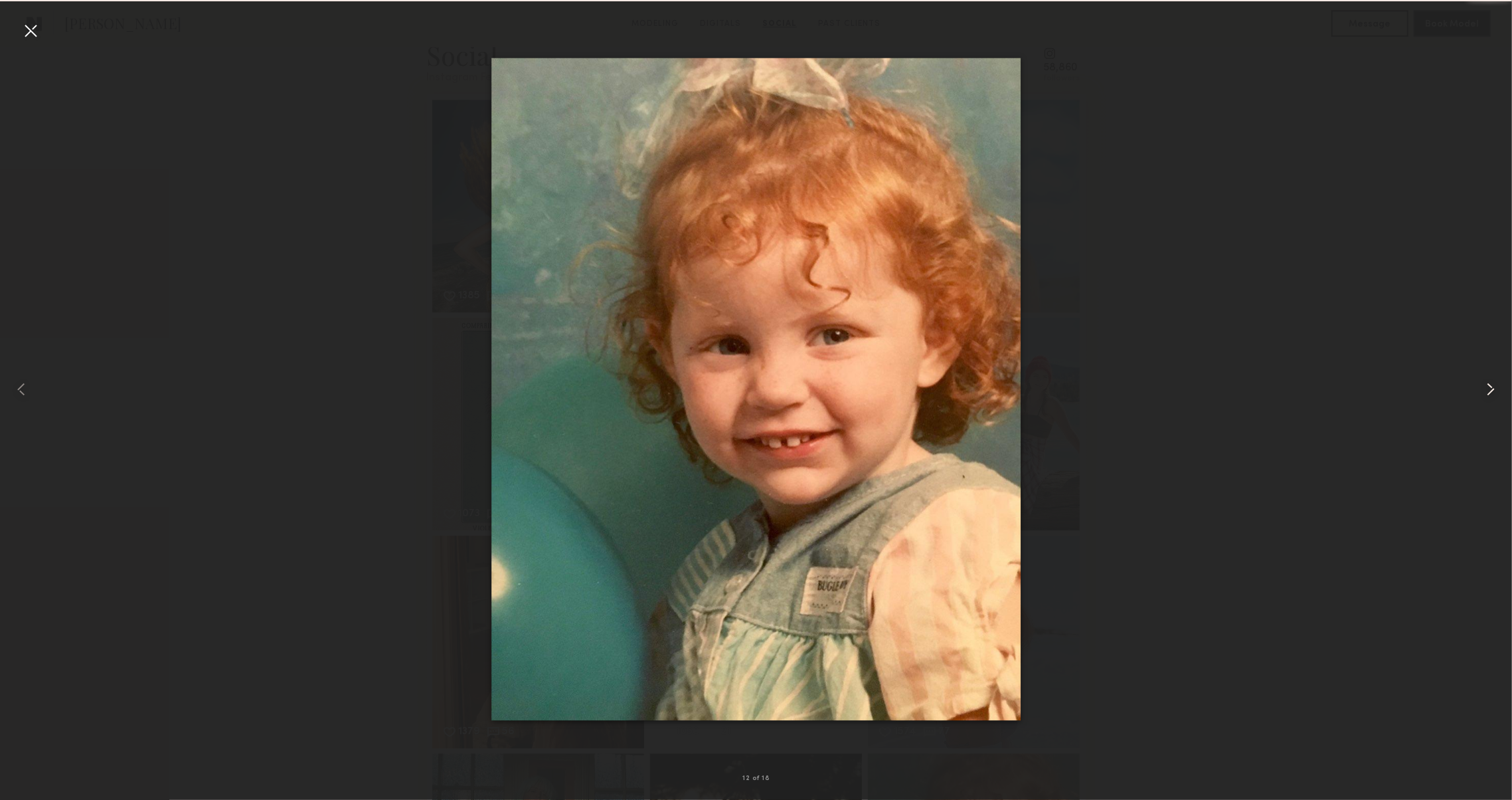
click at [1483, 392] on common-icon at bounding box center [1490, 389] width 22 height 22
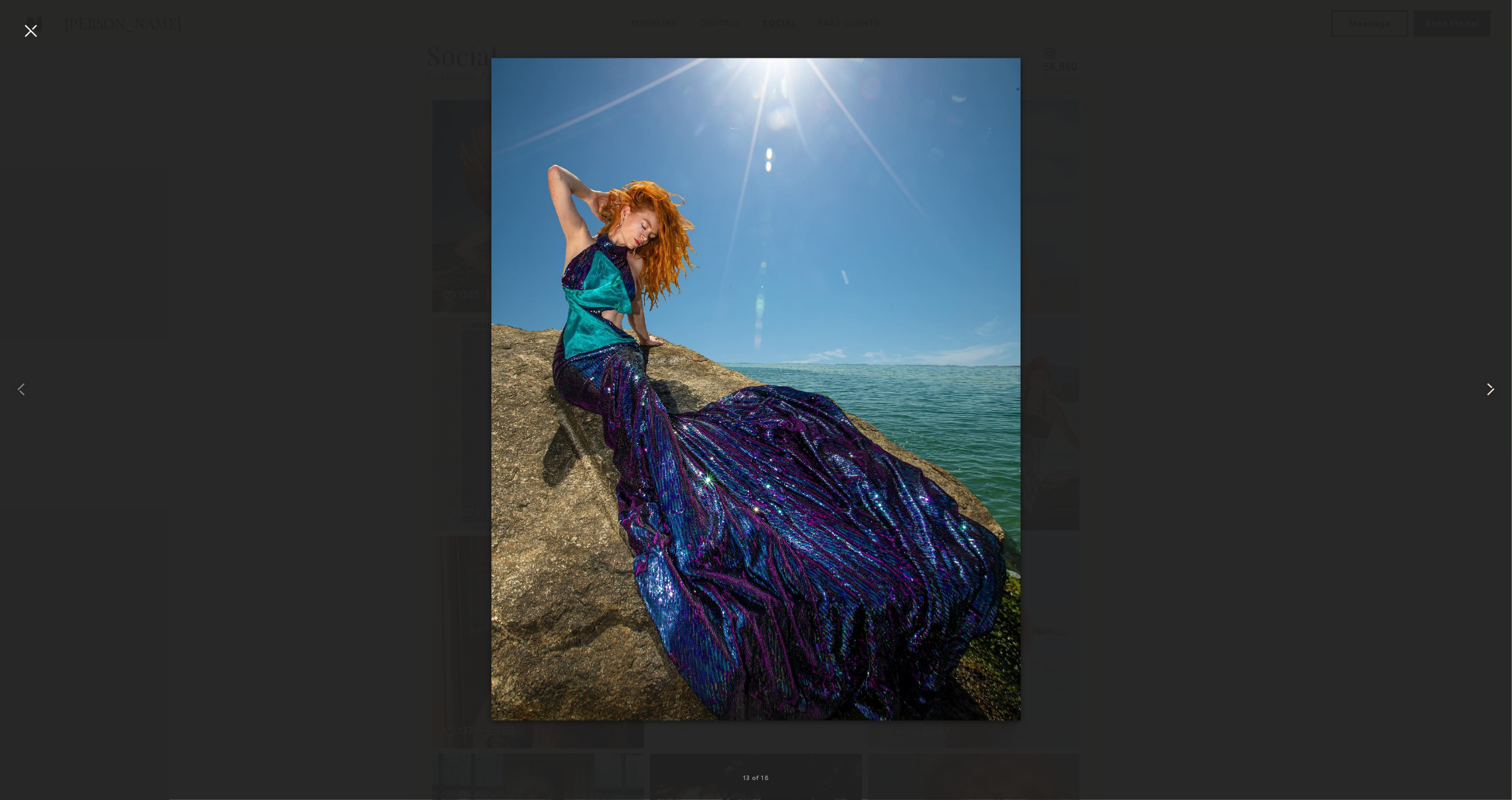
click at [1483, 392] on common-icon at bounding box center [1490, 389] width 22 height 22
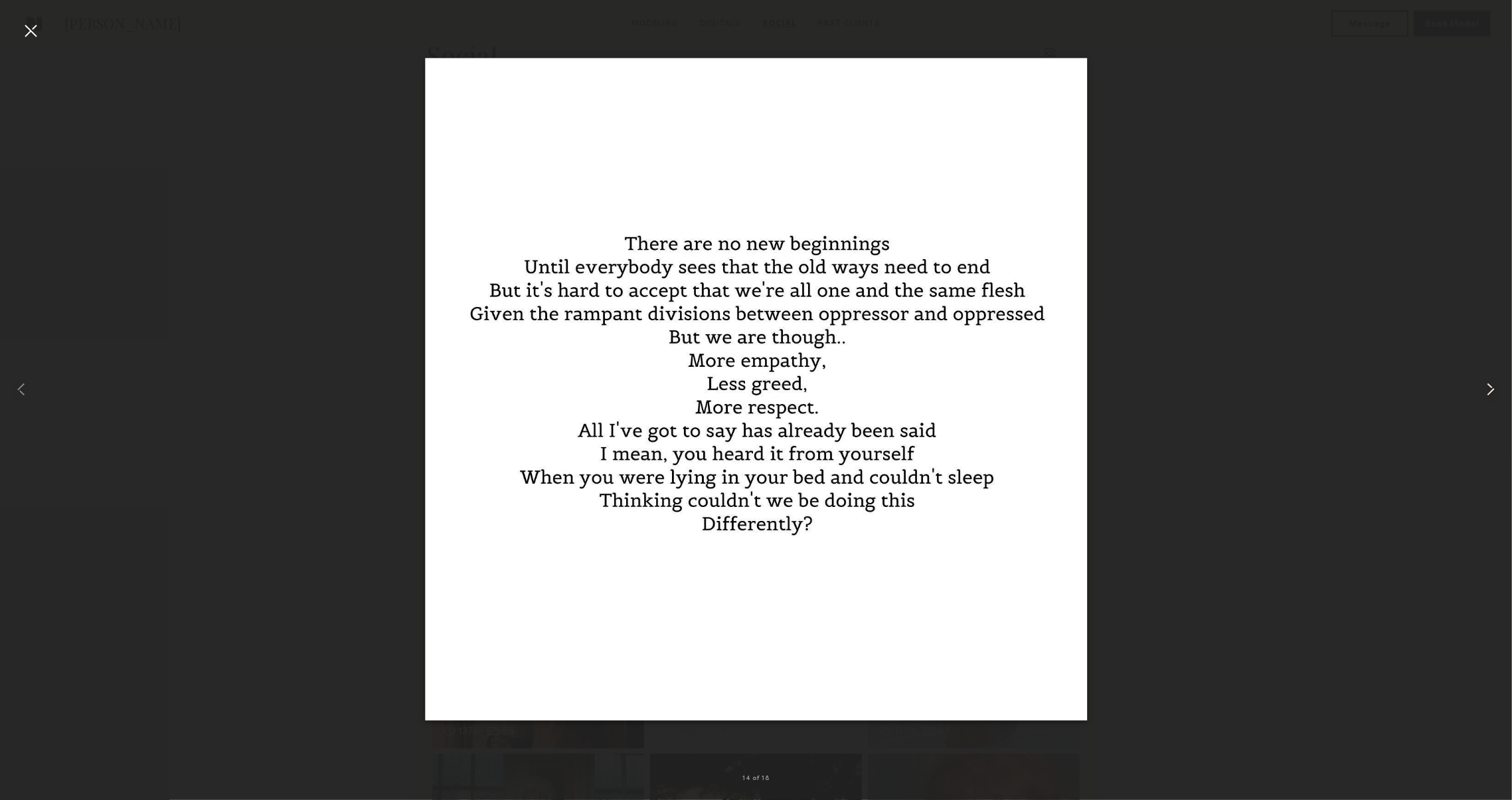
click at [1483, 392] on common-icon at bounding box center [1490, 389] width 22 height 22
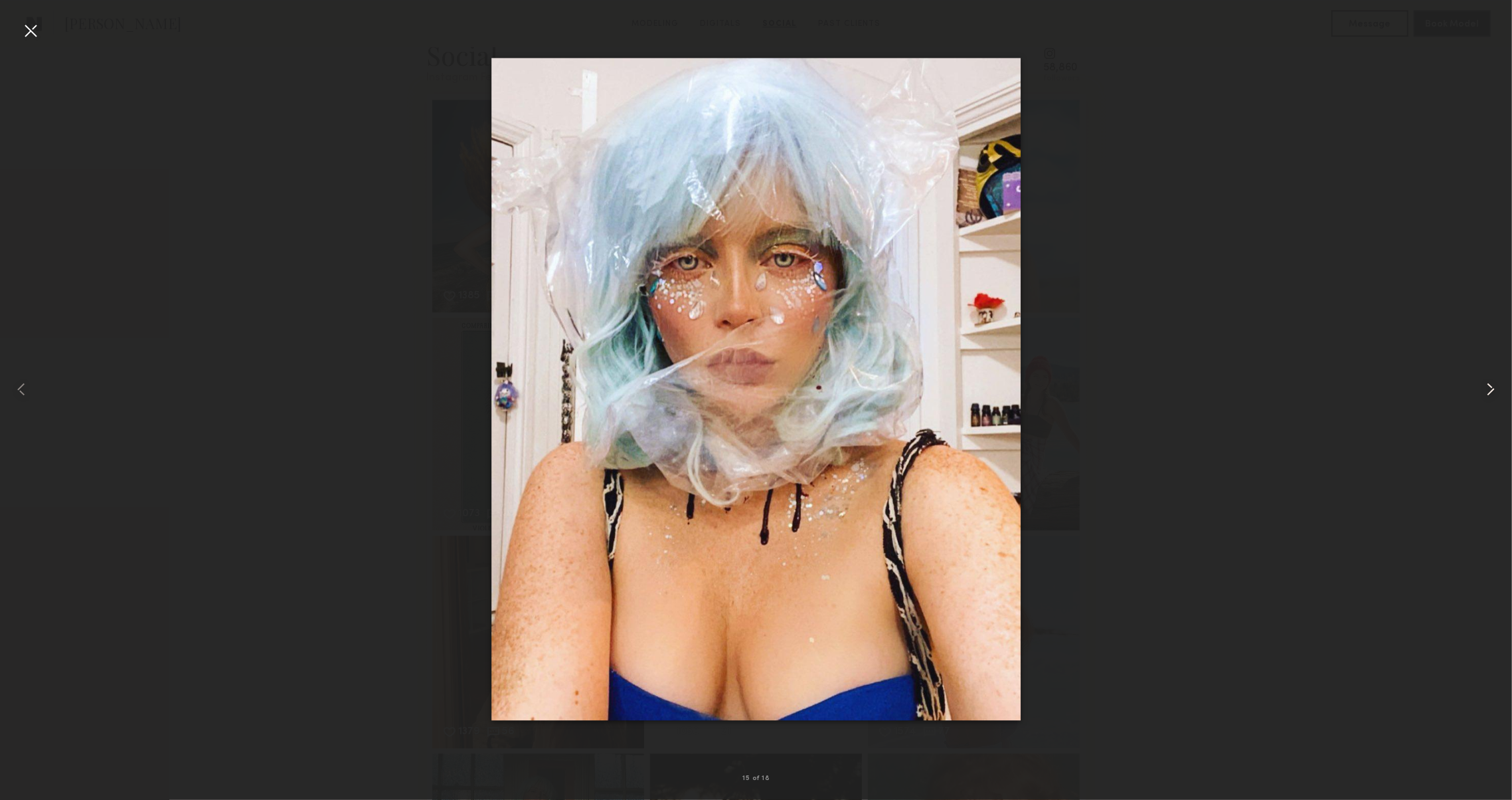
click at [1483, 392] on common-icon at bounding box center [1490, 389] width 22 height 22
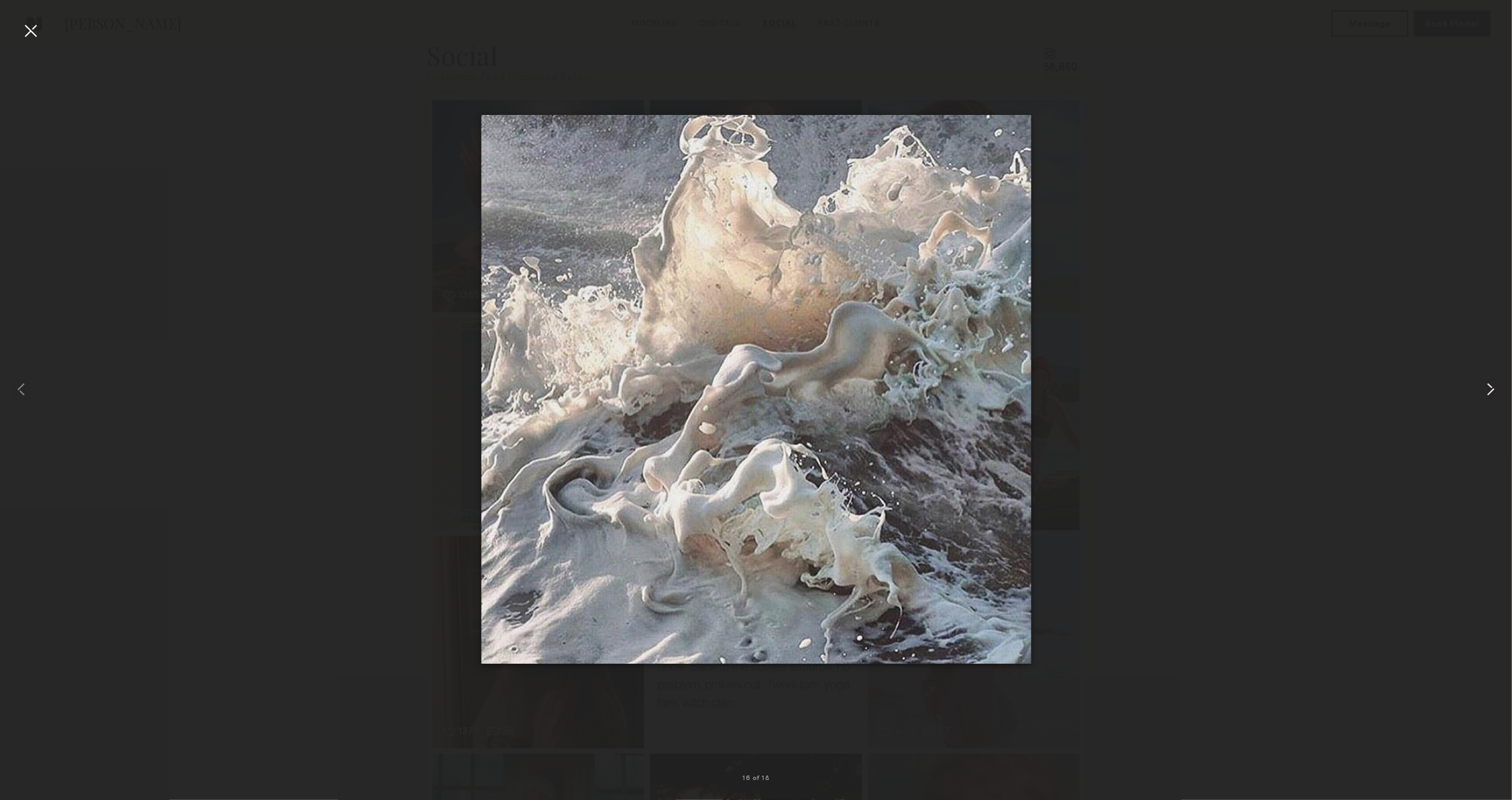
click at [1483, 392] on common-icon at bounding box center [1490, 389] width 22 height 22
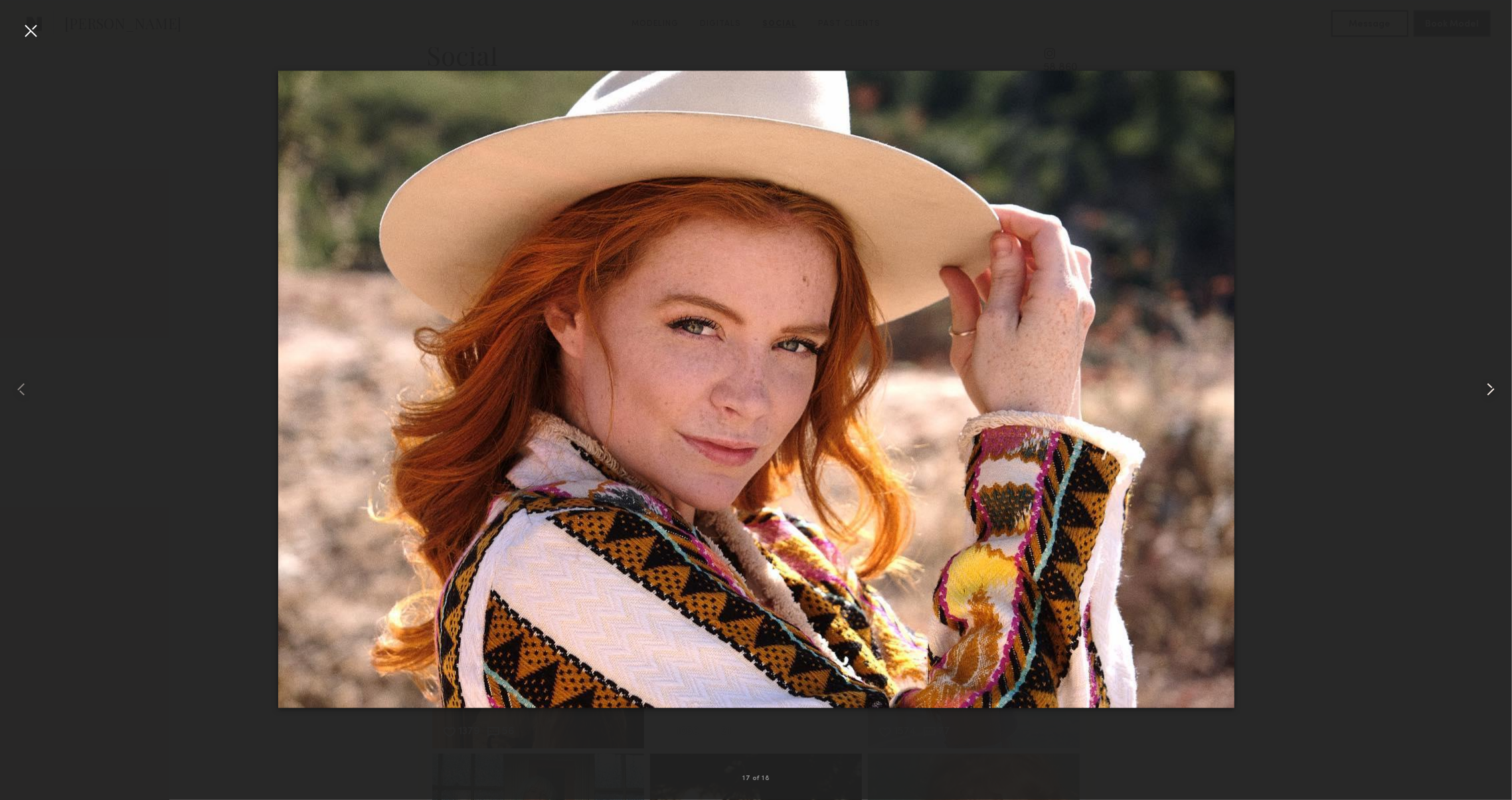
click at [1483, 392] on common-icon at bounding box center [1490, 389] width 22 height 22
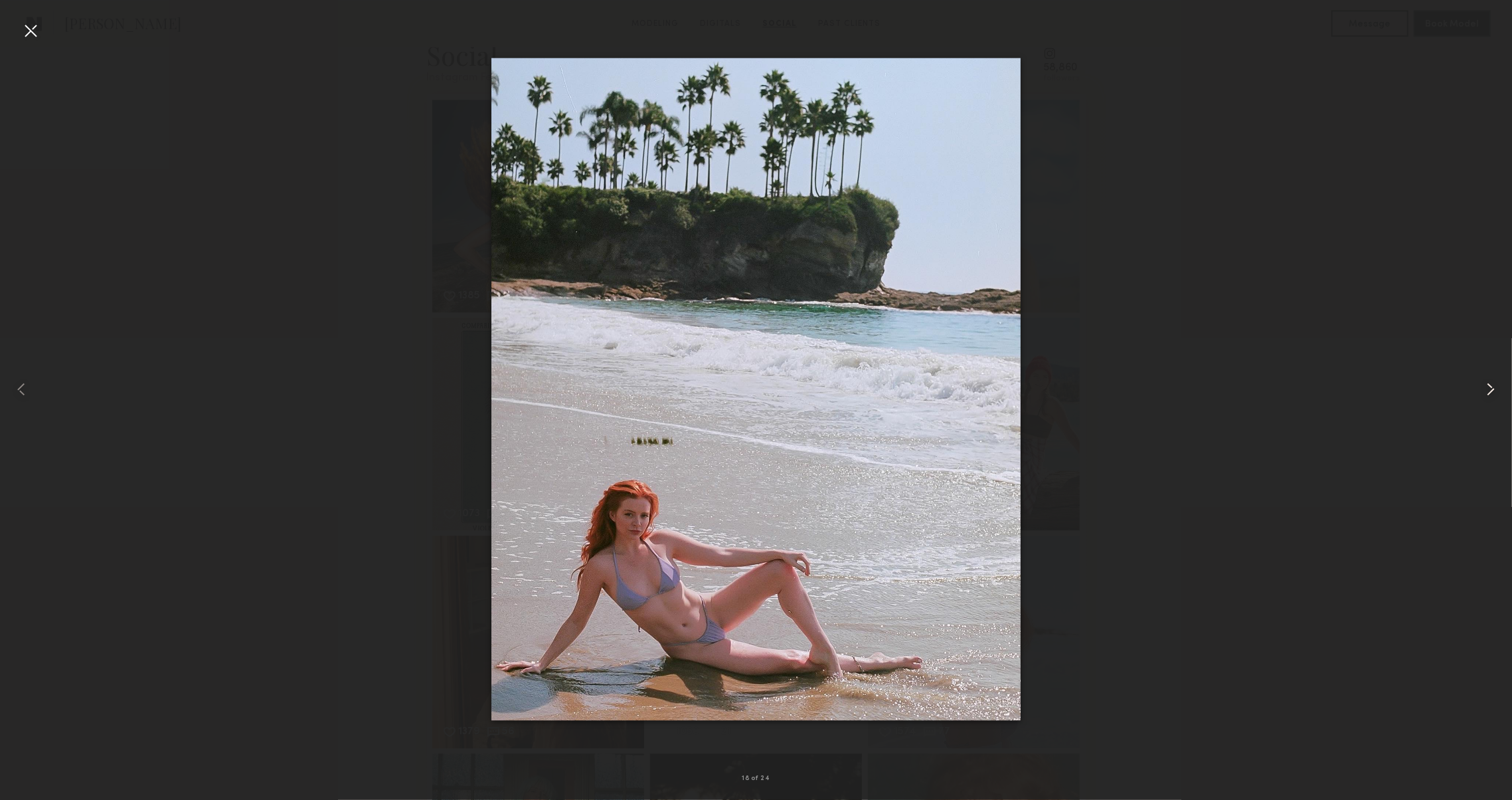
click at [1483, 392] on common-icon at bounding box center [1490, 389] width 22 height 22
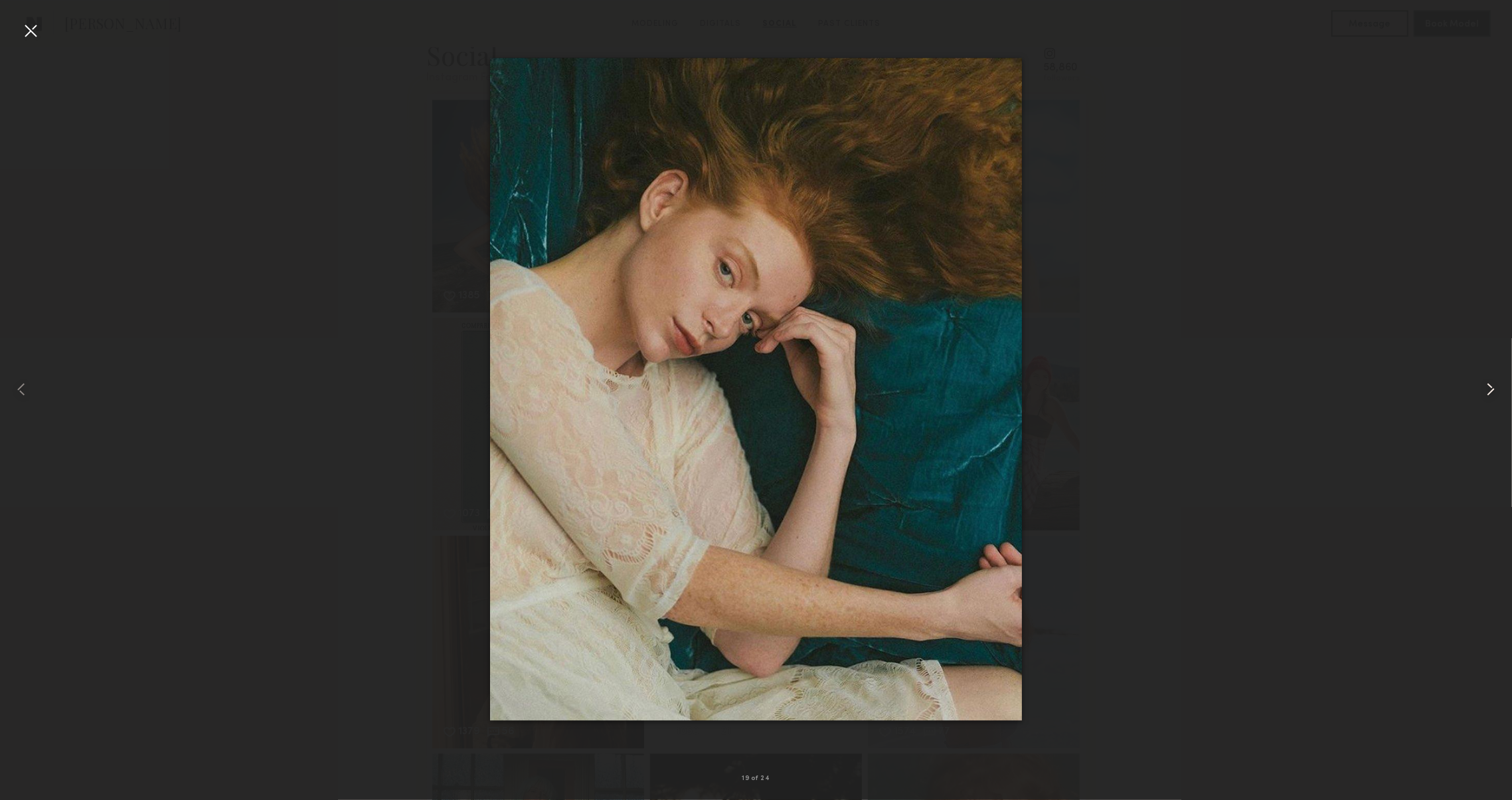
click at [1483, 392] on common-icon at bounding box center [1490, 389] width 22 height 22
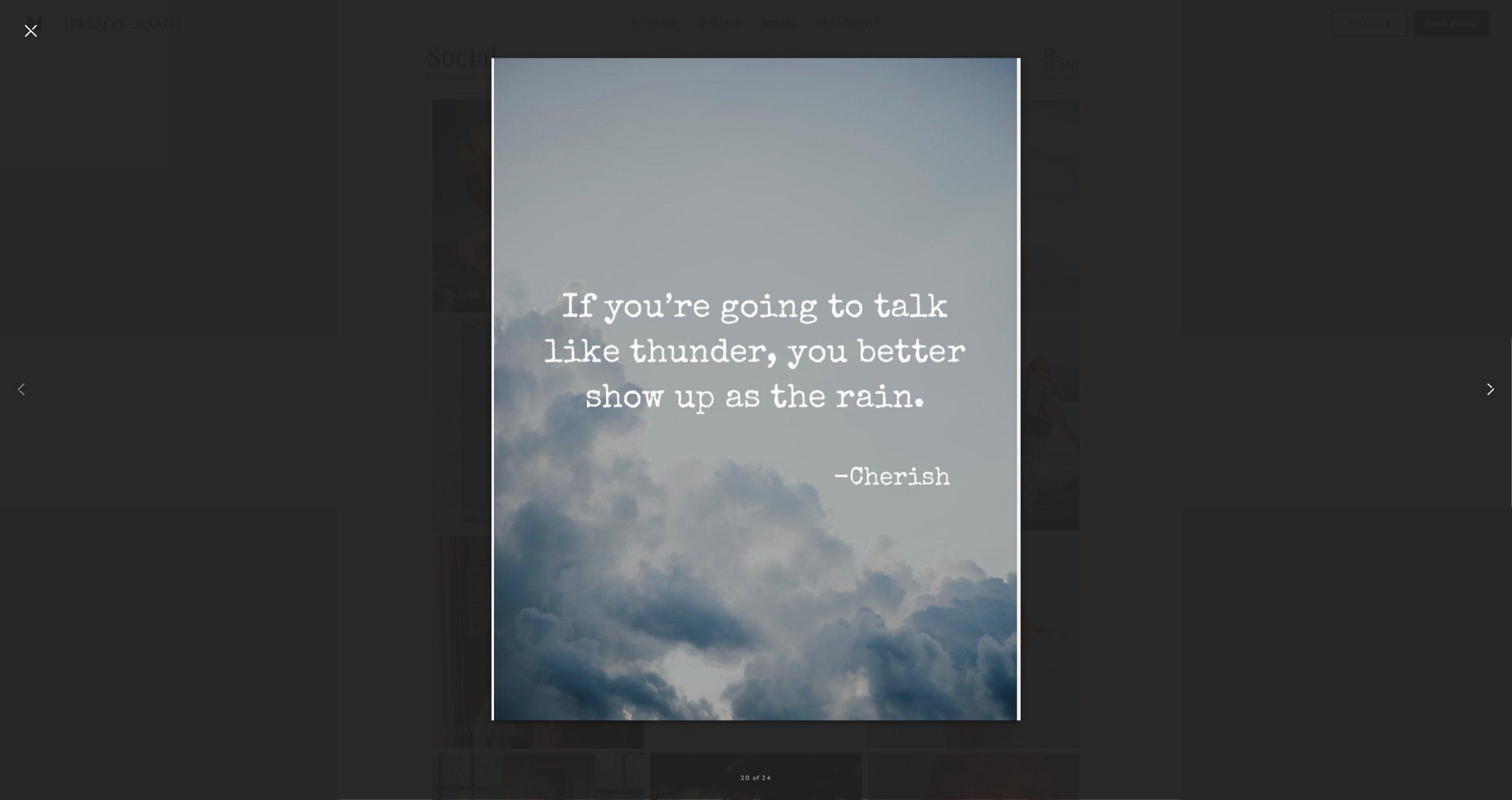
click at [1483, 392] on common-icon at bounding box center [1490, 389] width 22 height 22
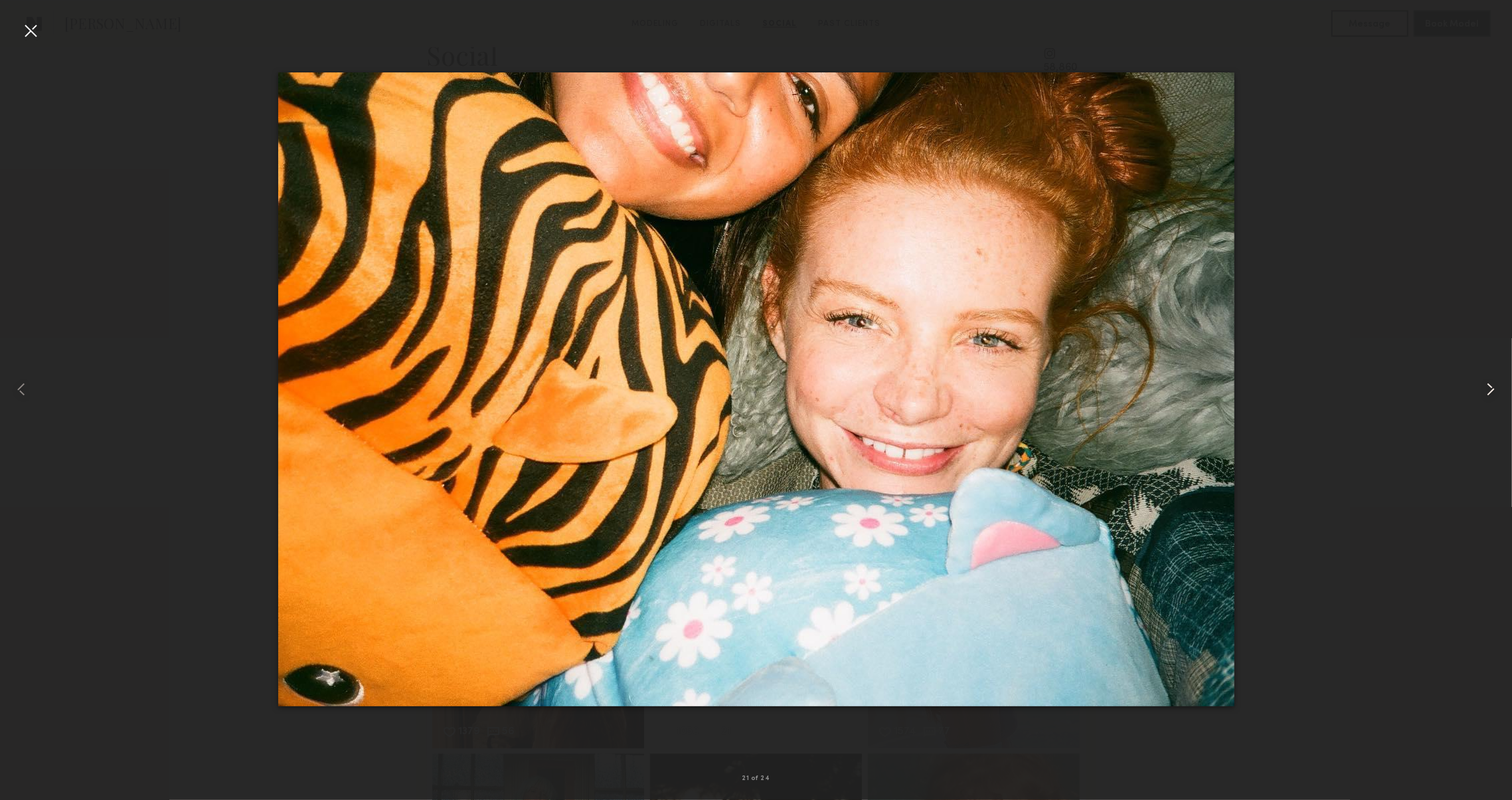
click at [1483, 392] on common-icon at bounding box center [1490, 389] width 22 height 22
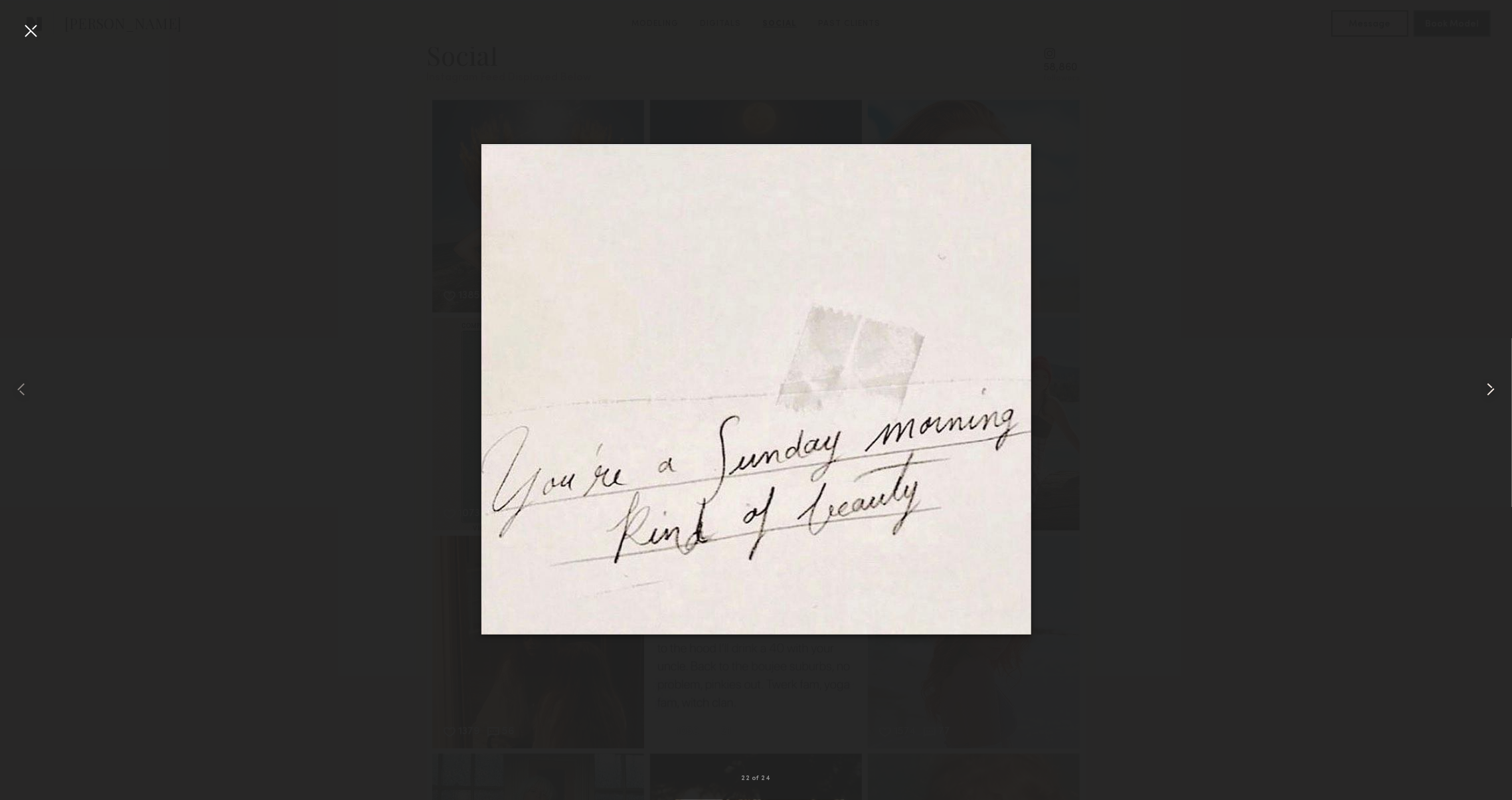
click at [1483, 392] on common-icon at bounding box center [1490, 389] width 22 height 22
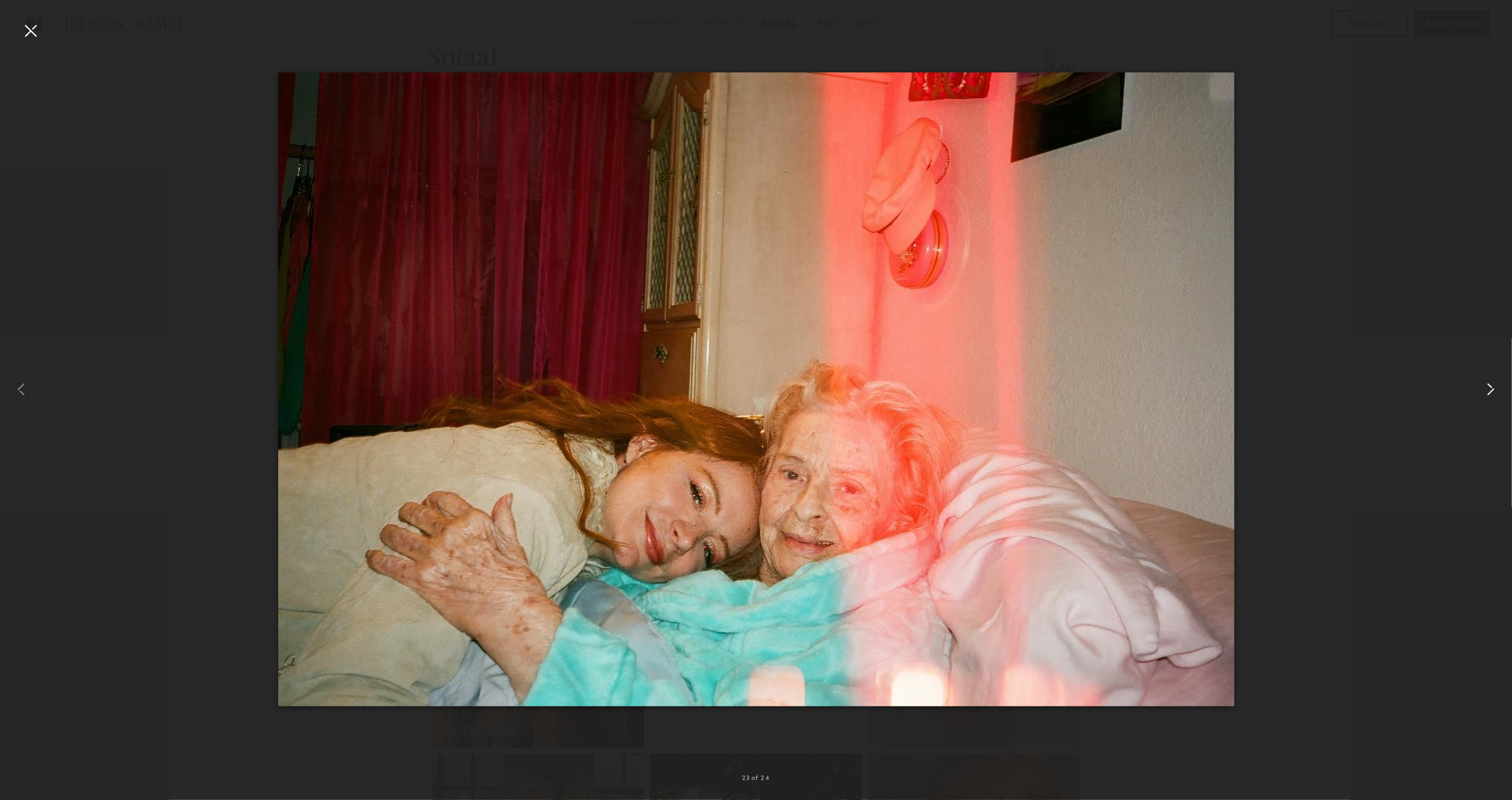
click at [1483, 392] on common-icon at bounding box center [1490, 389] width 22 height 22
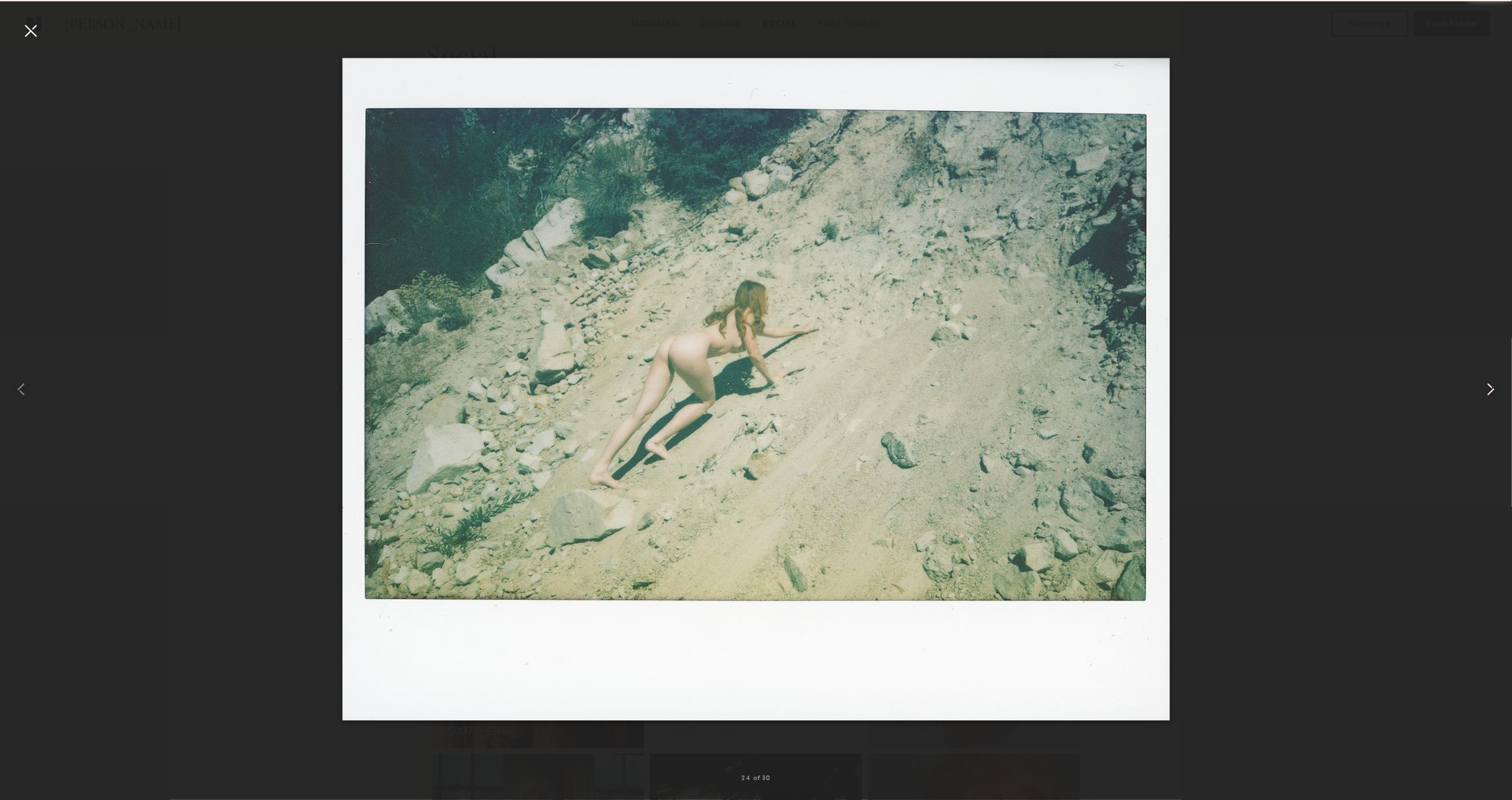
click at [1483, 392] on common-icon at bounding box center [1490, 389] width 22 height 22
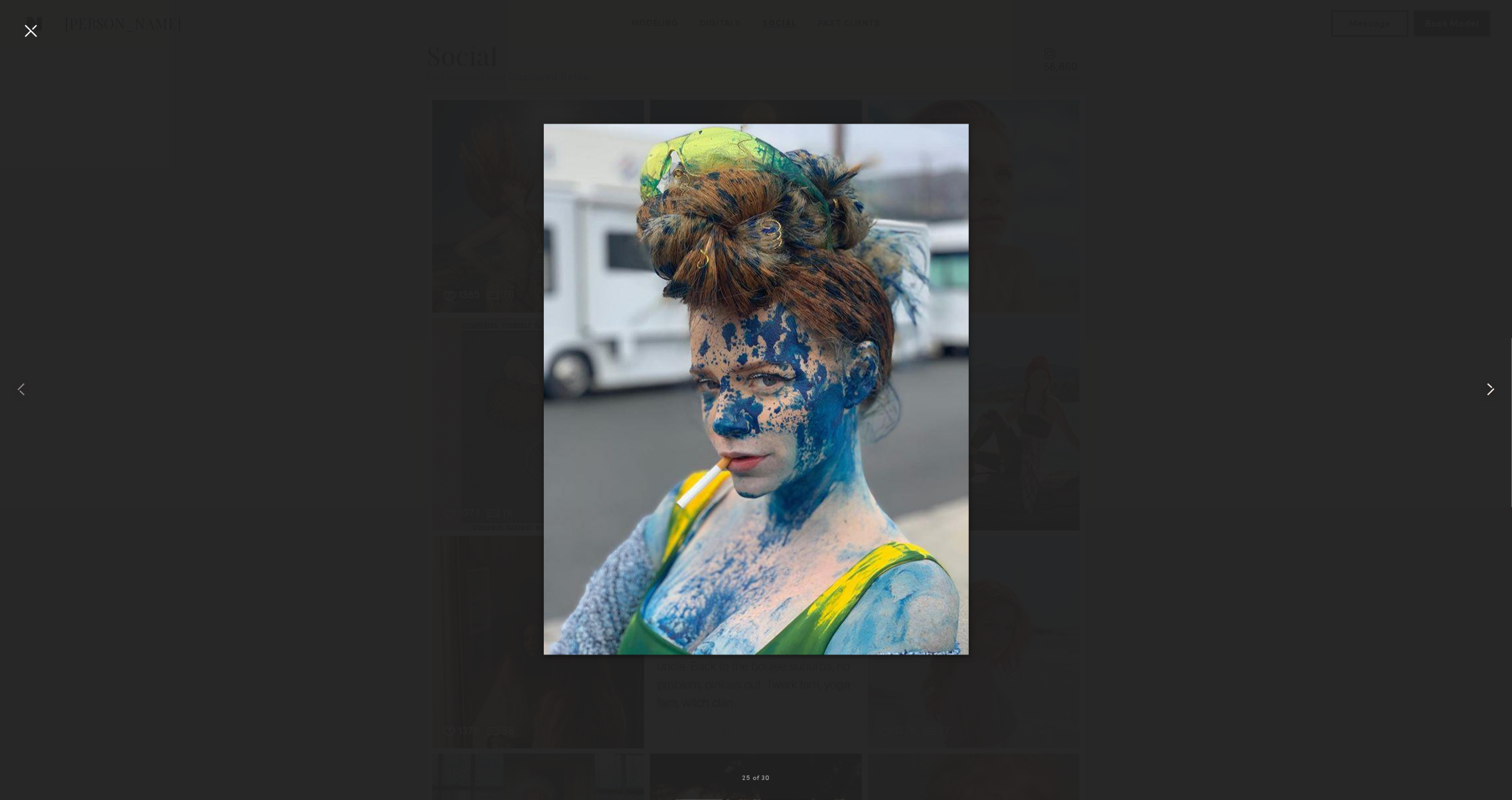
click at [1483, 392] on common-icon at bounding box center [1490, 389] width 22 height 22
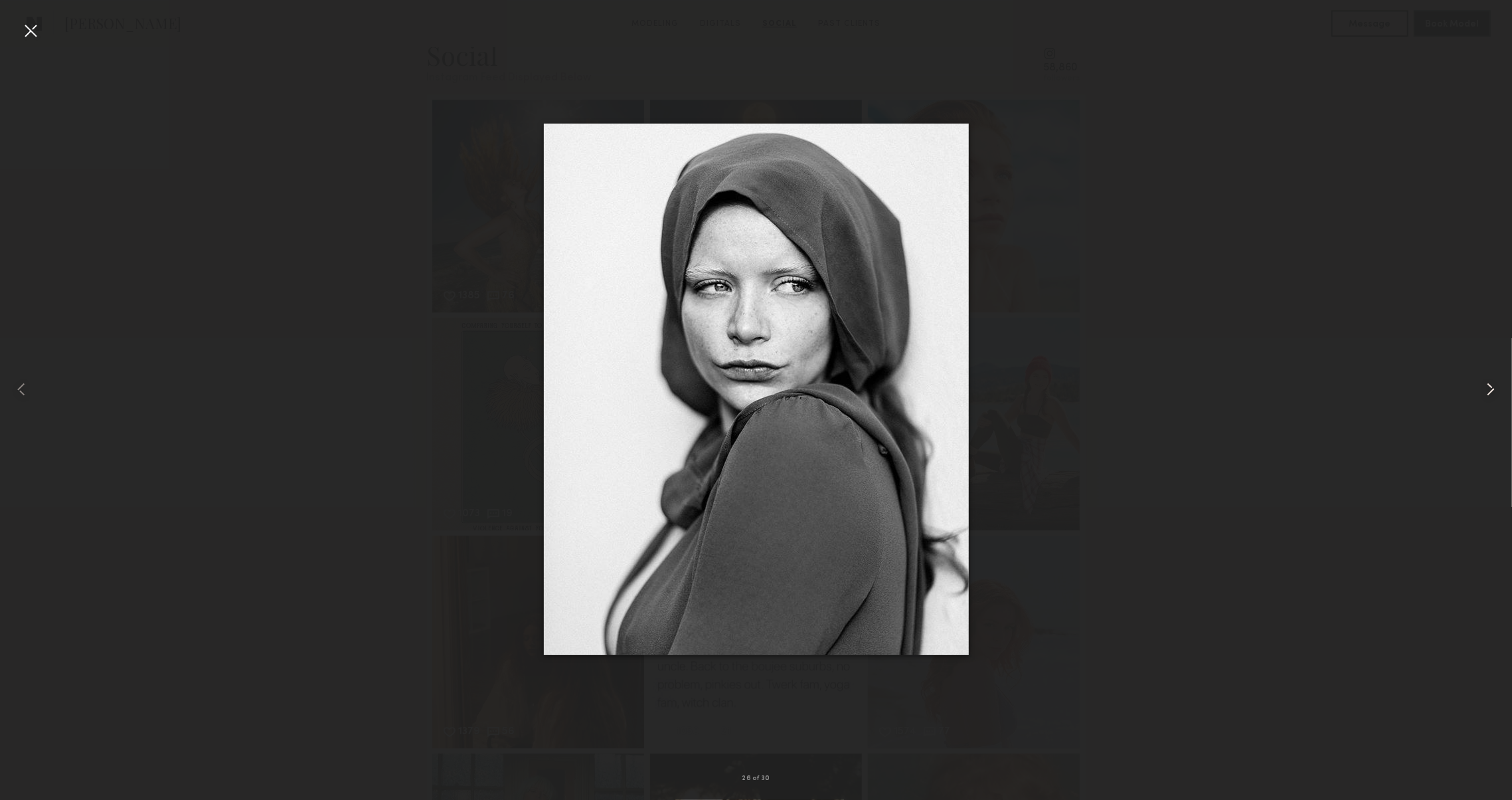
click at [1483, 392] on common-icon at bounding box center [1490, 389] width 22 height 22
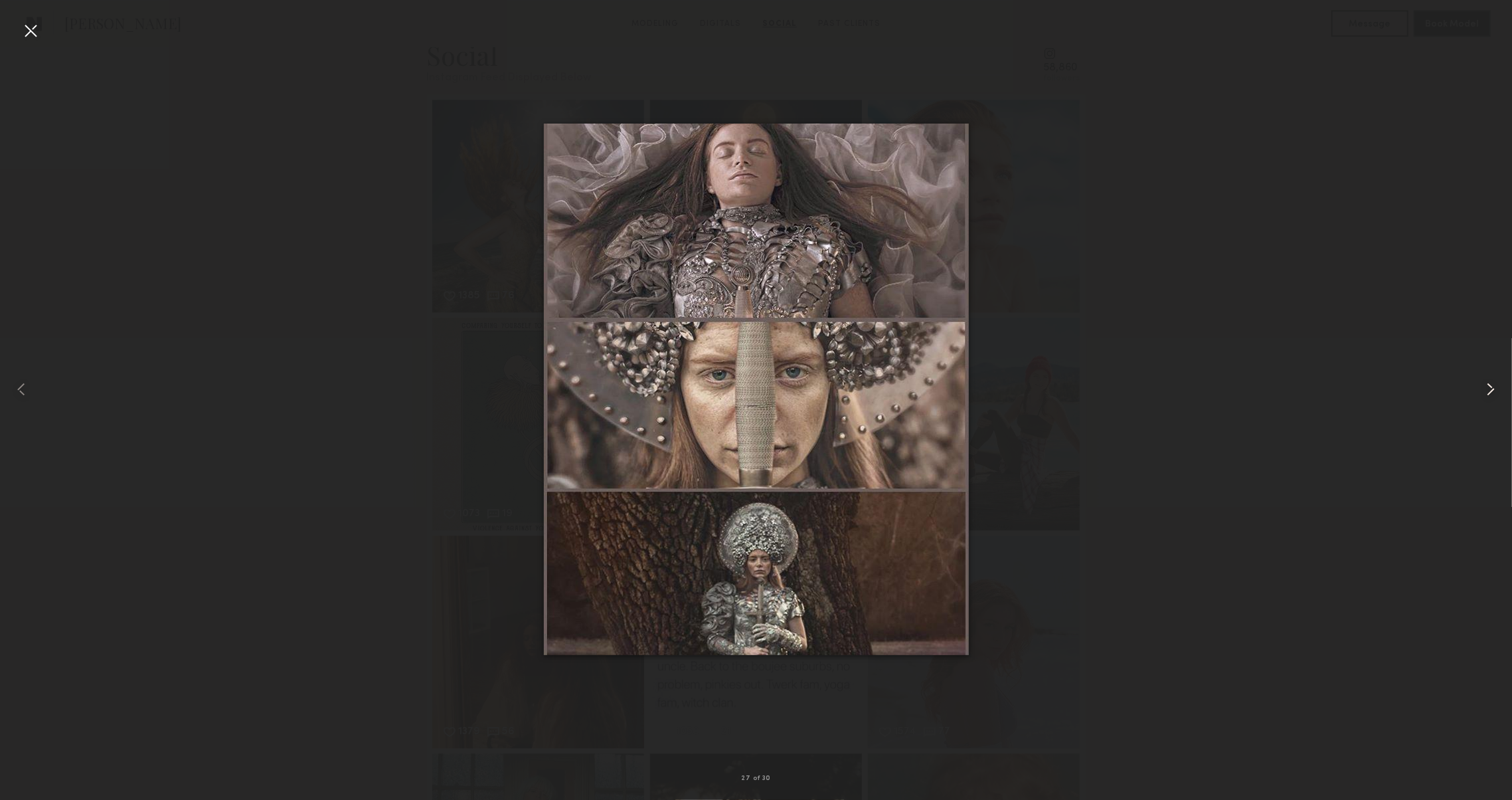
click at [1483, 392] on common-icon at bounding box center [1490, 389] width 22 height 22
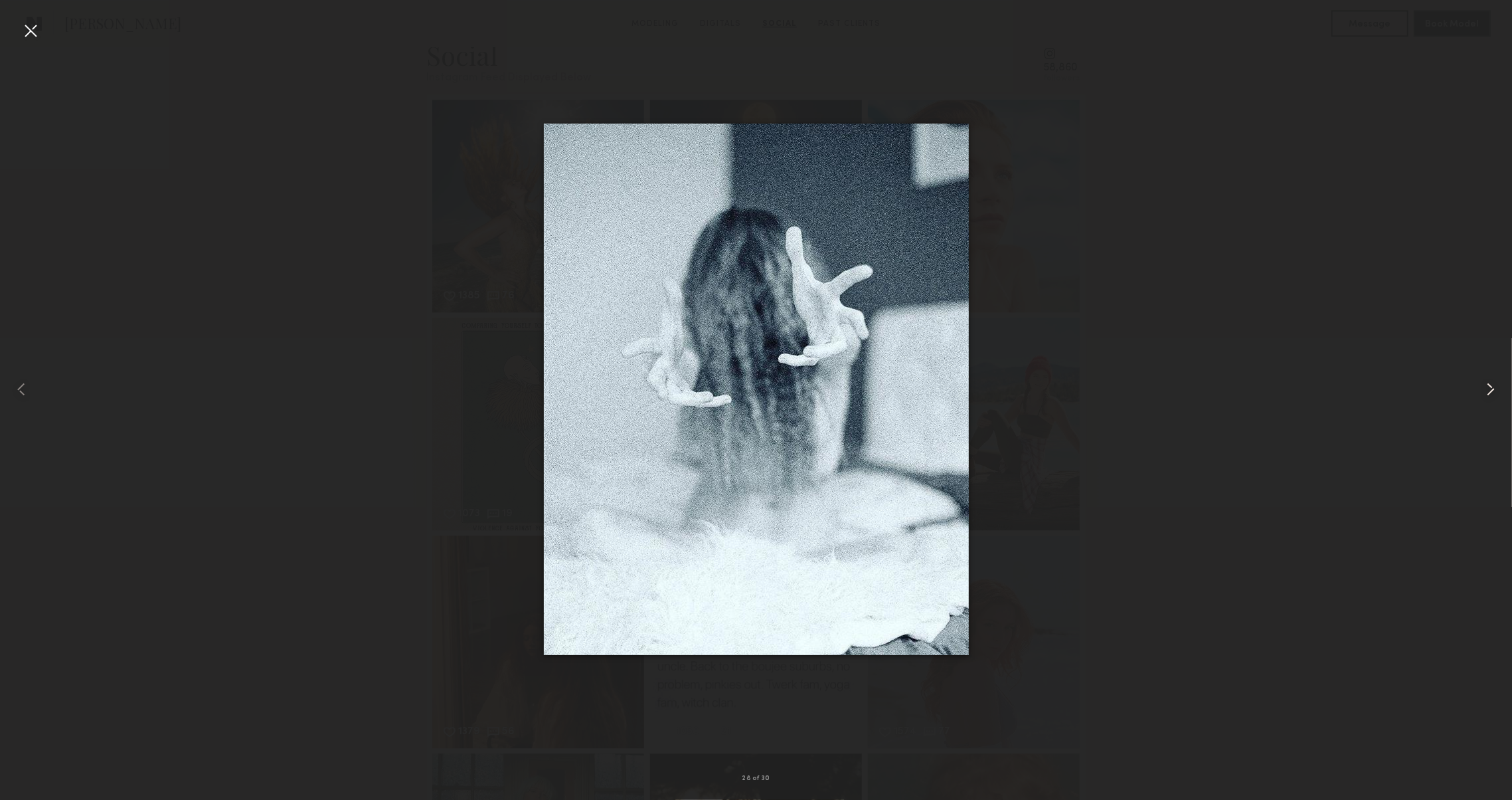
click at [1483, 392] on common-icon at bounding box center [1490, 389] width 22 height 22
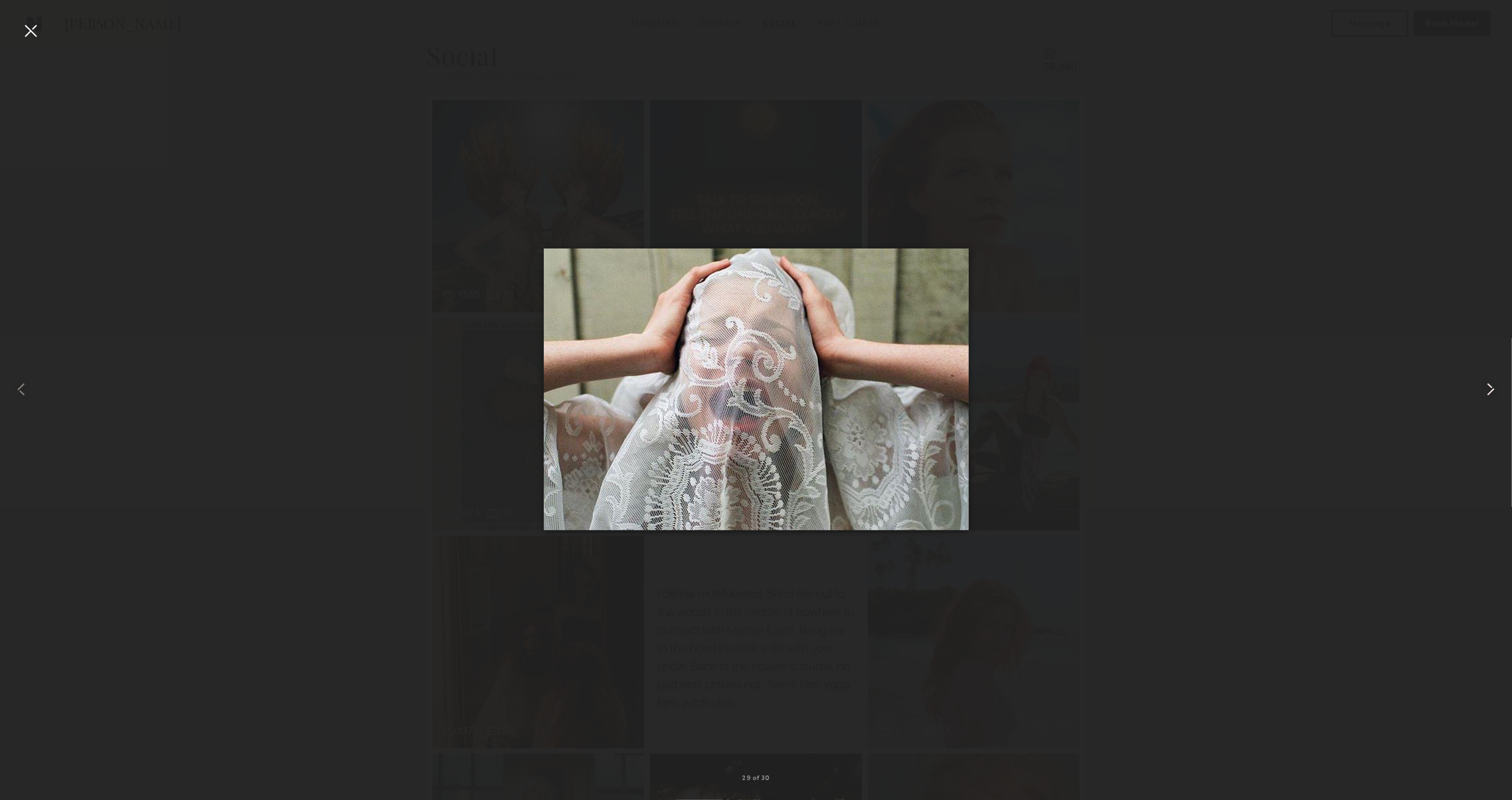
click at [1483, 392] on common-icon at bounding box center [1490, 389] width 22 height 22
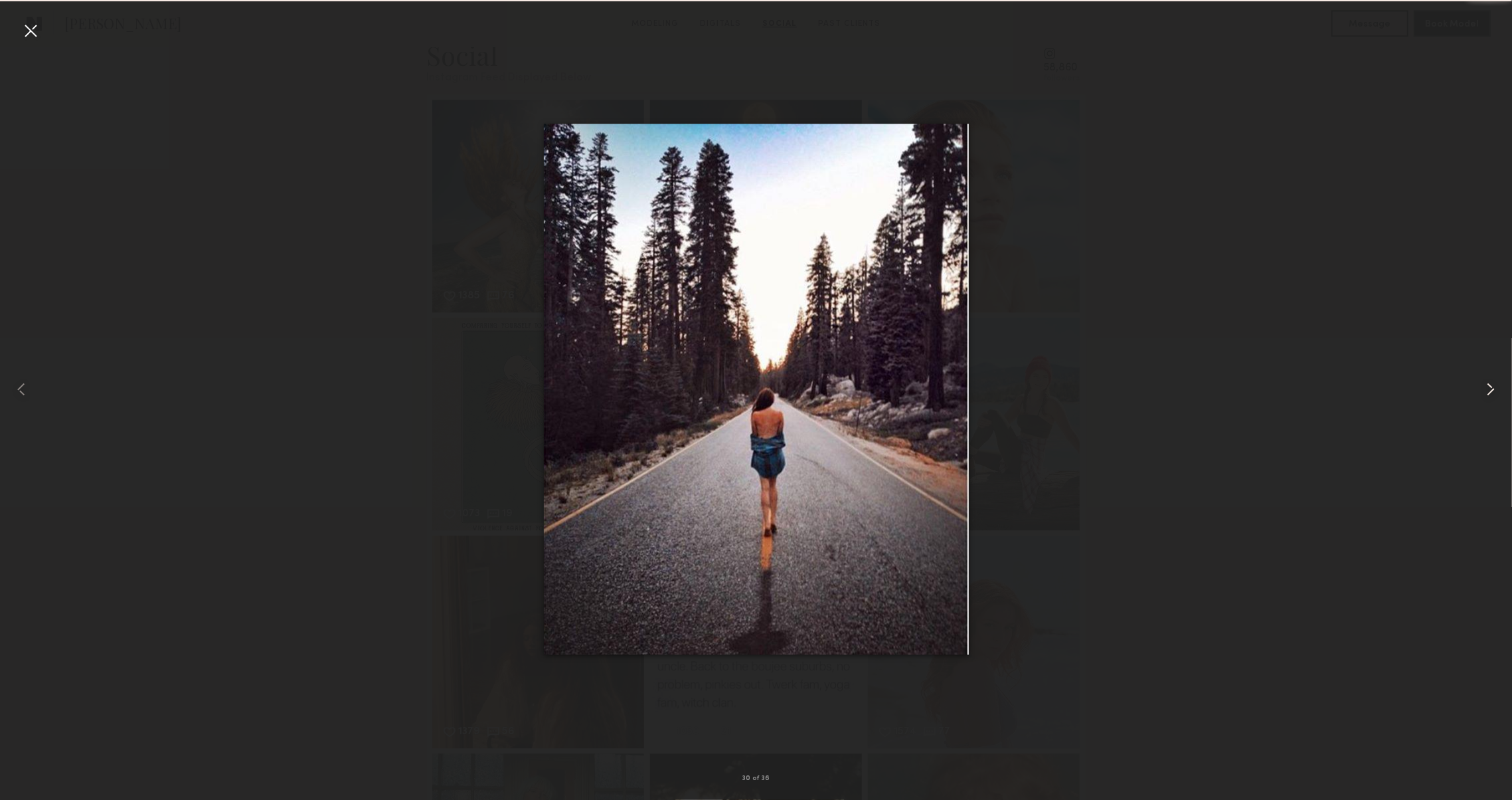
click at [1483, 392] on common-icon at bounding box center [1490, 389] width 22 height 22
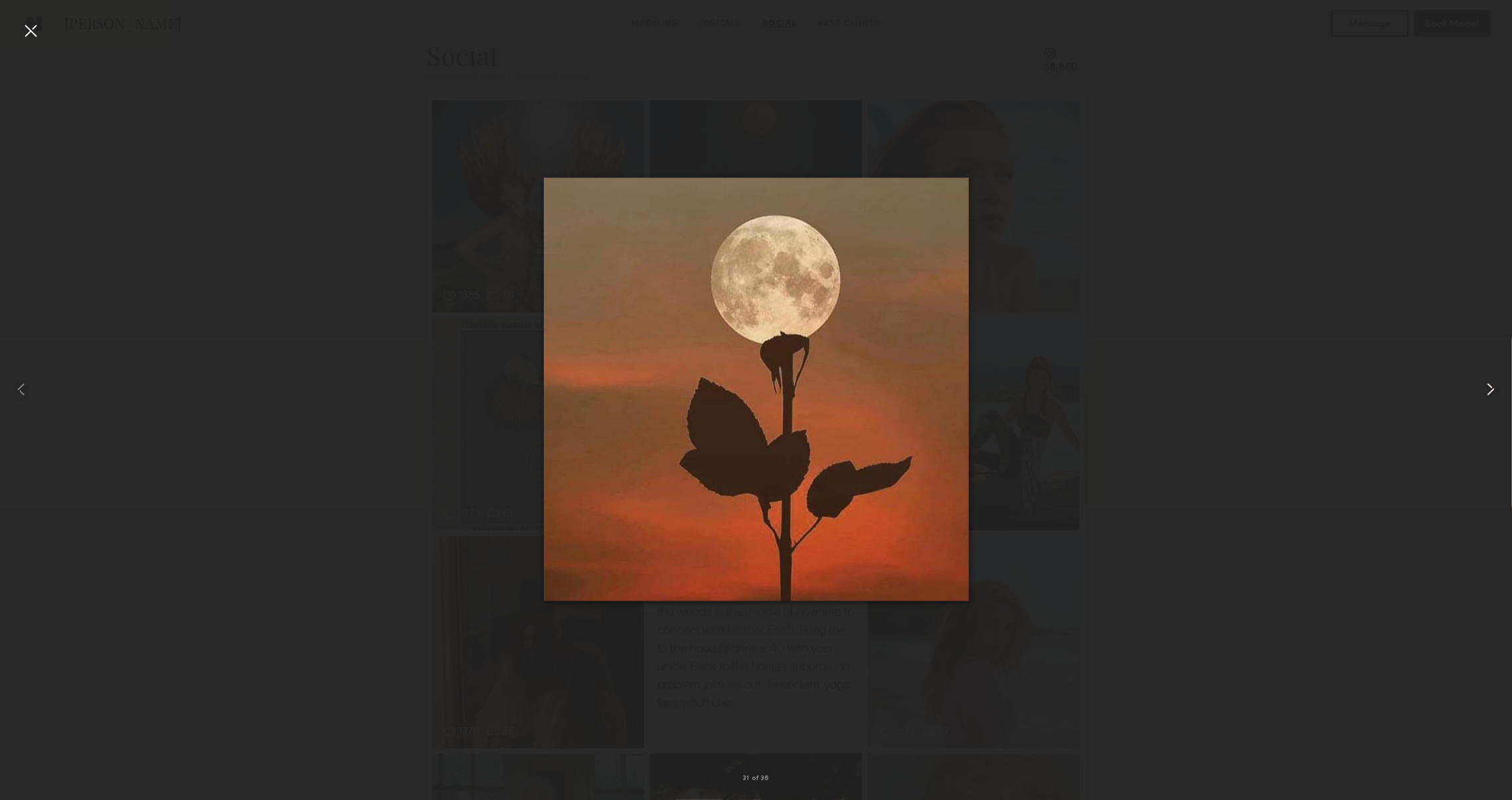
click at [1483, 392] on common-icon at bounding box center [1490, 389] width 22 height 22
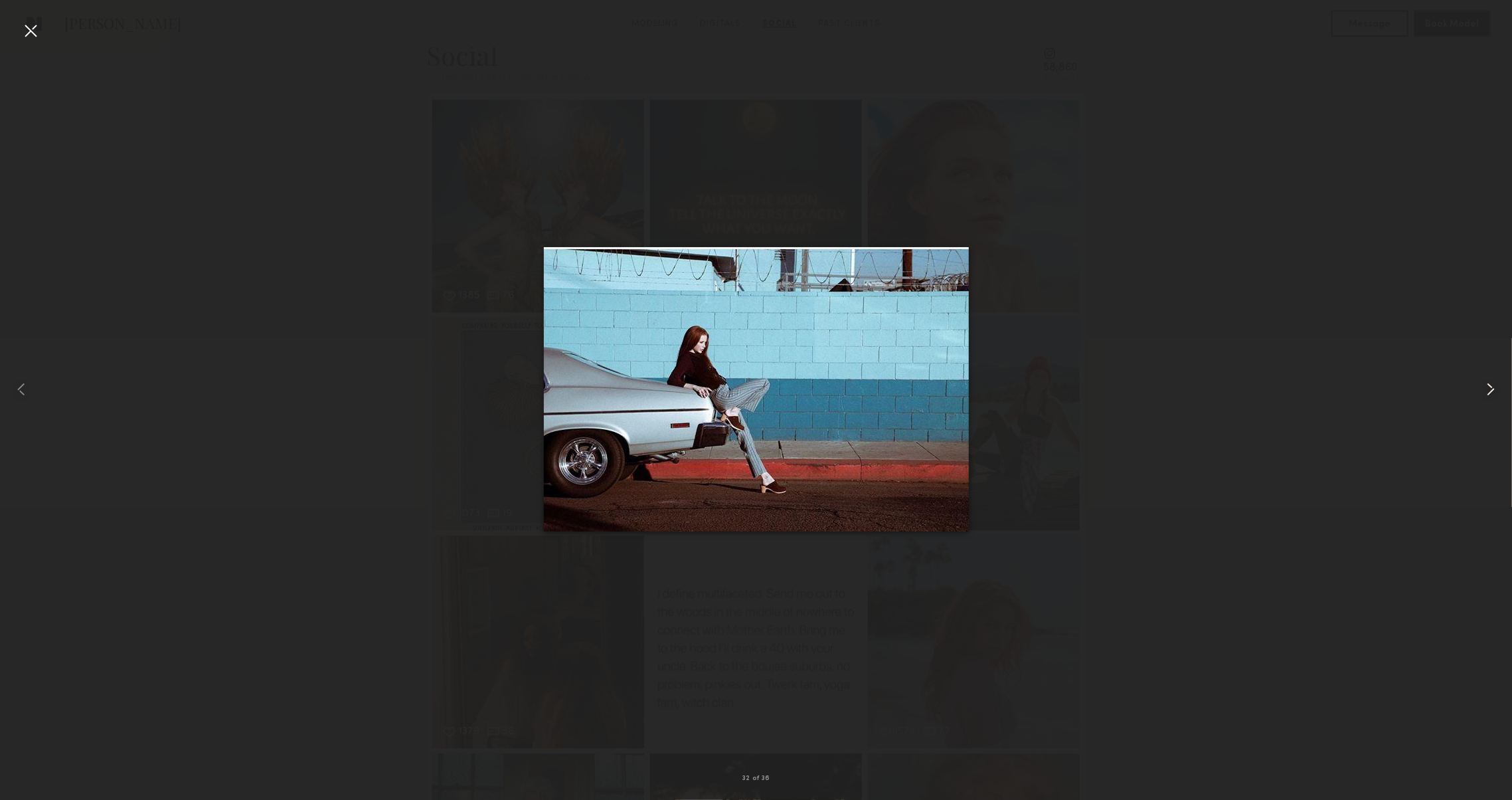
click at [1483, 392] on common-icon at bounding box center [1490, 389] width 22 height 22
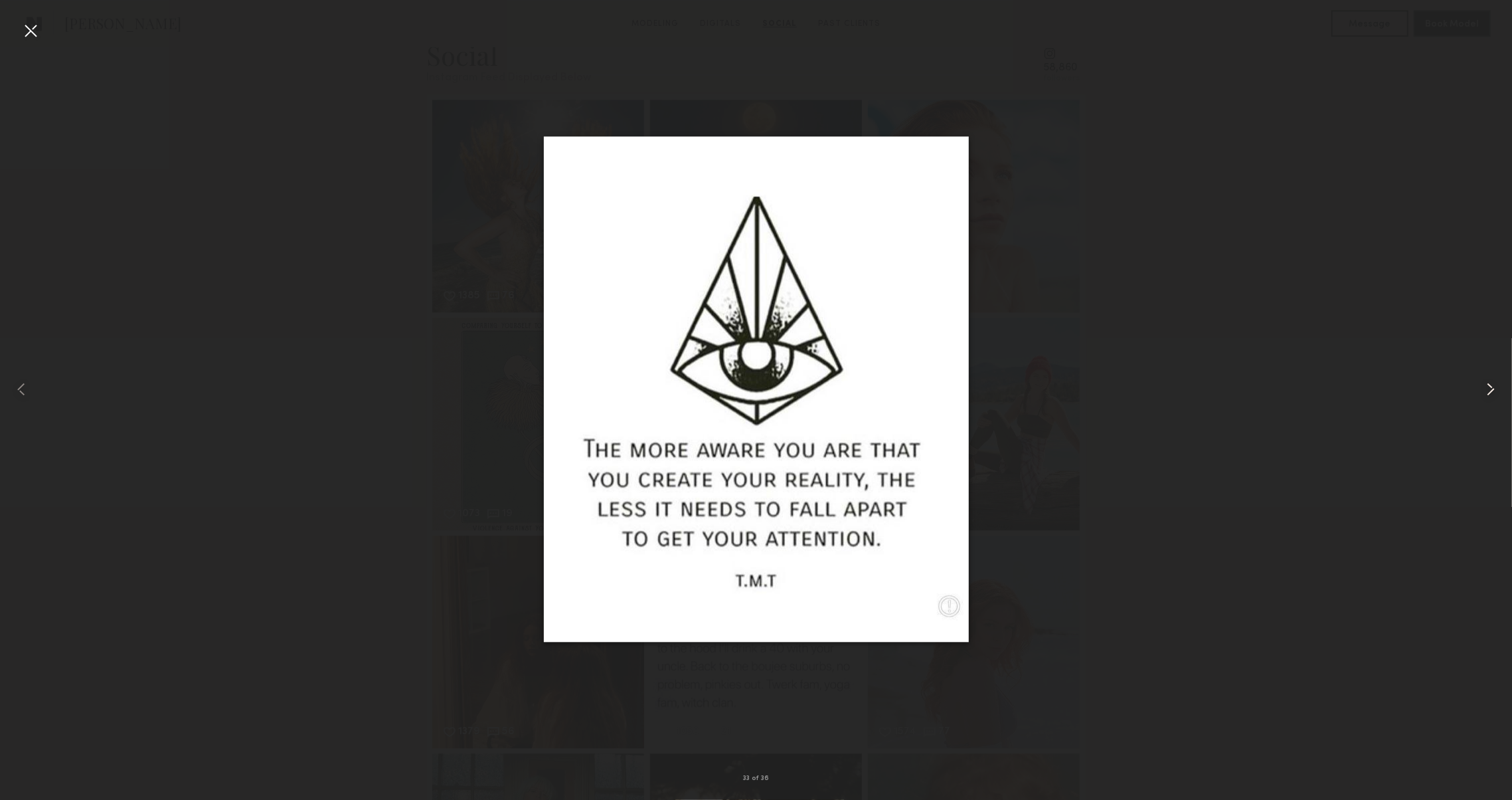
click at [1483, 392] on common-icon at bounding box center [1490, 389] width 22 height 22
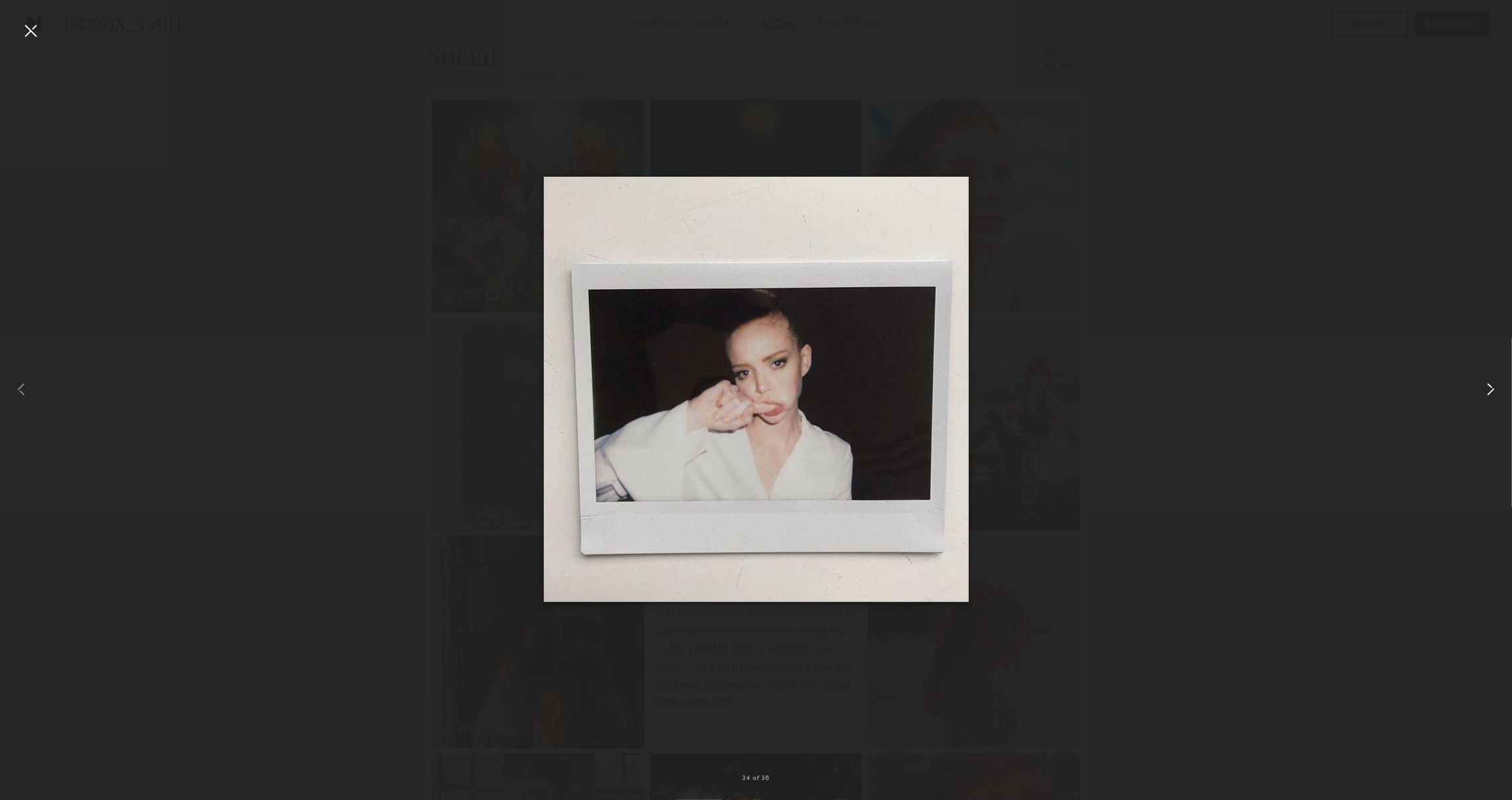
click at [1483, 392] on common-icon at bounding box center [1490, 389] width 22 height 22
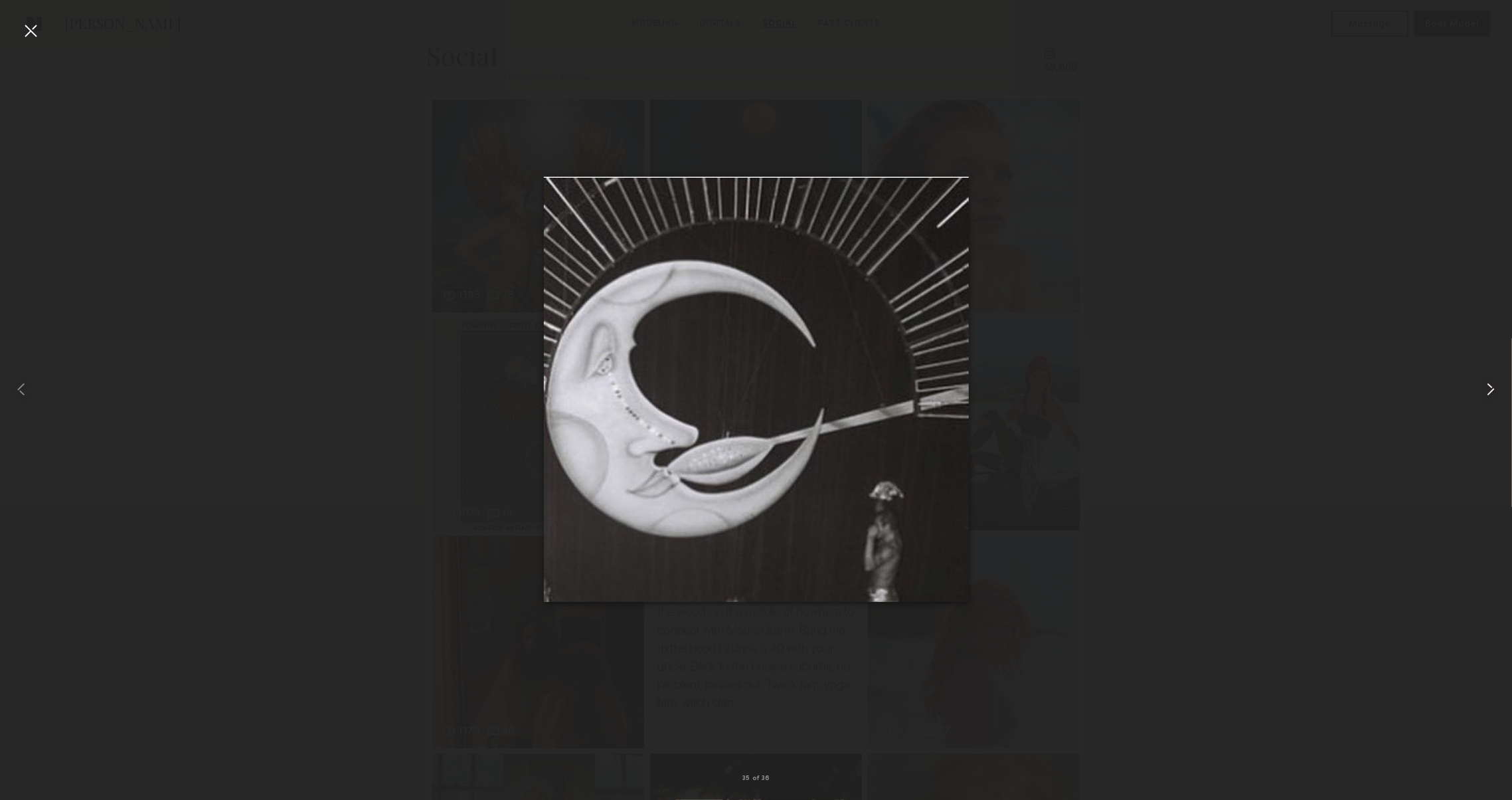
click at [1483, 392] on common-icon at bounding box center [1490, 389] width 22 height 22
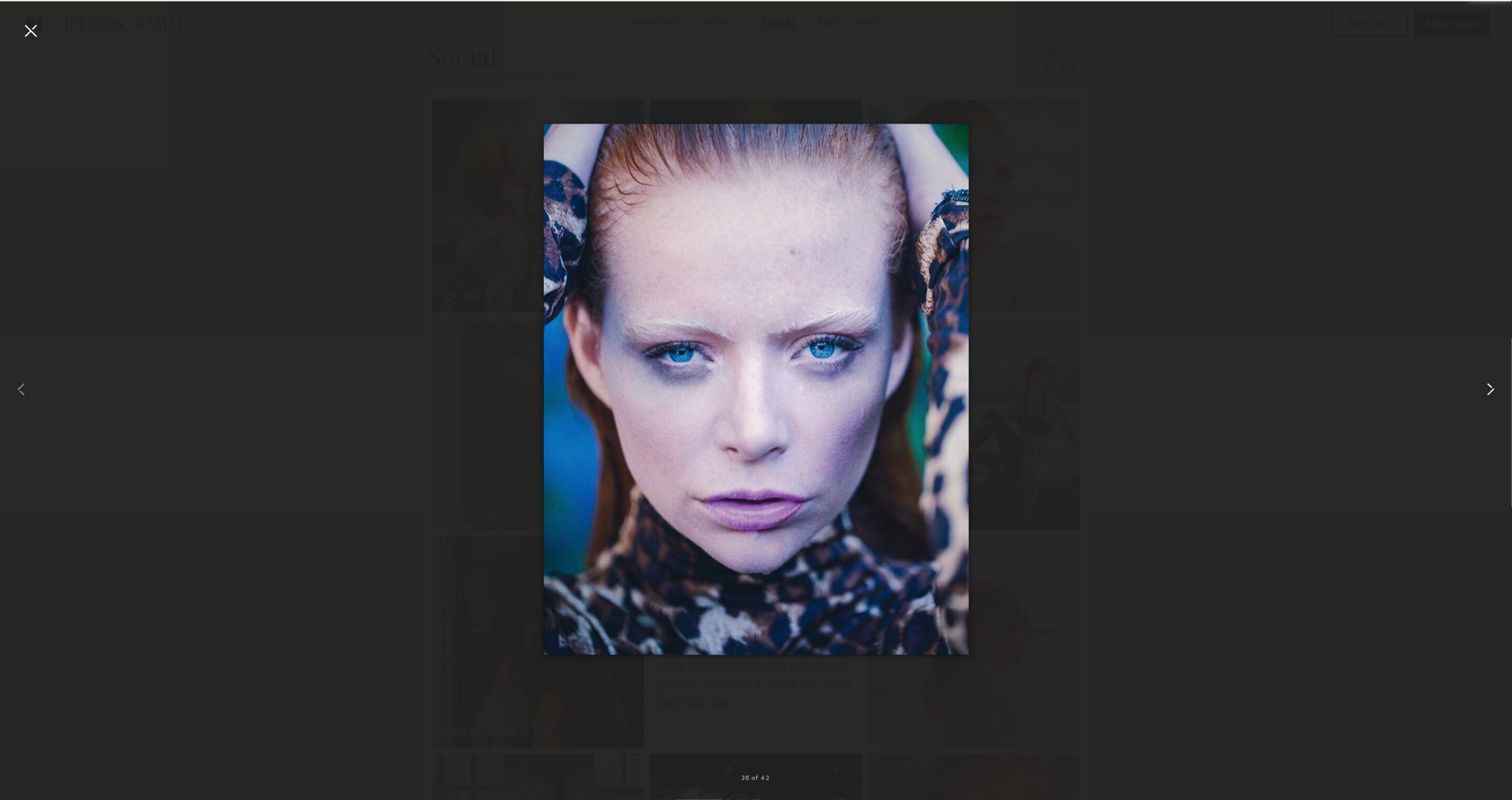
click at [1483, 392] on common-icon at bounding box center [1490, 389] width 22 height 22
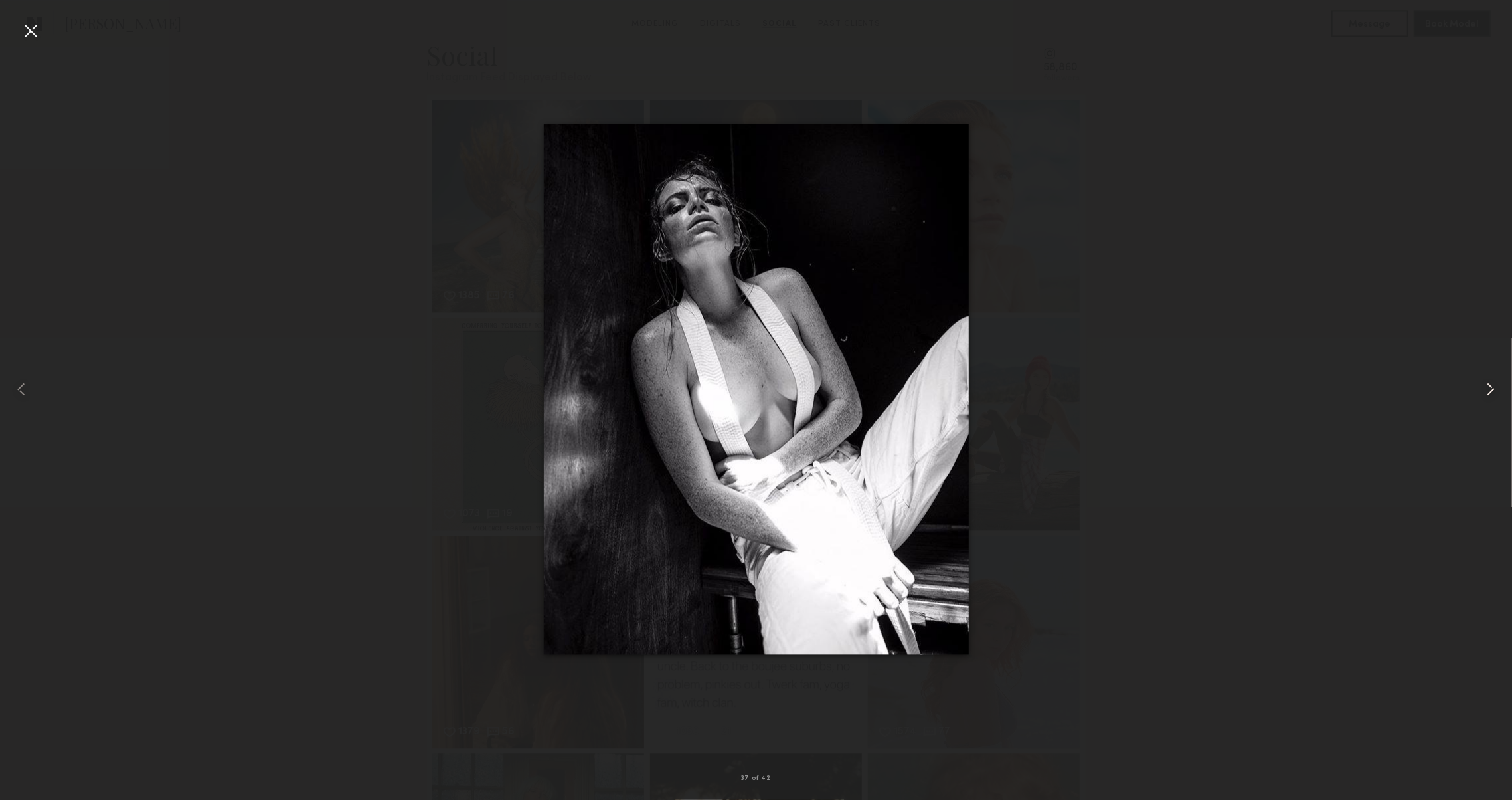
click at [1483, 392] on common-icon at bounding box center [1490, 389] width 22 height 22
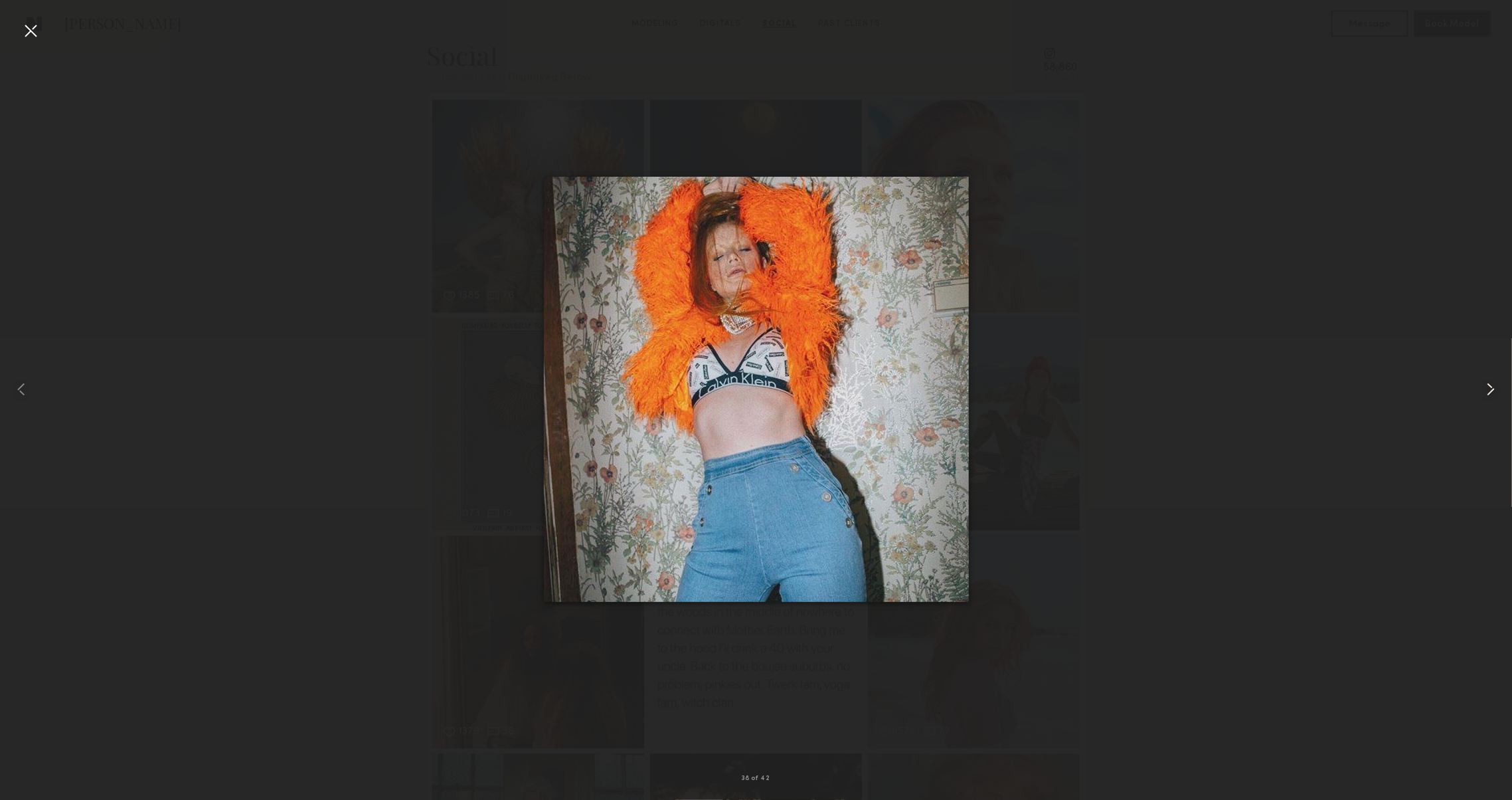
click at [1483, 392] on common-icon at bounding box center [1490, 389] width 22 height 22
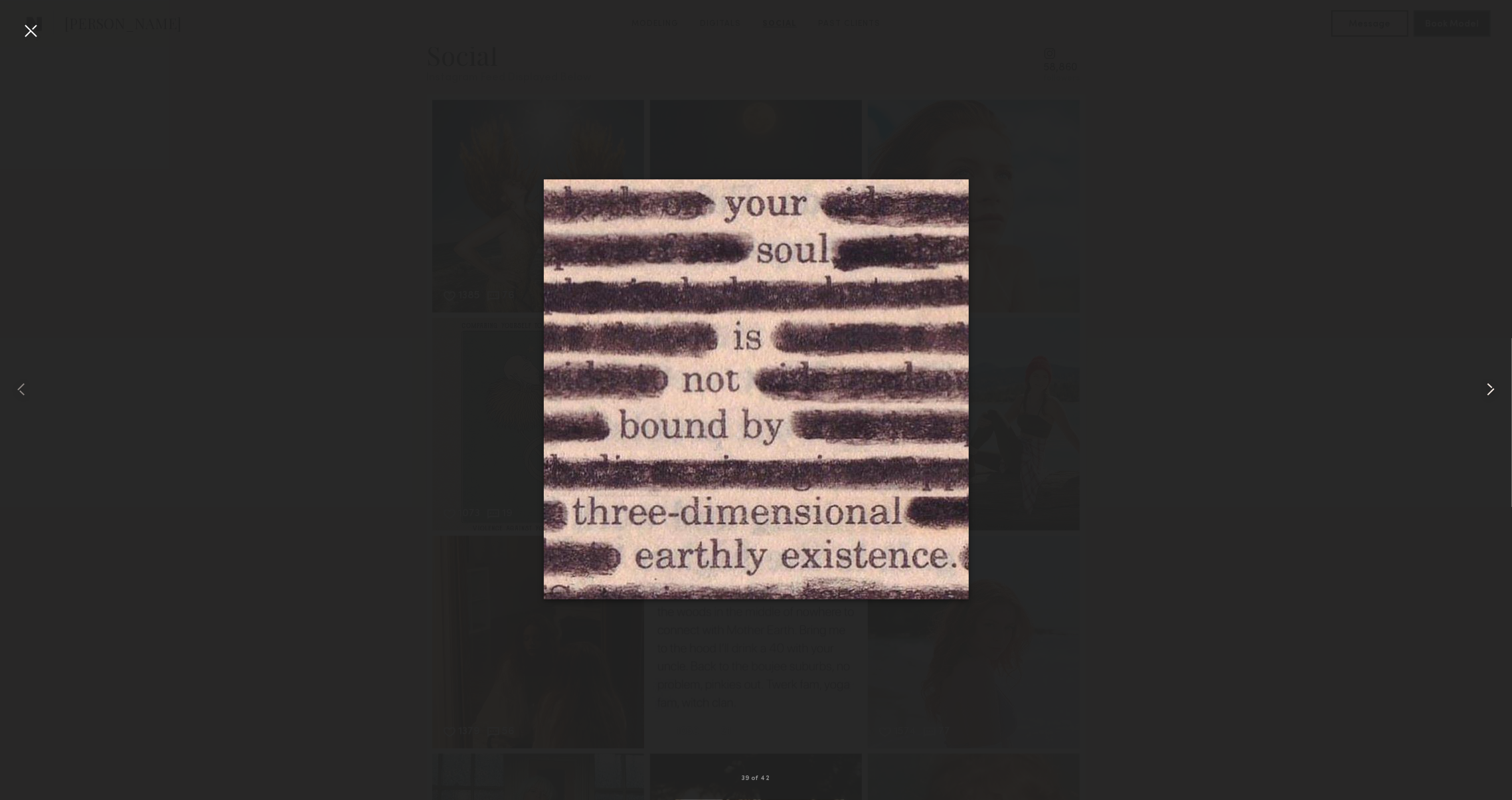
click at [1483, 392] on common-icon at bounding box center [1490, 389] width 22 height 22
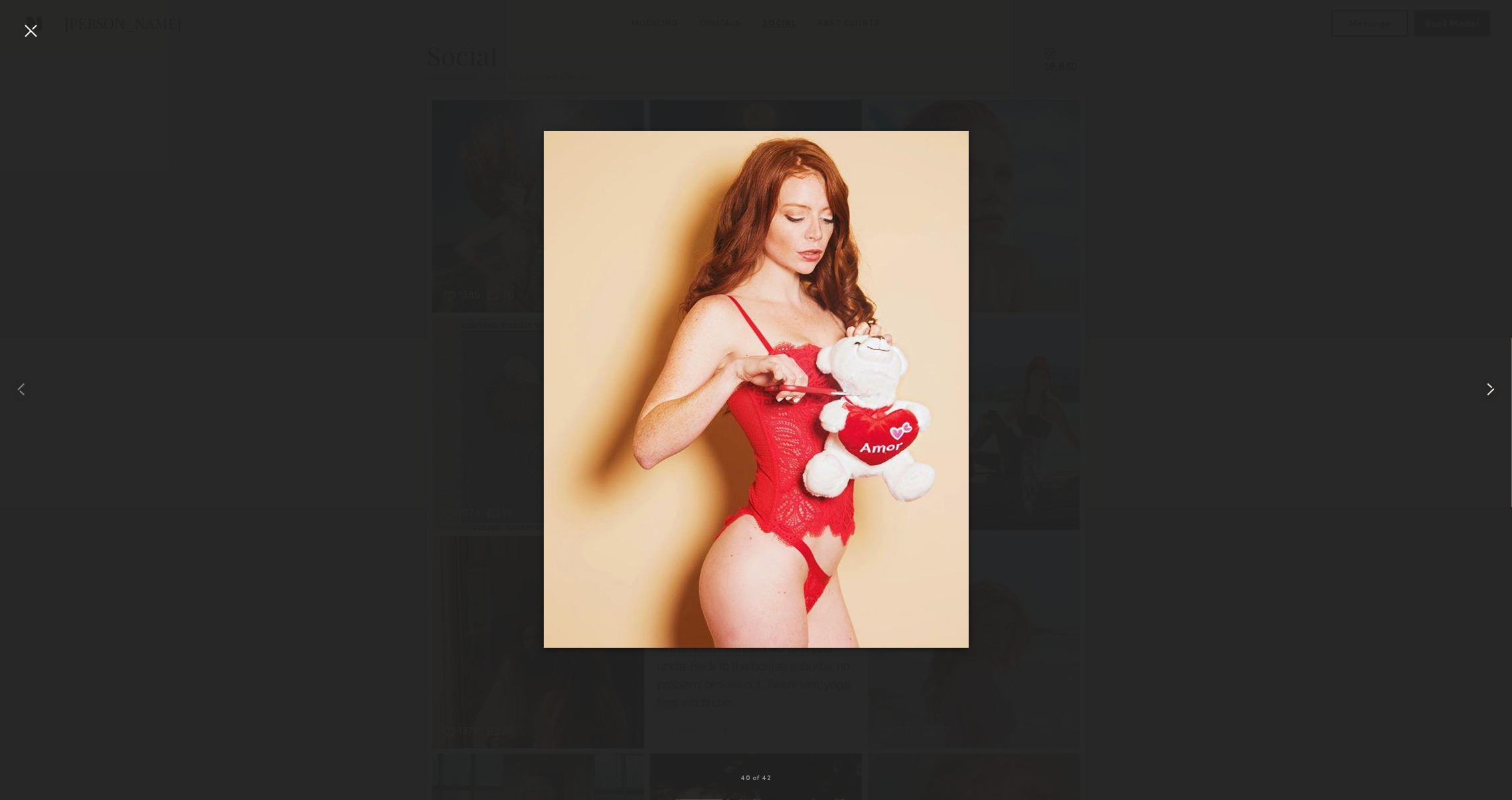
click at [1483, 392] on common-icon at bounding box center [1490, 389] width 22 height 22
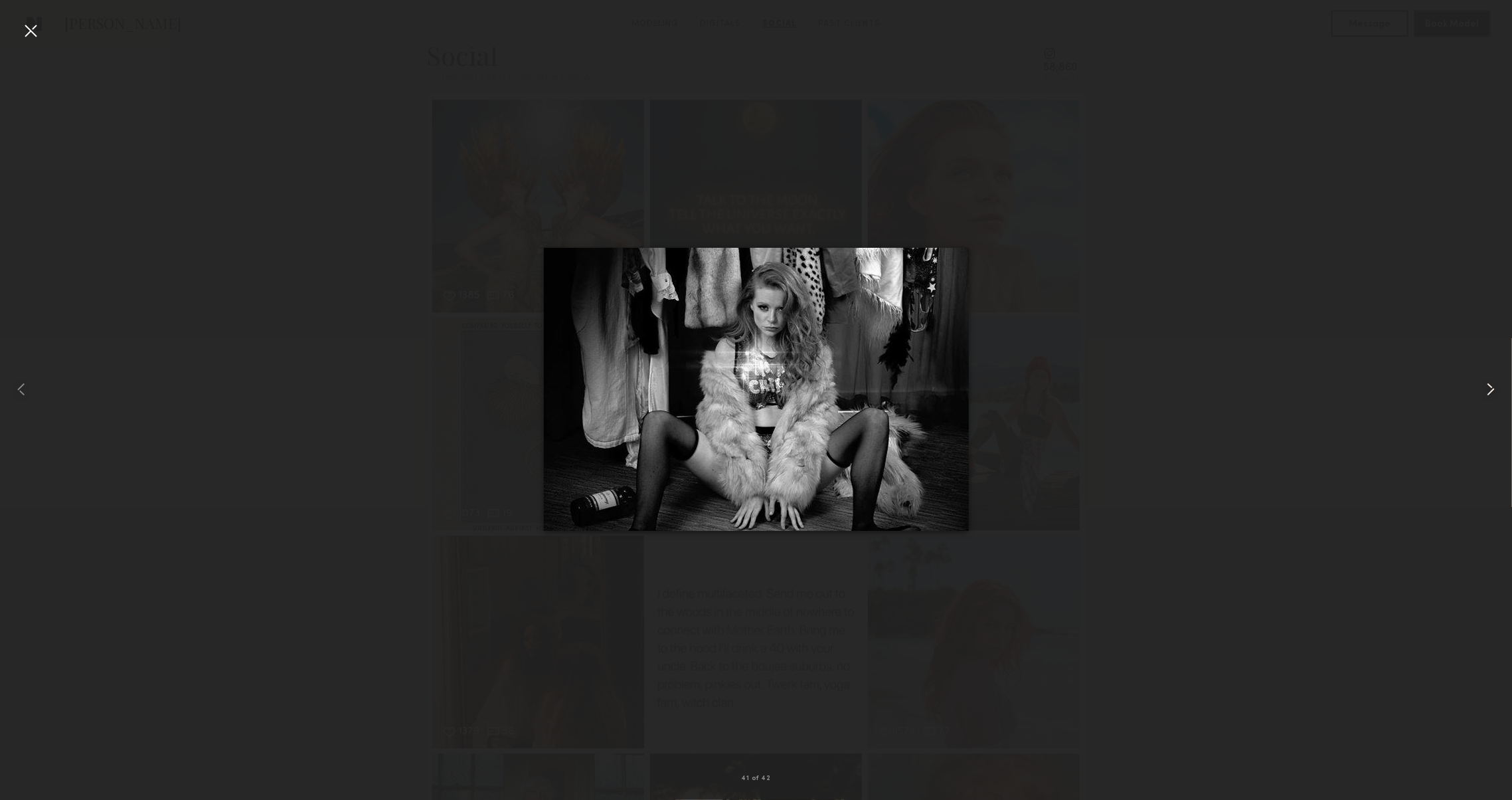
click at [1483, 392] on common-icon at bounding box center [1490, 389] width 22 height 22
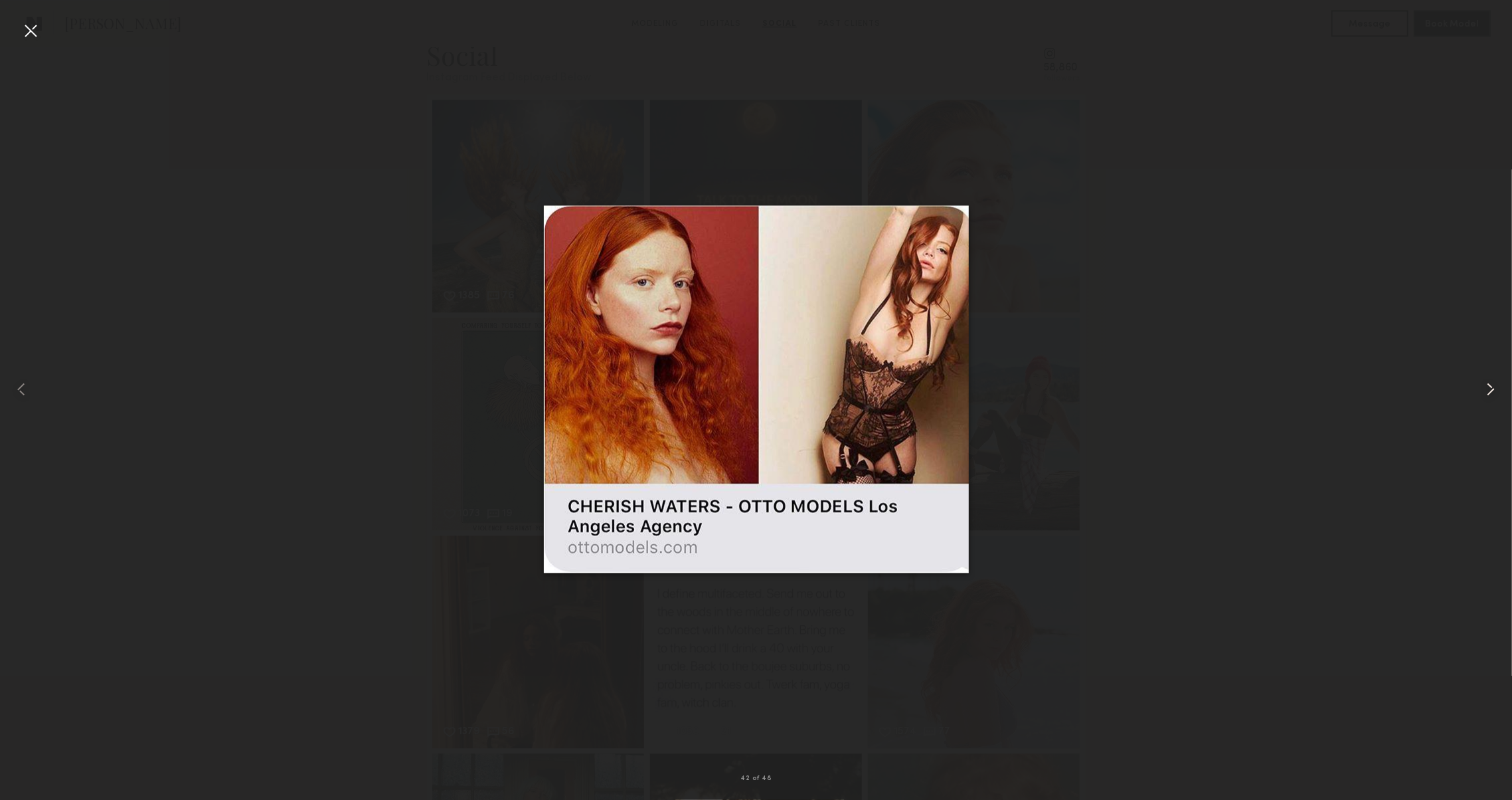
click at [1483, 392] on common-icon at bounding box center [1490, 389] width 22 height 22
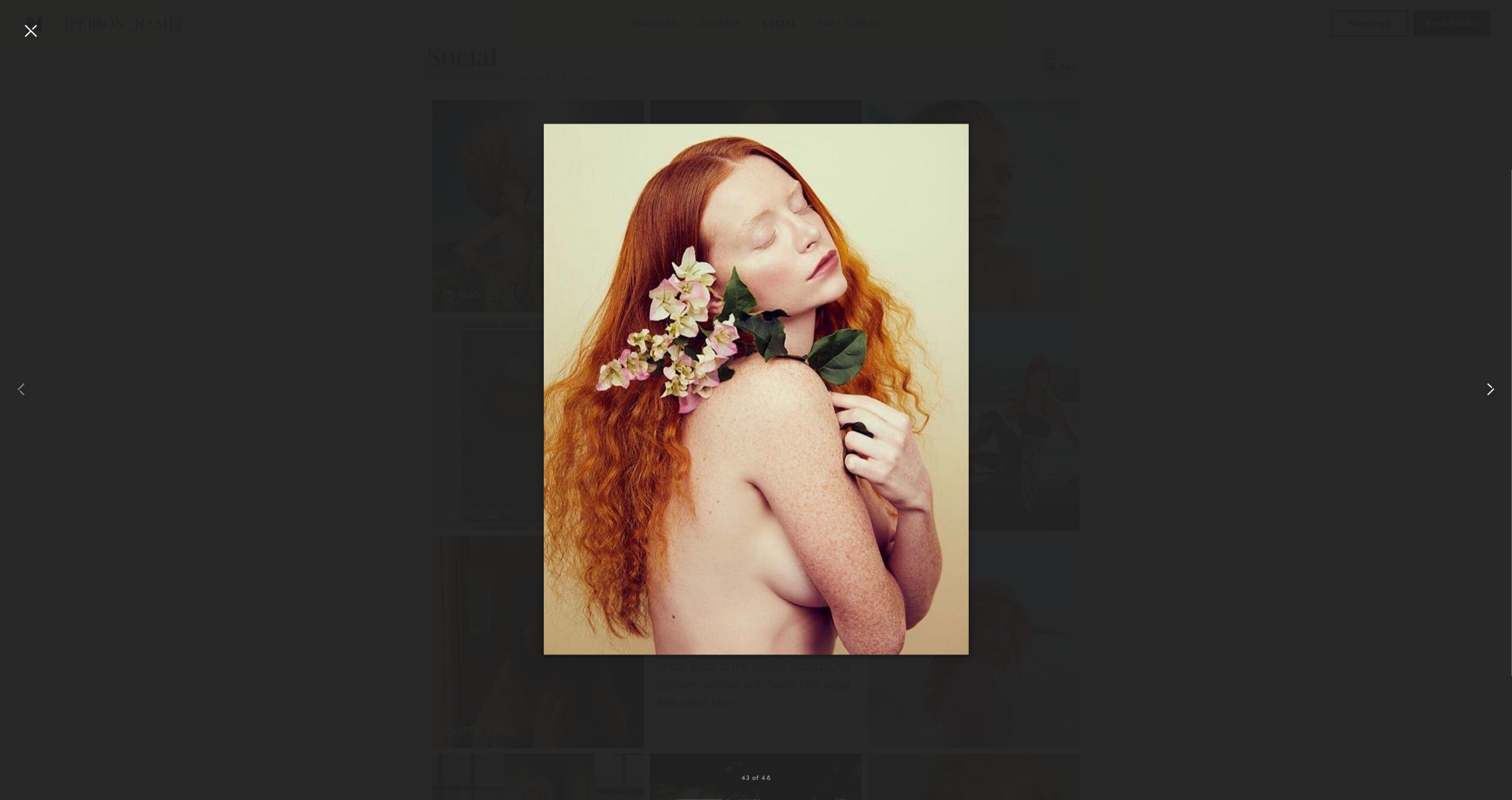
click at [1483, 392] on common-icon at bounding box center [1490, 389] width 22 height 22
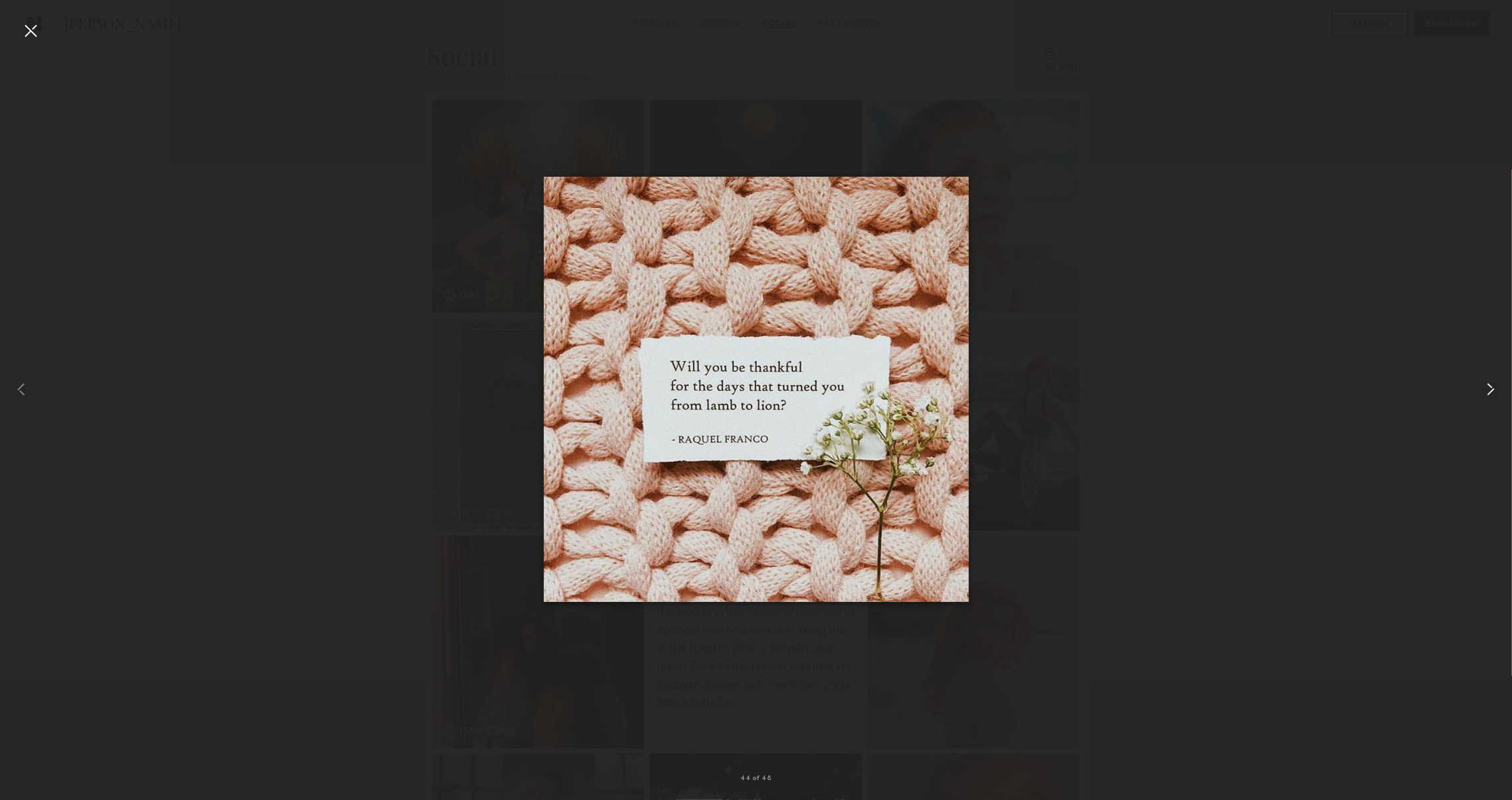
click at [1483, 392] on common-icon at bounding box center [1490, 389] width 22 height 22
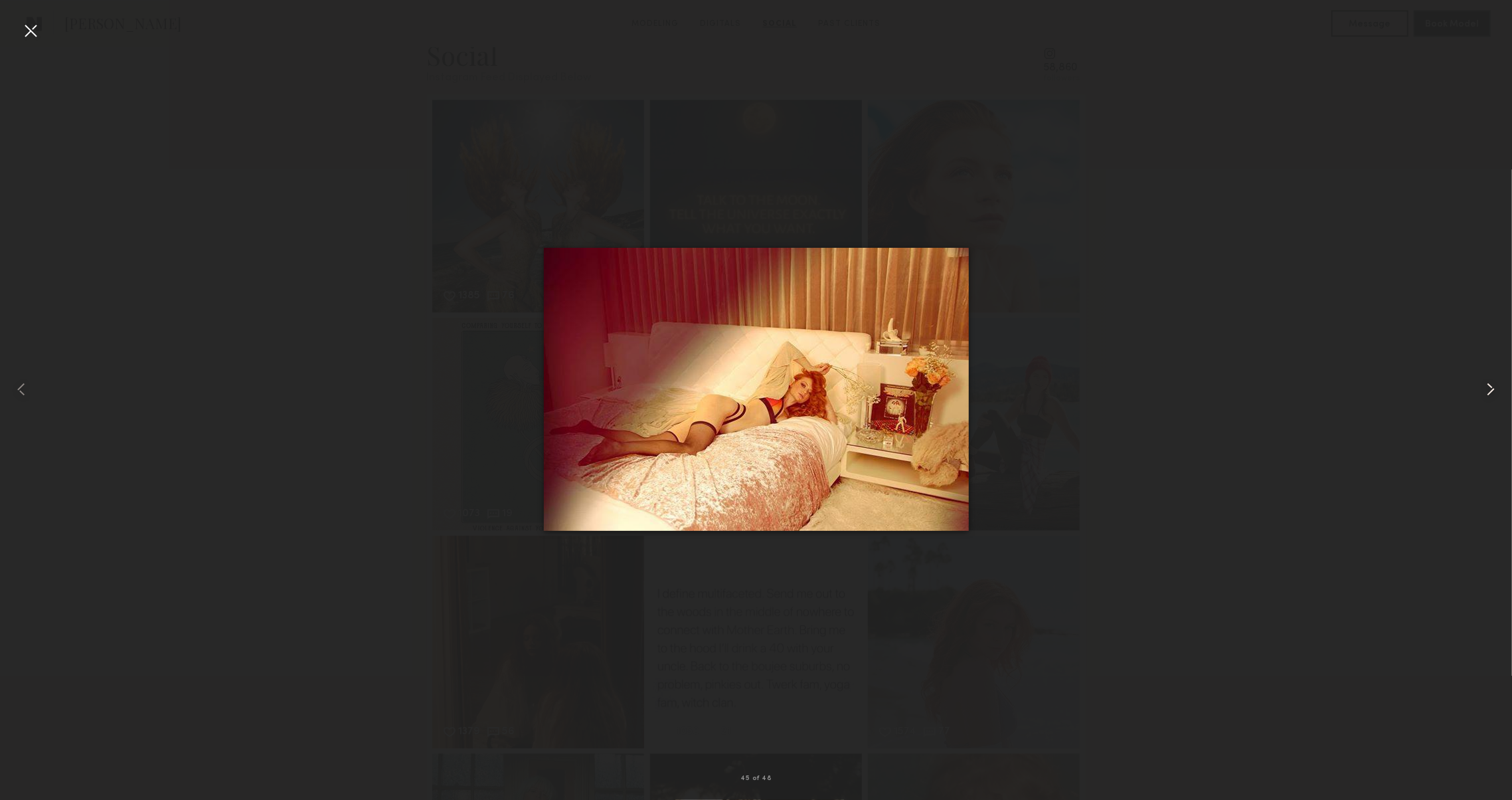
click at [1483, 392] on common-icon at bounding box center [1490, 389] width 22 height 22
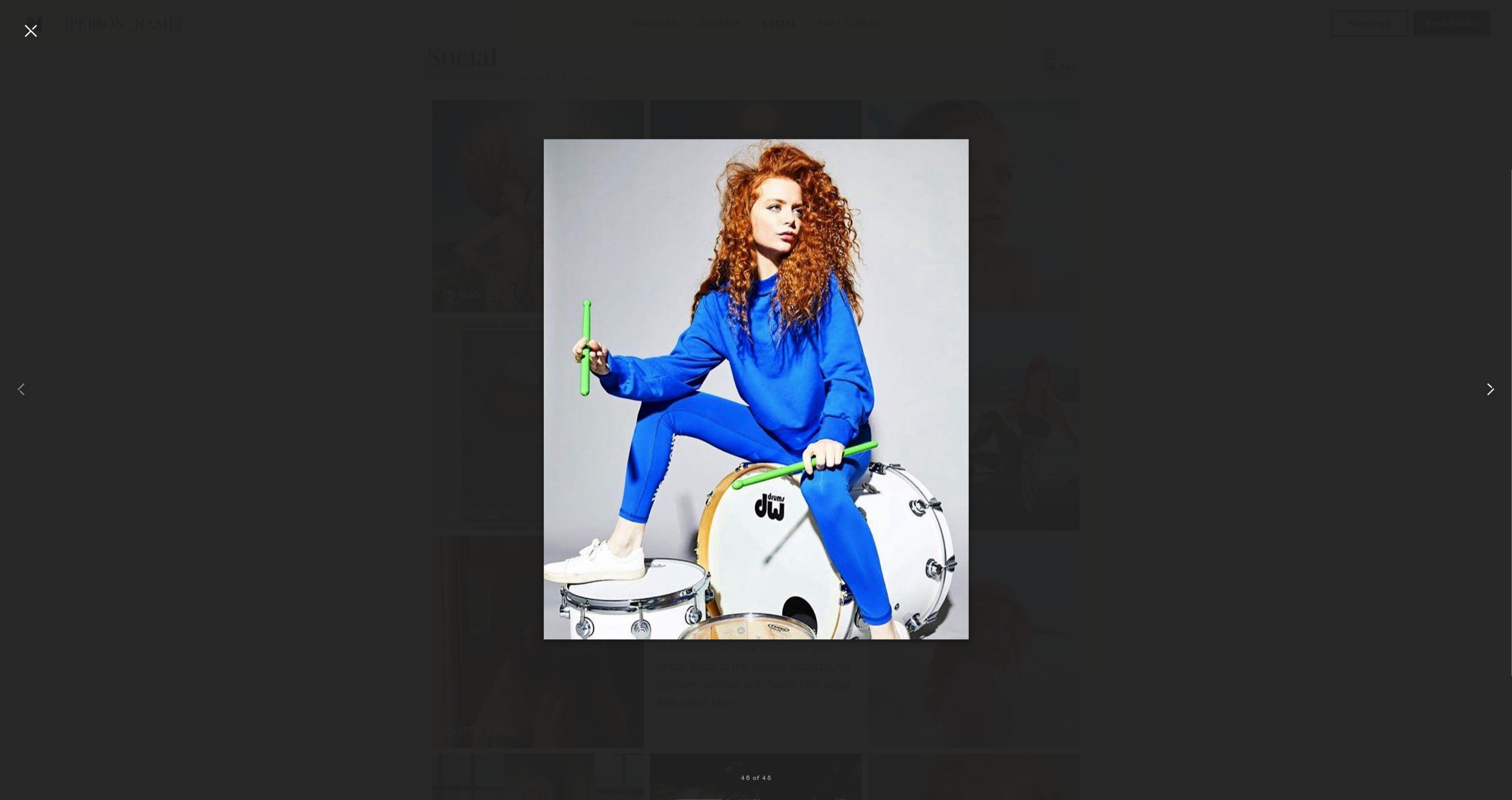
click at [1483, 392] on common-icon at bounding box center [1490, 389] width 22 height 22
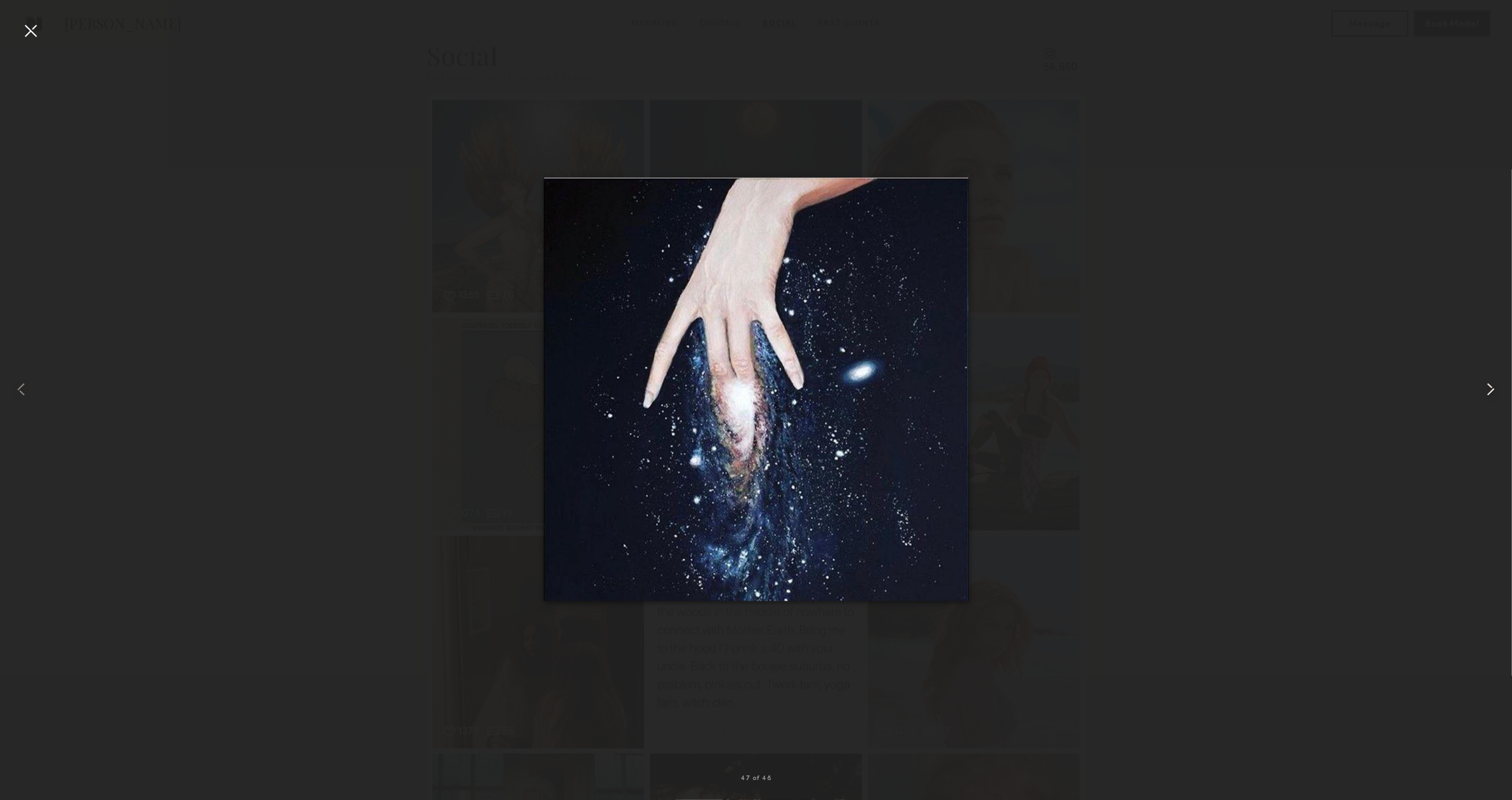
click at [1483, 392] on common-icon at bounding box center [1490, 389] width 22 height 22
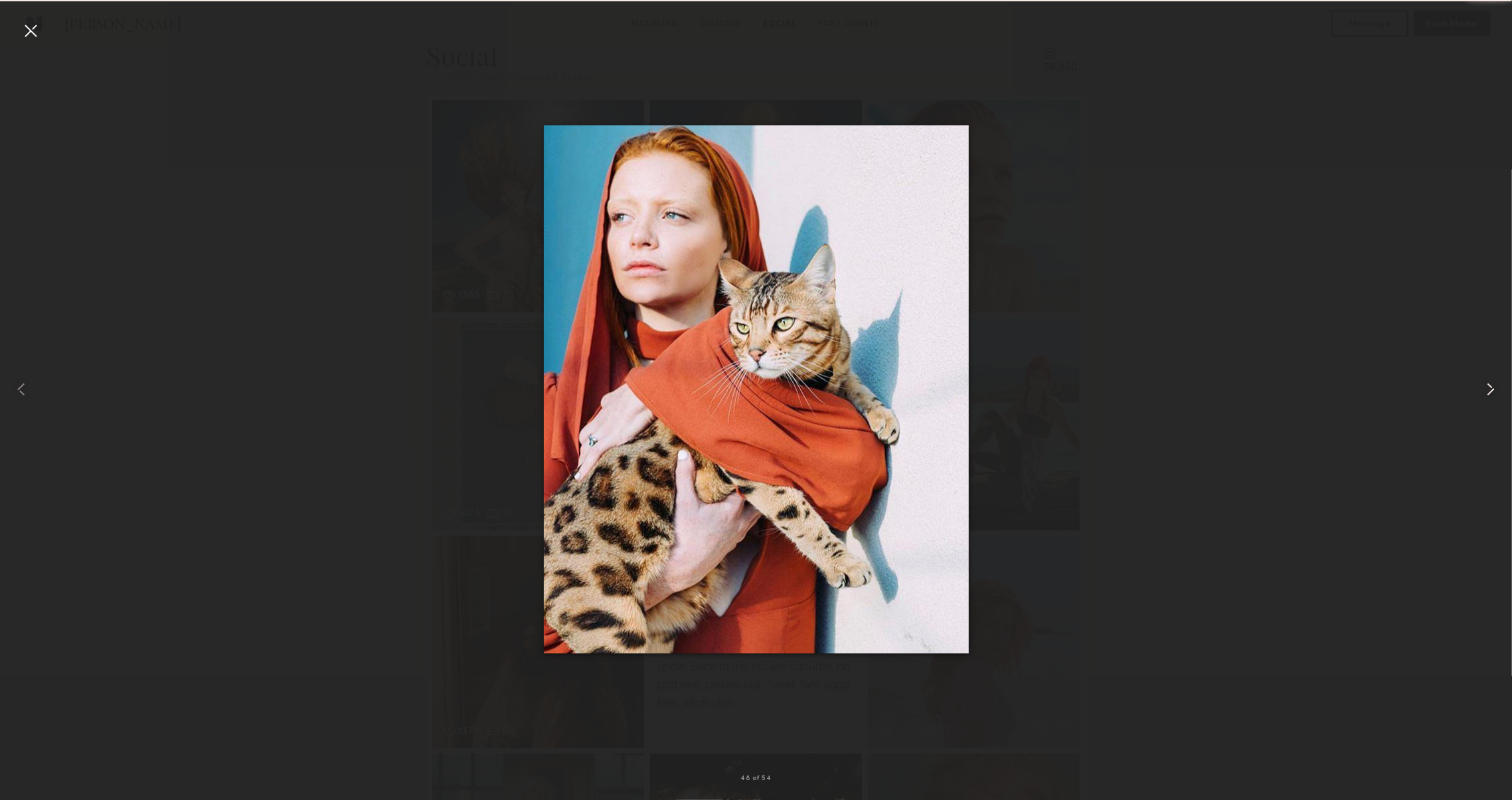
click at [1483, 392] on common-icon at bounding box center [1490, 389] width 22 height 22
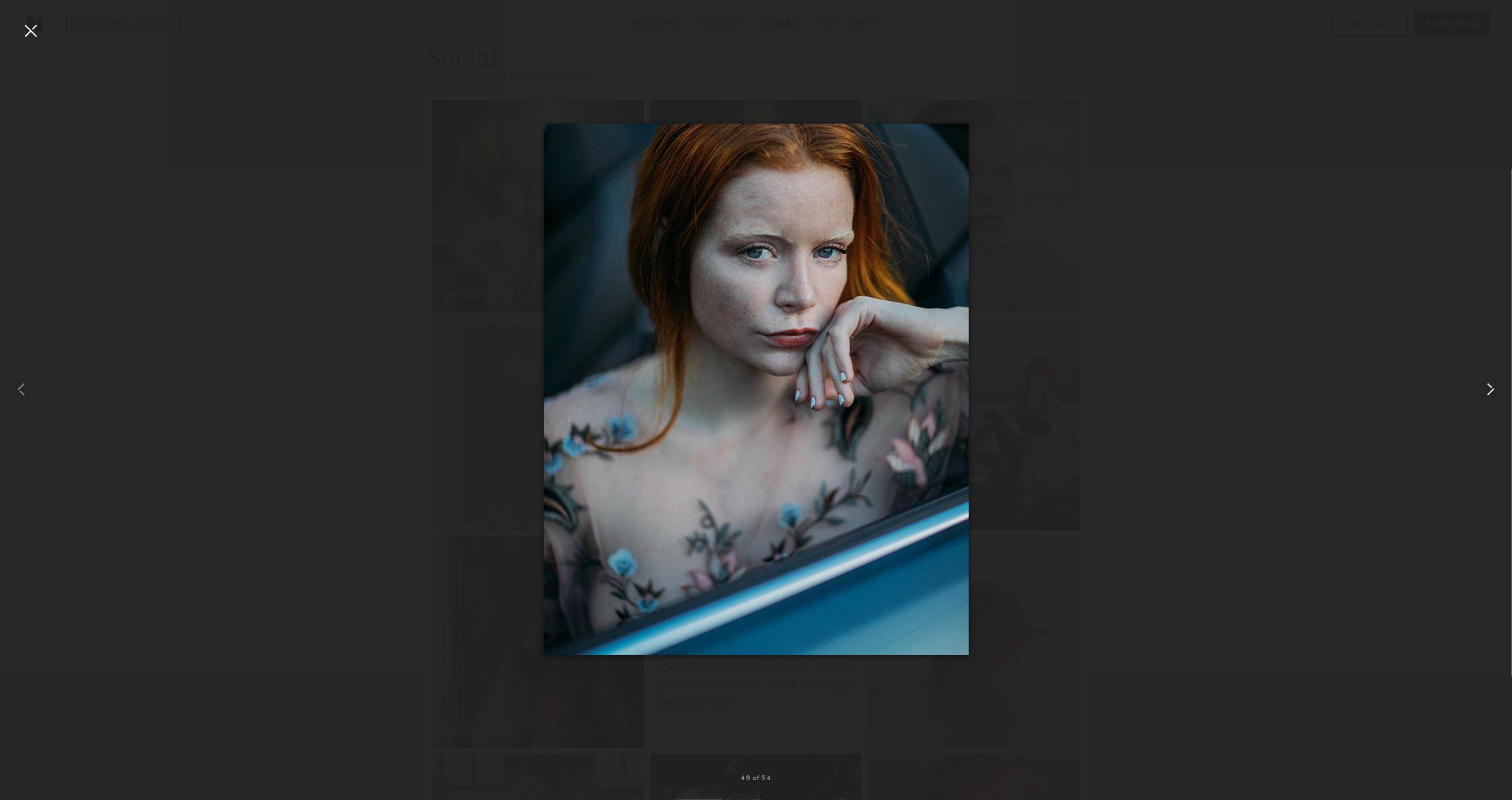
click at [1483, 392] on common-icon at bounding box center [1490, 389] width 22 height 22
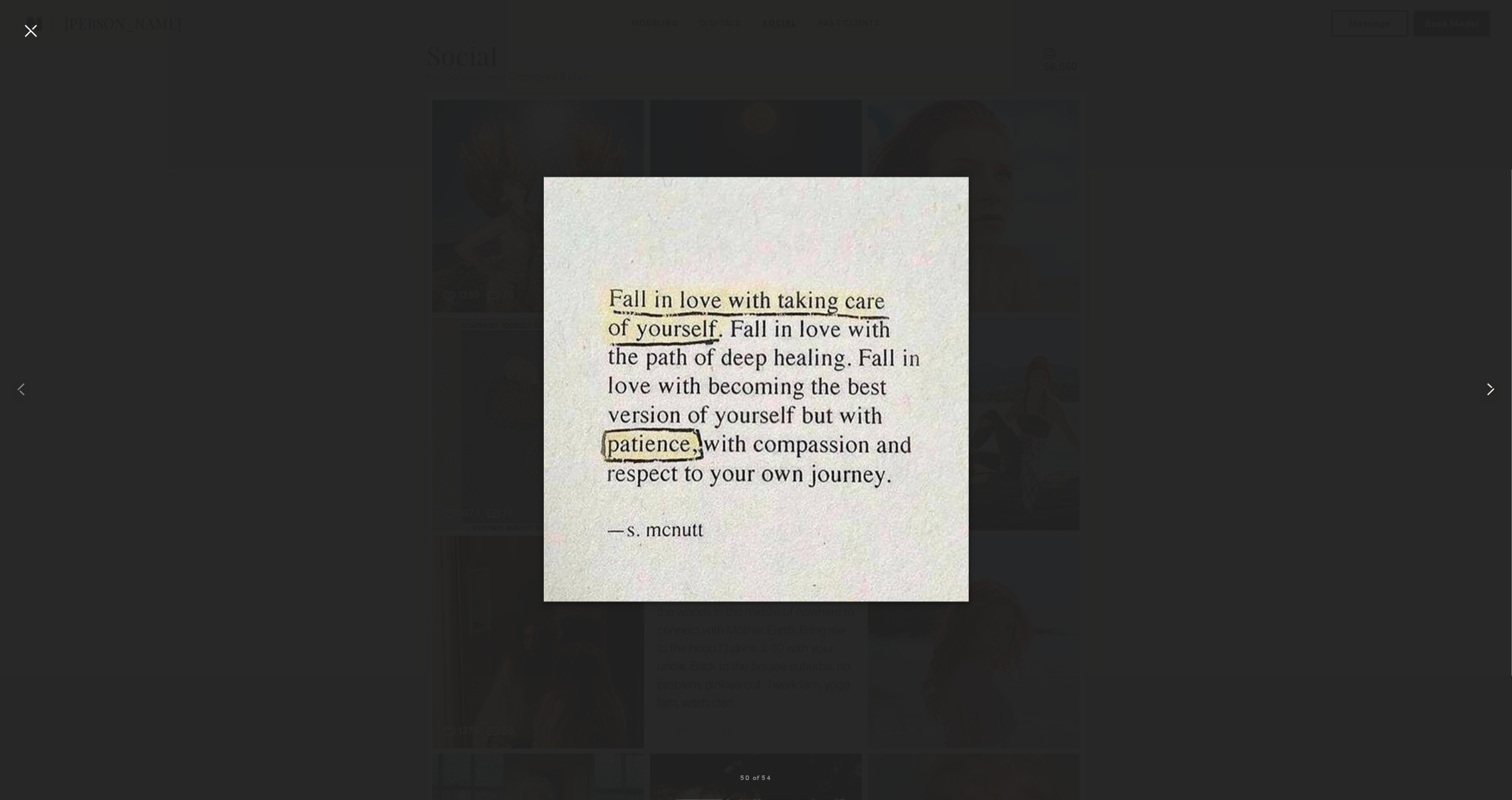
click at [1483, 392] on common-icon at bounding box center [1490, 389] width 22 height 22
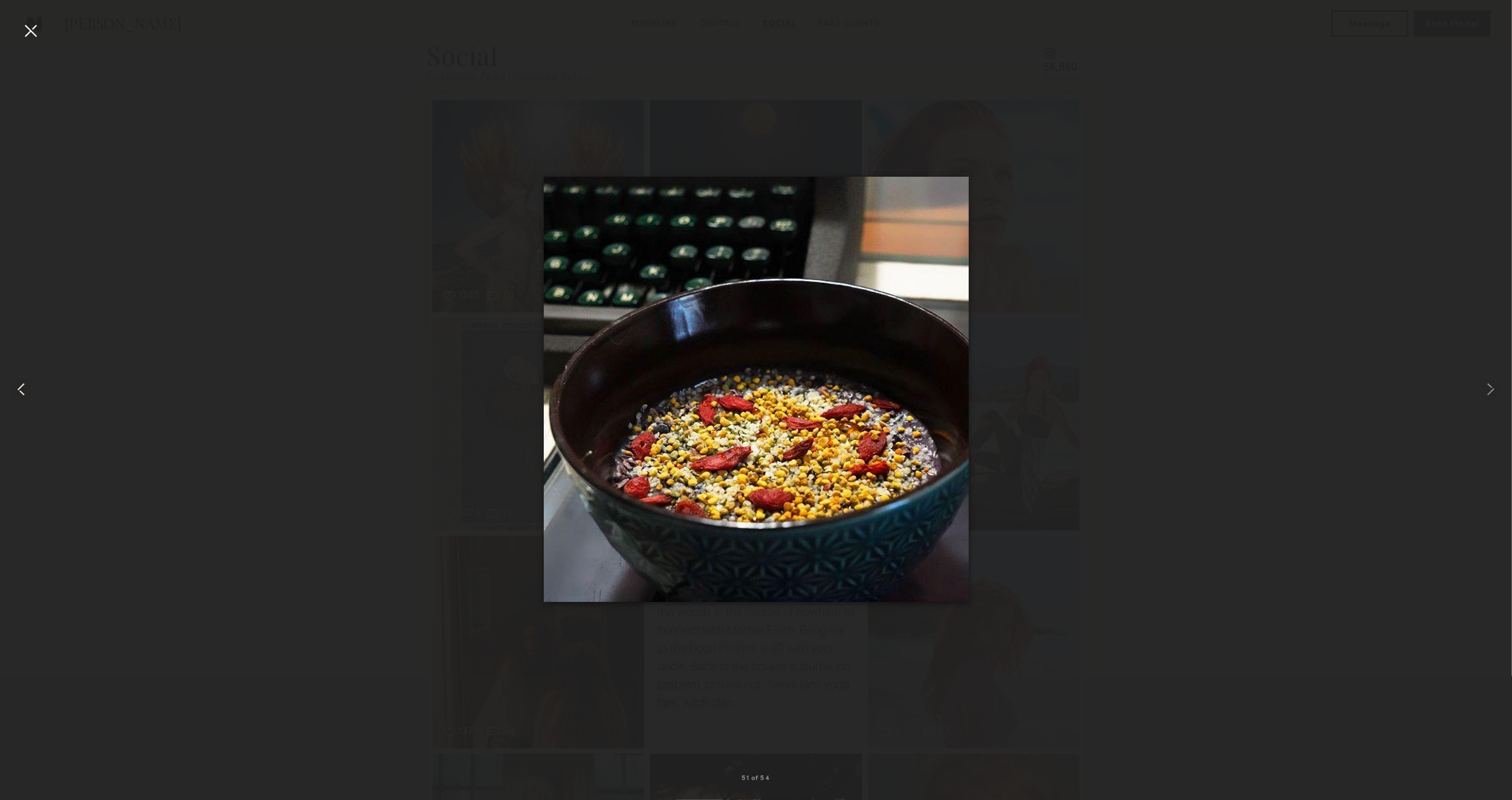
click at [15, 23] on div at bounding box center [30, 390] width 60 height 736
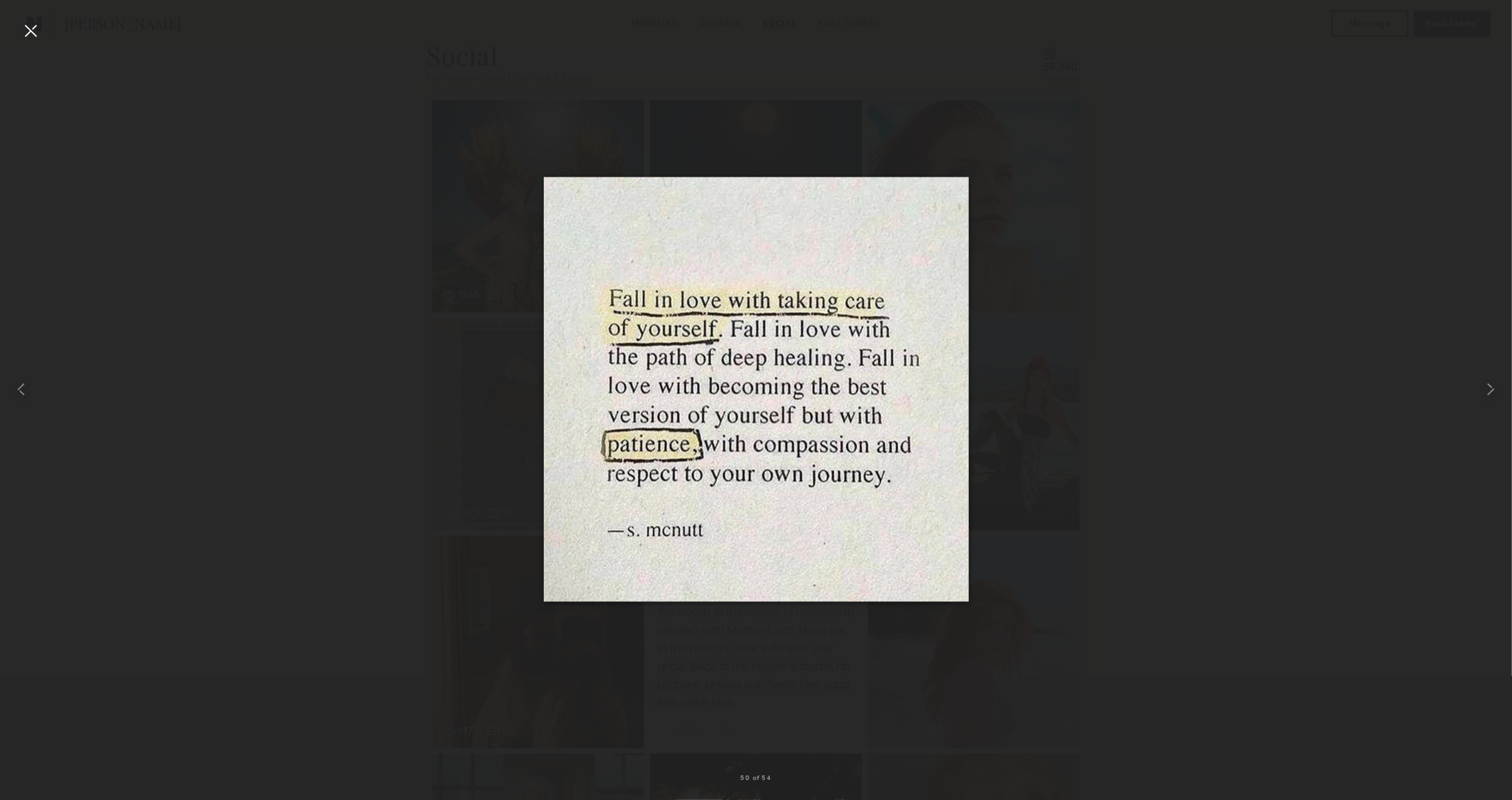
click at [32, 32] on div at bounding box center [30, 30] width 22 height 22
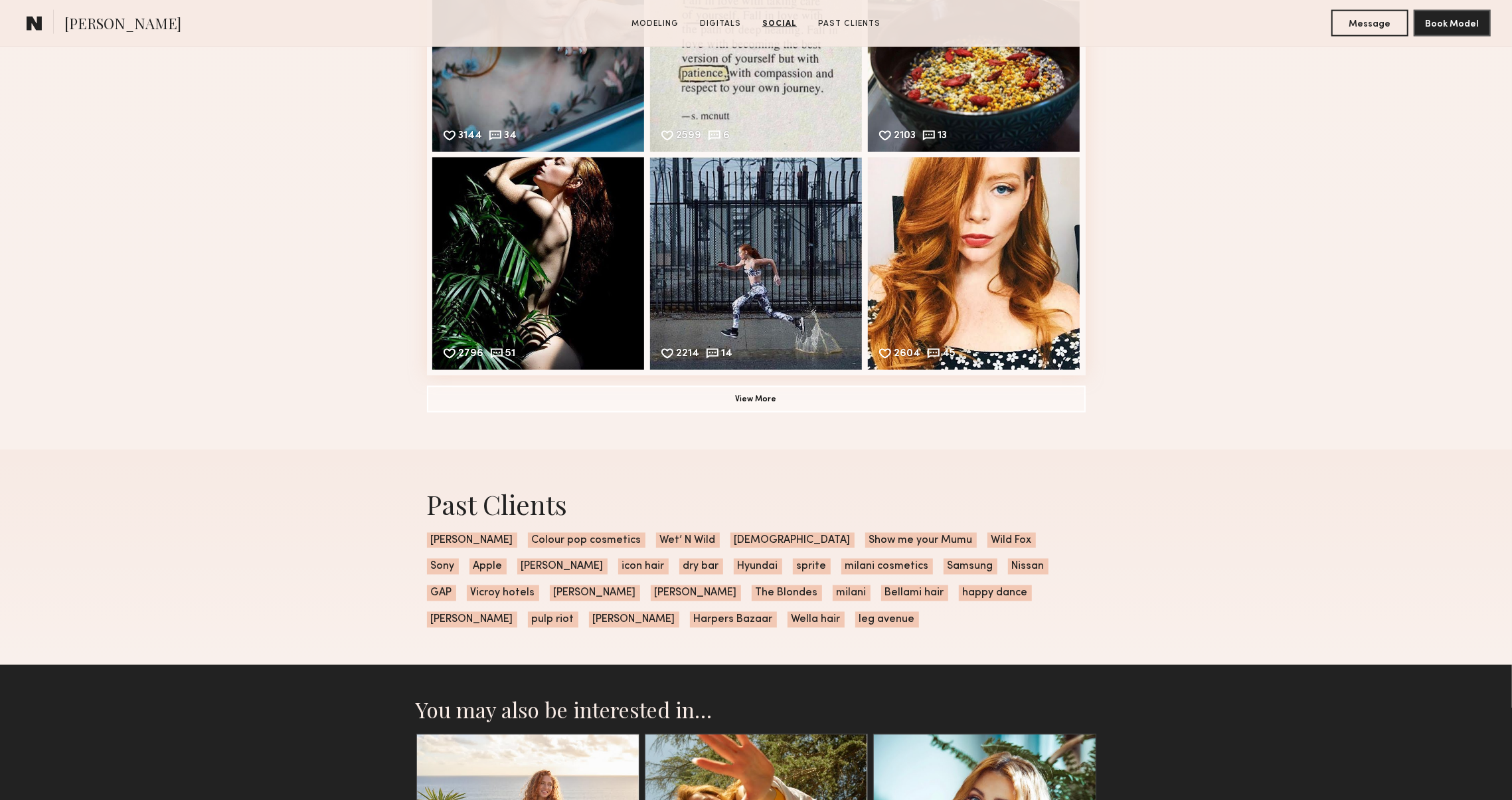
scroll to position [6786, 0]
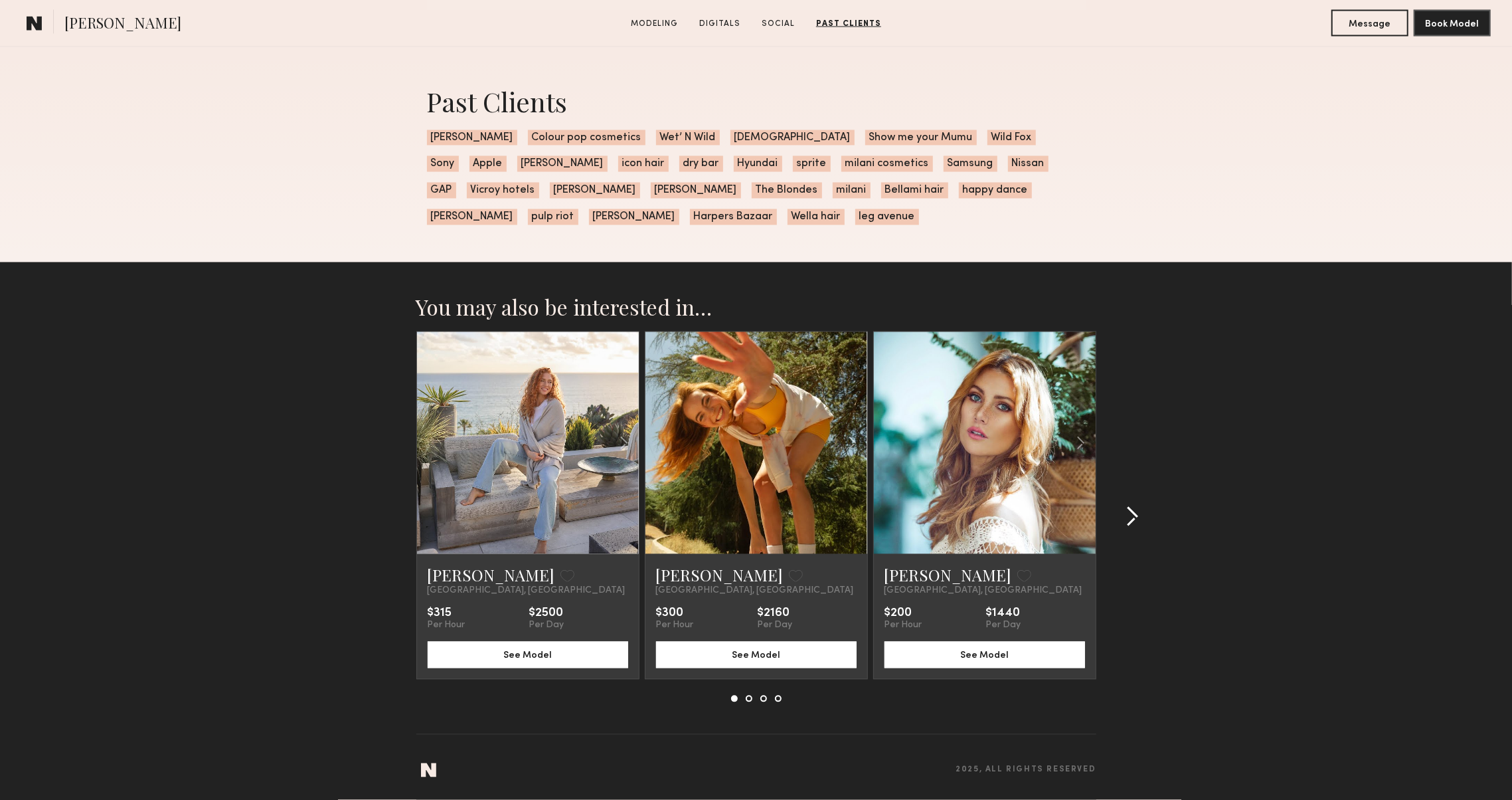
click at [1128, 517] on common-icon at bounding box center [1132, 517] width 13 height 22
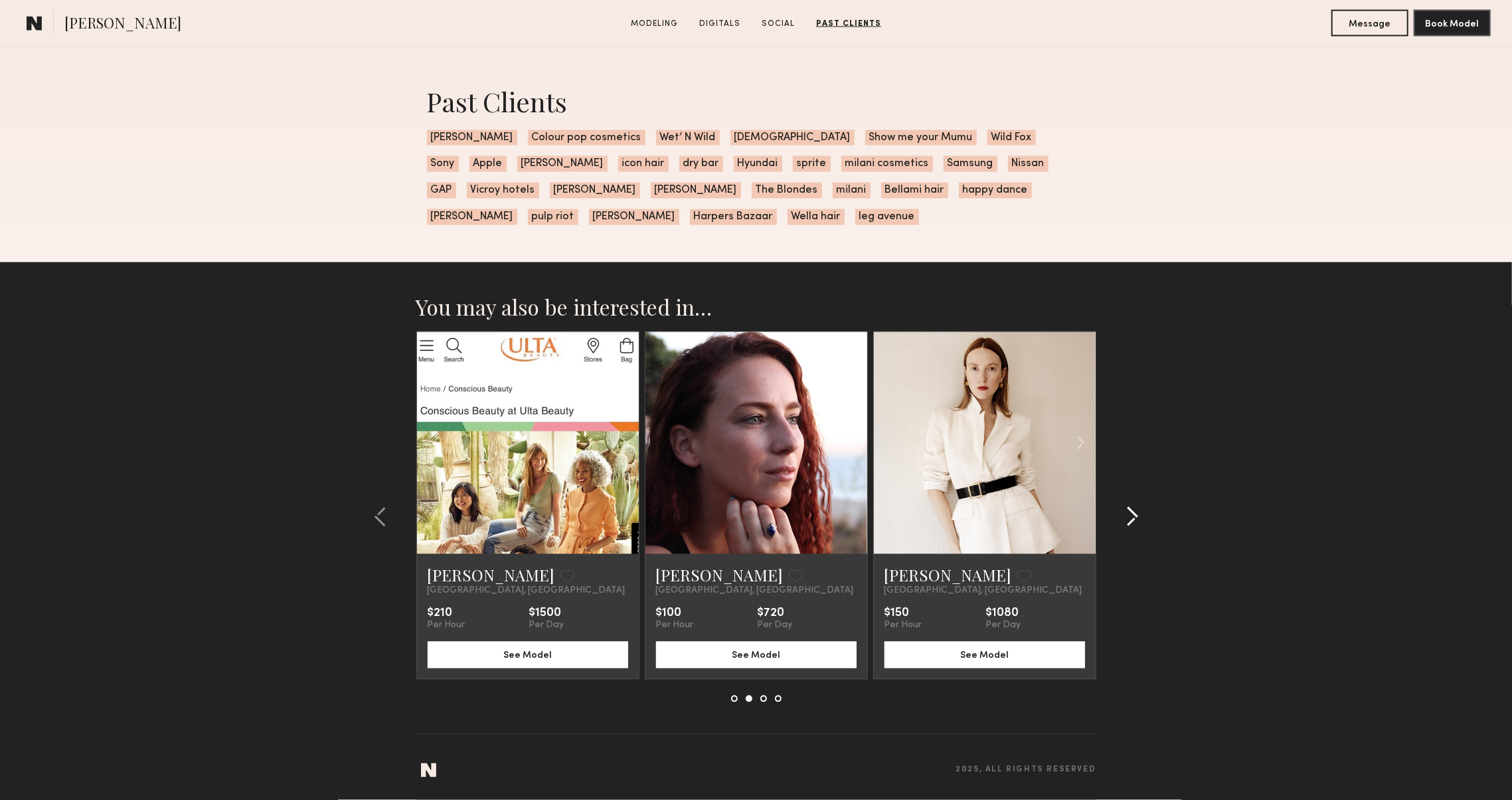
click at [1128, 516] on common-icon at bounding box center [1132, 517] width 13 height 22
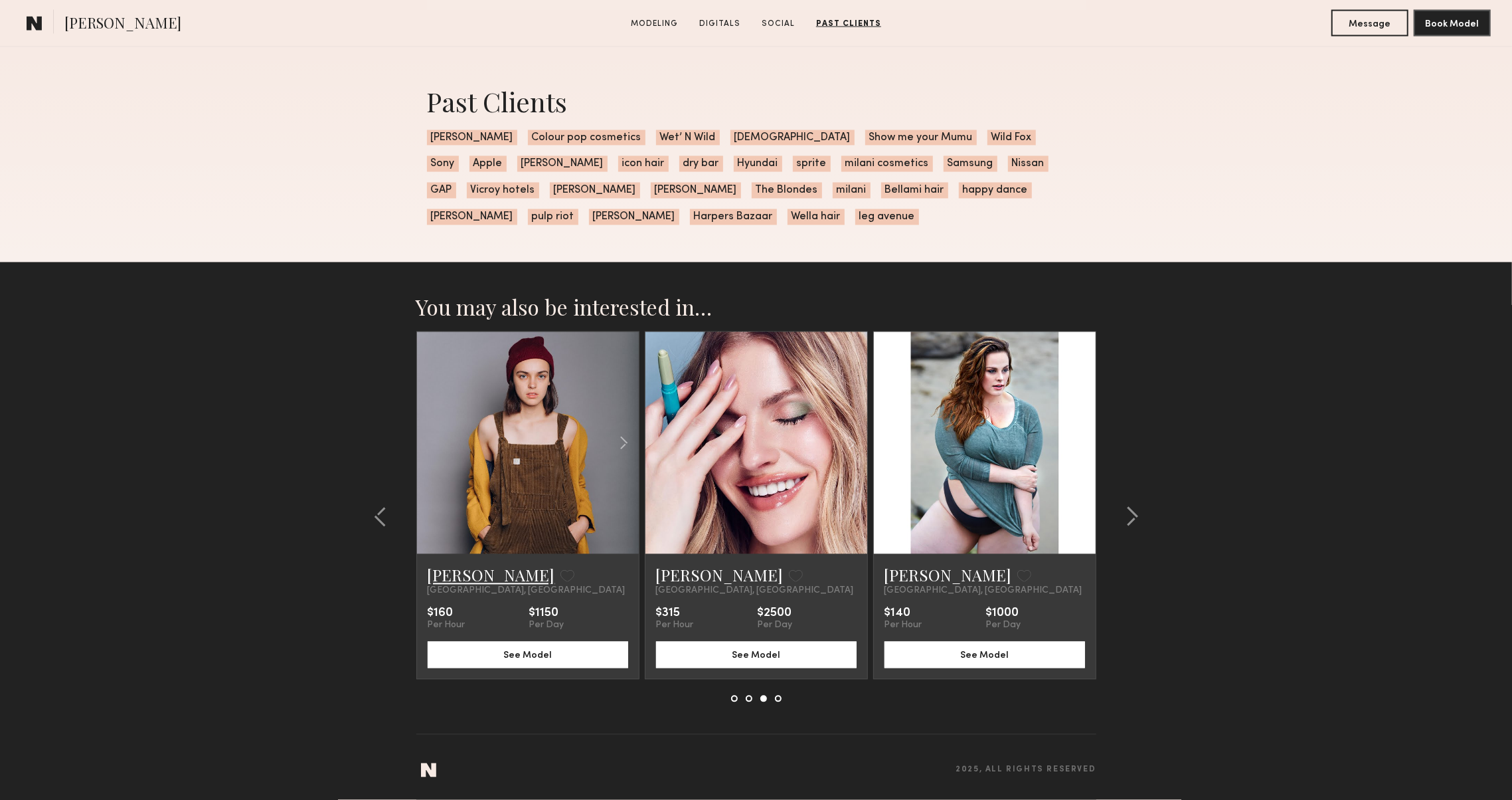
drag, startPoint x: 450, startPoint y: 564, endPoint x: 441, endPoint y: 564, distance: 9.0
click at [451, 565] on link "[PERSON_NAME]" at bounding box center [492, 575] width 128 height 22
click at [1114, 517] on div at bounding box center [1128, 517] width 64 height 371
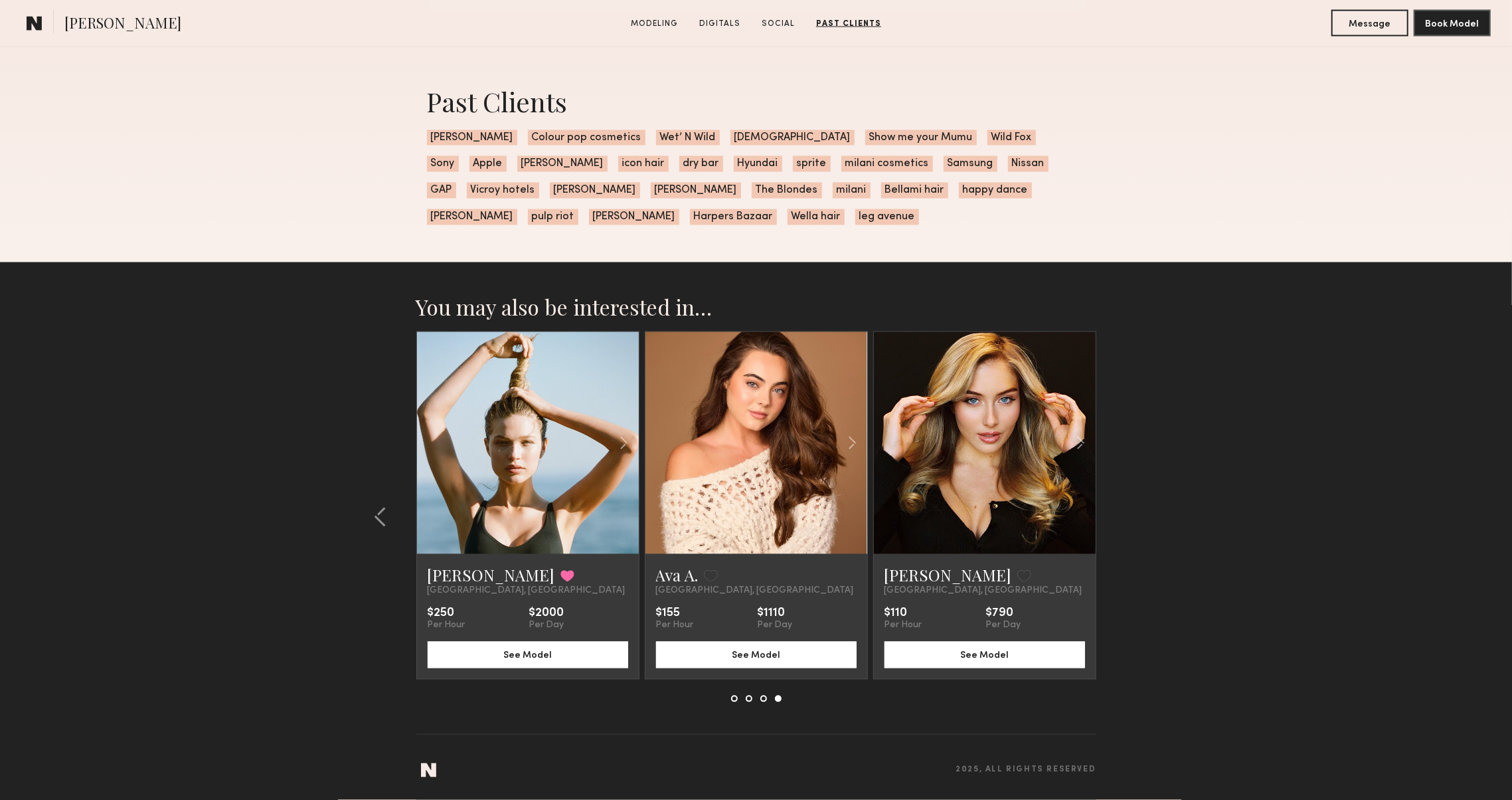
click at [1121, 517] on section "You may also be interested in… Soula B. Favorite Los Angeles, CA $315 Per Hour …" at bounding box center [756, 531] width 1512 height 537
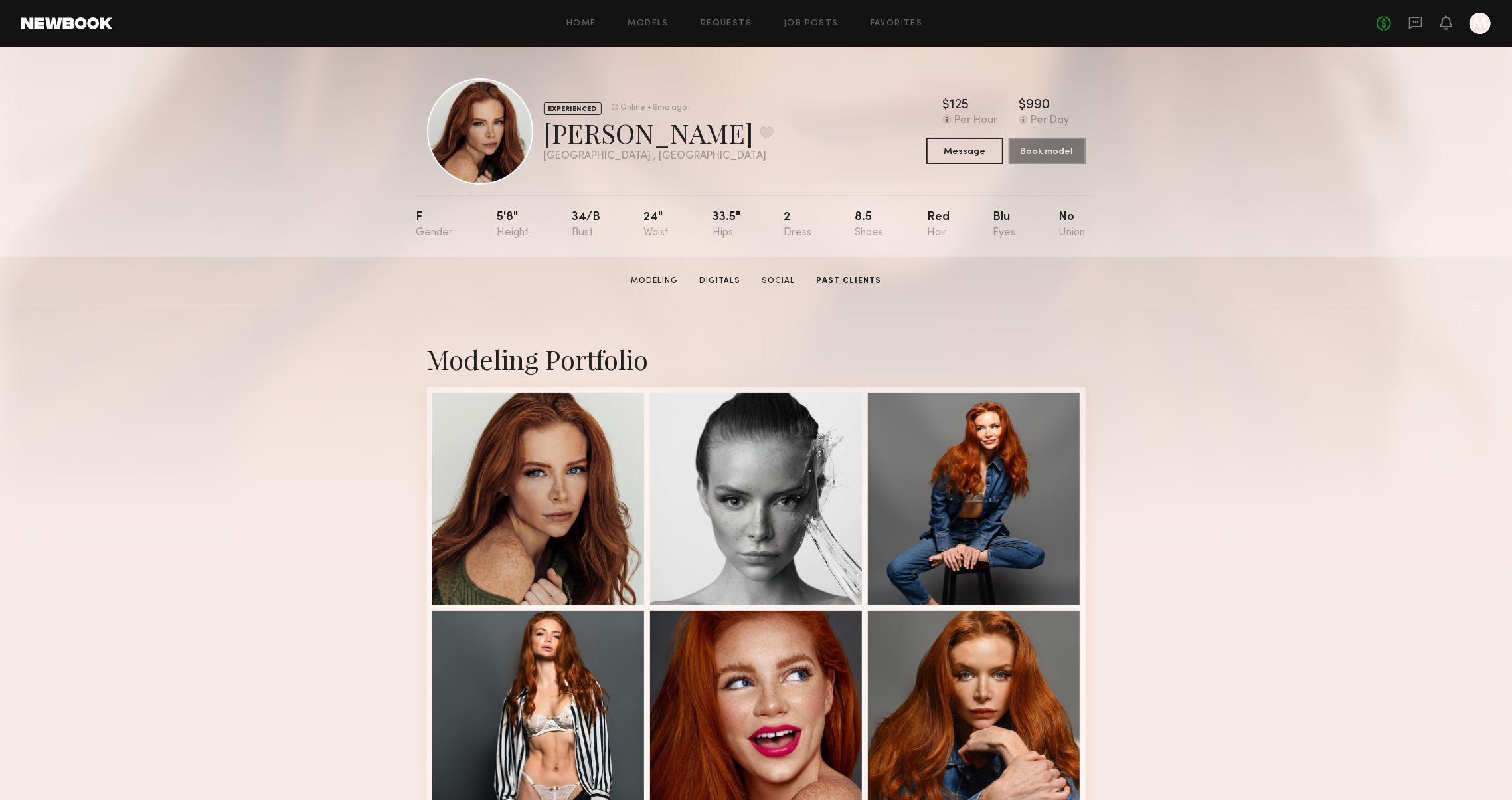
scroll to position [0, 0]
click at [760, 128] on button at bounding box center [767, 132] width 14 height 12
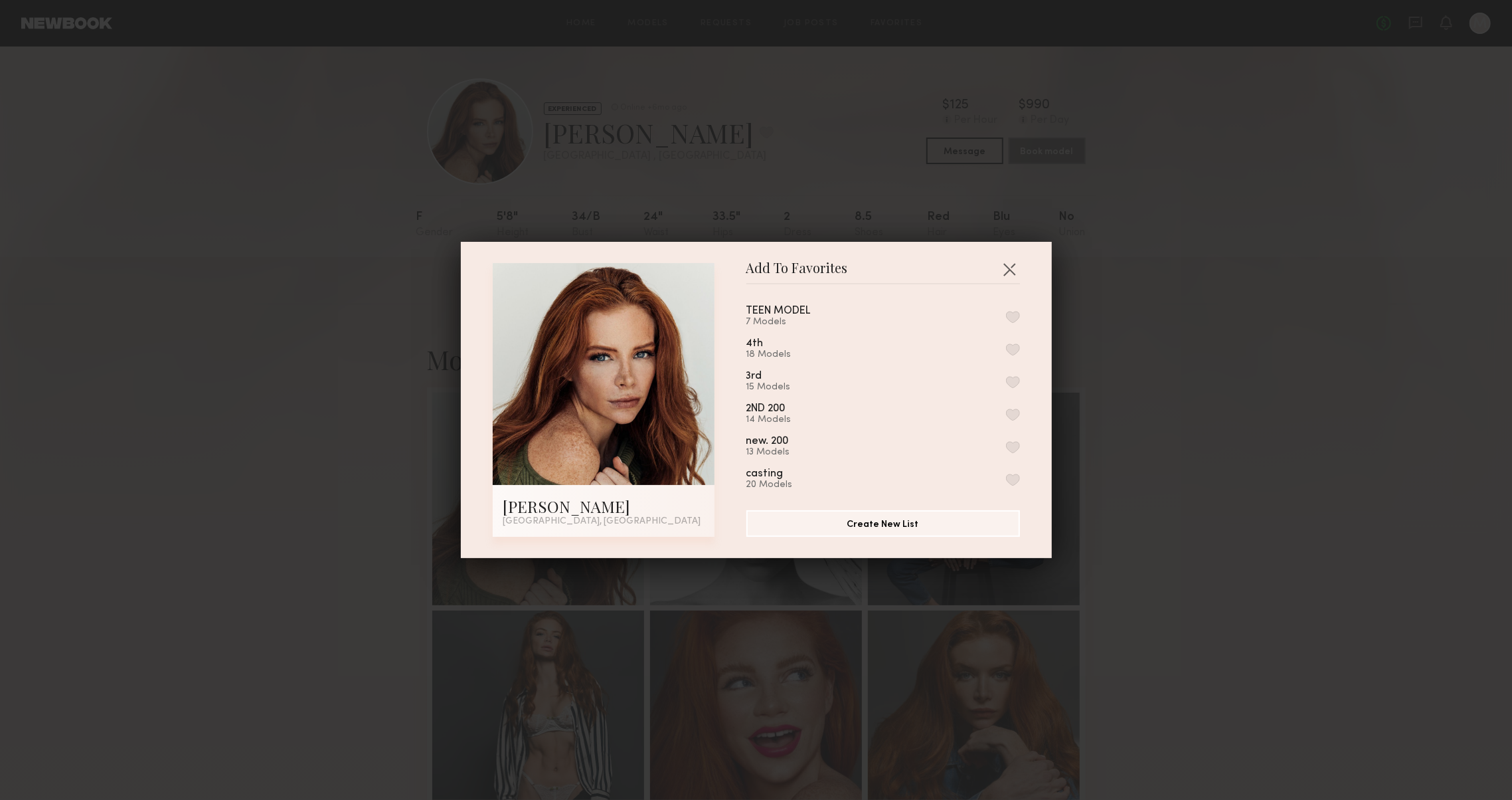
click at [1011, 346] on button "button" at bounding box center [1012, 349] width 14 height 12
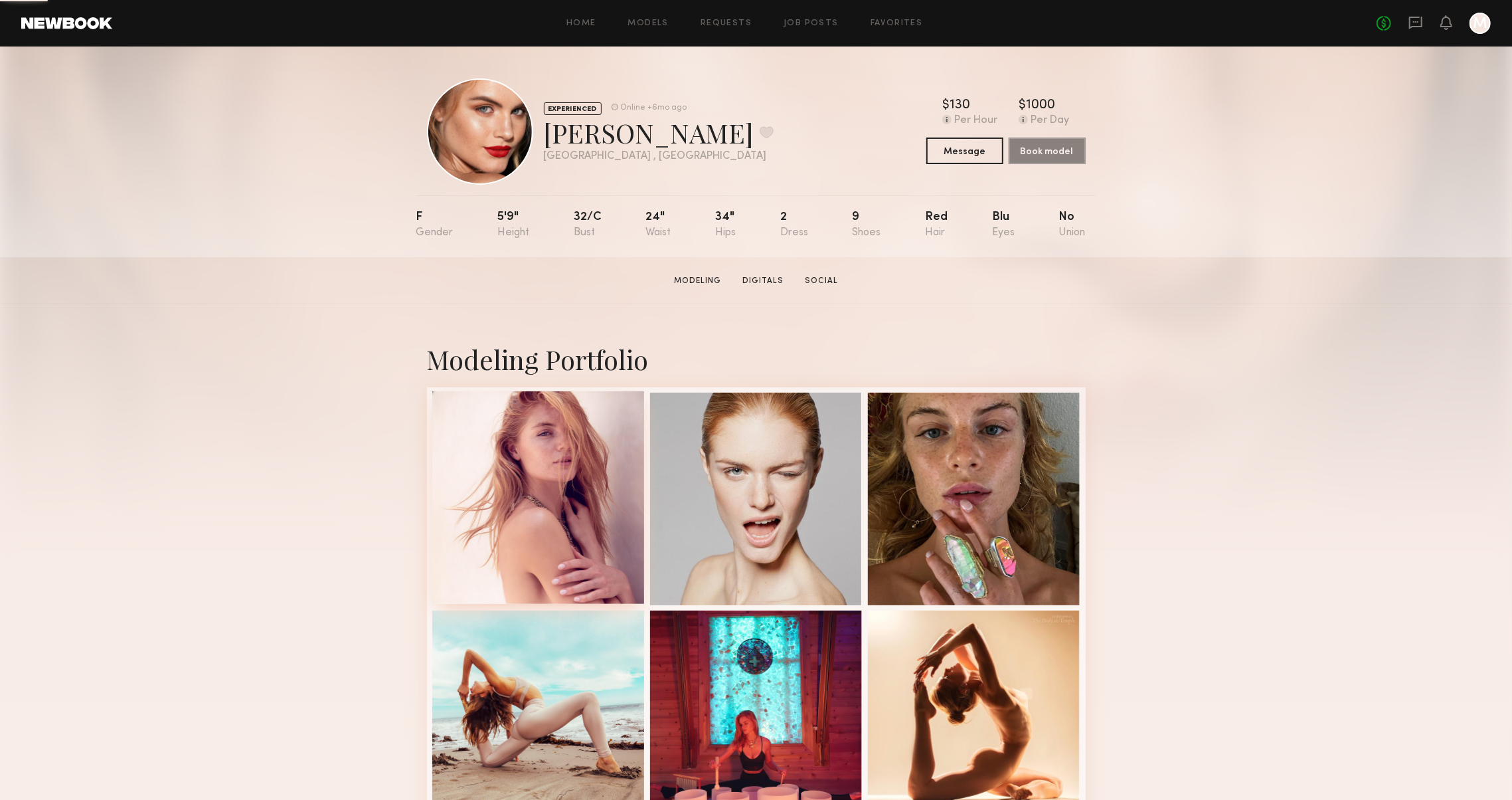
click at [532, 430] on div at bounding box center [539, 498] width 213 height 213
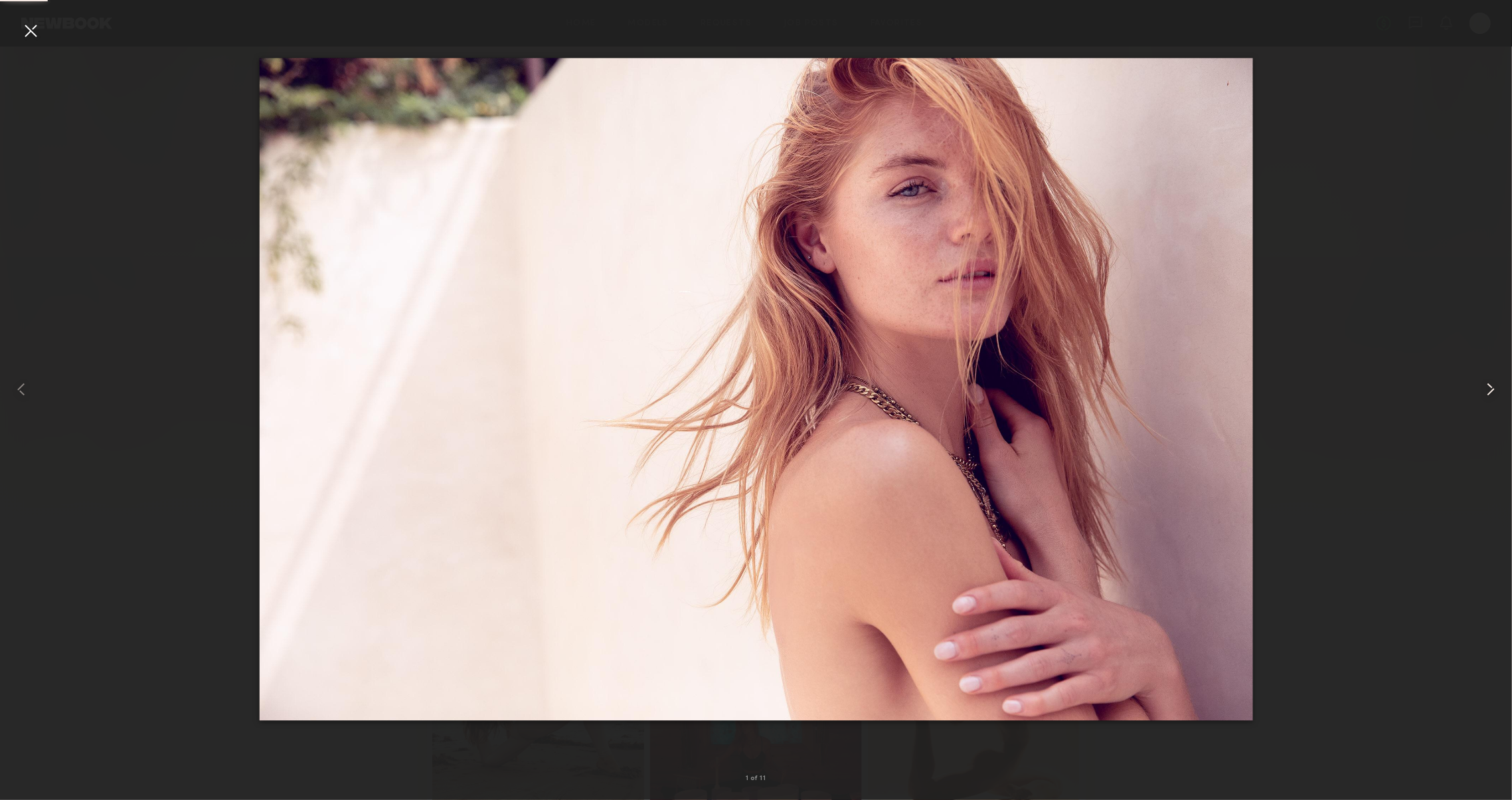
click at [1487, 392] on common-icon at bounding box center [1490, 389] width 22 height 22
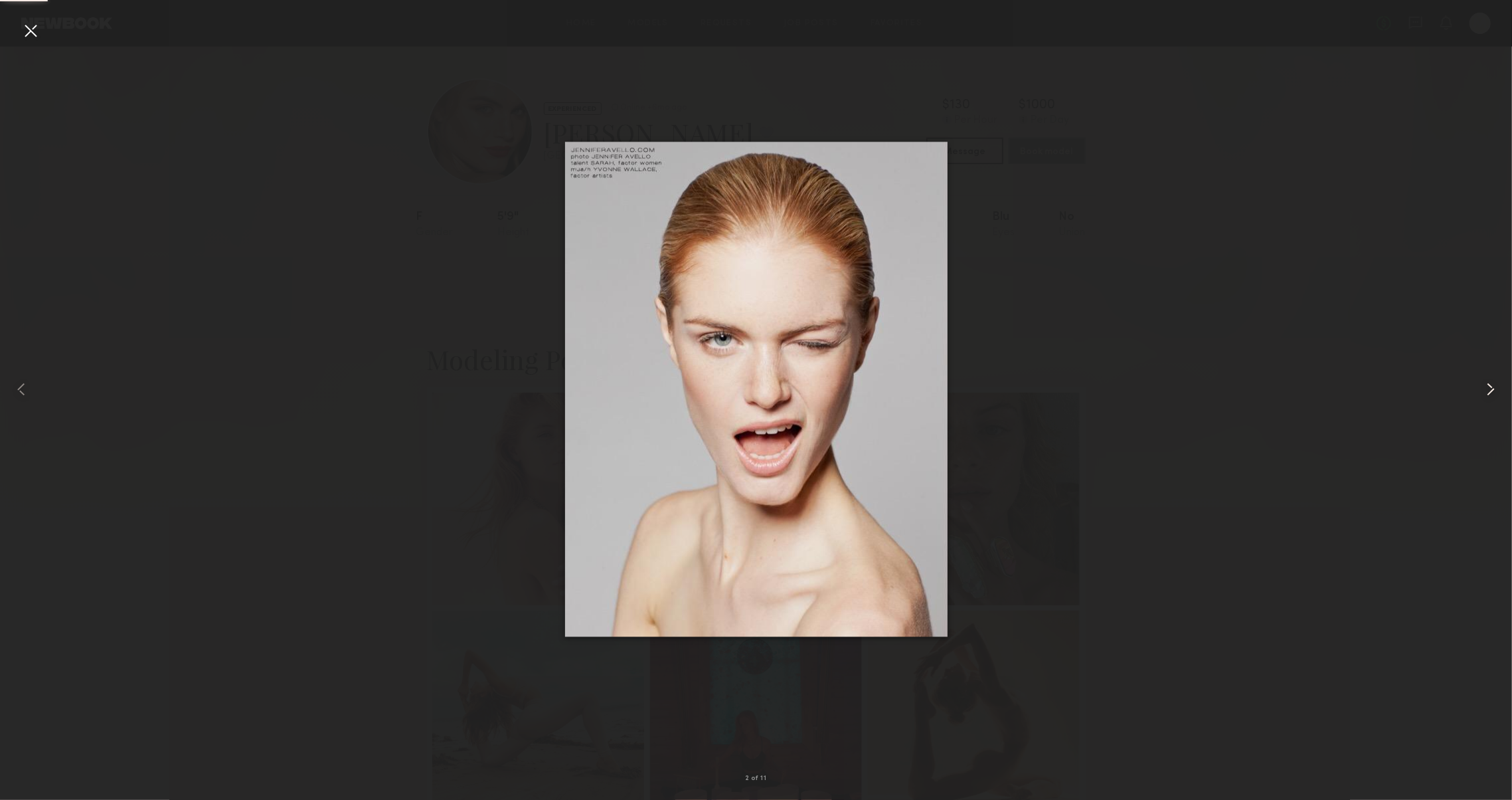
click at [1487, 392] on common-icon at bounding box center [1490, 389] width 22 height 22
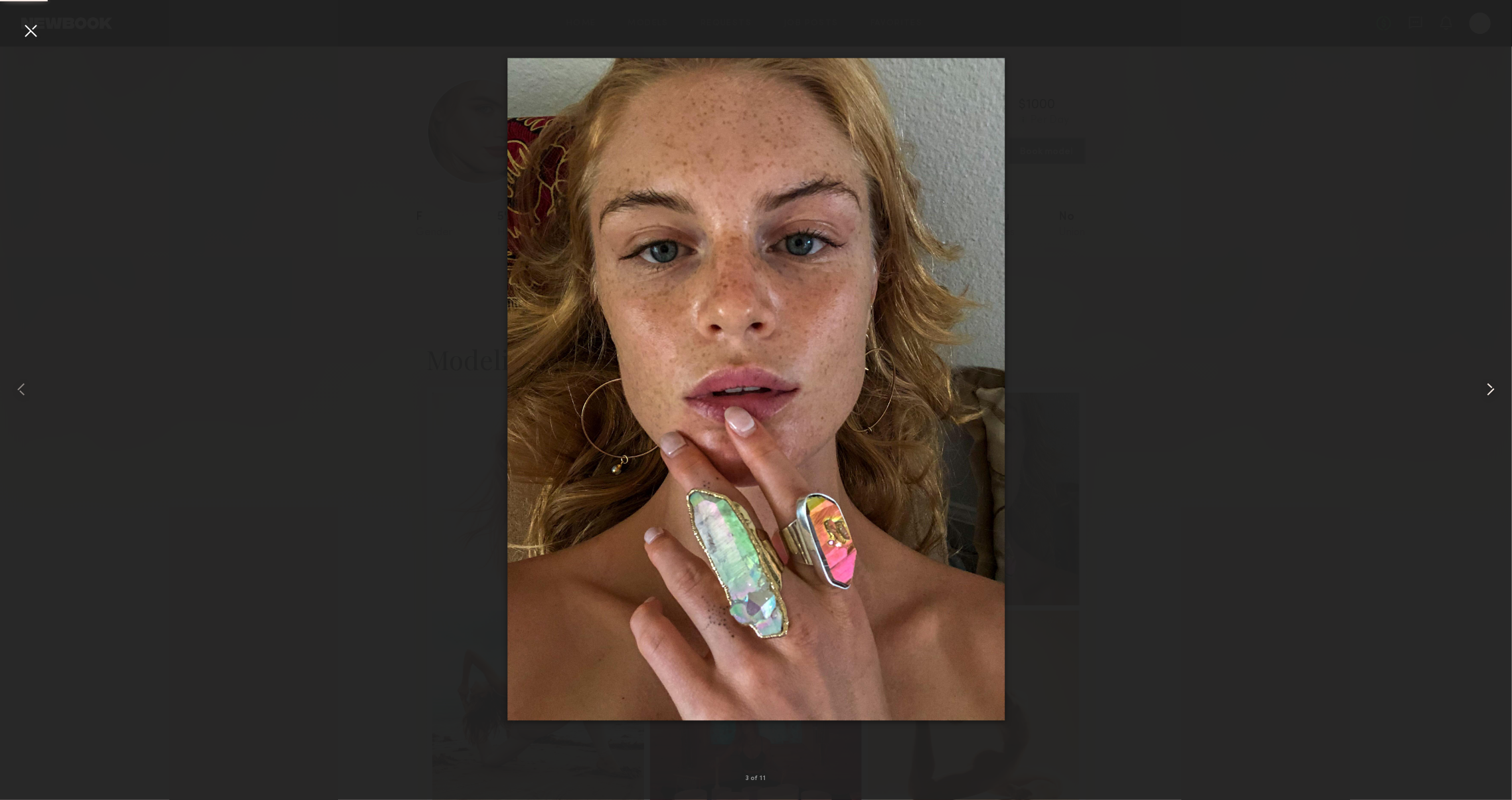
click at [1487, 392] on common-icon at bounding box center [1490, 389] width 22 height 22
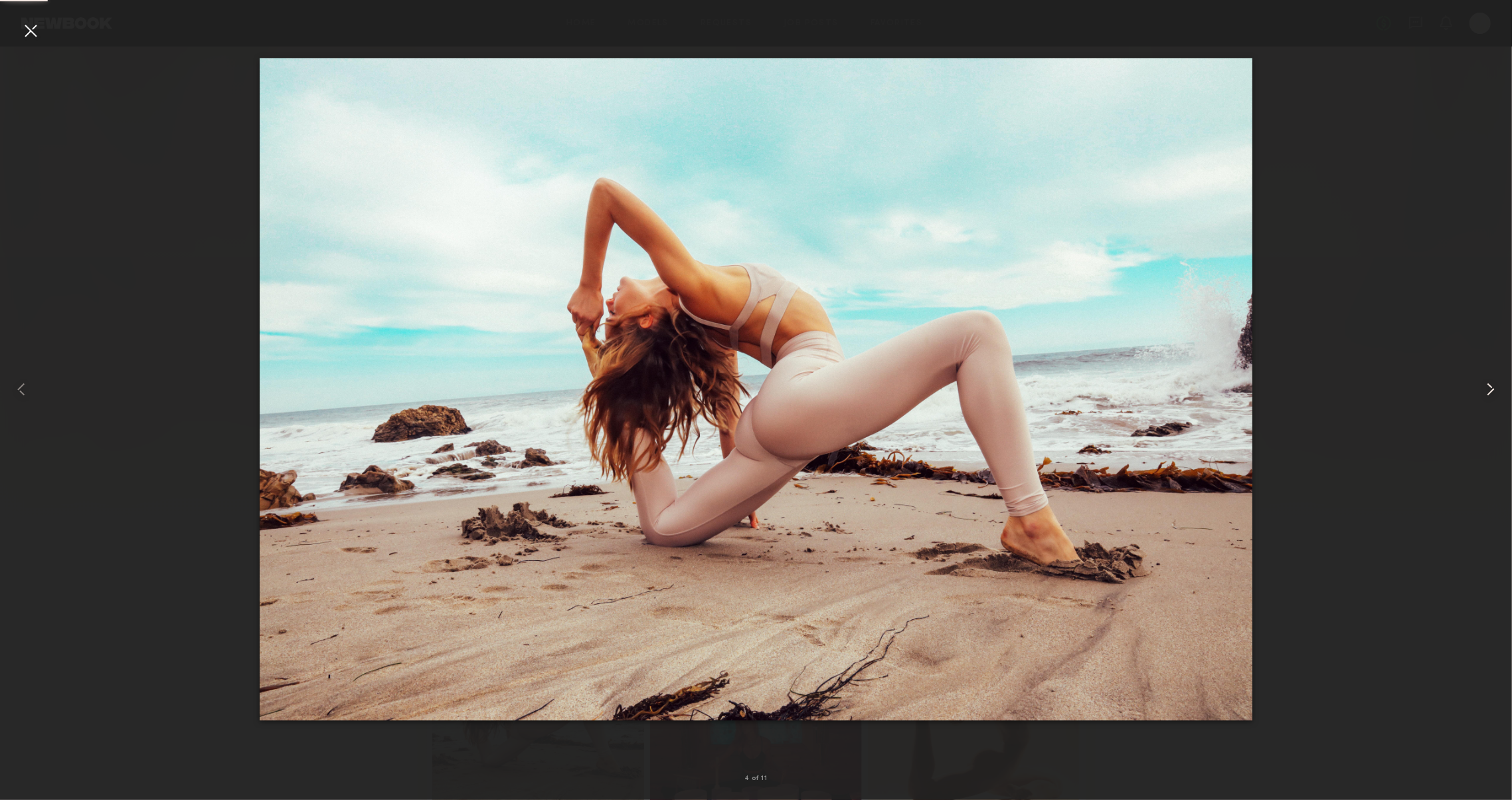
click at [1487, 392] on common-icon at bounding box center [1490, 389] width 22 height 22
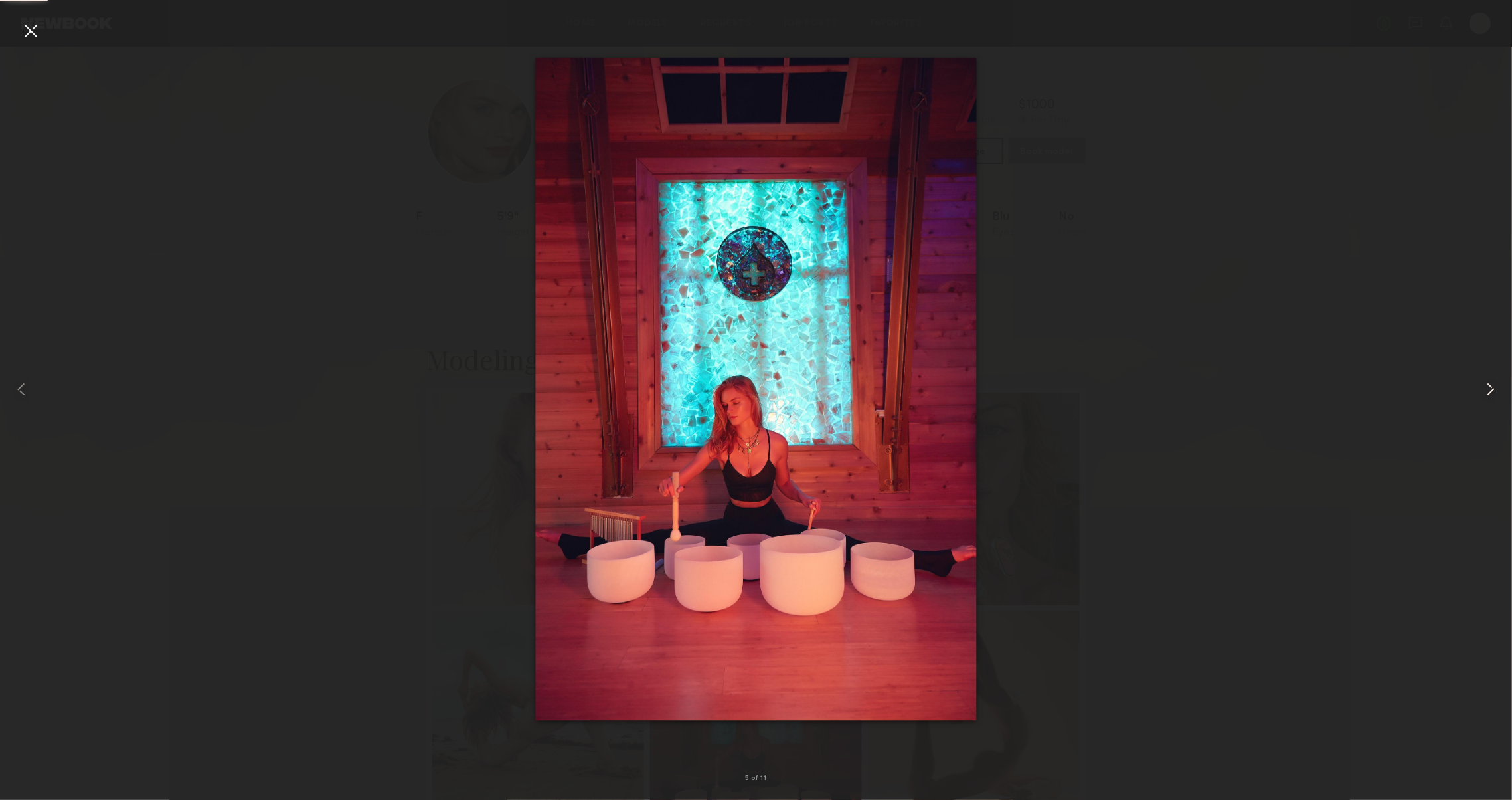
click at [1487, 392] on common-icon at bounding box center [1490, 389] width 22 height 22
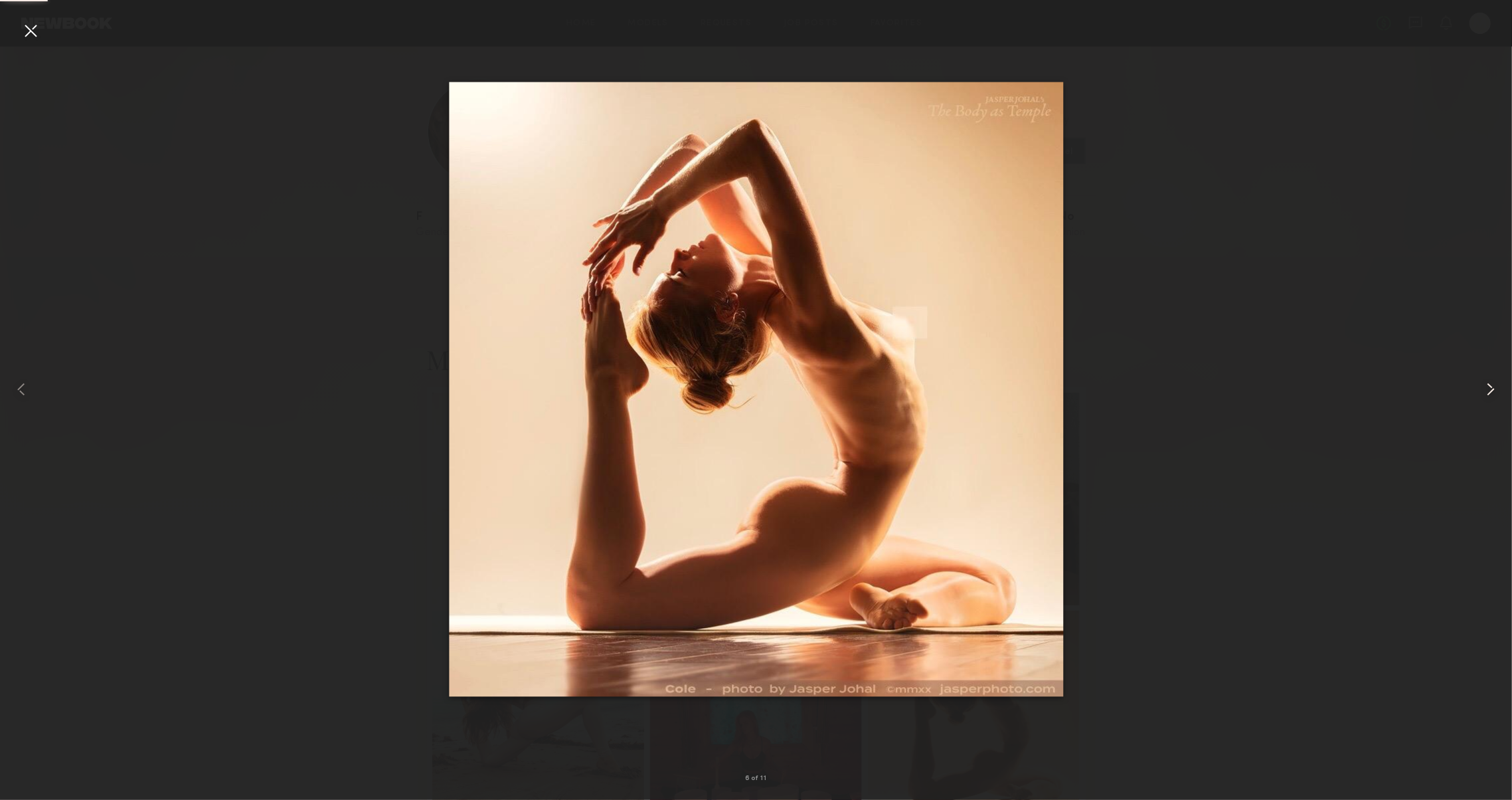
click at [1487, 392] on common-icon at bounding box center [1490, 389] width 22 height 22
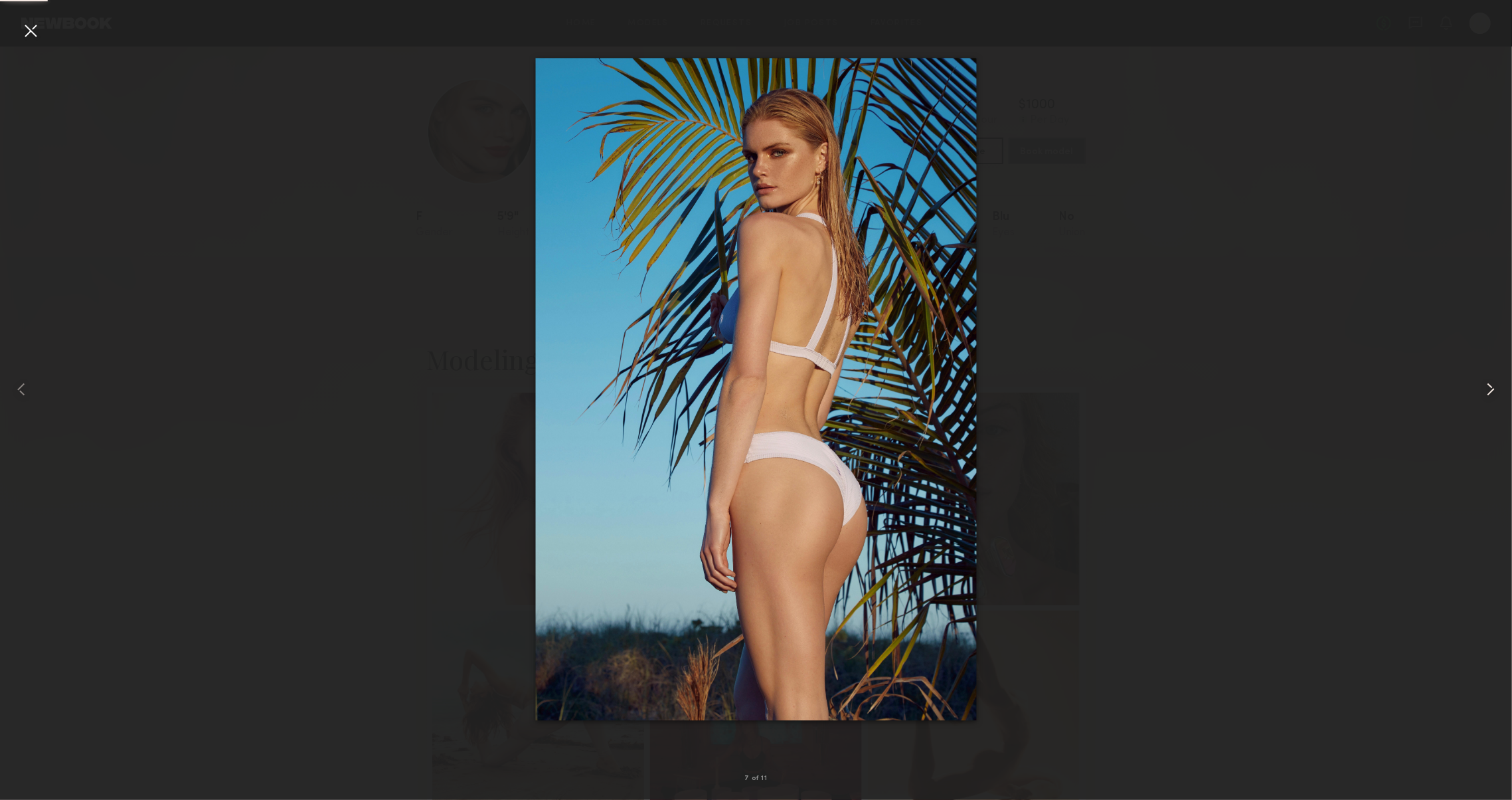
click at [1487, 392] on common-icon at bounding box center [1490, 389] width 22 height 22
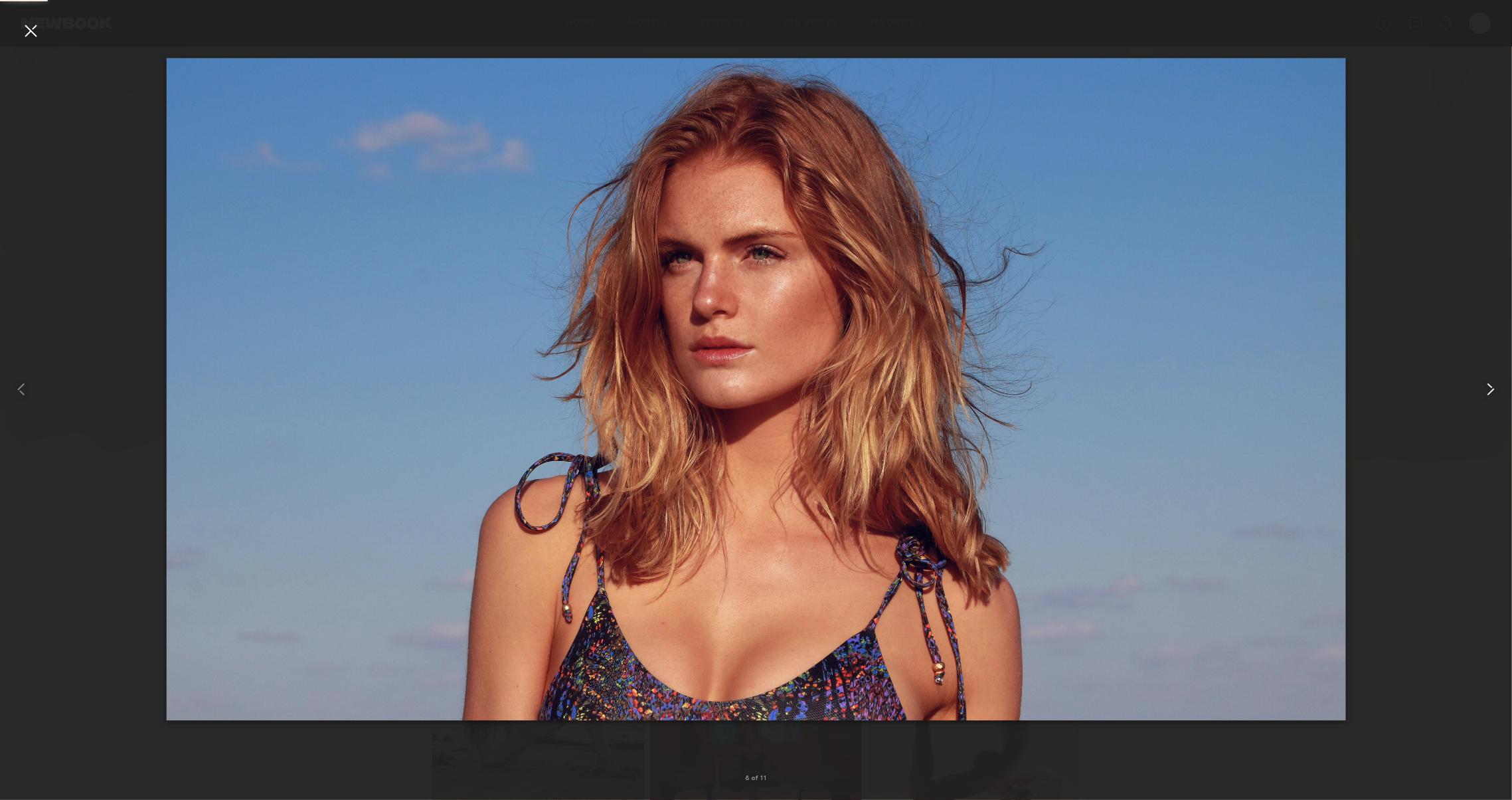
click at [1487, 392] on common-icon at bounding box center [1490, 389] width 22 height 22
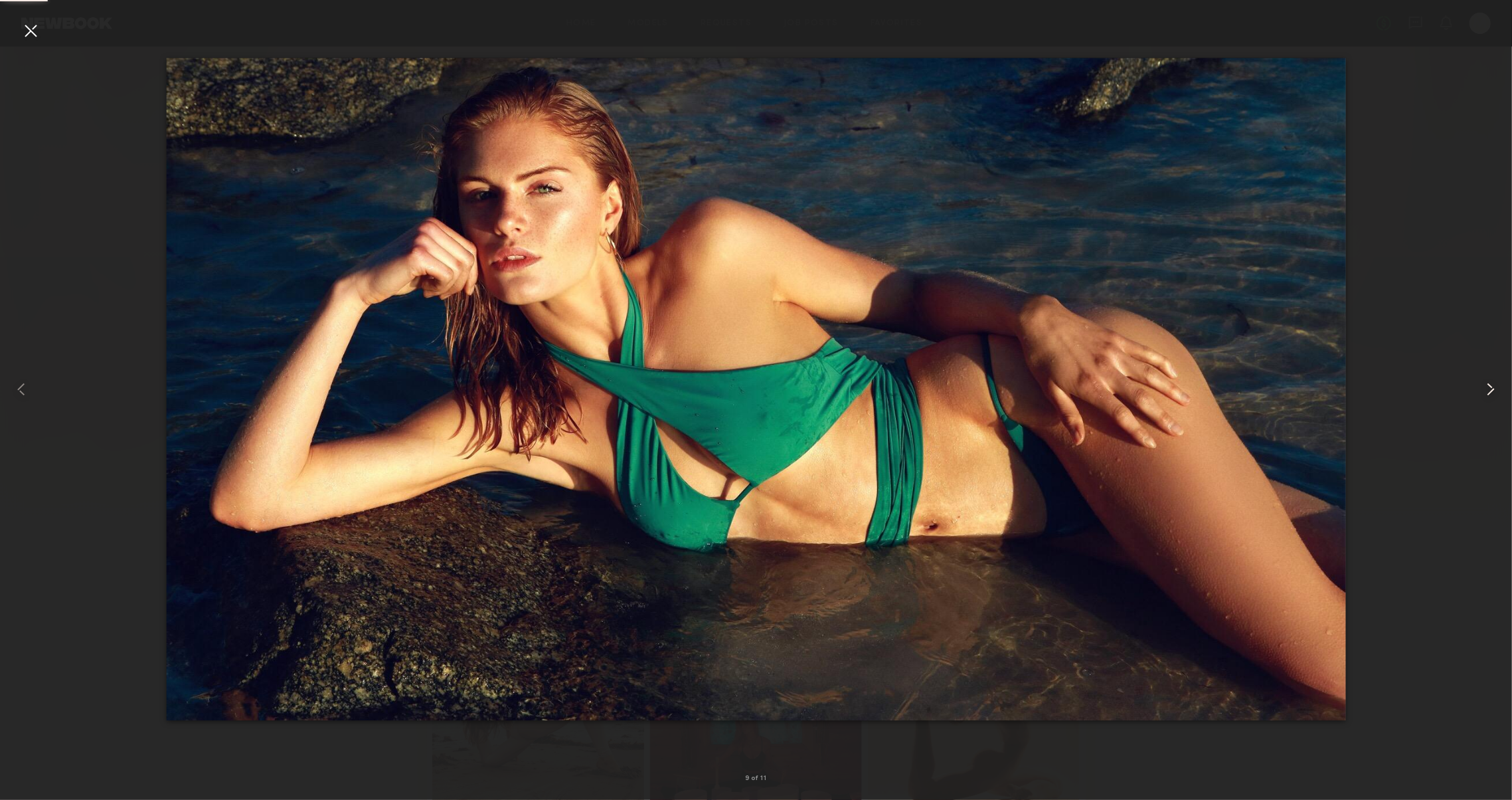
click at [1487, 392] on common-icon at bounding box center [1490, 389] width 22 height 22
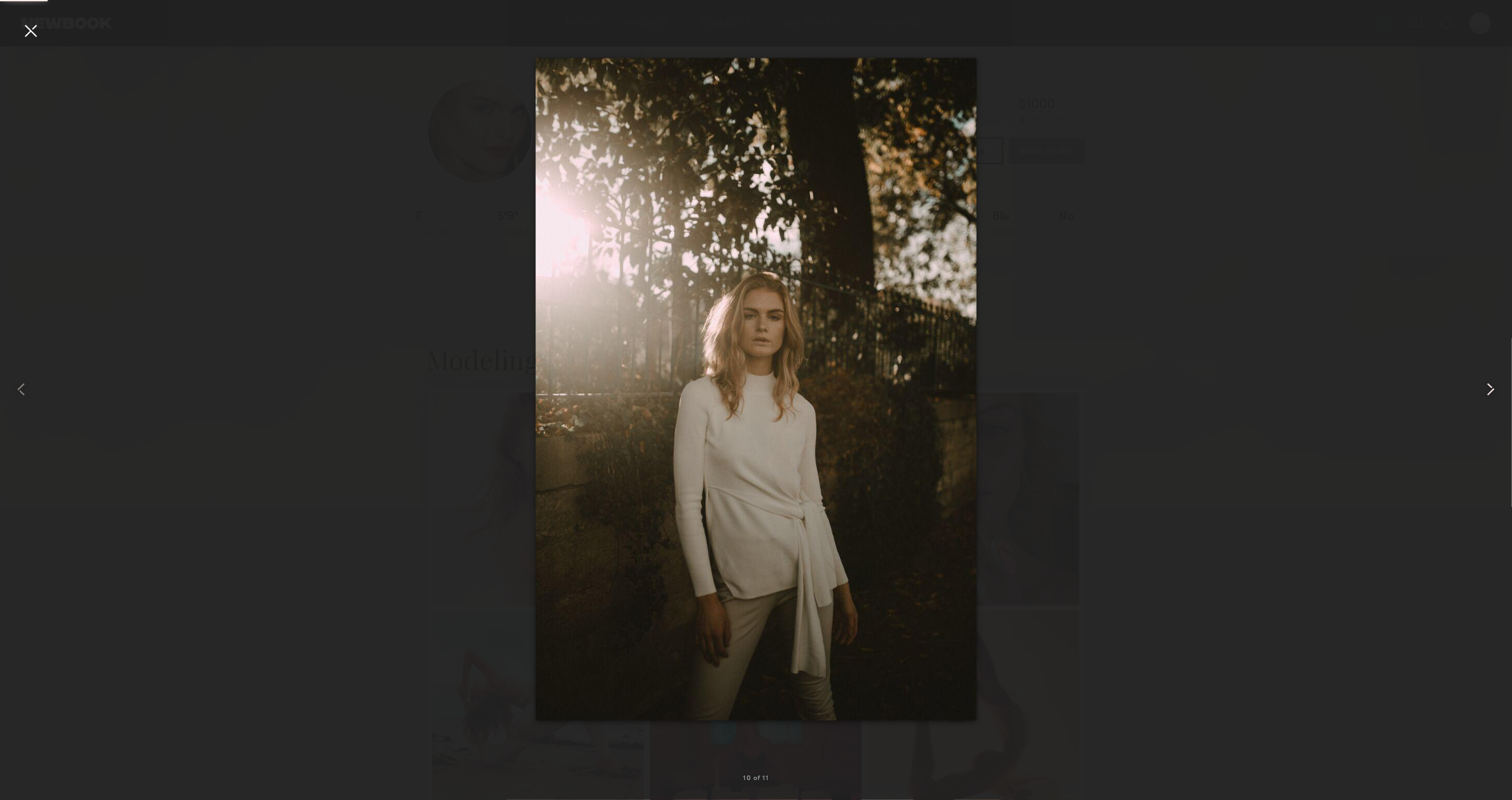
click at [1487, 392] on common-icon at bounding box center [1490, 389] width 22 height 22
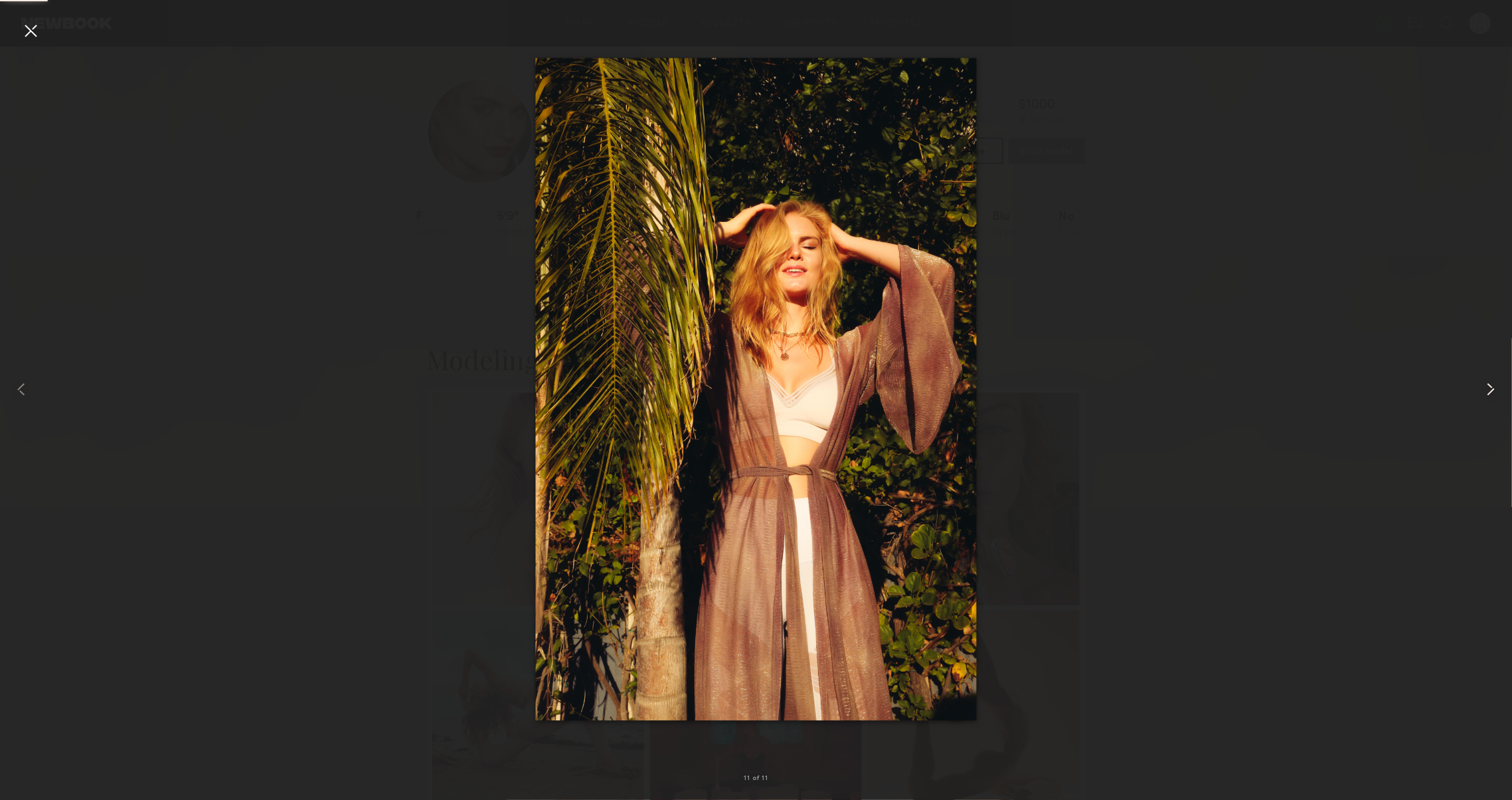
click at [1487, 392] on common-icon at bounding box center [1490, 389] width 22 height 22
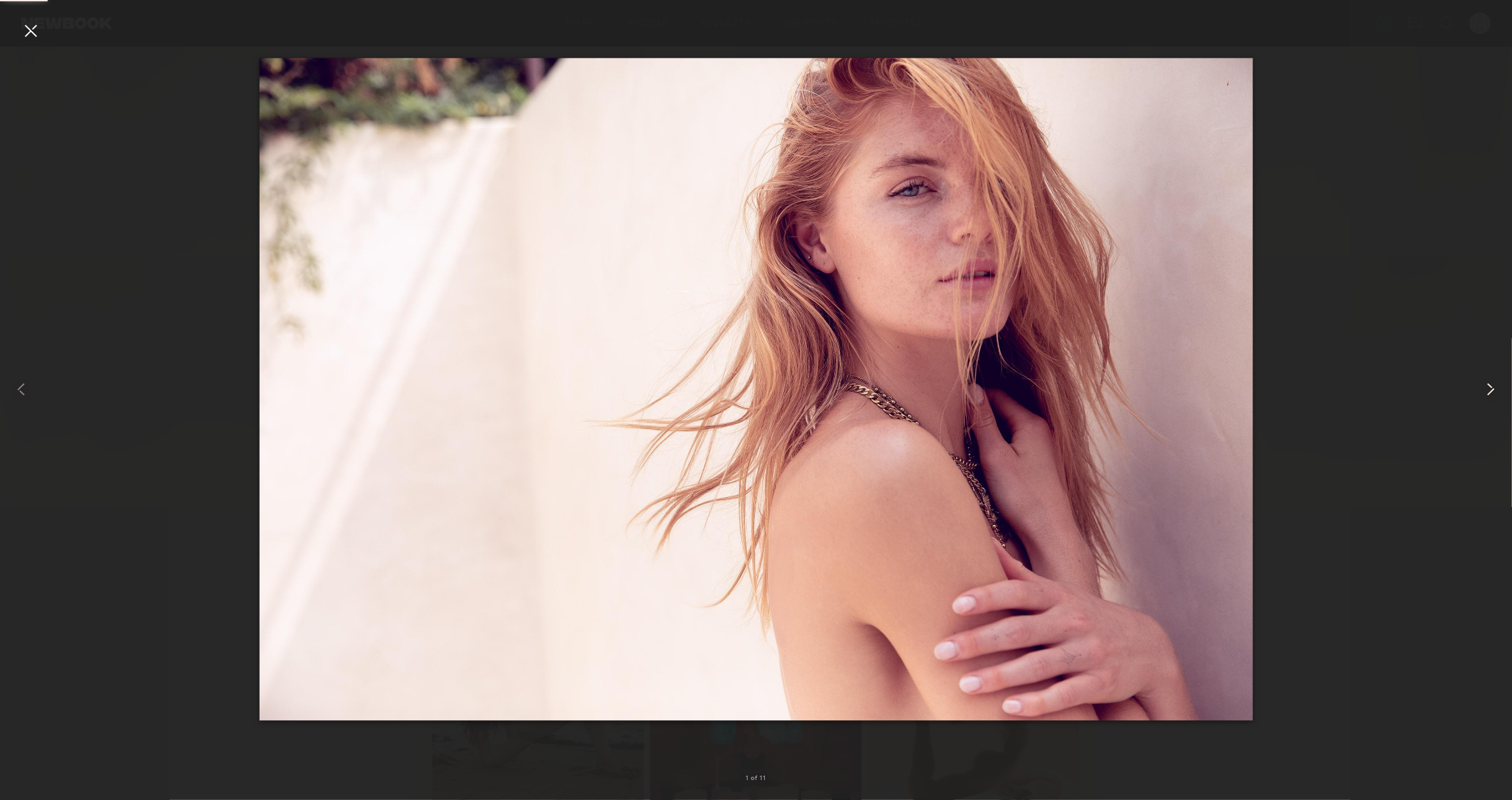
click at [1487, 392] on common-icon at bounding box center [1490, 389] width 22 height 22
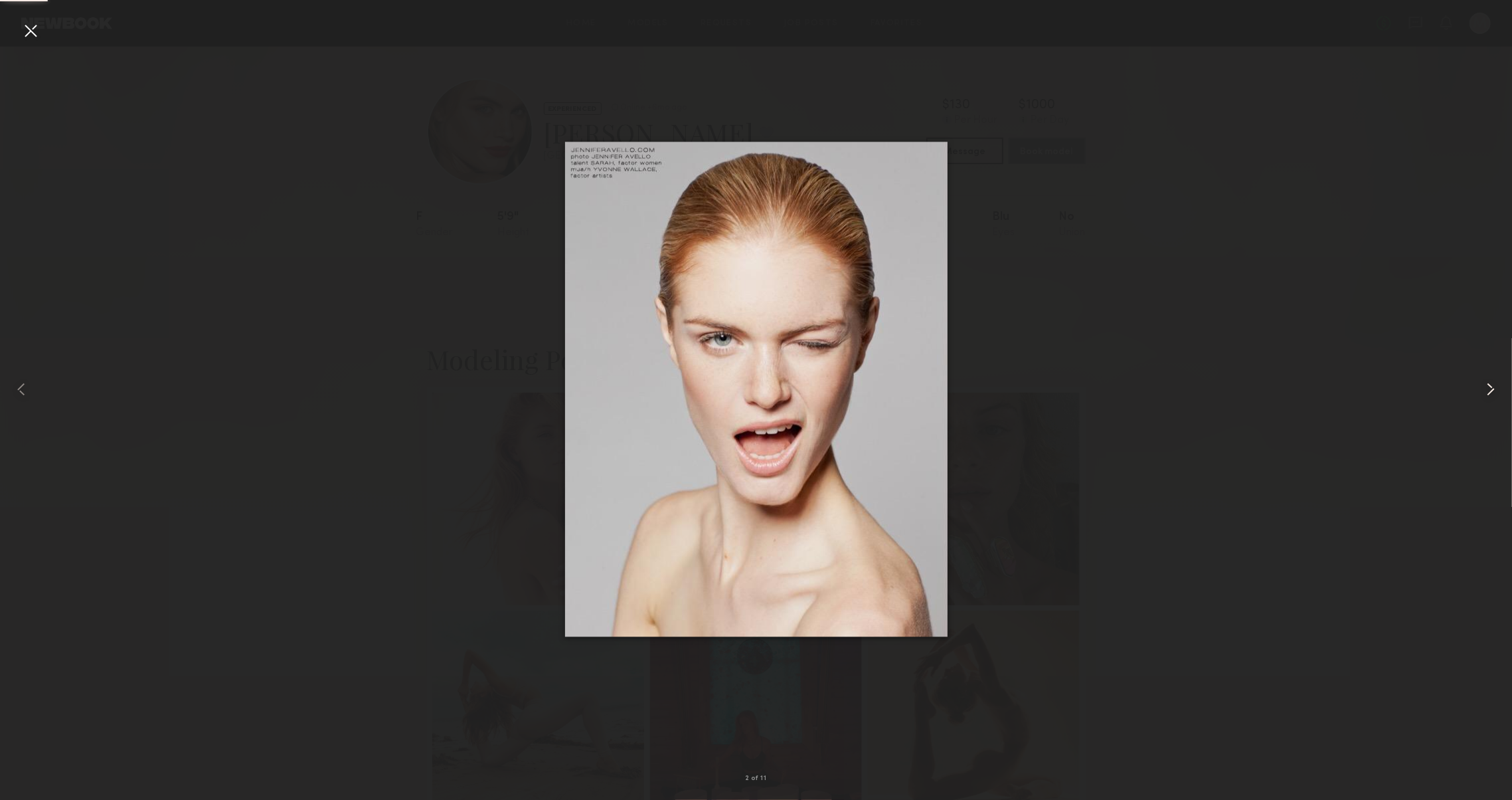
click at [1487, 392] on common-icon at bounding box center [1490, 389] width 22 height 22
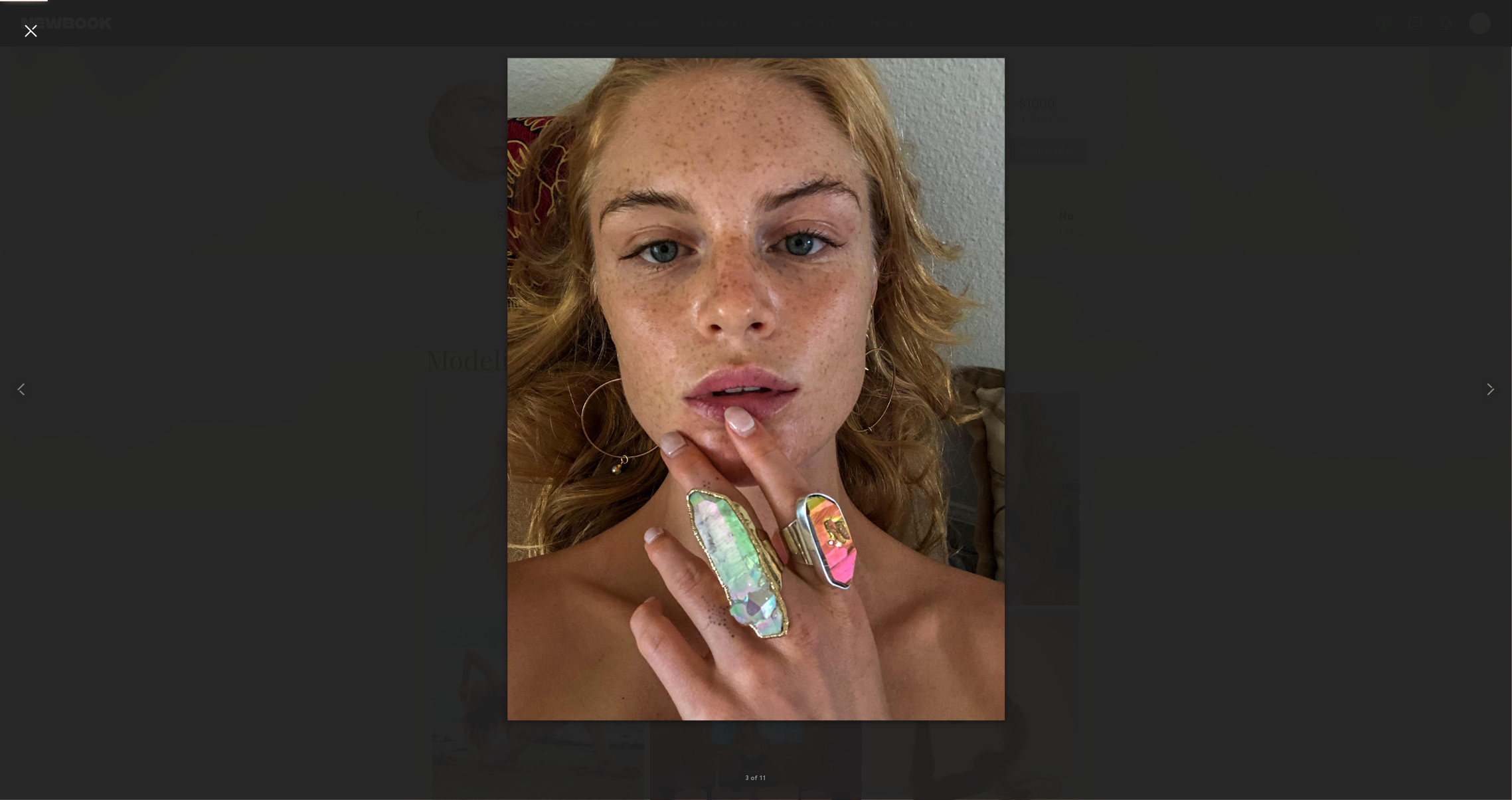
click at [20, 35] on div at bounding box center [30, 30] width 22 height 22
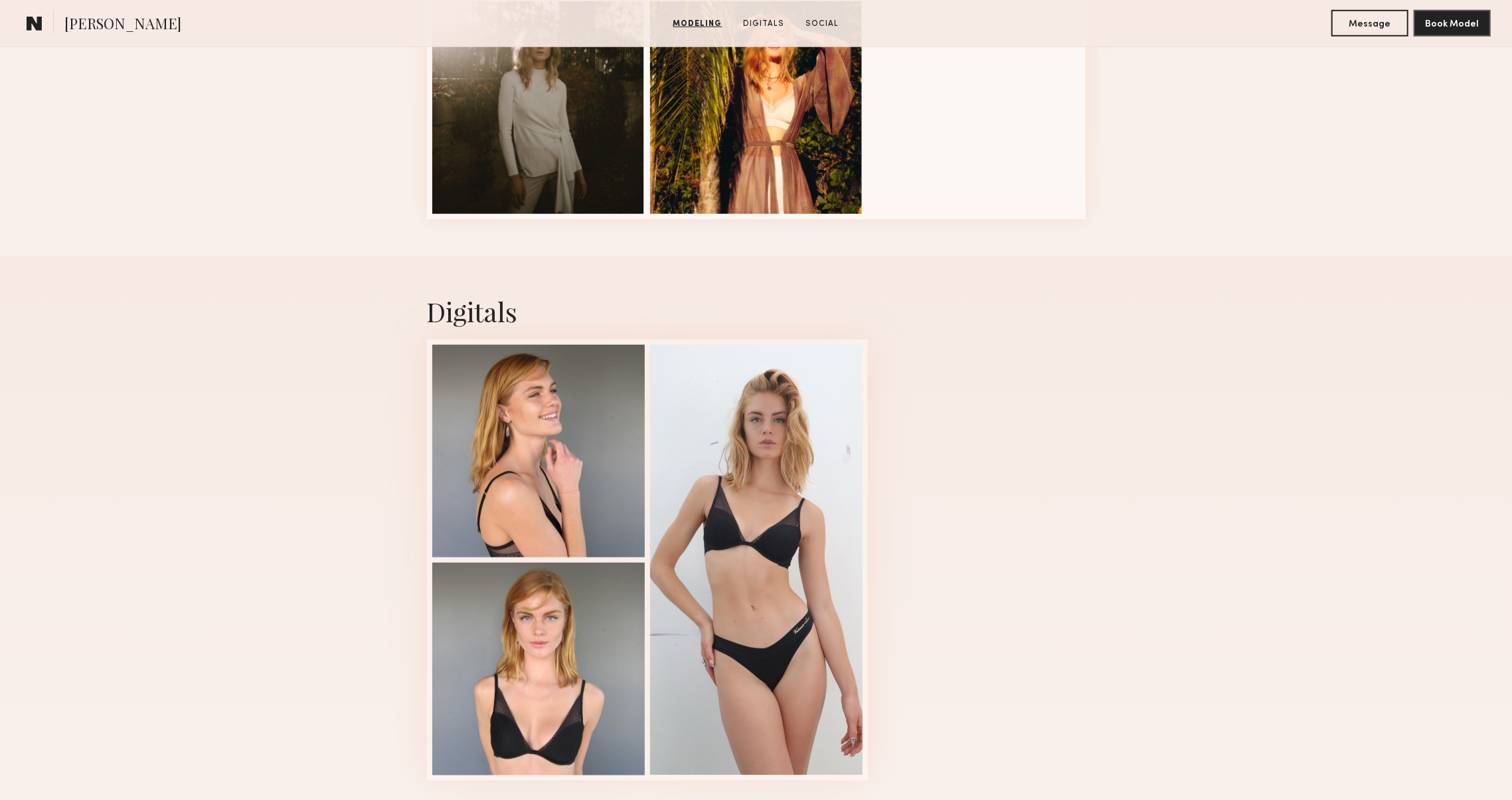
scroll to position [1221, 0]
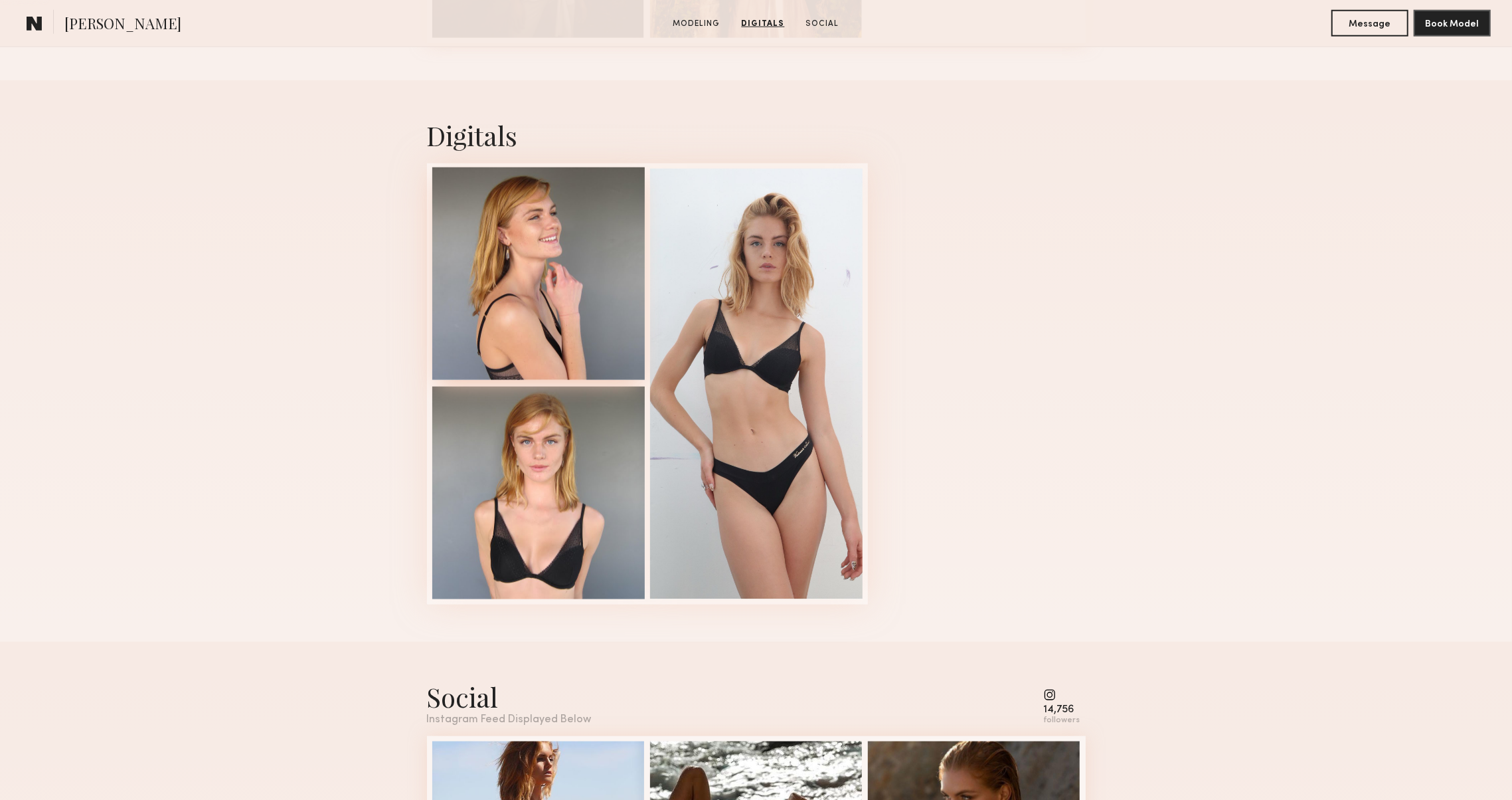
click at [484, 260] on div at bounding box center [539, 274] width 213 height 213
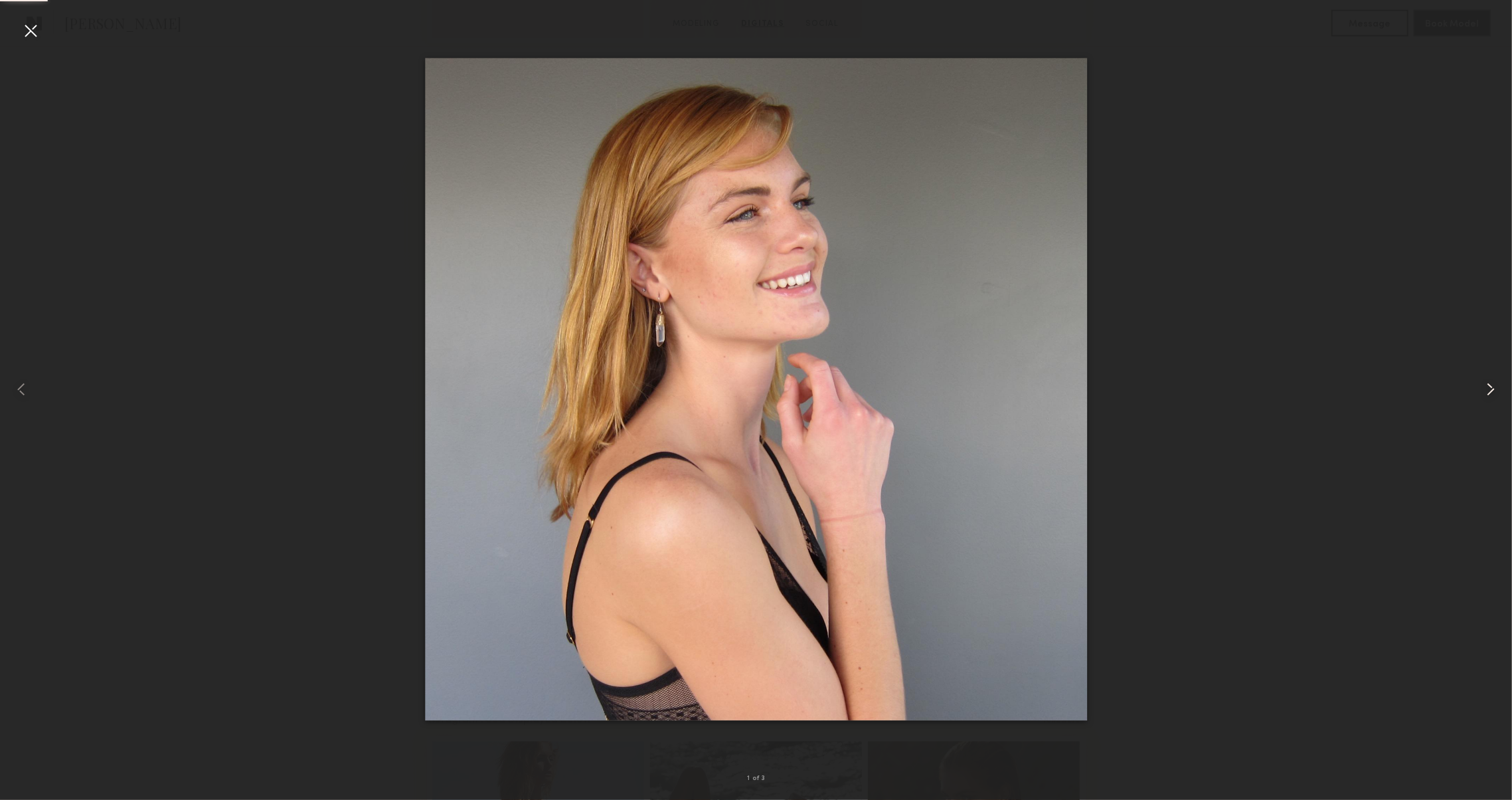
click at [1488, 385] on common-icon at bounding box center [1490, 389] width 22 height 22
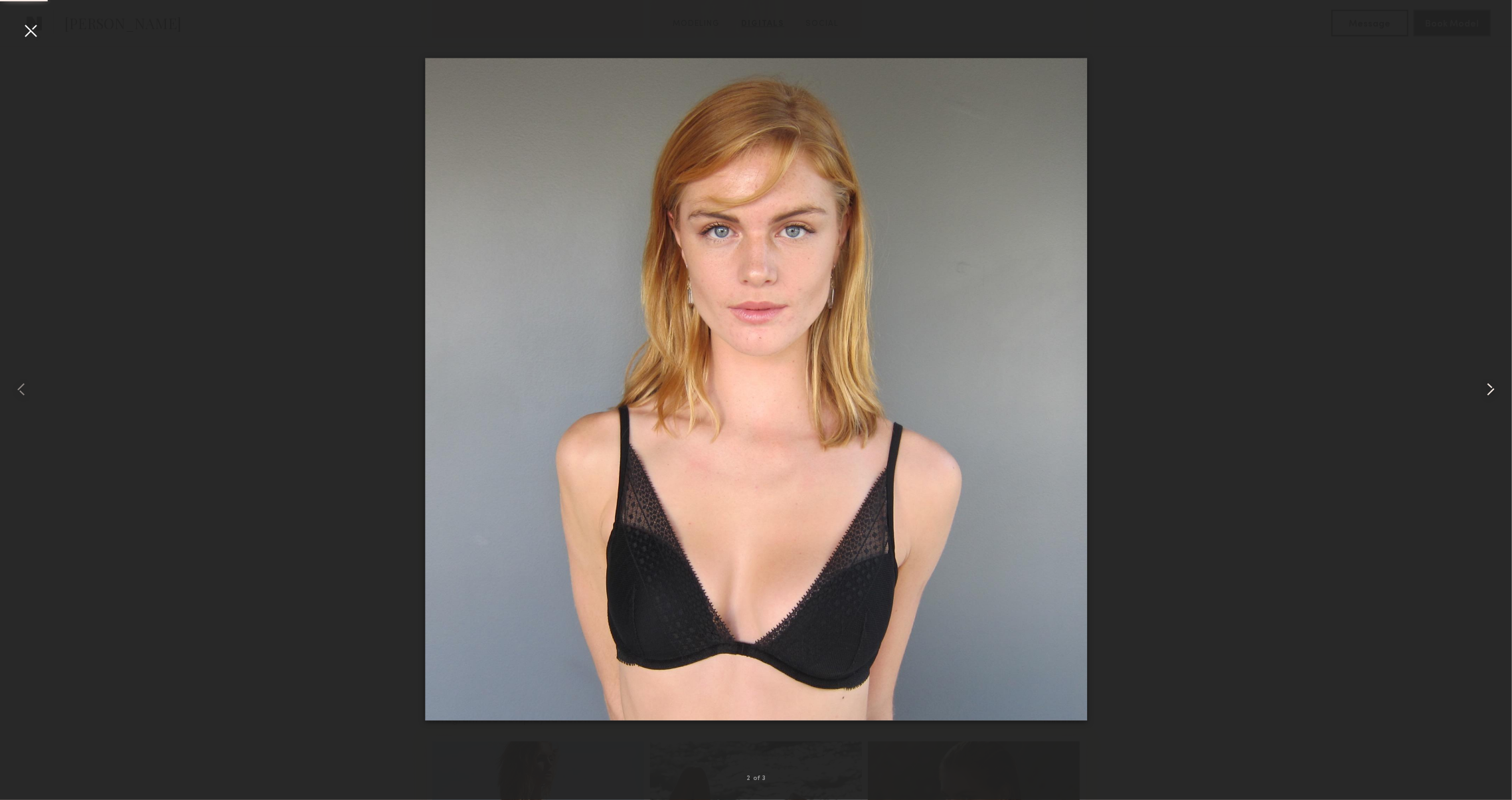
click at [1487, 385] on common-icon at bounding box center [1490, 389] width 22 height 22
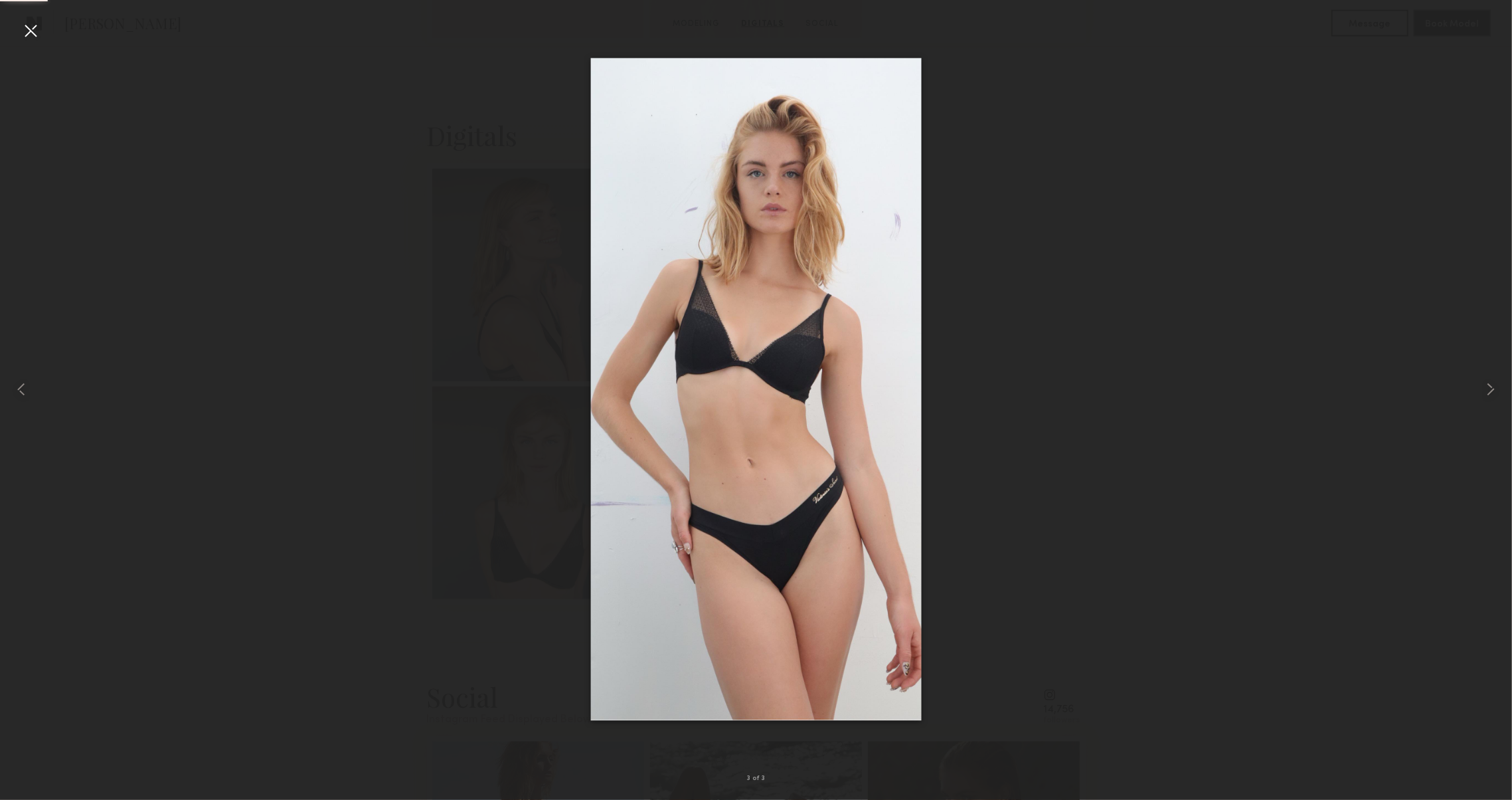
click at [28, 28] on div at bounding box center [30, 30] width 22 height 22
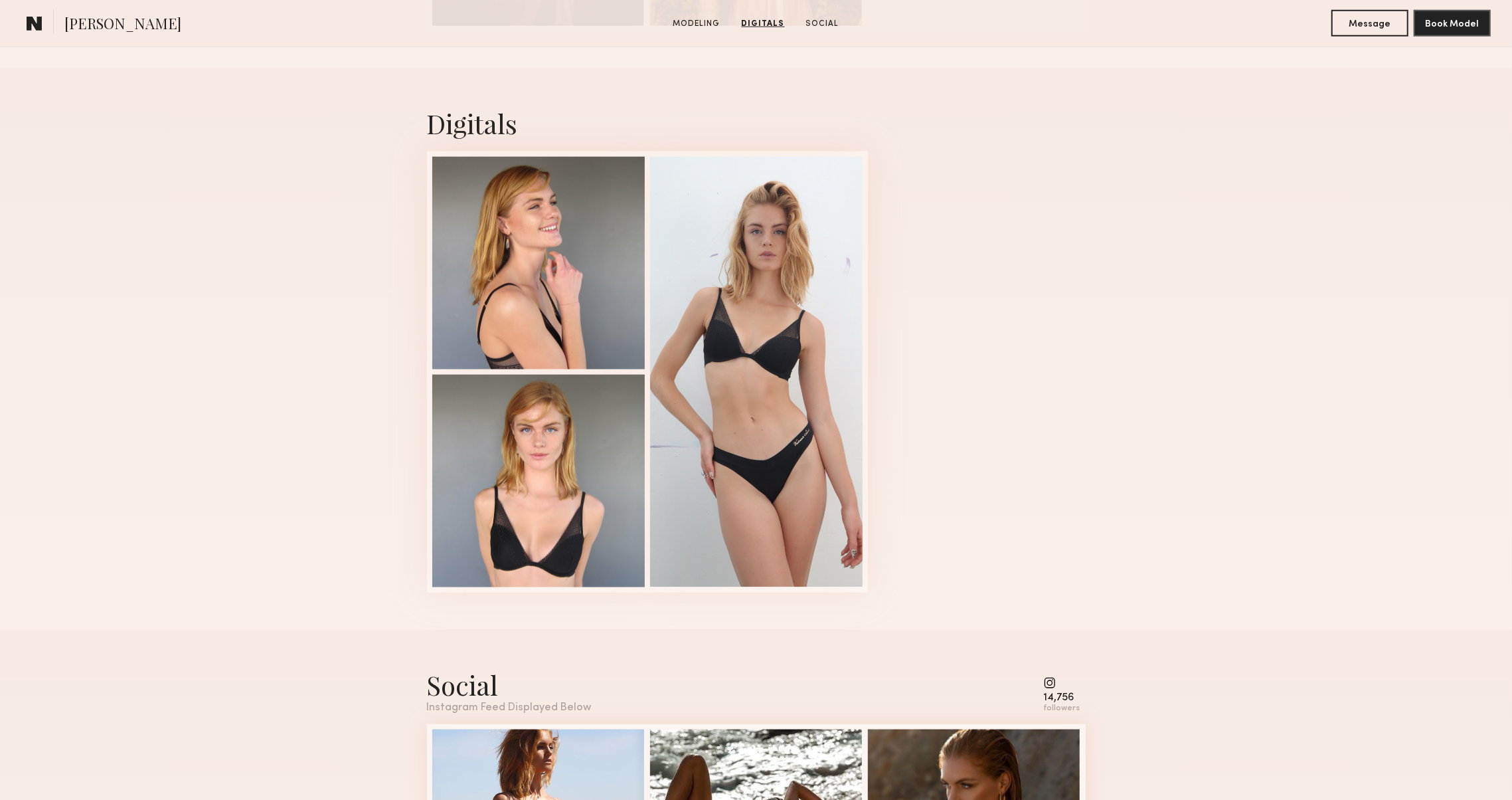
scroll to position [1833, 0]
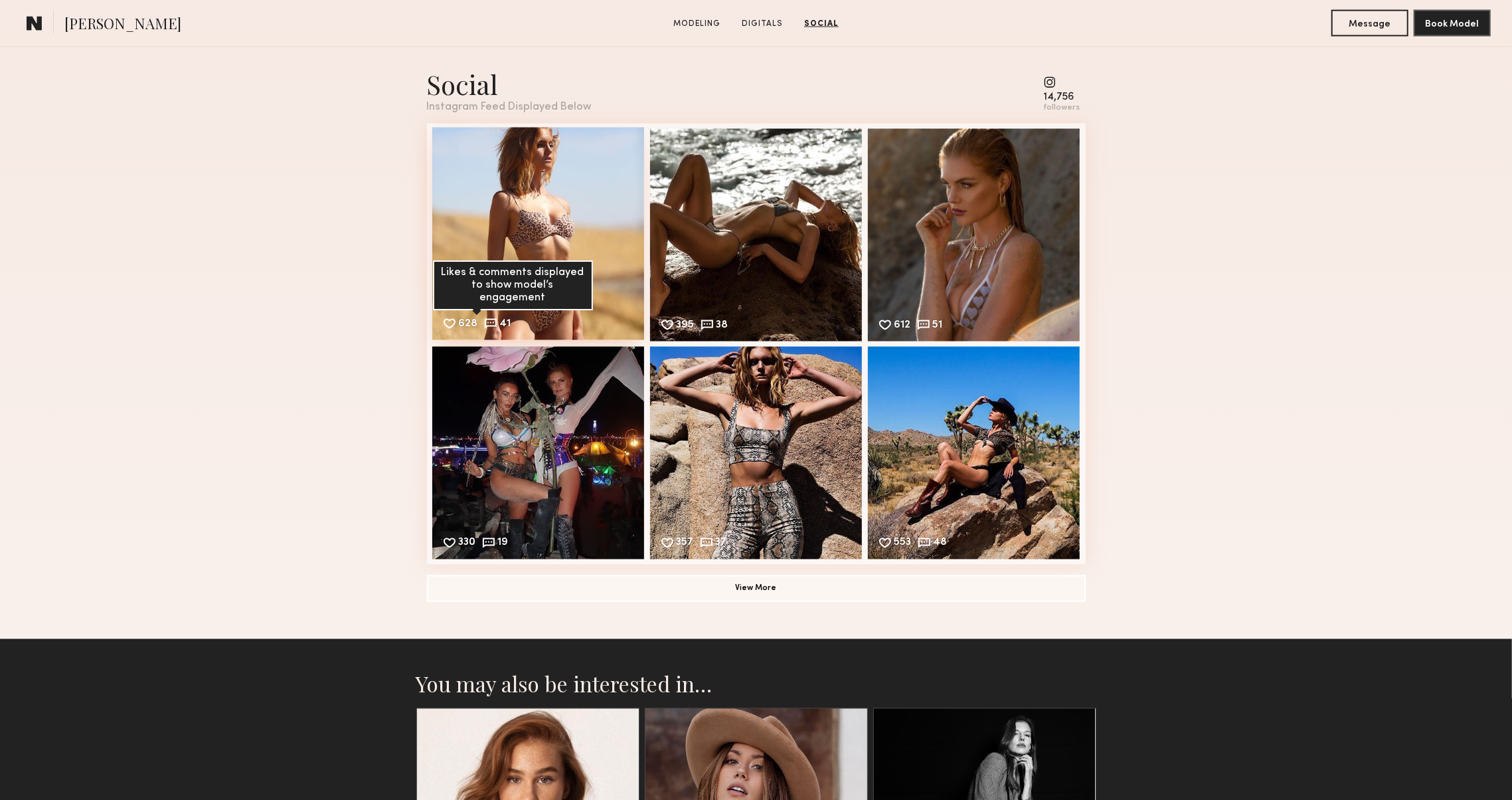
click at [494, 316] on common-icon at bounding box center [491, 324] width 15 height 15
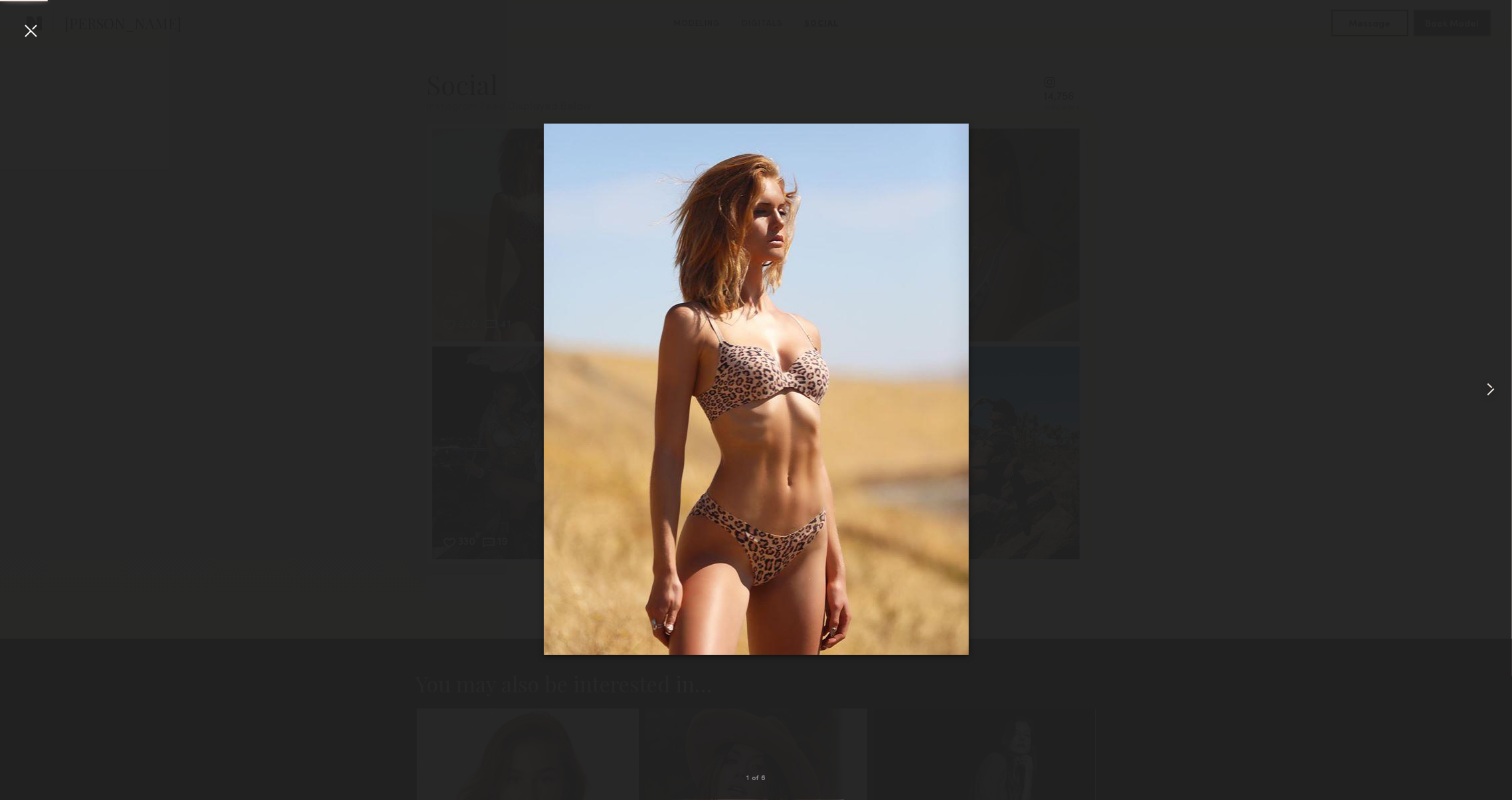
click at [1493, 385] on common-icon at bounding box center [1490, 389] width 22 height 22
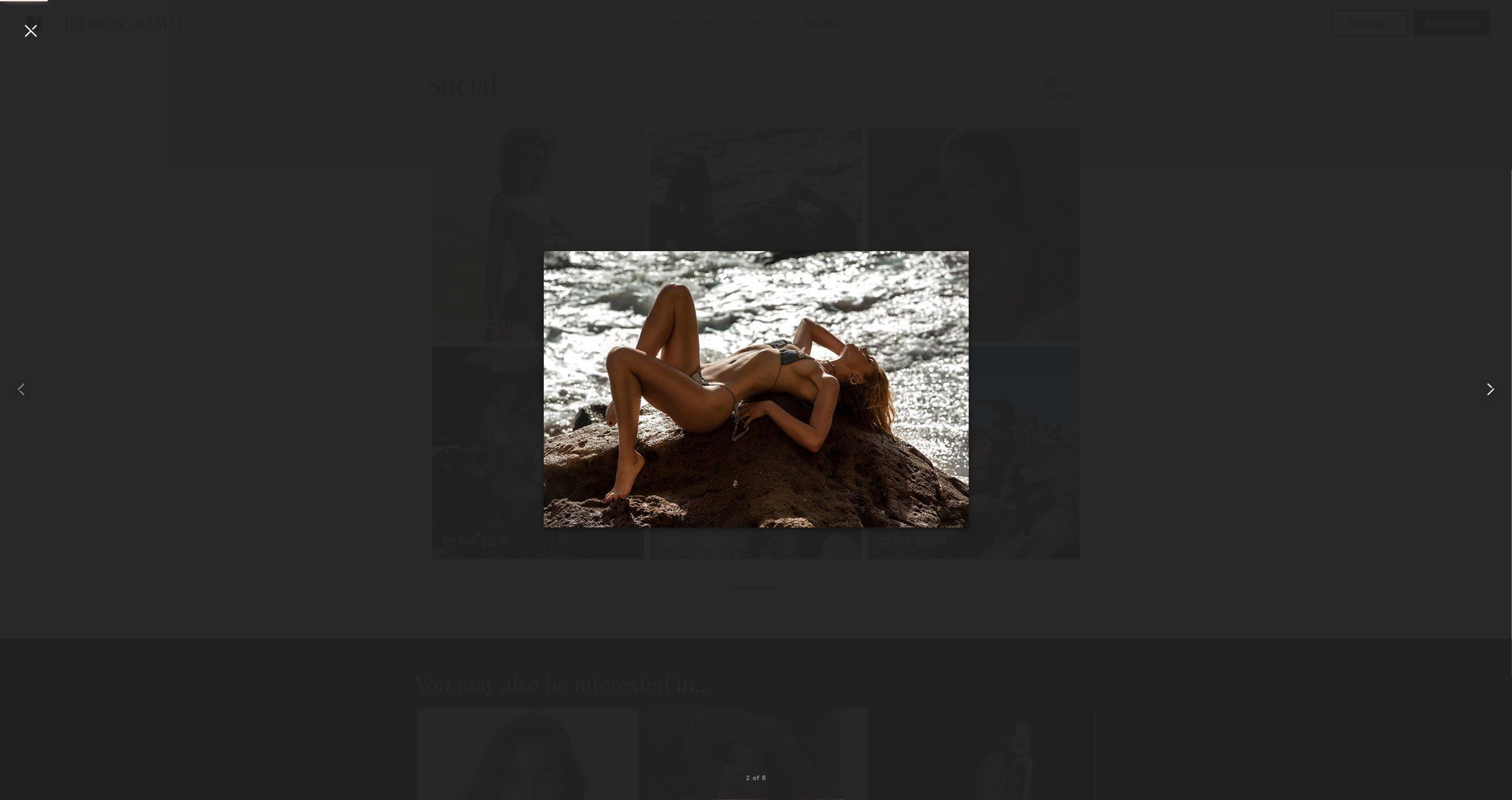
click at [1493, 385] on common-icon at bounding box center [1490, 389] width 22 height 22
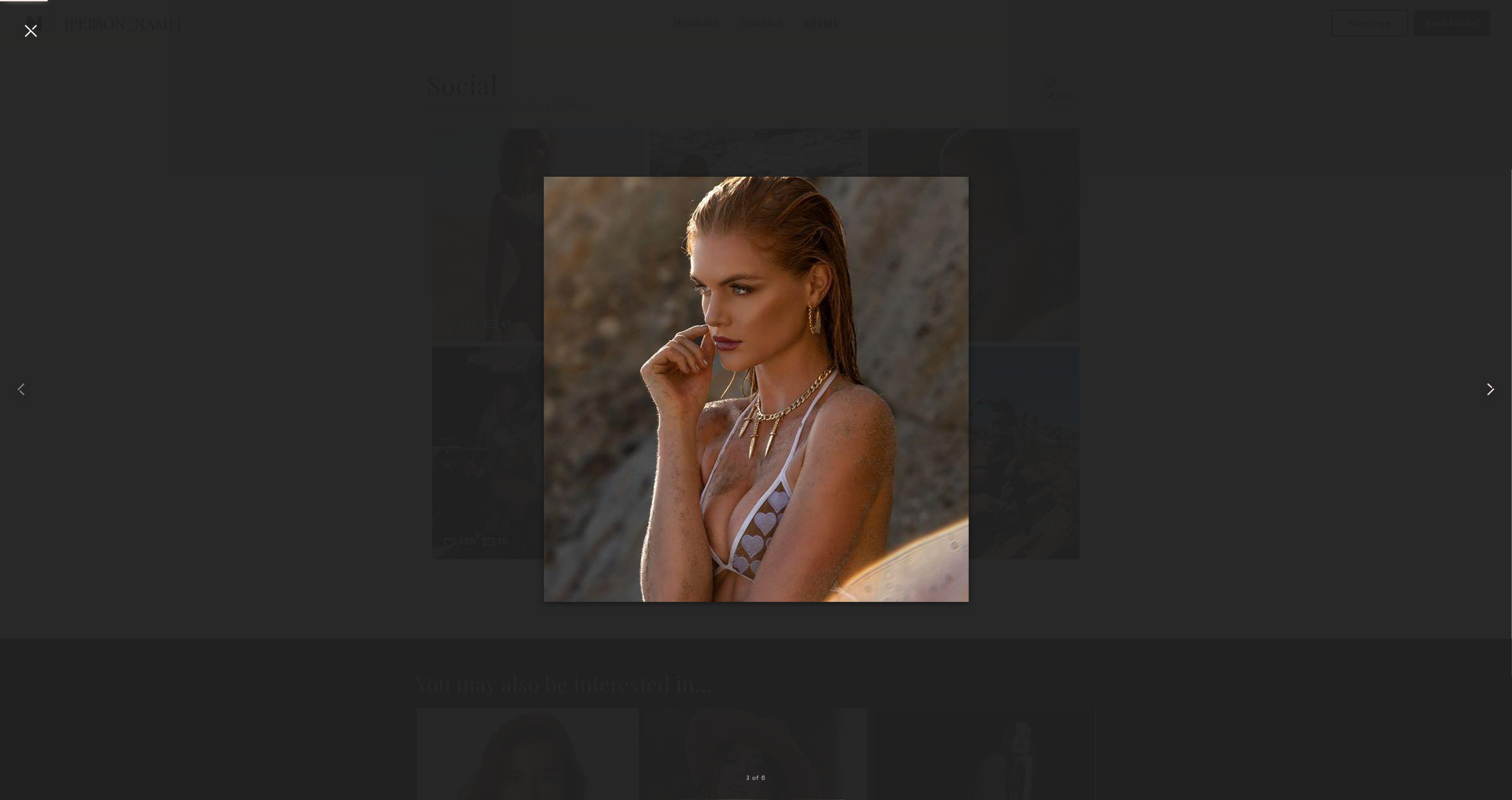
click at [1493, 385] on common-icon at bounding box center [1490, 389] width 22 height 22
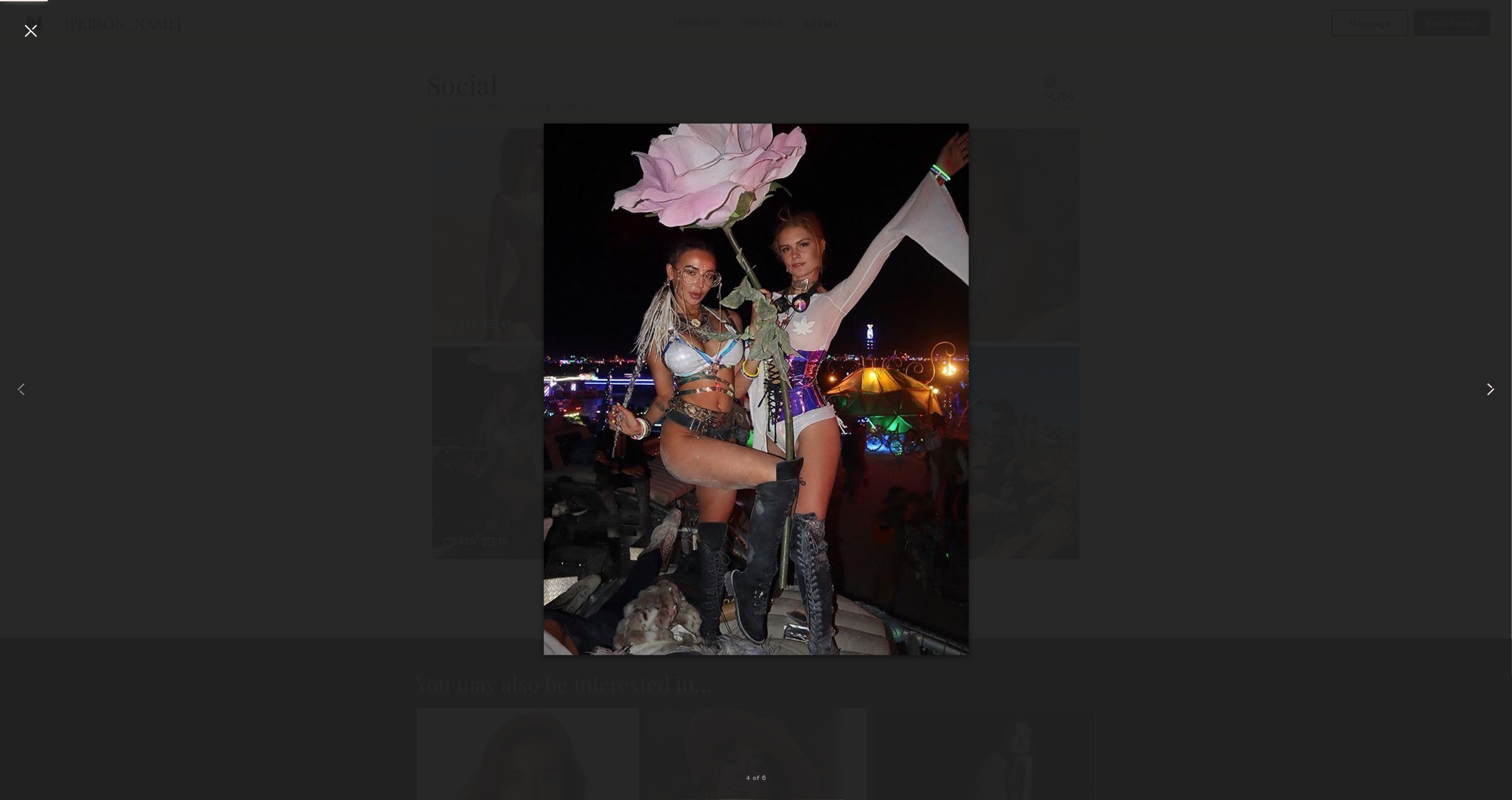
click at [1493, 385] on common-icon at bounding box center [1490, 389] width 22 height 22
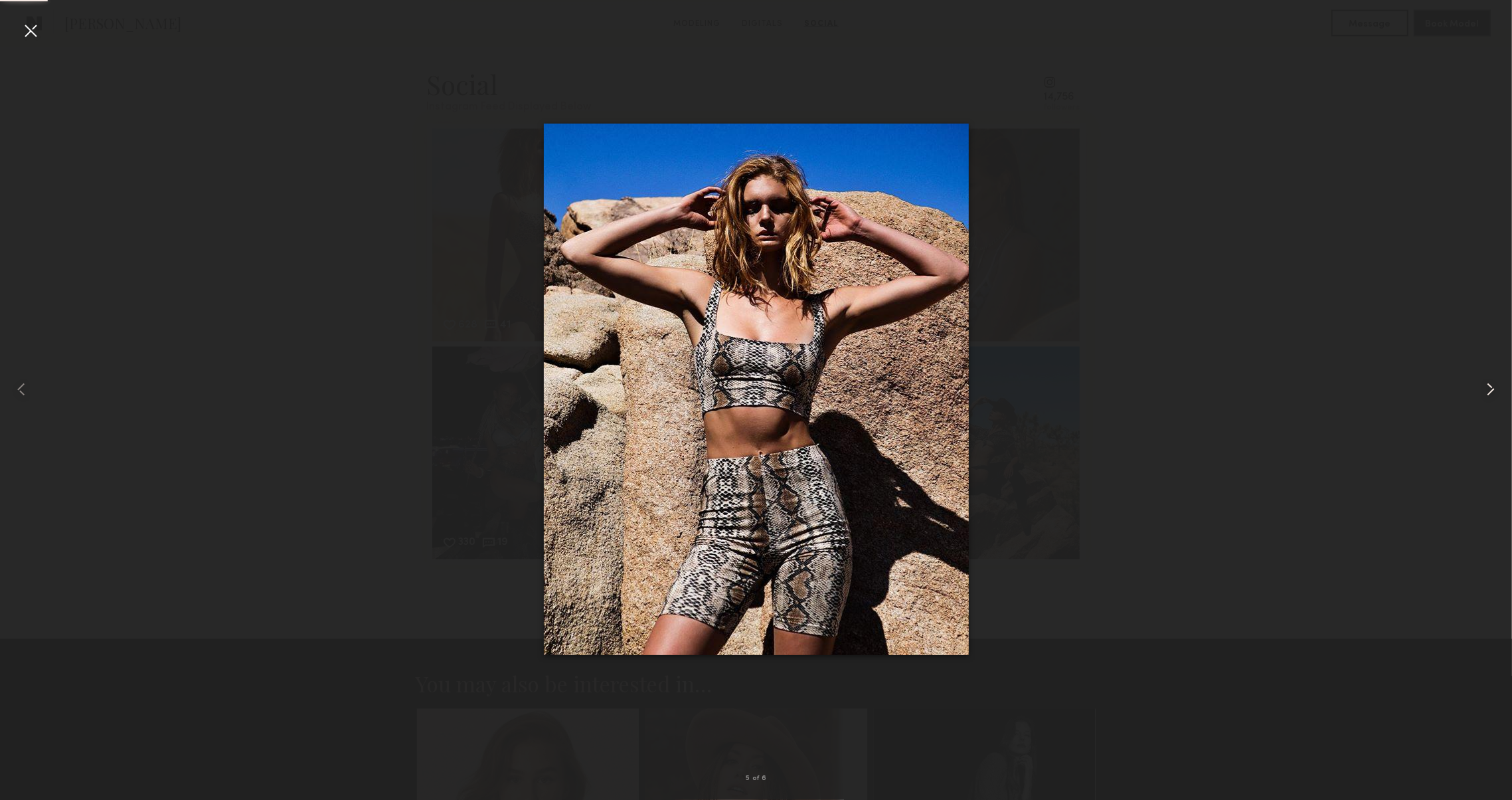
click at [1493, 385] on common-icon at bounding box center [1490, 389] width 22 height 22
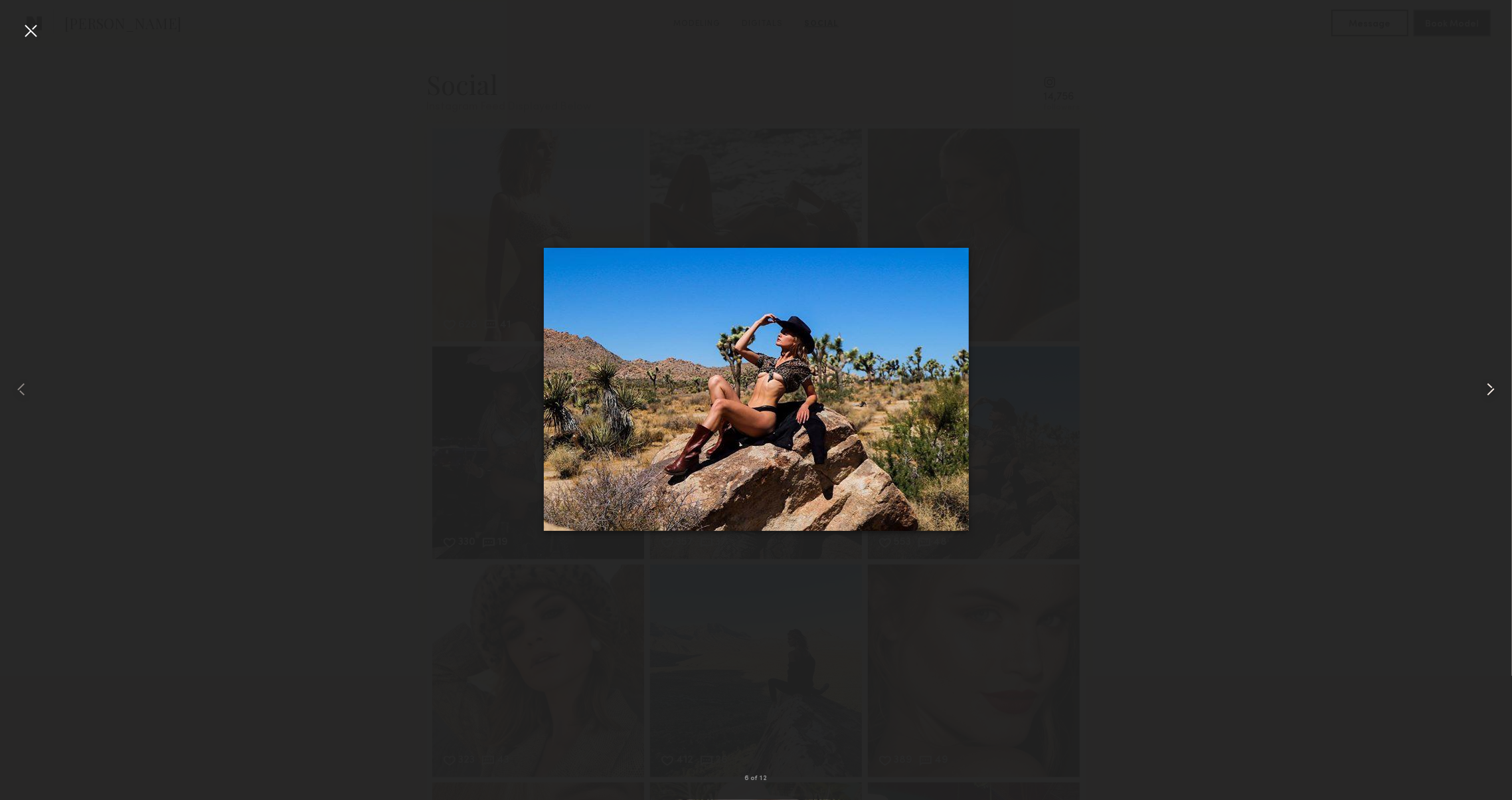
click at [1493, 385] on common-icon at bounding box center [1490, 389] width 22 height 22
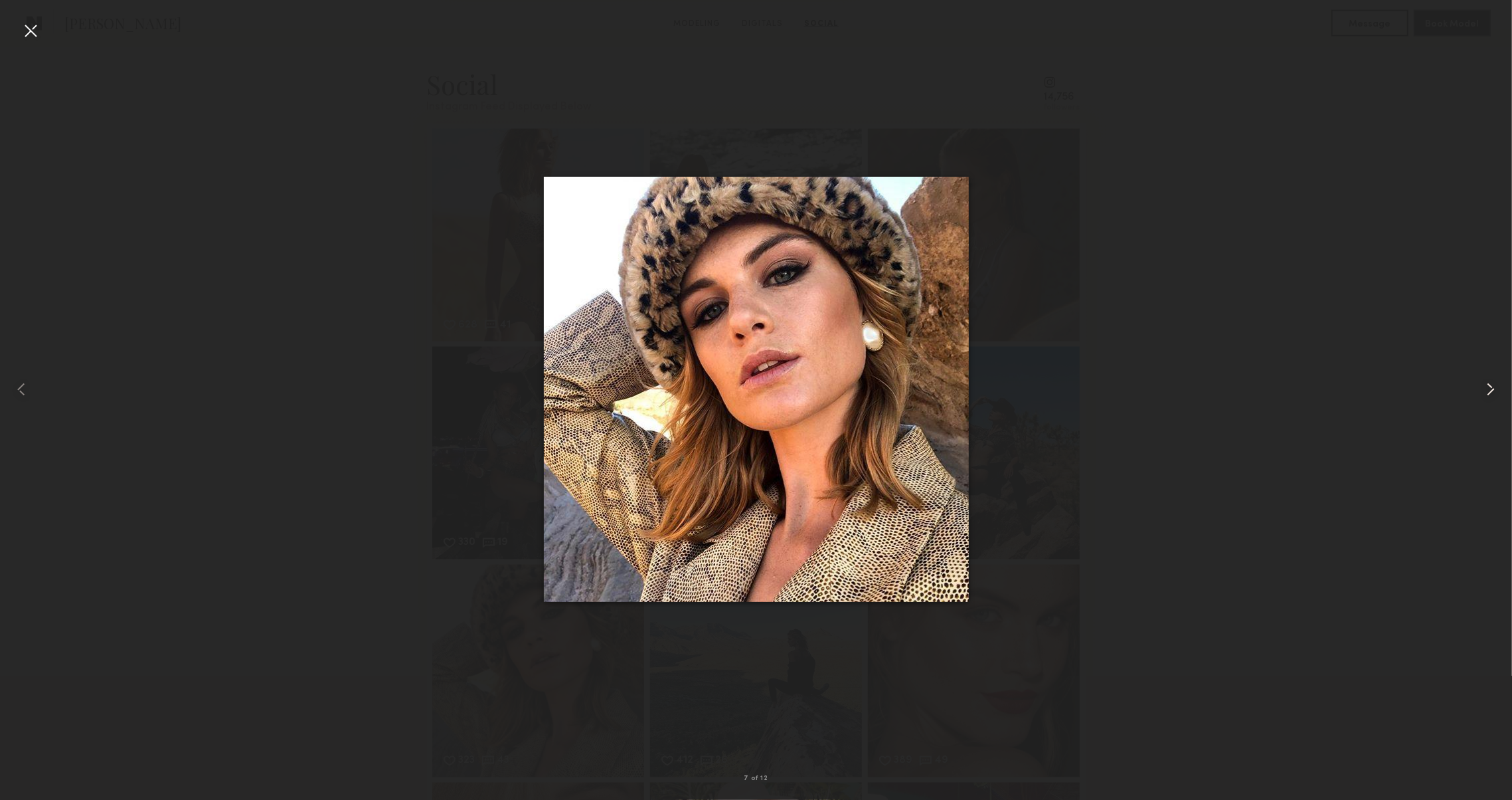
click at [1493, 385] on common-icon at bounding box center [1490, 389] width 22 height 22
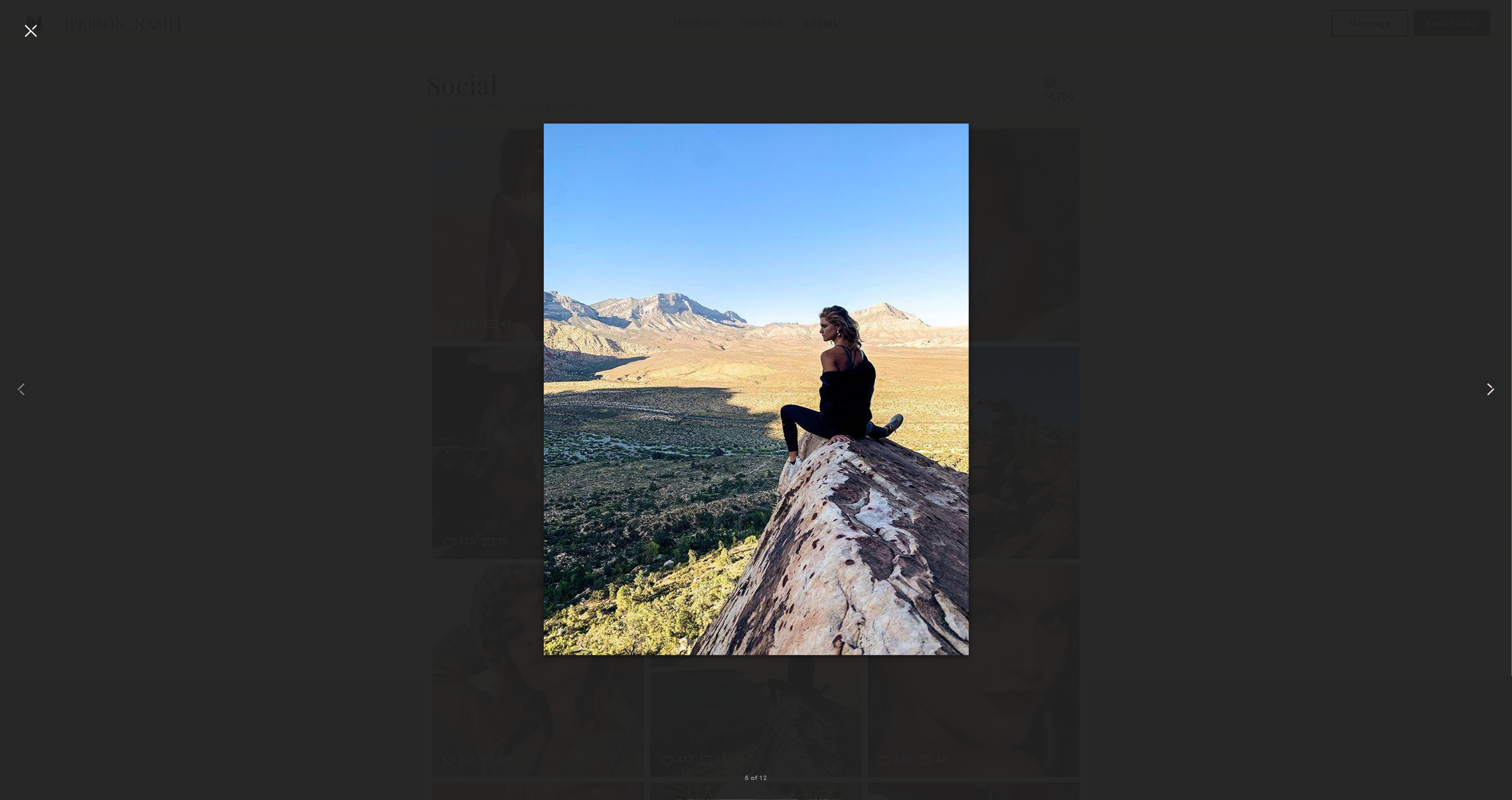
click at [1493, 385] on common-icon at bounding box center [1490, 389] width 22 height 22
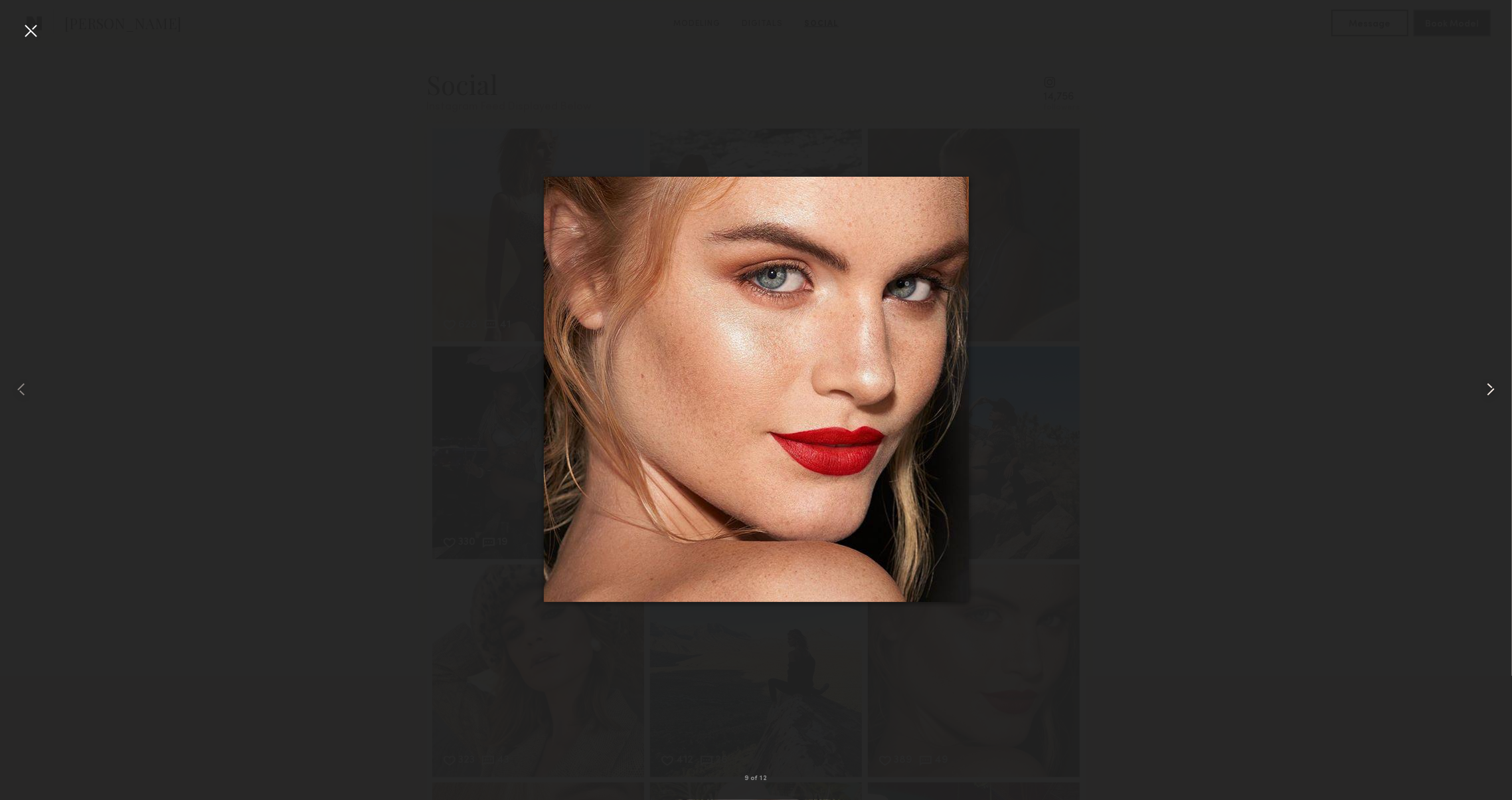
click at [1493, 385] on common-icon at bounding box center [1490, 389] width 22 height 22
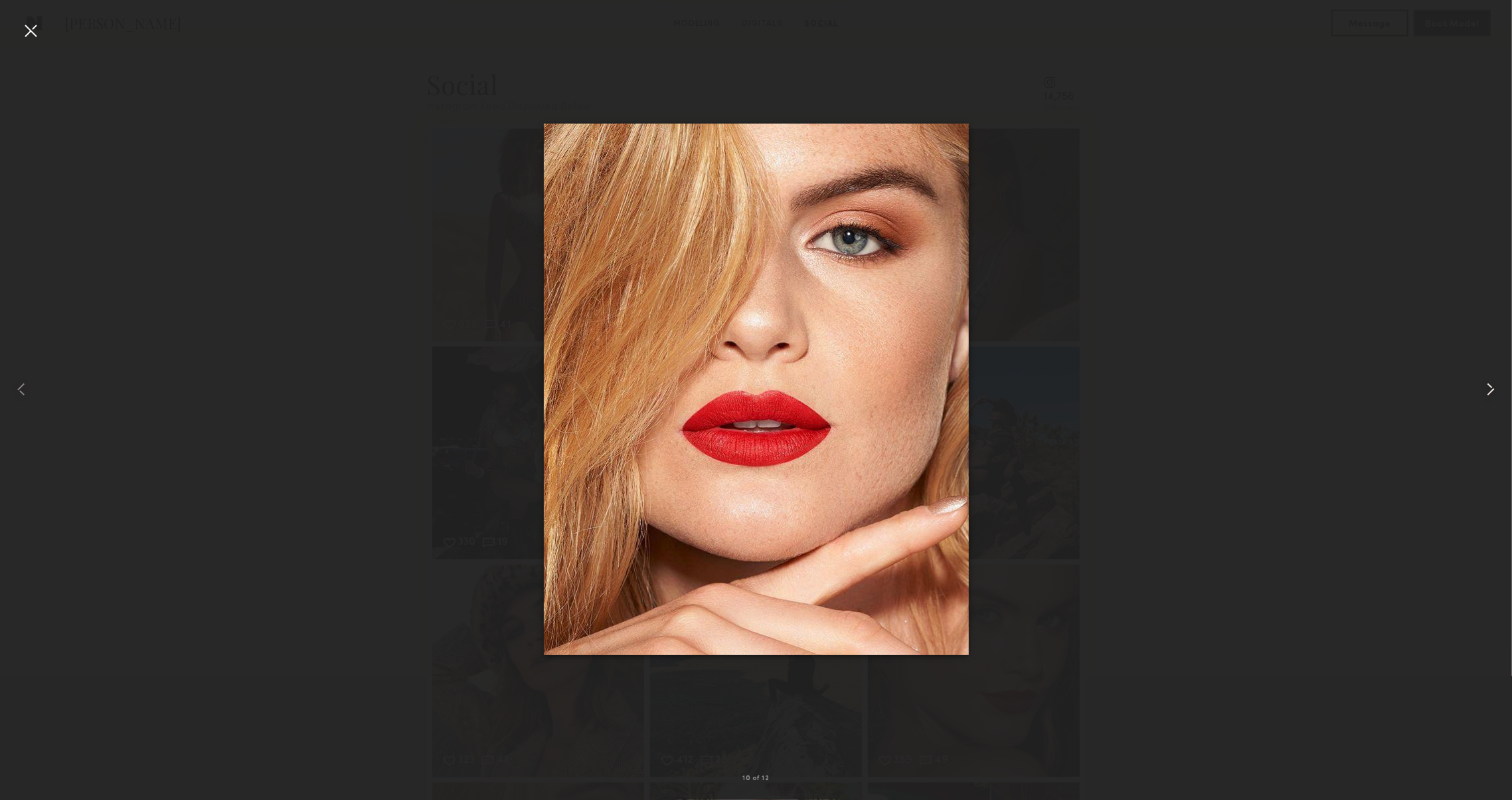
click at [1493, 385] on common-icon at bounding box center [1490, 389] width 22 height 22
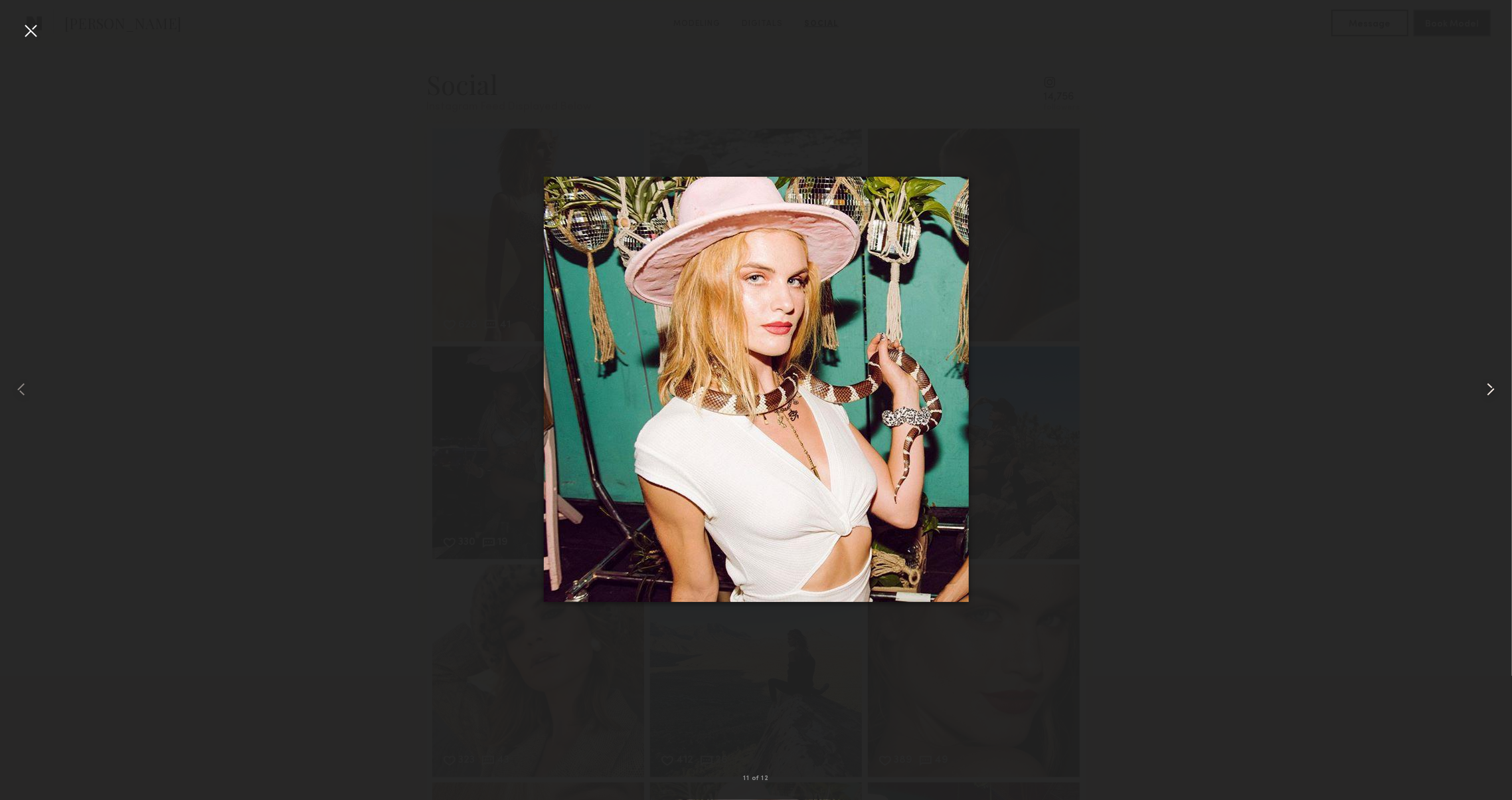
click at [1493, 385] on common-icon at bounding box center [1490, 389] width 22 height 22
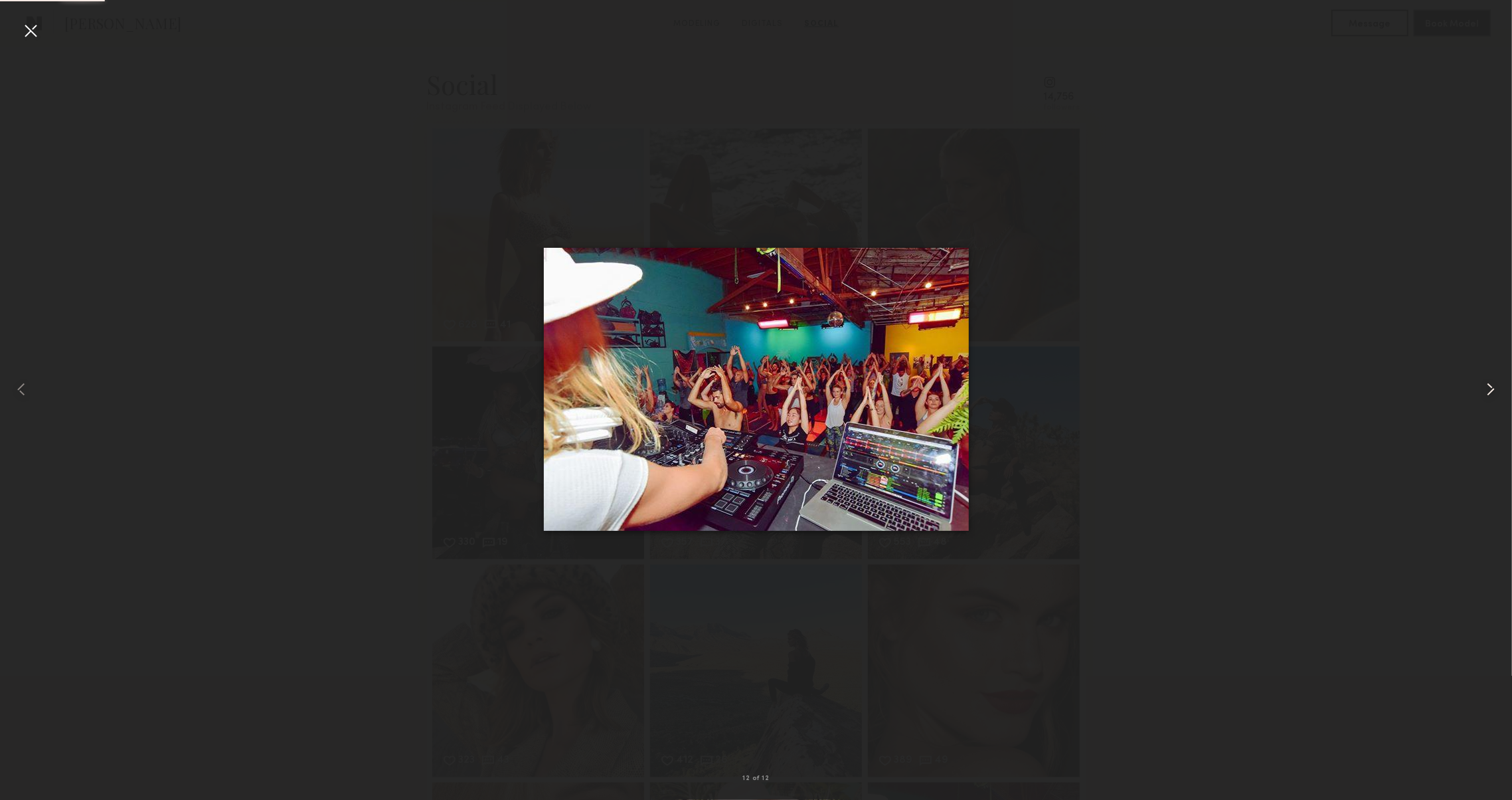
click at [1493, 385] on common-icon at bounding box center [1490, 389] width 22 height 22
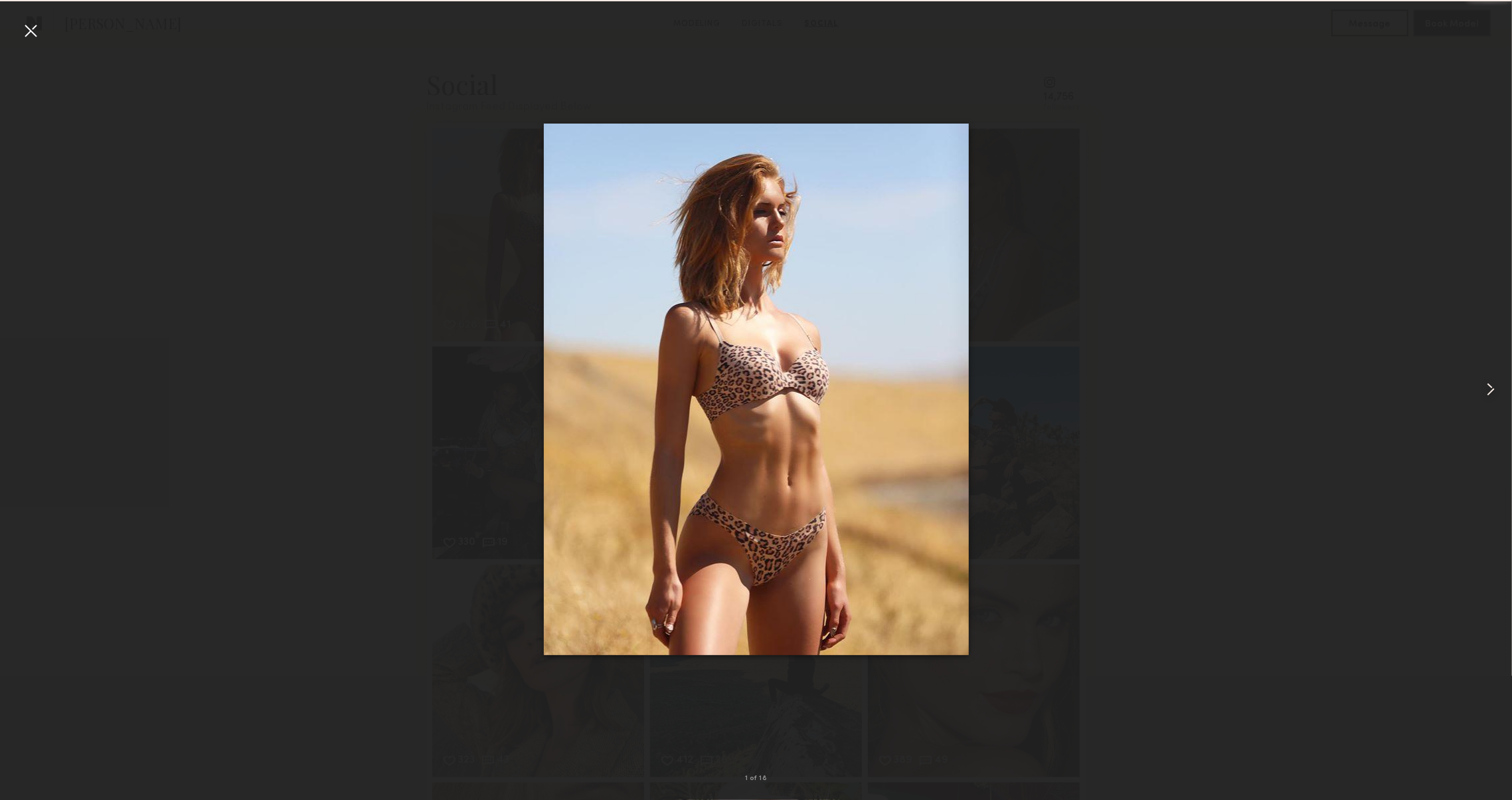
click at [1493, 385] on common-icon at bounding box center [1490, 389] width 22 height 22
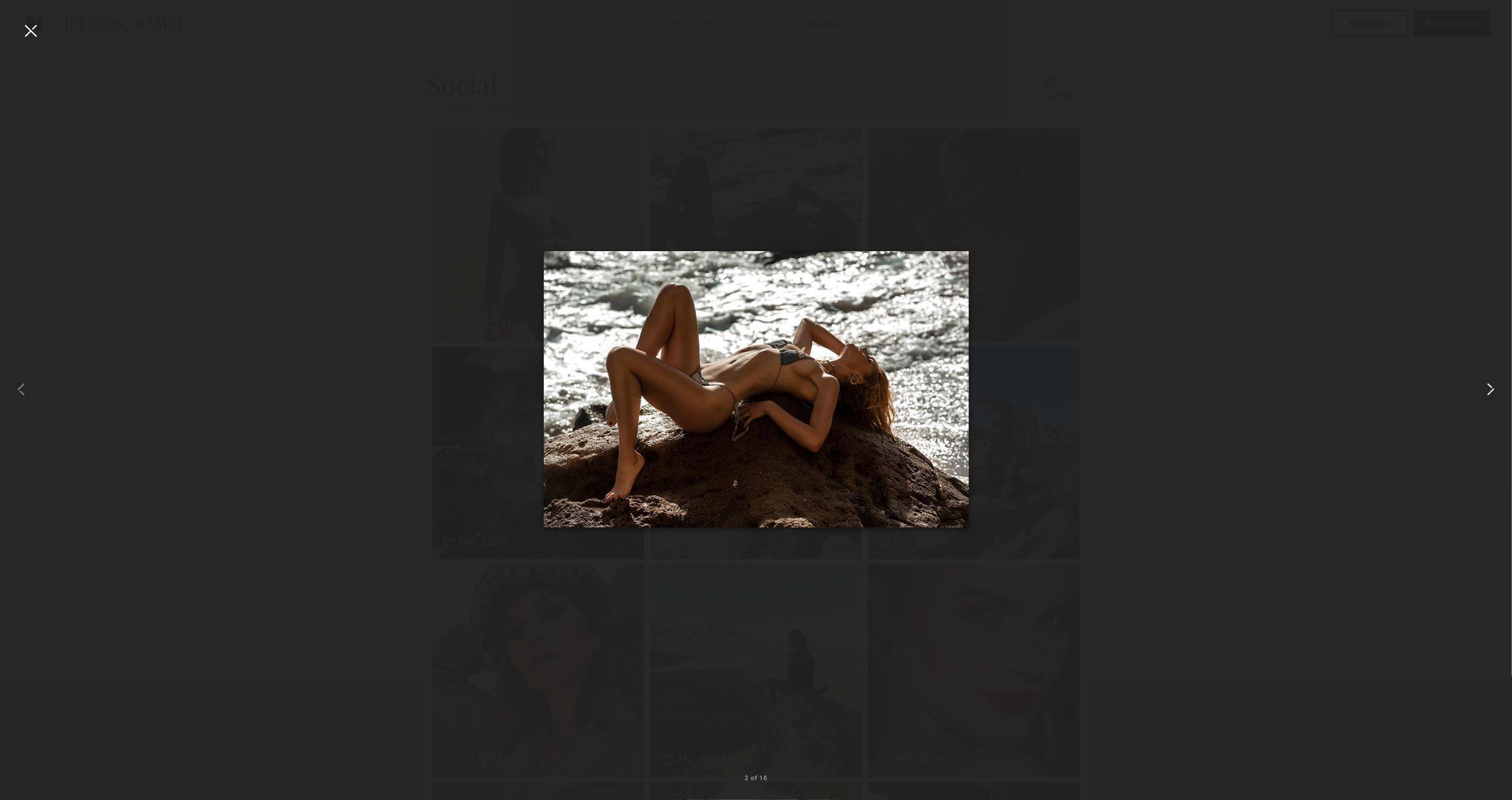
click at [1493, 385] on common-icon at bounding box center [1490, 389] width 22 height 22
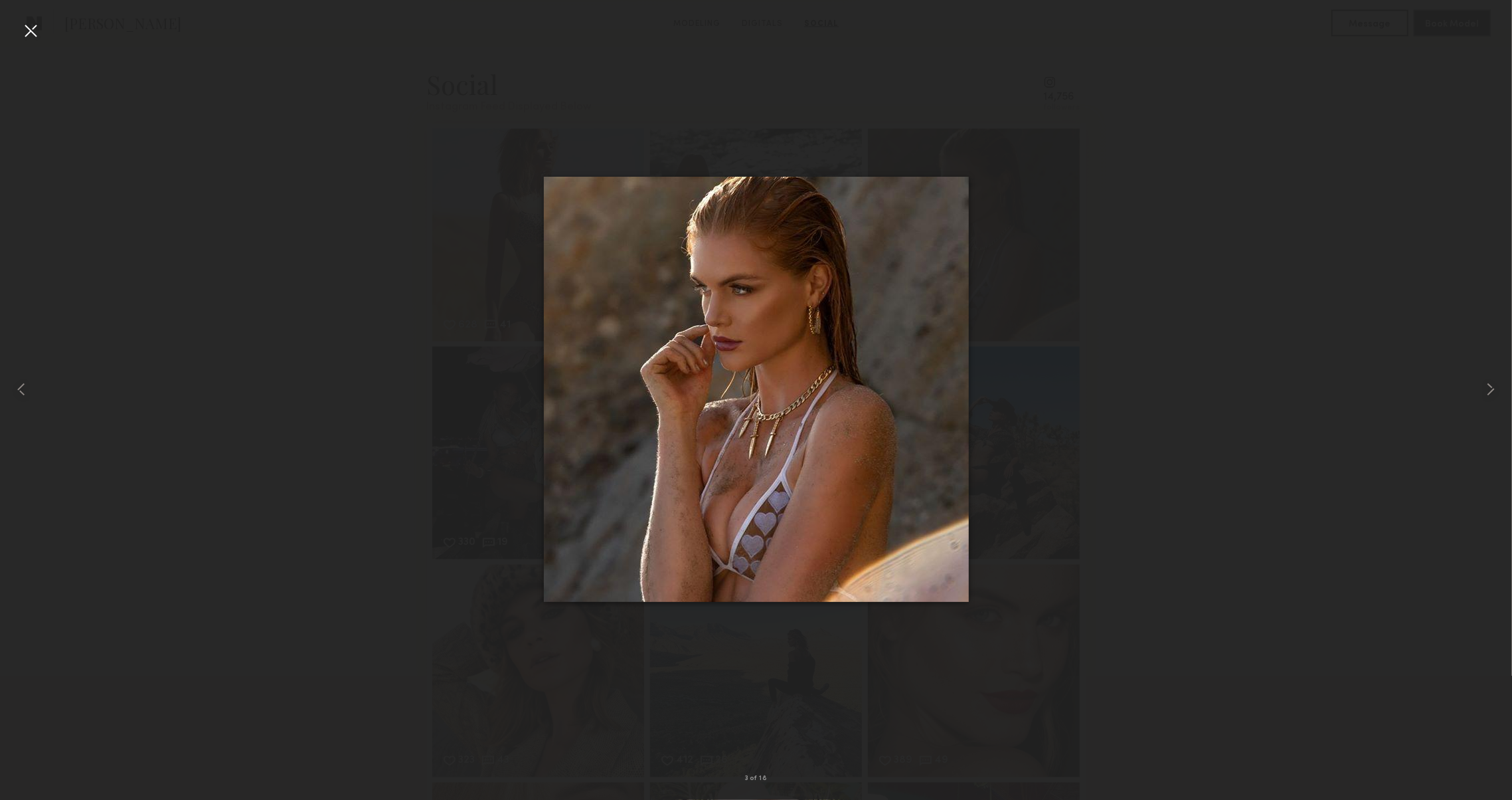
click at [32, 30] on div at bounding box center [30, 30] width 22 height 22
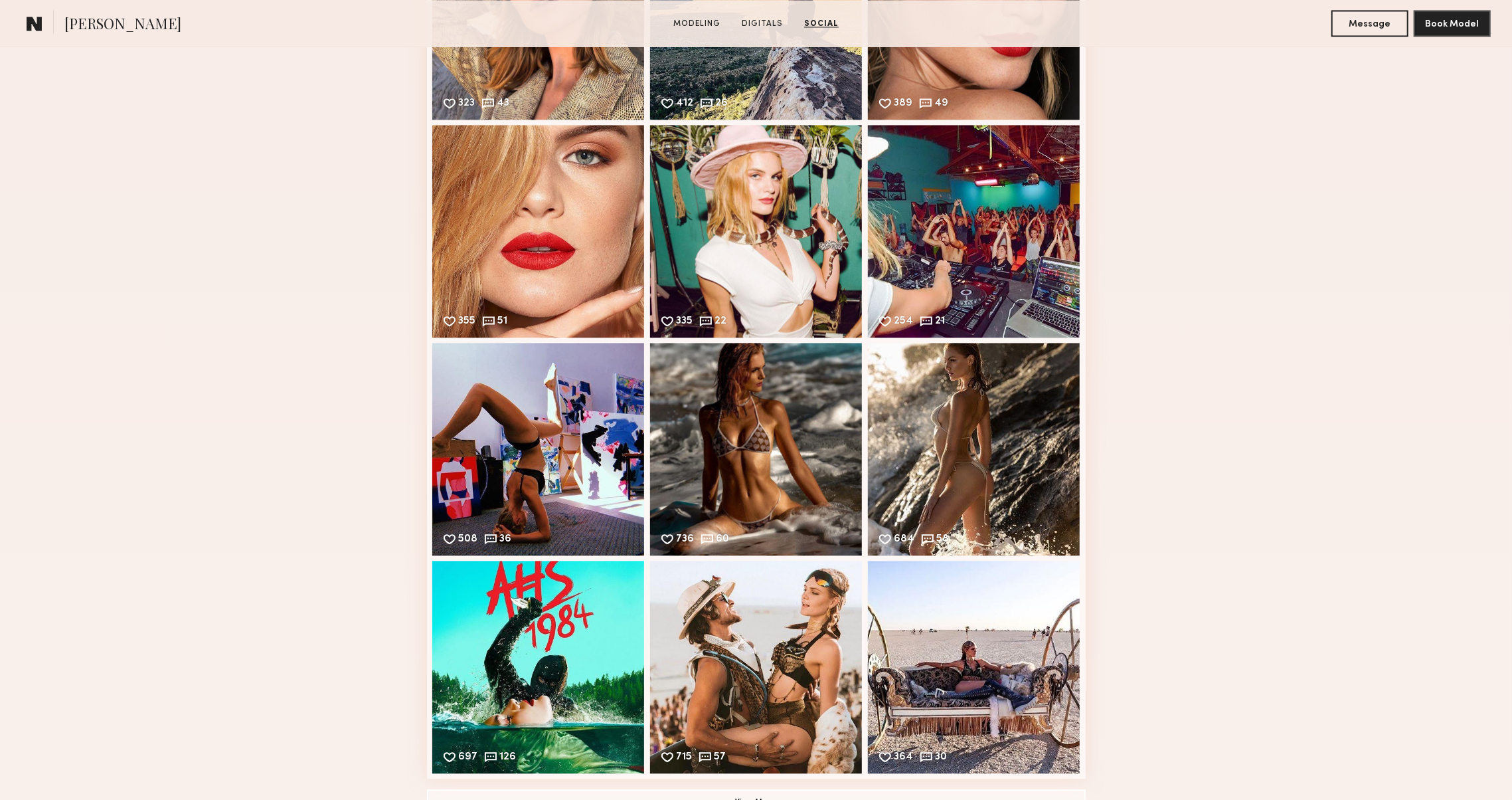
scroll to position [2408, 0]
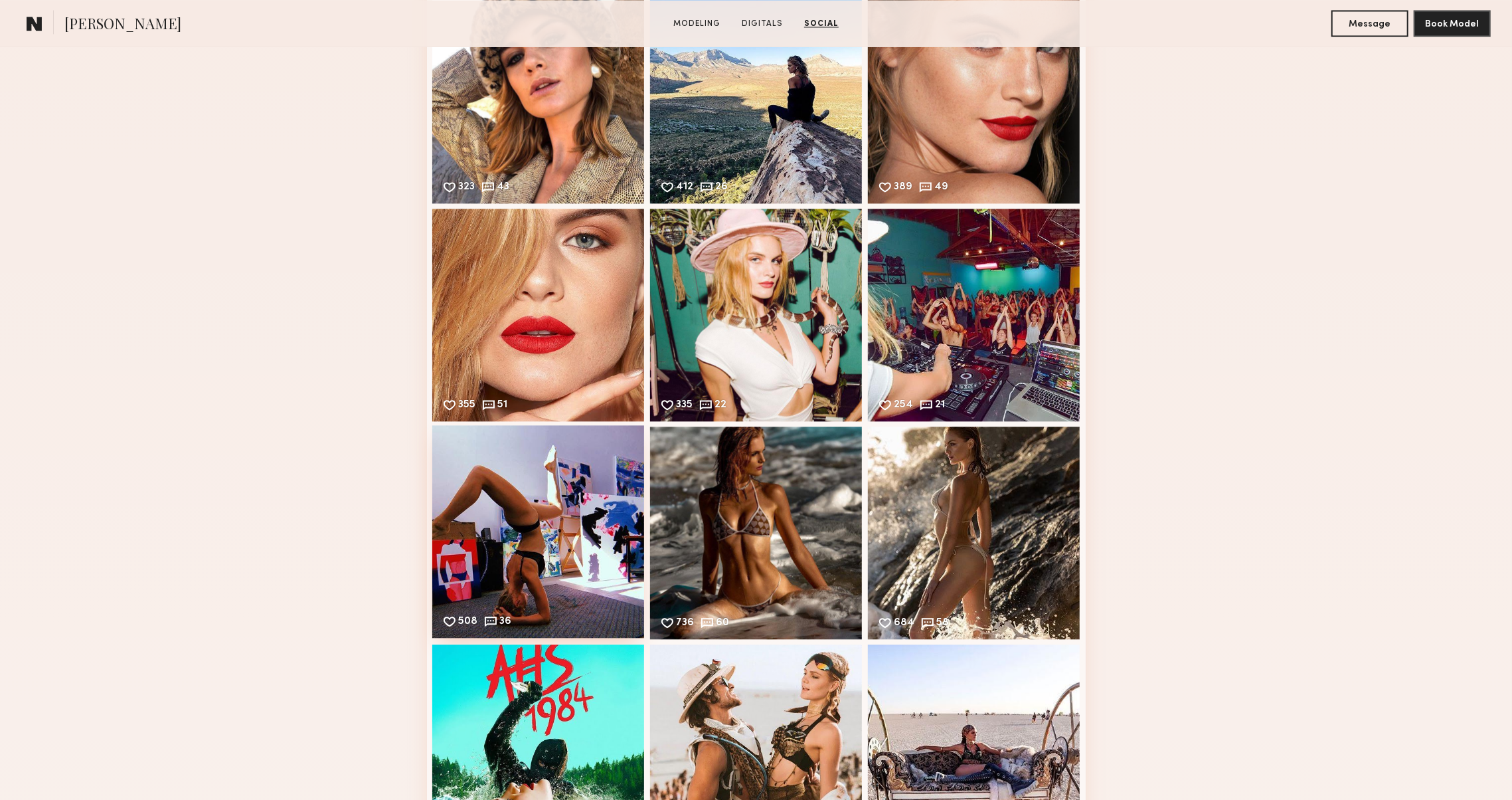
click at [457, 519] on div "508 36 Likes & comments displayed to show model’s engagement" at bounding box center [539, 532] width 213 height 213
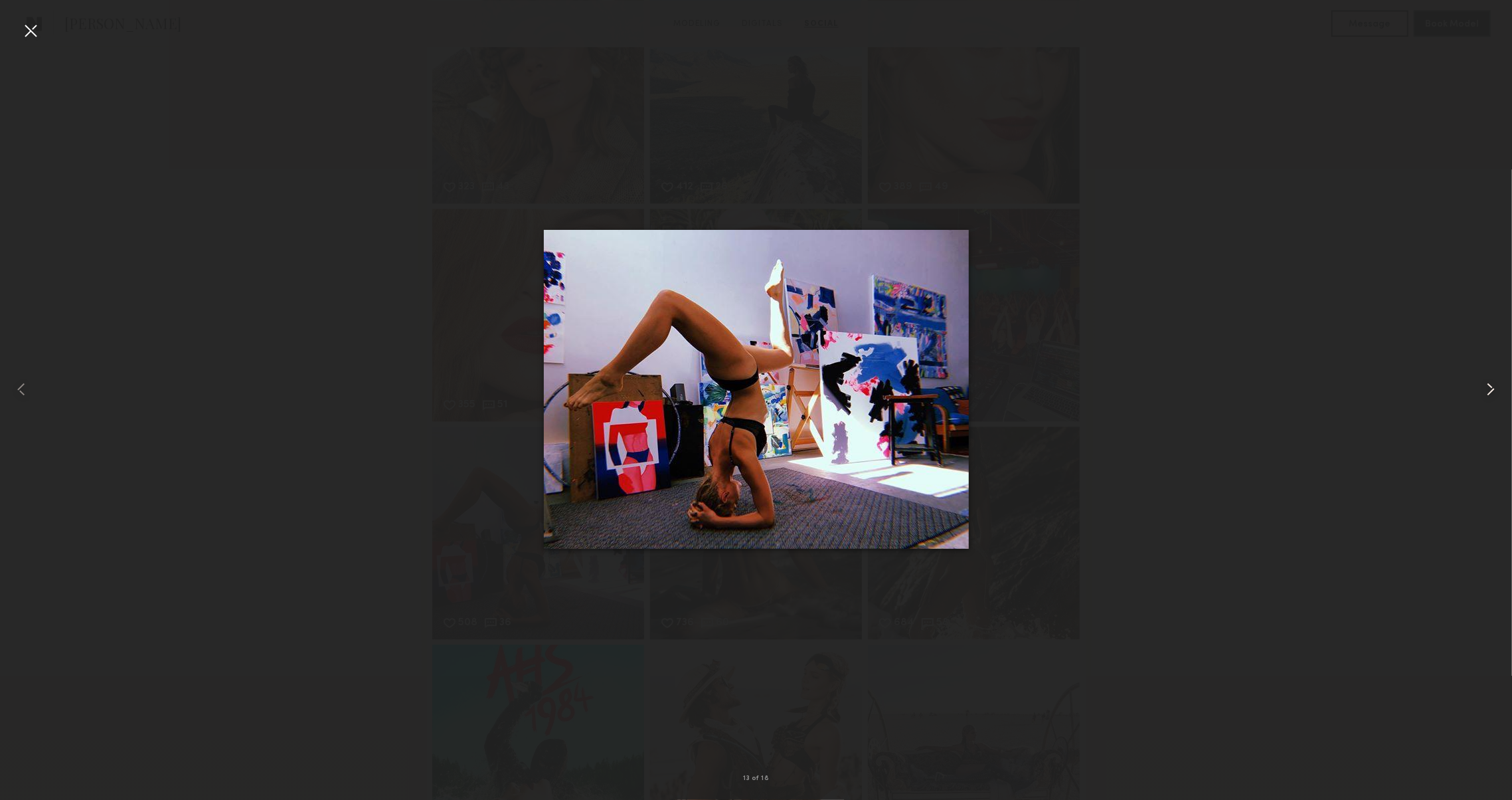
click at [1493, 388] on common-icon at bounding box center [1490, 389] width 22 height 22
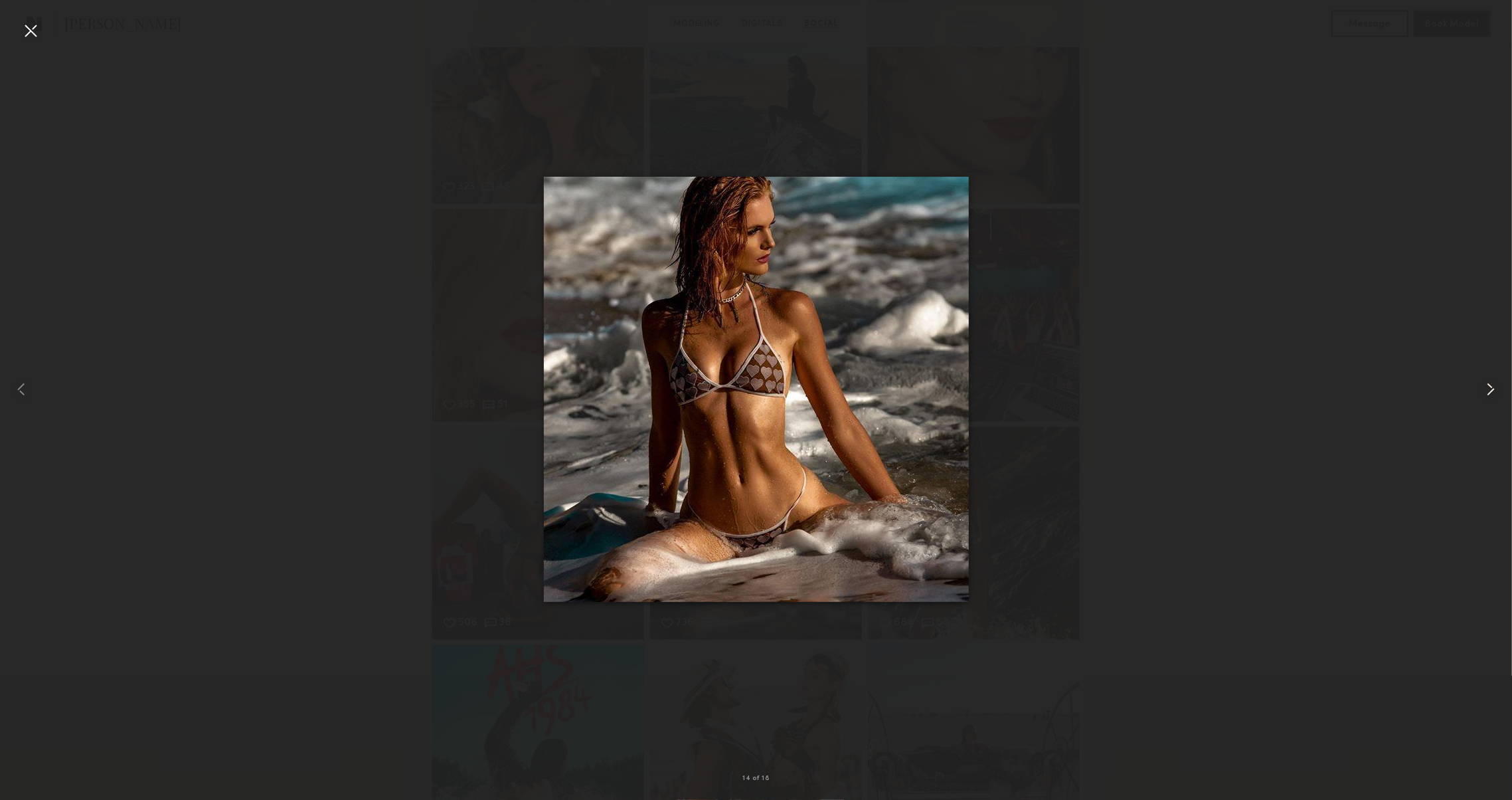
click at [1493, 388] on common-icon at bounding box center [1490, 389] width 22 height 22
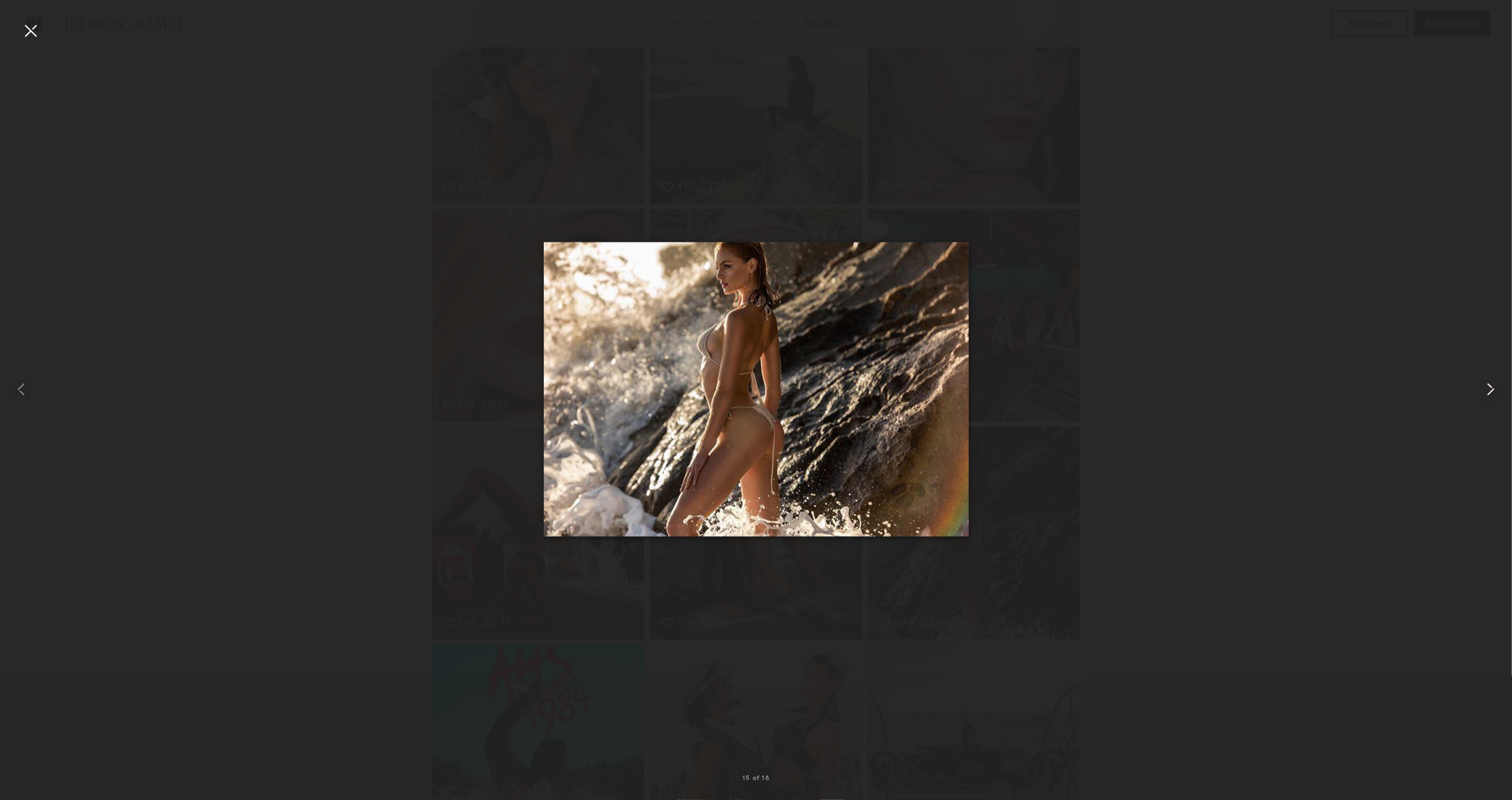
click at [1493, 388] on common-icon at bounding box center [1490, 389] width 22 height 22
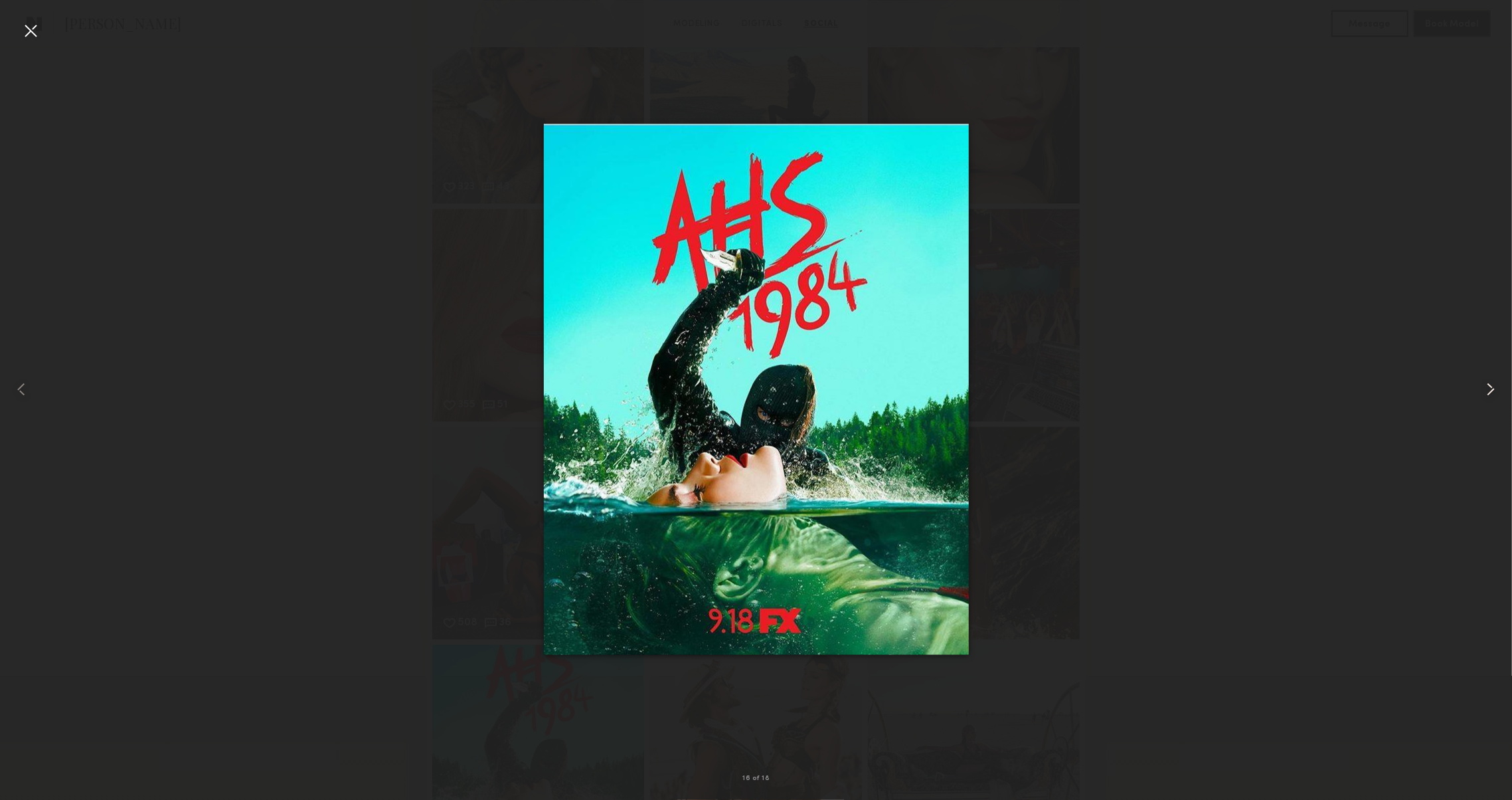
click at [1493, 388] on common-icon at bounding box center [1490, 389] width 22 height 22
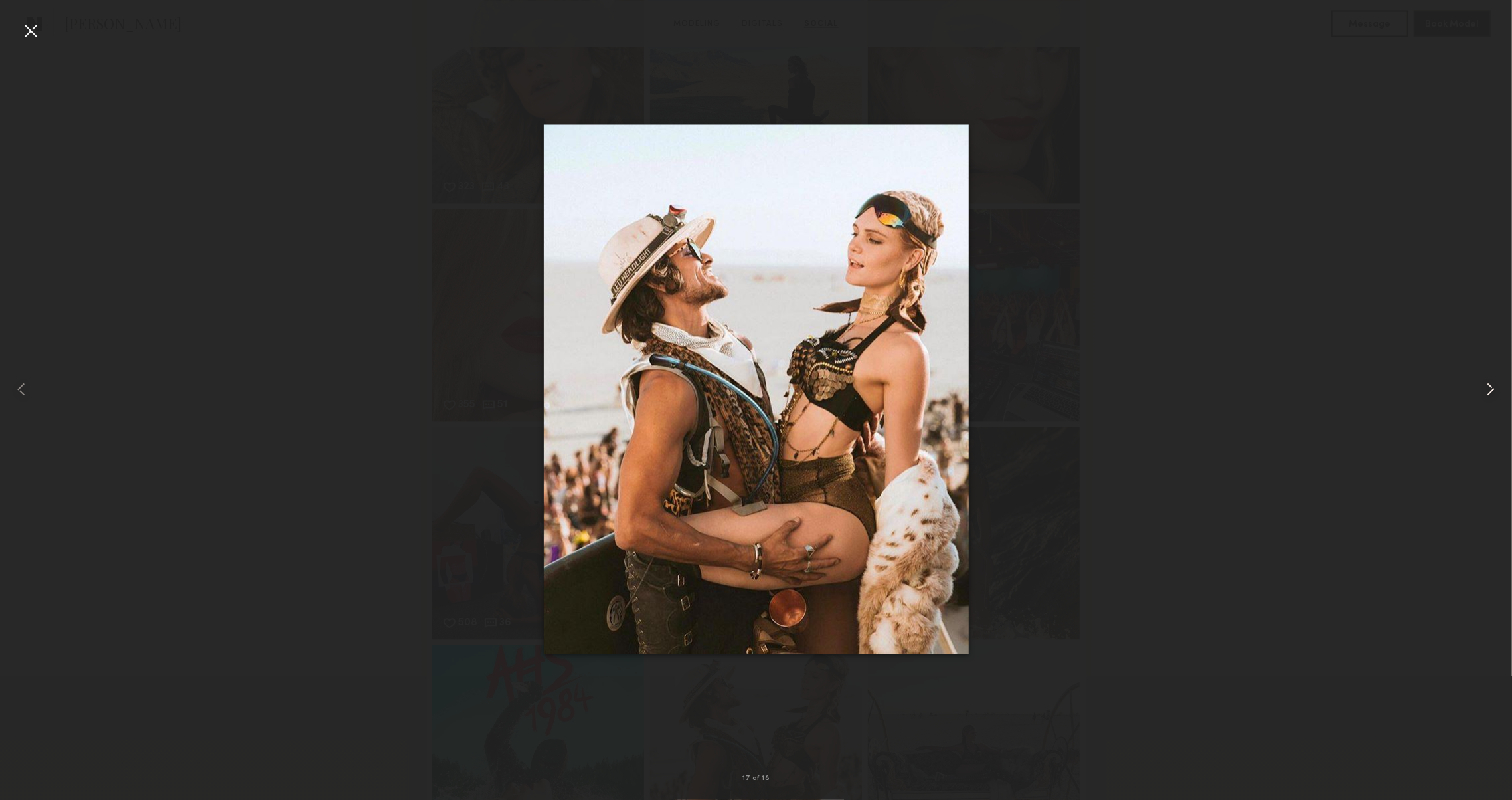
click at [1493, 388] on common-icon at bounding box center [1490, 389] width 22 height 22
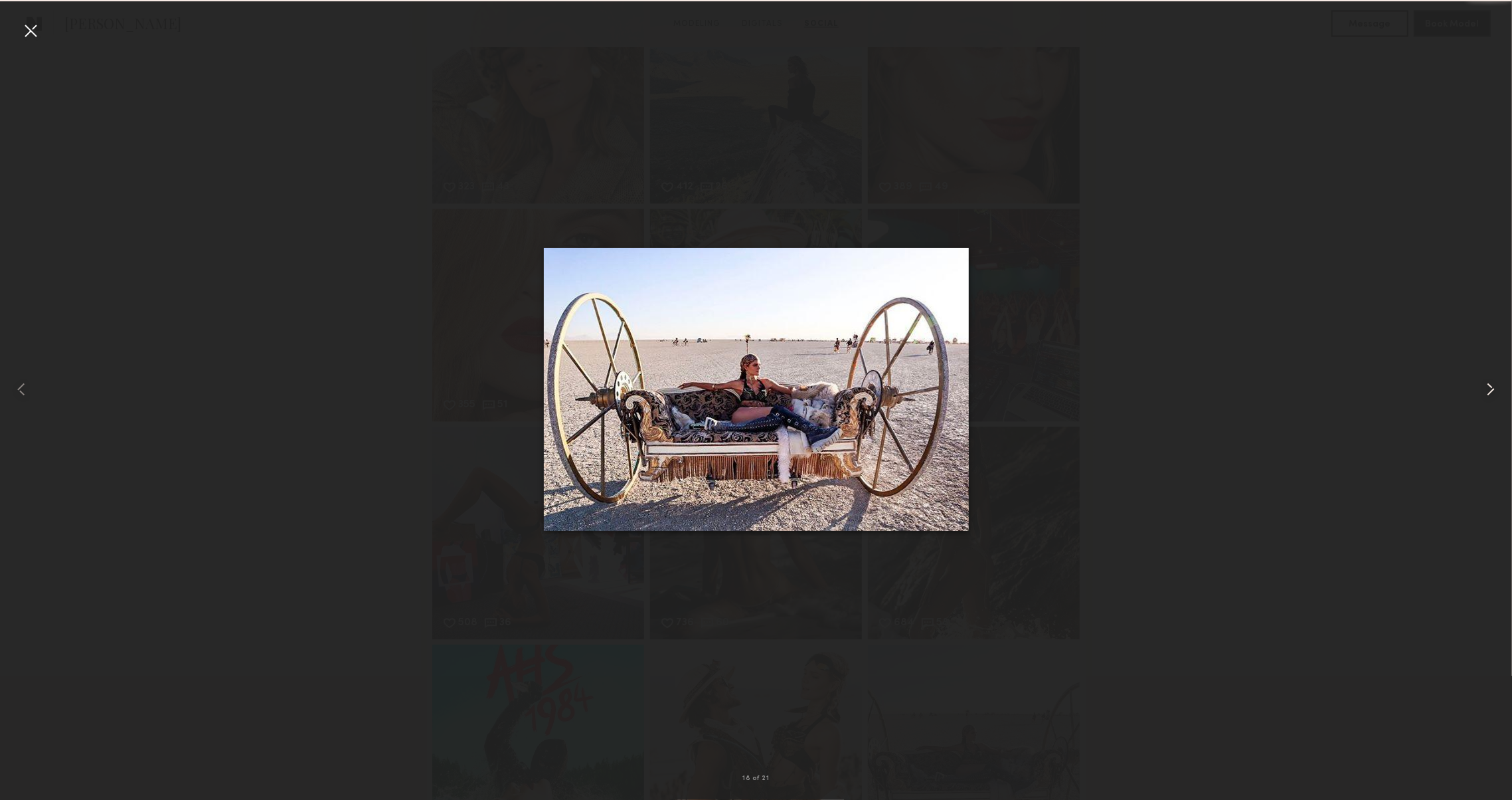
click at [1493, 388] on common-icon at bounding box center [1490, 389] width 22 height 22
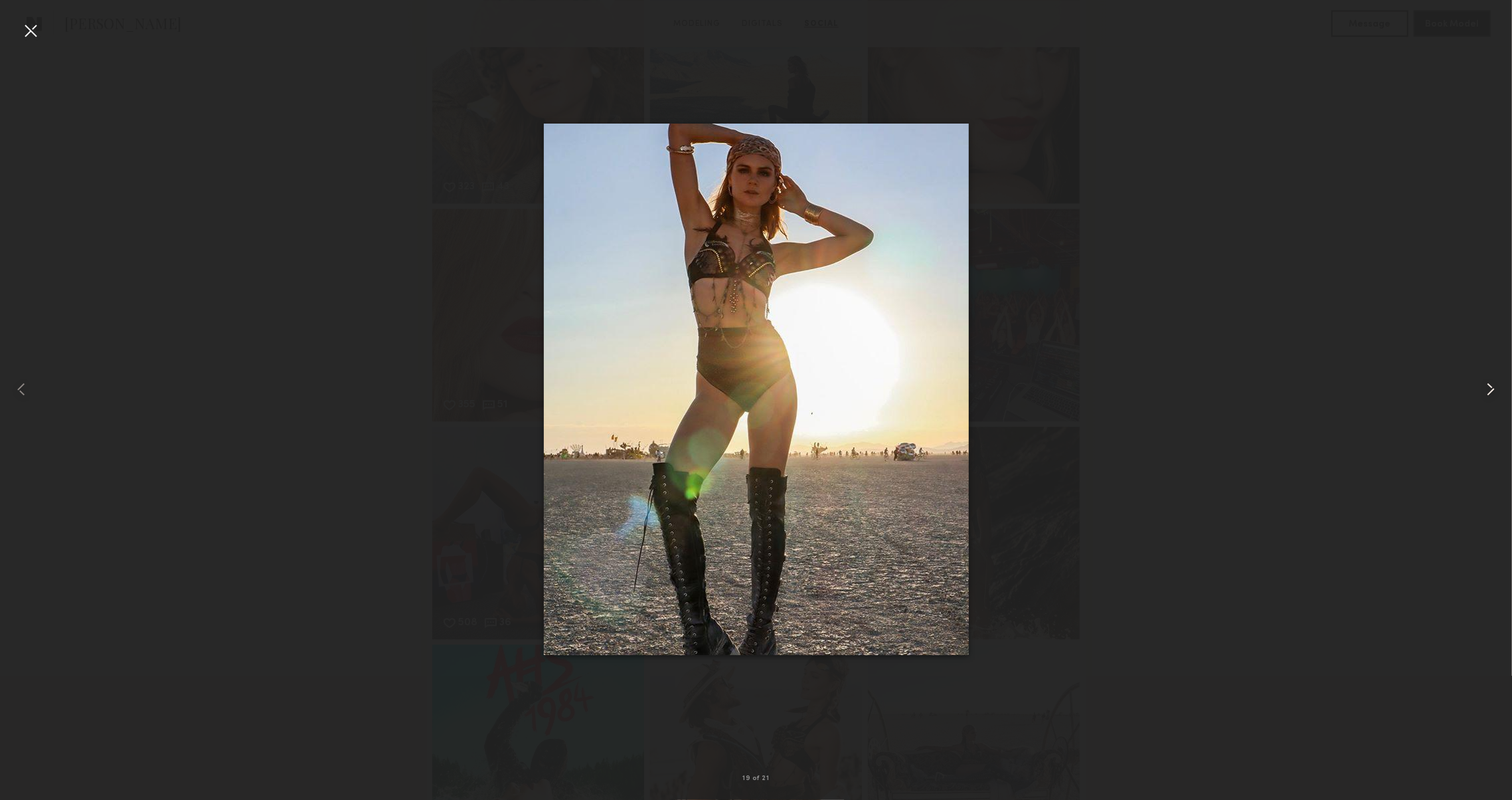
click at [1493, 388] on common-icon at bounding box center [1490, 389] width 22 height 22
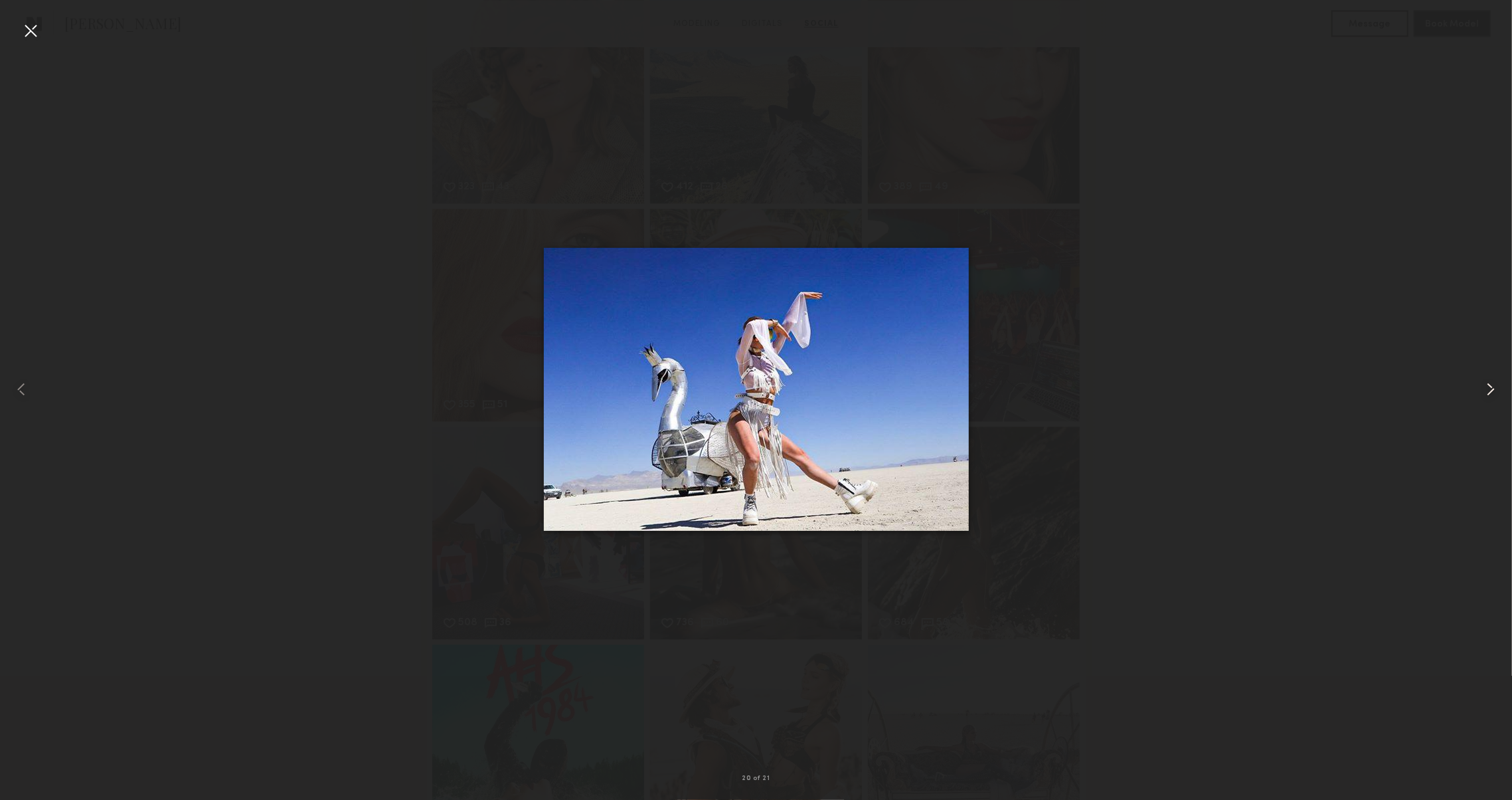
click at [1493, 388] on common-icon at bounding box center [1490, 389] width 22 height 22
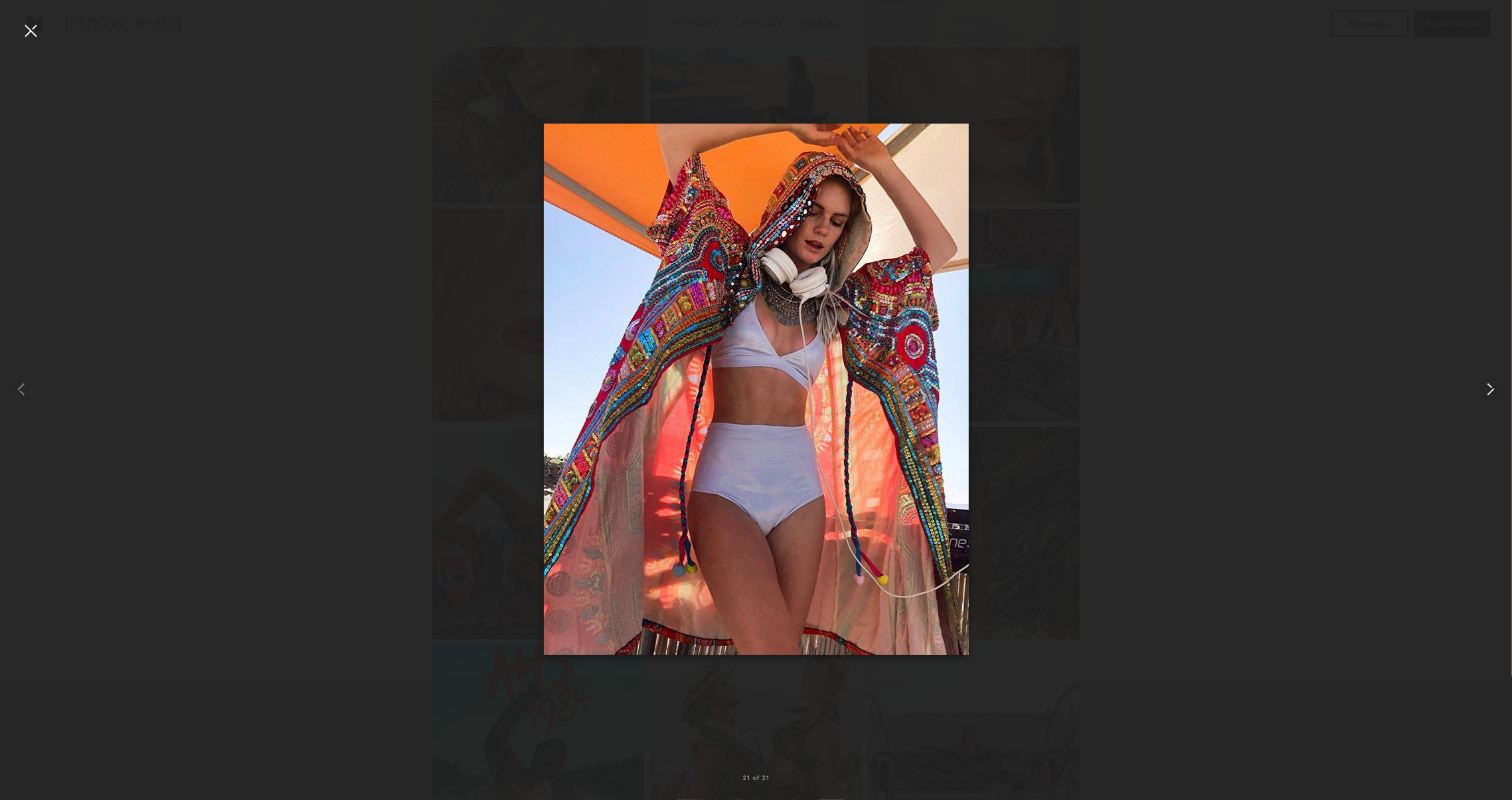
click at [1493, 388] on common-icon at bounding box center [1490, 389] width 22 height 22
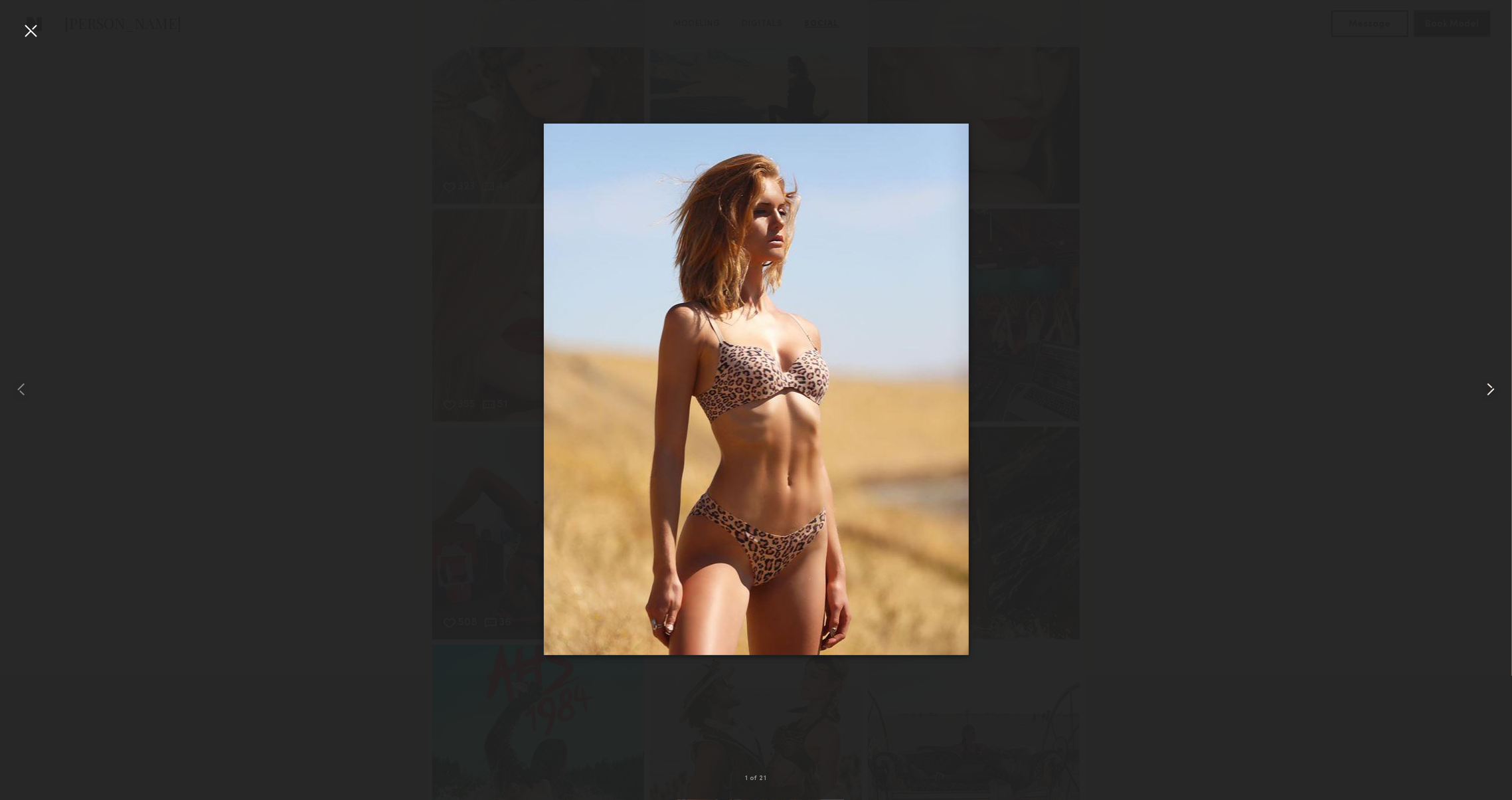
click at [1493, 388] on common-icon at bounding box center [1490, 389] width 22 height 22
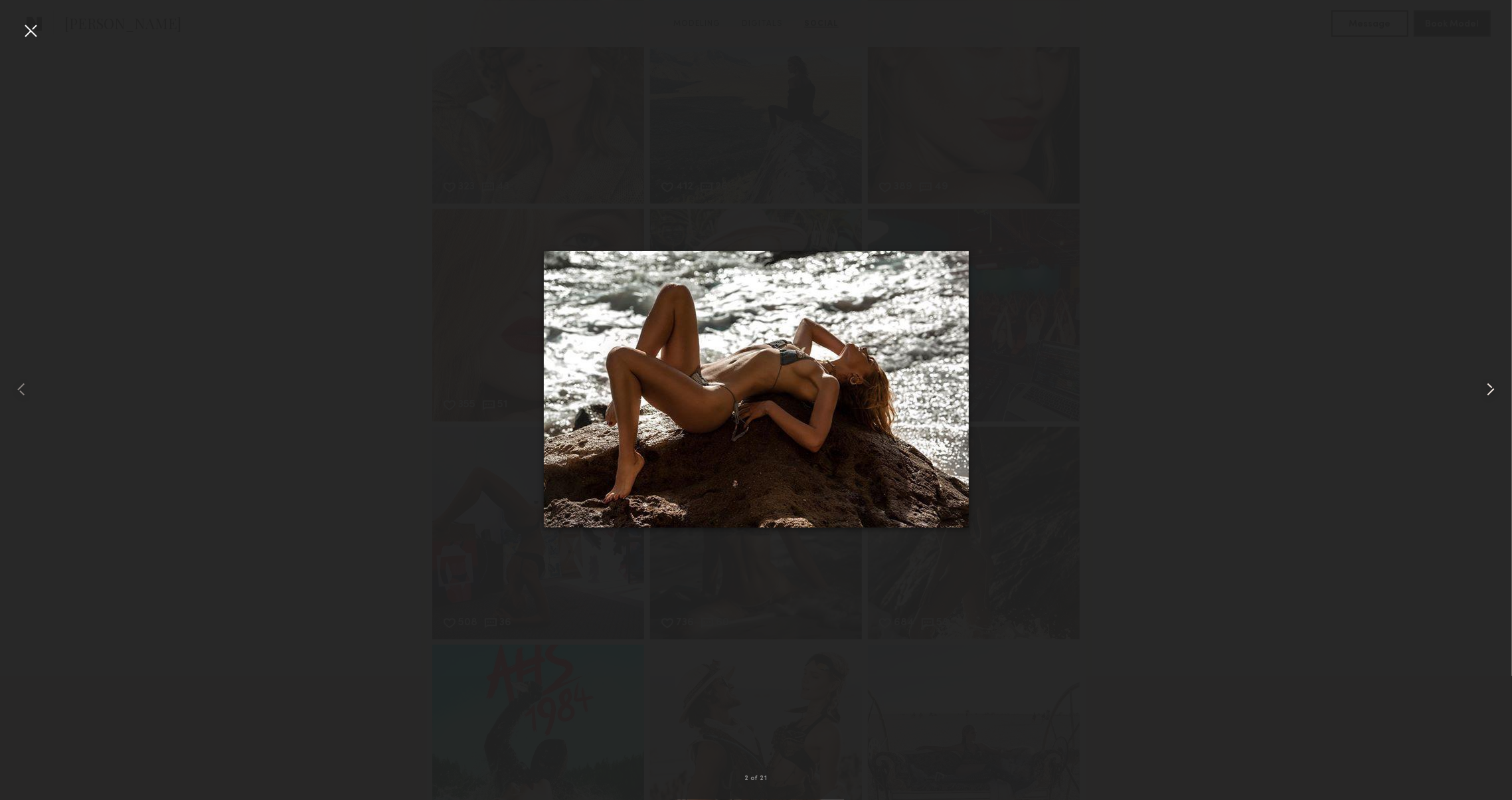
click at [1493, 388] on common-icon at bounding box center [1490, 389] width 22 height 22
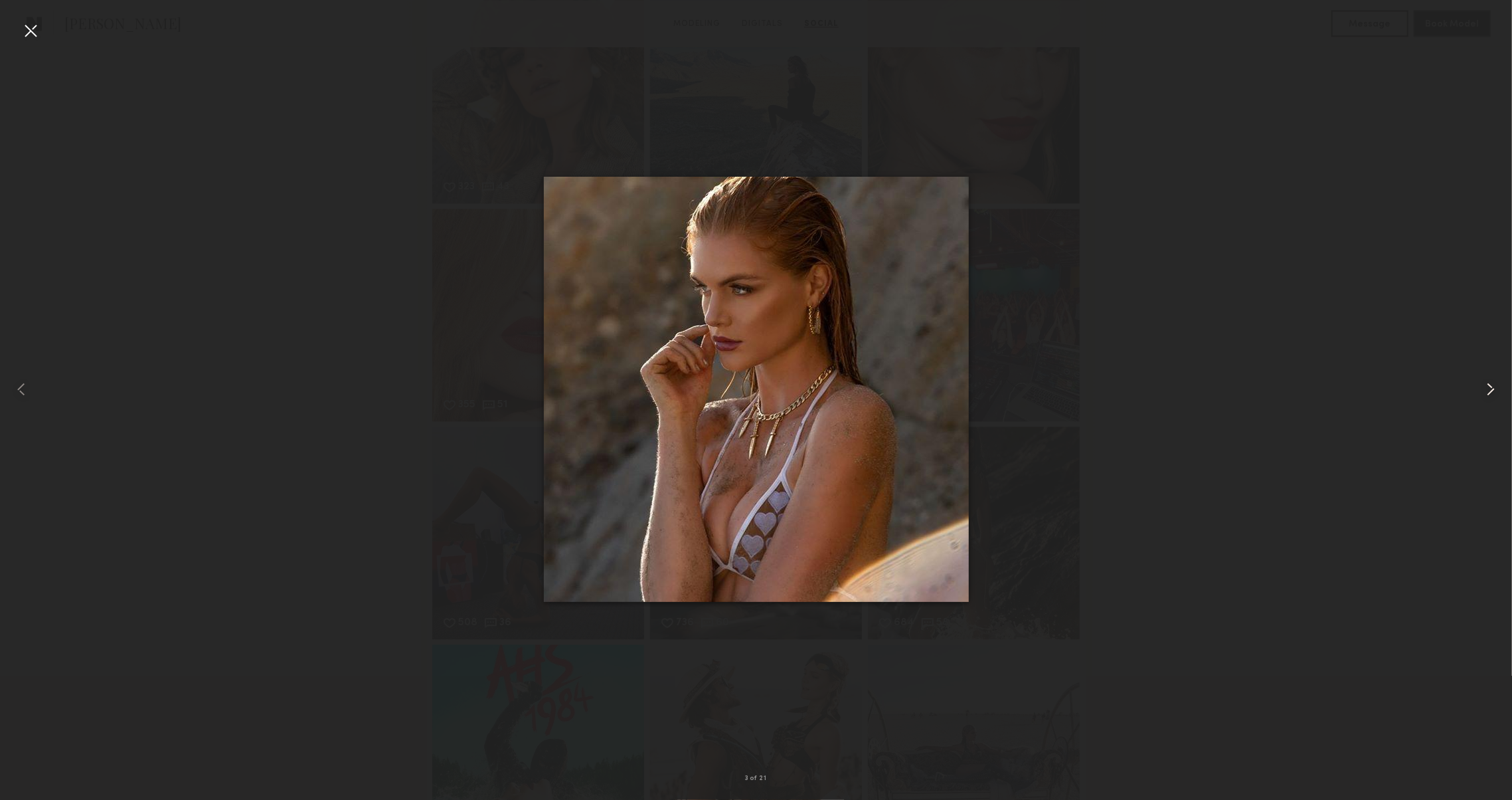
click at [1493, 388] on common-icon at bounding box center [1490, 389] width 22 height 22
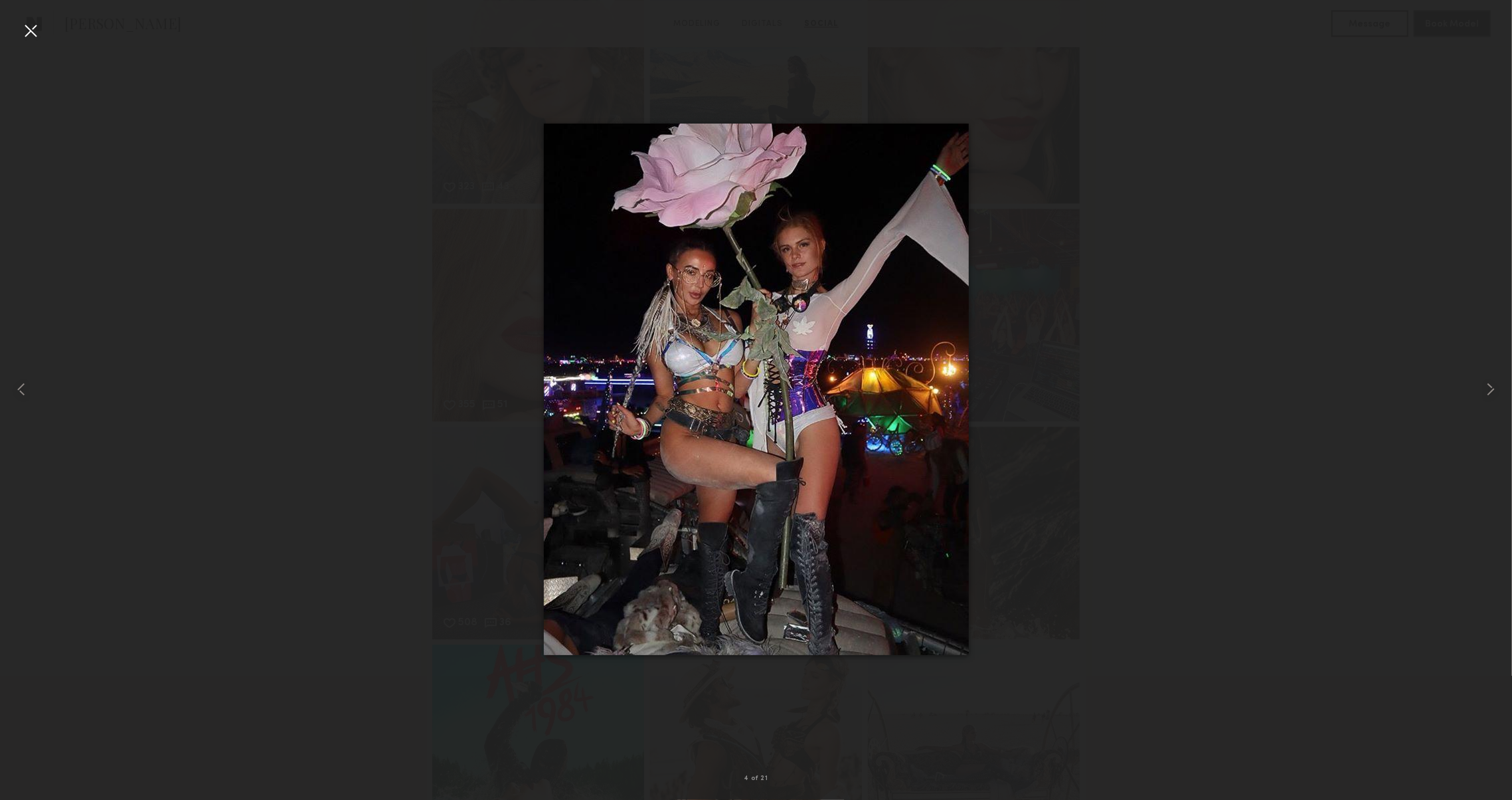
click at [1177, 75] on div at bounding box center [756, 390] width 1512 height 736
click at [46, 30] on div at bounding box center [30, 390] width 60 height 736
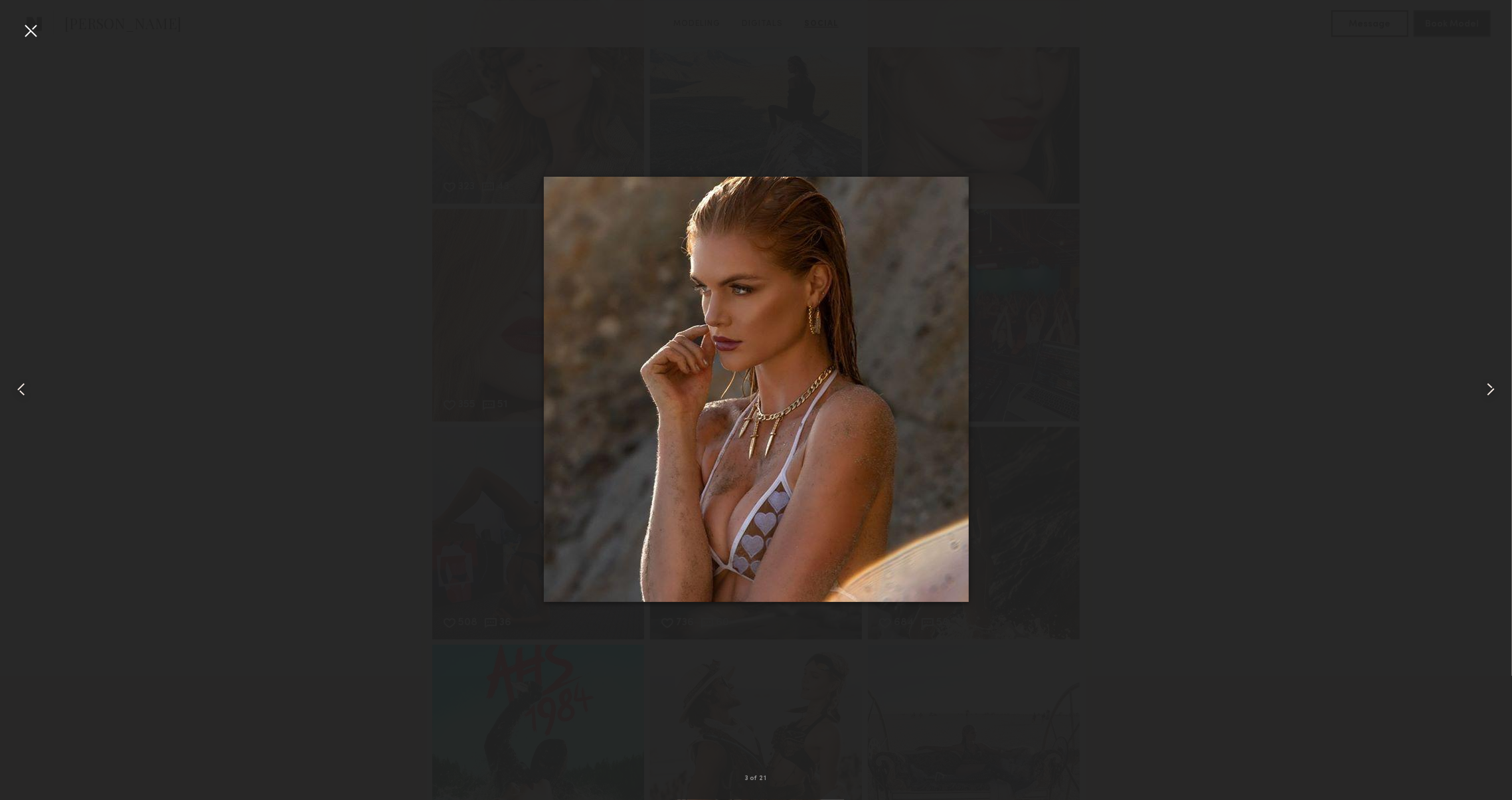
click at [30, 28] on div at bounding box center [30, 30] width 22 height 22
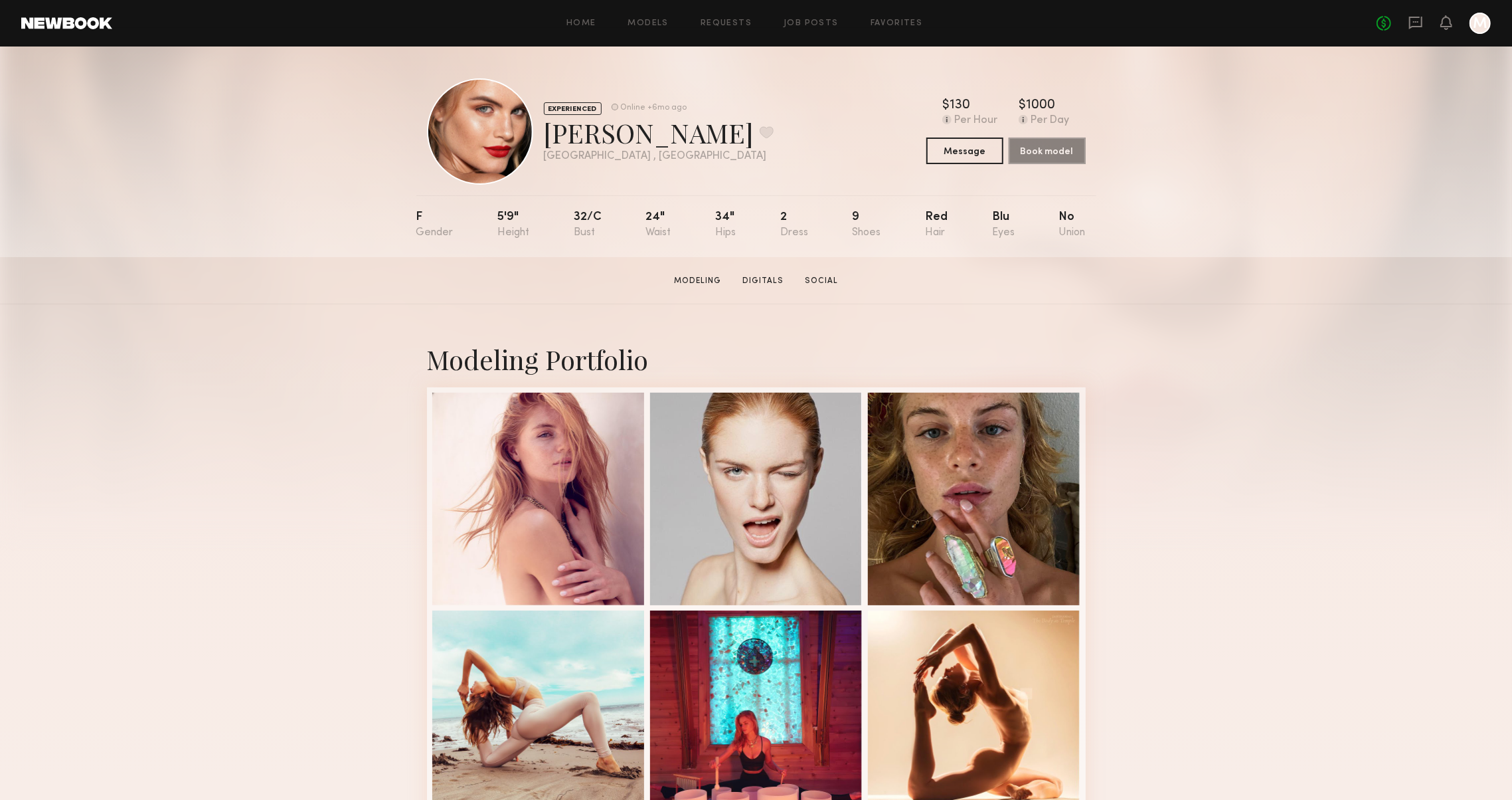
scroll to position [0, 0]
click at [760, 129] on button at bounding box center [767, 132] width 14 height 12
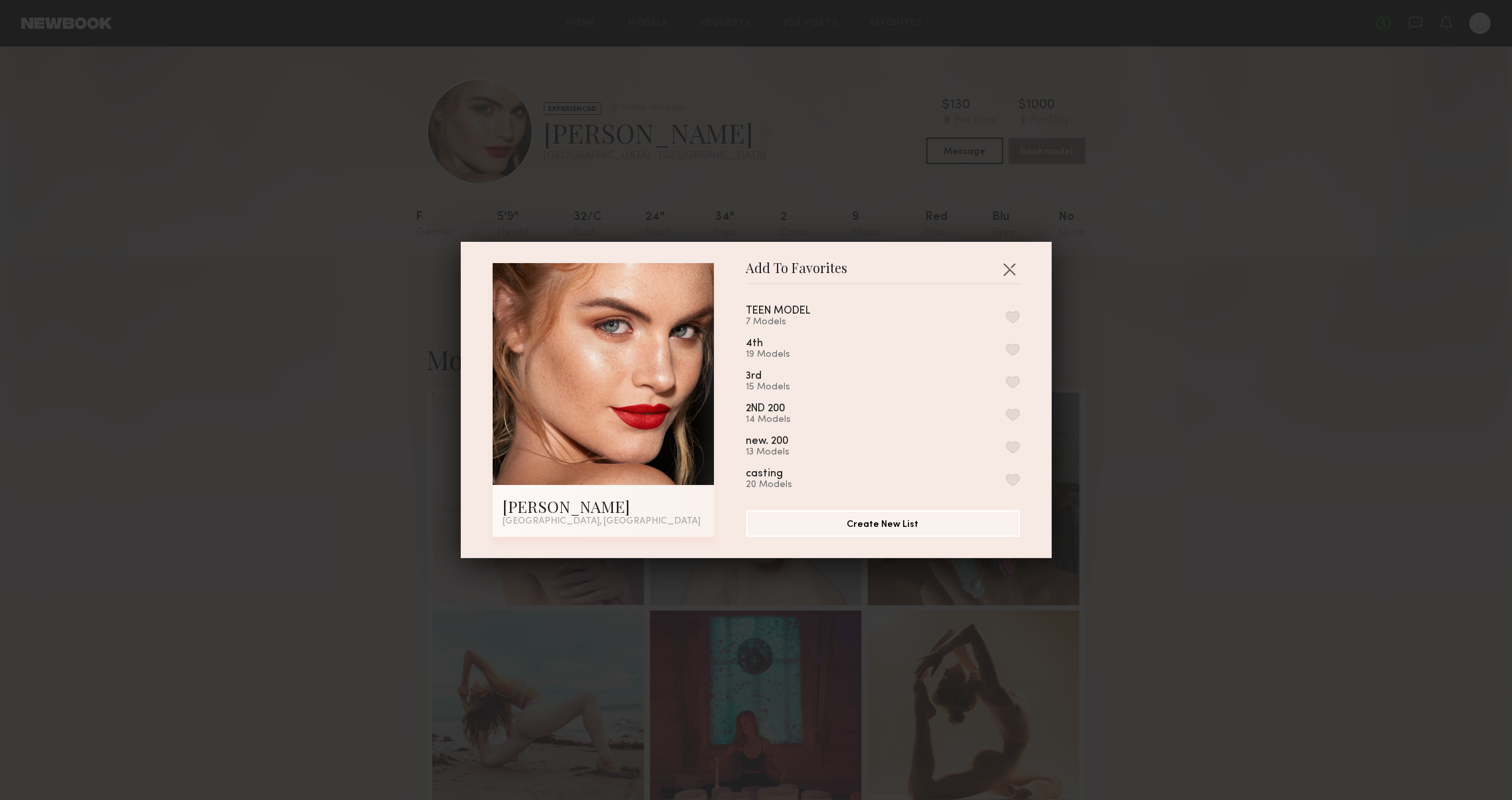
click at [1019, 351] on button "button" at bounding box center [1012, 349] width 14 height 12
